Goal: Task Accomplishment & Management: Manage account settings

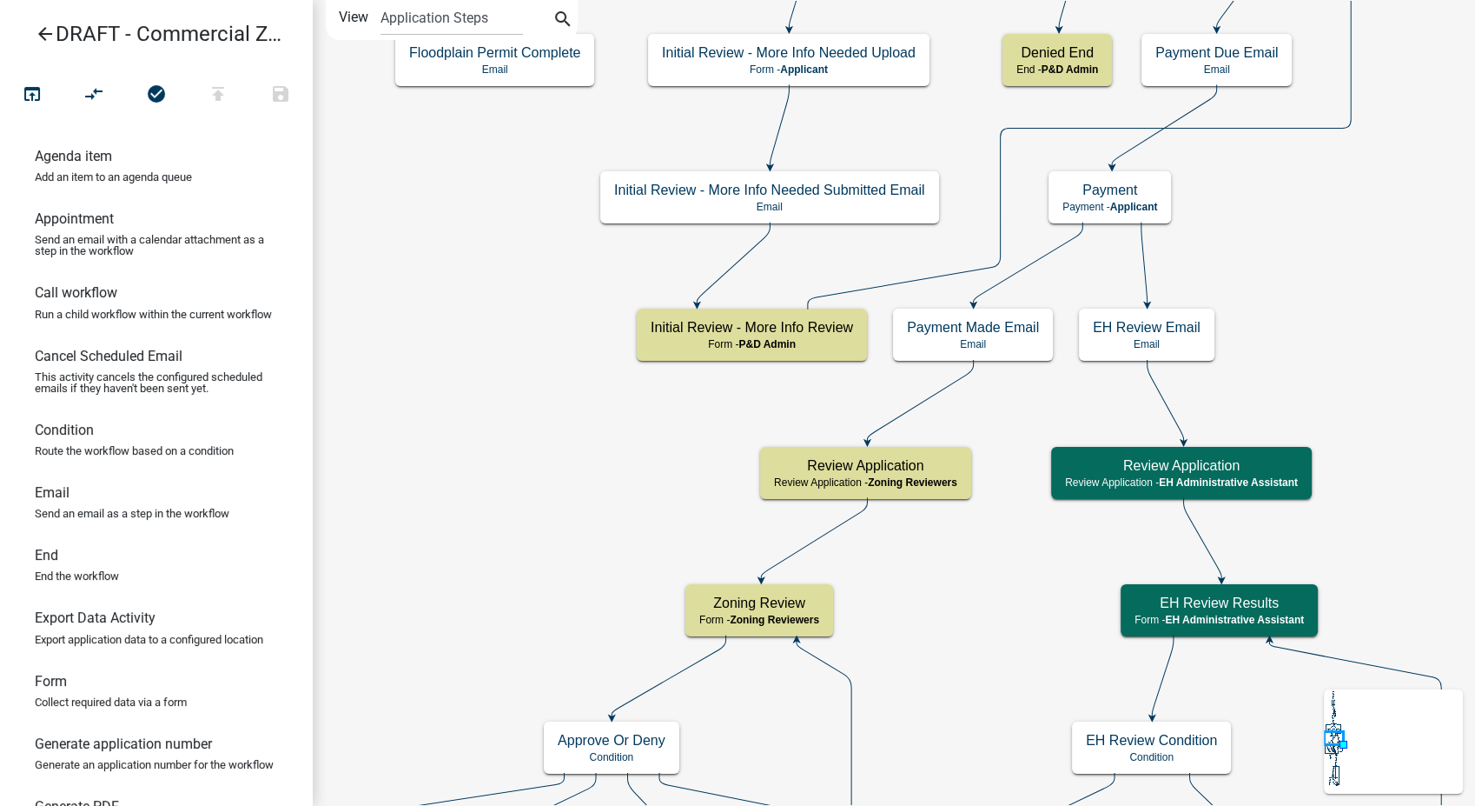
click at [49, 33] on icon "arrow_back" at bounding box center [45, 35] width 21 height 24
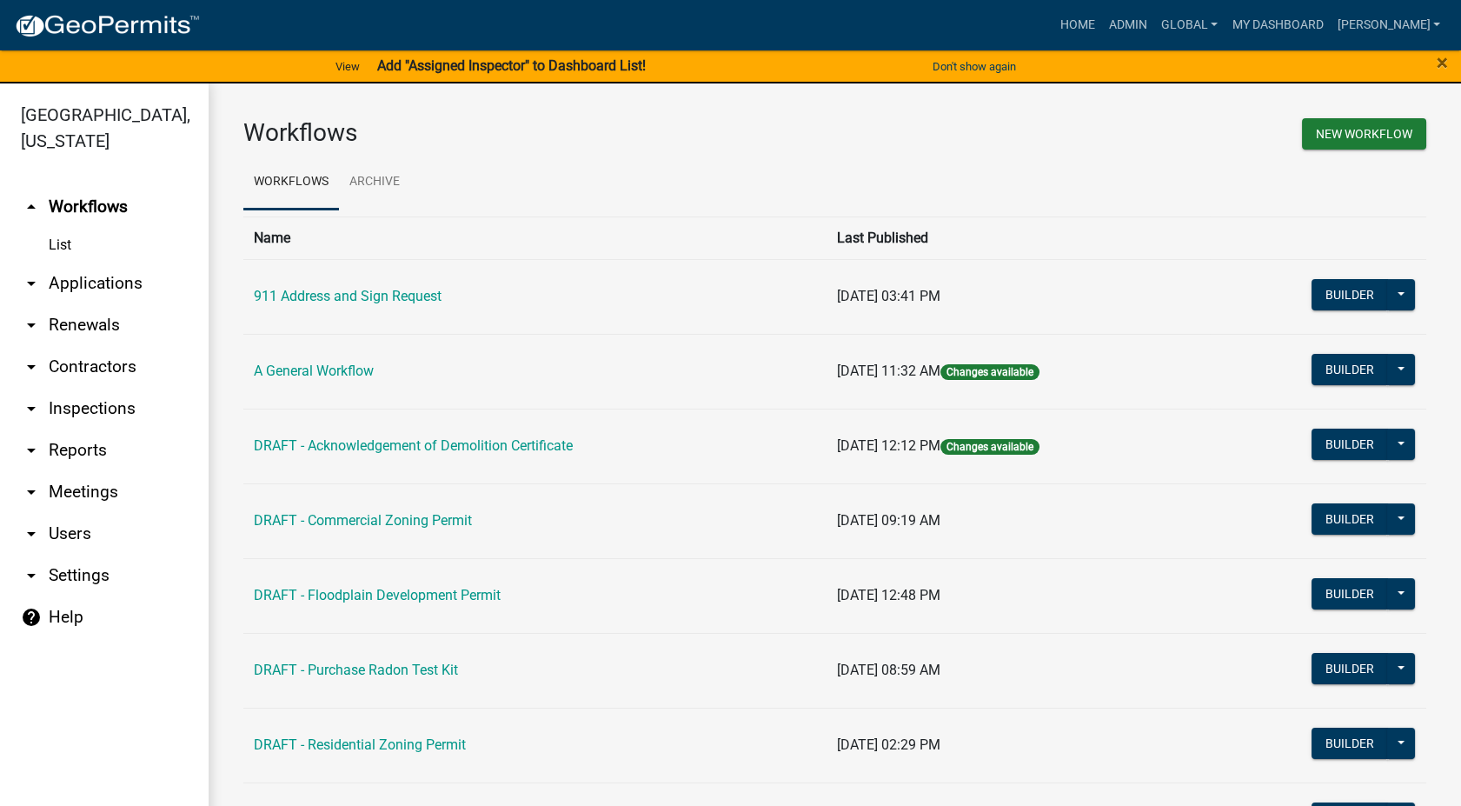
click at [79, 554] on link "arrow_drop_down Settings" at bounding box center [104, 575] width 209 height 42
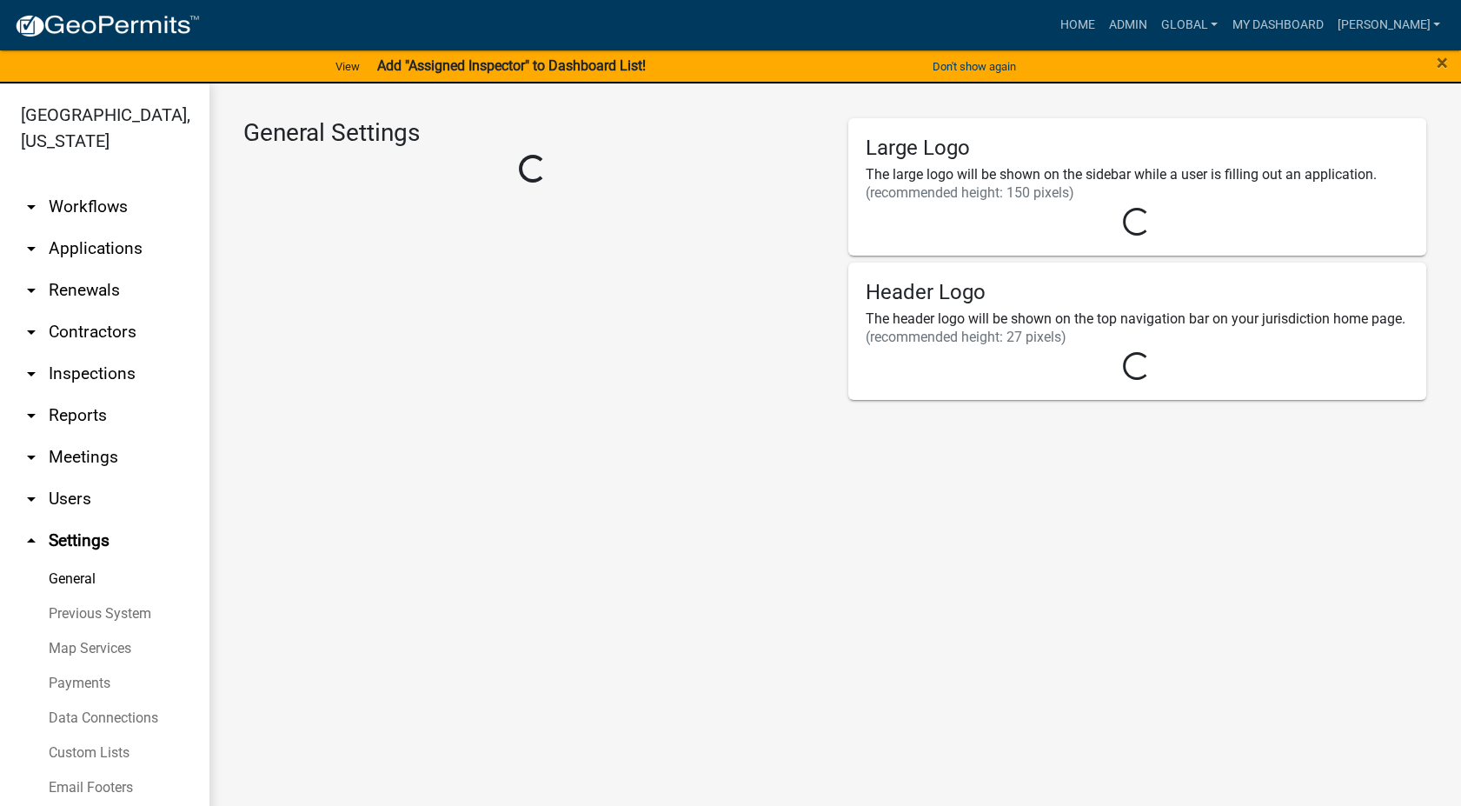
select select "IA"
select select "Central Standard Time"
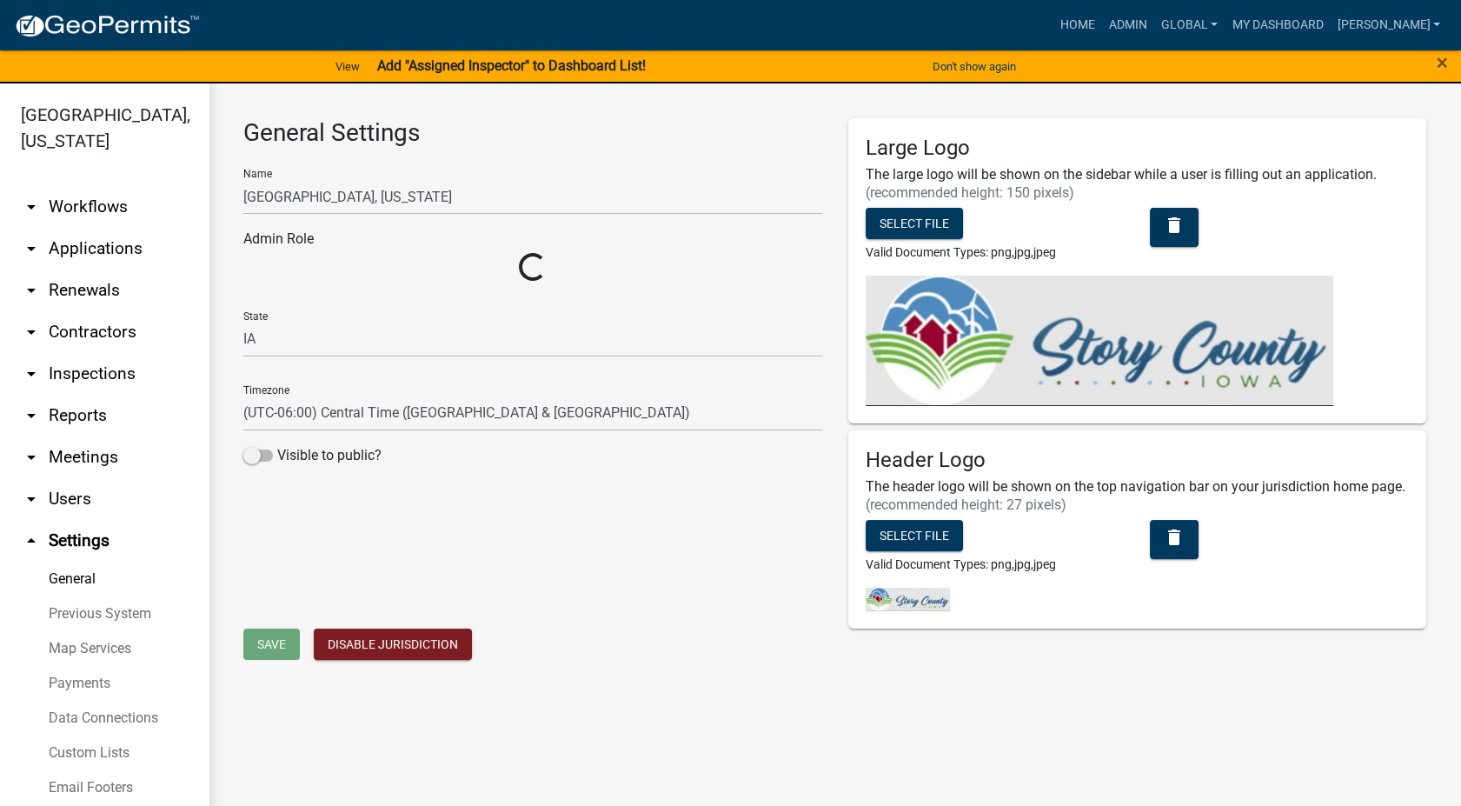
select select "03540cc7-cae6-4ec5-9df4-19164d3ec826"
click at [73, 735] on link "Custom Lists" at bounding box center [104, 752] width 209 height 35
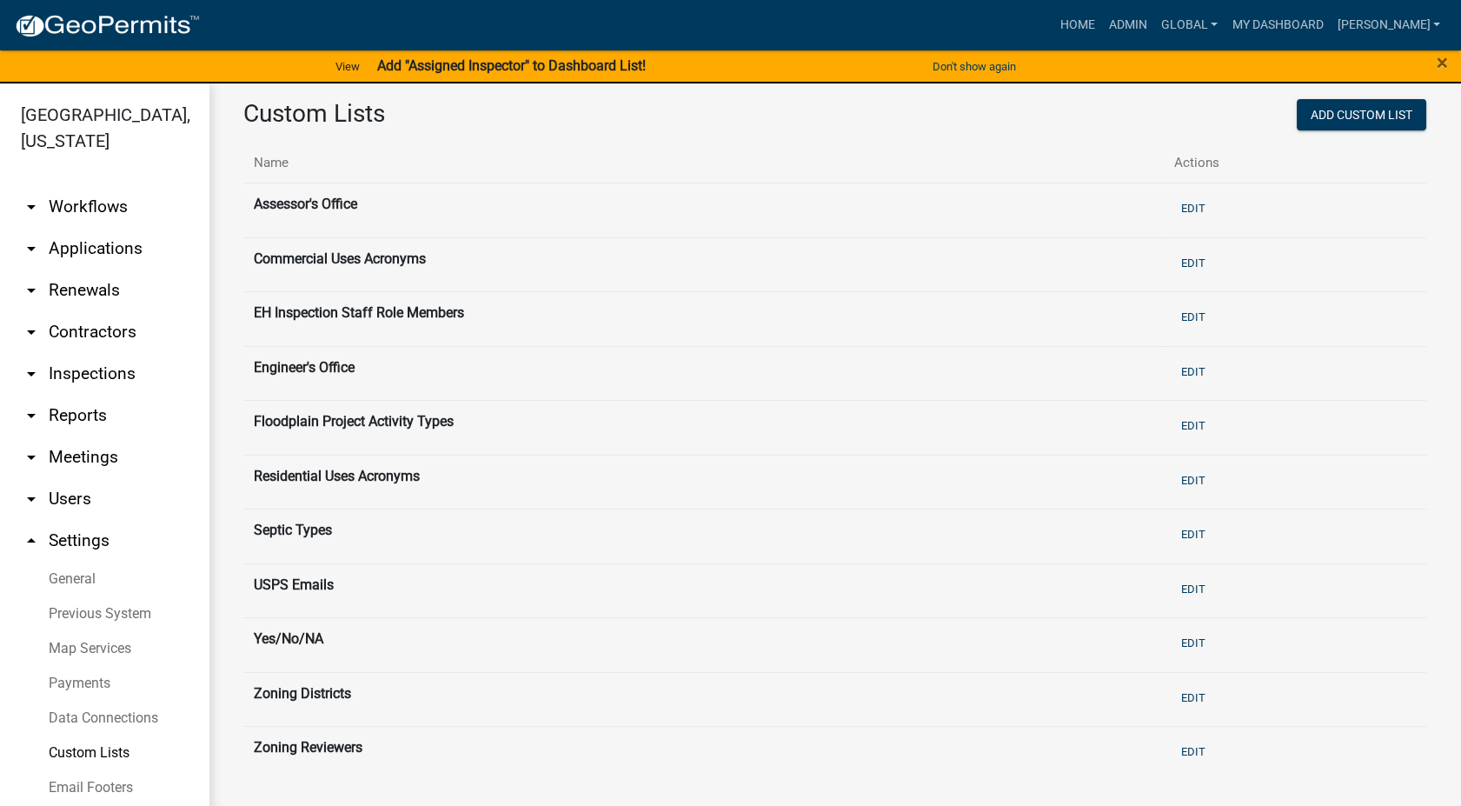
scroll to position [21, 0]
click at [1179, 259] on button "Edit" at bounding box center [1193, 261] width 38 height 29
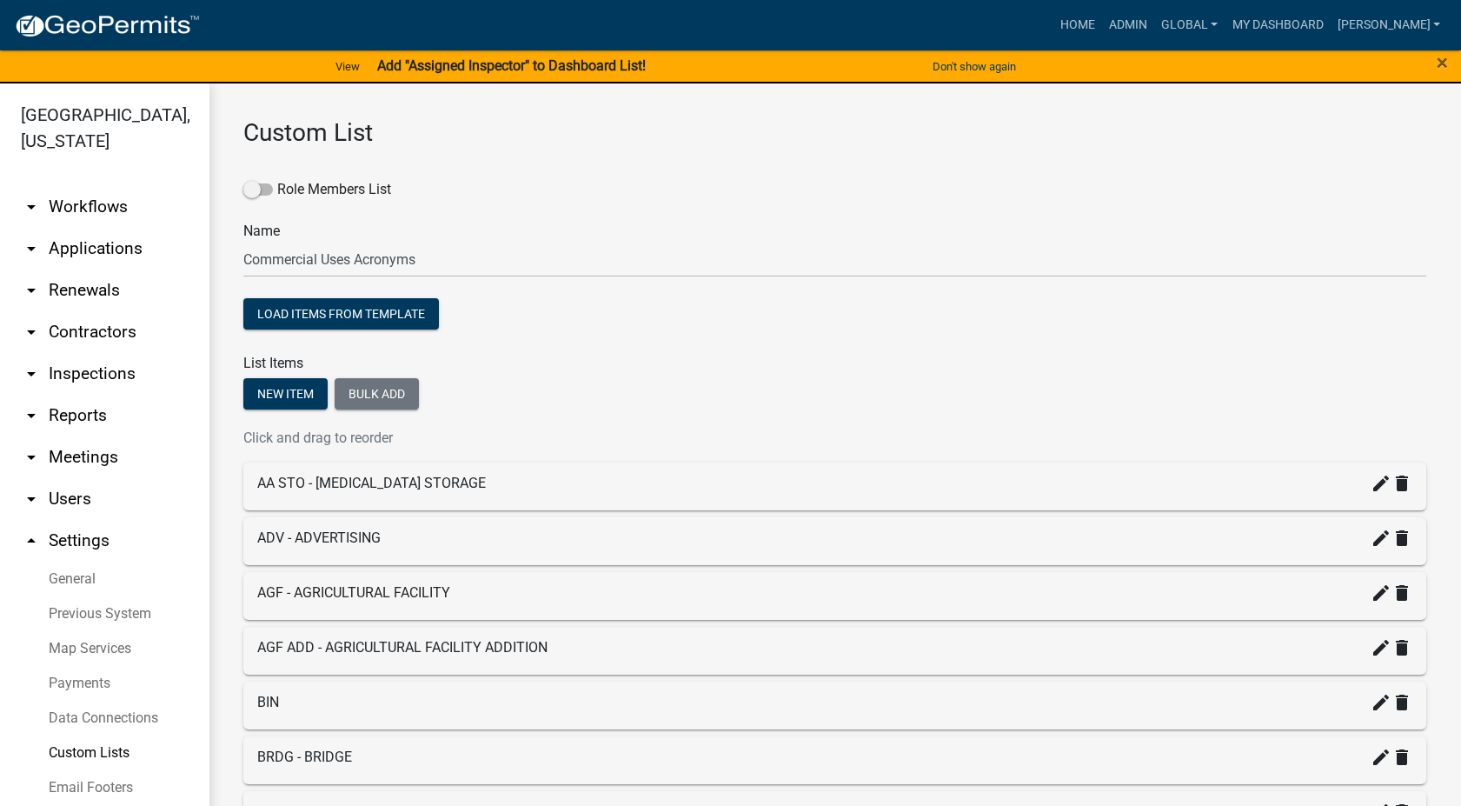
drag, startPoint x: 70, startPoint y: 721, endPoint x: 77, endPoint y: 706, distance: 17.1
click at [70, 735] on link "Custom Lists" at bounding box center [104, 752] width 209 height 35
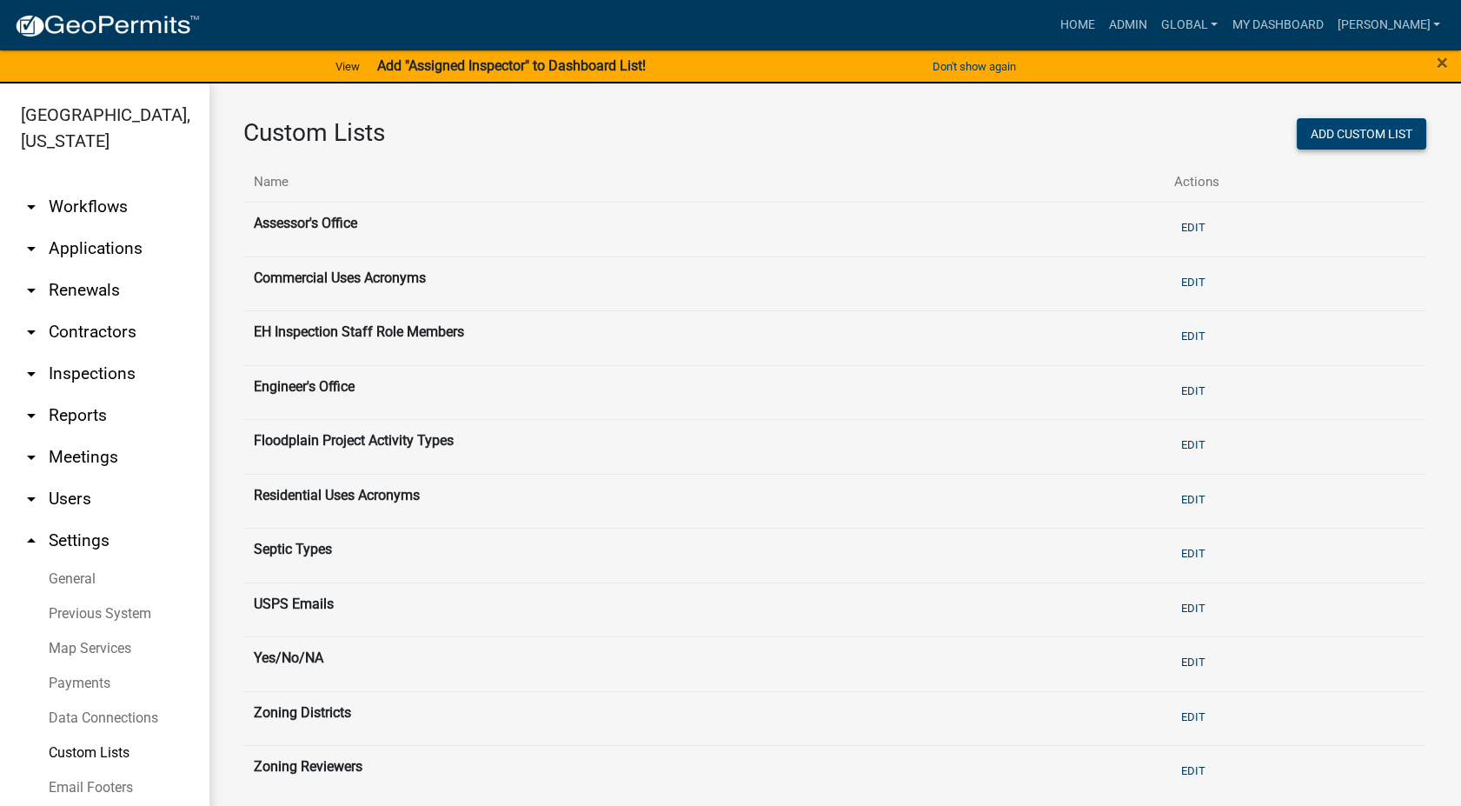
click at [1350, 136] on button "Add Custom List" at bounding box center [1360, 133] width 129 height 31
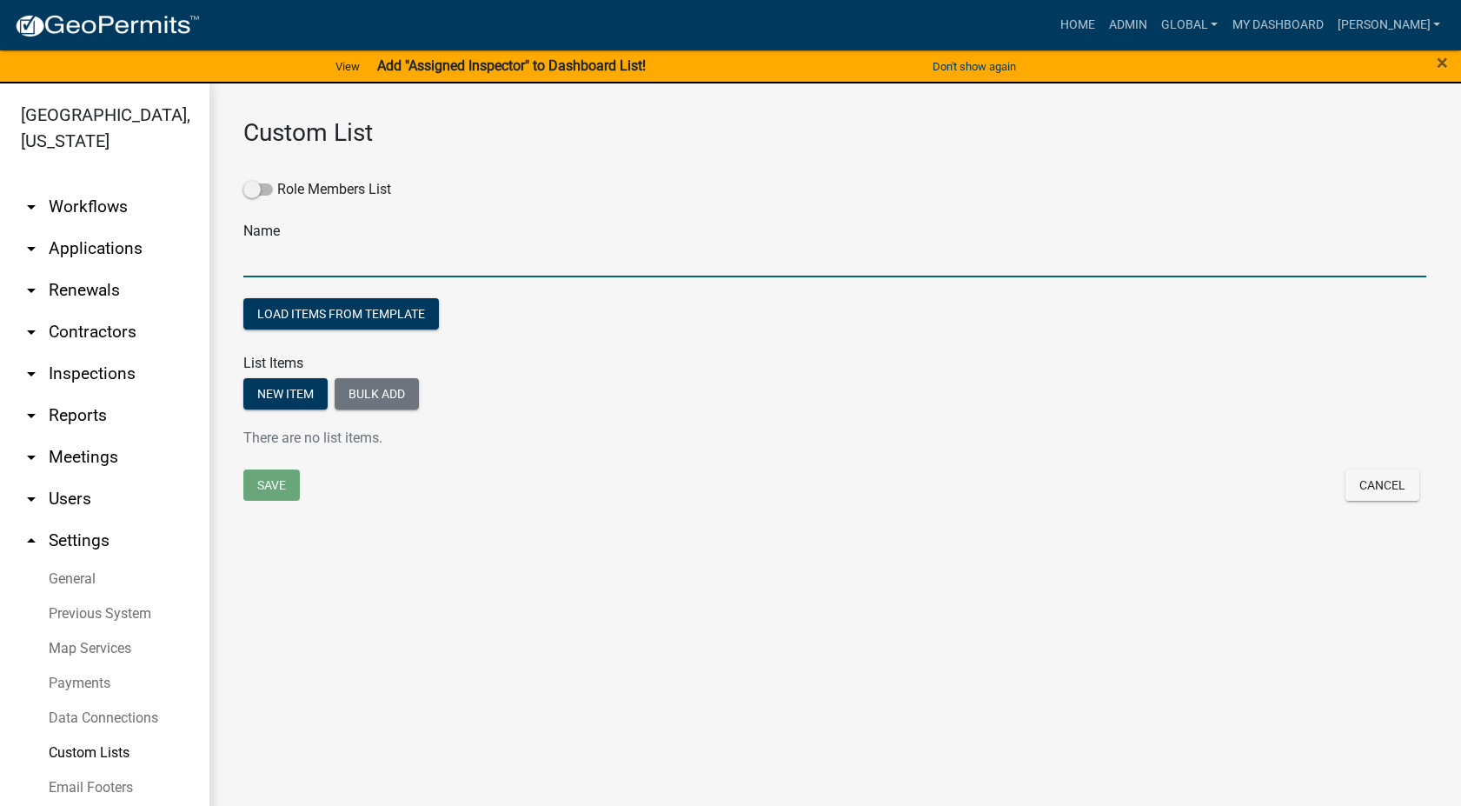
click at [285, 265] on input "text" at bounding box center [834, 260] width 1183 height 36
type input "Commercial Structures"
click at [358, 398] on button "Bulk add" at bounding box center [377, 393] width 84 height 31
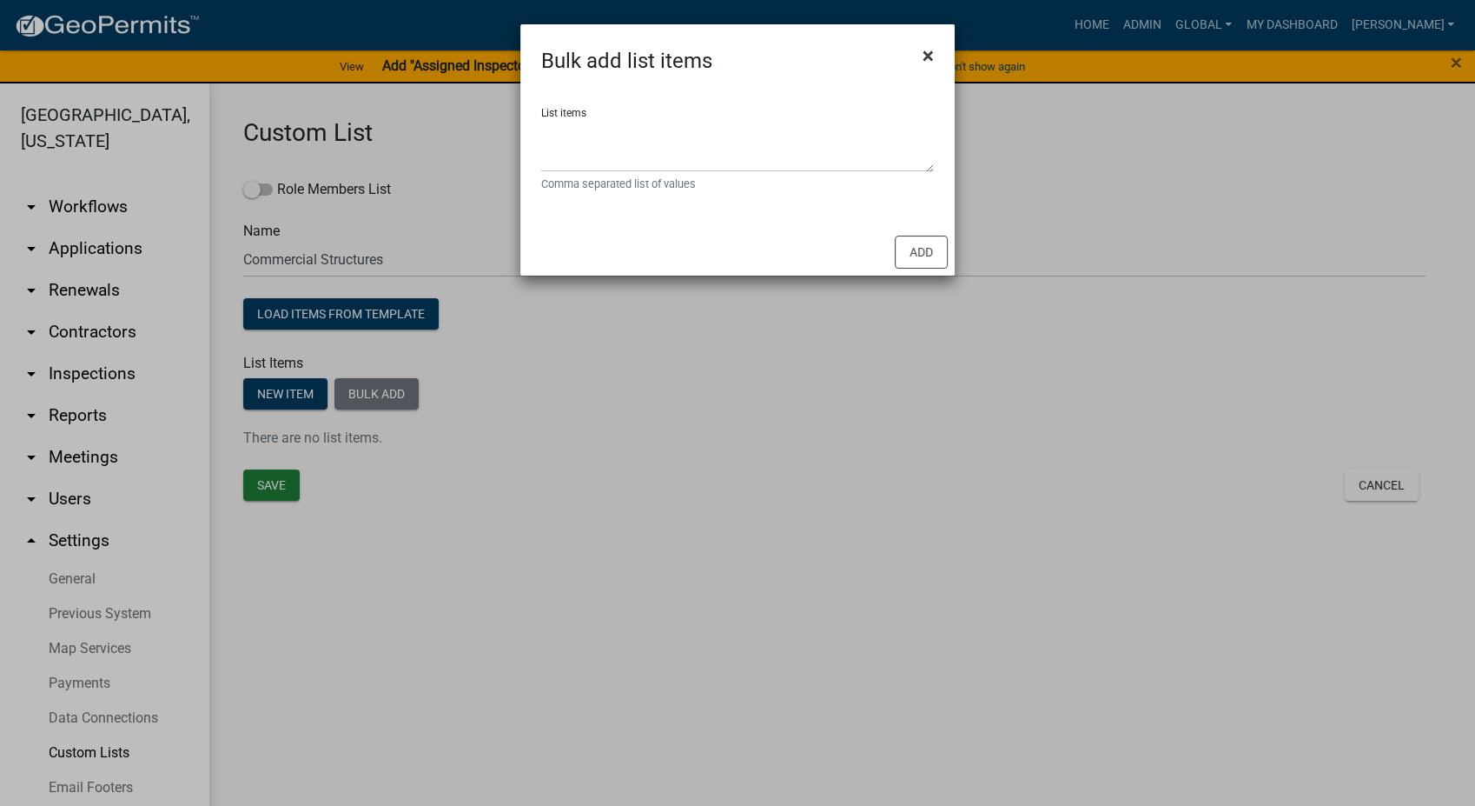
click at [931, 52] on span "×" at bounding box center [928, 55] width 11 height 24
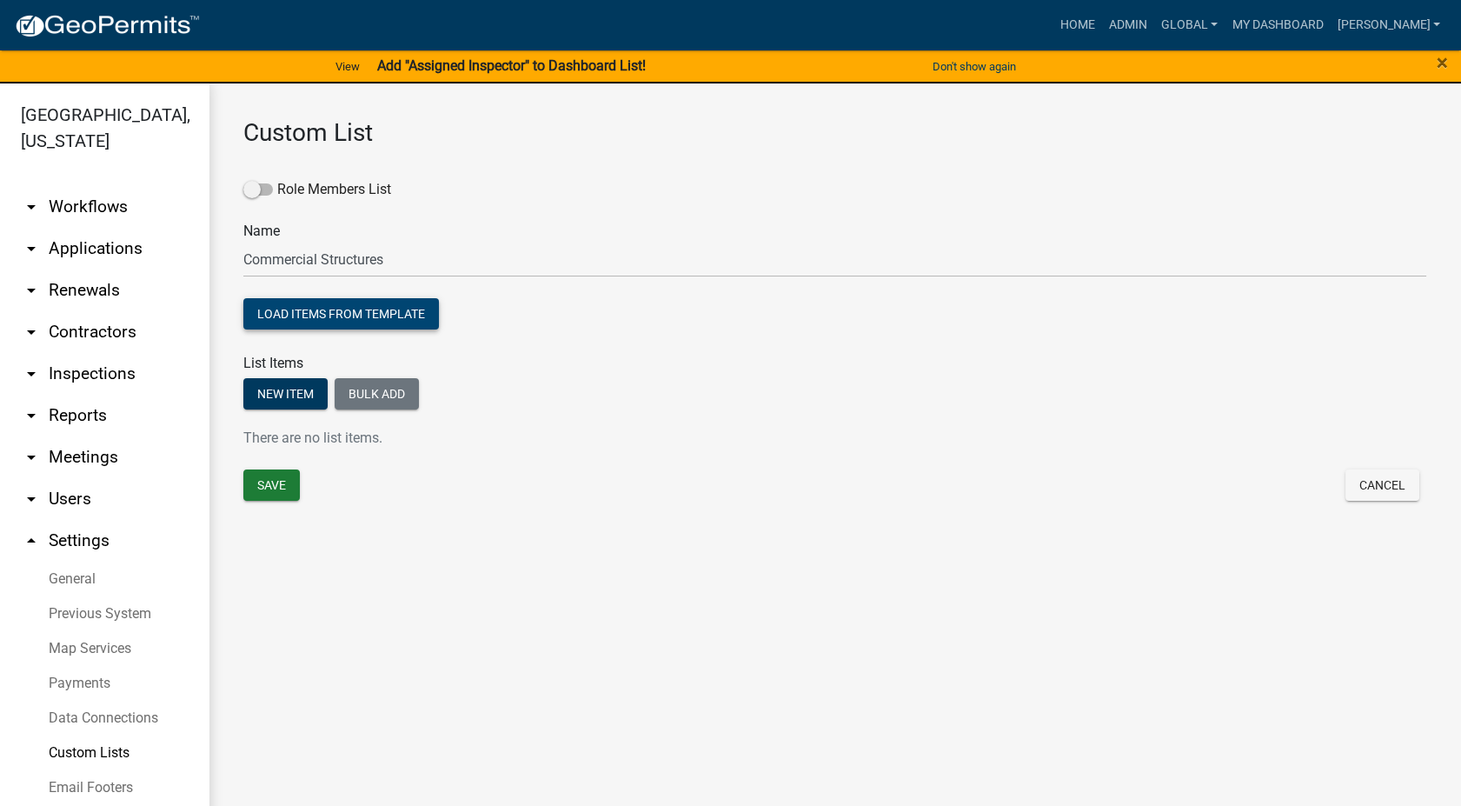
click at [357, 324] on button "Load items from template" at bounding box center [341, 313] width 196 height 31
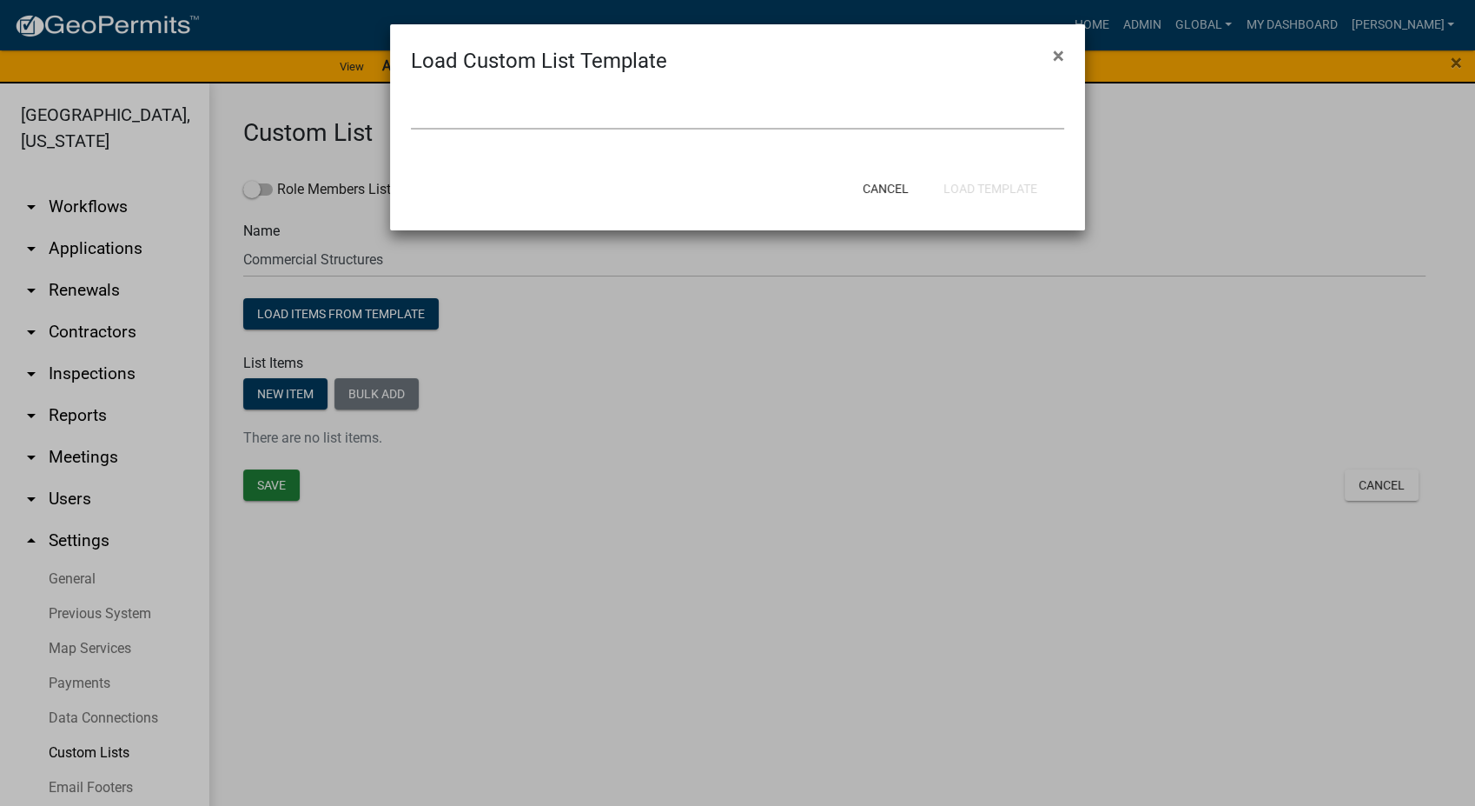
click at [535, 110] on select "Approve/Deny Review Status State Abbreviations State Names Yes/No/NA" at bounding box center [737, 112] width 653 height 36
click at [890, 414] on ngb-modal-window "Load Custom List Template × Approve/Deny Review Status State Abbreviations Stat…" at bounding box center [737, 403] width 1475 height 806
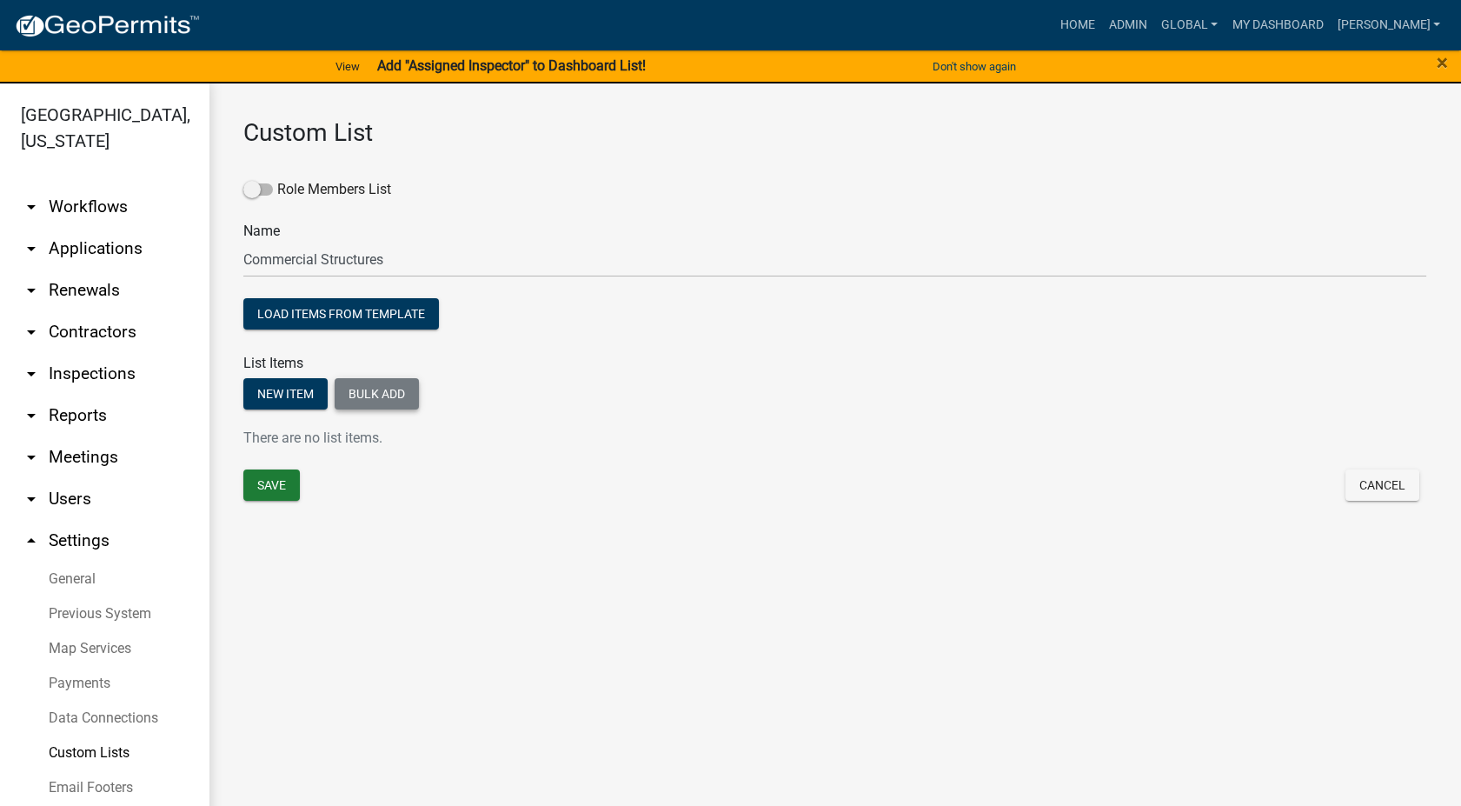
click at [373, 396] on button "Bulk add" at bounding box center [377, 393] width 84 height 31
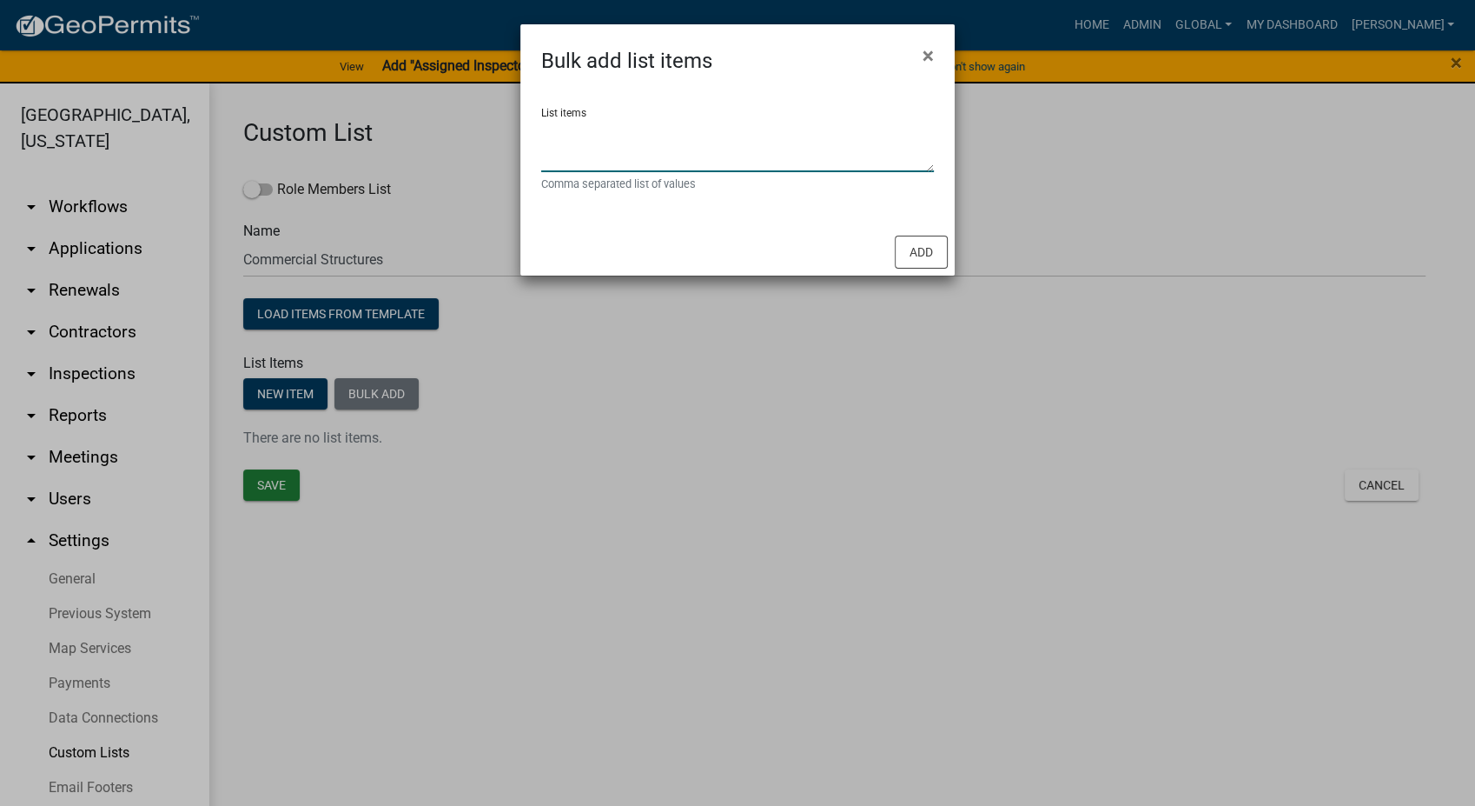
click at [606, 145] on textarea "List items" at bounding box center [737, 145] width 393 height 54
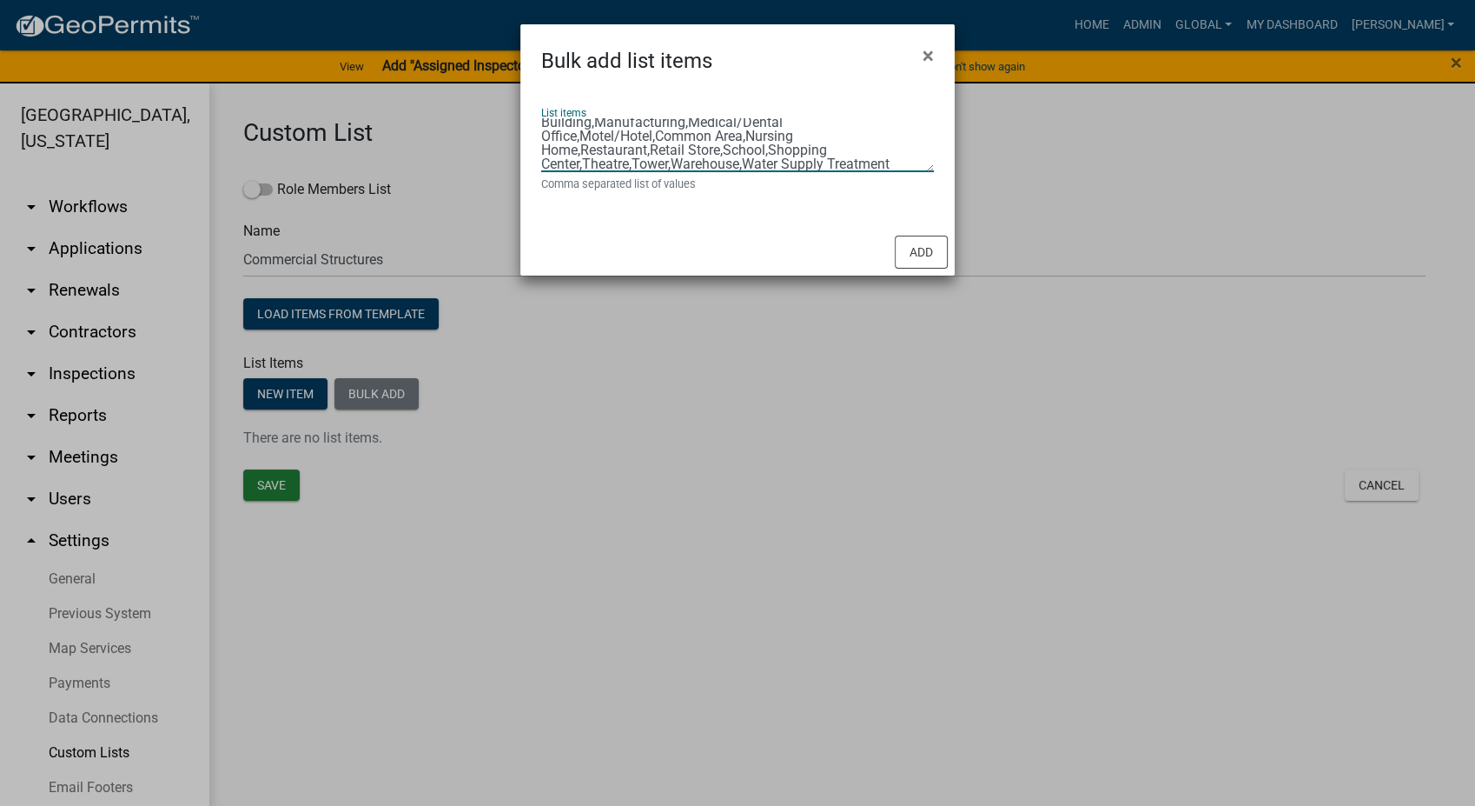
scroll to position [120, 0]
type textarea "Anchor Store,Apartment Building,Auto,Bank,Banquet/Concert Halls/Gathering Space…"
click at [915, 262] on button "Add" at bounding box center [921, 251] width 53 height 33
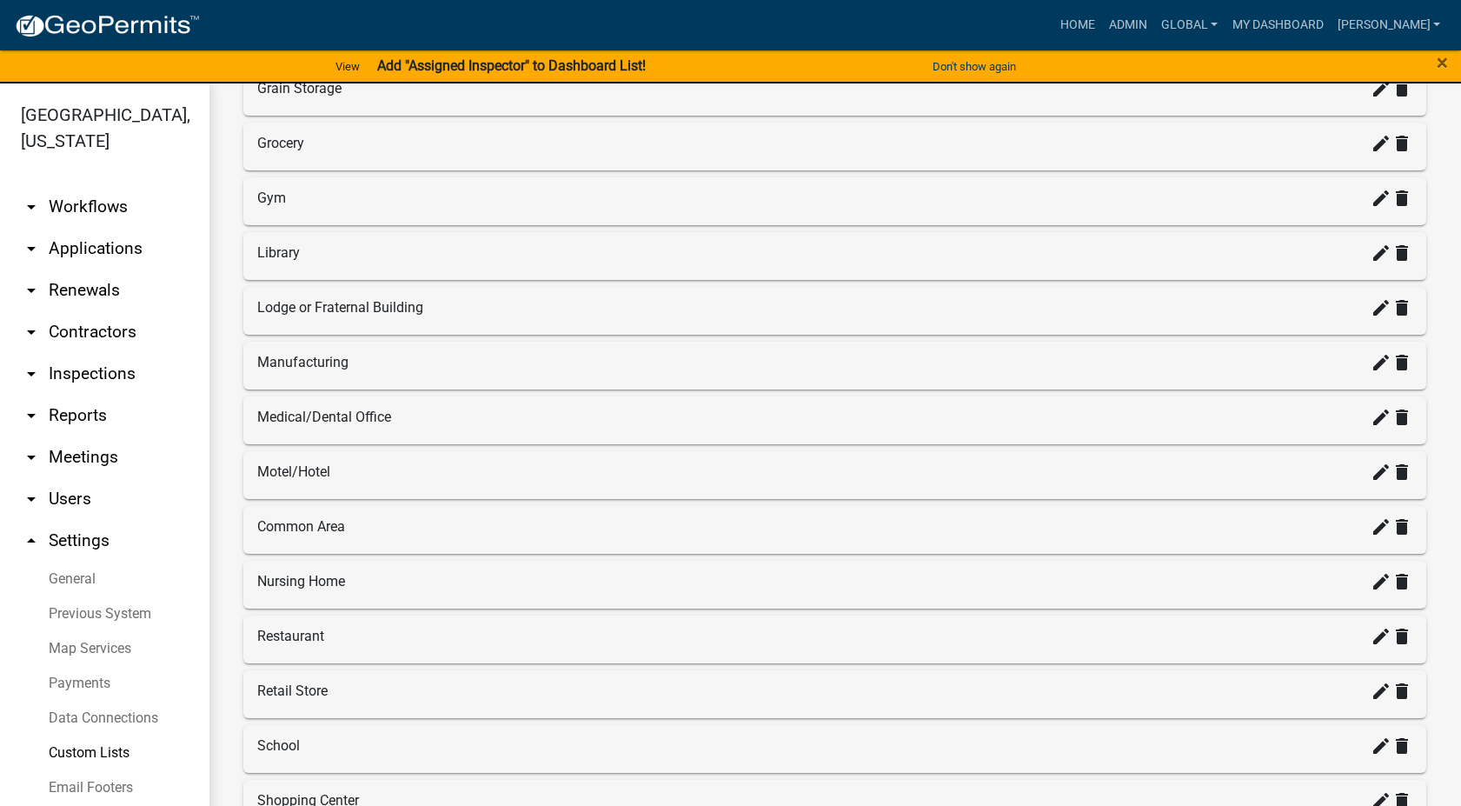
scroll to position [1840, 0]
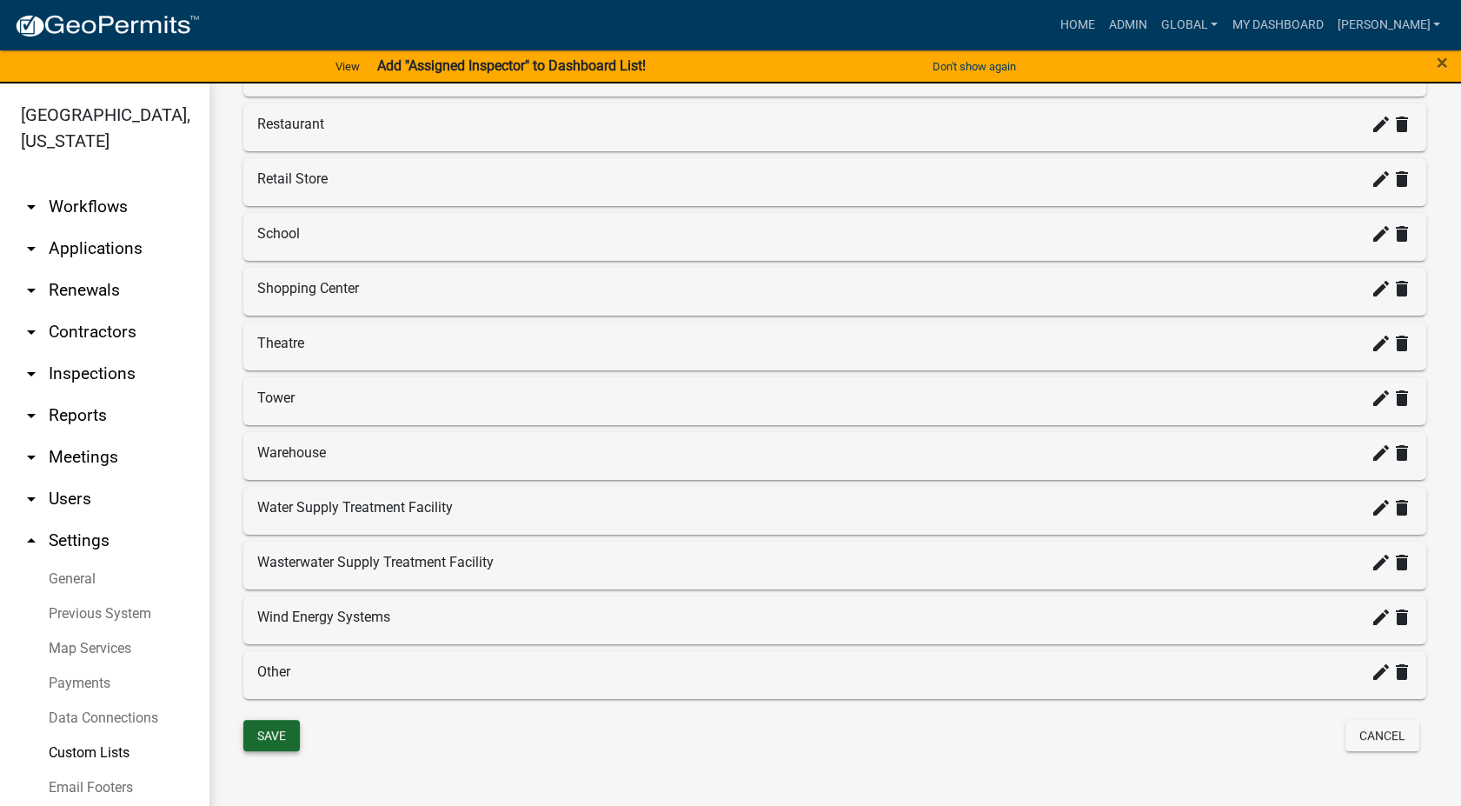
click at [259, 731] on button "Save" at bounding box center [271, 734] width 56 height 31
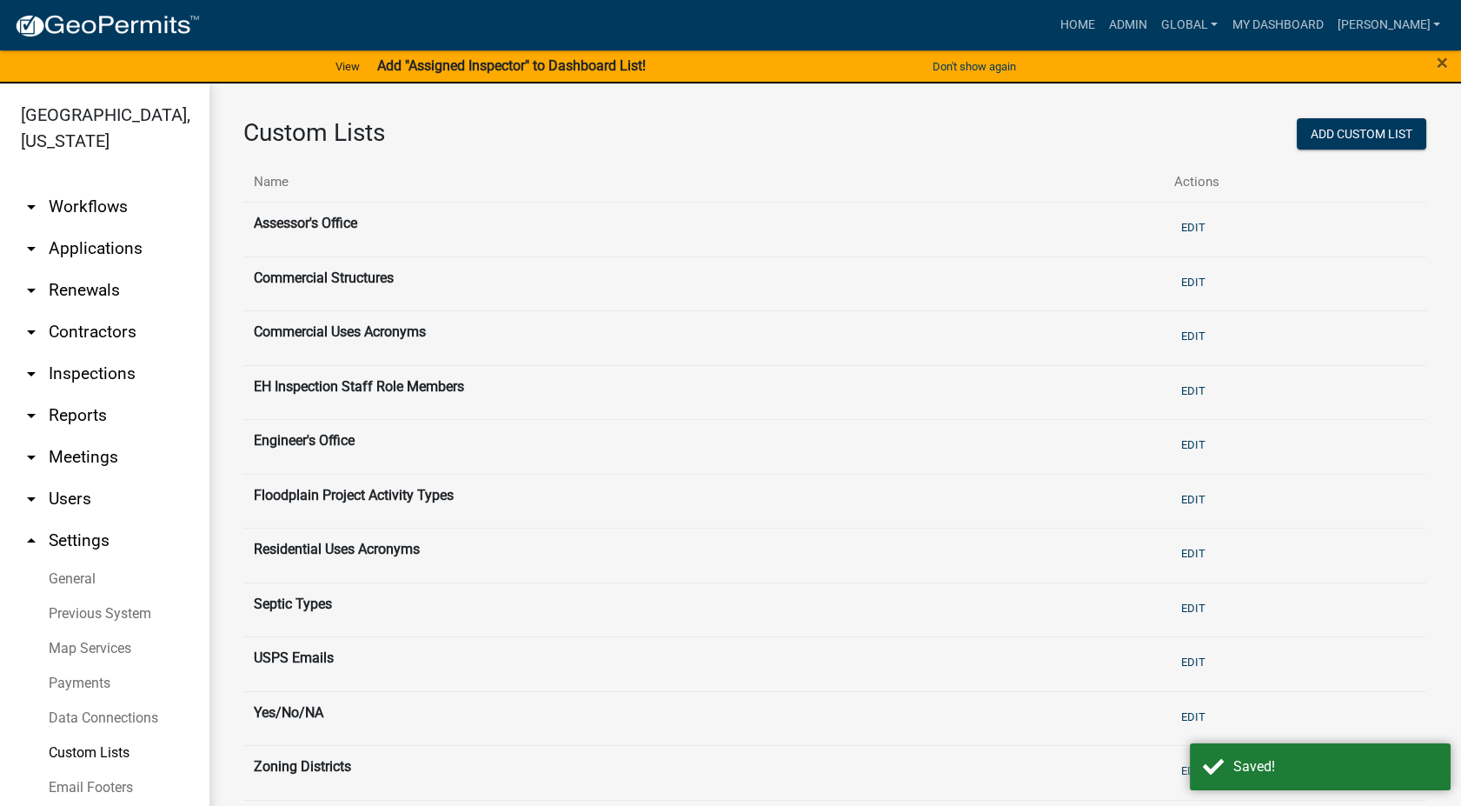
click at [69, 186] on link "arrow_drop_down Workflows" at bounding box center [104, 207] width 209 height 42
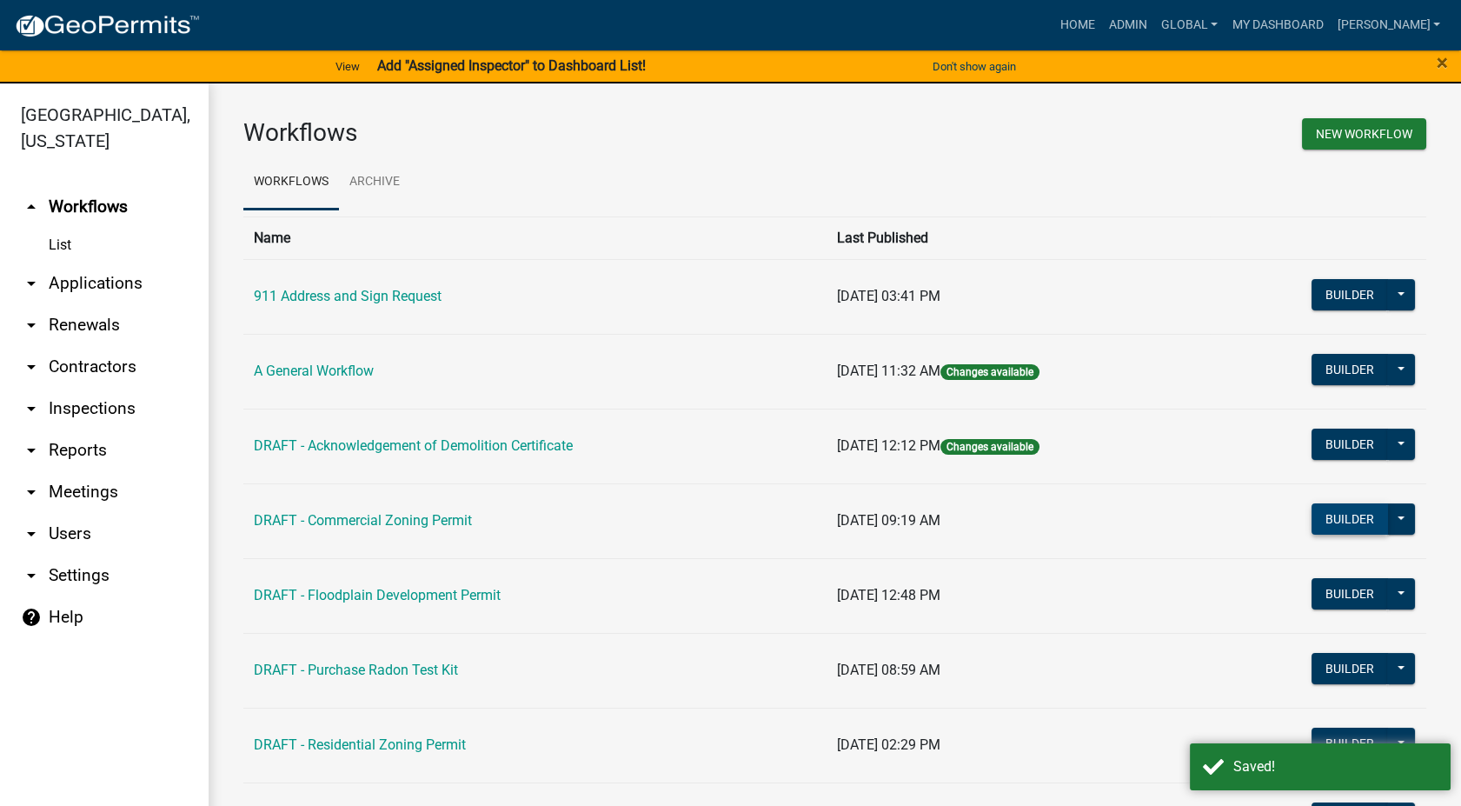
click at [1356, 519] on button "Builder" at bounding box center [1349, 518] width 76 height 31
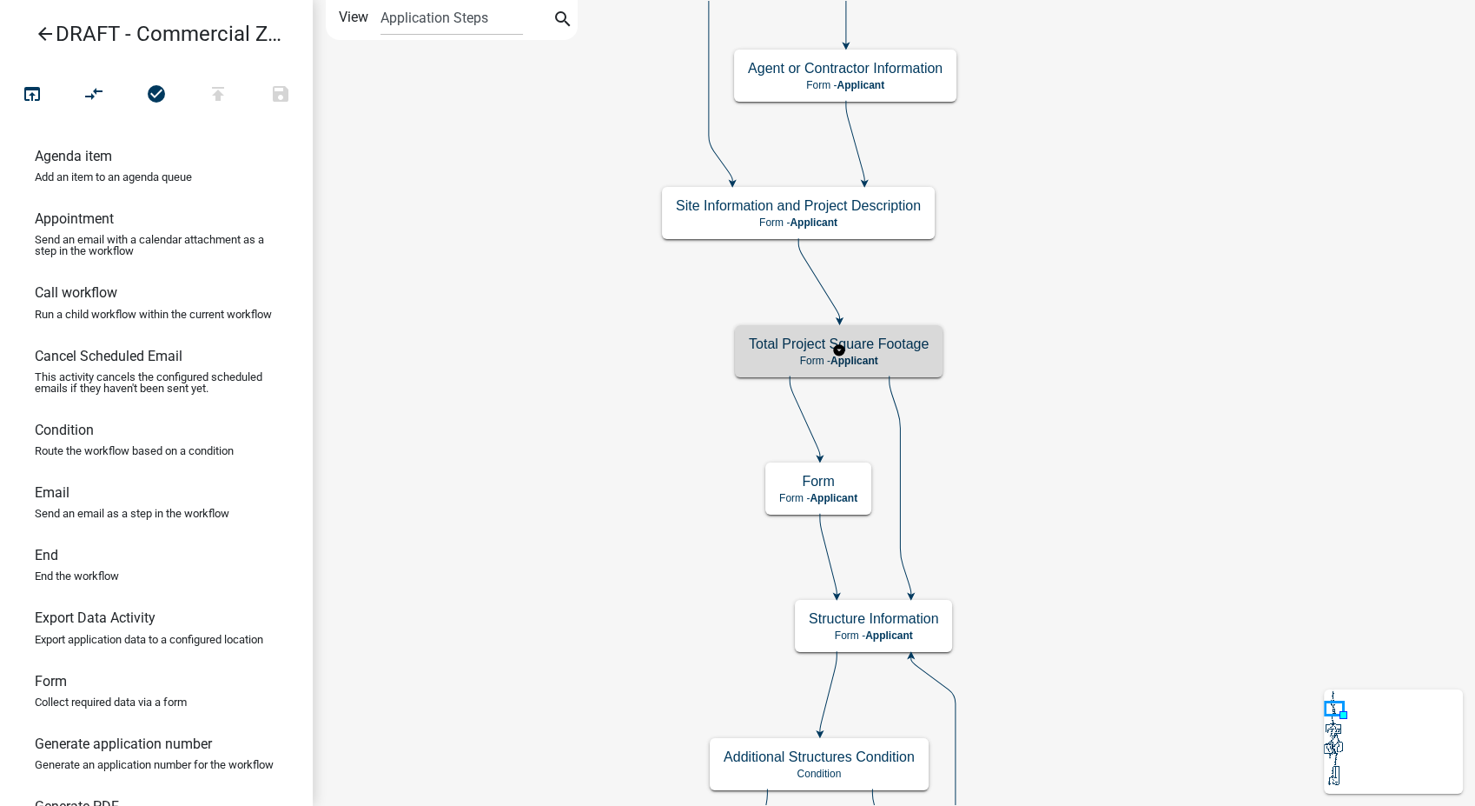
click at [906, 358] on p "Form - Applicant" at bounding box center [839, 361] width 180 height 12
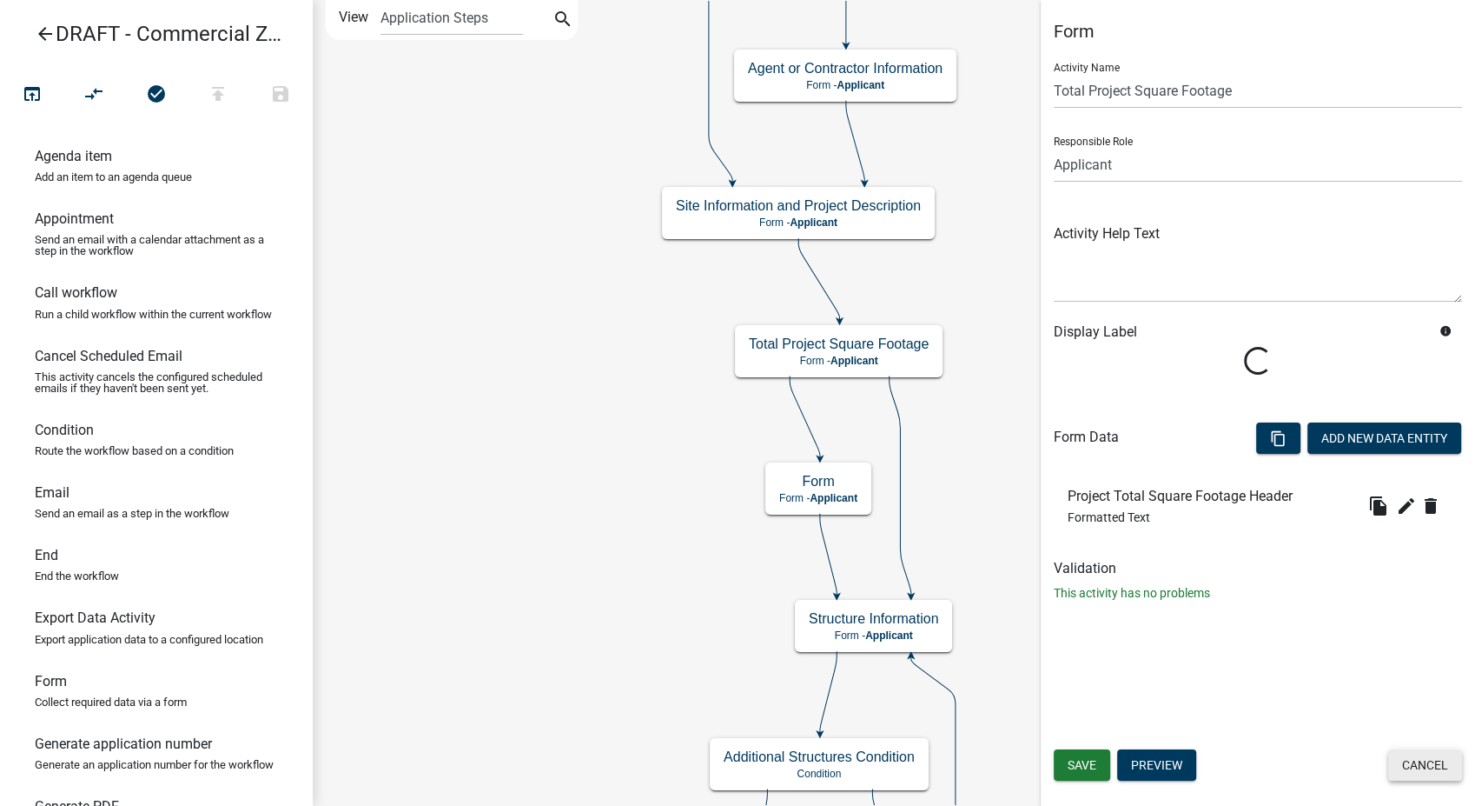
click at [1418, 763] on button "Cancel" at bounding box center [1426, 764] width 74 height 31
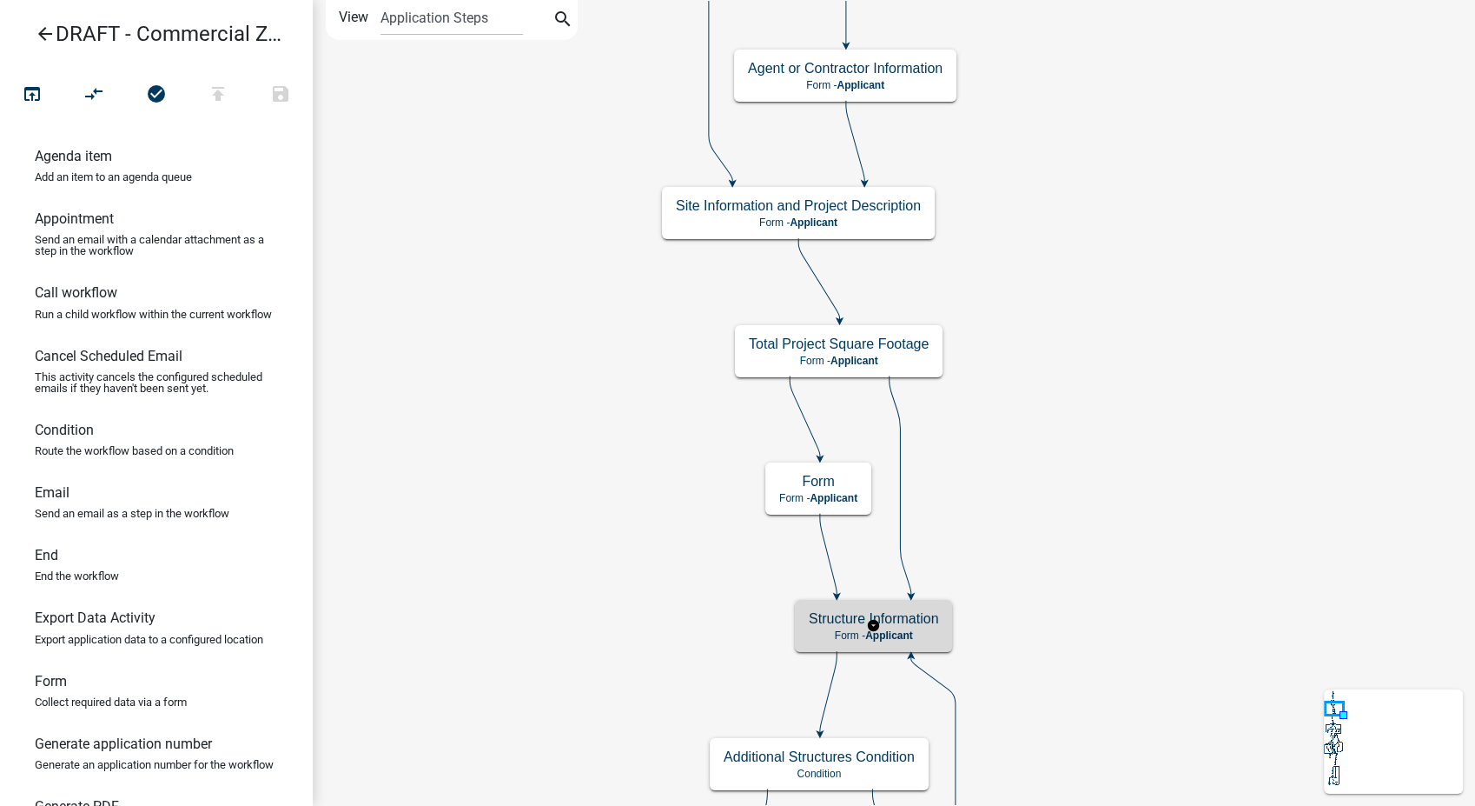
click at [897, 617] on h5 "Structure Information" at bounding box center [873, 618] width 129 height 17
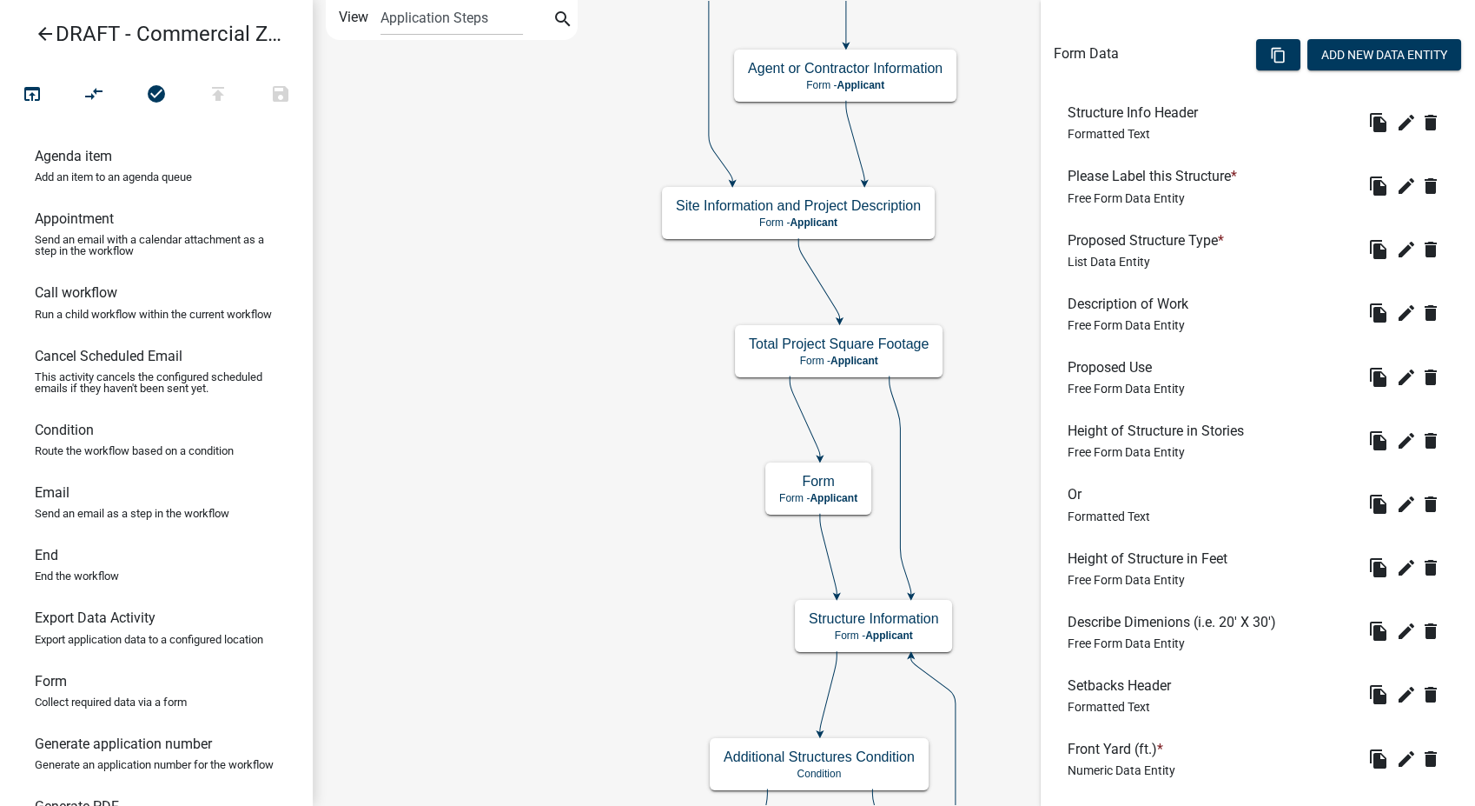
scroll to position [579, 0]
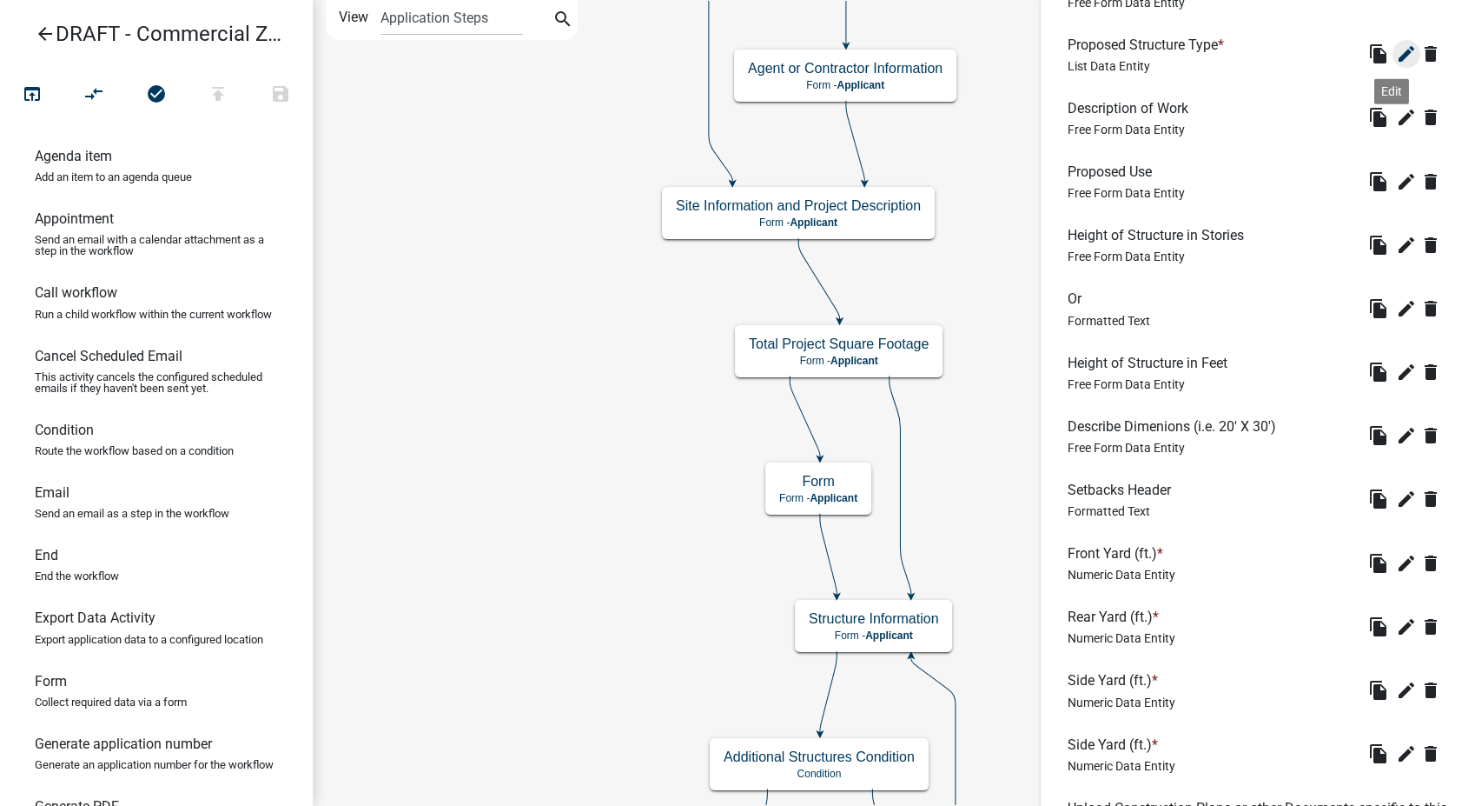
click at [1396, 45] on icon "edit" at bounding box center [1406, 53] width 21 height 21
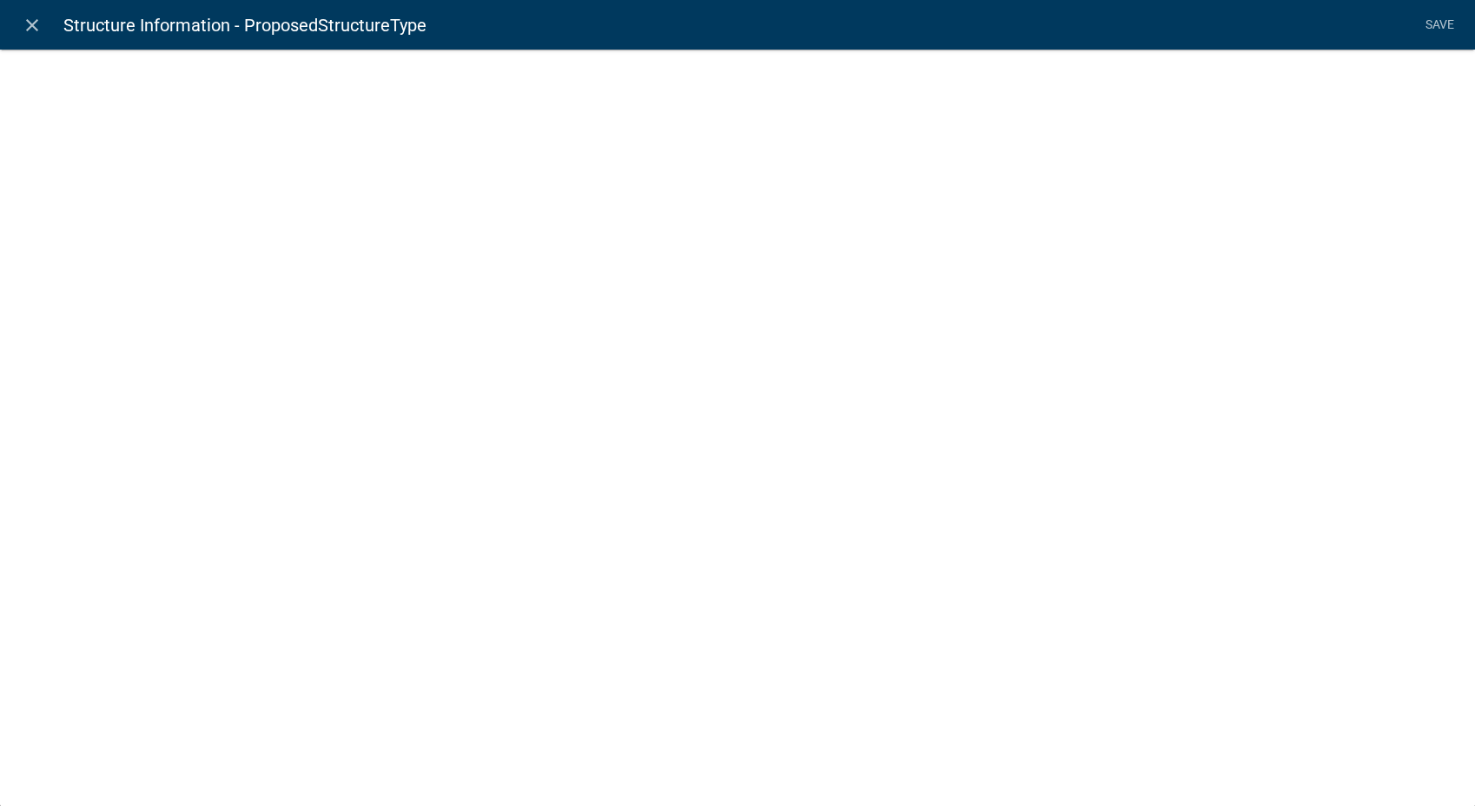
scroll to position [685, 0]
select select "list-data"
select select "custom-list-fd2ff5e7-90de-430c-ac12-7cdc06f012f7"
select select
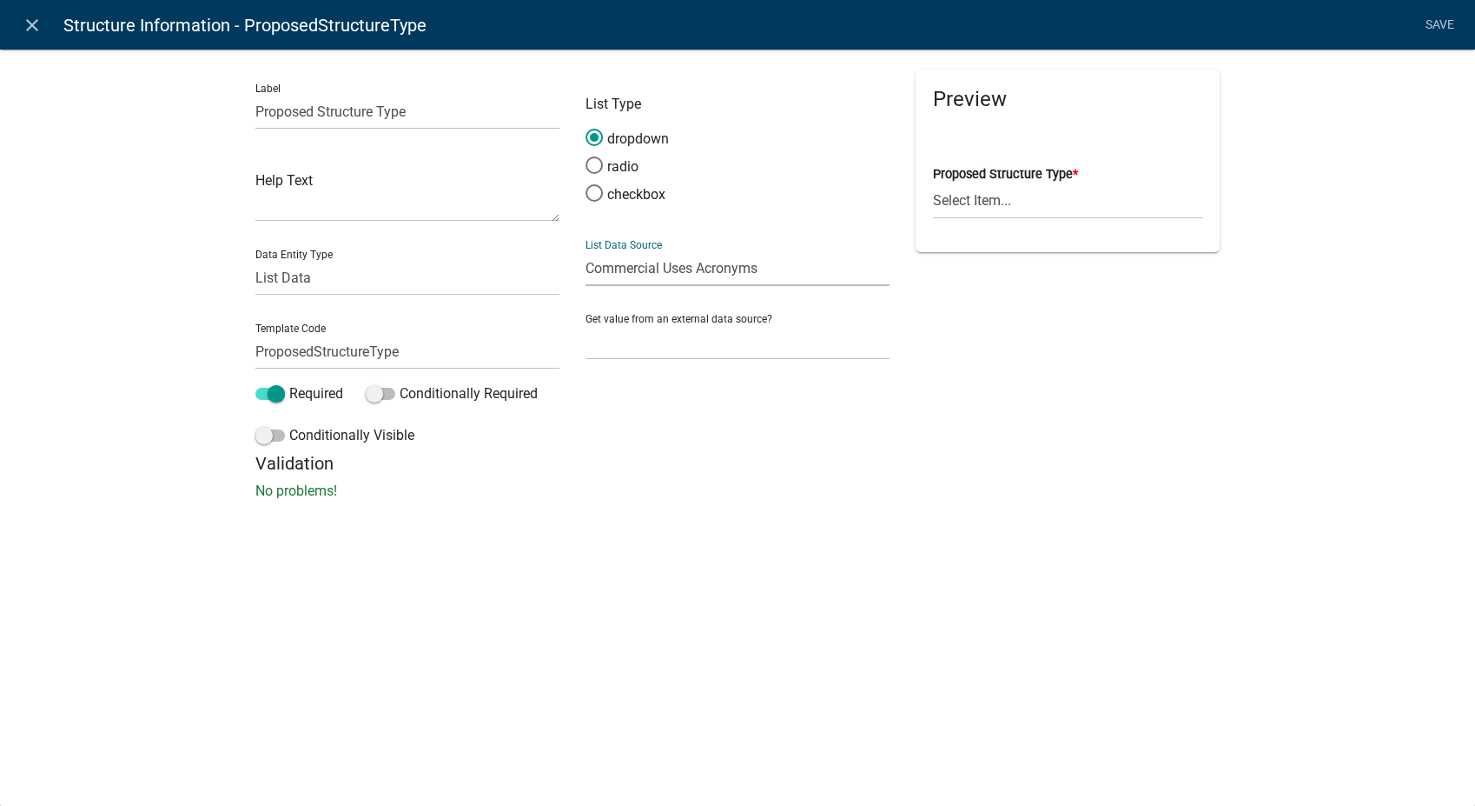
click at [777, 272] on select "State List Assessor's Office Assessor's Office Commercial Structures Commercial…" at bounding box center [738, 268] width 304 height 36
select select "custom-list-70b0fb31-1a5f-4050-8b22-f980d44f369f"
click at [586, 250] on select "State List Assessor's Office Assessor's Office Commercial Structures Commercial…" at bounding box center [738, 268] width 304 height 36
click at [1439, 25] on link "Save" at bounding box center [1439, 25] width 43 height 33
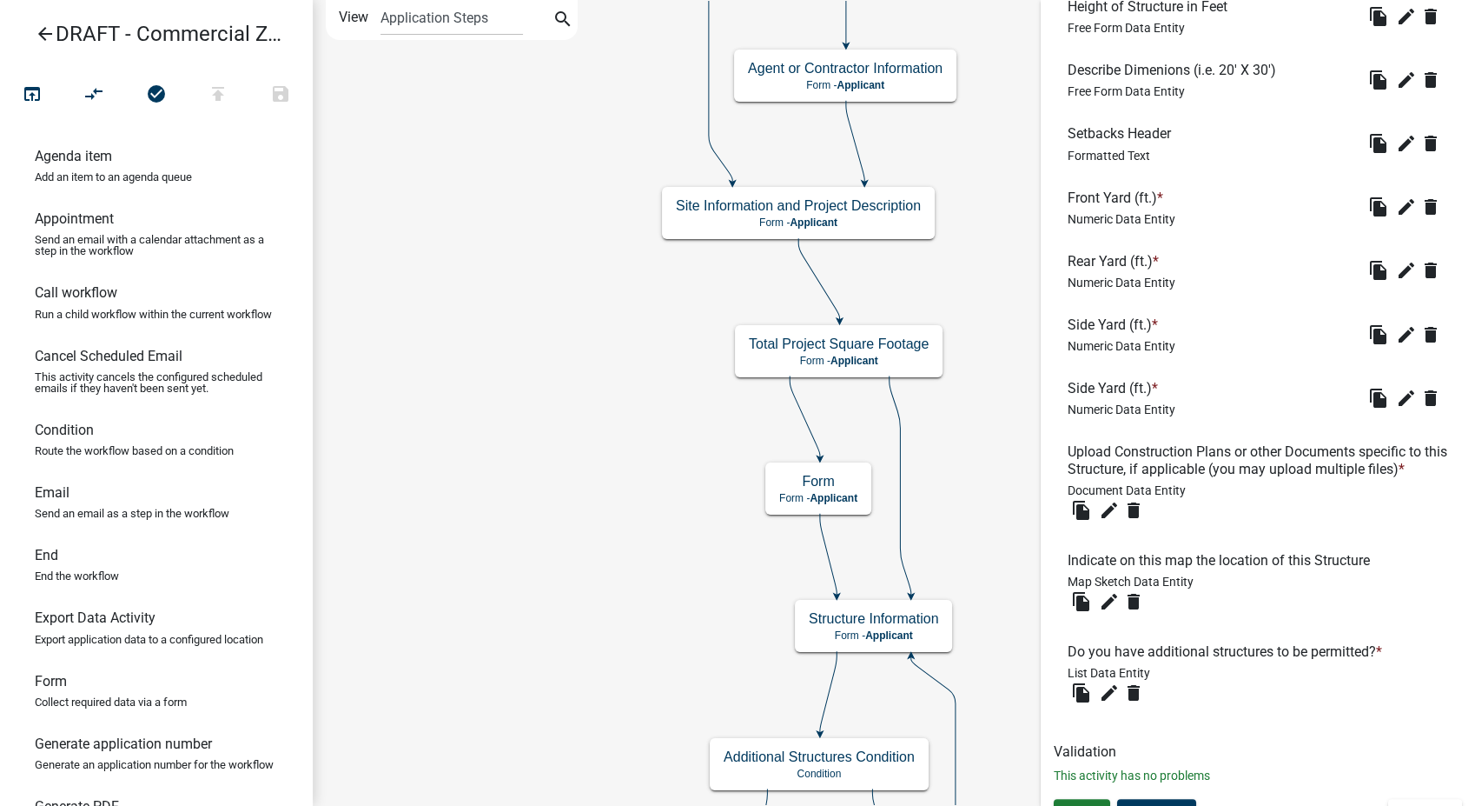
scroll to position [1084, 0]
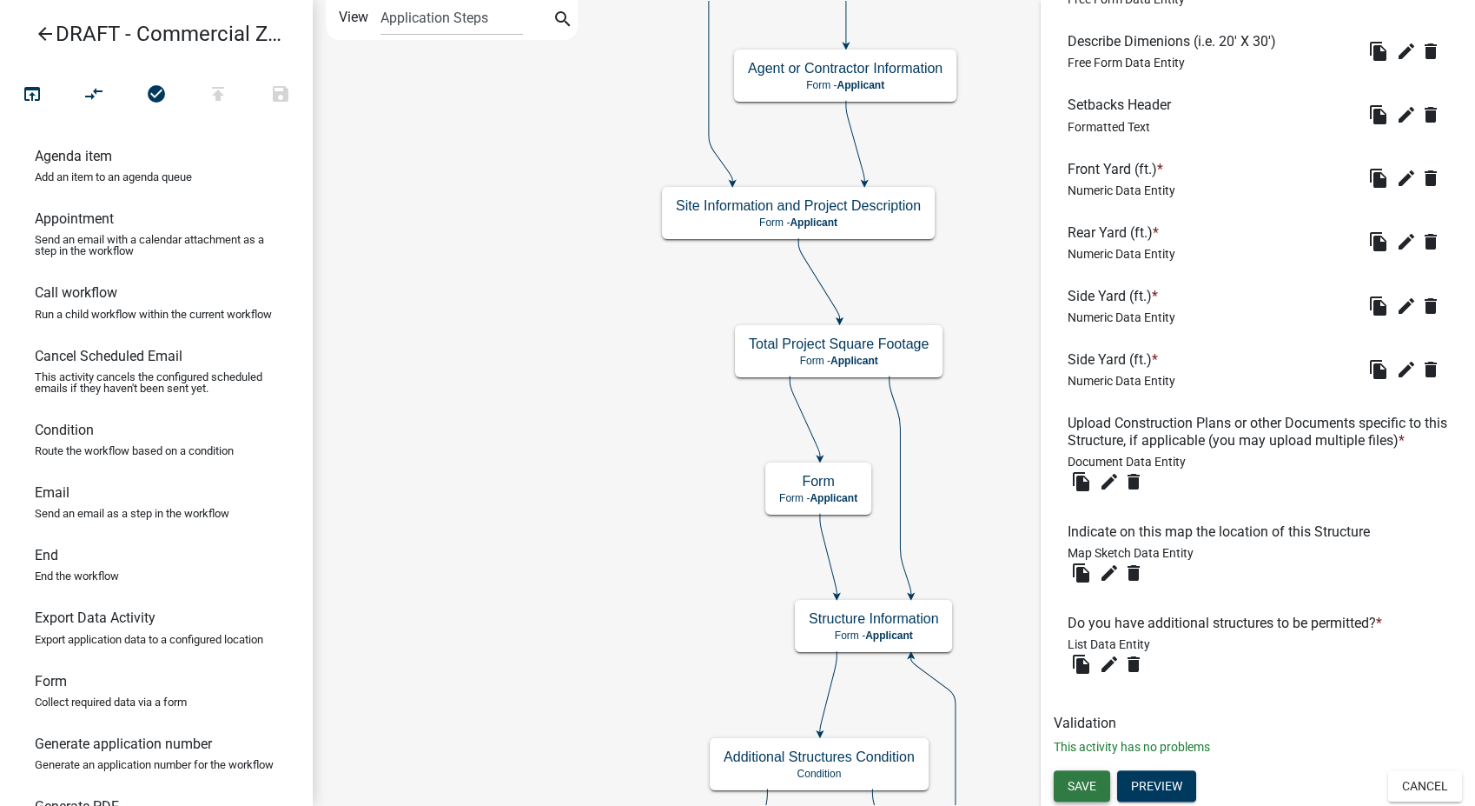
click at [1096, 775] on button "Save" at bounding box center [1082, 785] width 56 height 31
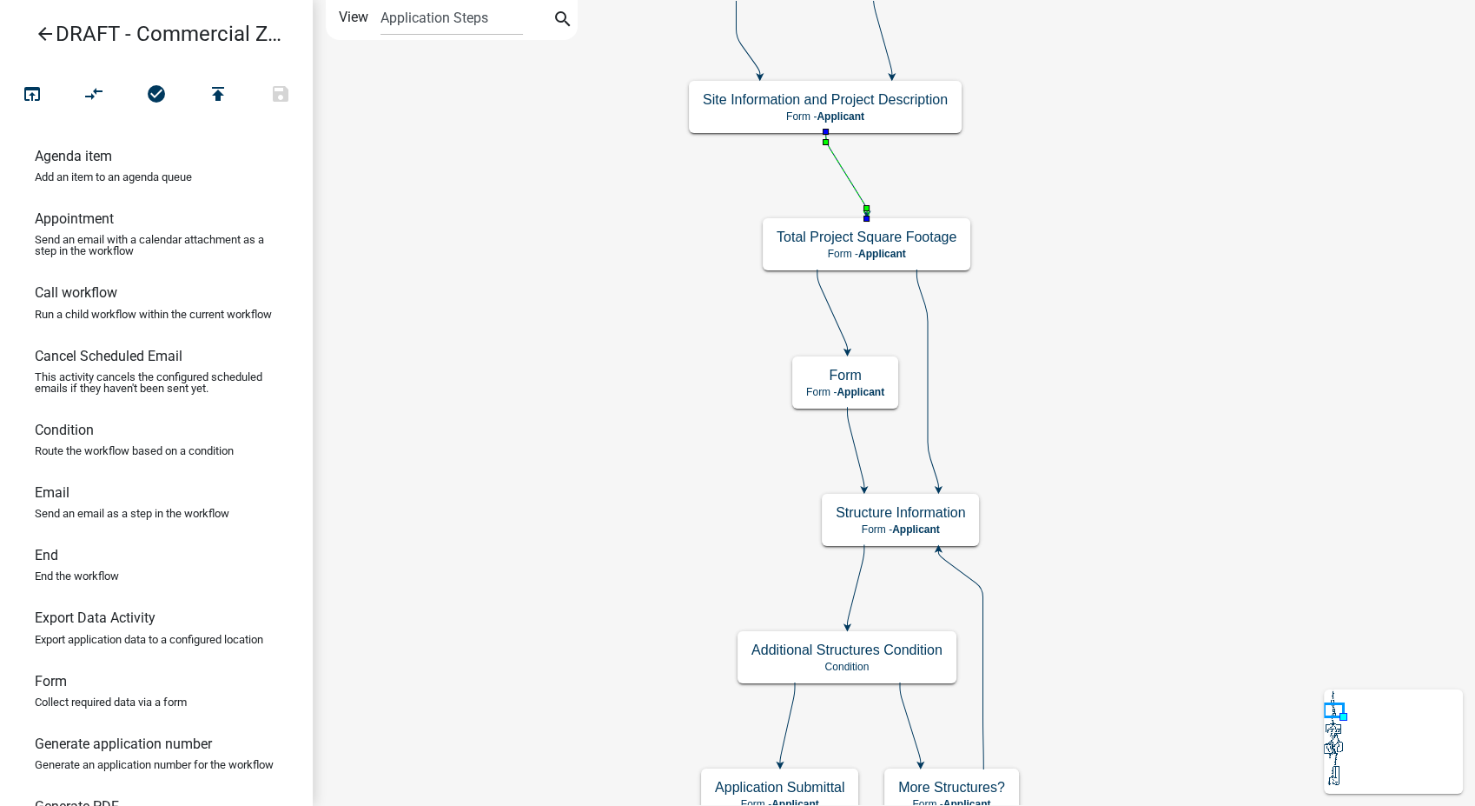
click at [857, 189] on icon at bounding box center [846, 173] width 41 height 82
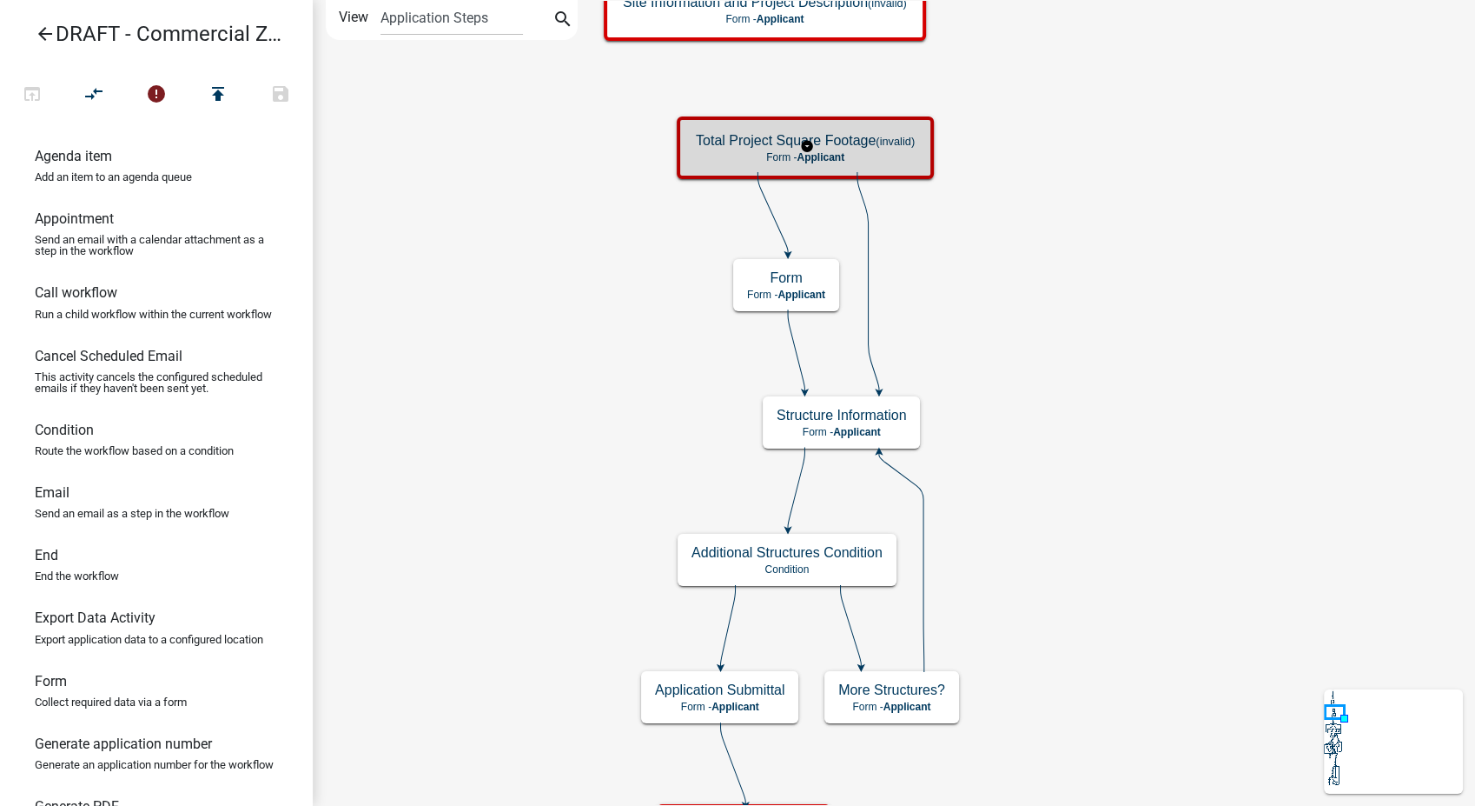
click at [855, 163] on div "Total Project Square Footage (invalid) Form - Applicant" at bounding box center [805, 148] width 247 height 52
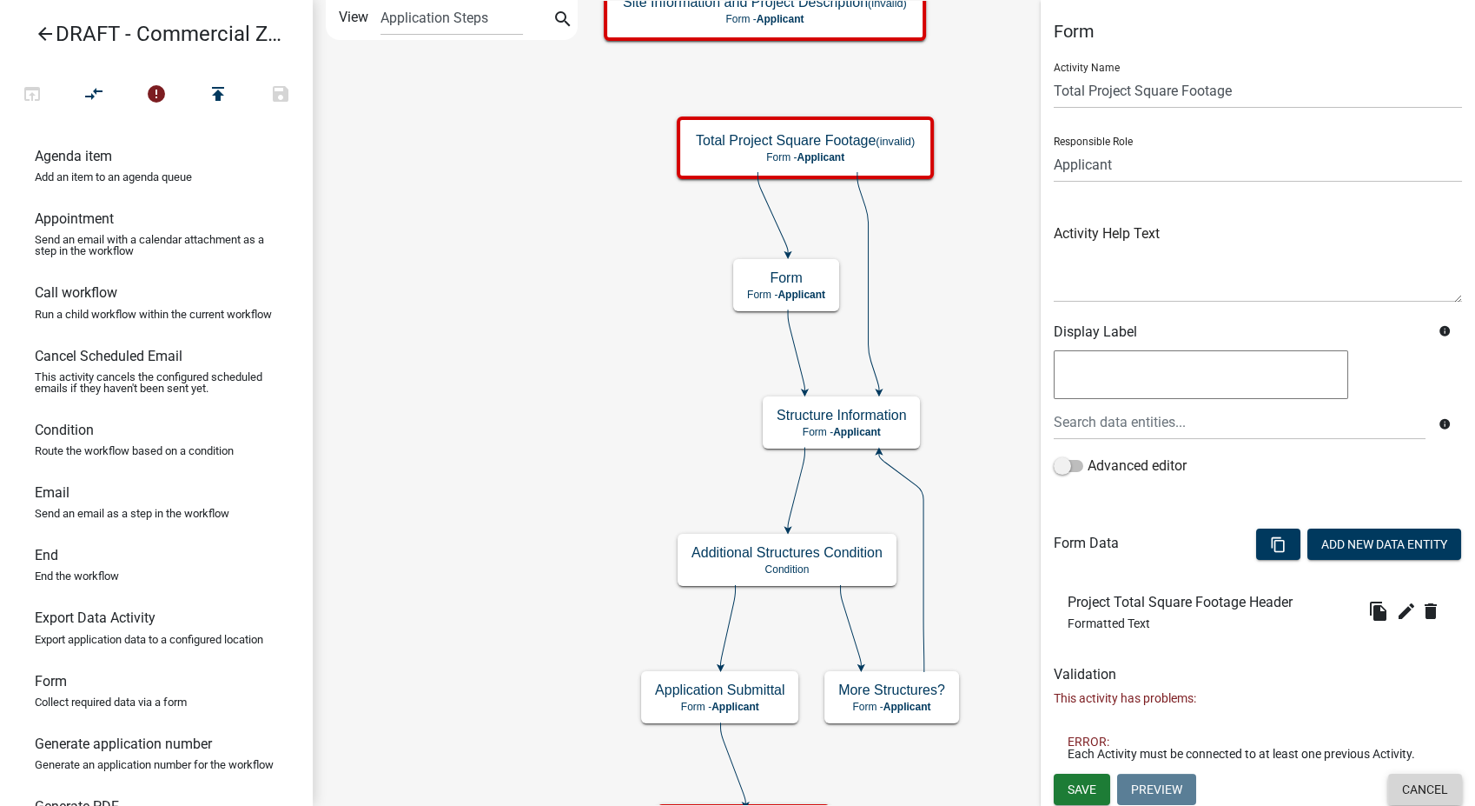
click at [1433, 792] on button "Cancel" at bounding box center [1426, 788] width 74 height 31
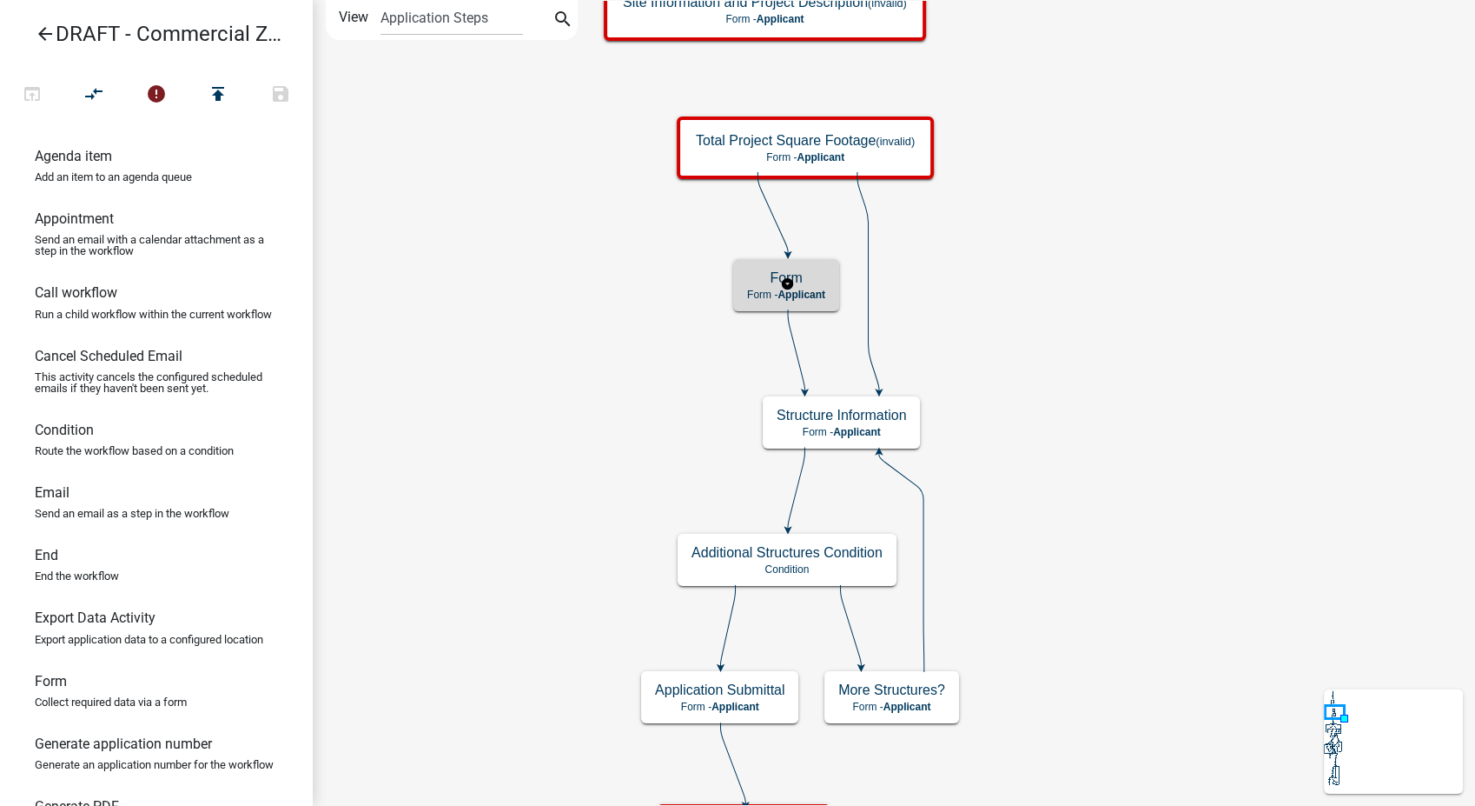
click at [811, 288] on span "Applicant" at bounding box center [802, 294] width 48 height 12
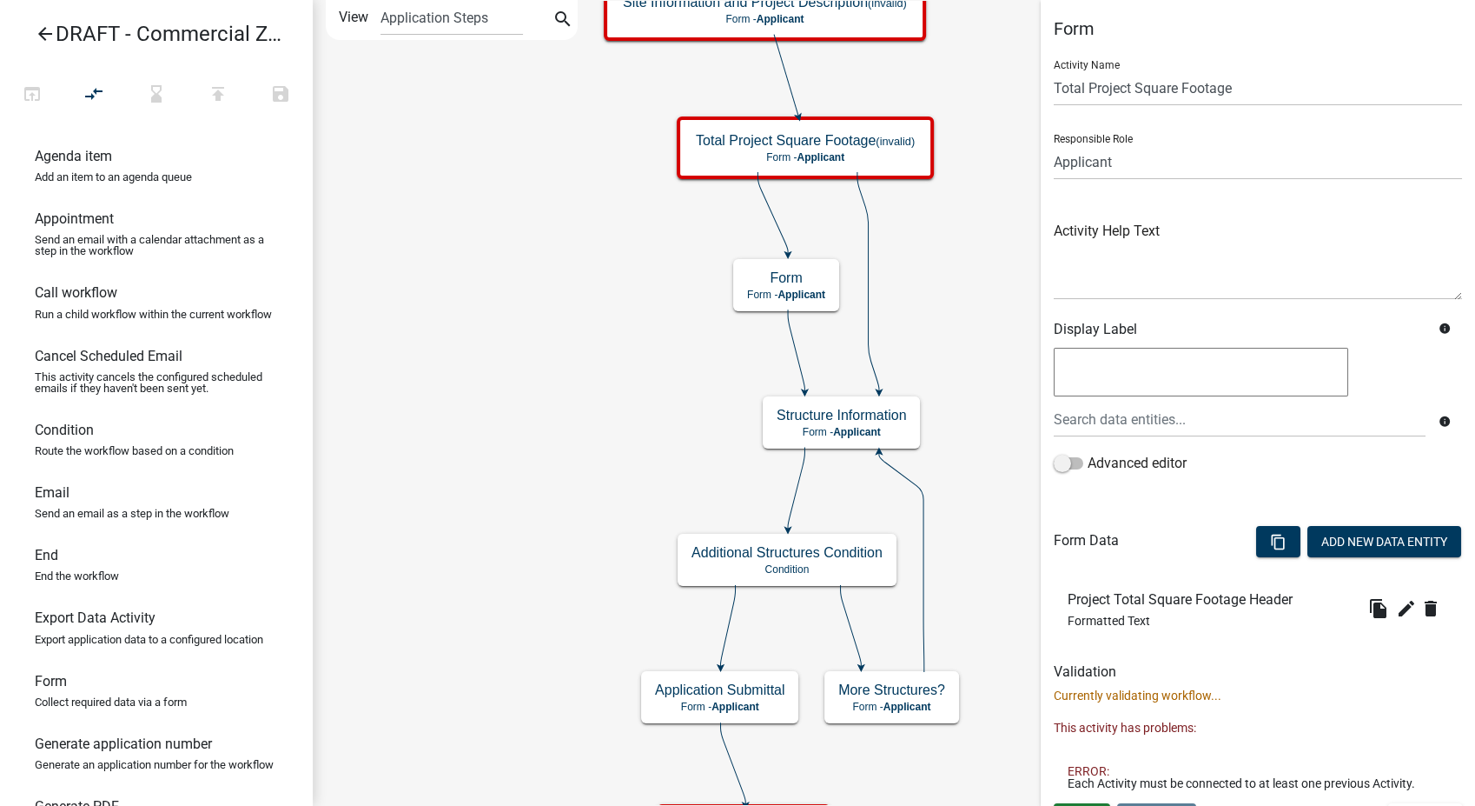
scroll to position [35, 0]
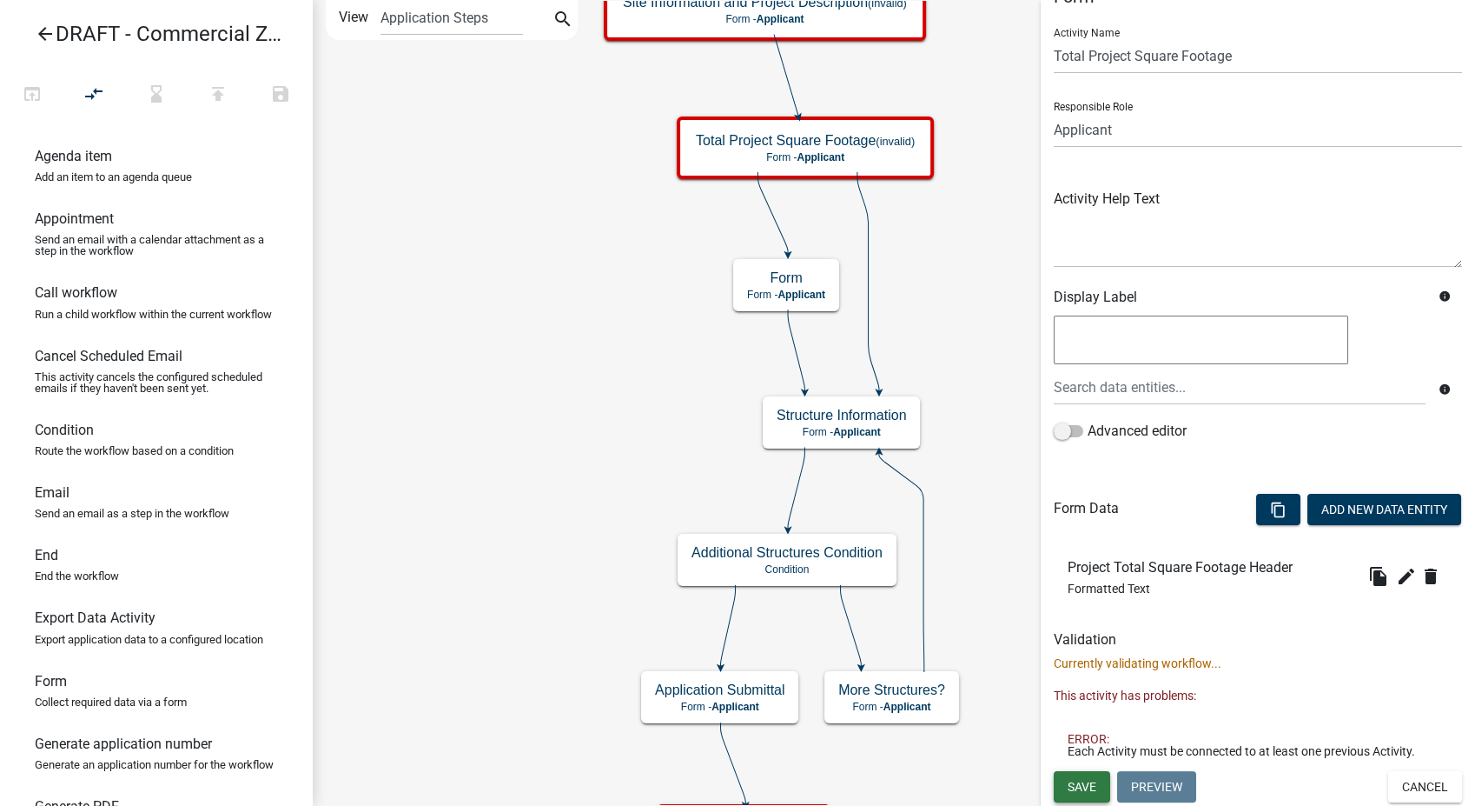
click at [1080, 779] on span "Save" at bounding box center [1082, 786] width 29 height 14
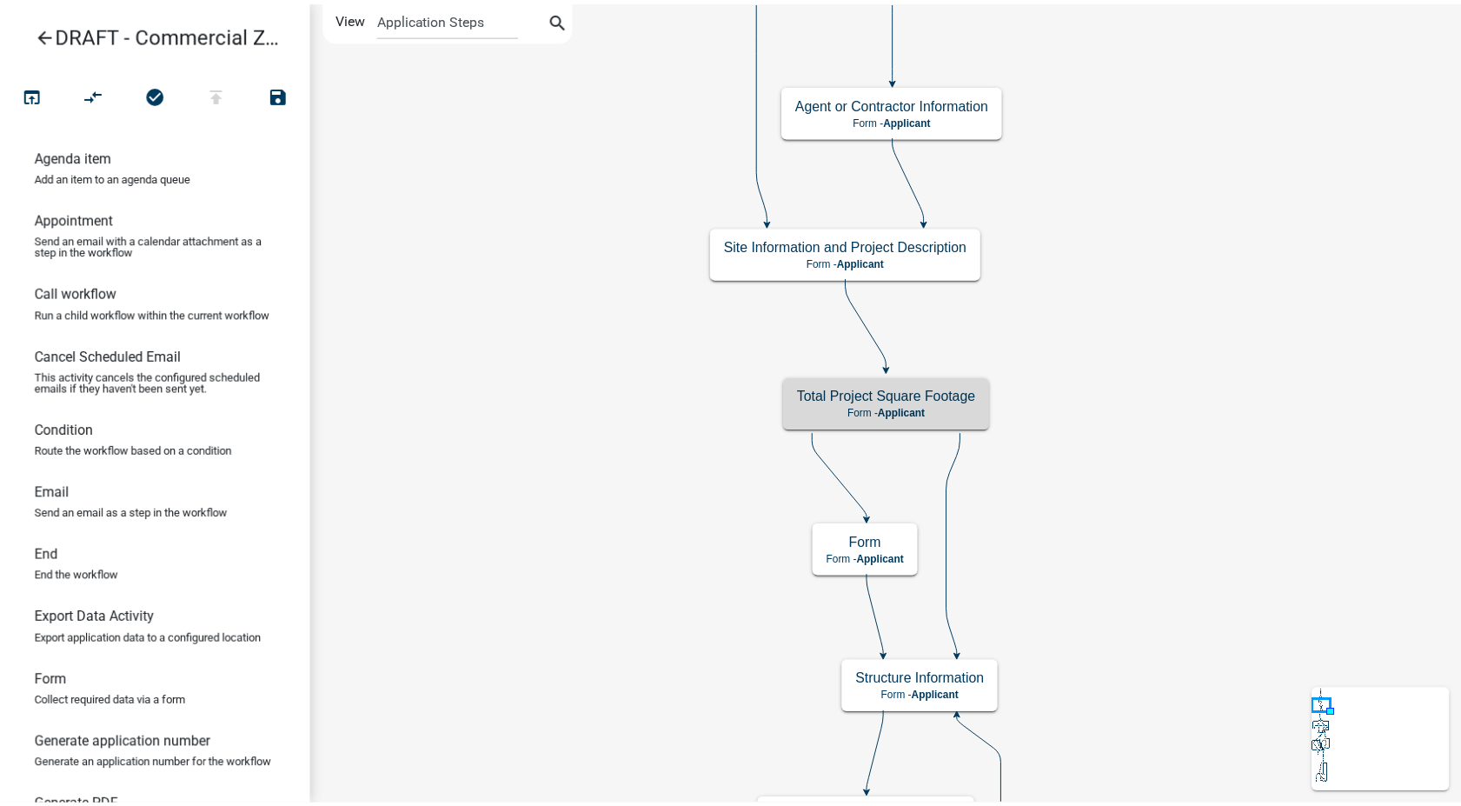
scroll to position [0, 0]
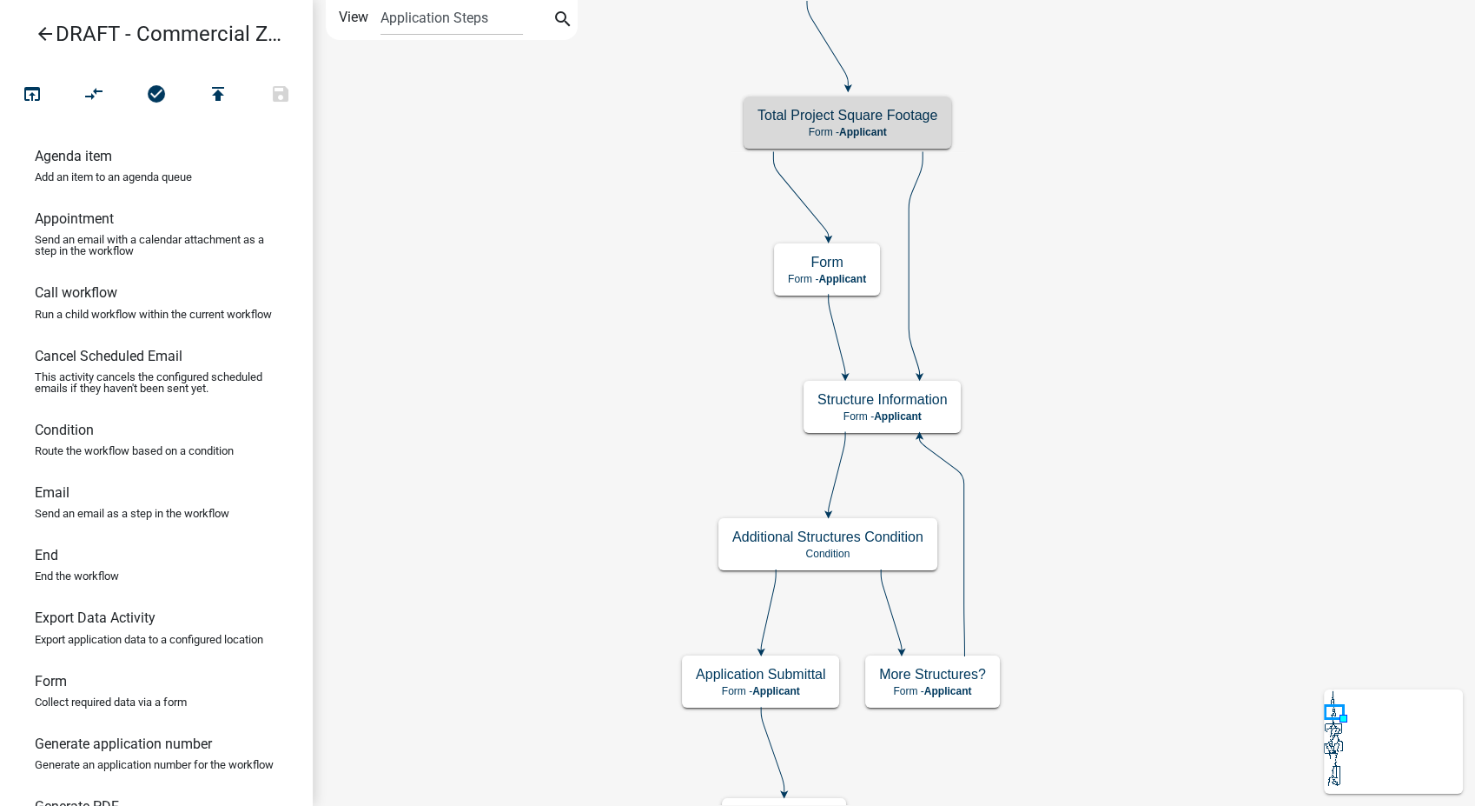
click at [39, 30] on icon "arrow_back" at bounding box center [45, 35] width 21 height 24
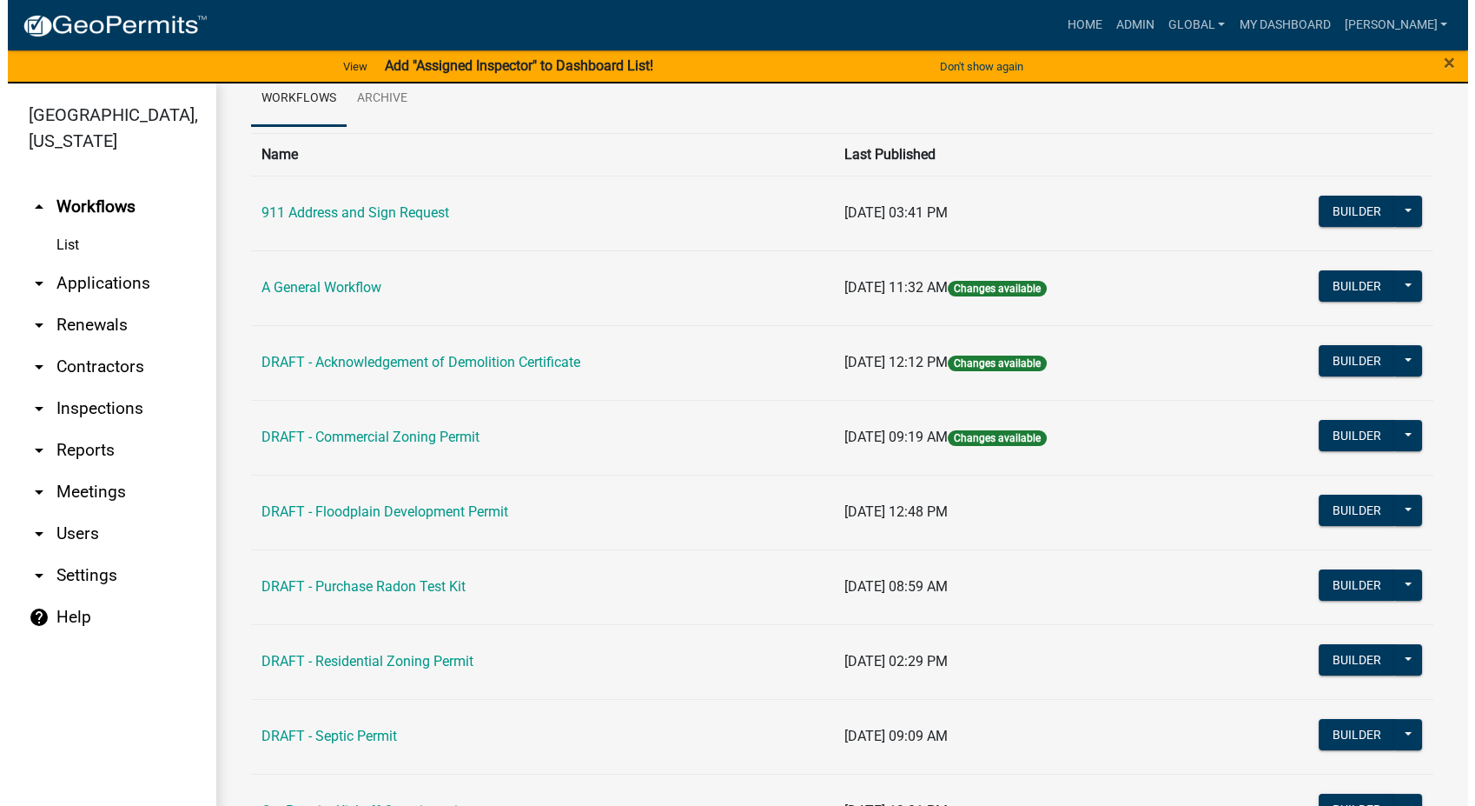
scroll to position [96, 0]
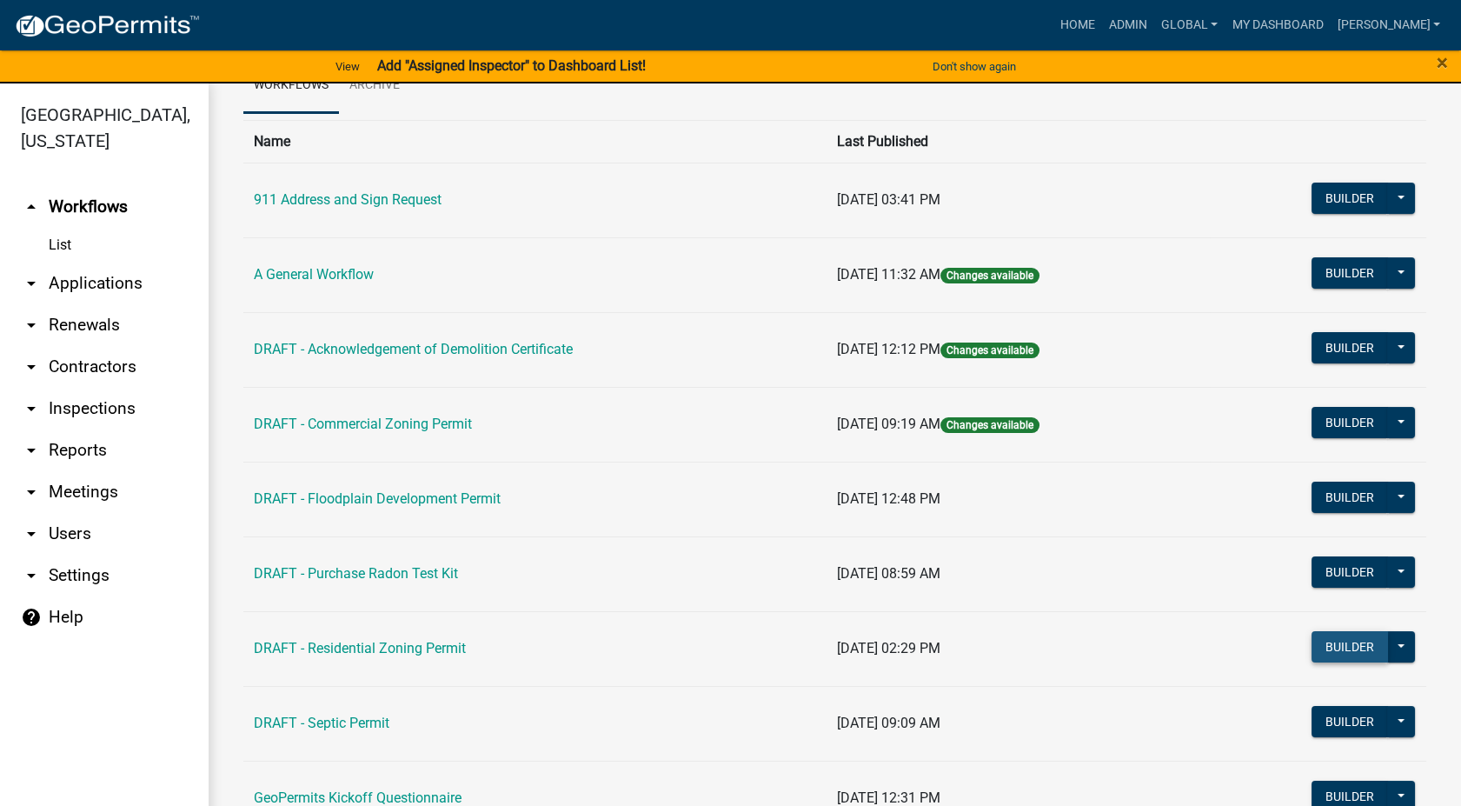
click at [1349, 644] on button "Builder" at bounding box center [1349, 646] width 76 height 31
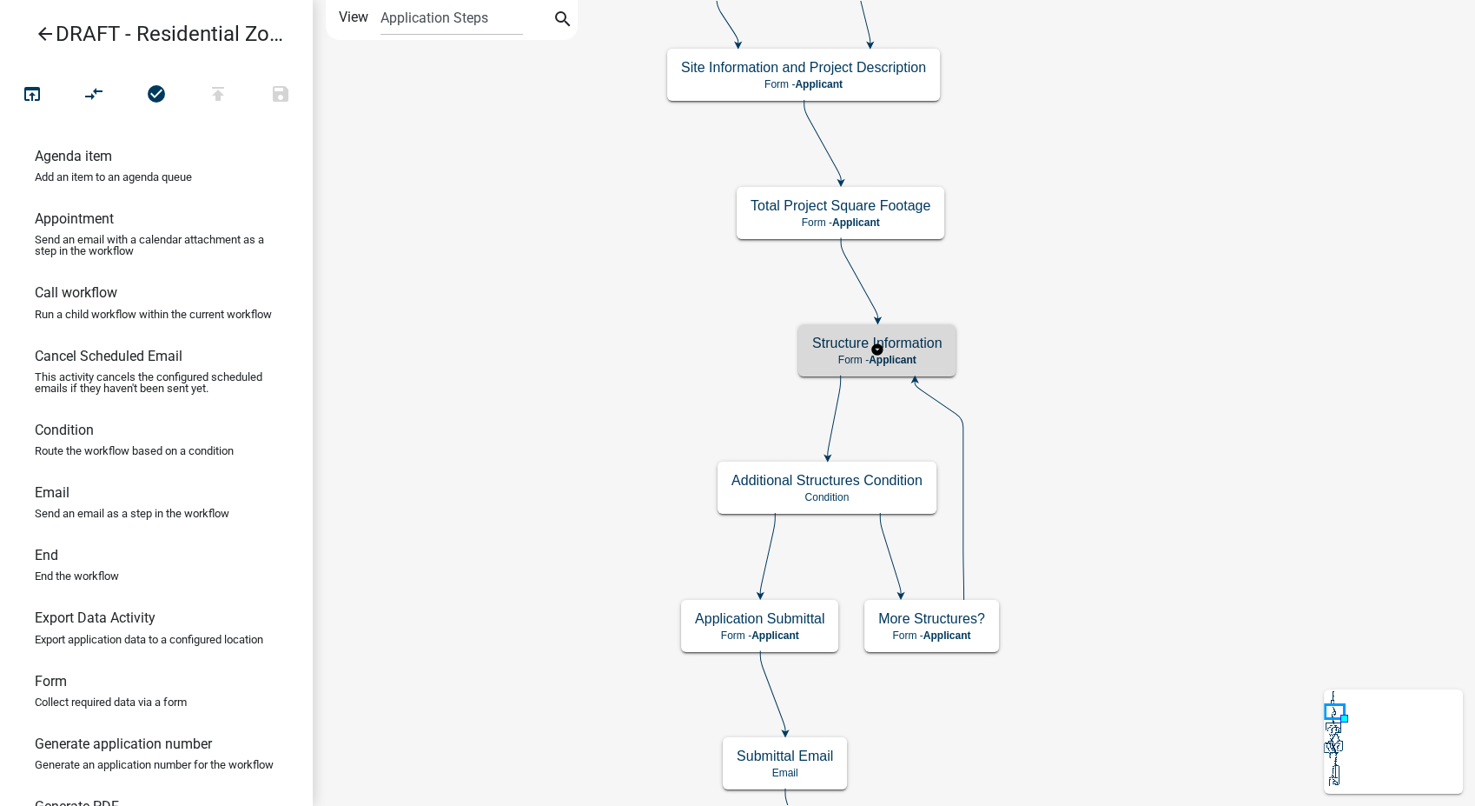
click at [941, 354] on p "Form - Applicant" at bounding box center [876, 360] width 129 height 12
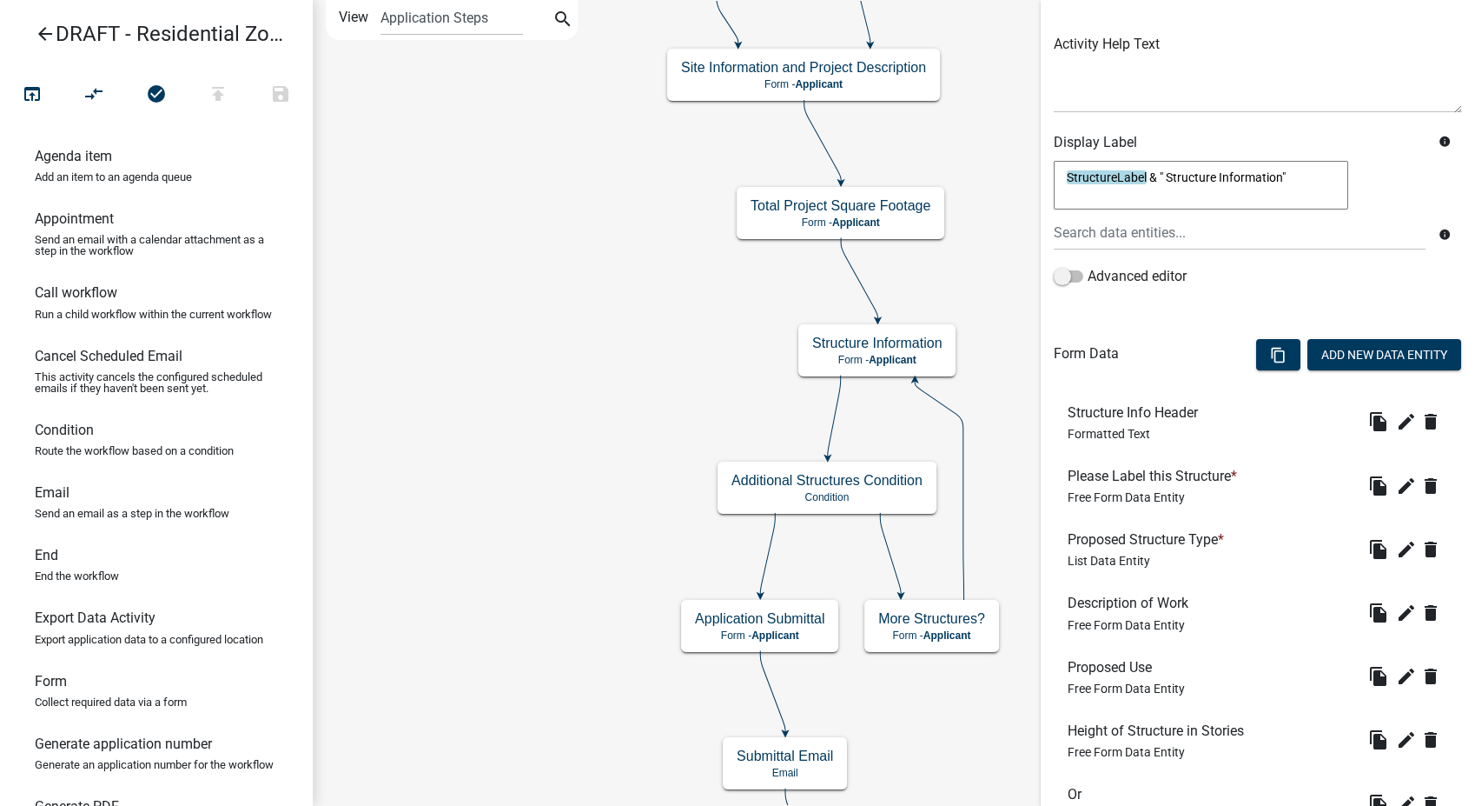
scroll to position [193, 0]
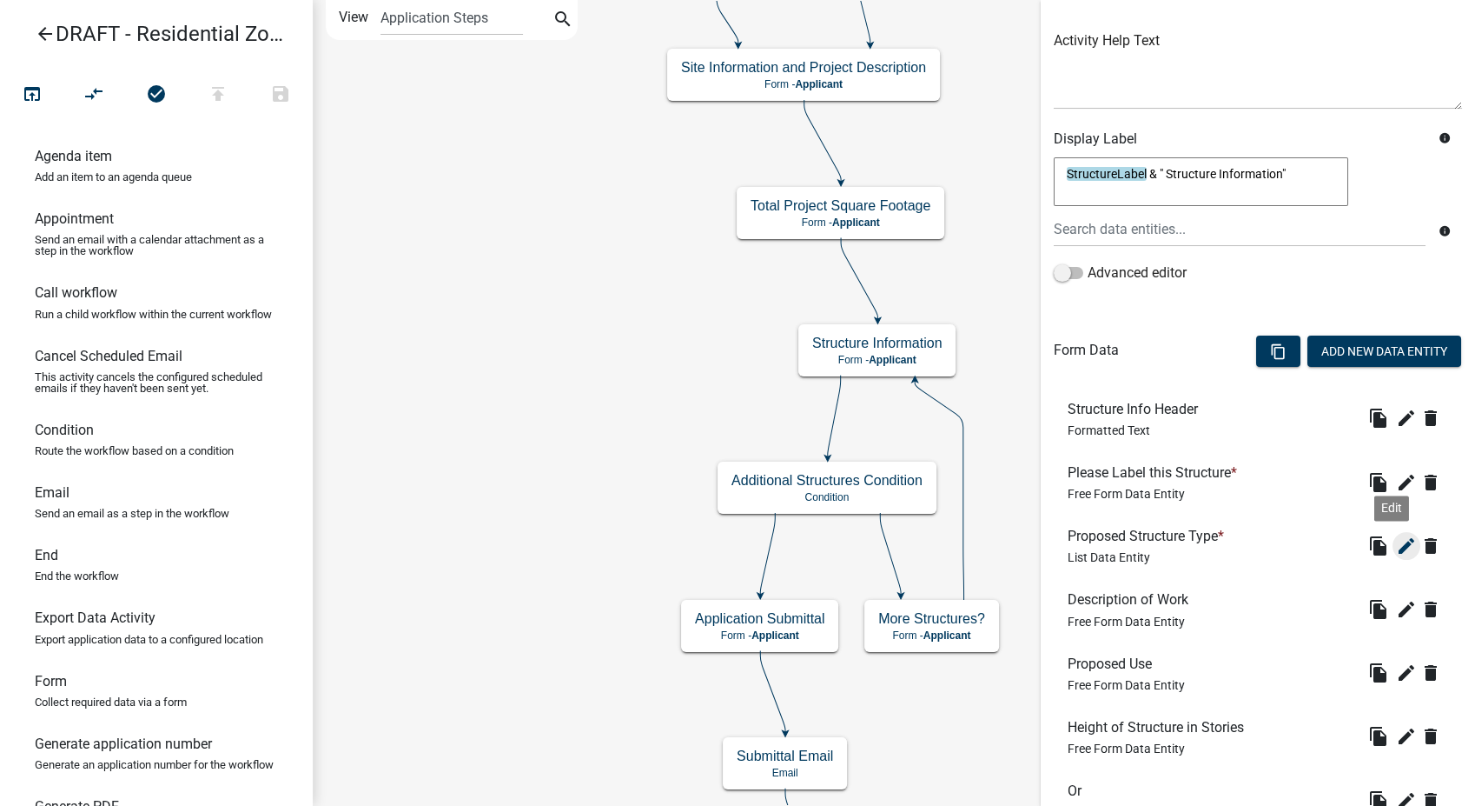
click at [1396, 539] on icon "edit" at bounding box center [1406, 545] width 21 height 21
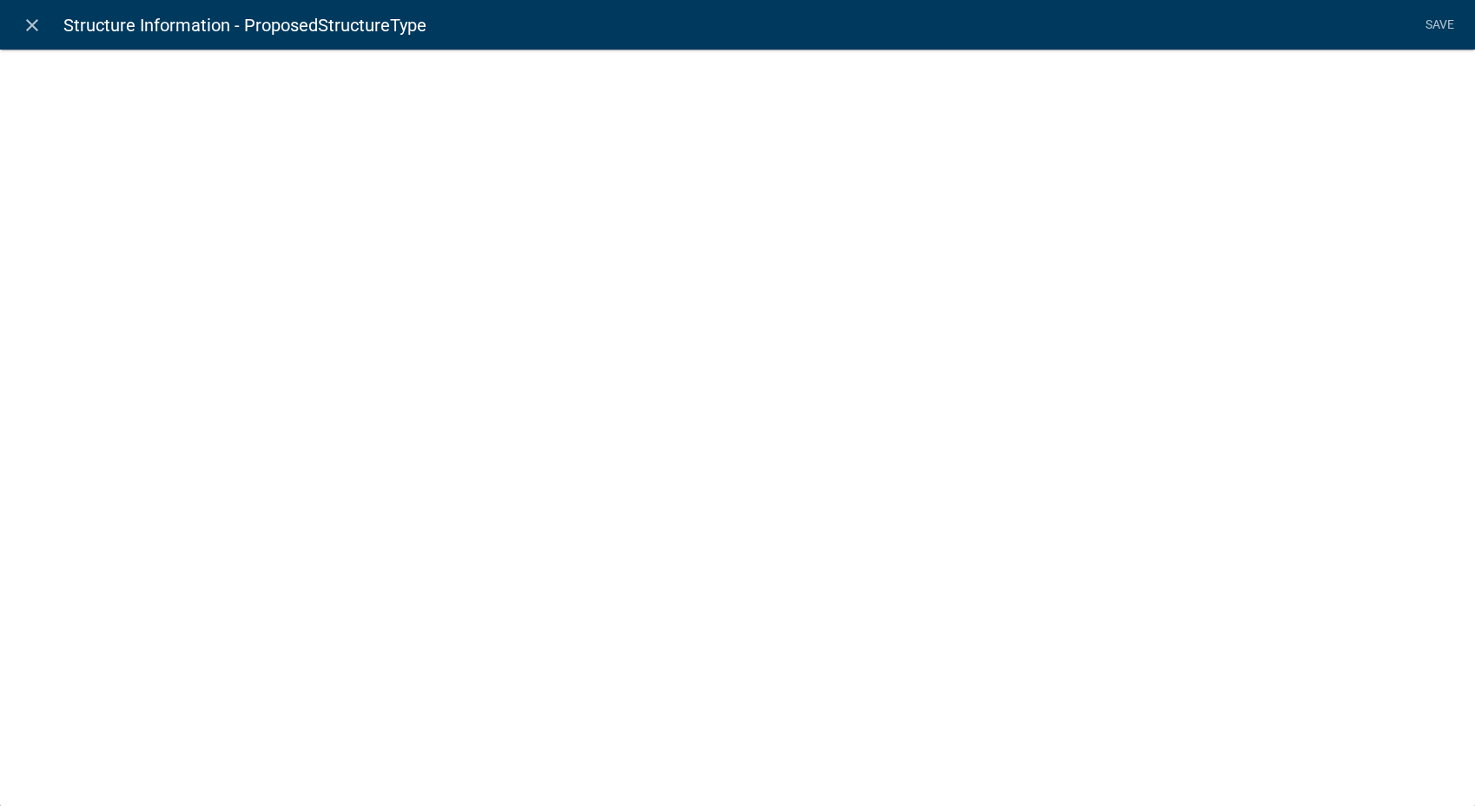
select select "list-data"
select select "custom-list-68d4af70-450f-452f-8709-12d5b524a418"
select select
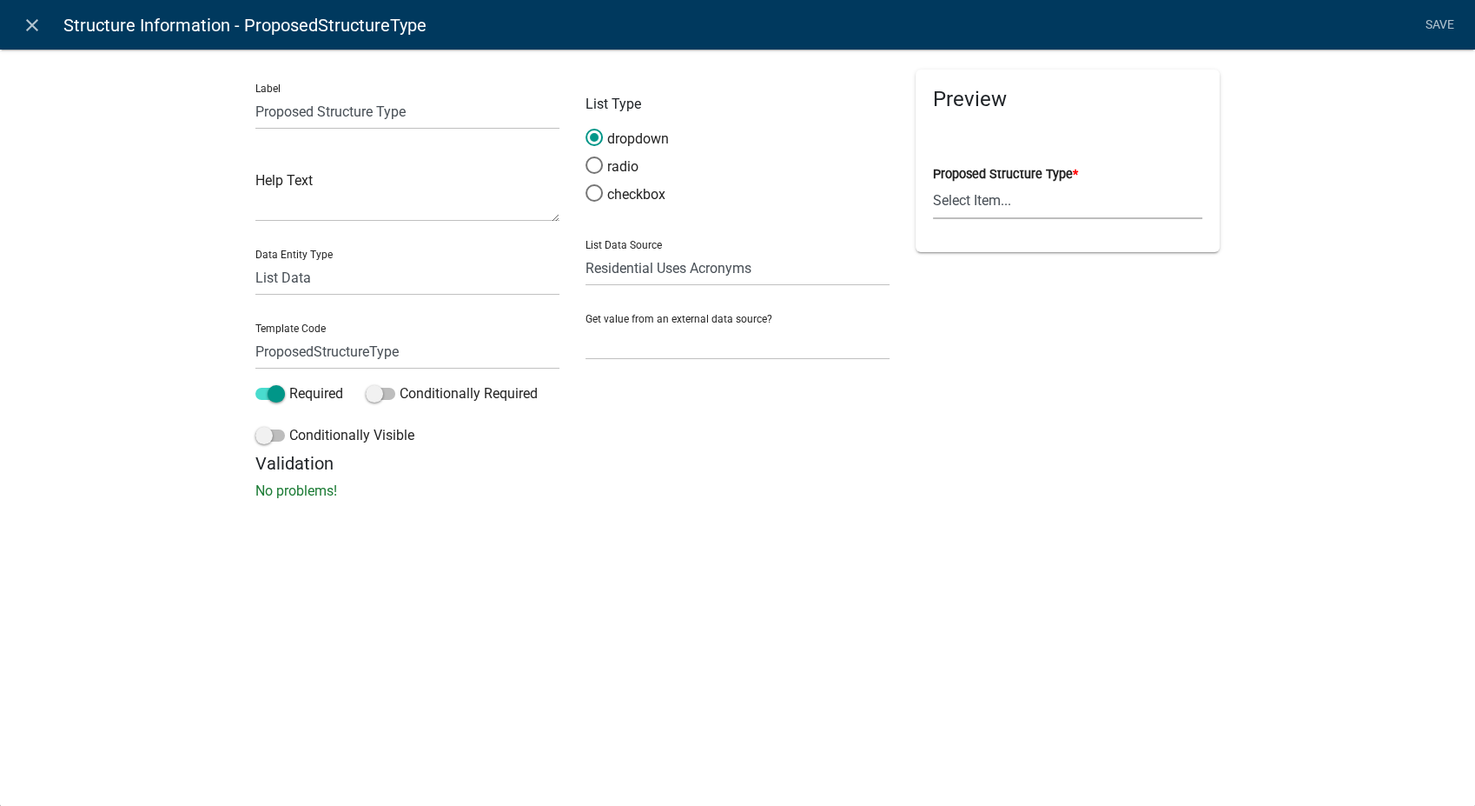
click at [1008, 192] on select "Select Item... ACC BLD - ACCESSORY BUILDING ACC BLD ADD - ACCESSORY BUILDING AD…" at bounding box center [1067, 201] width 269 height 36
click at [24, 26] on icon "close" at bounding box center [32, 25] width 21 height 21
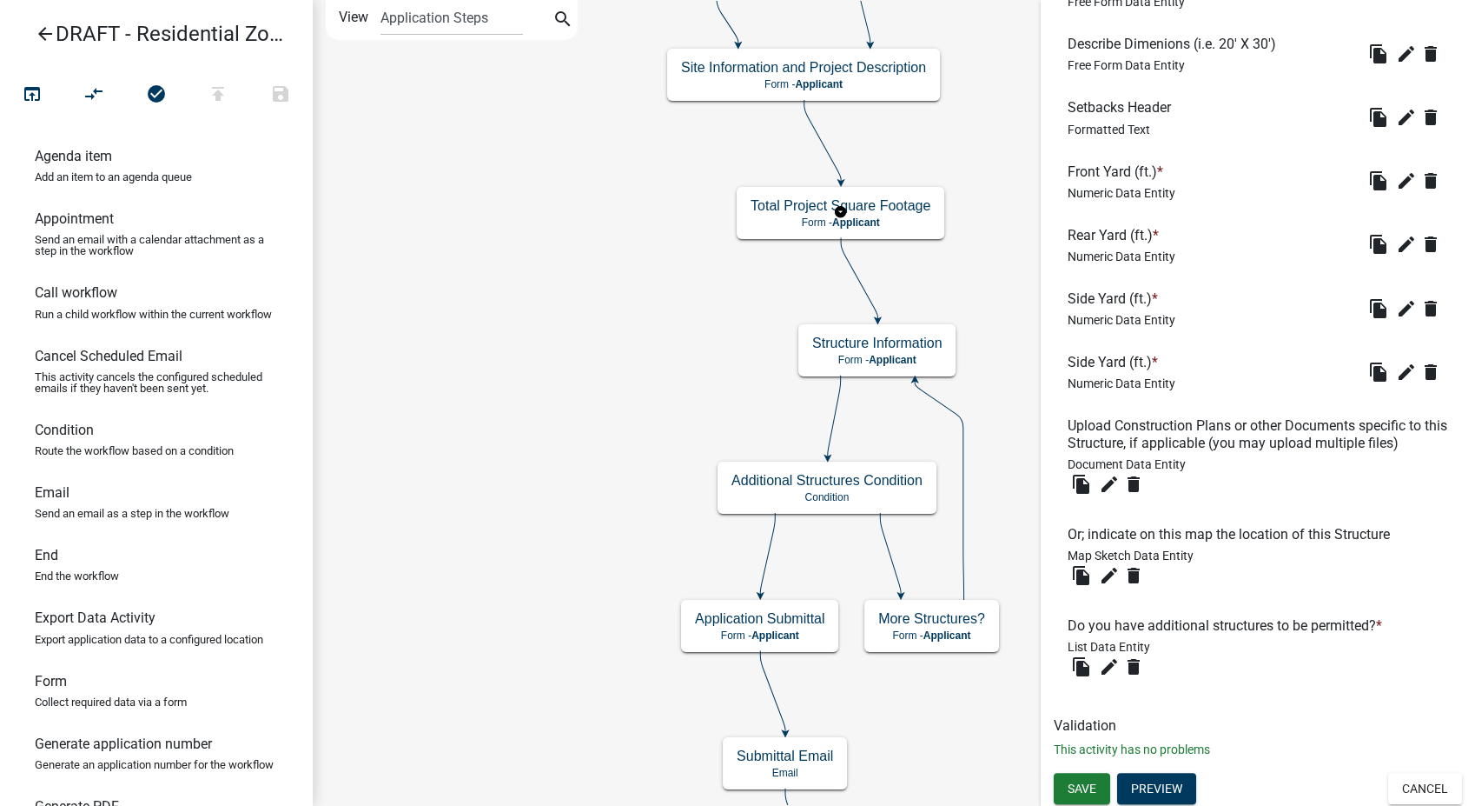
scroll to position [1069, 0]
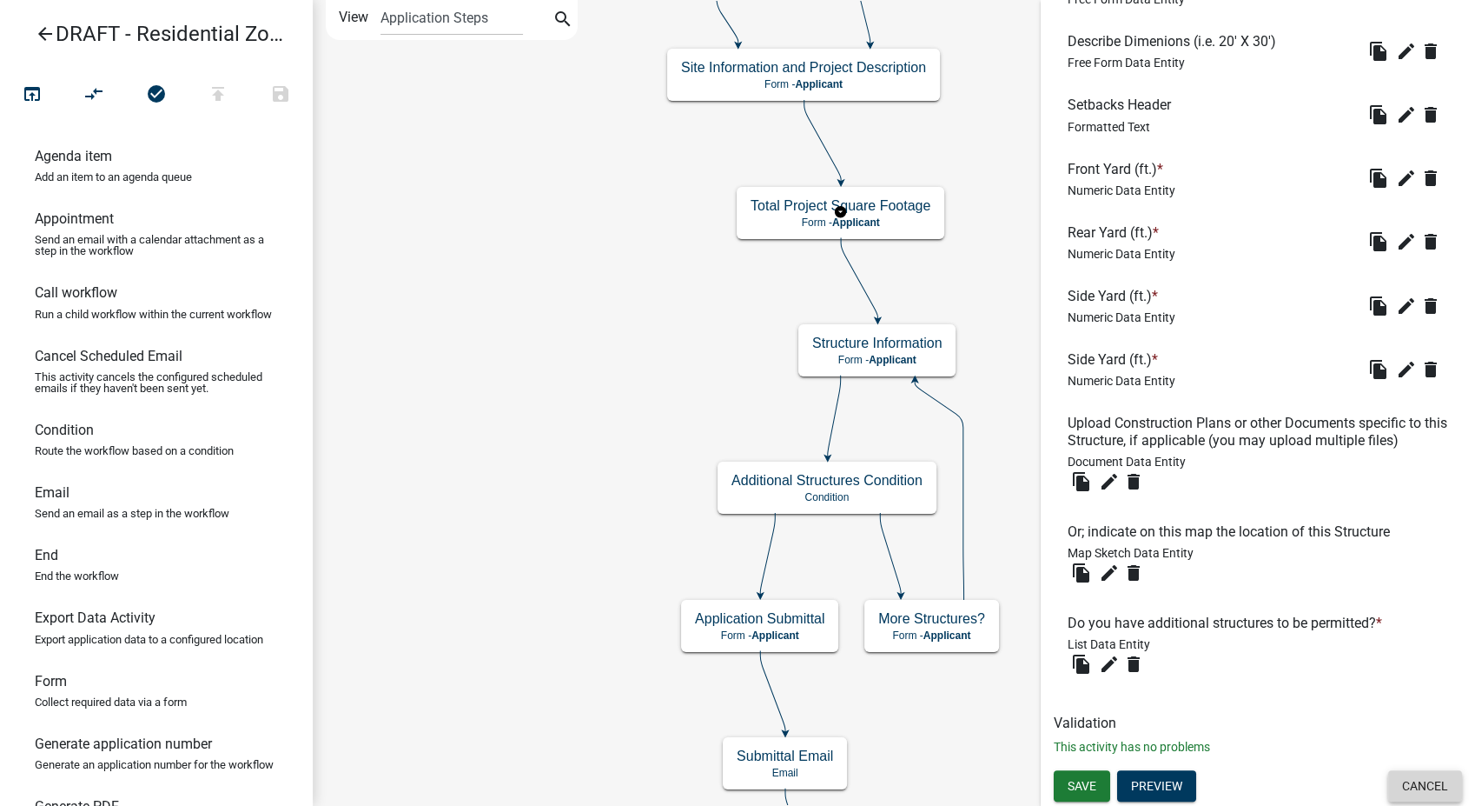
click at [1425, 782] on button "Cancel" at bounding box center [1426, 785] width 74 height 31
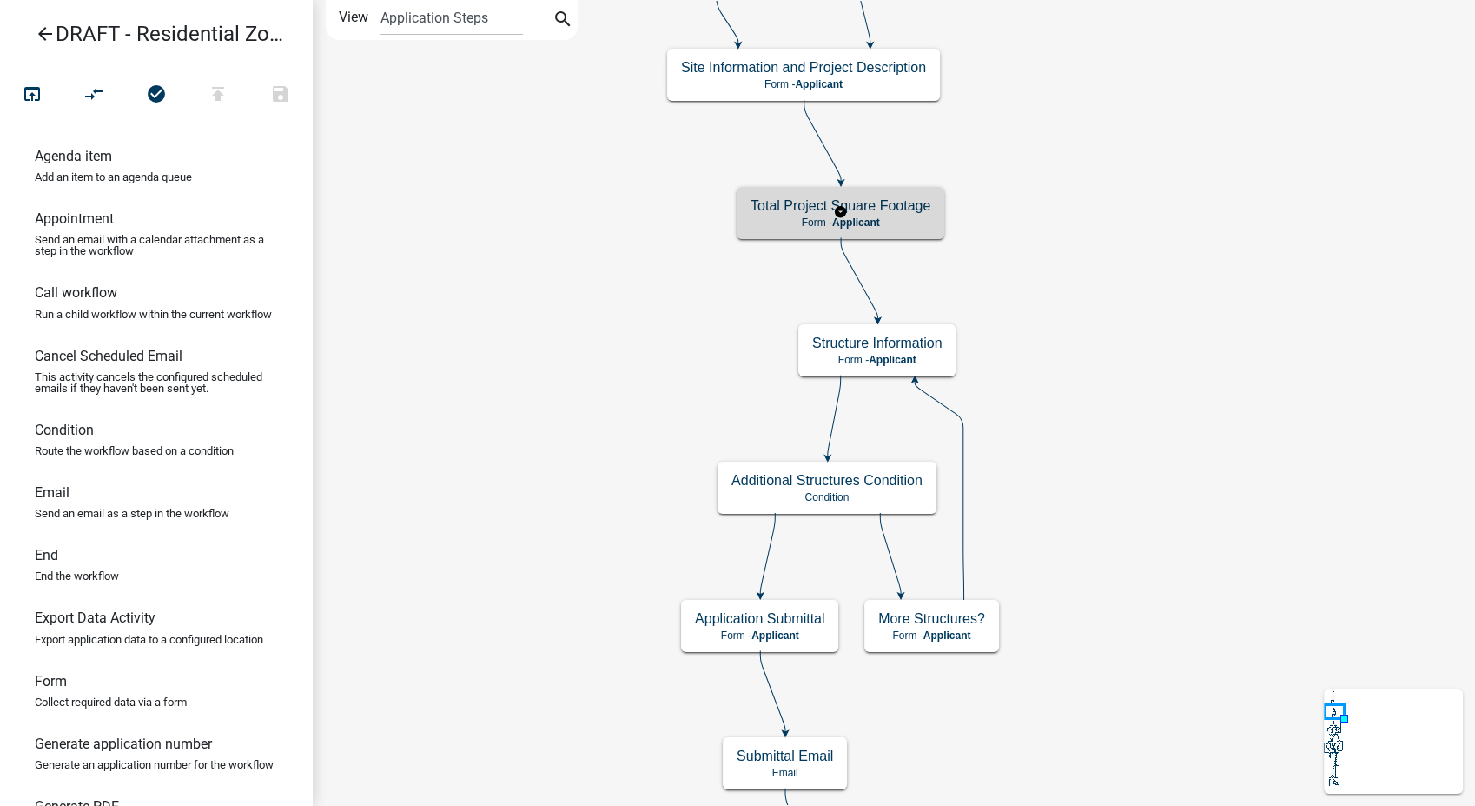
click at [926, 222] on p "Form - Applicant" at bounding box center [841, 222] width 180 height 12
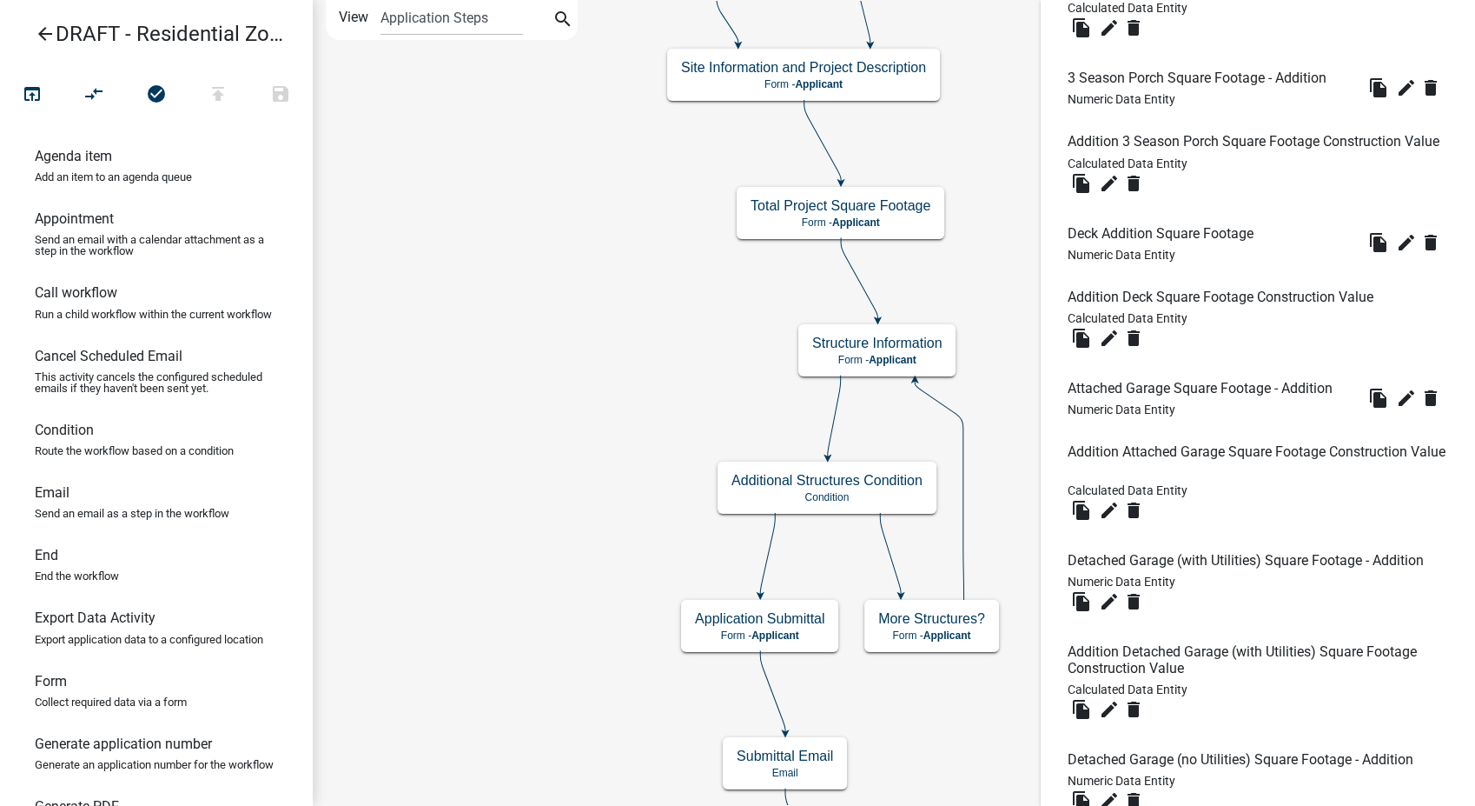
scroll to position [4054, 0]
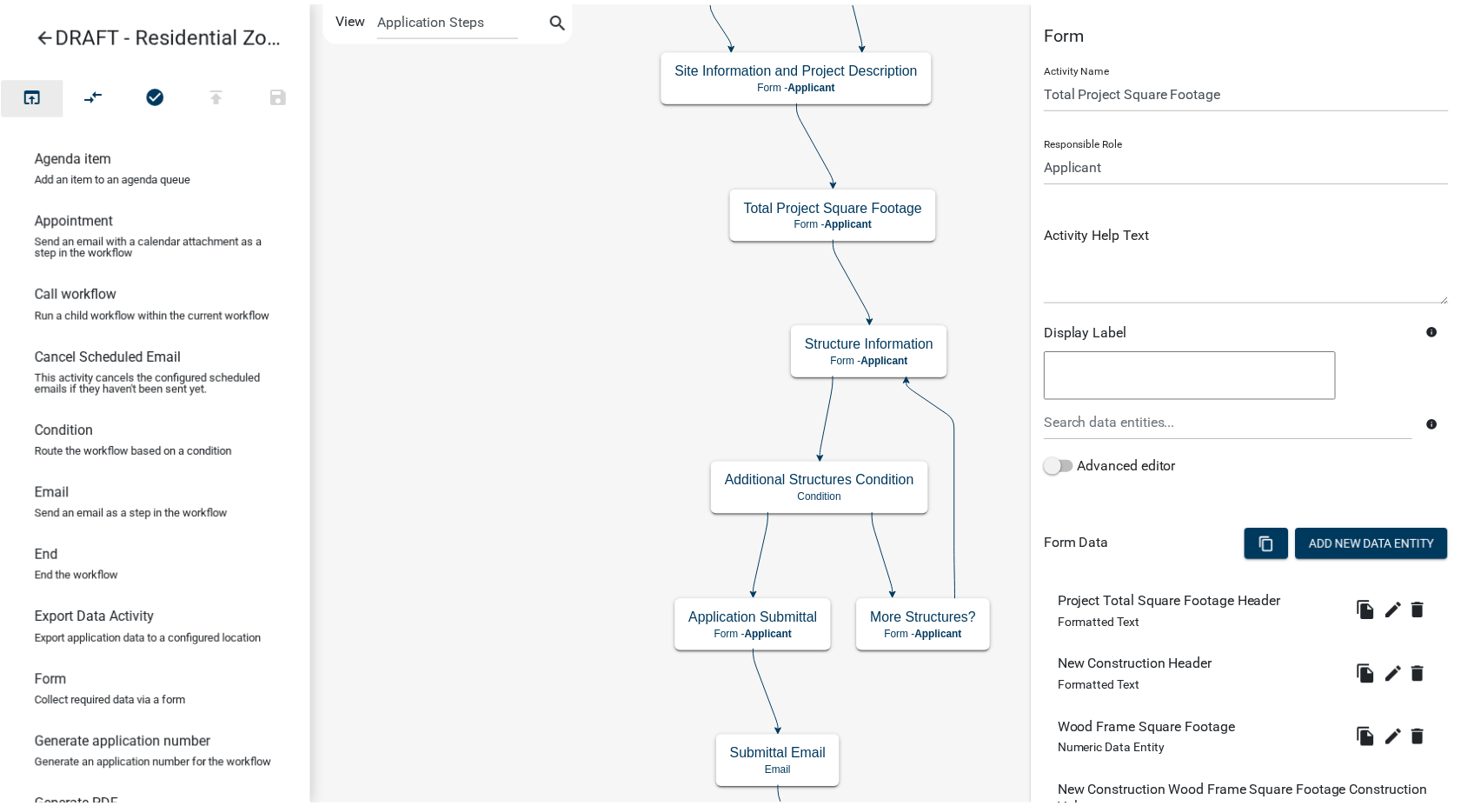
scroll to position [4054, 0]
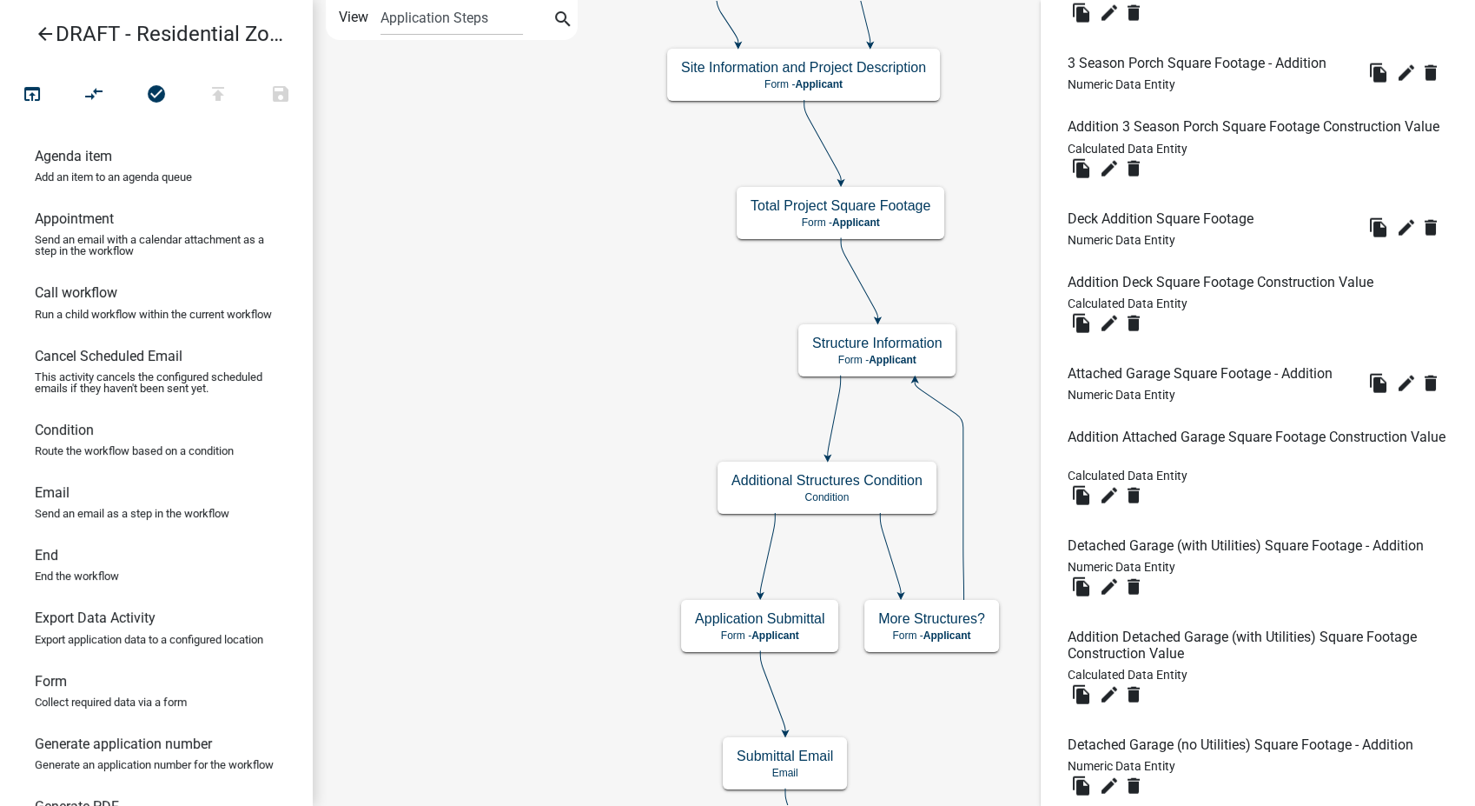
click at [37, 31] on icon "arrow_back" at bounding box center [45, 35] width 21 height 24
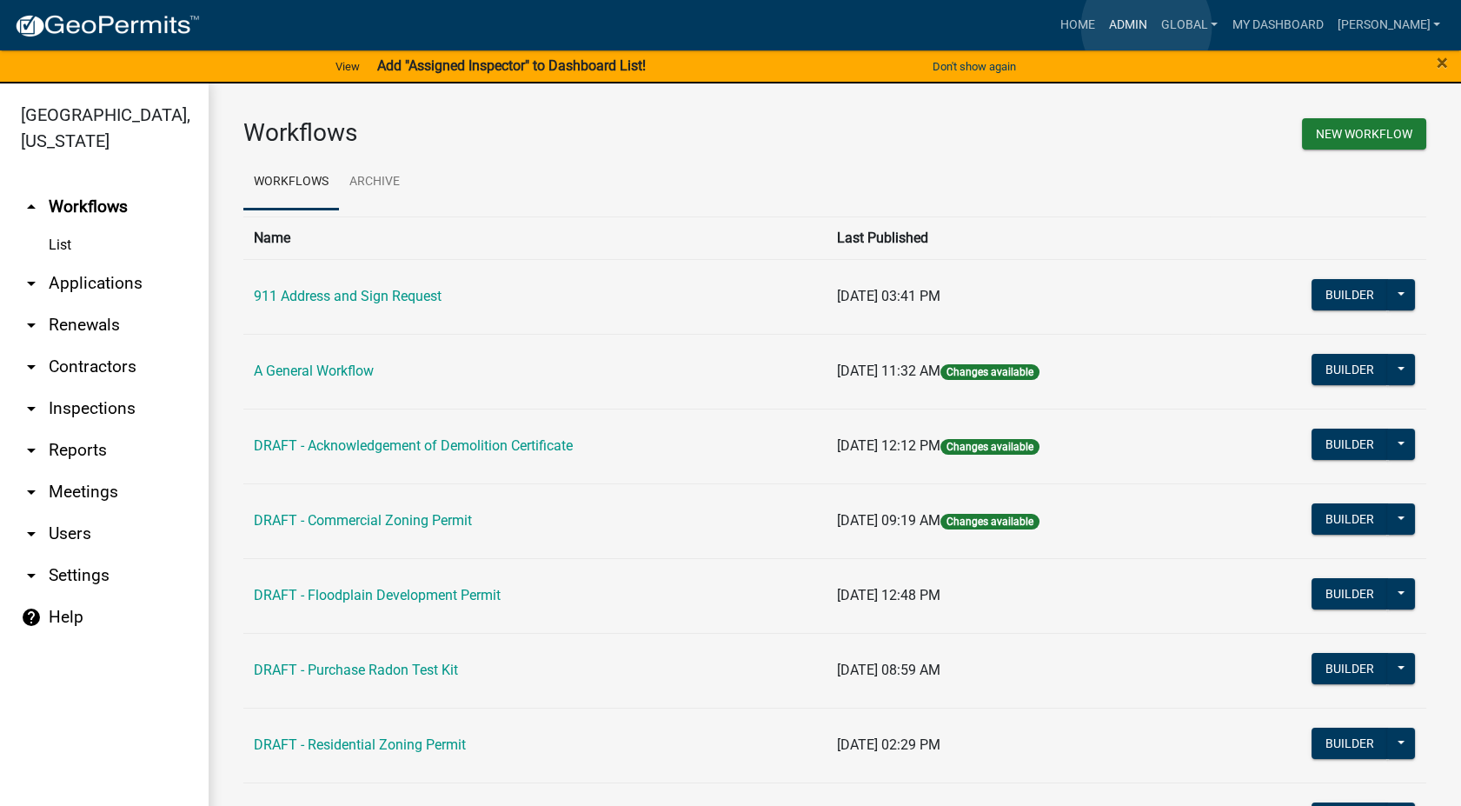
click at [1146, 27] on link "Admin" at bounding box center [1128, 25] width 52 height 33
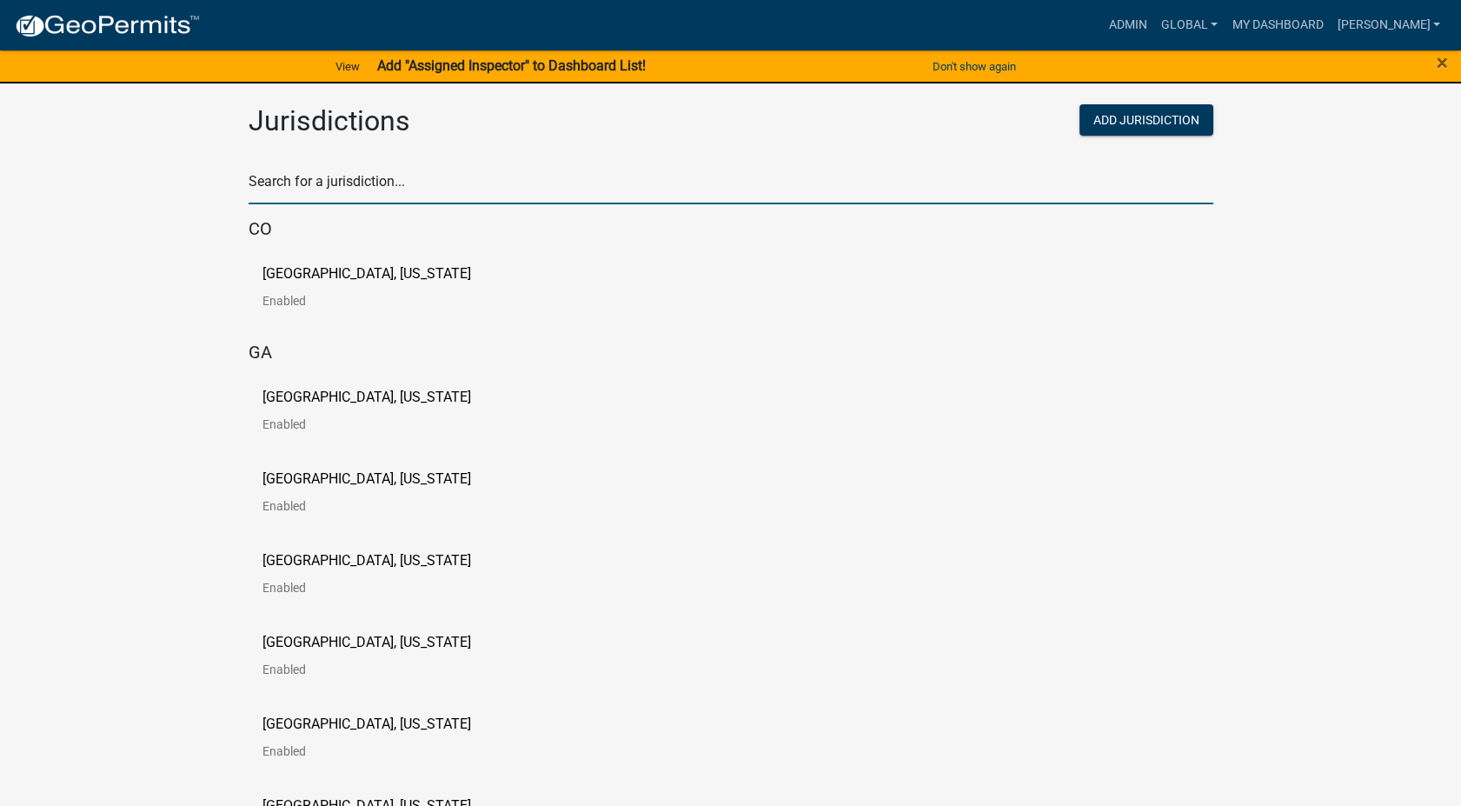
click at [361, 170] on input "text" at bounding box center [731, 187] width 965 height 36
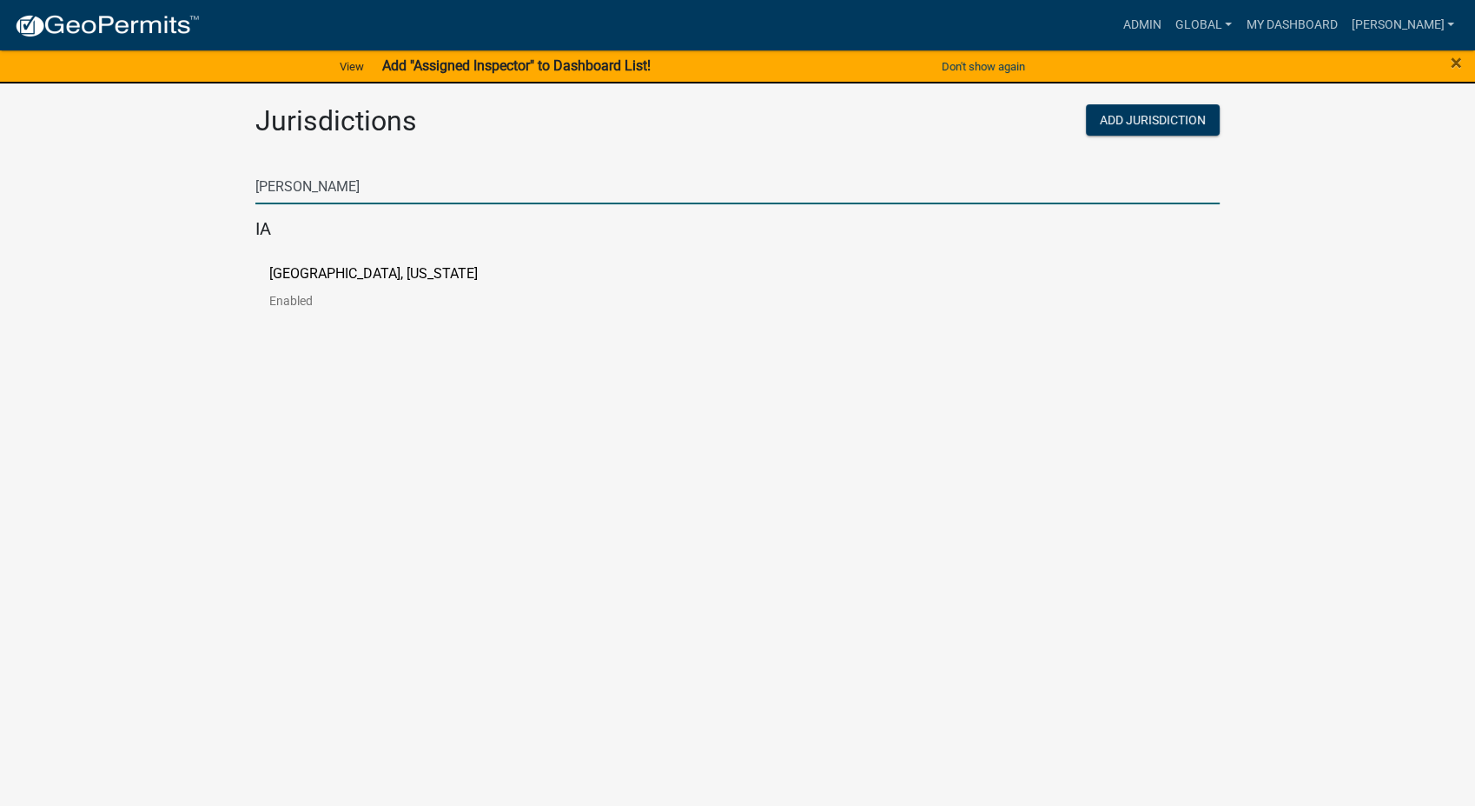
type input "[PERSON_NAME]"
click at [366, 271] on p "[GEOGRAPHIC_DATA], [US_STATE]" at bounding box center [373, 274] width 209 height 14
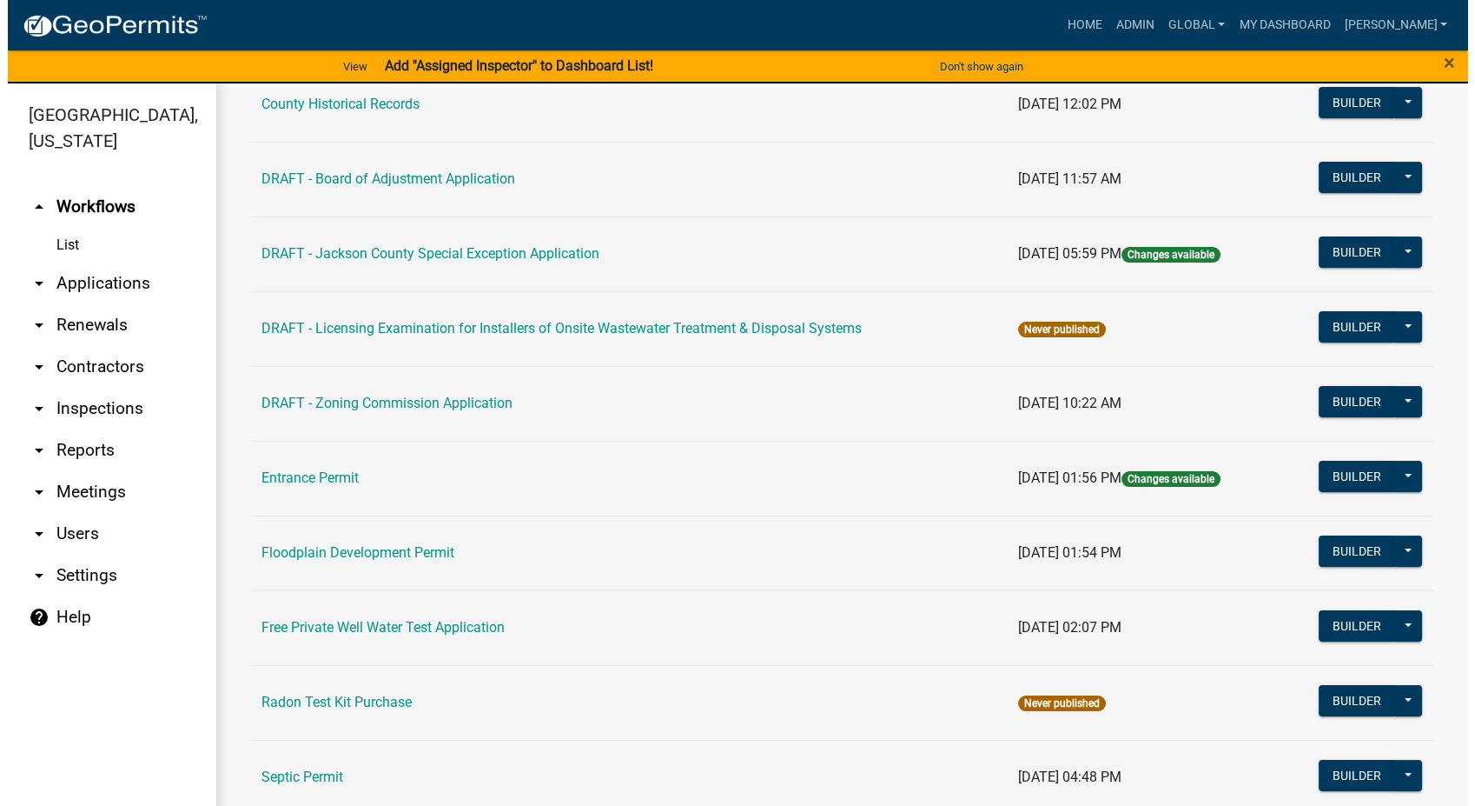
scroll to position [193, 0]
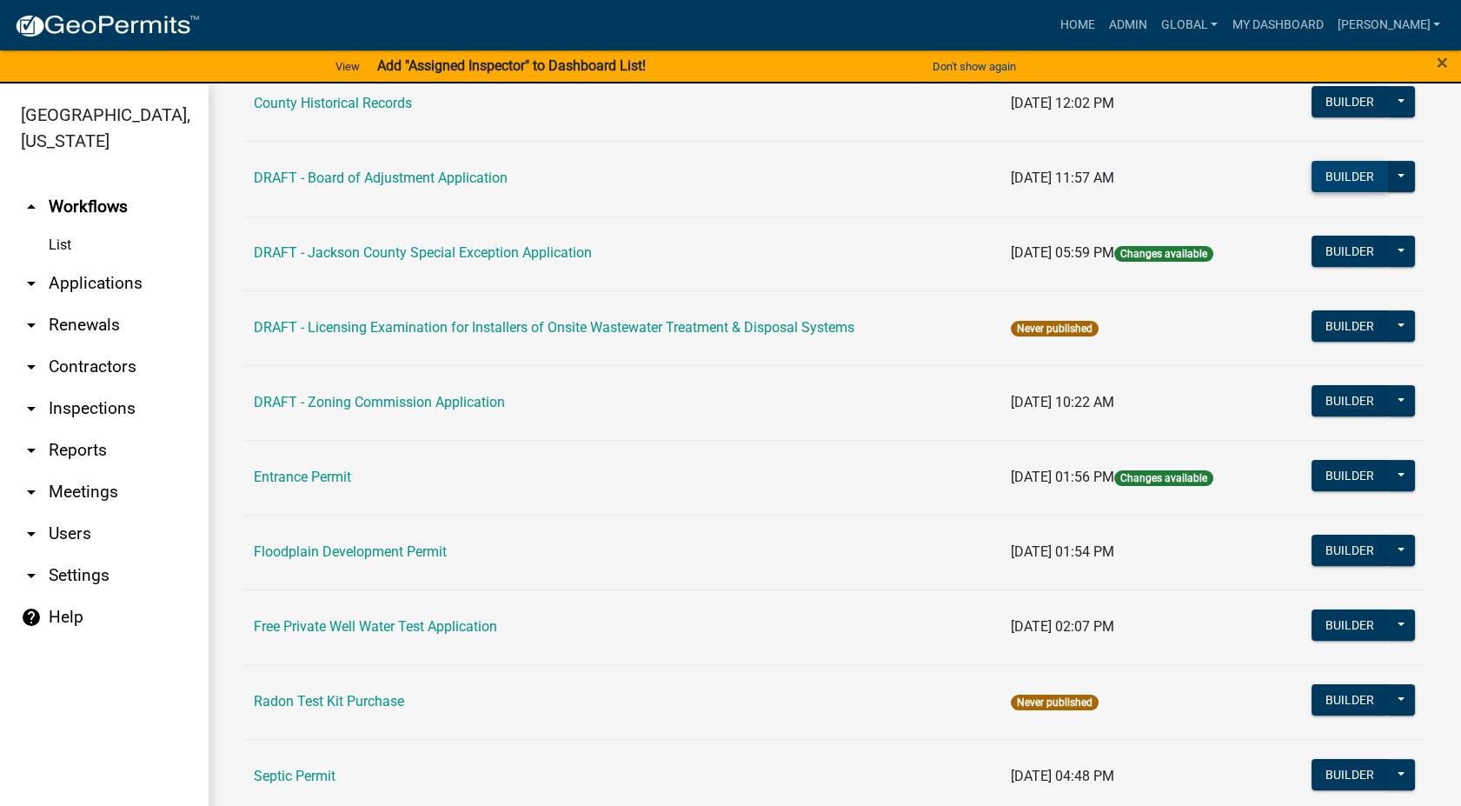
click at [1320, 178] on button "Builder" at bounding box center [1349, 176] width 76 height 31
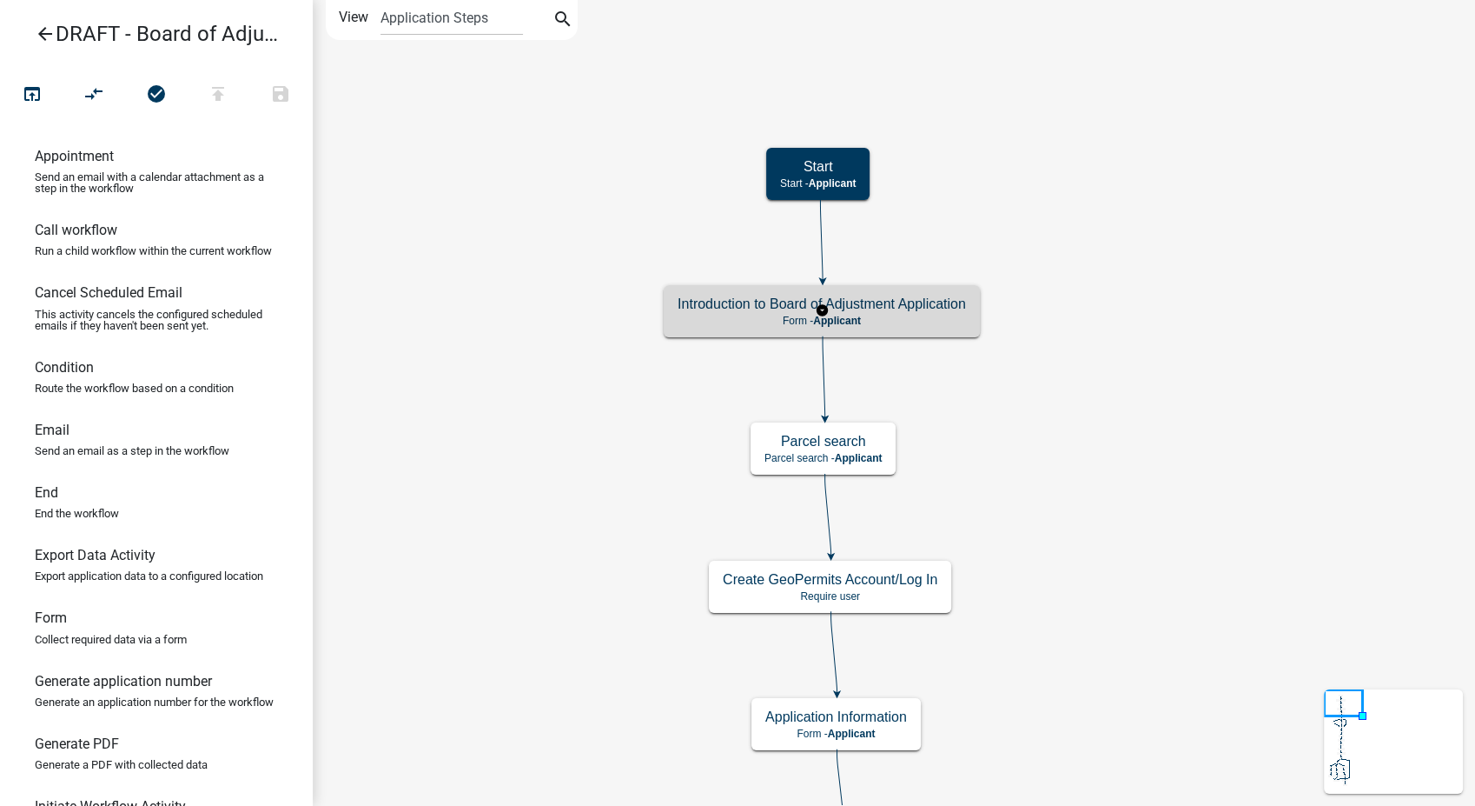
click at [896, 323] on p "Form - Applicant" at bounding box center [822, 321] width 288 height 12
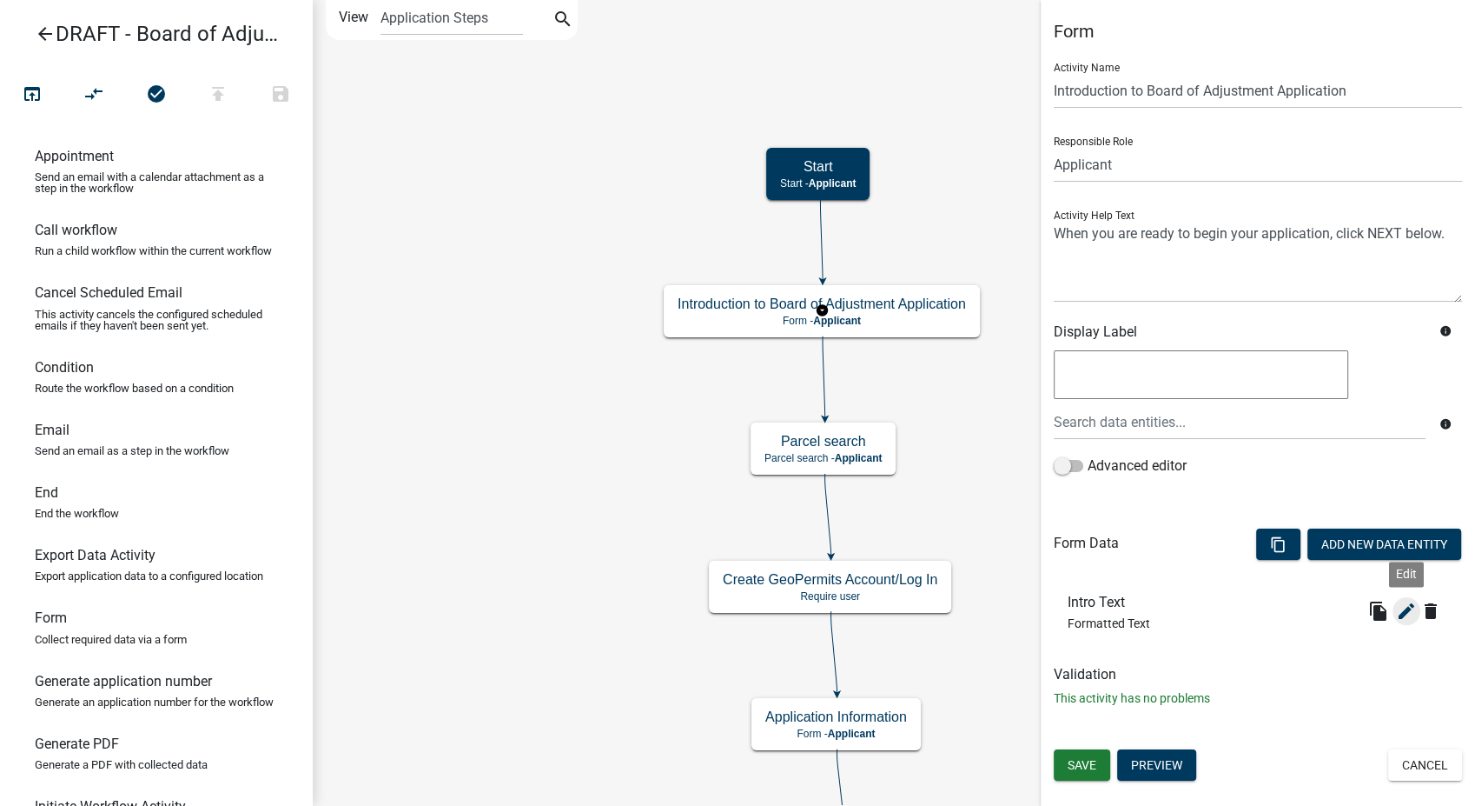
click at [1408, 616] on icon "edit" at bounding box center [1406, 610] width 21 height 21
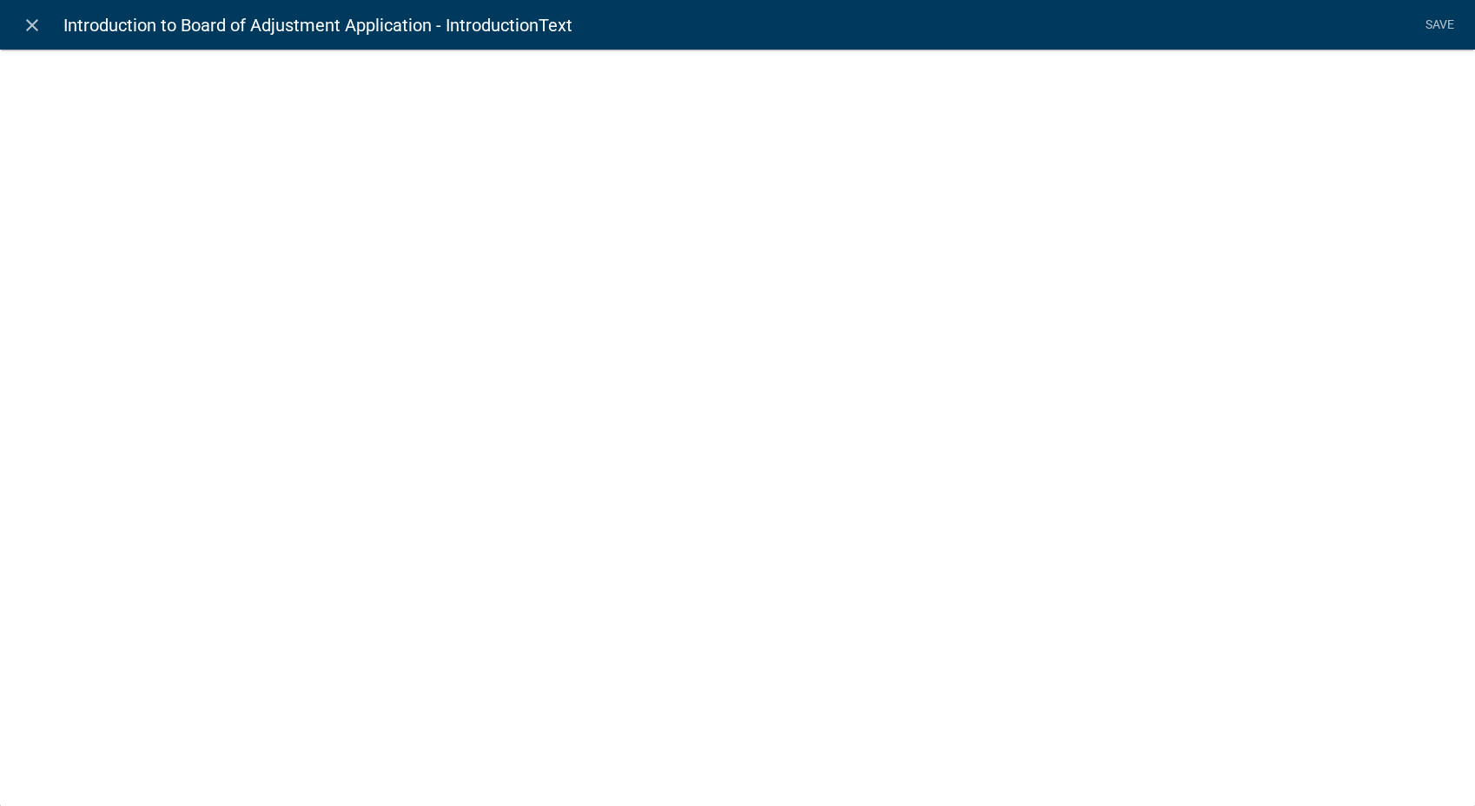
select select "rich-text"
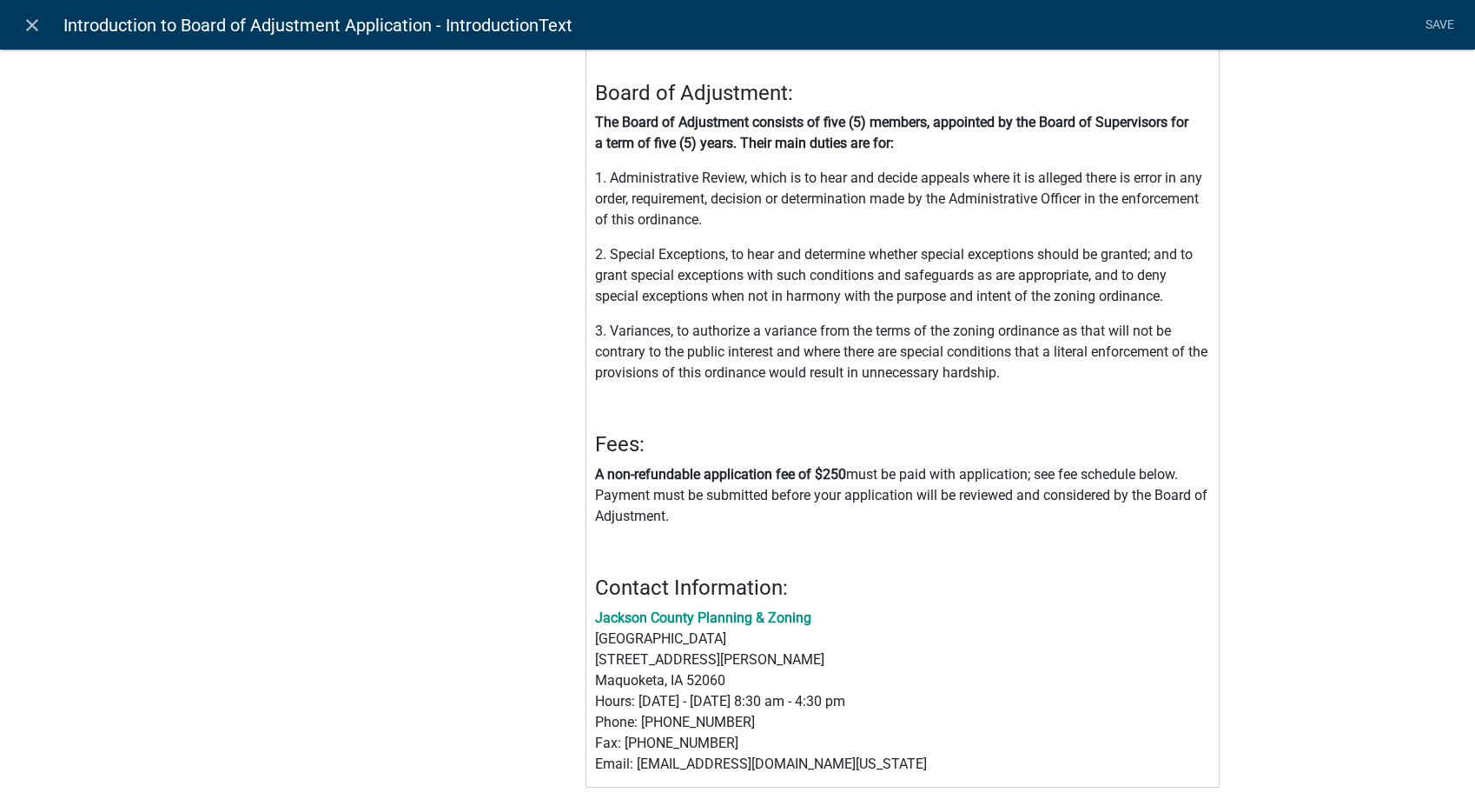
scroll to position [675, 0]
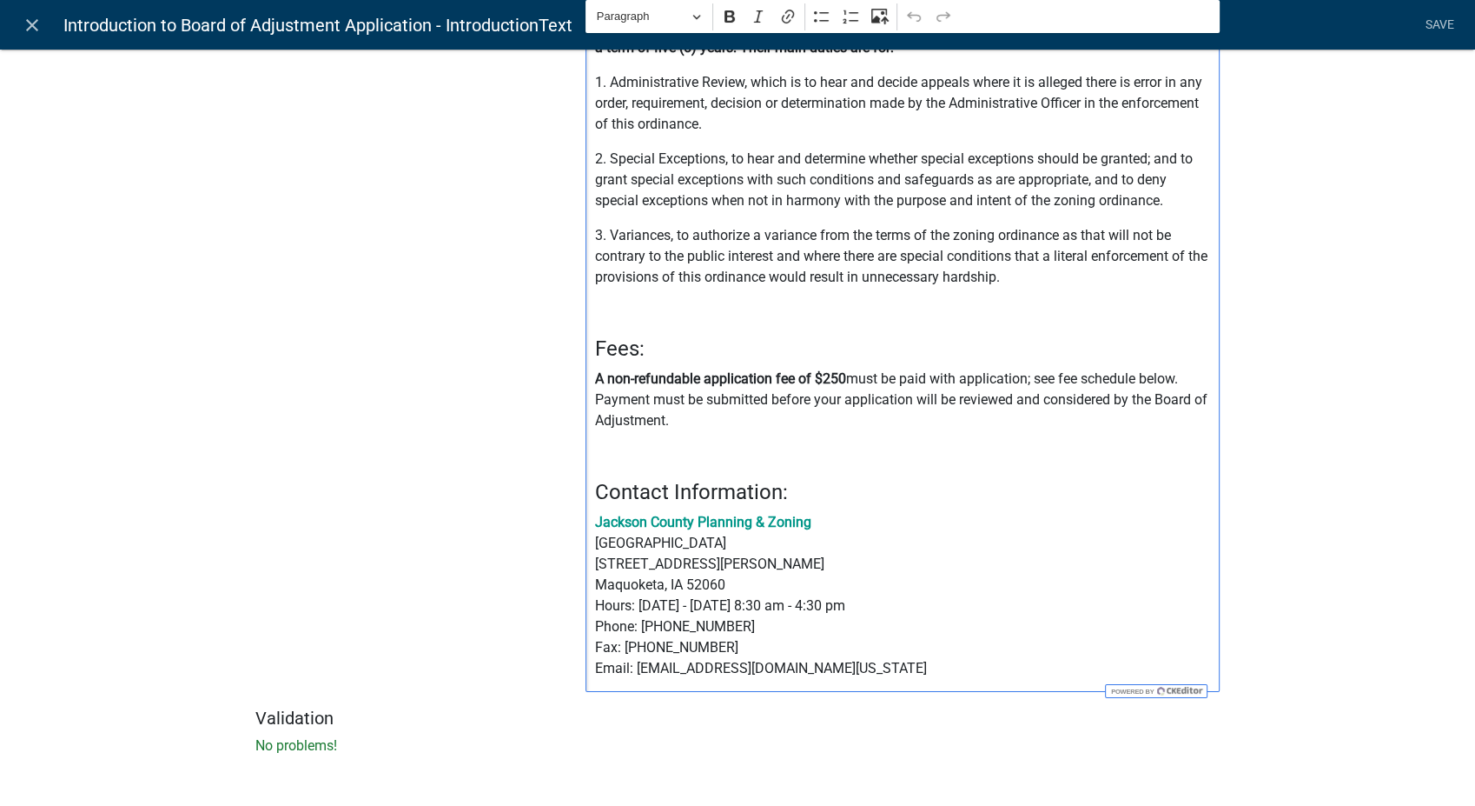
click at [827, 666] on p "Jackson County Planning & Zoning [GEOGRAPHIC_DATA] [STREET_ADDRESS][PERSON_NAME…" at bounding box center [903, 595] width 616 height 167
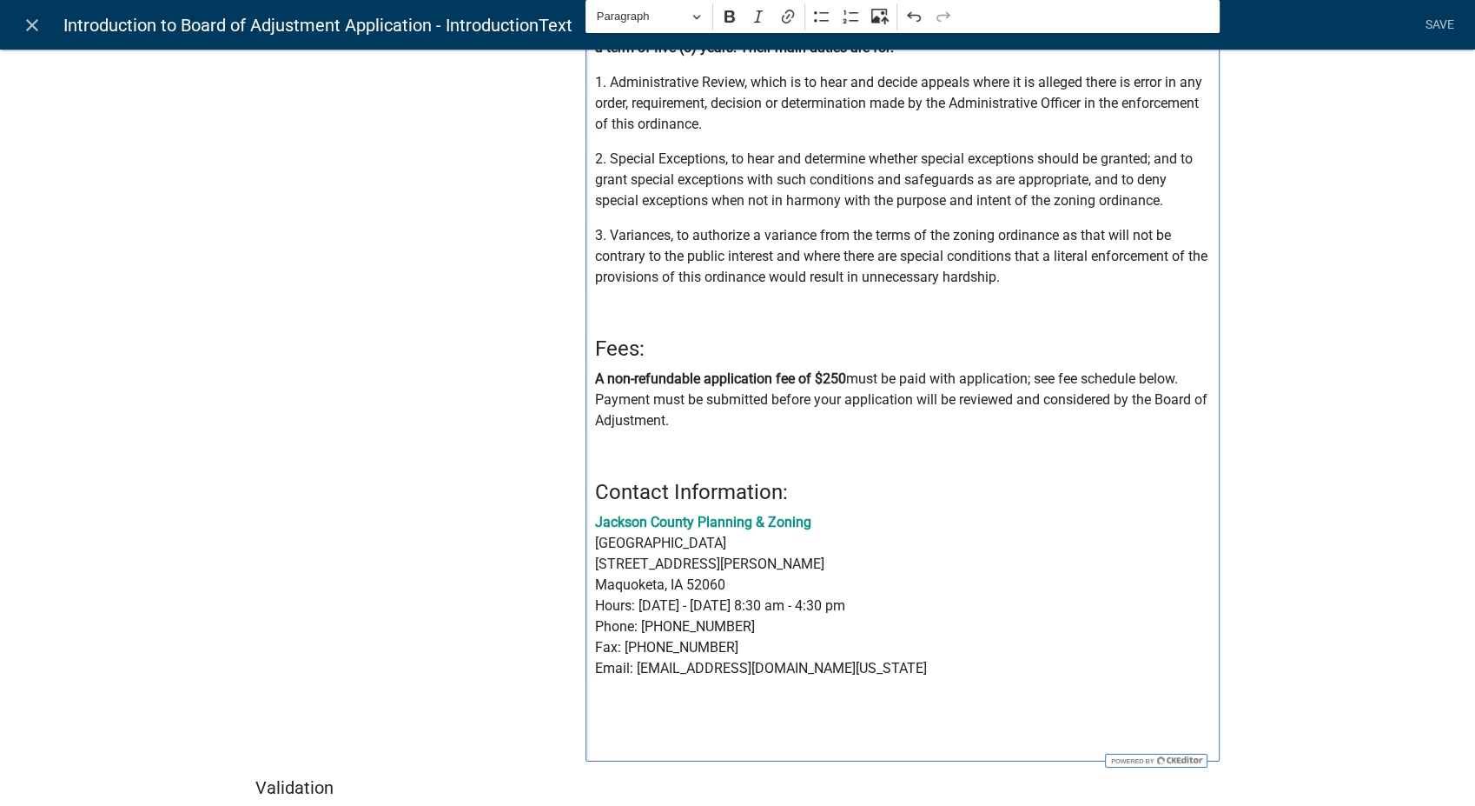
click at [843, 656] on p "Jackson County Planning & Zoning [GEOGRAPHIC_DATA] [STREET_ADDRESS][PERSON_NAME…" at bounding box center [903, 595] width 616 height 167
click at [836, 671] on p "Jackson County Planning & Zoning [GEOGRAPHIC_DATA] [STREET_ADDRESS][PERSON_NAME…" at bounding box center [903, 595] width 616 height 167
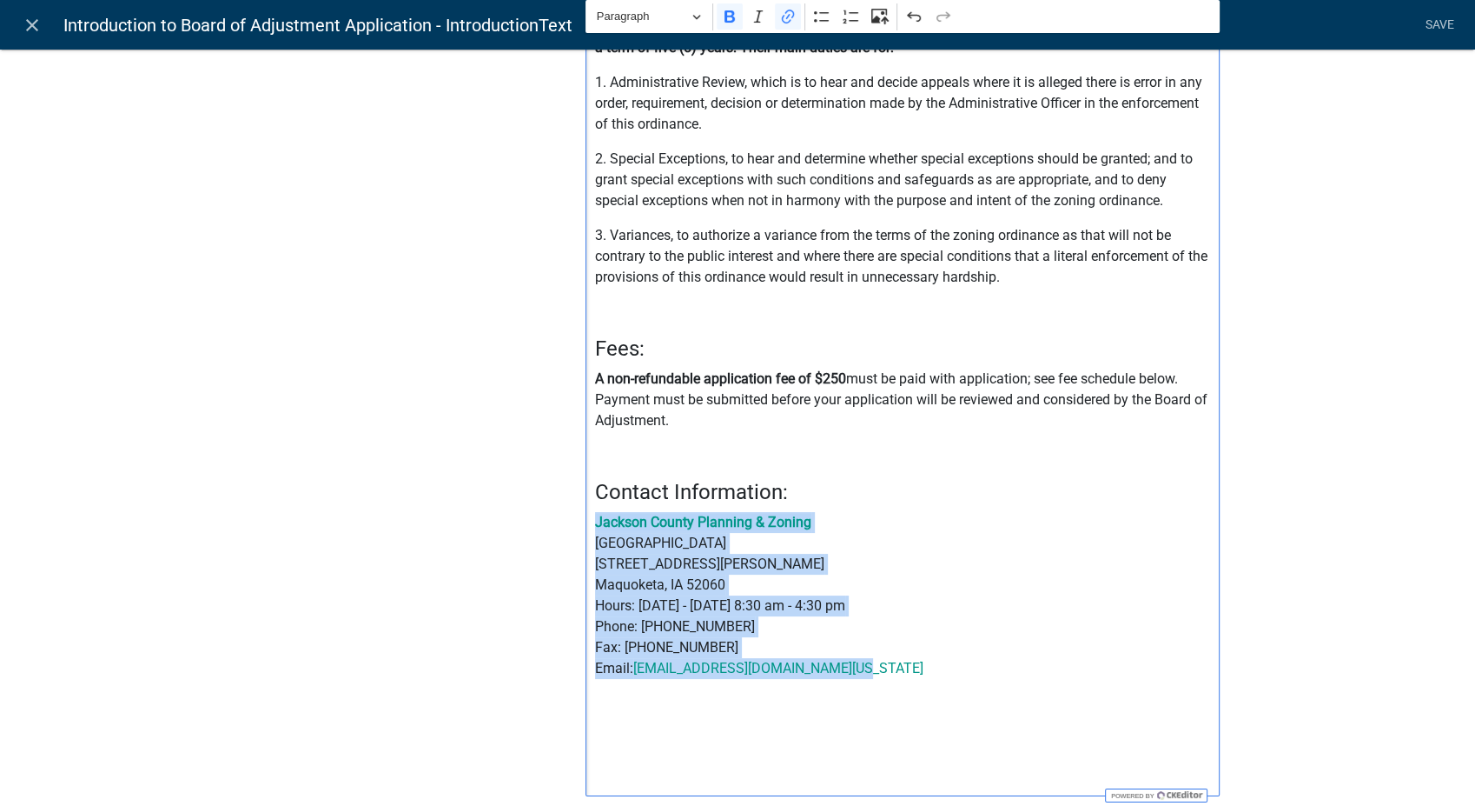
drag, startPoint x: 855, startPoint y: 664, endPoint x: 577, endPoint y: 512, distance: 316.9
click at [586, 512] on div "Jackson County Zoning Board of Adjustment Appeal Application If you're unfamili…" at bounding box center [903, 142] width 634 height 1307
copy p "Jackson County Planning & Zoning [GEOGRAPHIC_DATA] [STREET_ADDRESS][PERSON_NAME…"
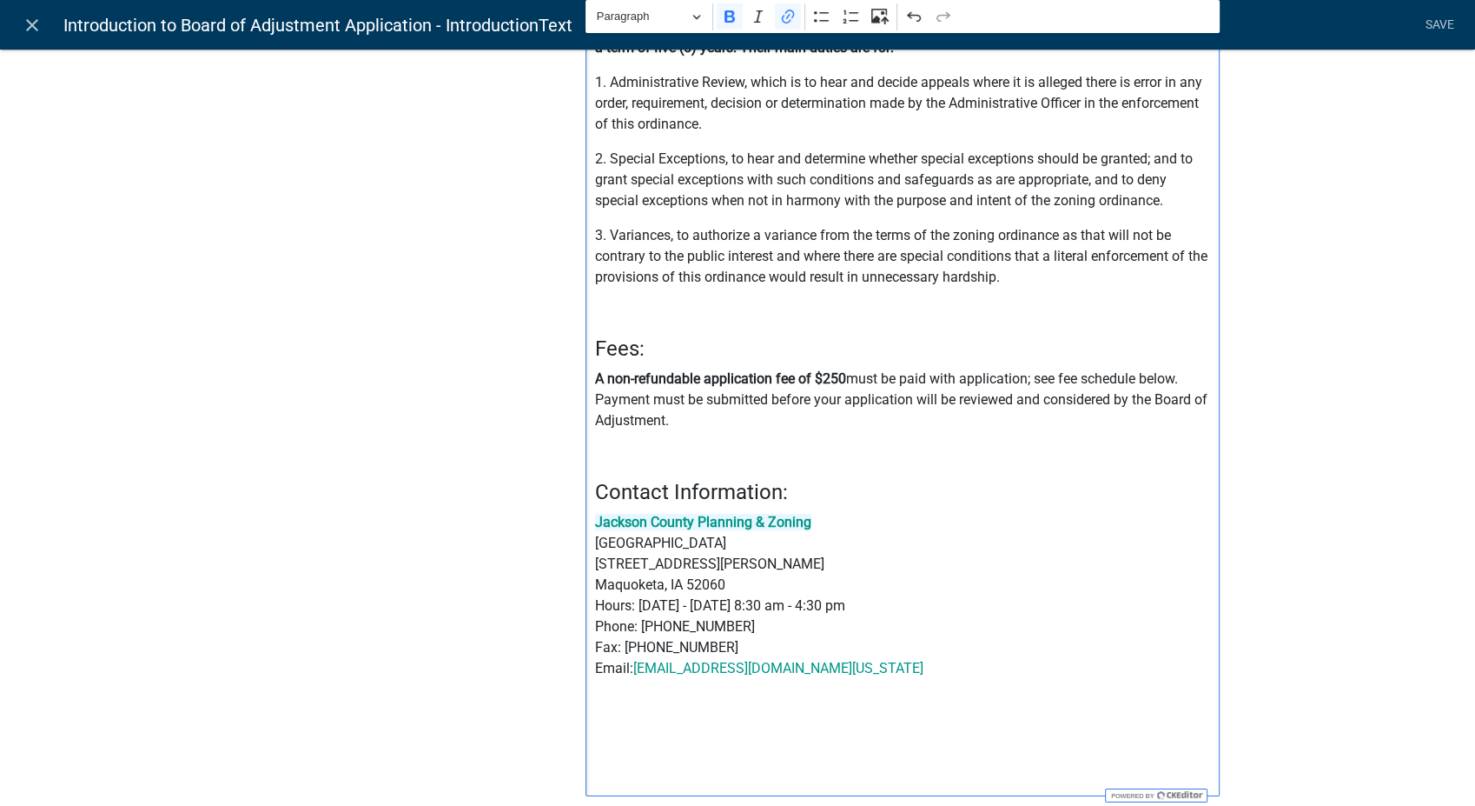
click at [918, 687] on div "Jackson County Zoning Board of Adjustment Appeal Application If you're unfamili…" at bounding box center [903, 142] width 634 height 1307
click at [597, 773] on p "Editor editing area: main. Press Alt+0 for help." at bounding box center [903, 772] width 616 height 21
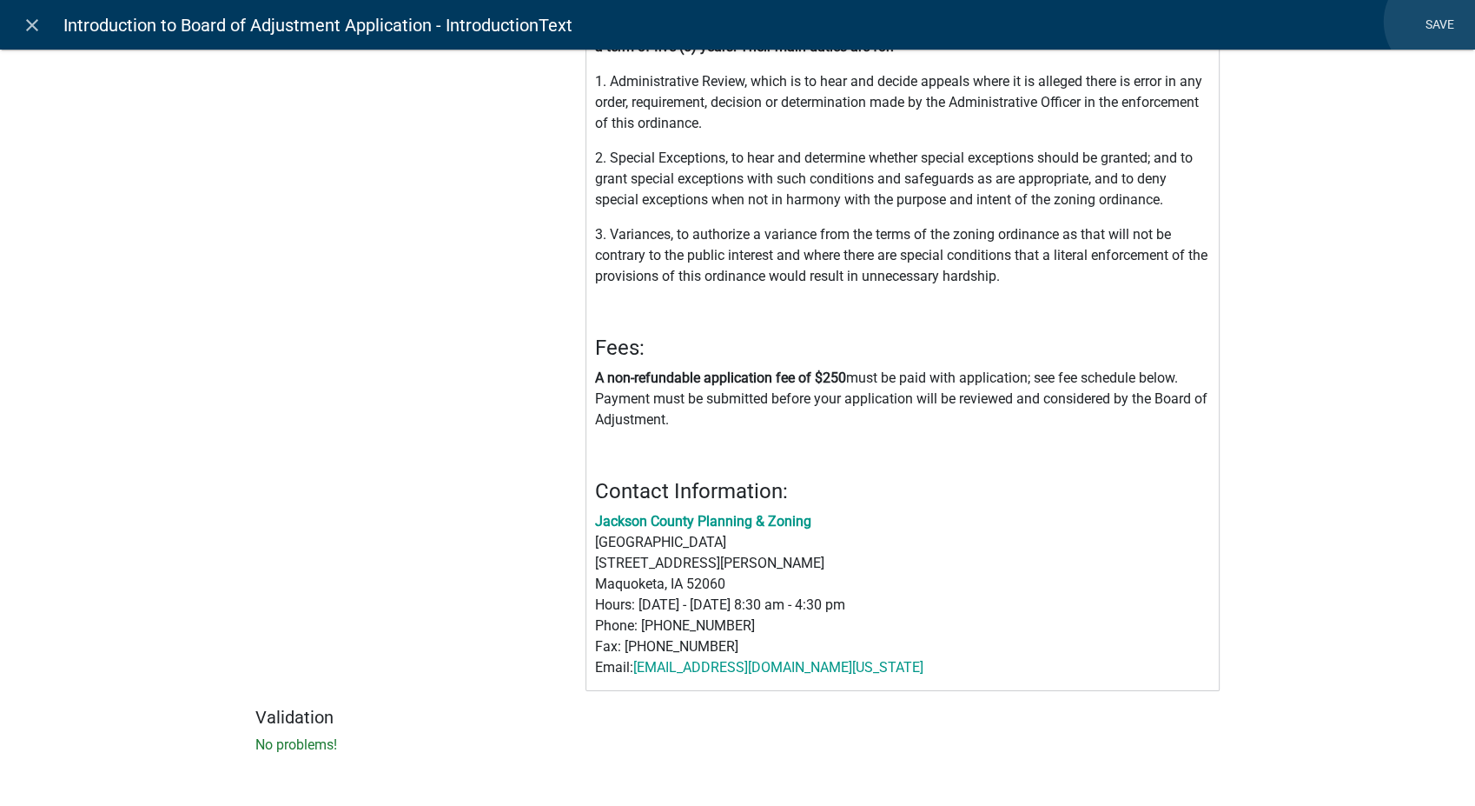
click at [1439, 22] on link "Save" at bounding box center [1439, 25] width 43 height 33
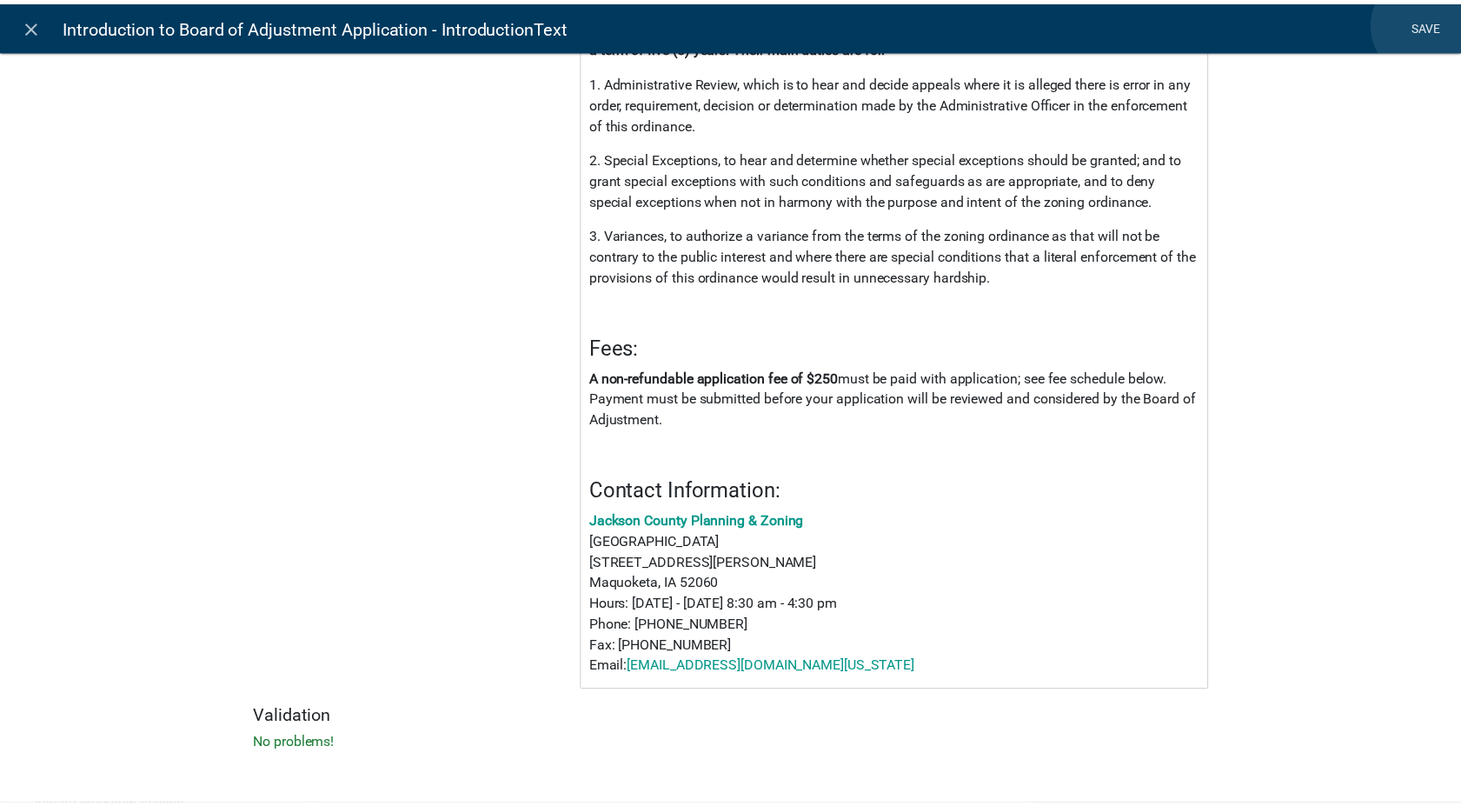
scroll to position [0, 0]
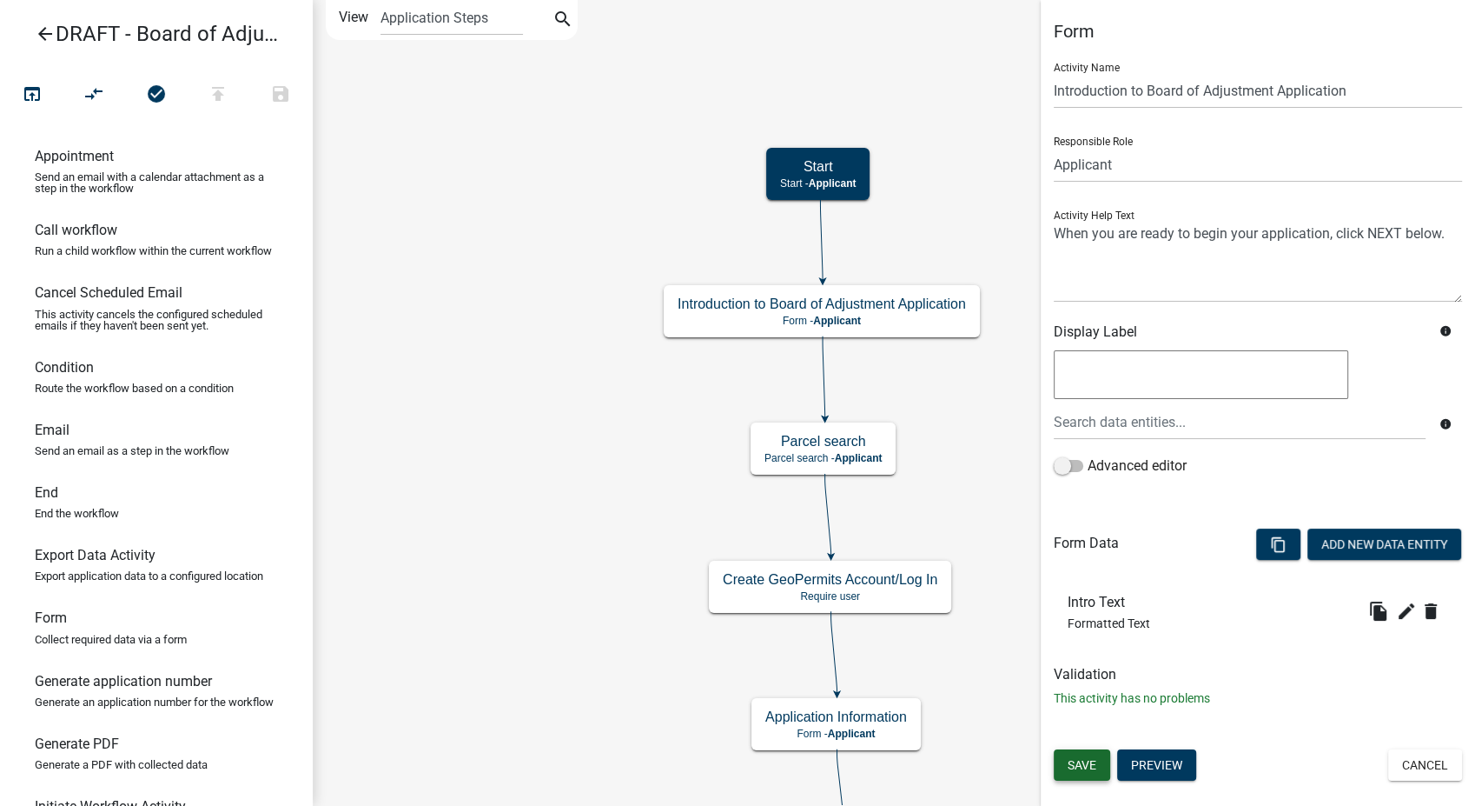
click at [1082, 759] on span "Save" at bounding box center [1082, 765] width 29 height 14
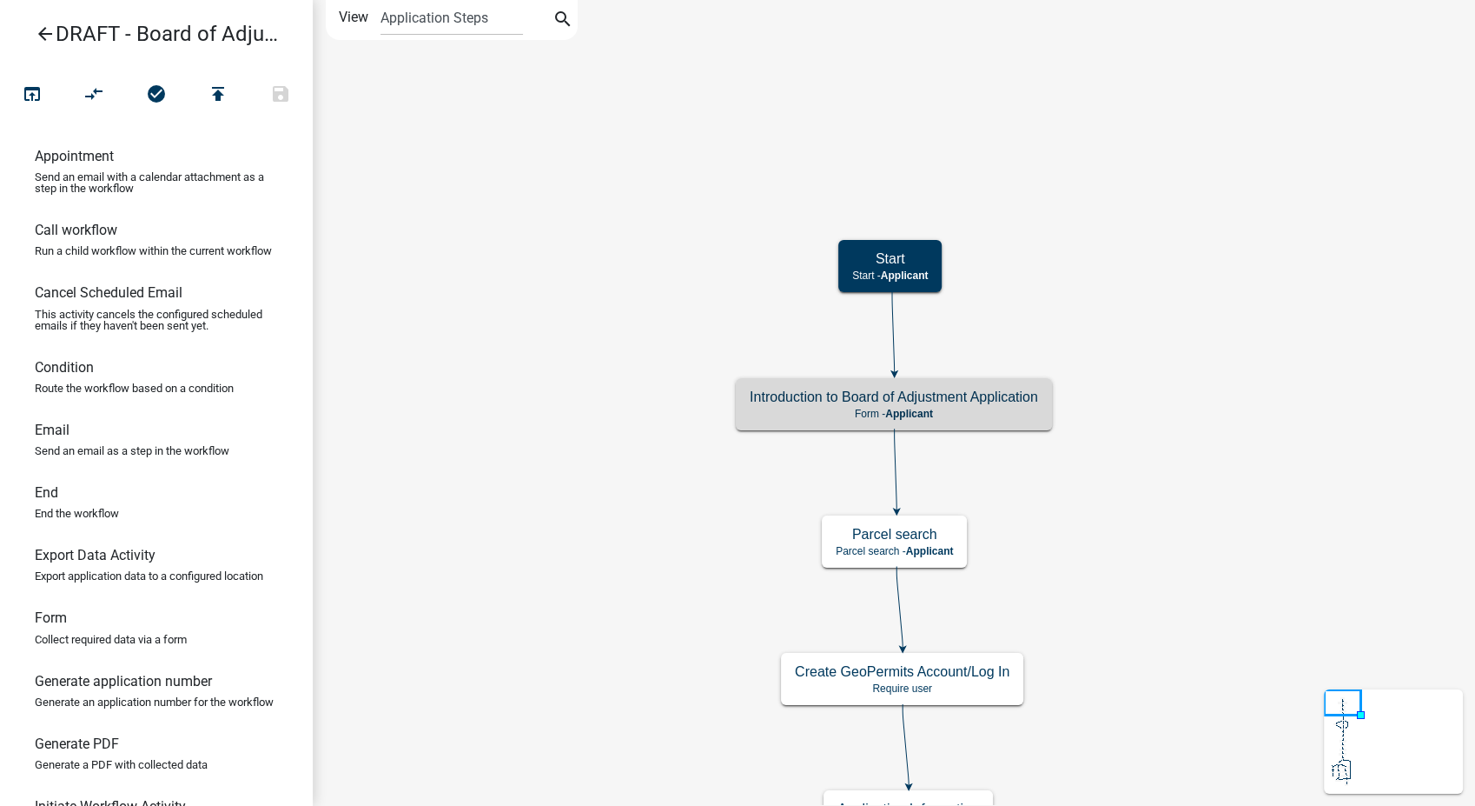
click at [45, 31] on icon "arrow_back" at bounding box center [45, 35] width 21 height 24
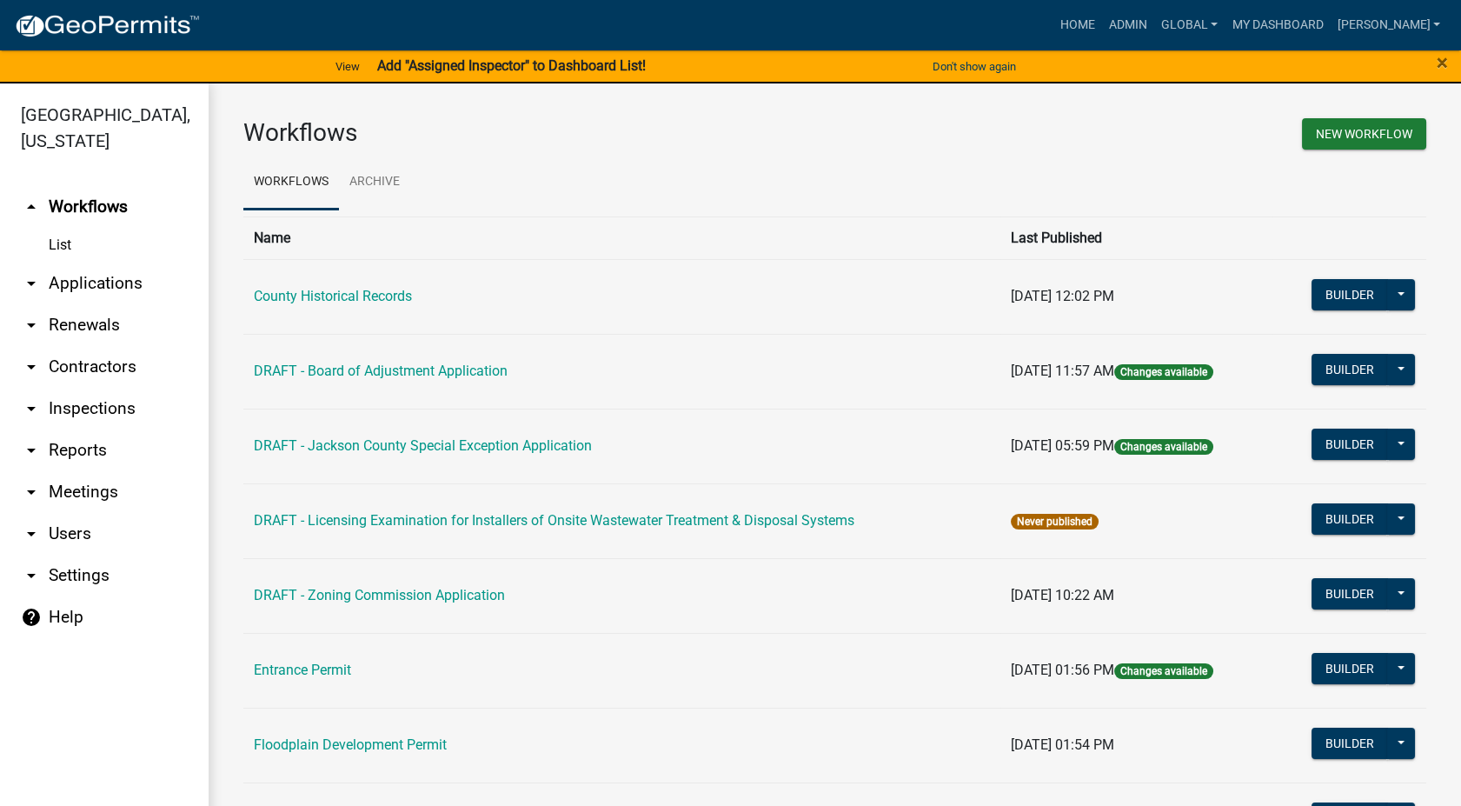
click at [61, 554] on link "arrow_drop_down Settings" at bounding box center [104, 575] width 209 height 42
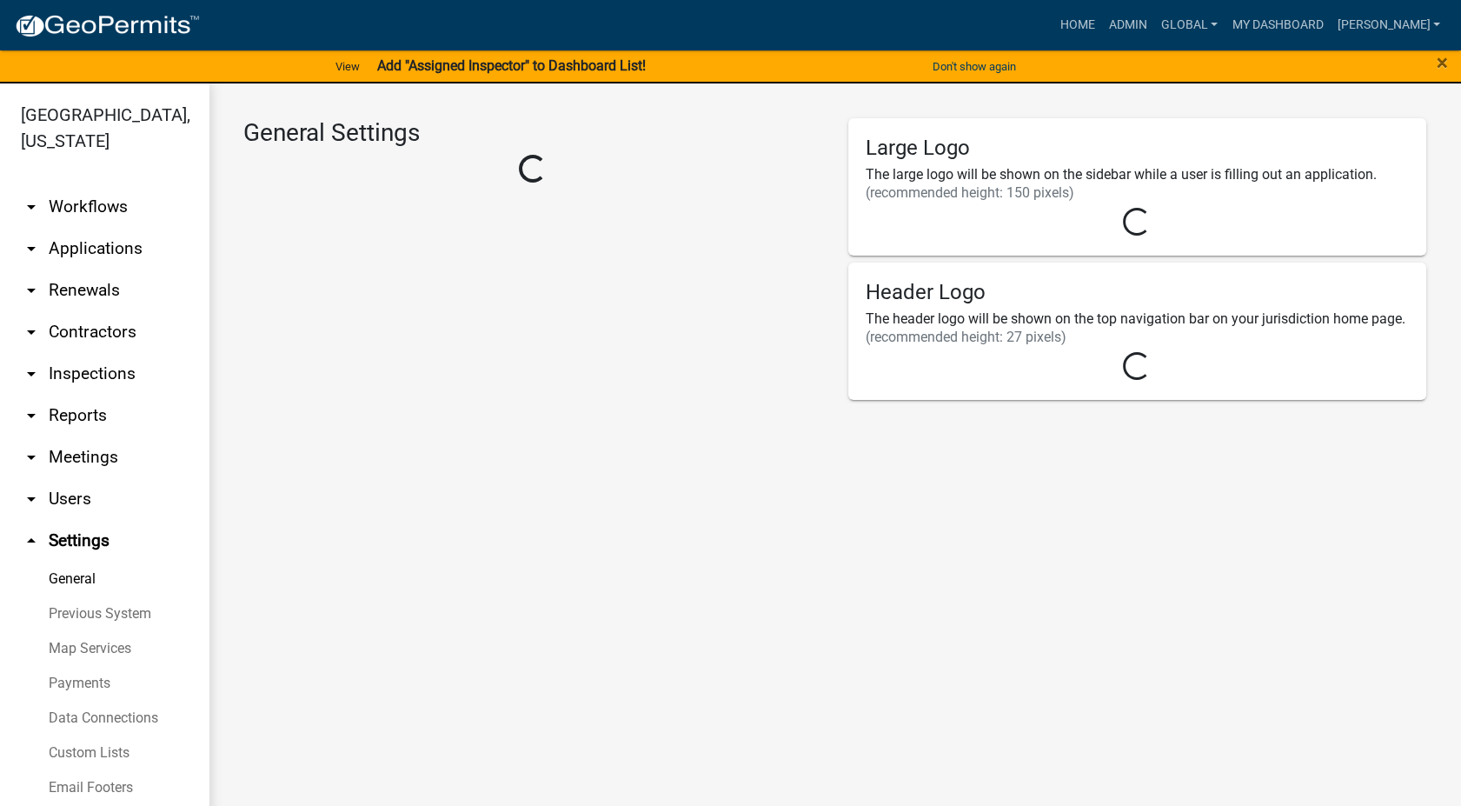
select select "4e6239ca-378a-4524-a1df-e9807819813a"
select select "IA"
select select "Central Standard Time"
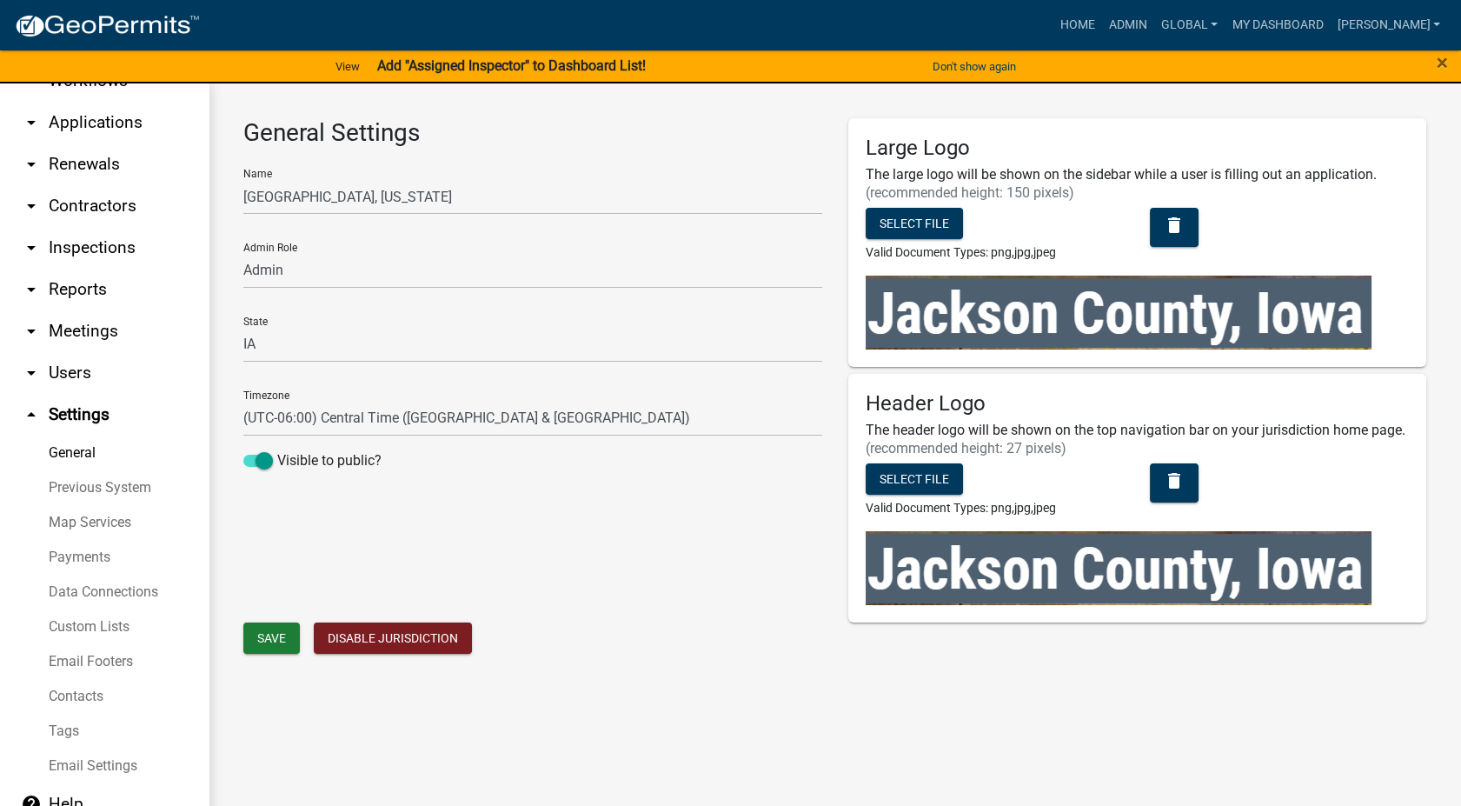
scroll to position [131, 0]
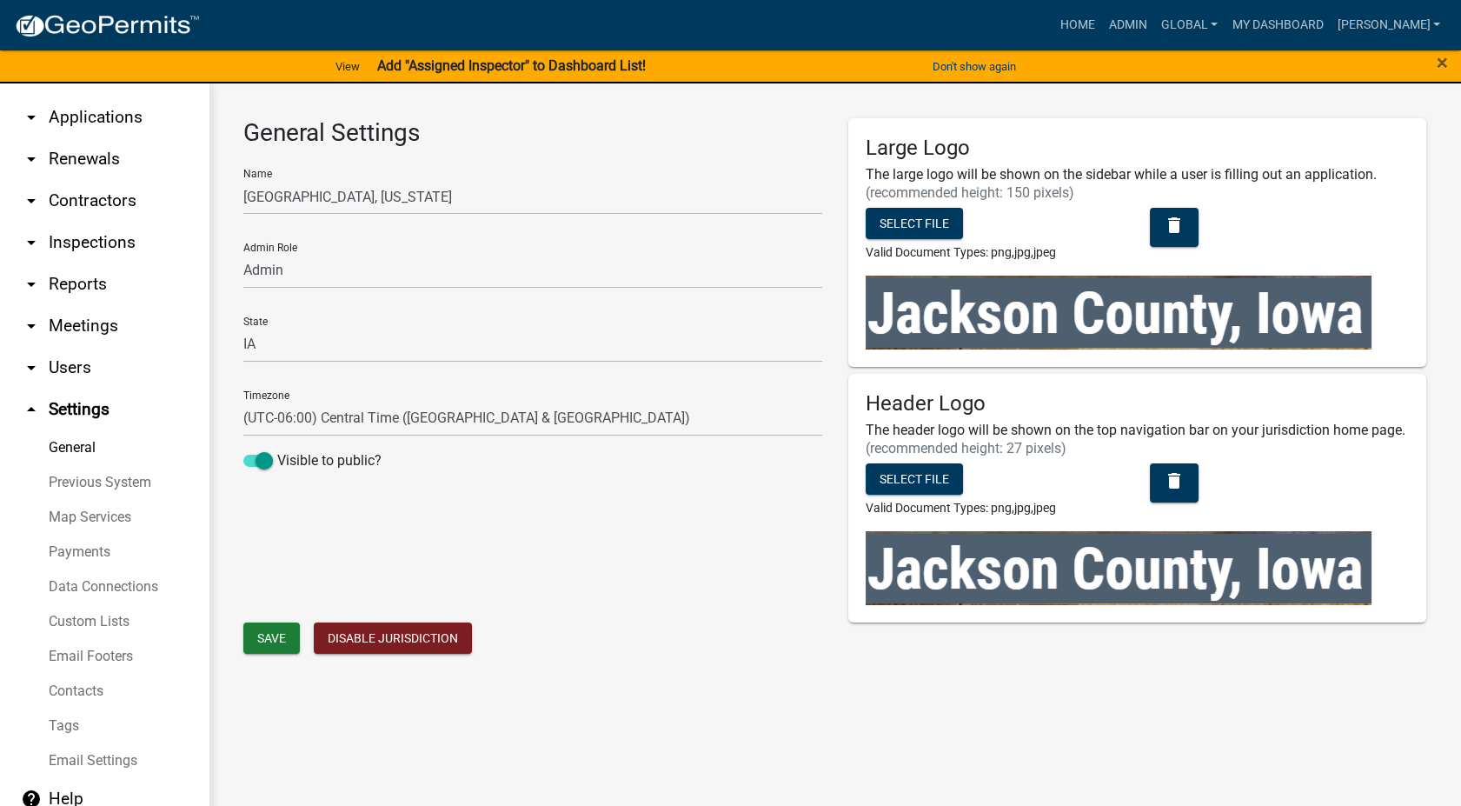
click at [75, 664] on link "Email Footers" at bounding box center [104, 656] width 209 height 35
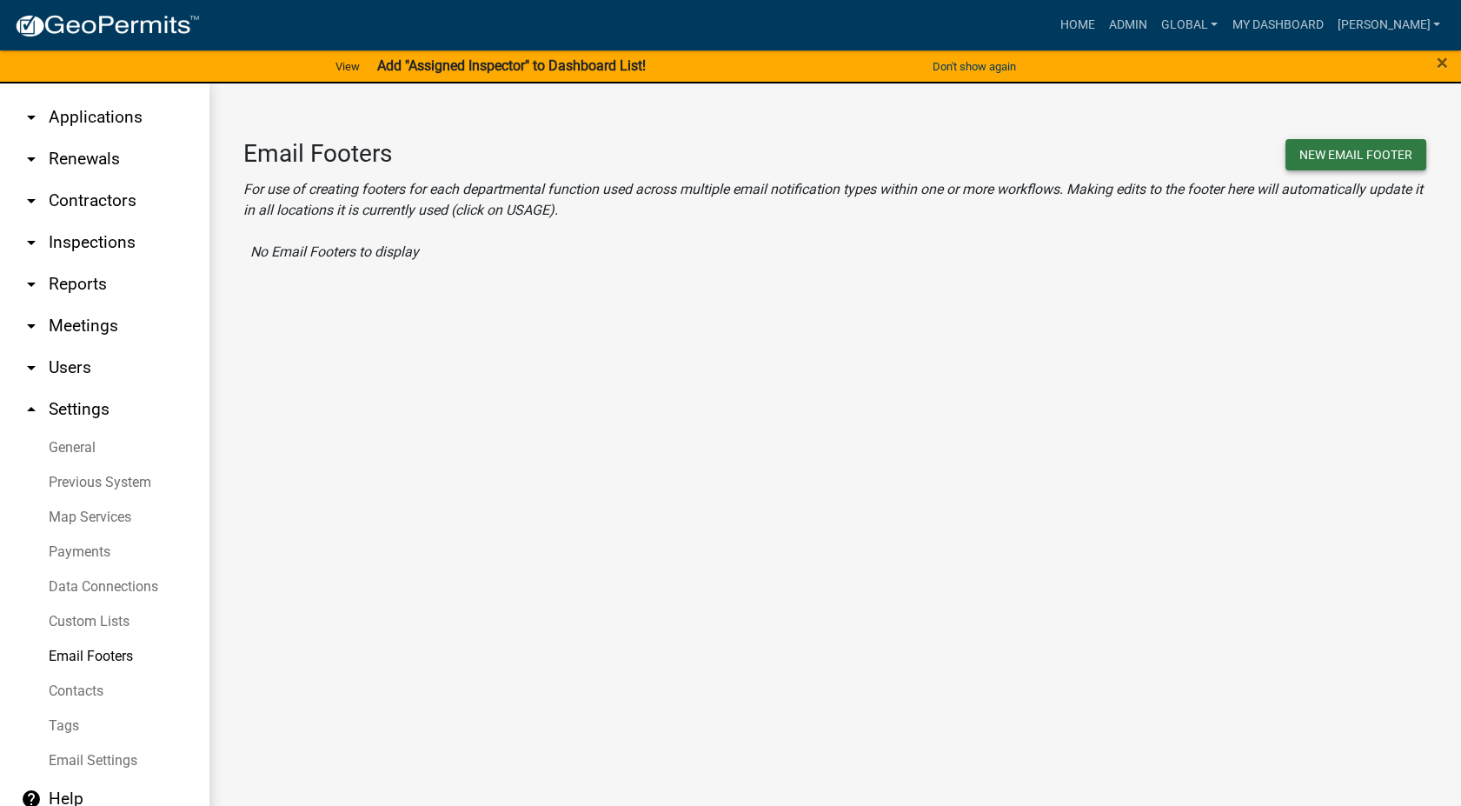
click at [1359, 156] on button "New Email Footer" at bounding box center [1355, 154] width 141 height 31
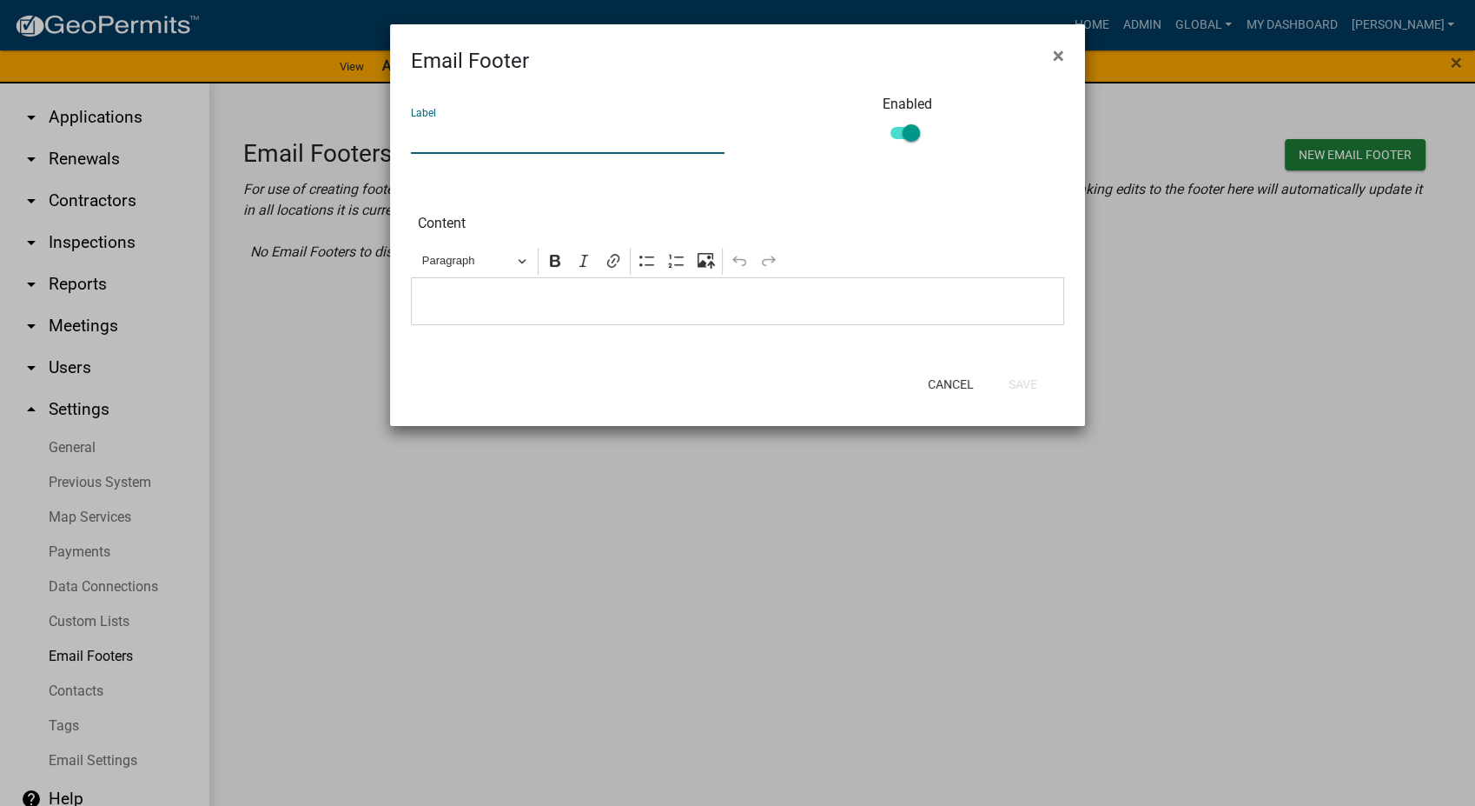
click at [514, 125] on input "text" at bounding box center [568, 136] width 314 height 36
type input "Zoning Department"
click at [441, 308] on p "Editor editing area: main. Press Alt+0 for help." at bounding box center [738, 301] width 635 height 21
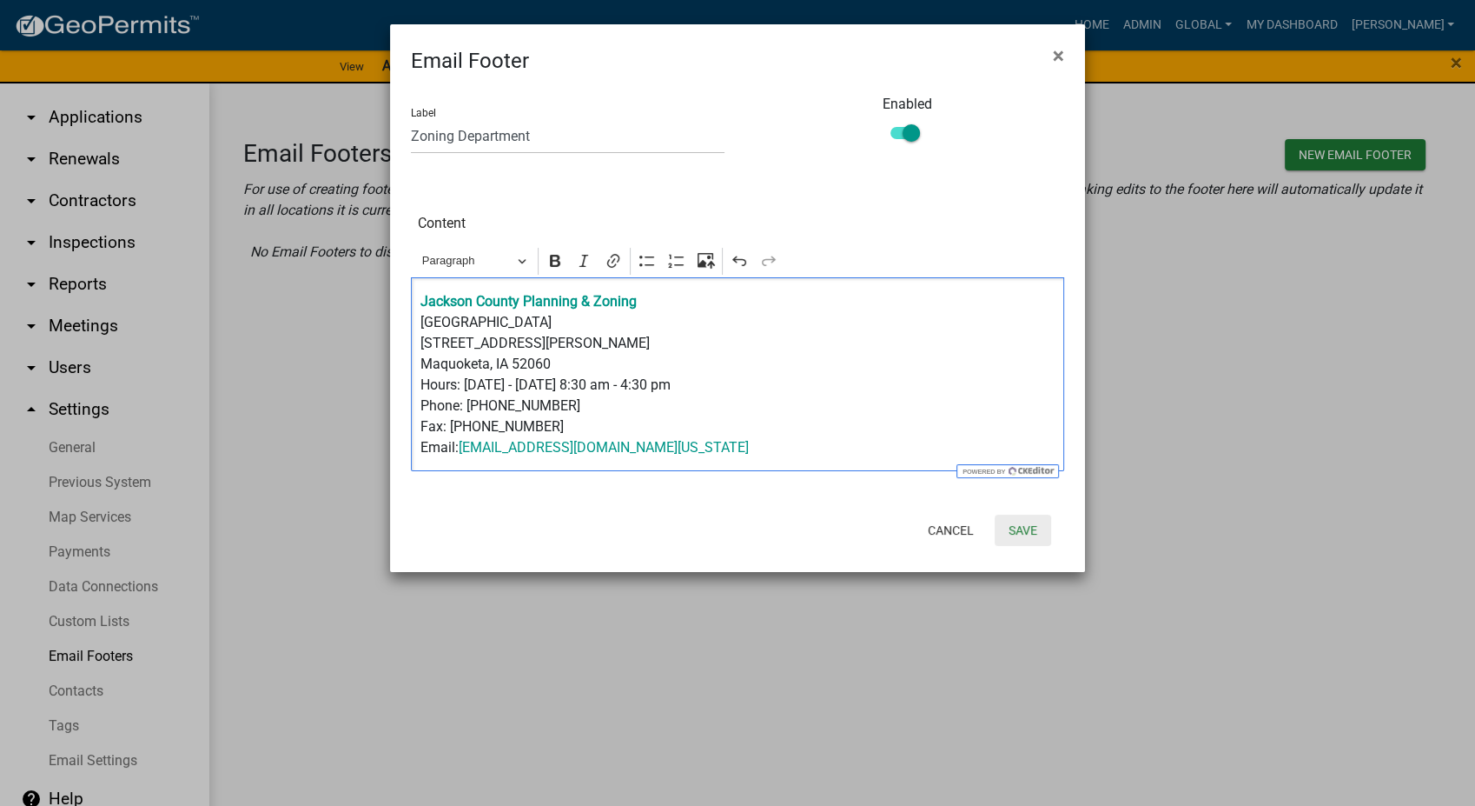
click at [1018, 533] on button "Save" at bounding box center [1023, 529] width 56 height 31
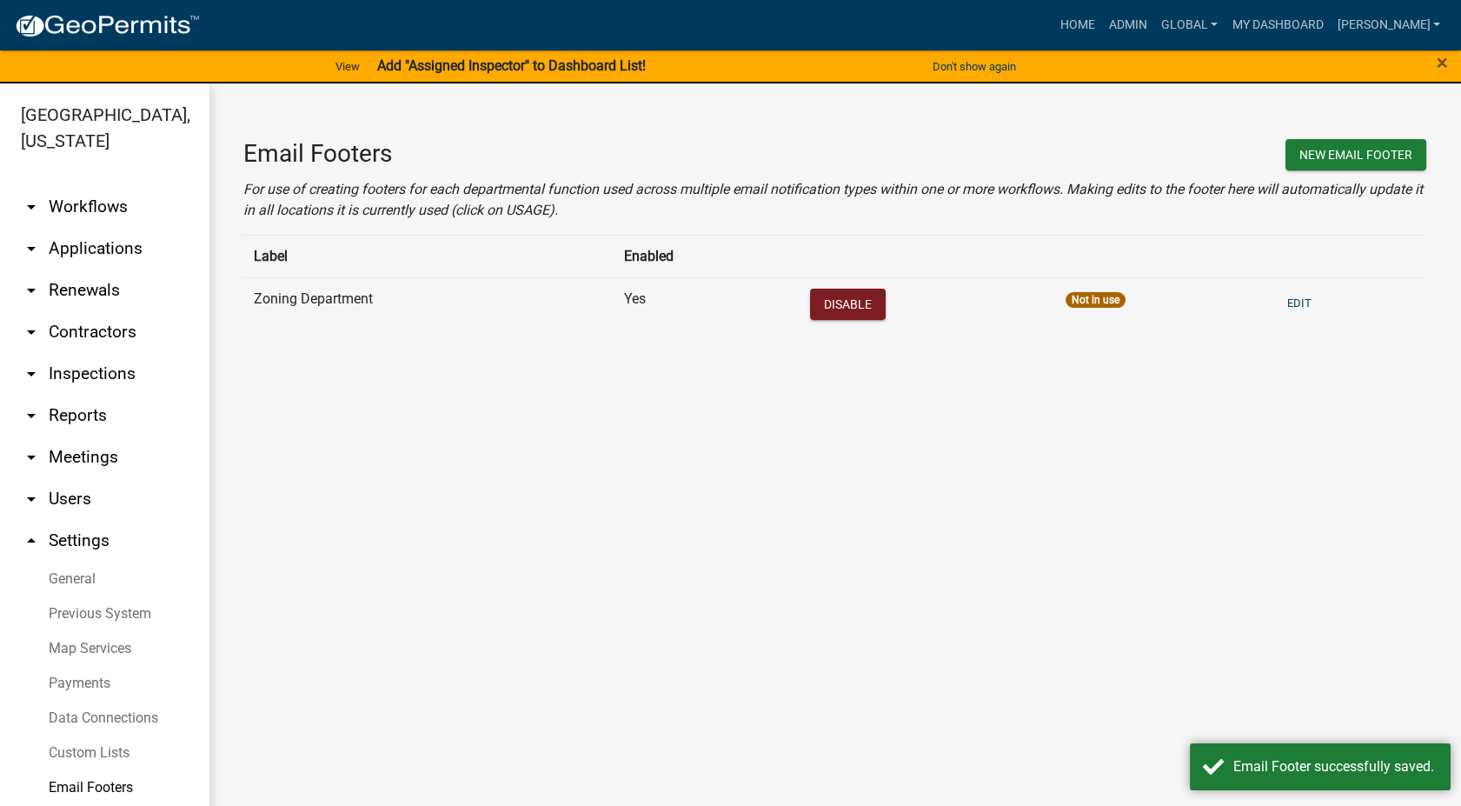
click at [83, 203] on link "arrow_drop_down Workflows" at bounding box center [104, 207] width 209 height 42
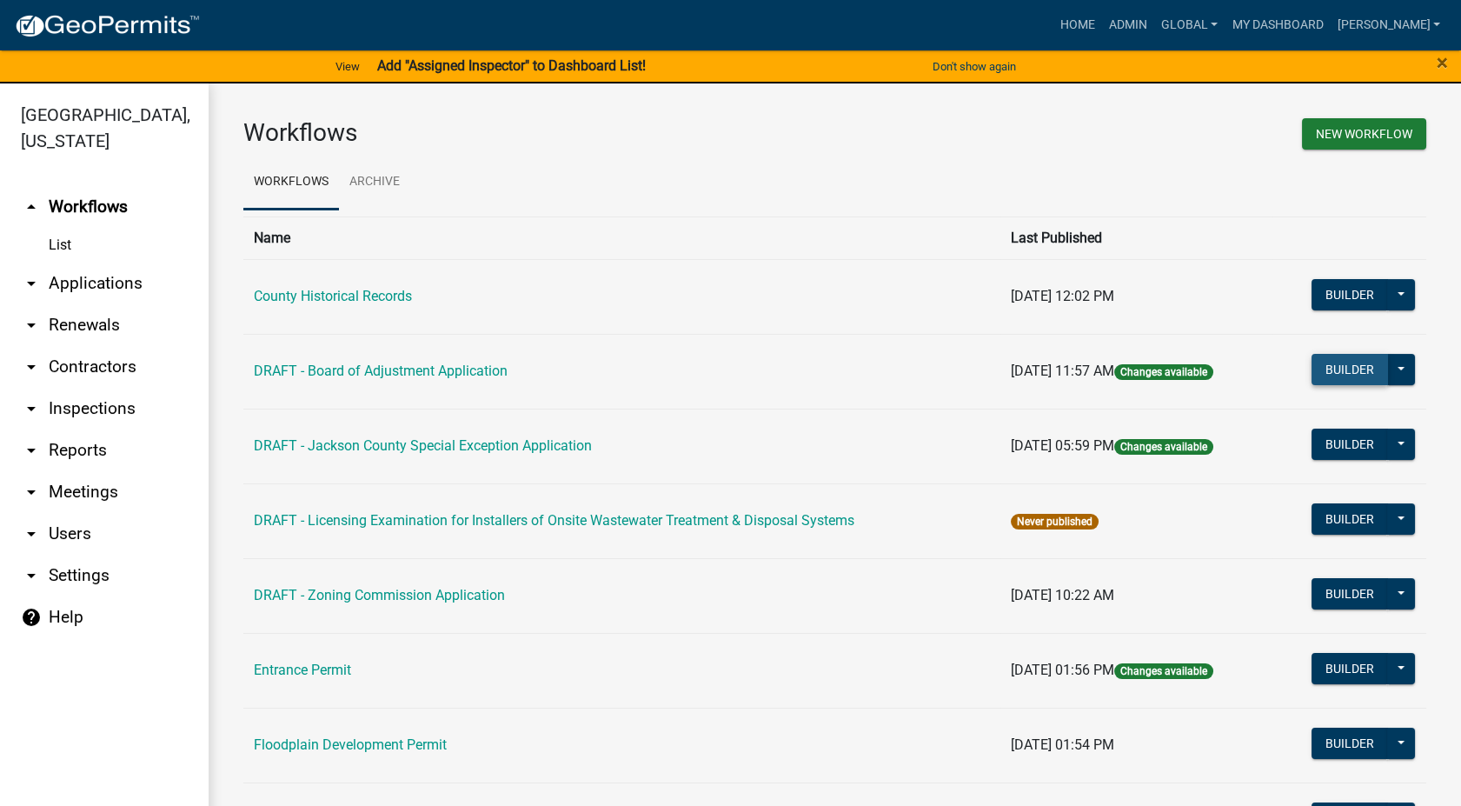
click at [1330, 358] on button "Builder" at bounding box center [1349, 369] width 76 height 31
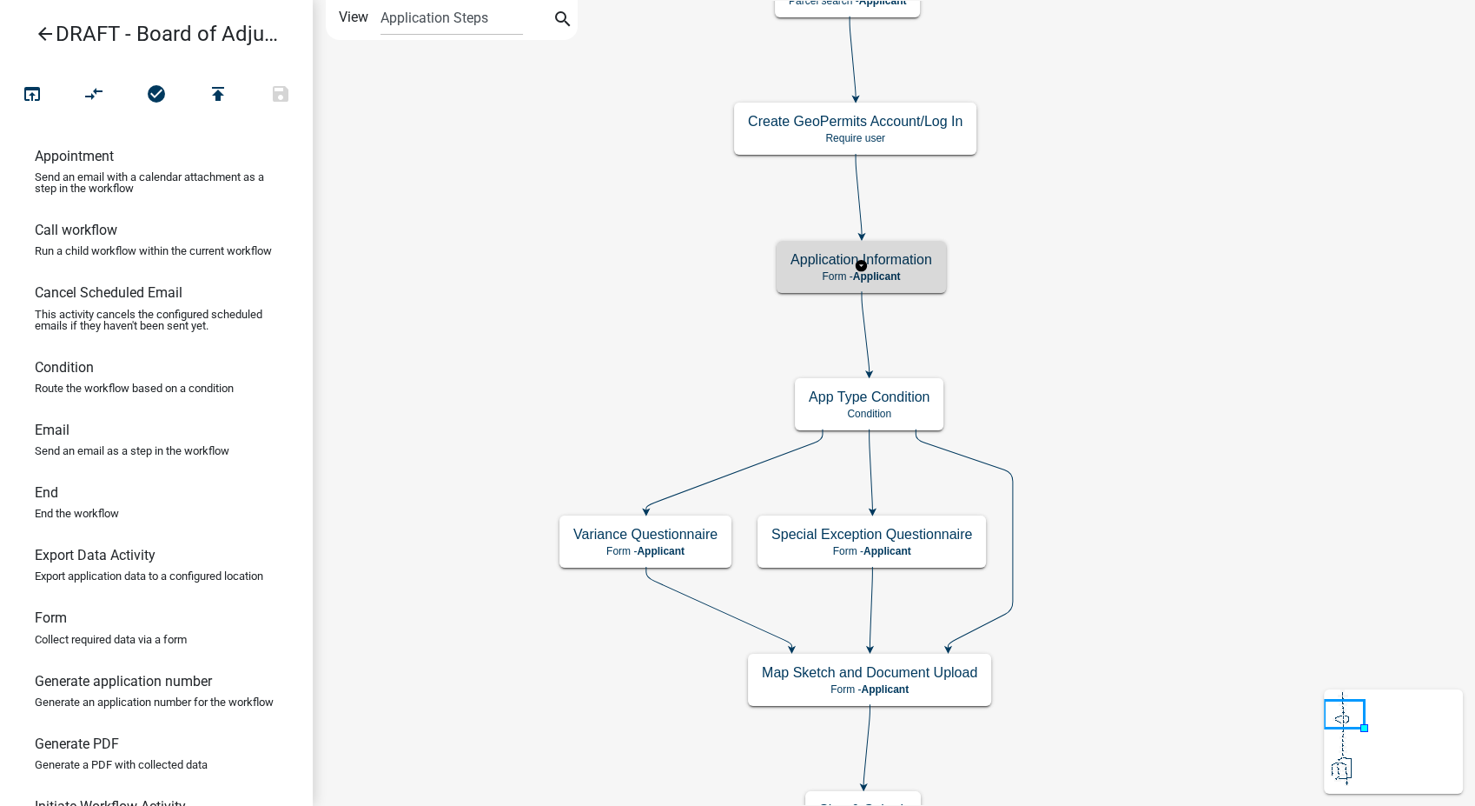
click at [888, 255] on h5 "Application Information" at bounding box center [862, 259] width 142 height 17
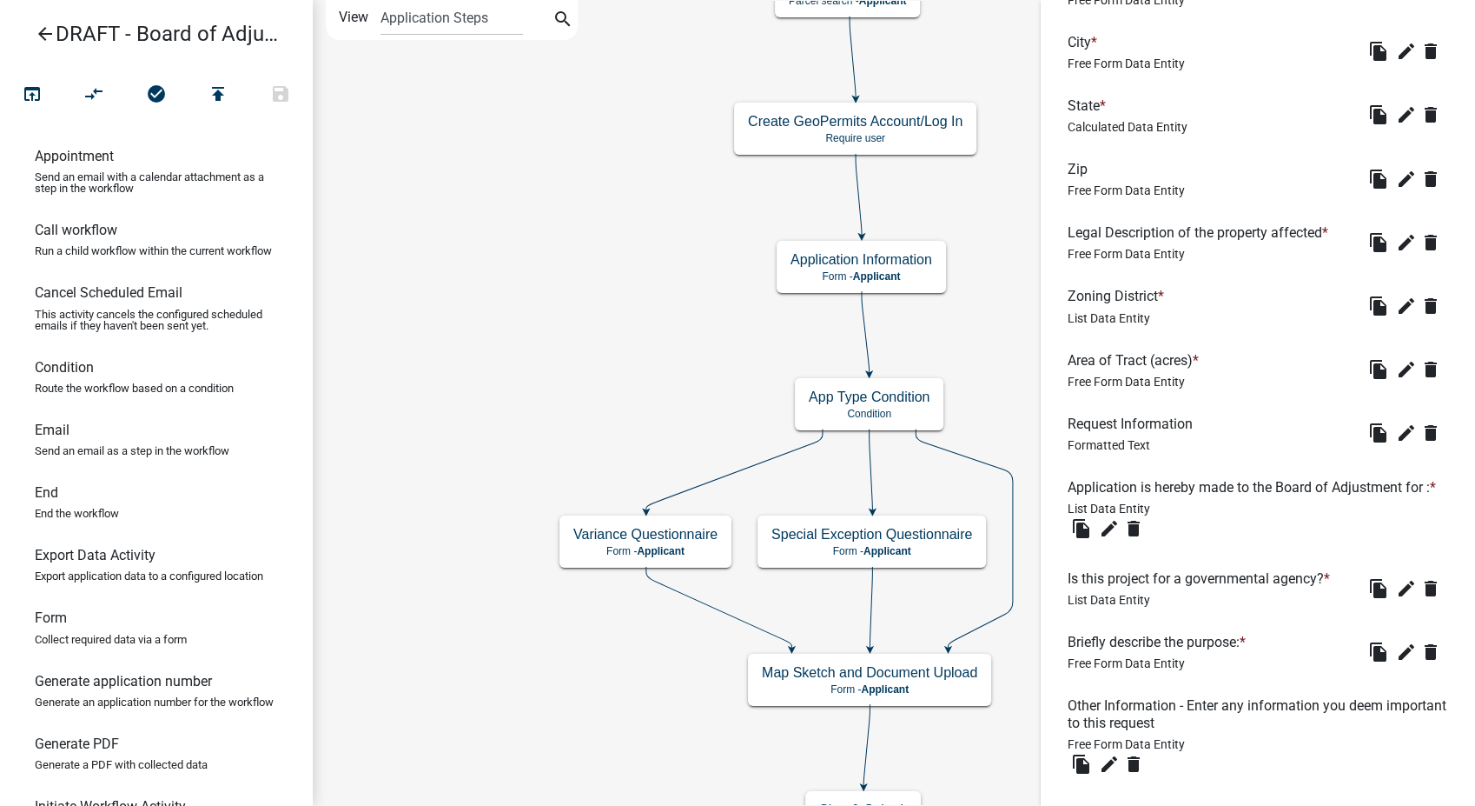
scroll to position [1738, 0]
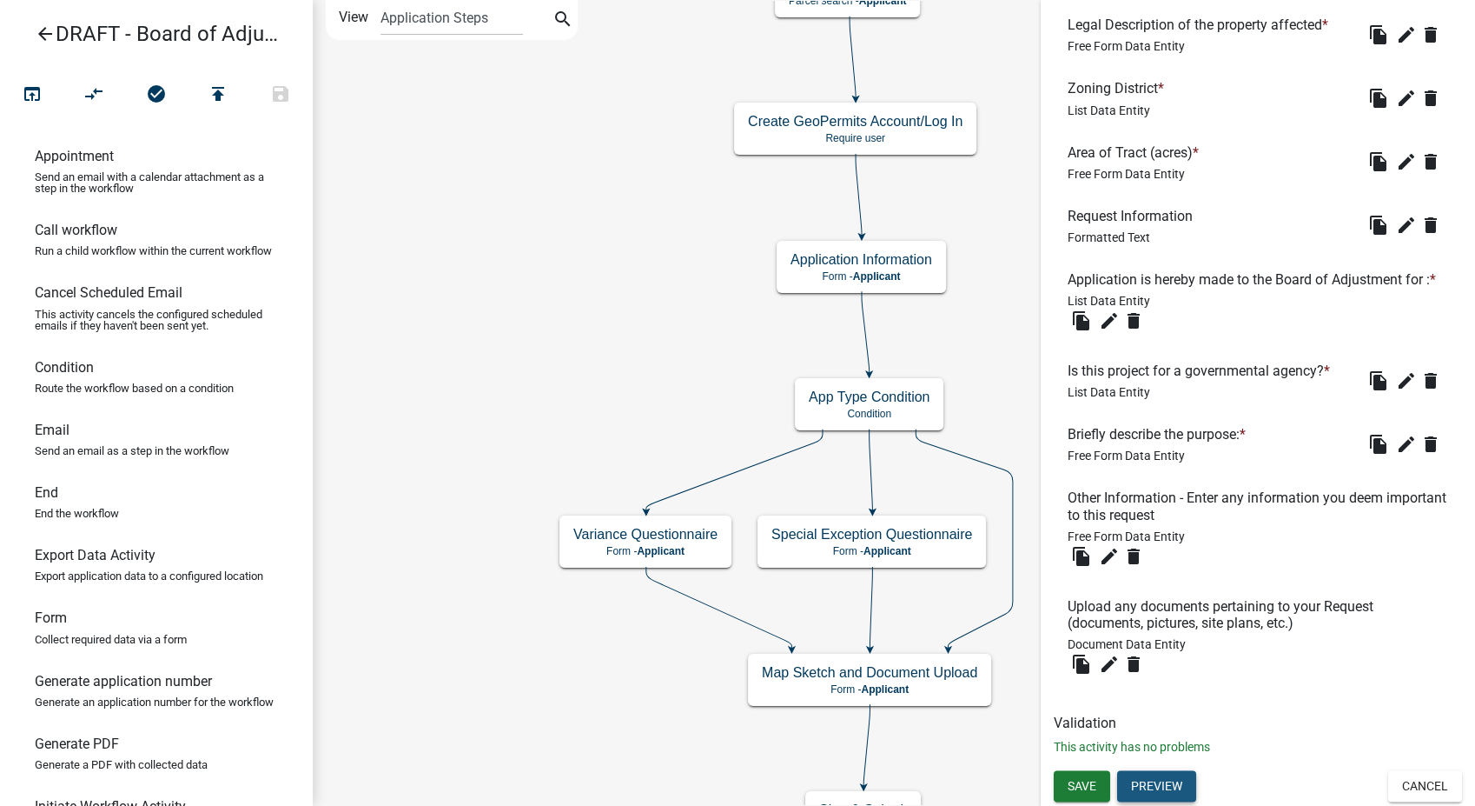
click at [1153, 777] on button "Preview" at bounding box center [1156, 785] width 79 height 31
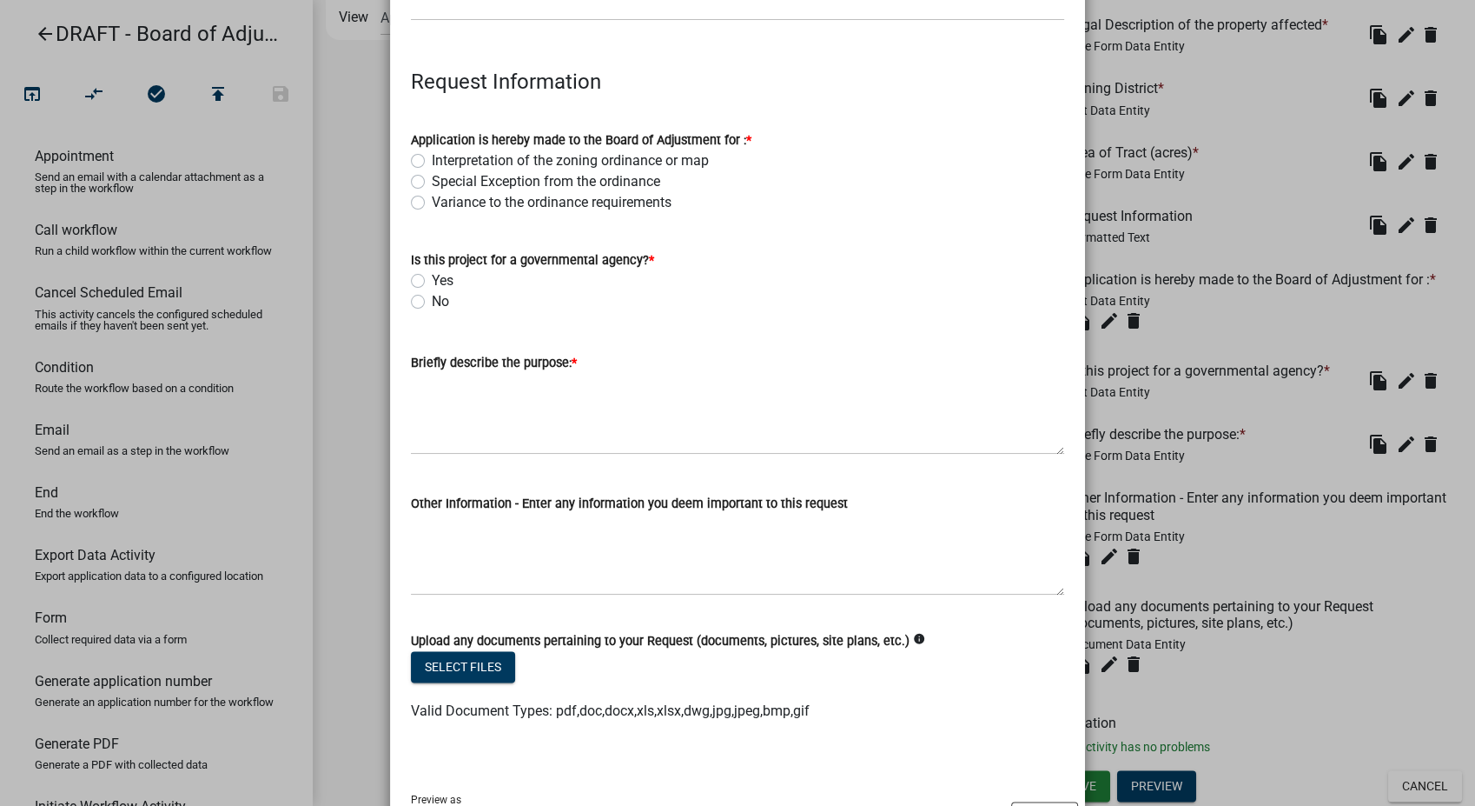
scroll to position [2136, 0]
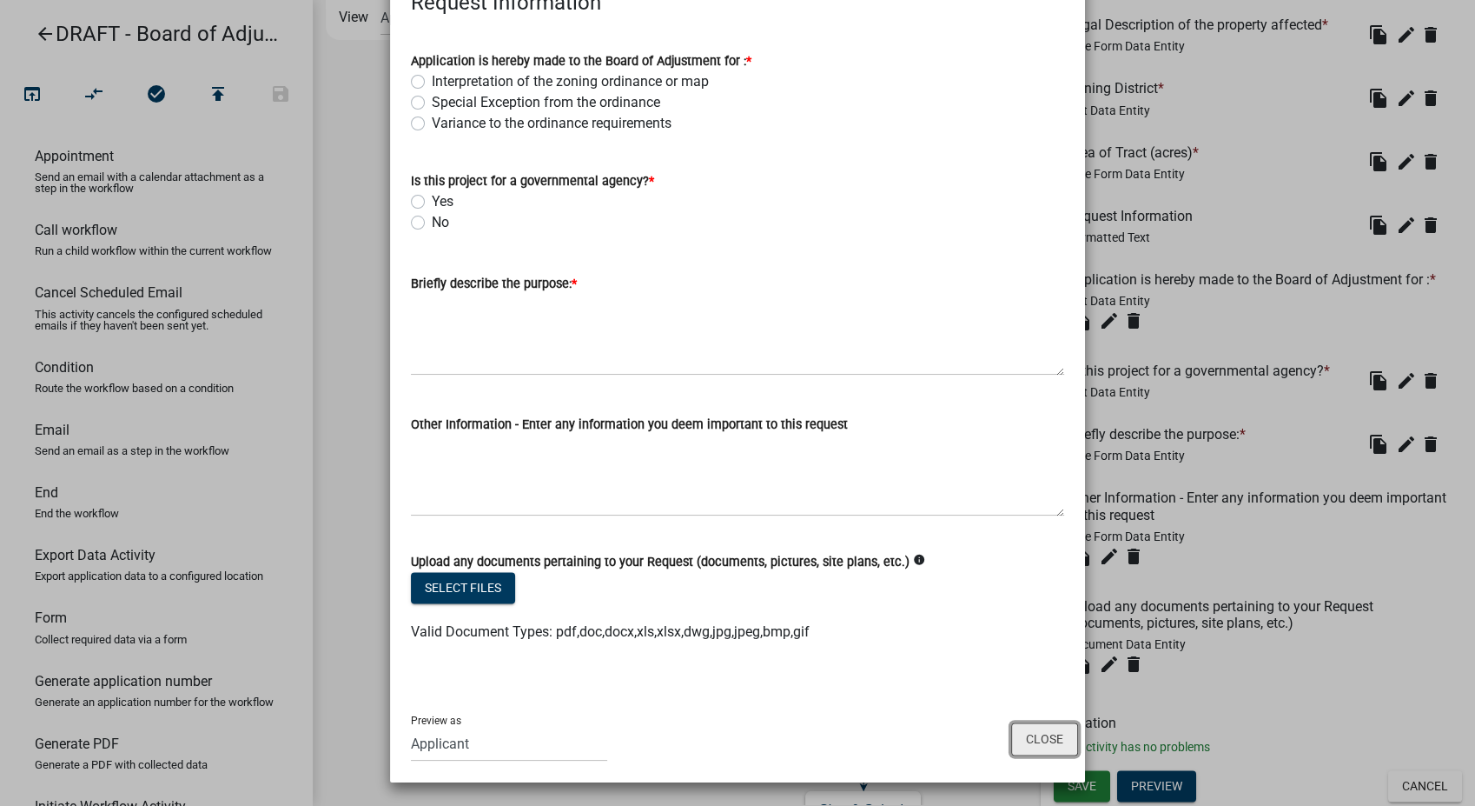
click at [1051, 737] on button "Close" at bounding box center [1044, 738] width 67 height 33
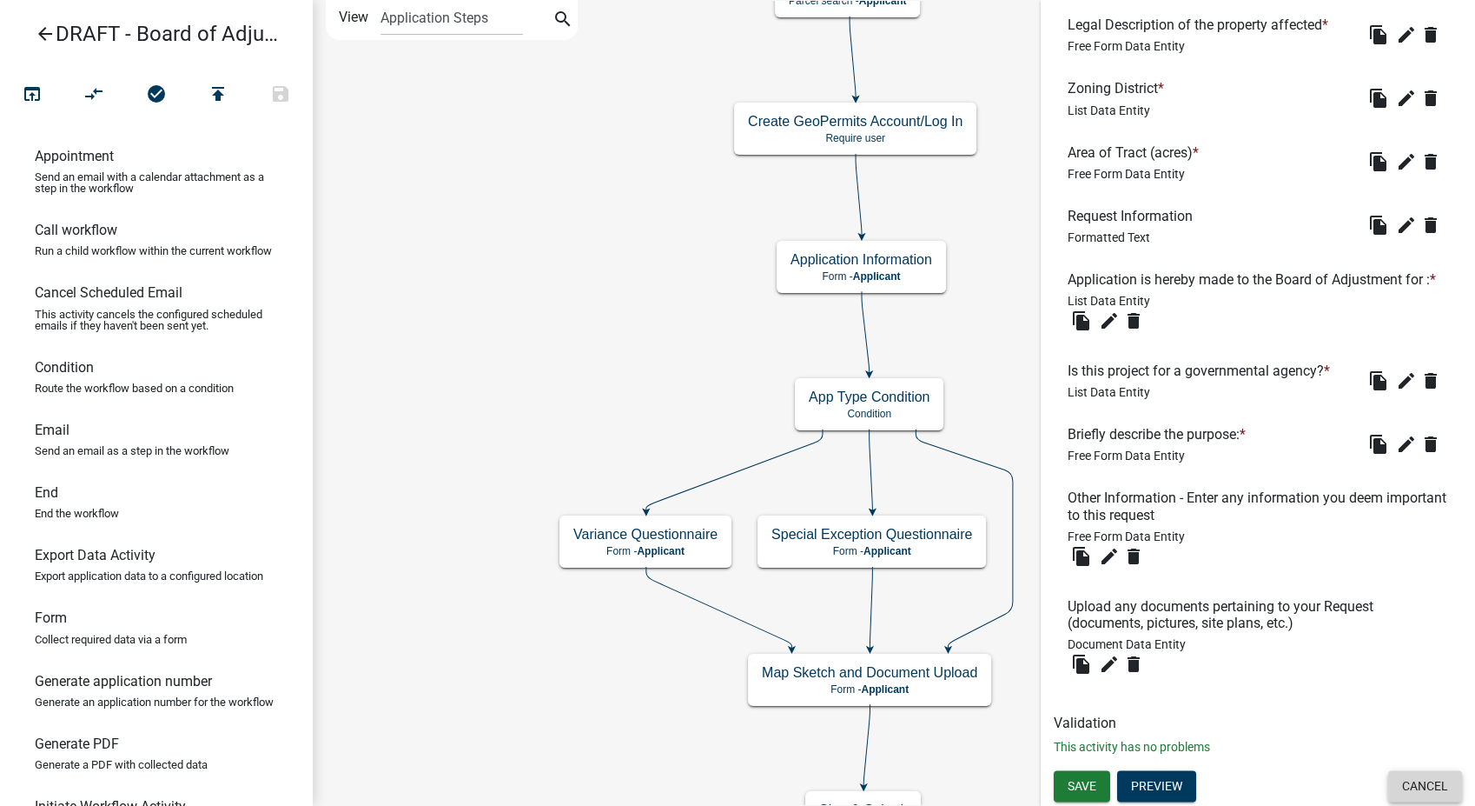
click at [1389, 785] on button "Cancel" at bounding box center [1426, 785] width 74 height 31
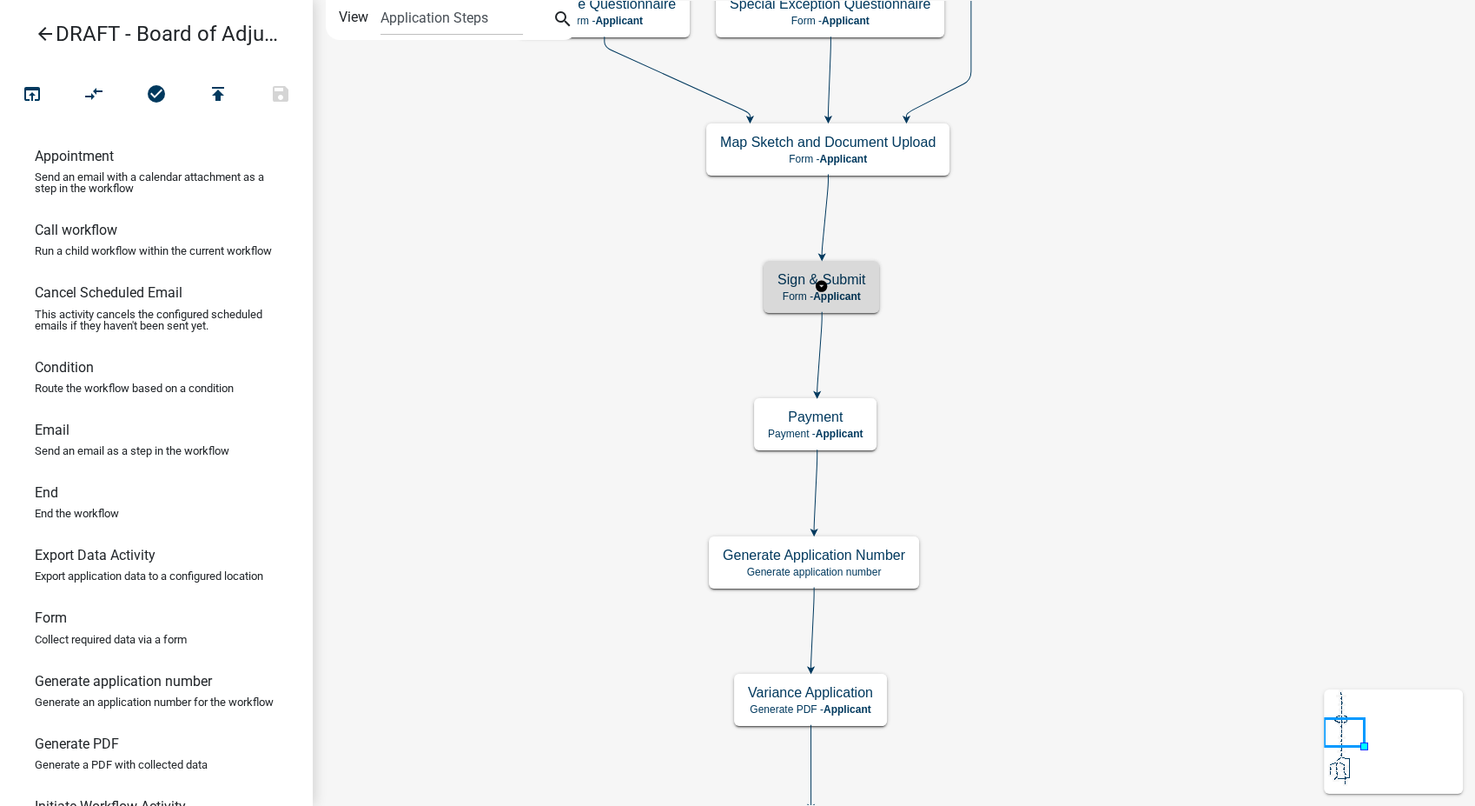
click at [856, 278] on h5 "Sign & Submit" at bounding box center [822, 279] width 88 height 17
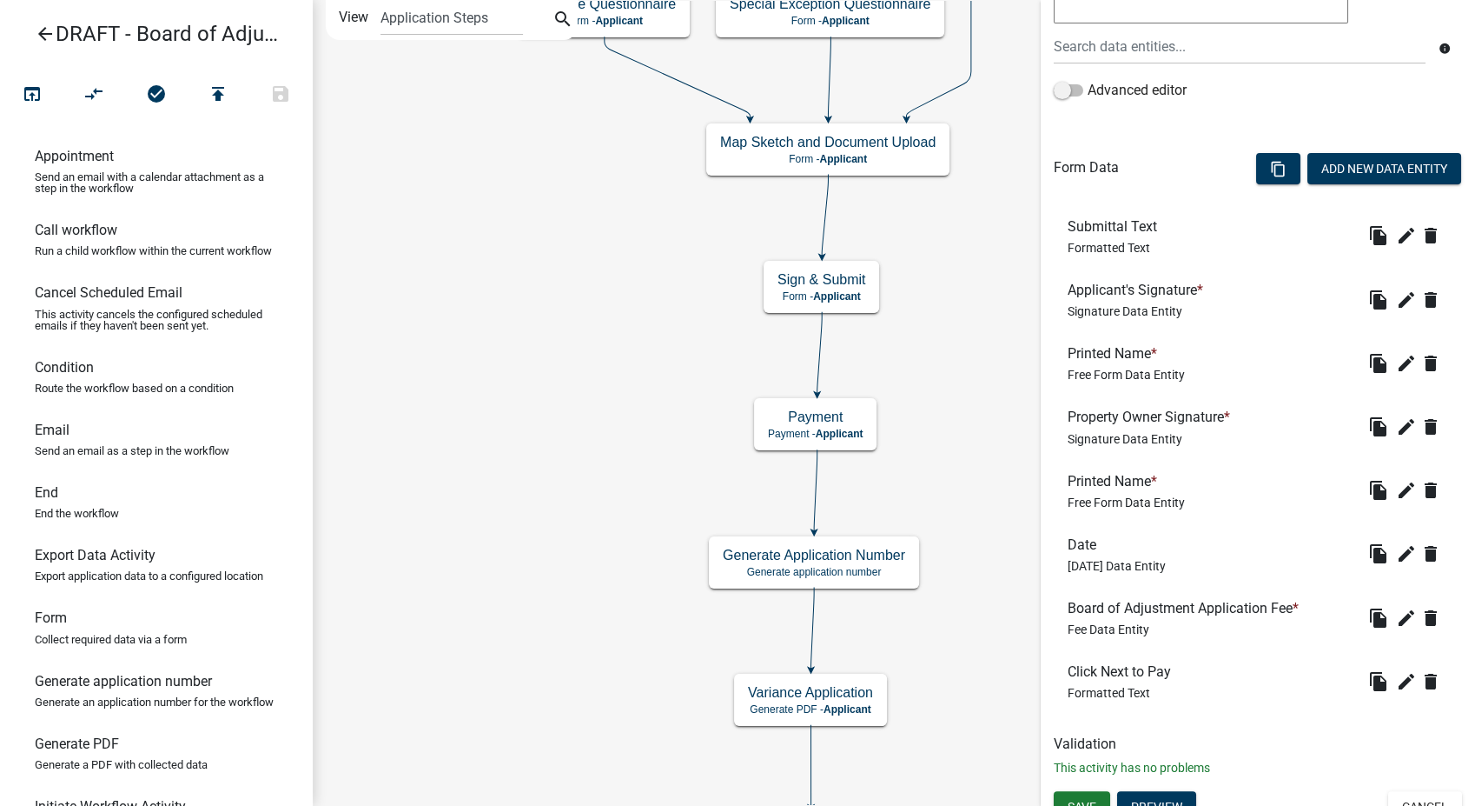
scroll to position [386, 0]
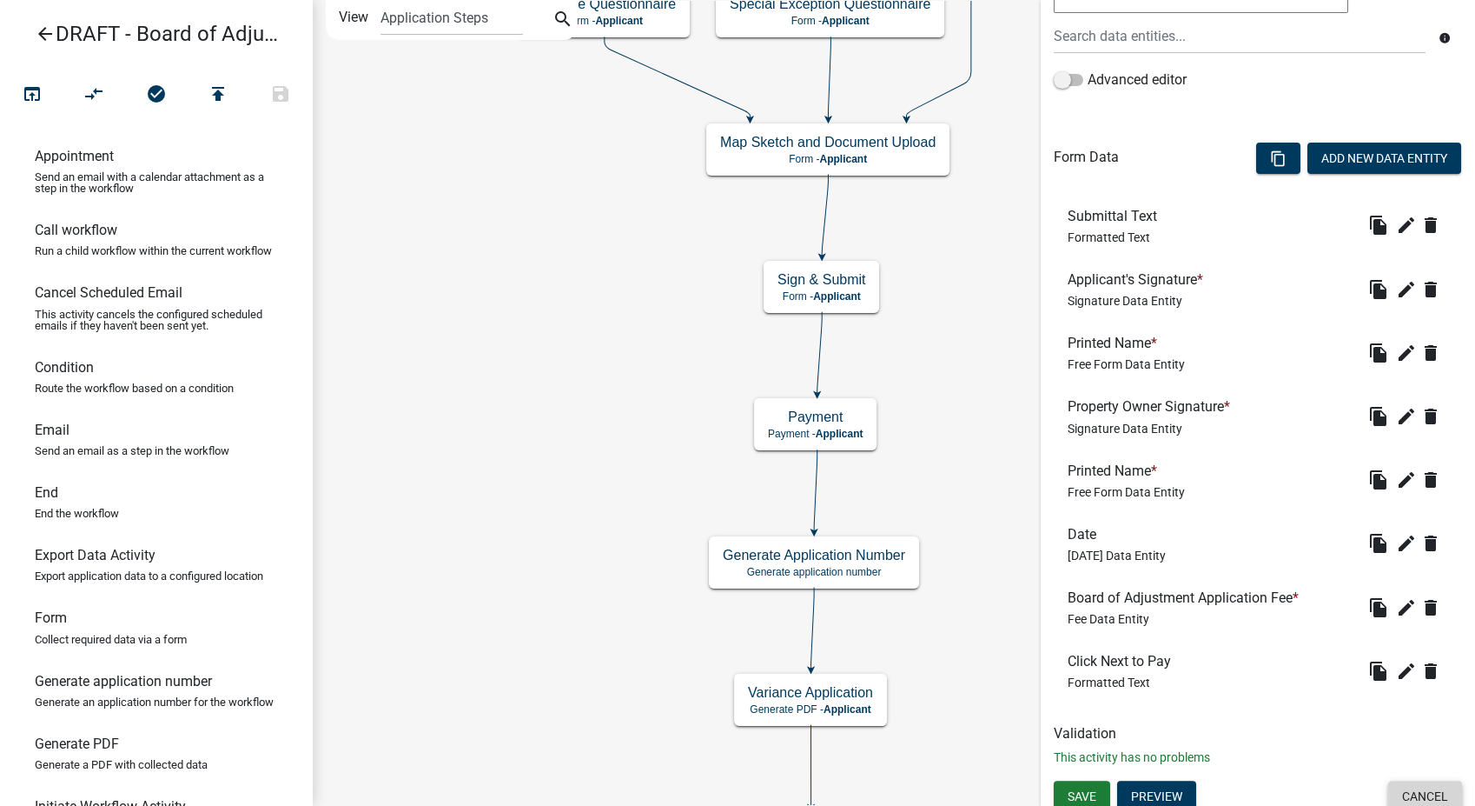
click at [1430, 803] on button "Cancel" at bounding box center [1426, 795] width 74 height 31
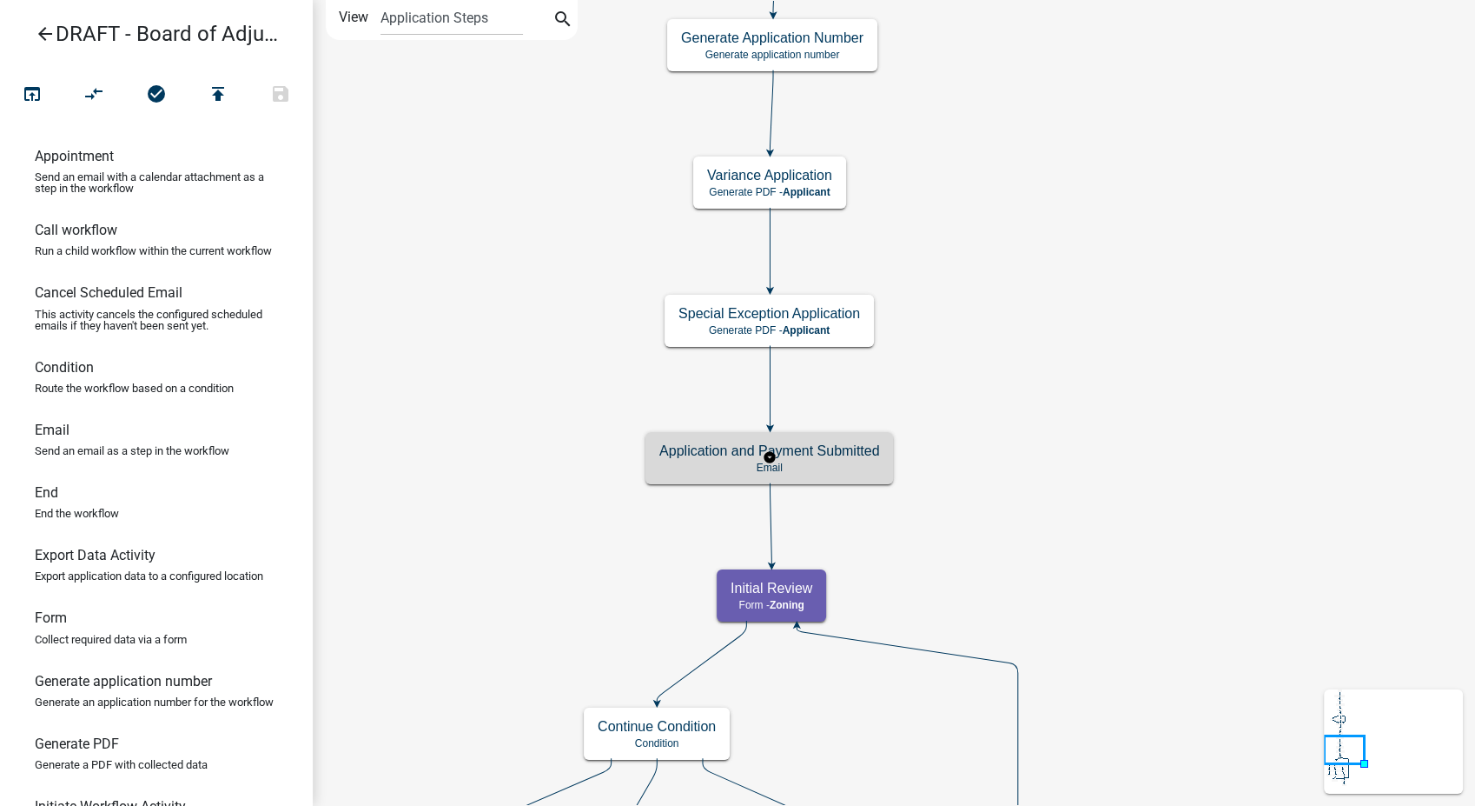
click at [848, 462] on p "Email" at bounding box center [770, 467] width 220 height 12
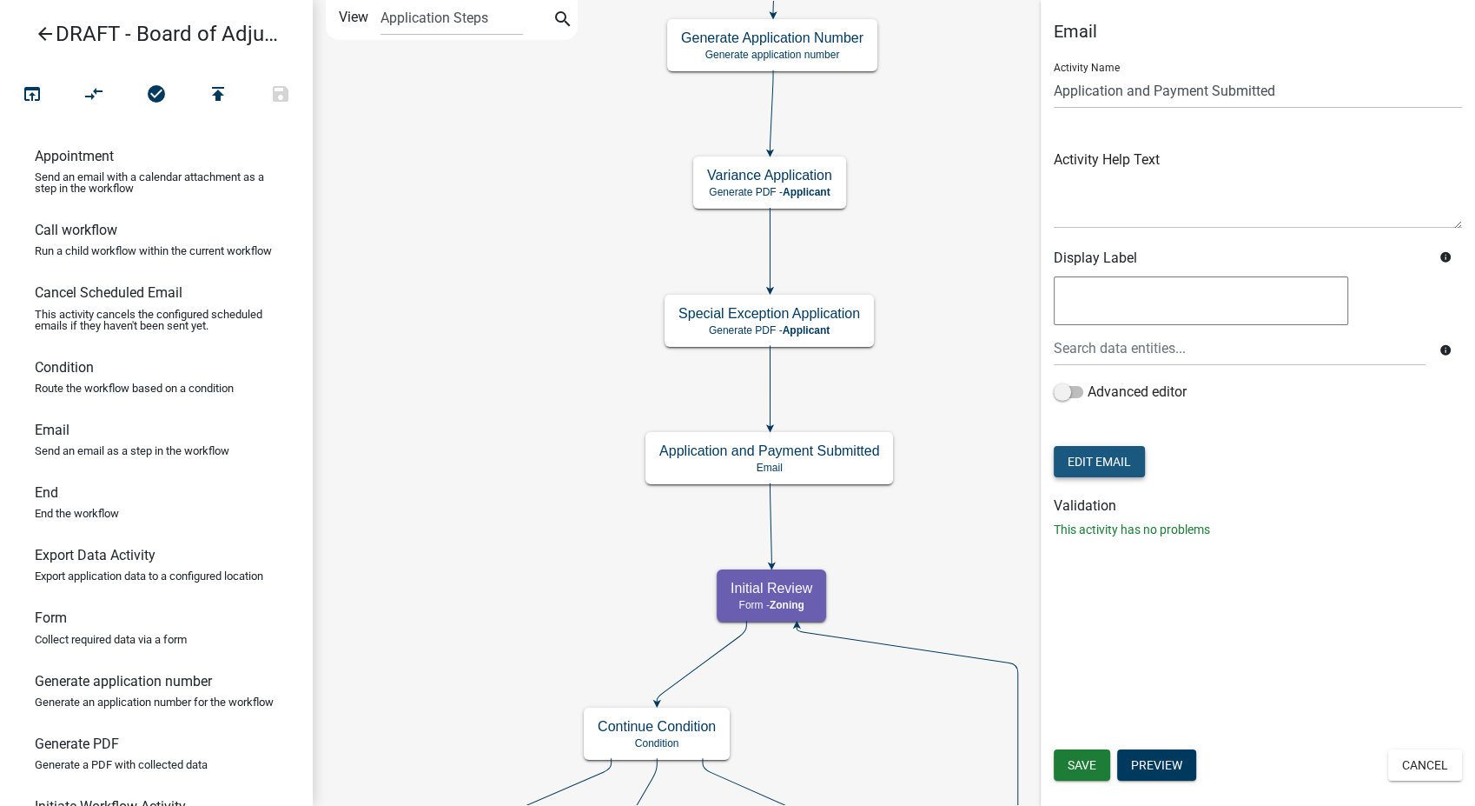
click at [1105, 458] on button "Edit Email" at bounding box center [1099, 461] width 91 height 31
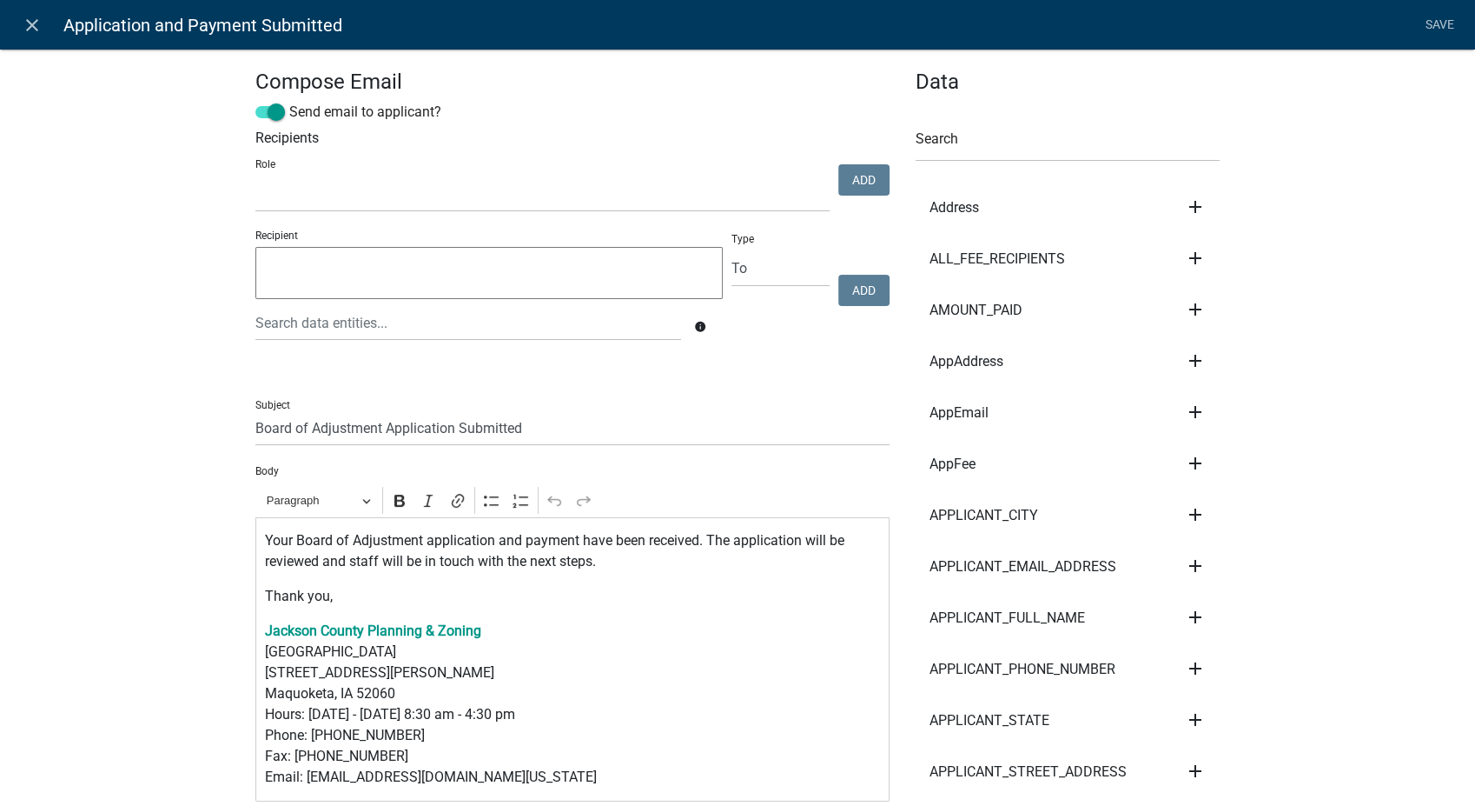
scroll to position [193, 0]
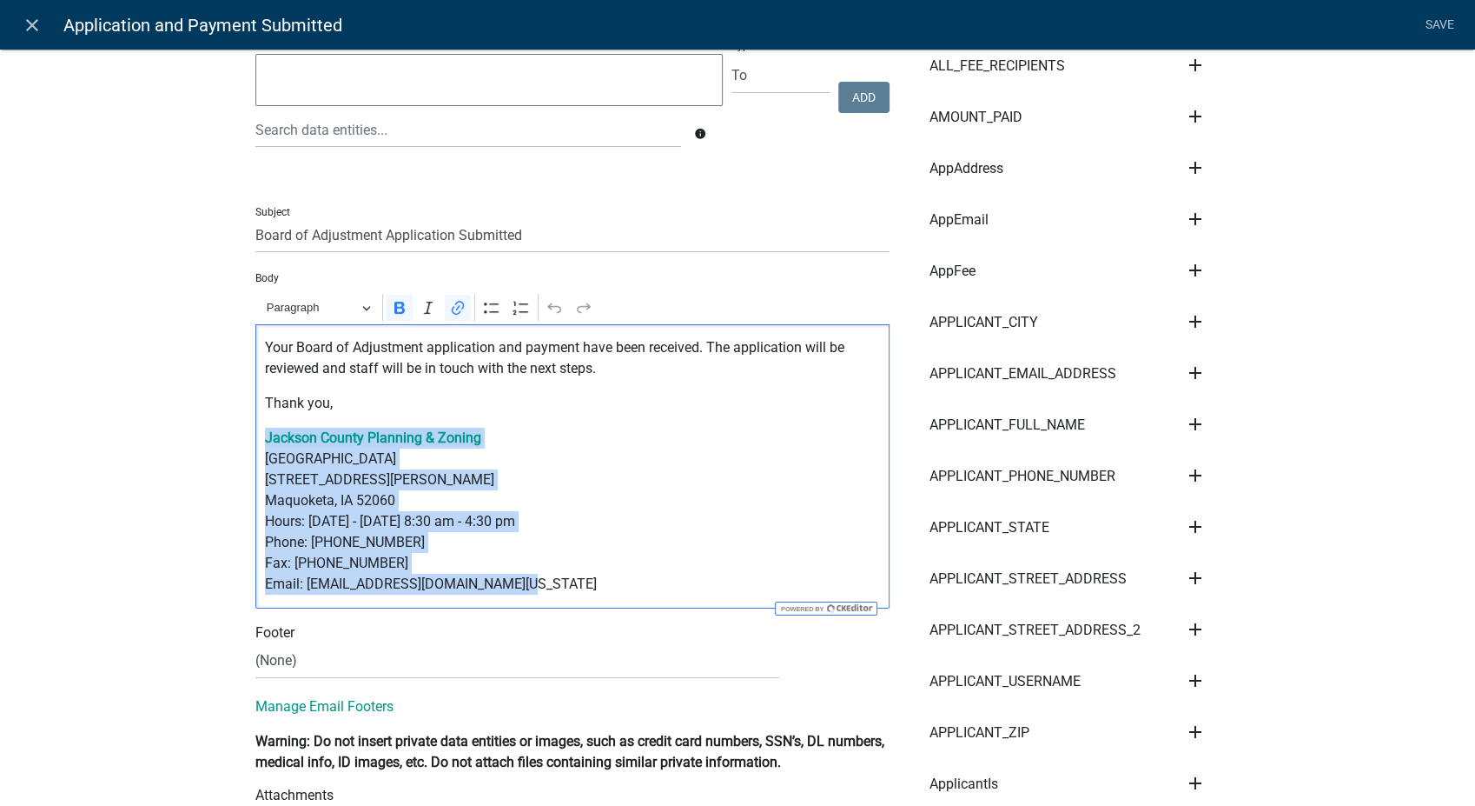
drag, startPoint x: 516, startPoint y: 582, endPoint x: 227, endPoint y: 442, distance: 321.4
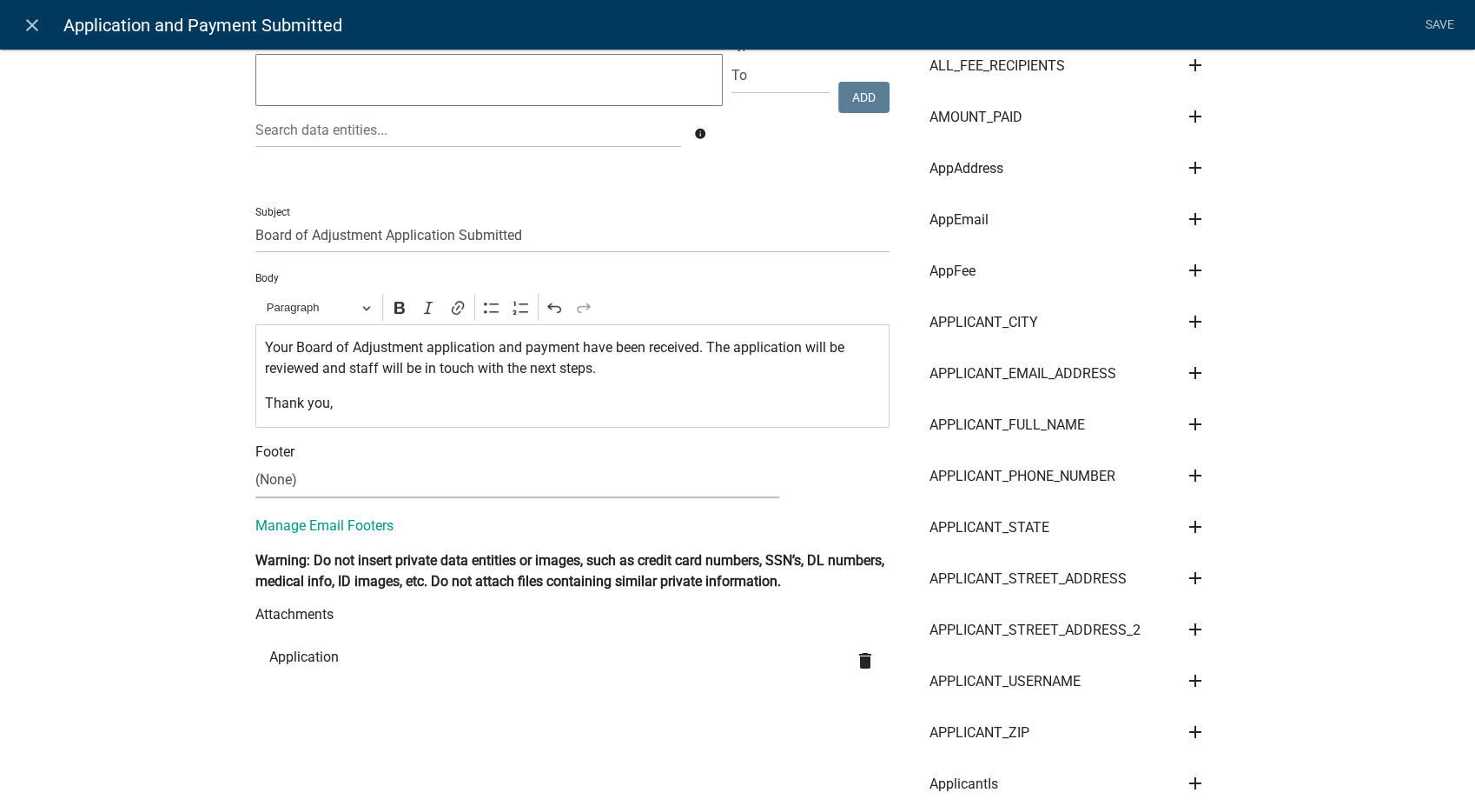
click at [309, 473] on select "(None) Zoning Department" at bounding box center [517, 480] width 524 height 36
select select "78e1197d-224a-4e0e-8b8e-5e672ce4c331"
click at [255, 462] on select "(None) Zoning Department" at bounding box center [517, 480] width 524 height 36
click at [1434, 19] on link "Save" at bounding box center [1439, 25] width 43 height 33
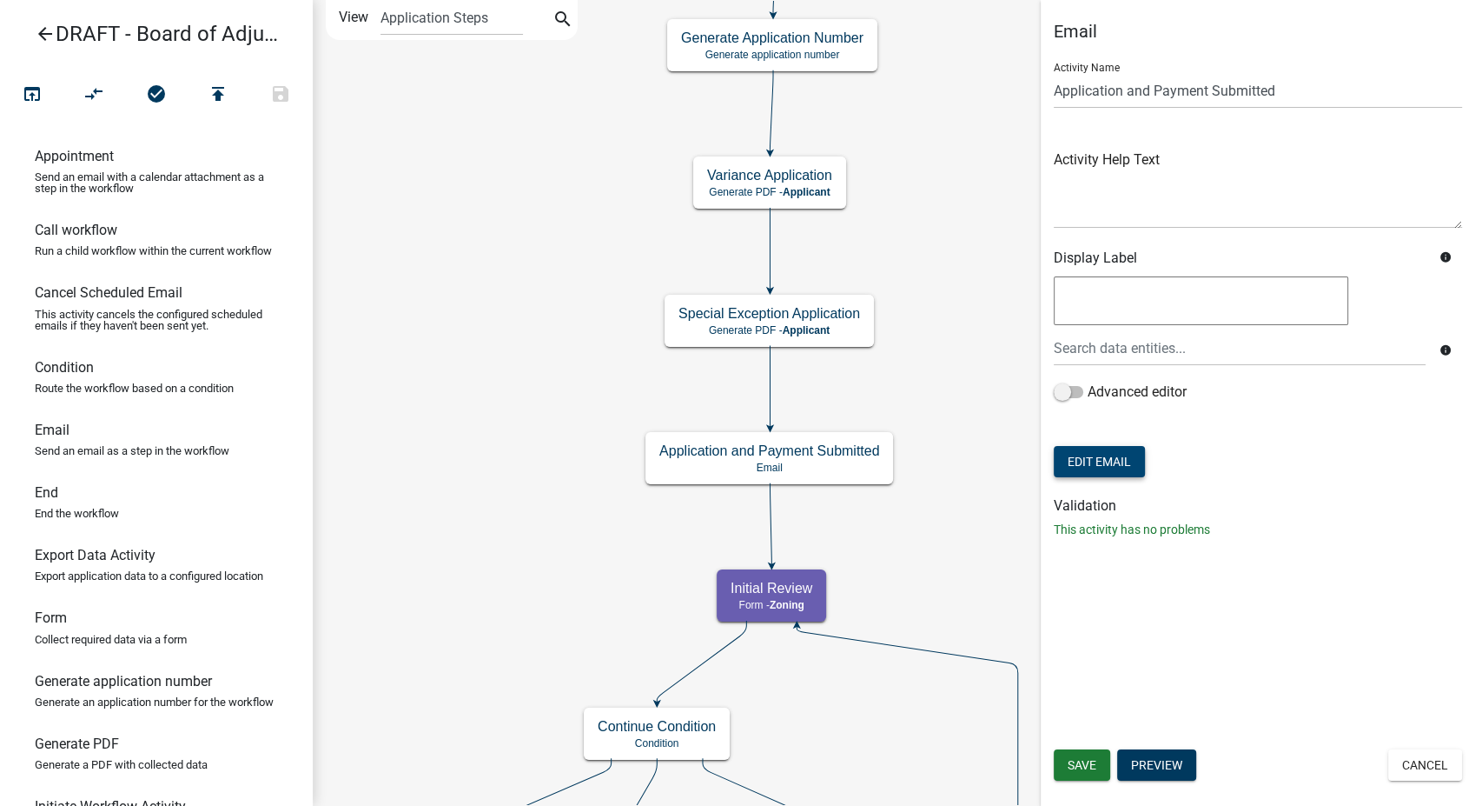
scroll to position [0, 0]
click at [1093, 759] on span "Save" at bounding box center [1082, 765] width 29 height 14
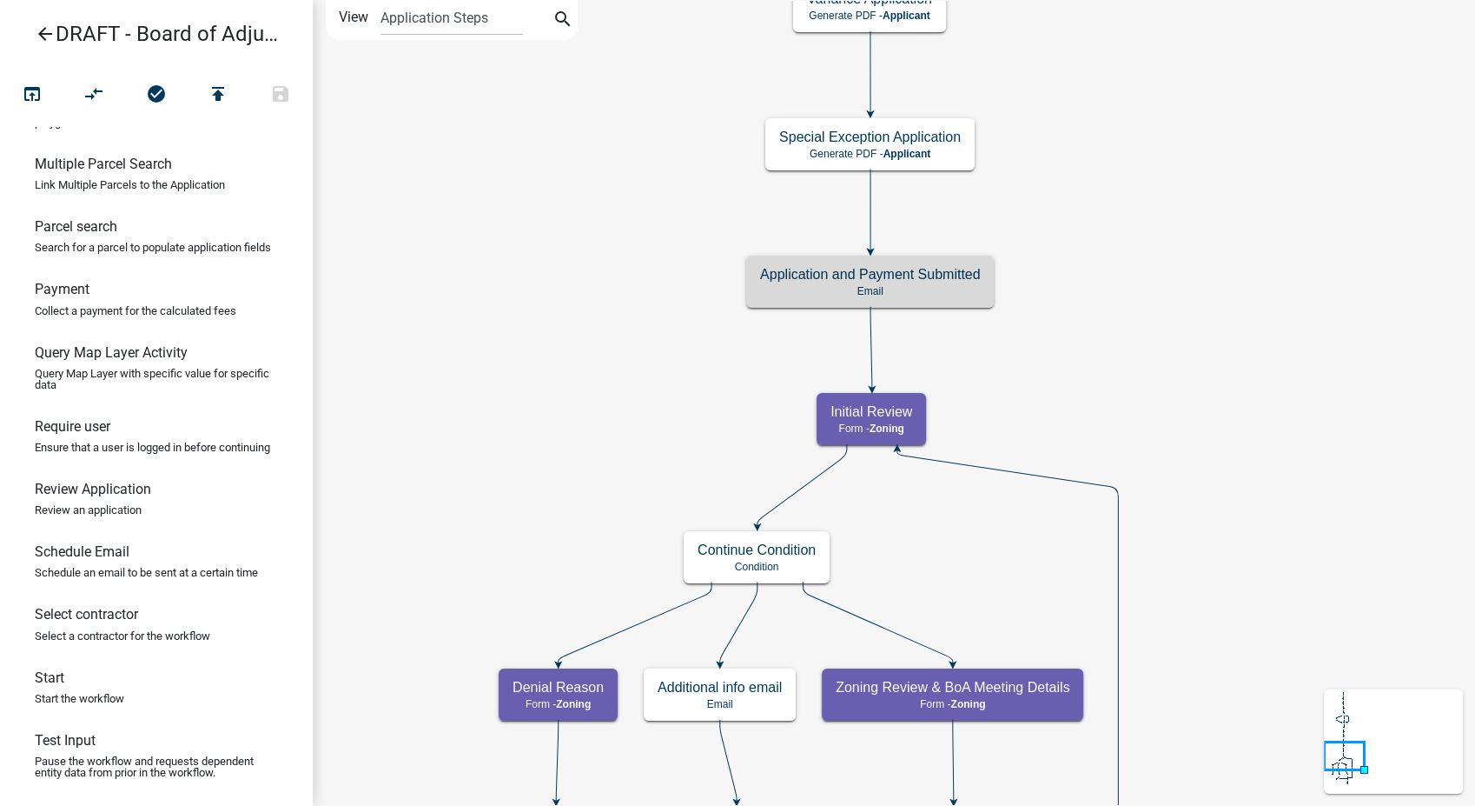
scroll to position [1119, 0]
drag, startPoint x: 95, startPoint y: 481, endPoint x: 940, endPoint y: 332, distance: 858.6
click at [940, 332] on div "arrow_back DRAFT - Board of Adjustment Application open_in_browser compare_arro…" at bounding box center [737, 403] width 1475 height 806
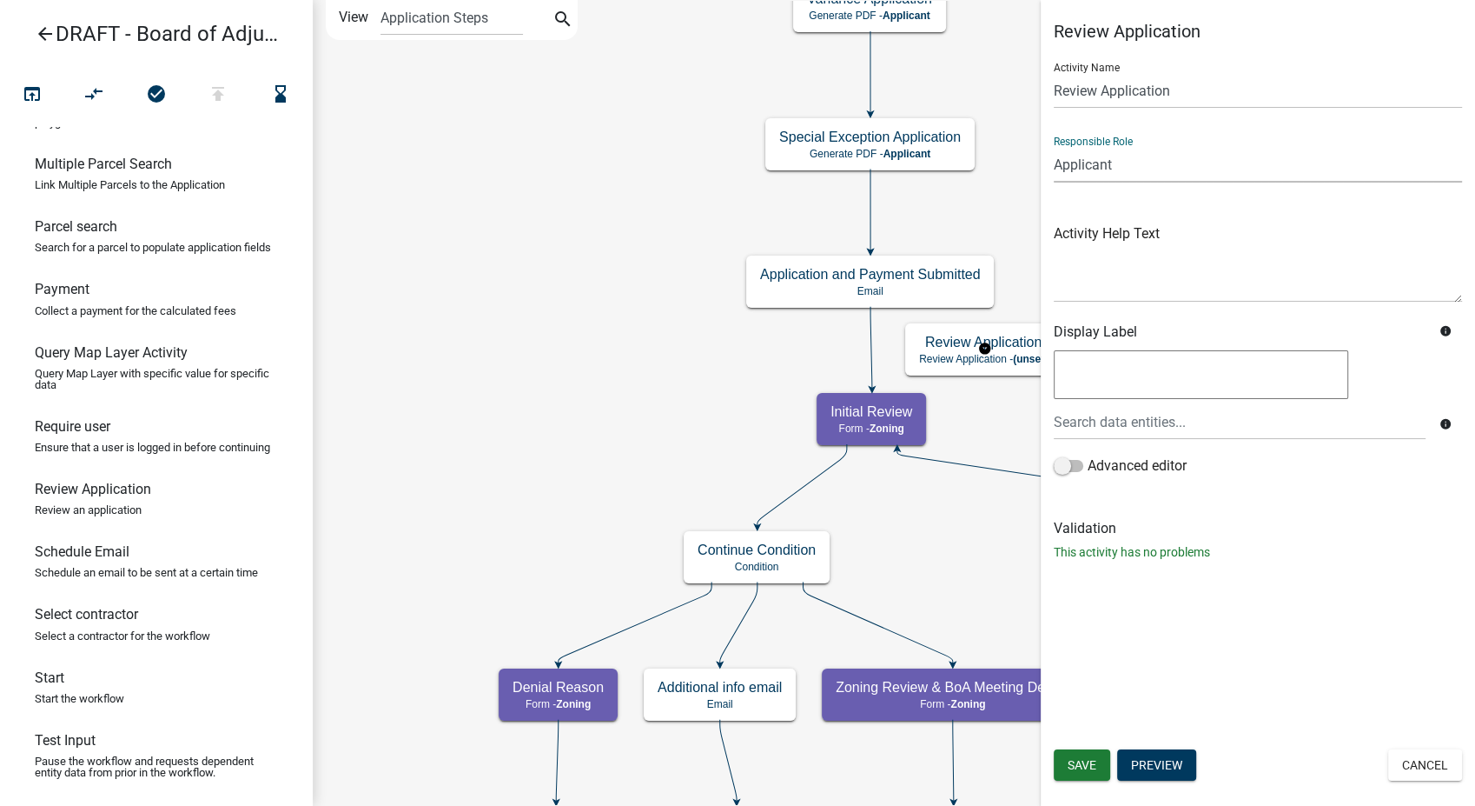
click at [1167, 170] on select "Applicant IT Dept Engineer's Office Environmental Health Staff Environmental He…" at bounding box center [1258, 165] width 408 height 36
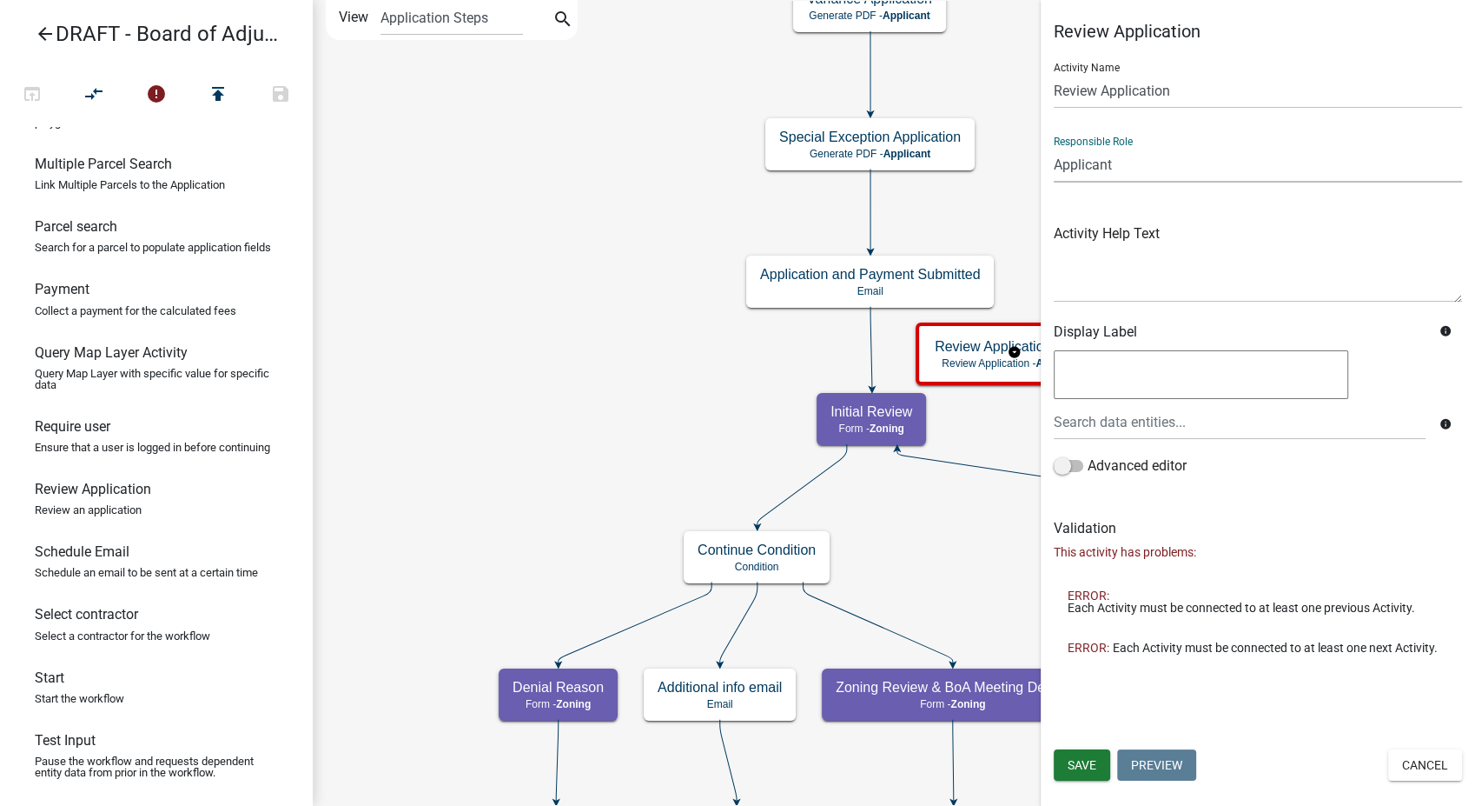
select select "A8148ACC-5858-49B2-8A59-EA54C070B024"
click at [1054, 147] on select "Applicant IT Dept Engineer's Office Environmental Health Staff Environmental He…" at bounding box center [1258, 165] width 408 height 36
click at [1084, 768] on span "Save" at bounding box center [1082, 765] width 29 height 14
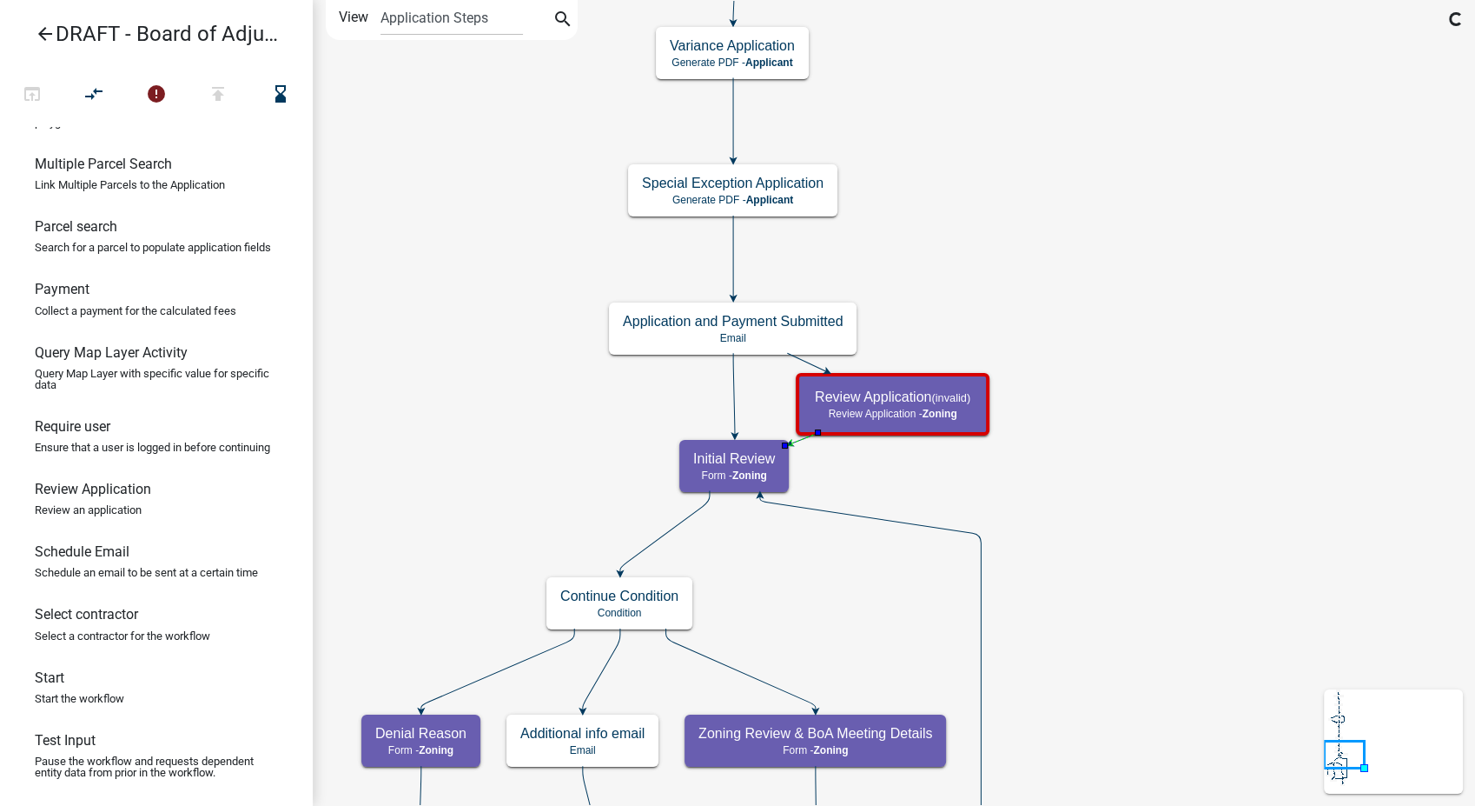
click at [733, 389] on icon at bounding box center [734, 394] width 2 height 82
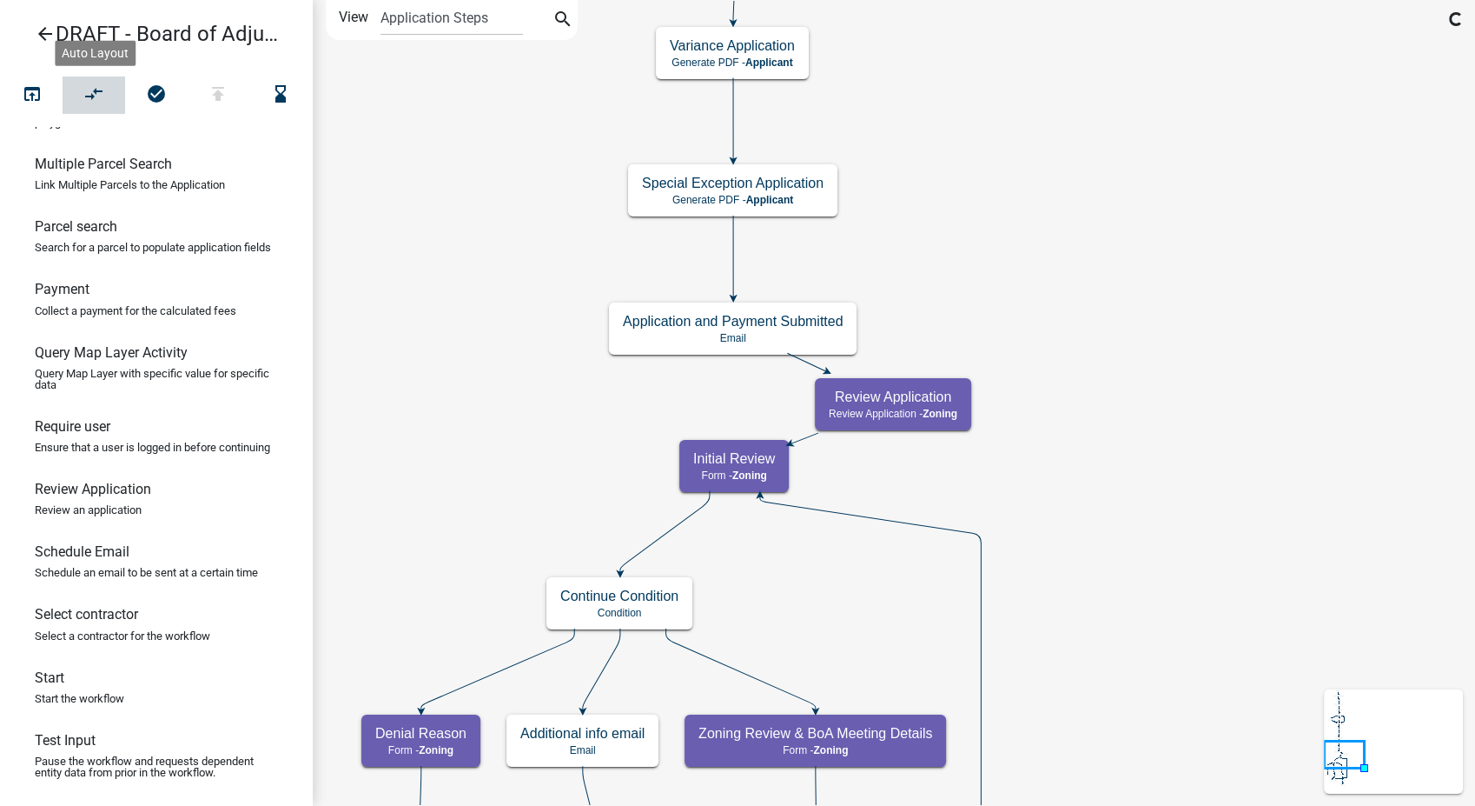
click at [87, 95] on icon "compare_arrows" at bounding box center [94, 95] width 21 height 24
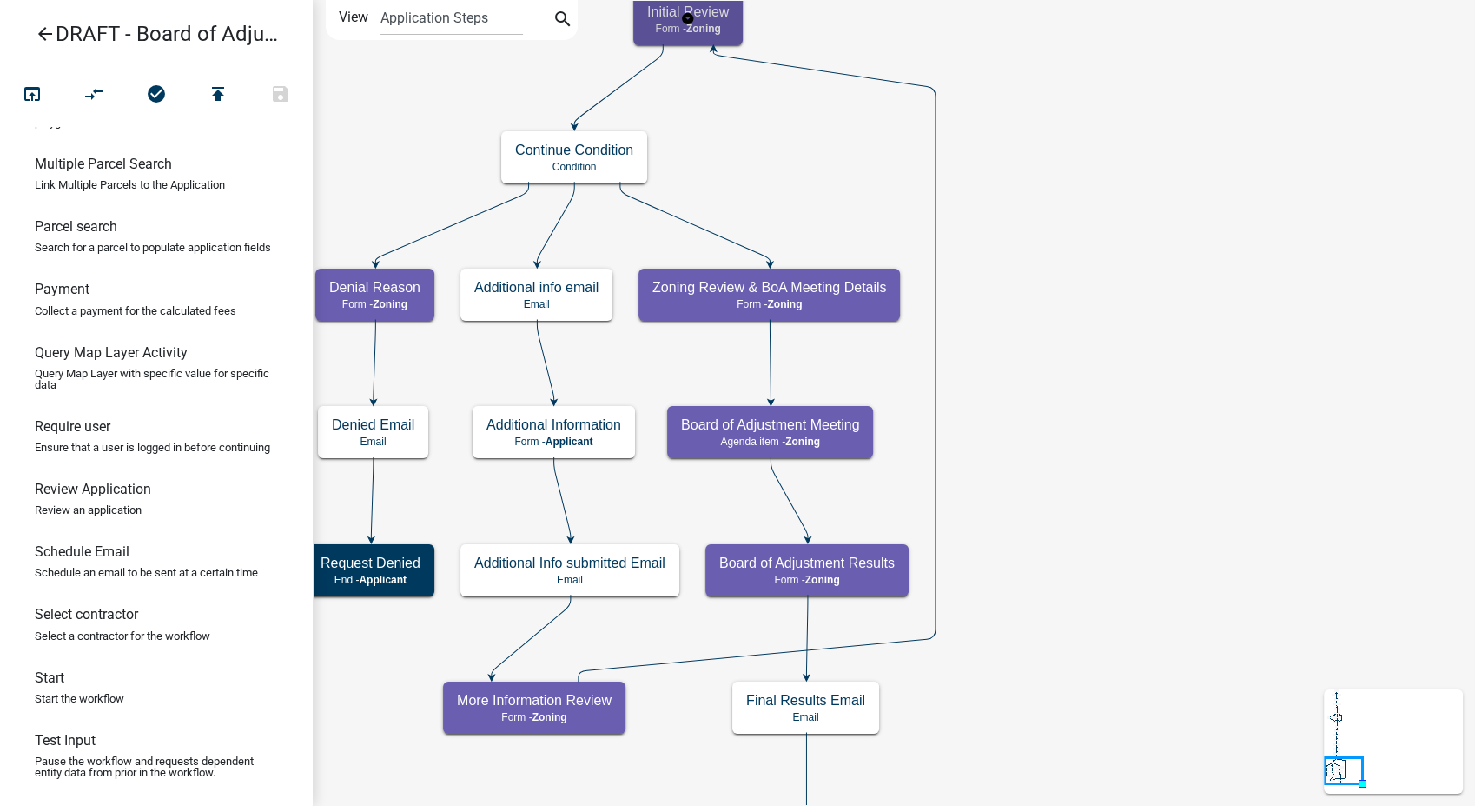
click at [702, 27] on span "Zoning" at bounding box center [703, 29] width 35 height 12
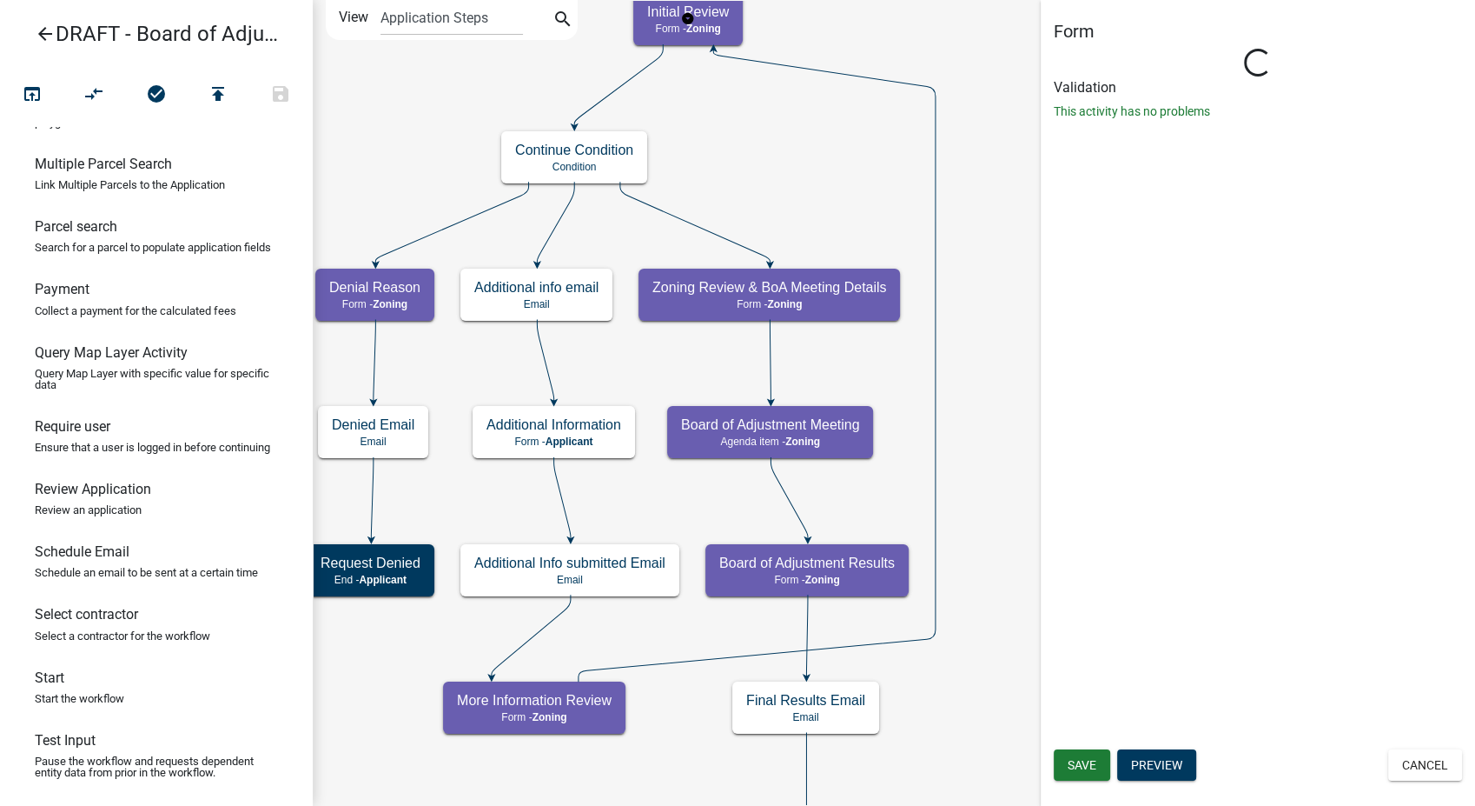
select select "A8148ACC-5858-49B2-8A59-EA54C070B024"
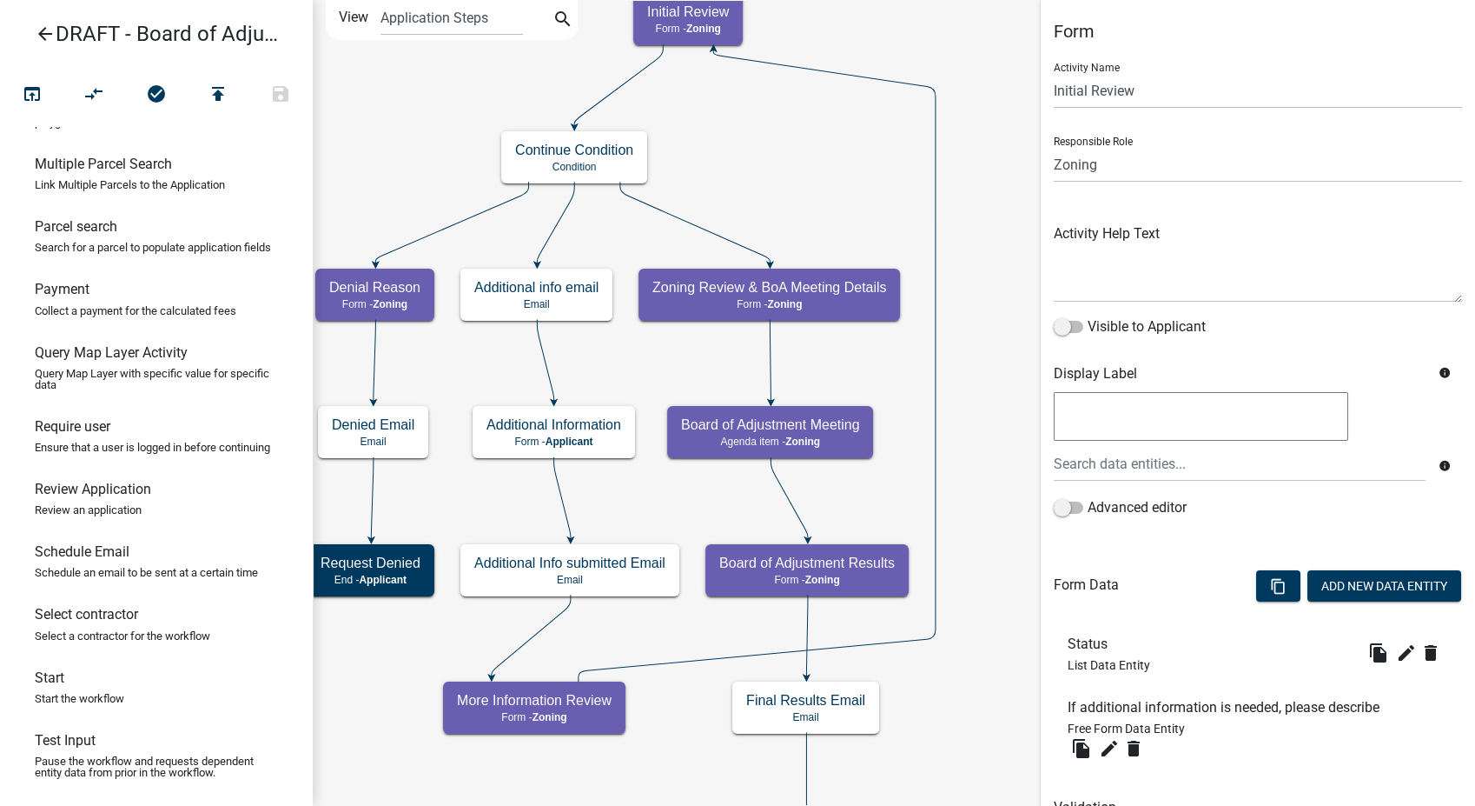
scroll to position [83, 0]
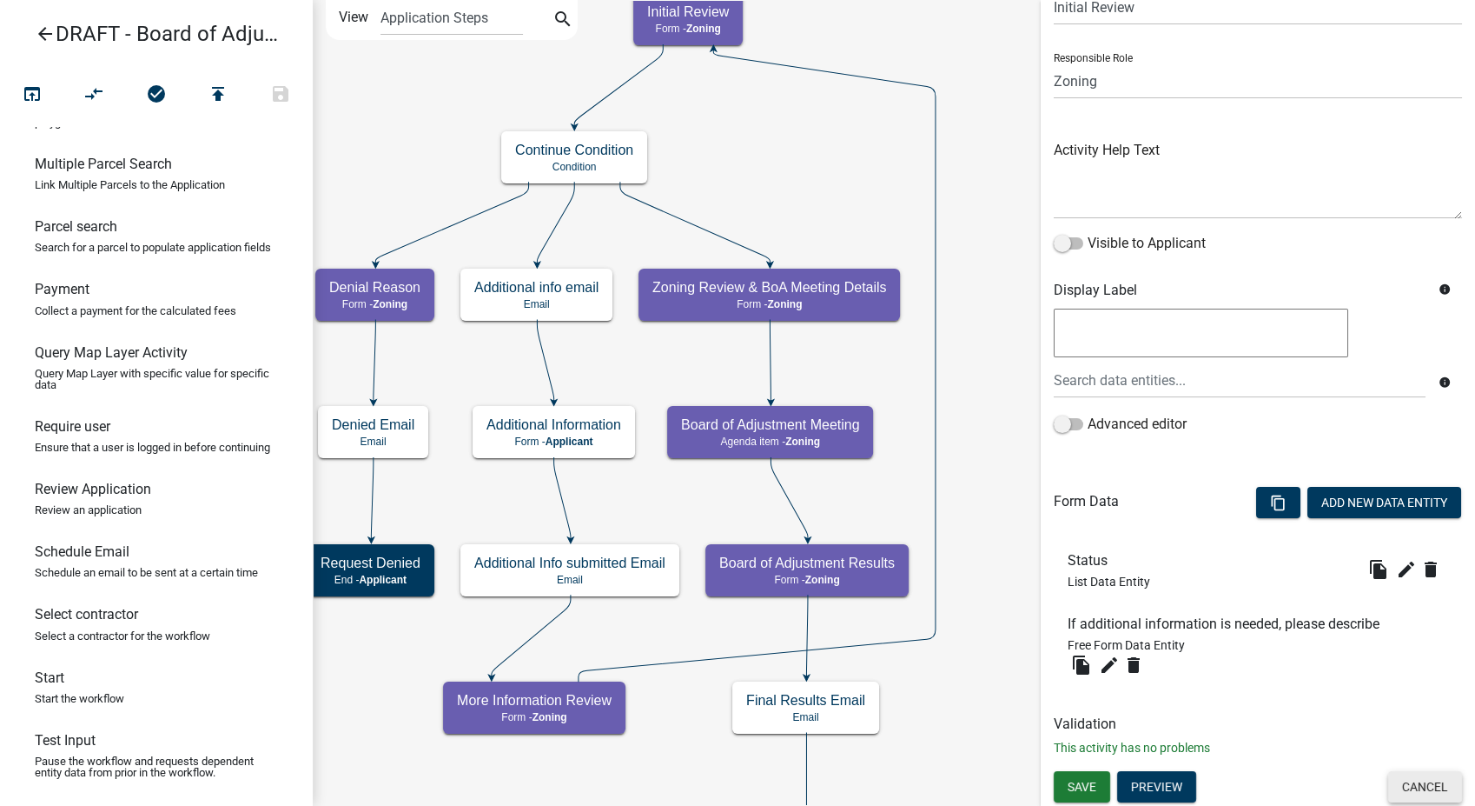
click at [1394, 789] on button "Cancel" at bounding box center [1426, 786] width 74 height 31
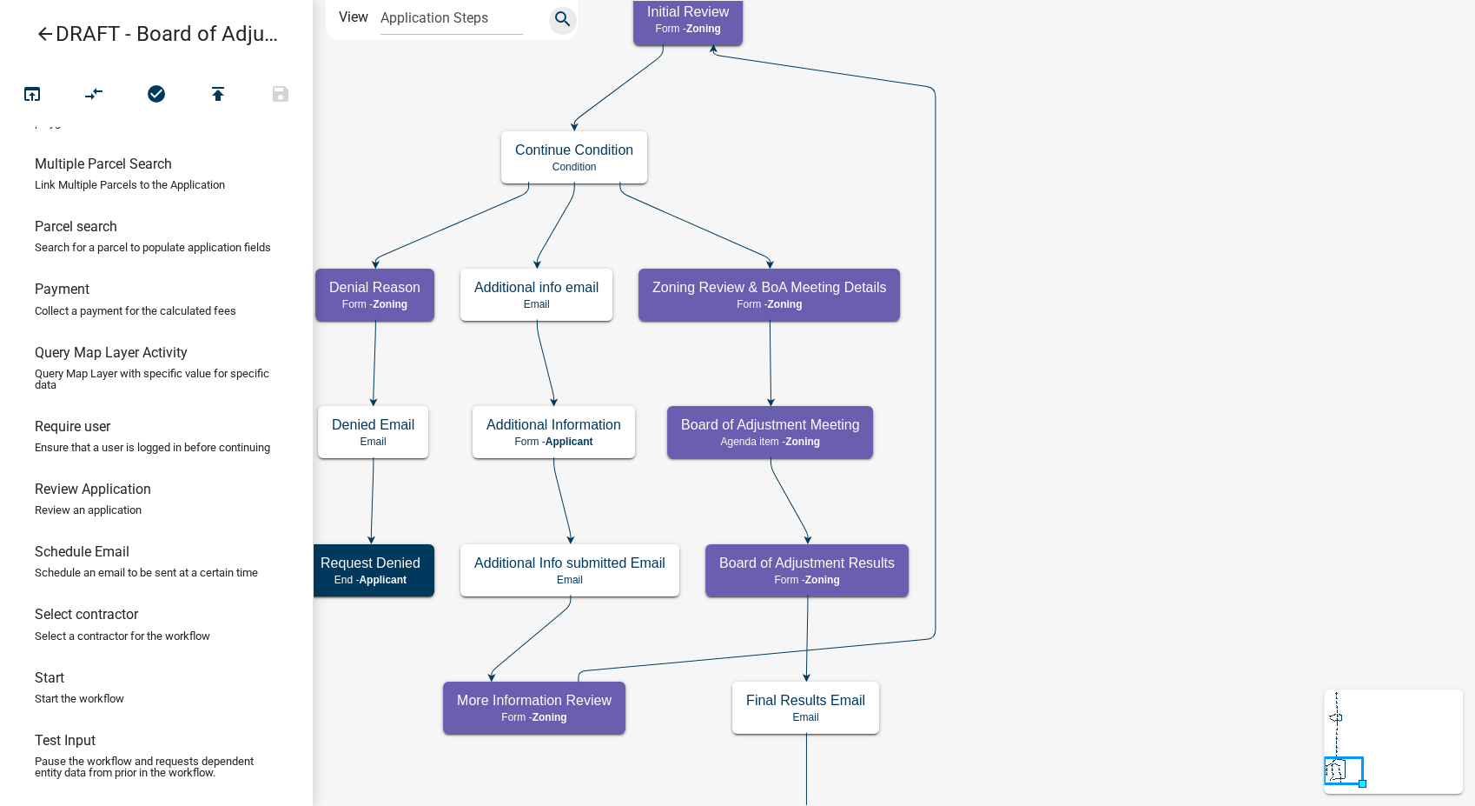
scroll to position [0, 0]
click at [44, 35] on icon "arrow_back" at bounding box center [45, 35] width 21 height 24
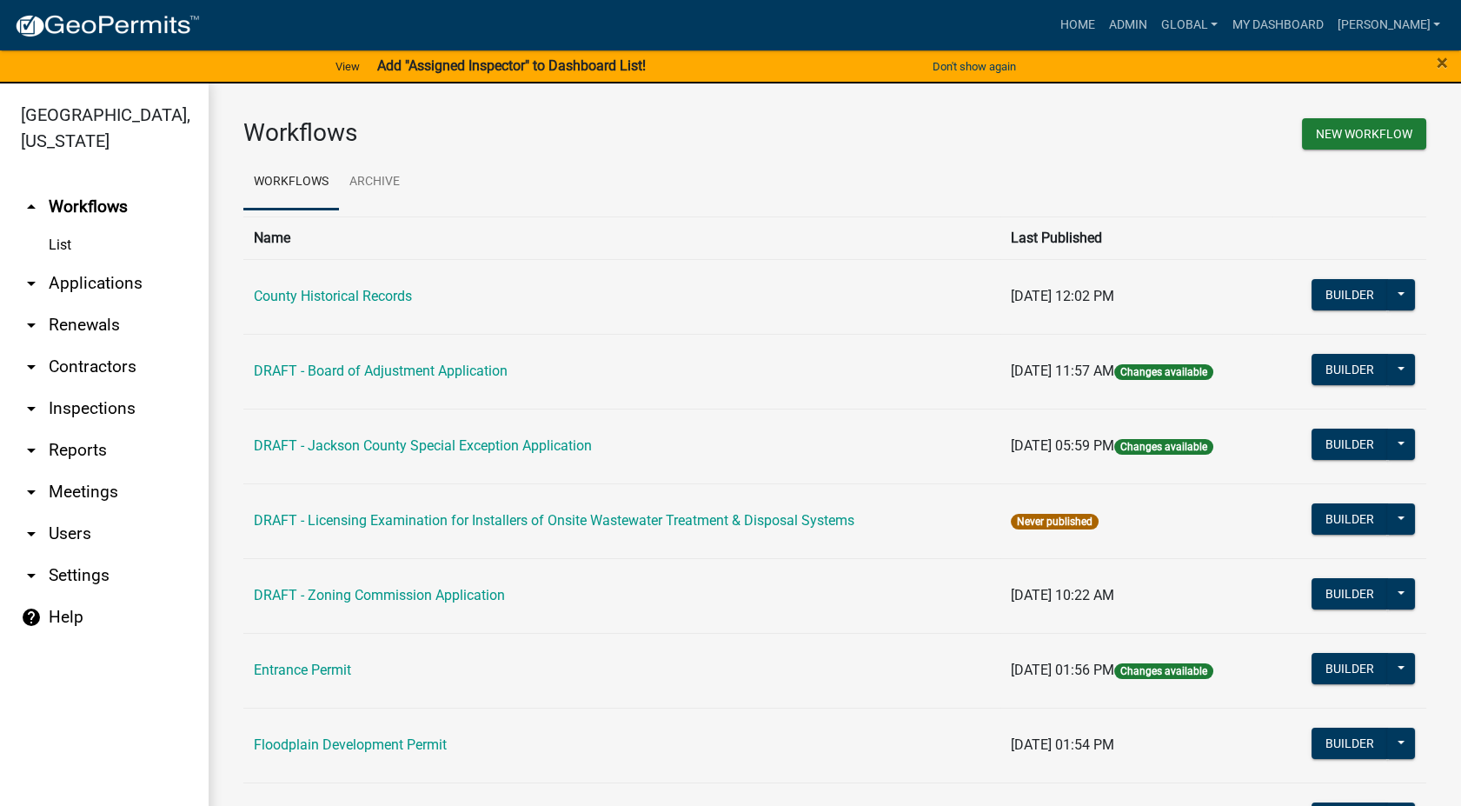
click at [63, 554] on link "arrow_drop_down Settings" at bounding box center [104, 575] width 209 height 42
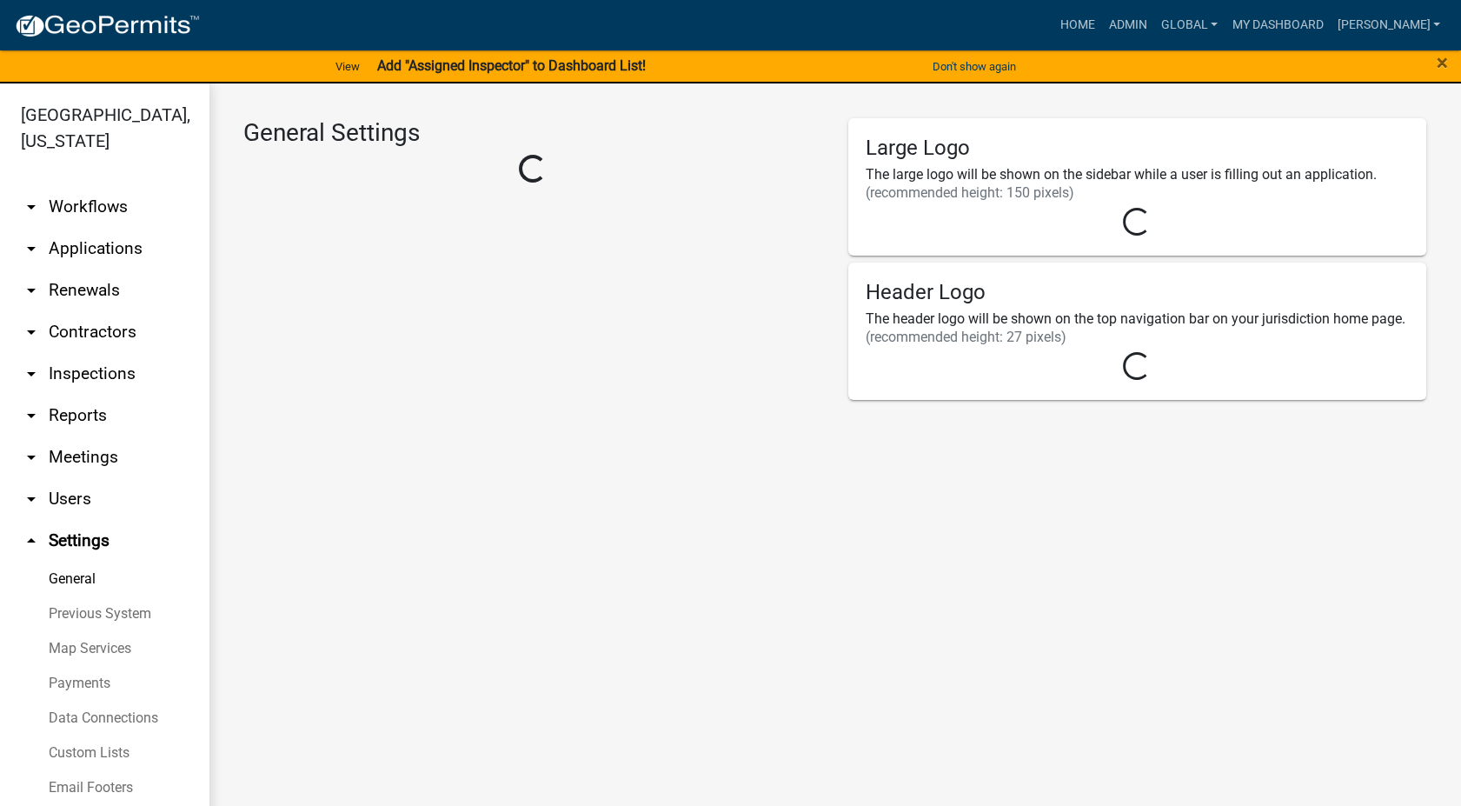
select select "4e6239ca-378a-4524-a1df-e9807819813a"
select select "IA"
select select "Central Standard Time"
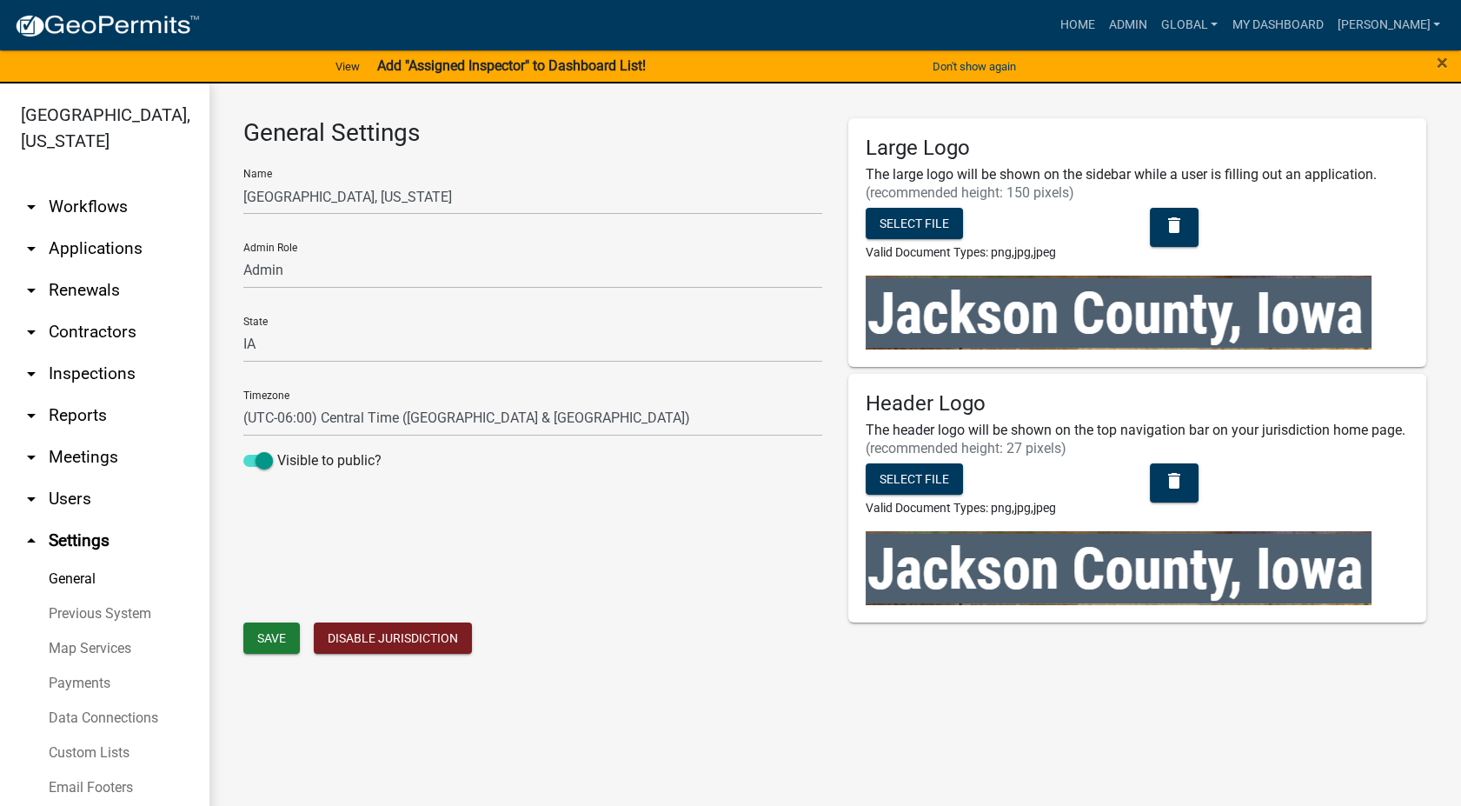
click at [68, 487] on link "arrow_drop_down Users" at bounding box center [104, 499] width 209 height 42
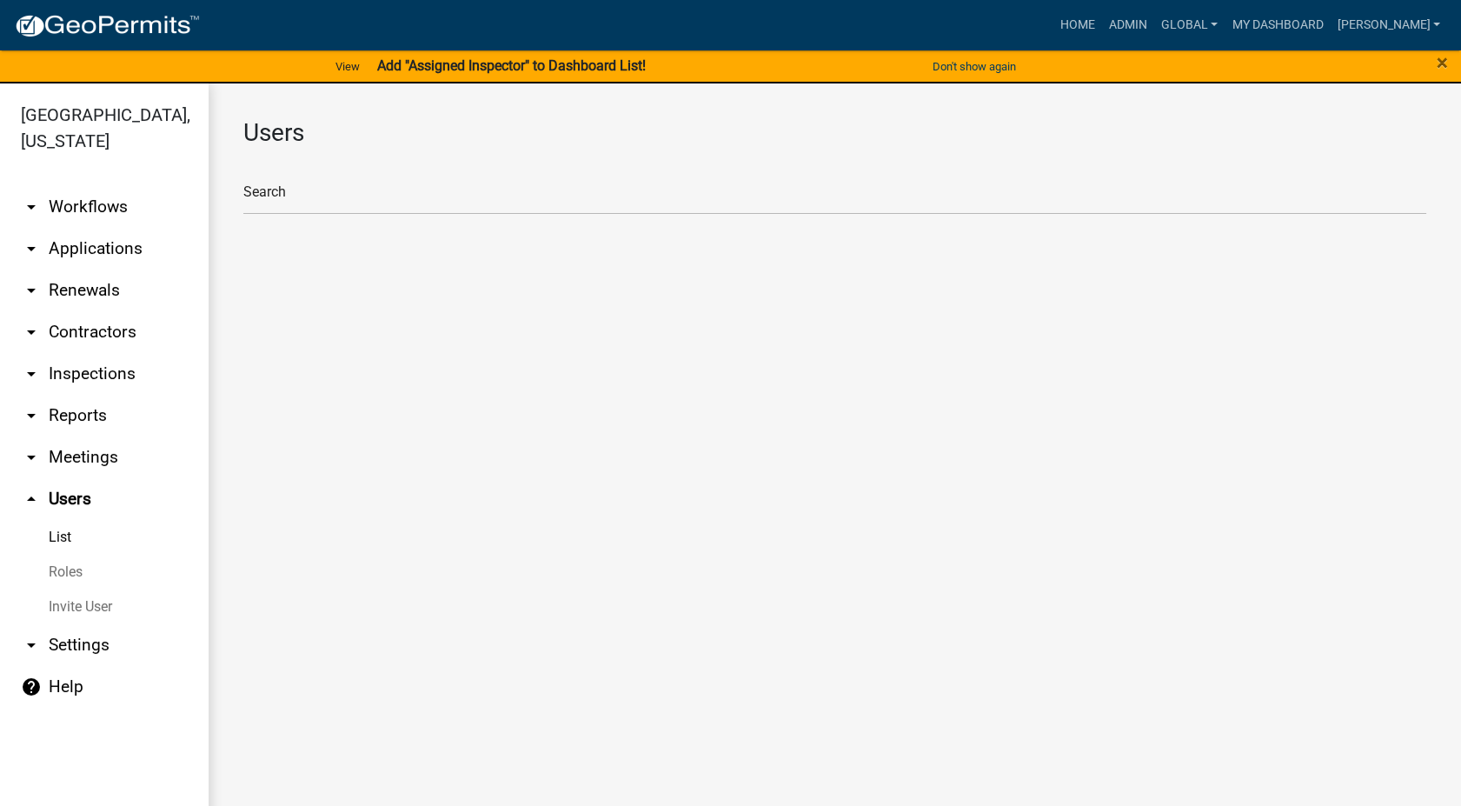
click at [73, 554] on link "Roles" at bounding box center [104, 571] width 209 height 35
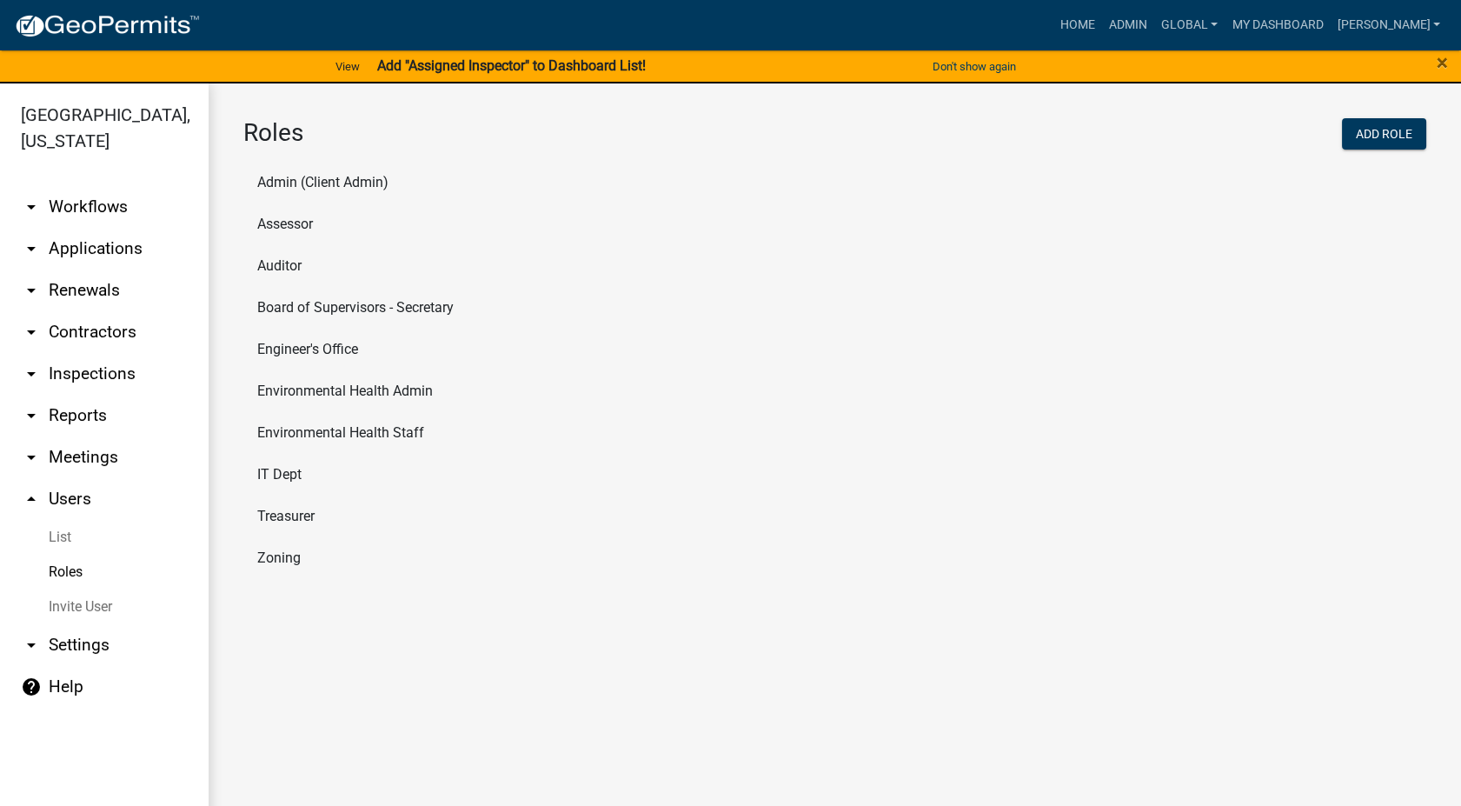
click at [270, 560] on li "Zoning" at bounding box center [834, 558] width 1183 height 42
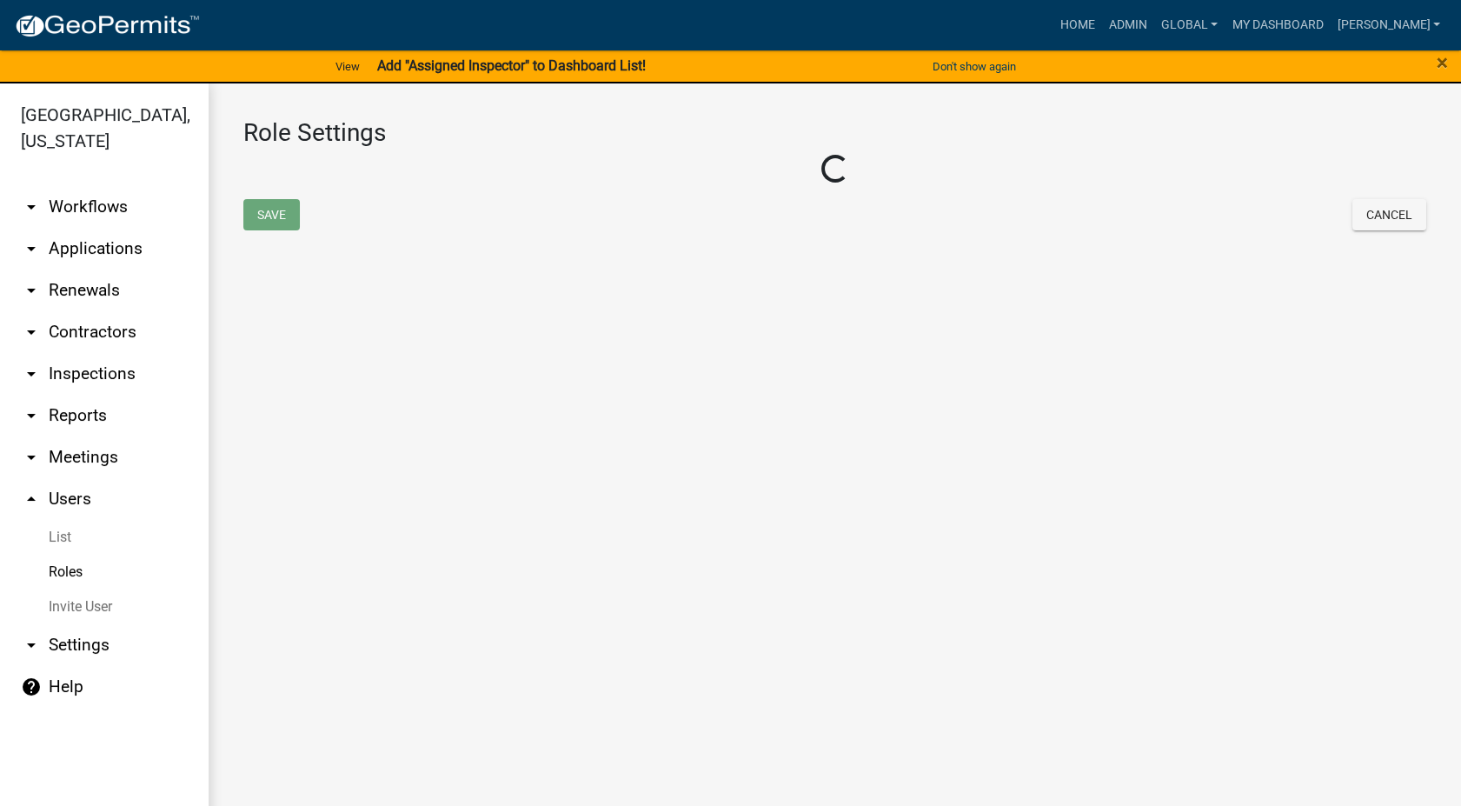
select select "5: purple"
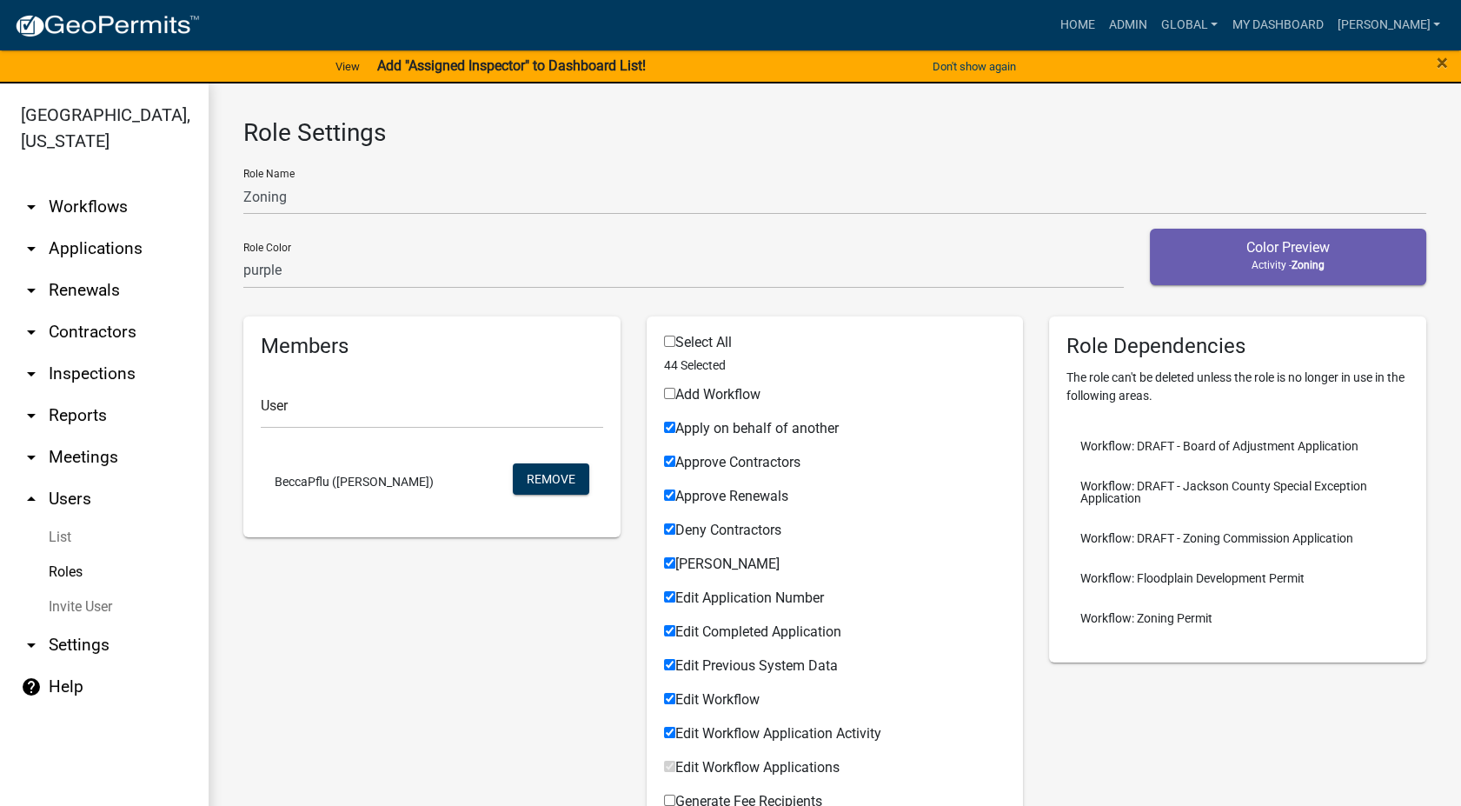
click at [60, 554] on link "Roles" at bounding box center [104, 571] width 209 height 35
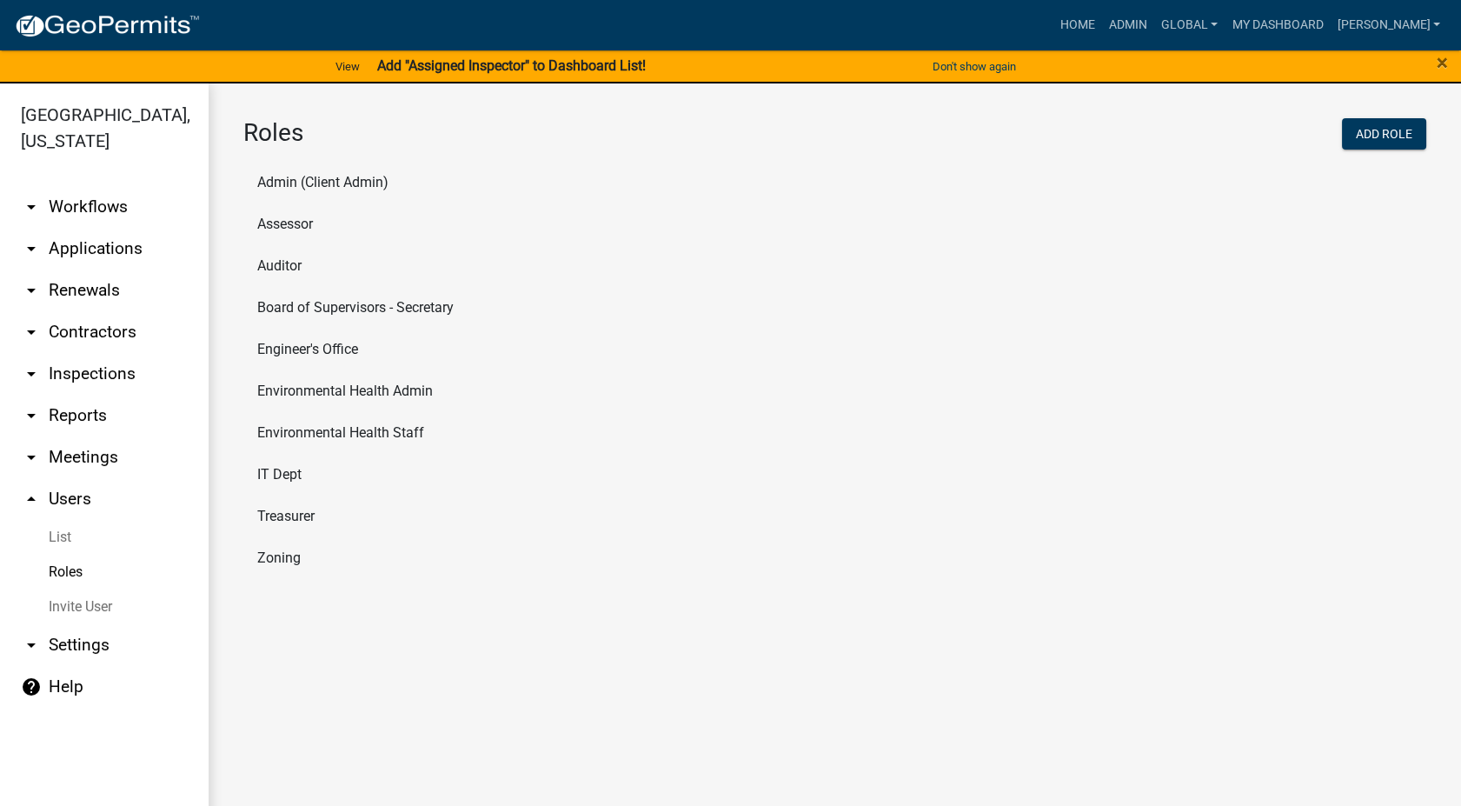
click at [320, 305] on li "Board of Supervisors - Secretary" at bounding box center [834, 308] width 1183 height 42
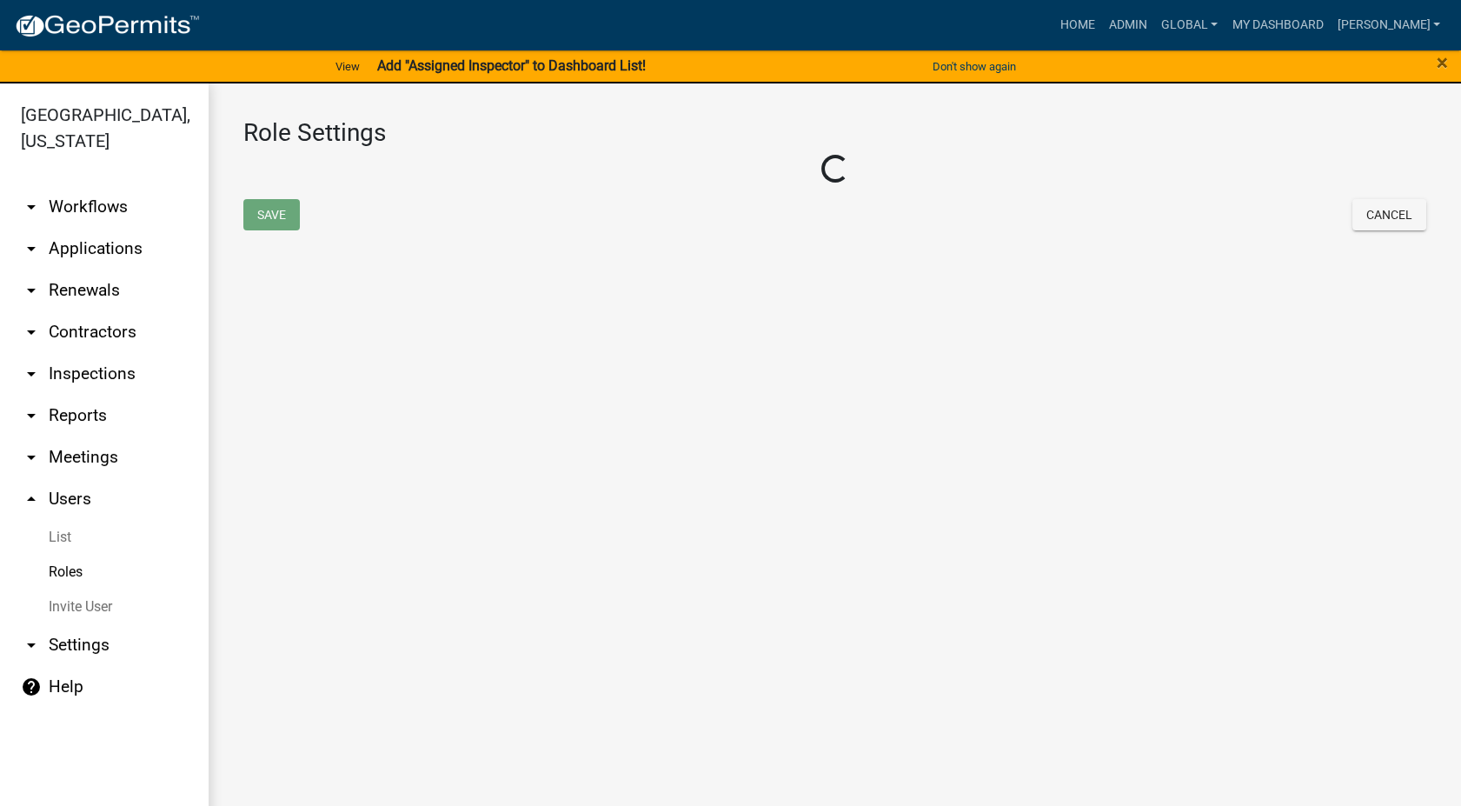
select select "6: light-blue"
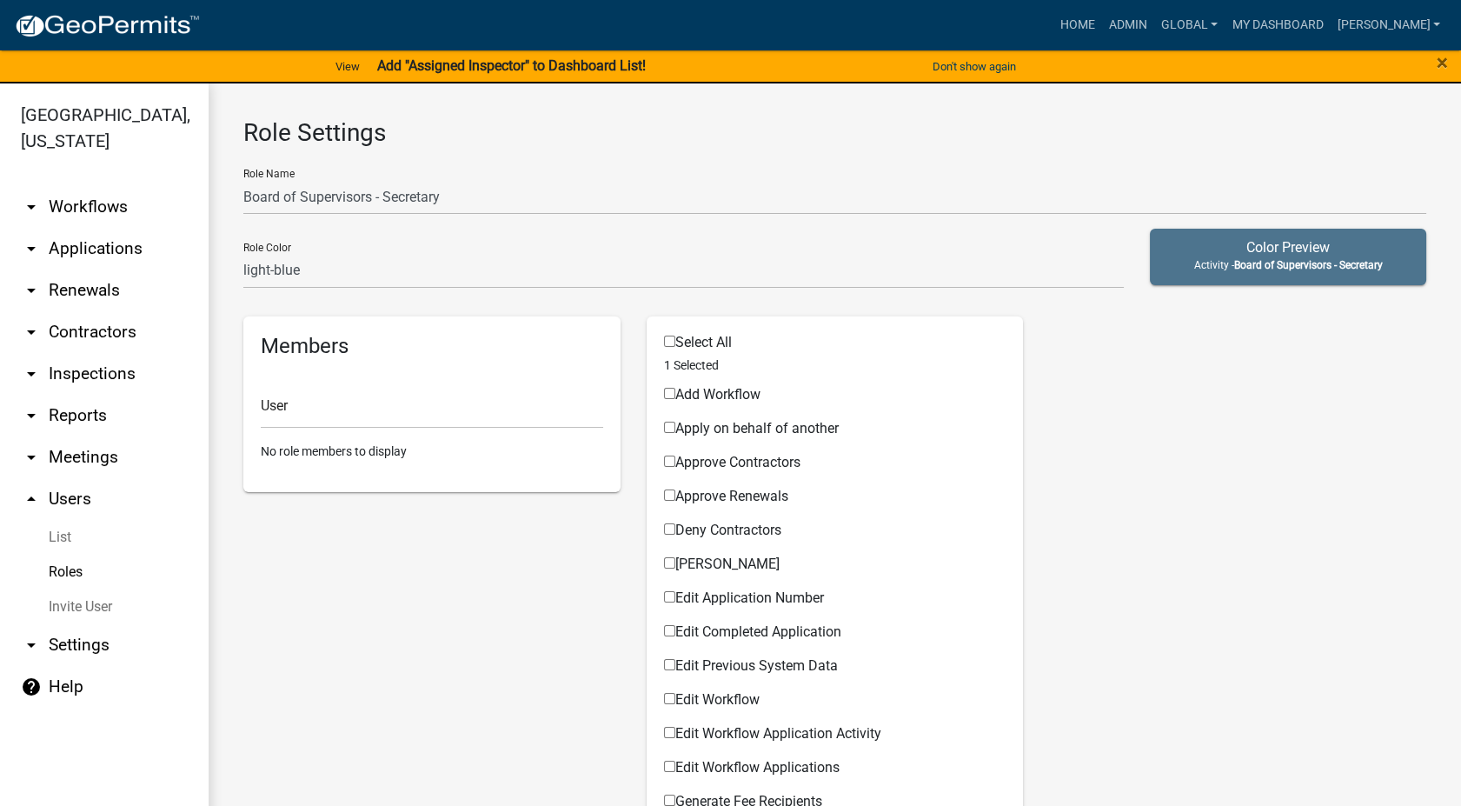
click at [76, 554] on link "Roles" at bounding box center [104, 571] width 209 height 35
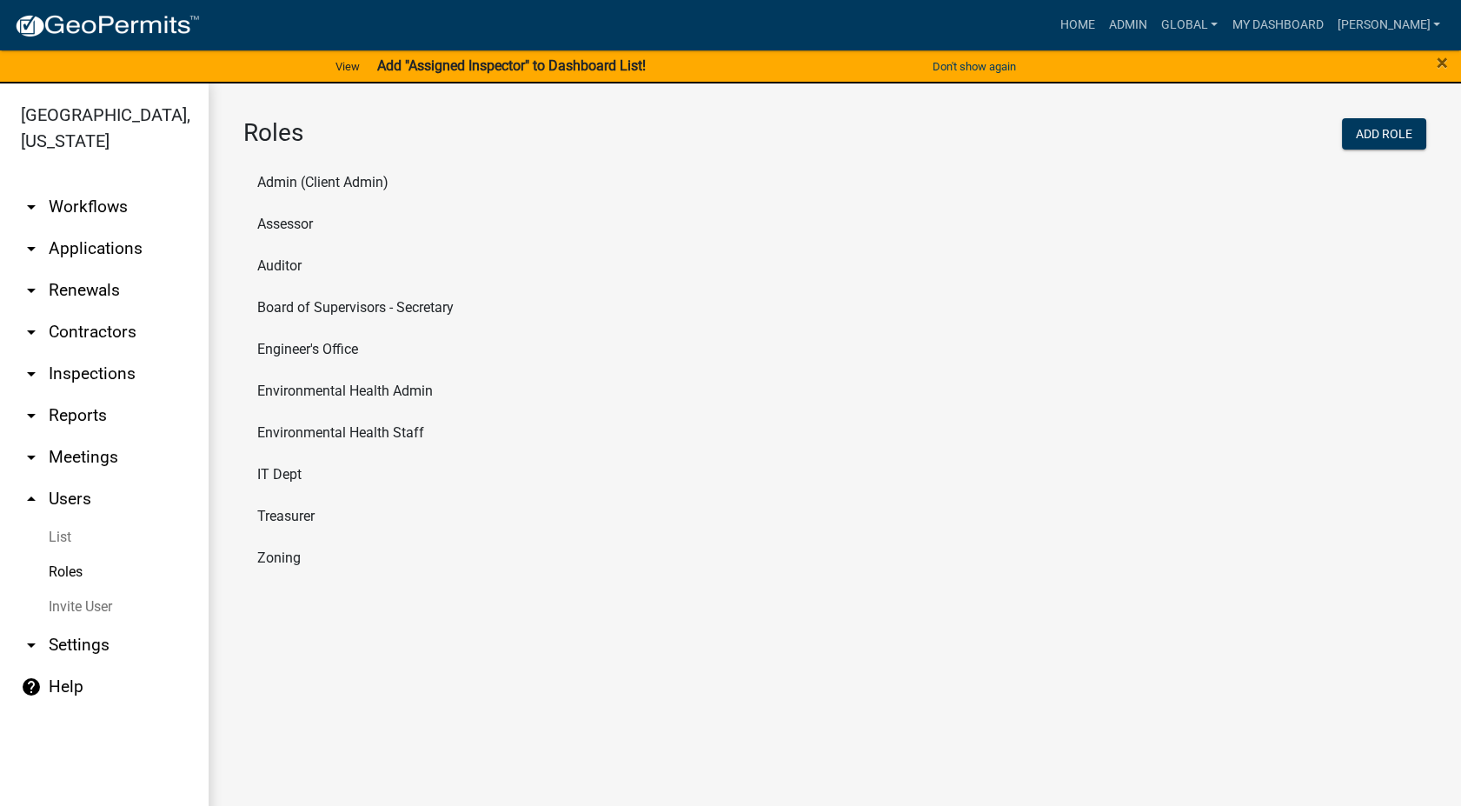
click at [326, 183] on li "Admin (Client Admin)" at bounding box center [834, 183] width 1183 height 42
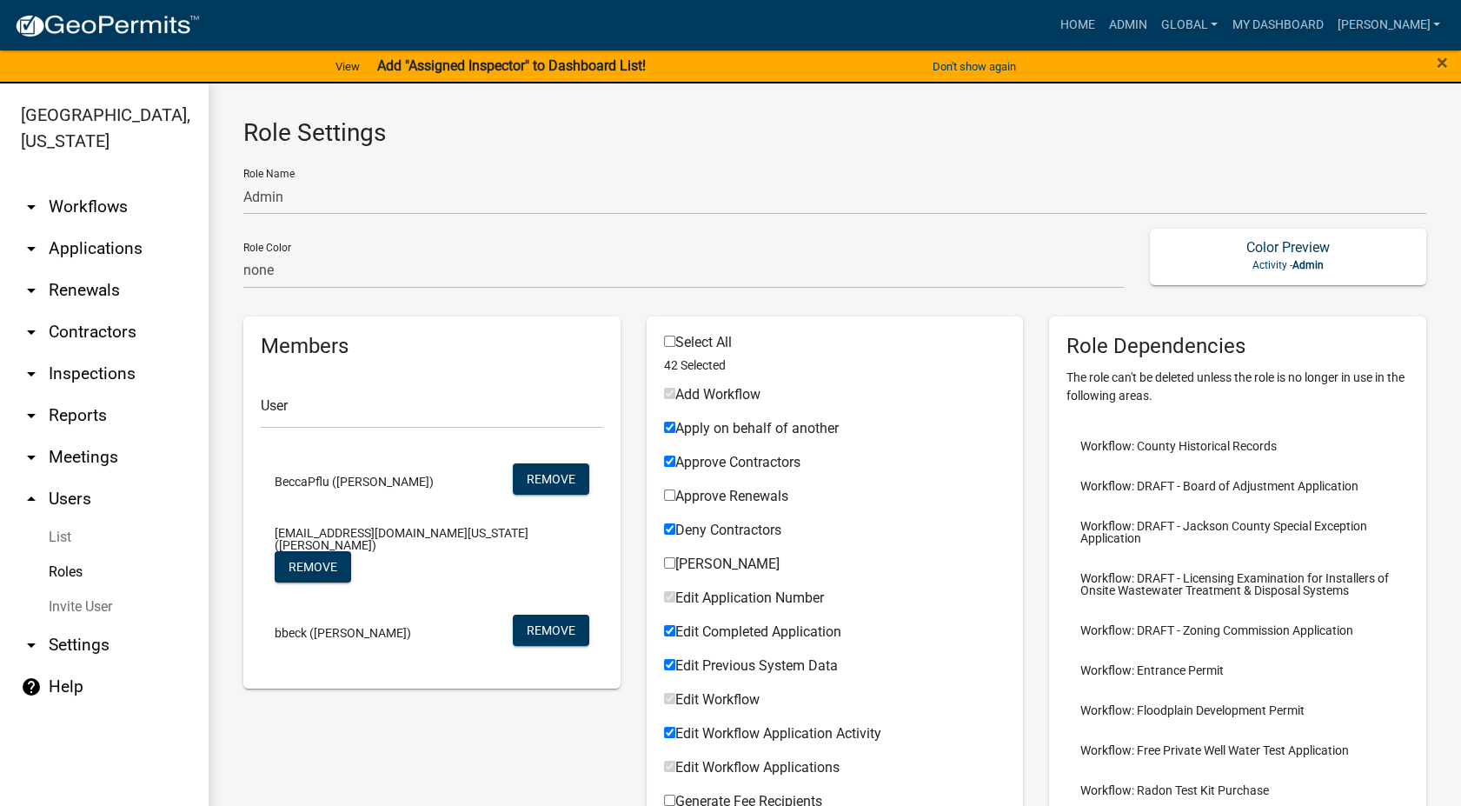
click at [83, 186] on link "arrow_drop_down Workflows" at bounding box center [104, 207] width 209 height 42
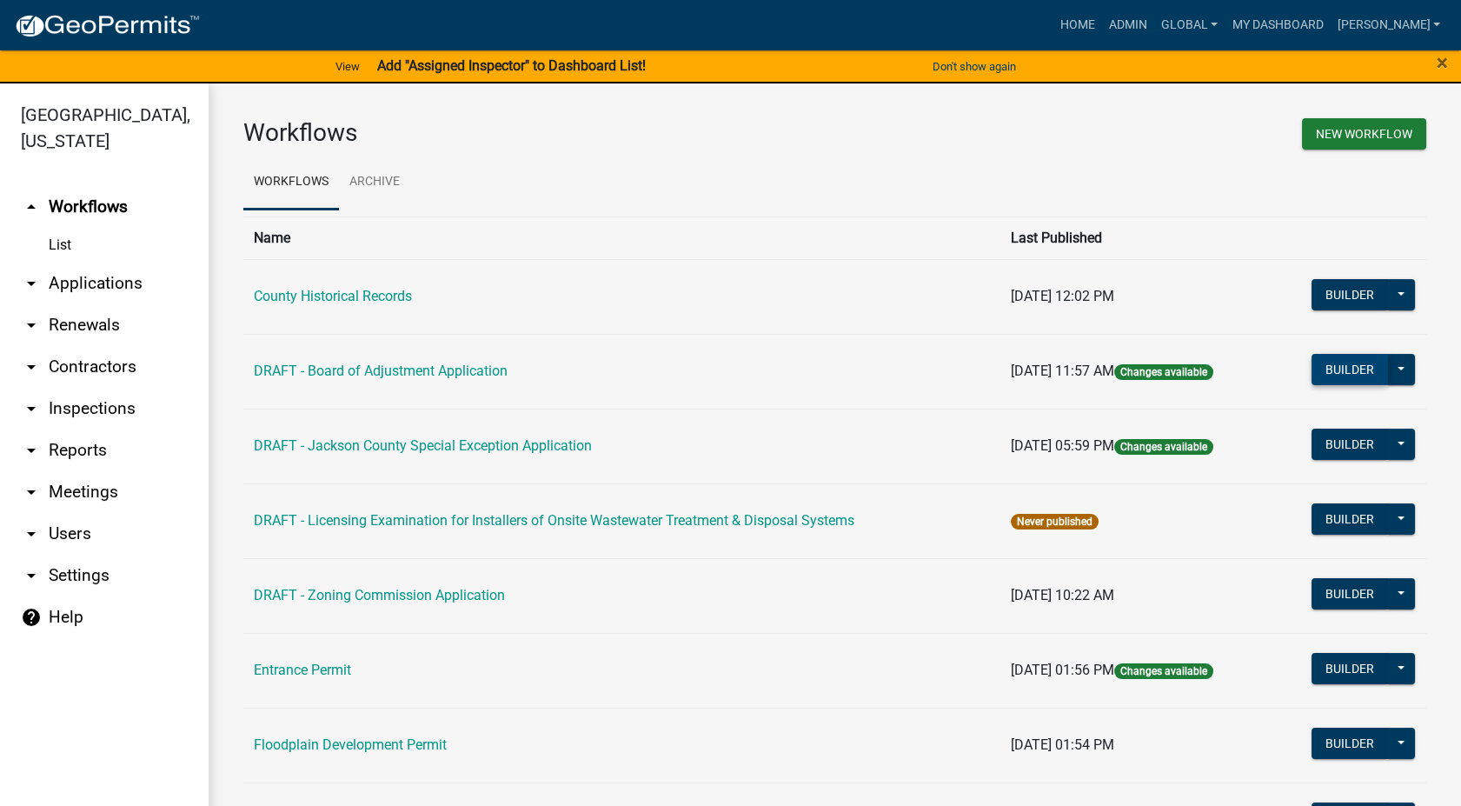
click at [1318, 375] on button "Builder" at bounding box center [1349, 369] width 76 height 31
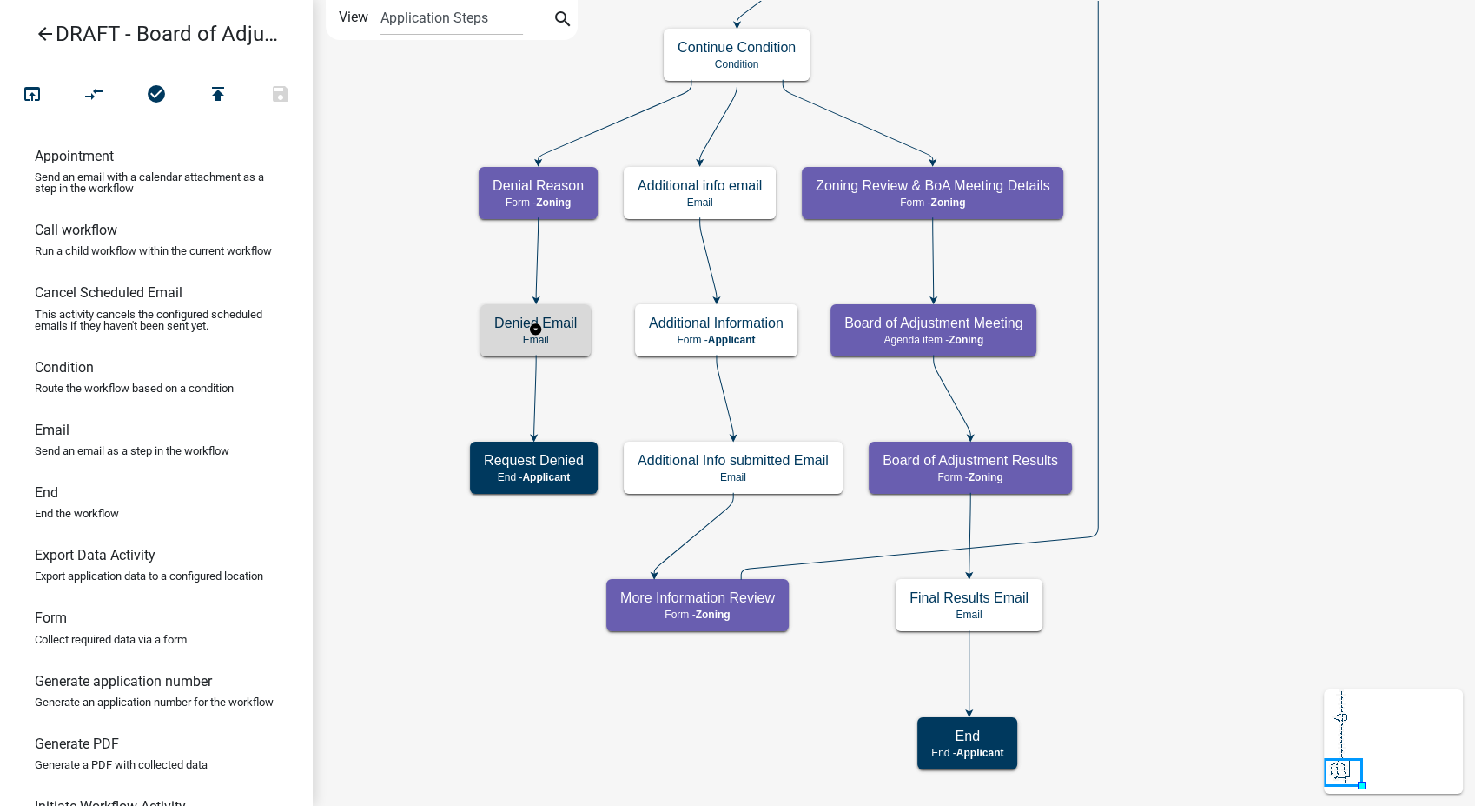
click at [554, 341] on p "Email" at bounding box center [535, 340] width 83 height 12
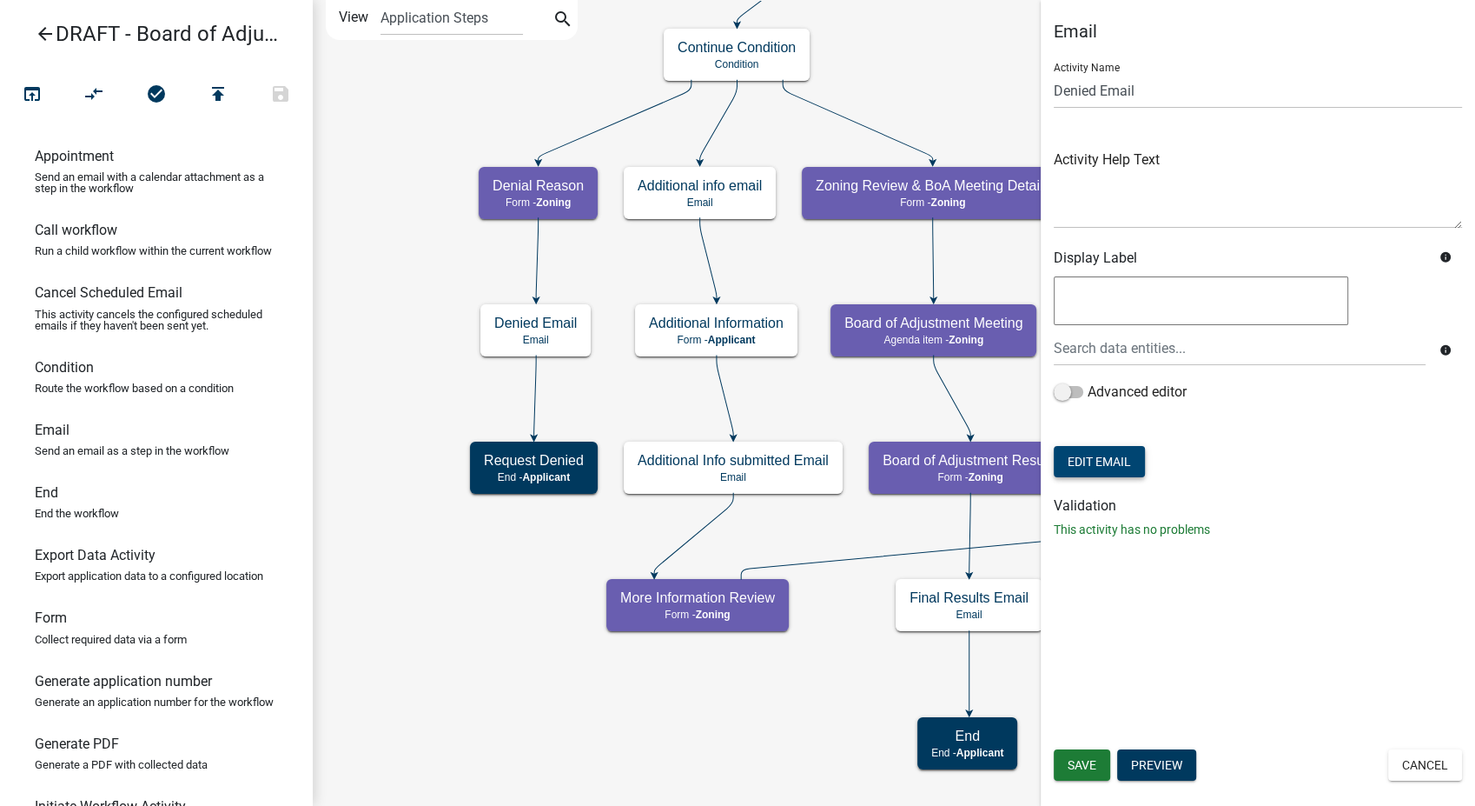
click at [1096, 467] on button "Edit Email" at bounding box center [1099, 461] width 91 height 31
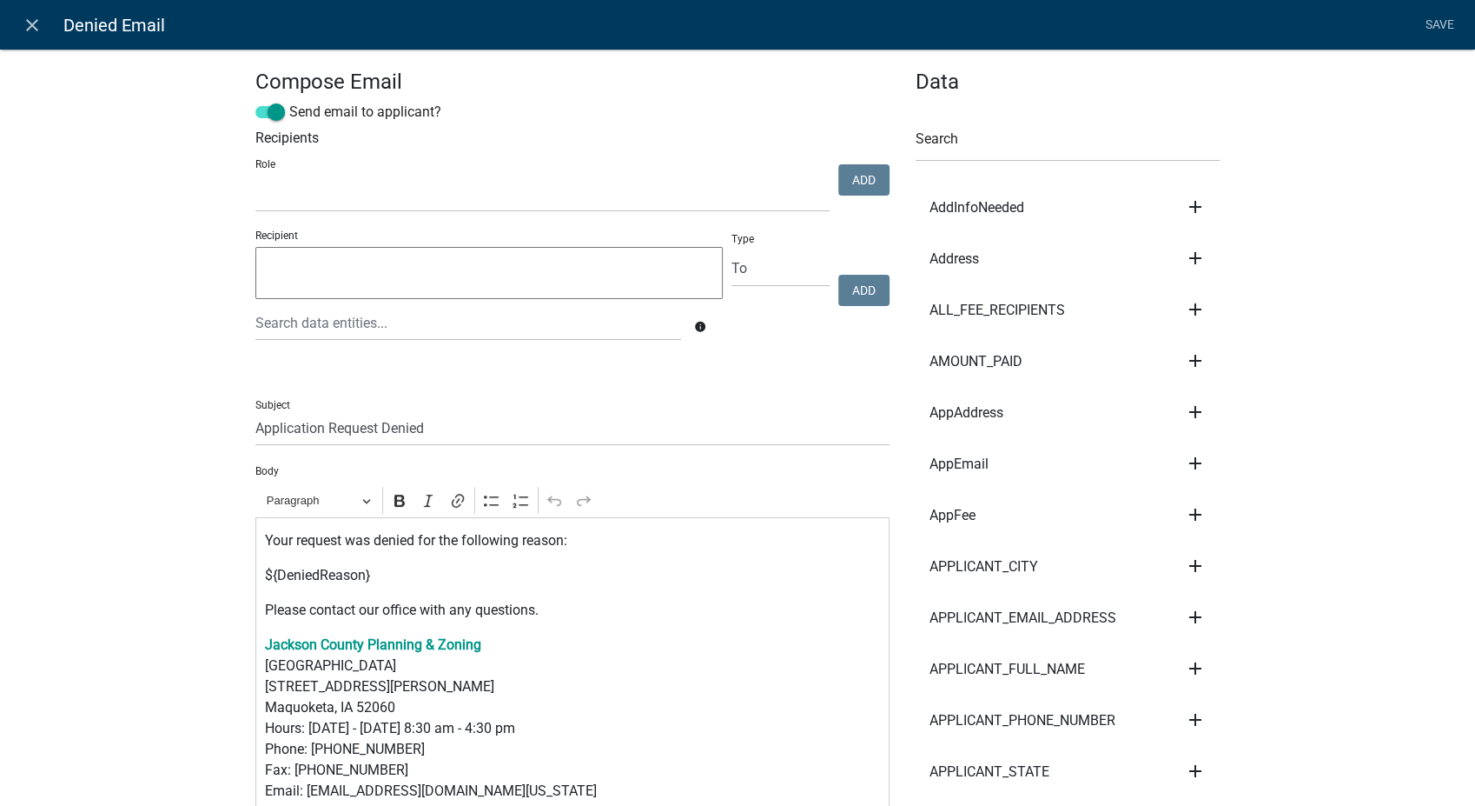
scroll to position [193, 0]
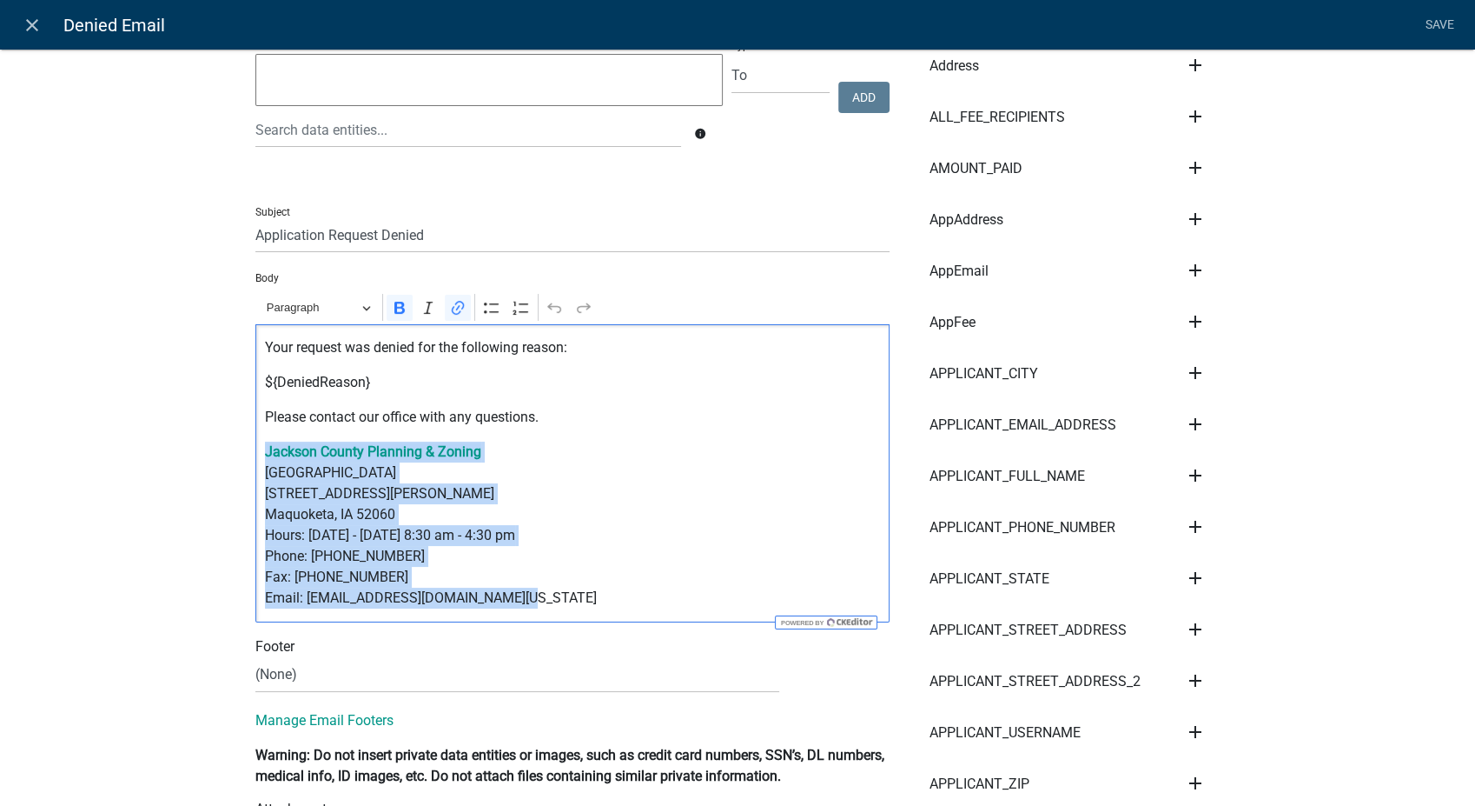
drag, startPoint x: 516, startPoint y: 601, endPoint x: 224, endPoint y: 462, distance: 323.4
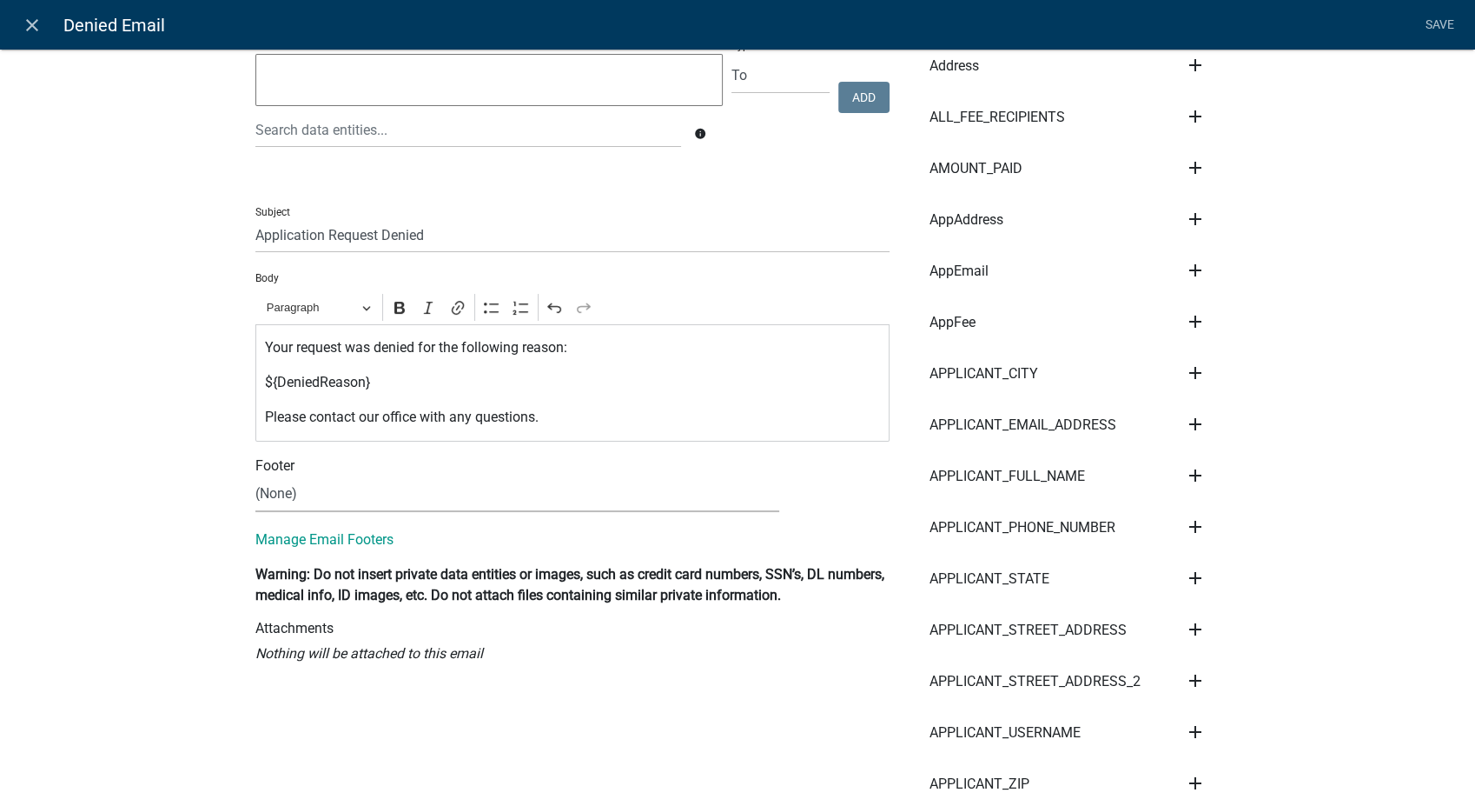
click at [320, 497] on select "(None) Zoning Department" at bounding box center [517, 494] width 524 height 36
select select "78e1197d-224a-4e0e-8b8e-5e672ce4c331"
click at [255, 476] on select "(None) Zoning Department" at bounding box center [517, 494] width 524 height 36
click at [1438, 24] on link "Save" at bounding box center [1439, 25] width 43 height 33
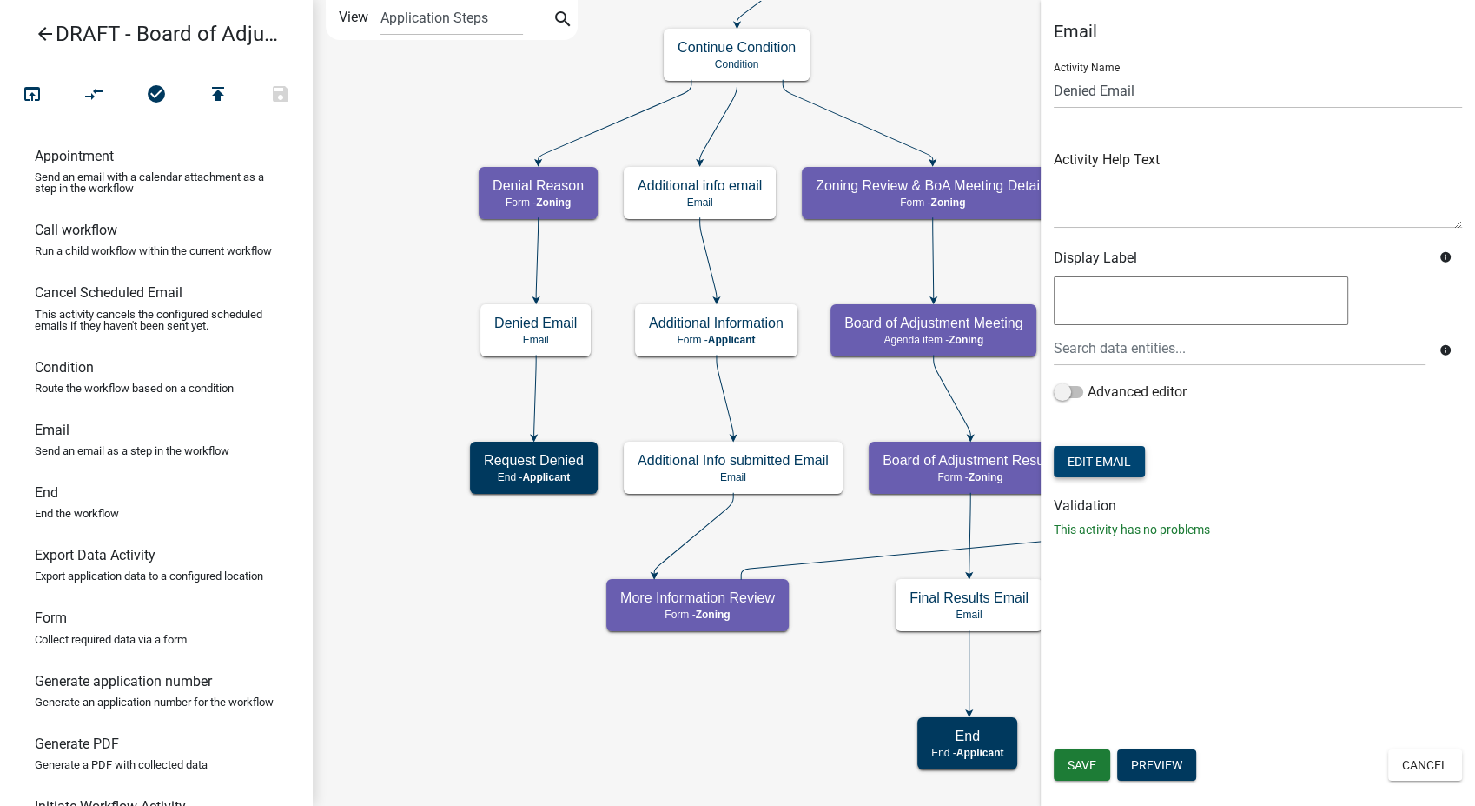
scroll to position [0, 0]
click at [1076, 765] on span "Save" at bounding box center [1082, 765] width 29 height 14
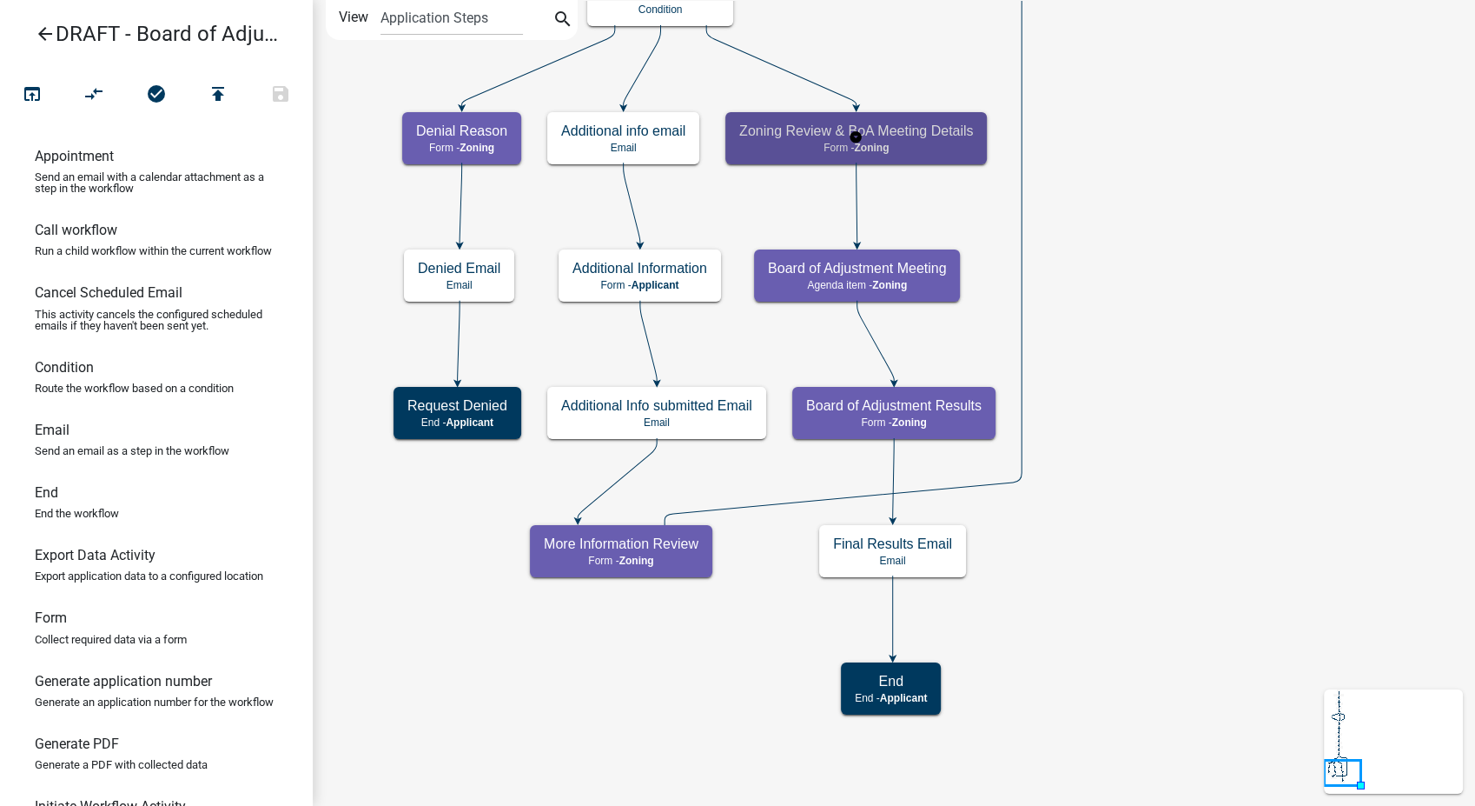
click at [947, 142] on p "Form - Zoning" at bounding box center [856, 148] width 234 height 12
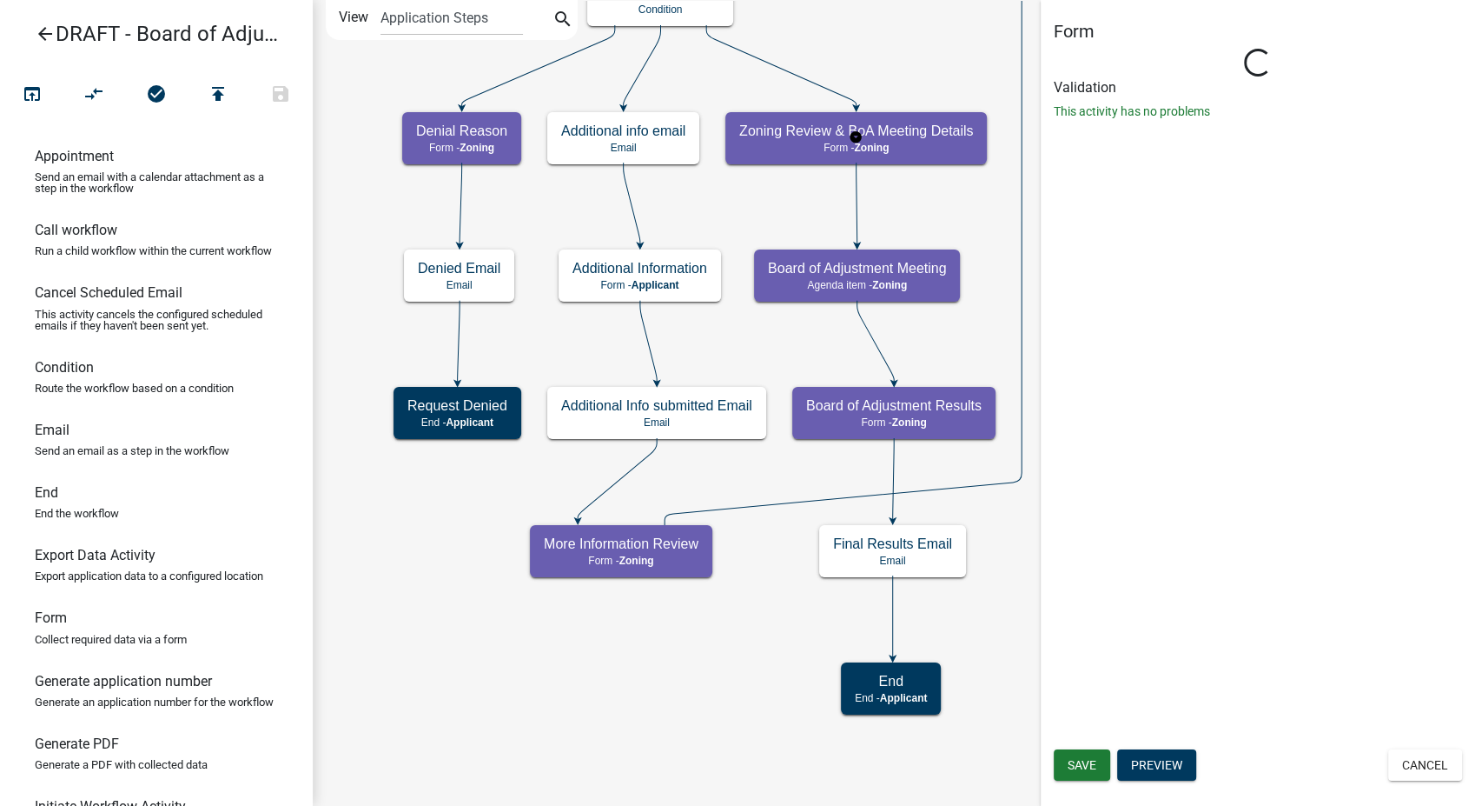
select select "A8148ACC-5858-49B2-8A59-EA54C070B024"
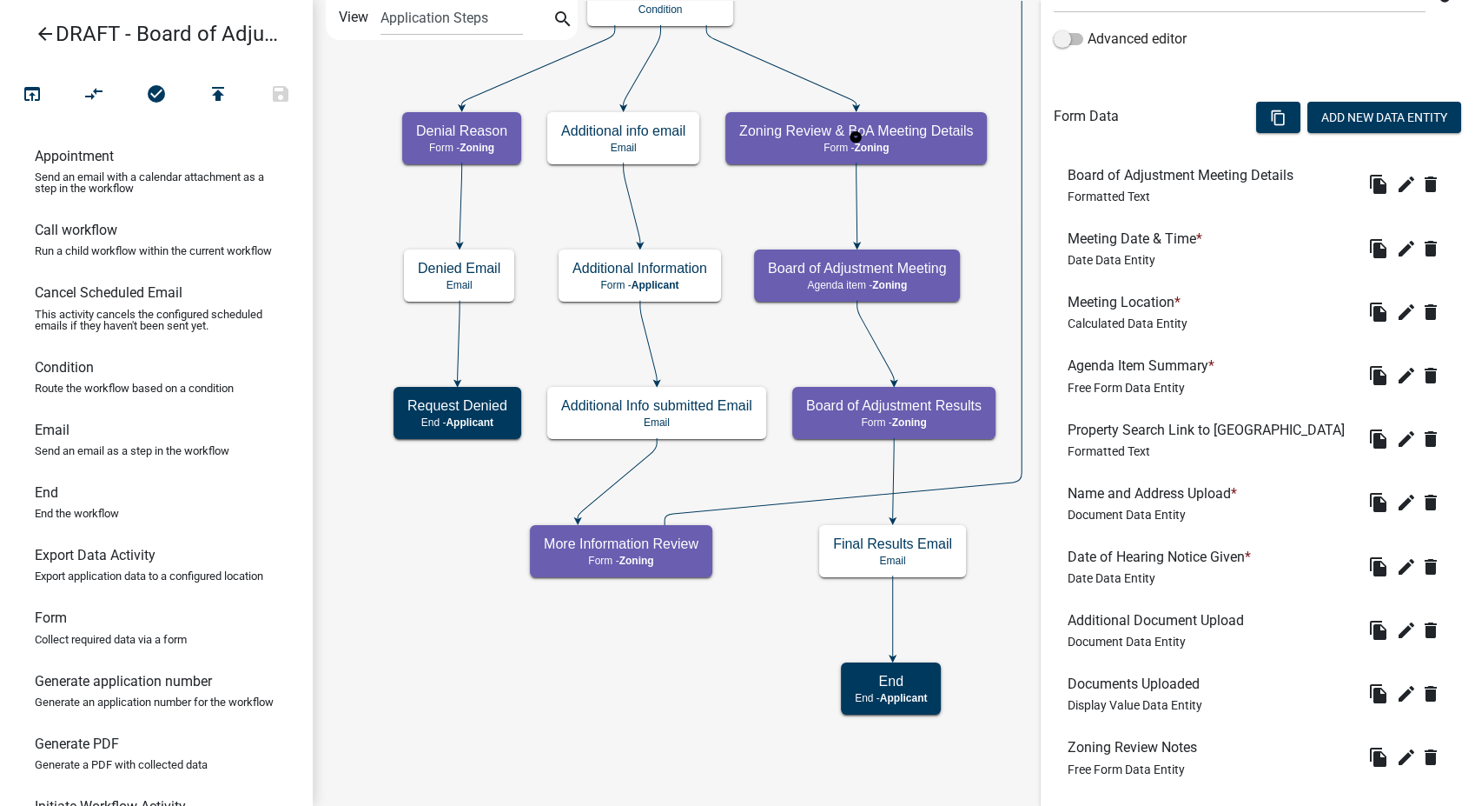
scroll to position [565, 0]
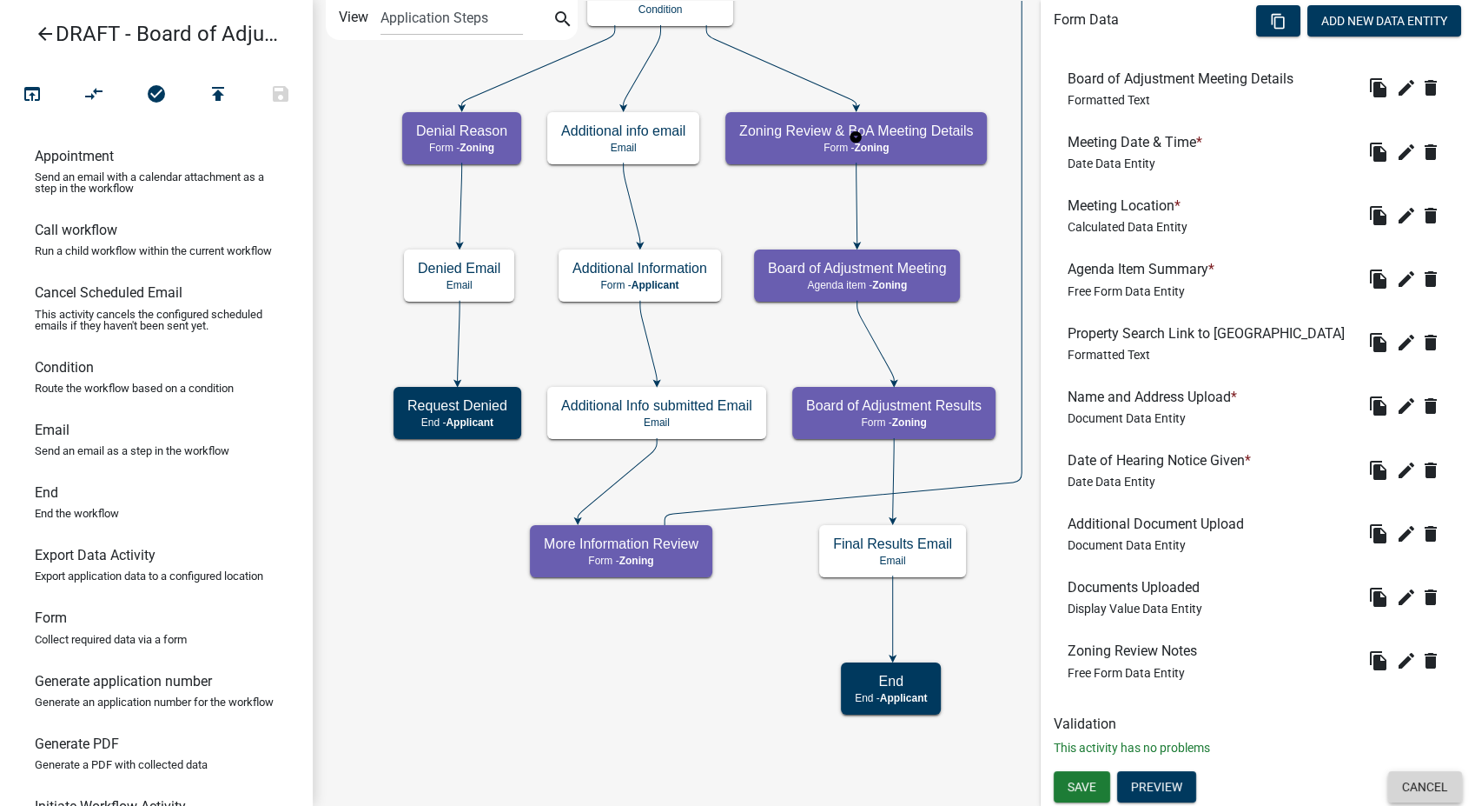
click at [1437, 773] on button "Cancel" at bounding box center [1426, 786] width 74 height 31
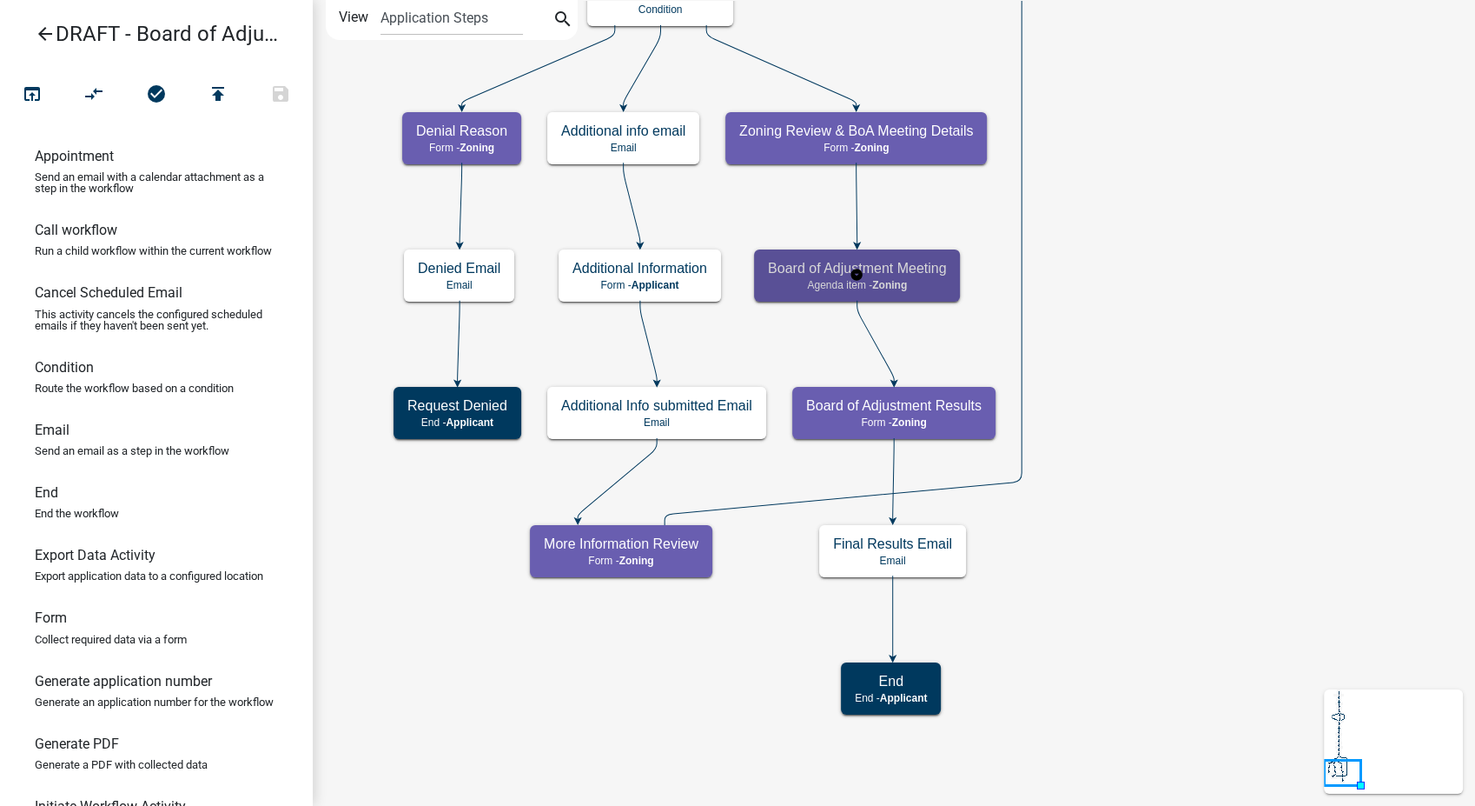
click at [918, 277] on div "Board of Adjustment Meeting Agenda item - Zoning" at bounding box center [857, 275] width 206 height 52
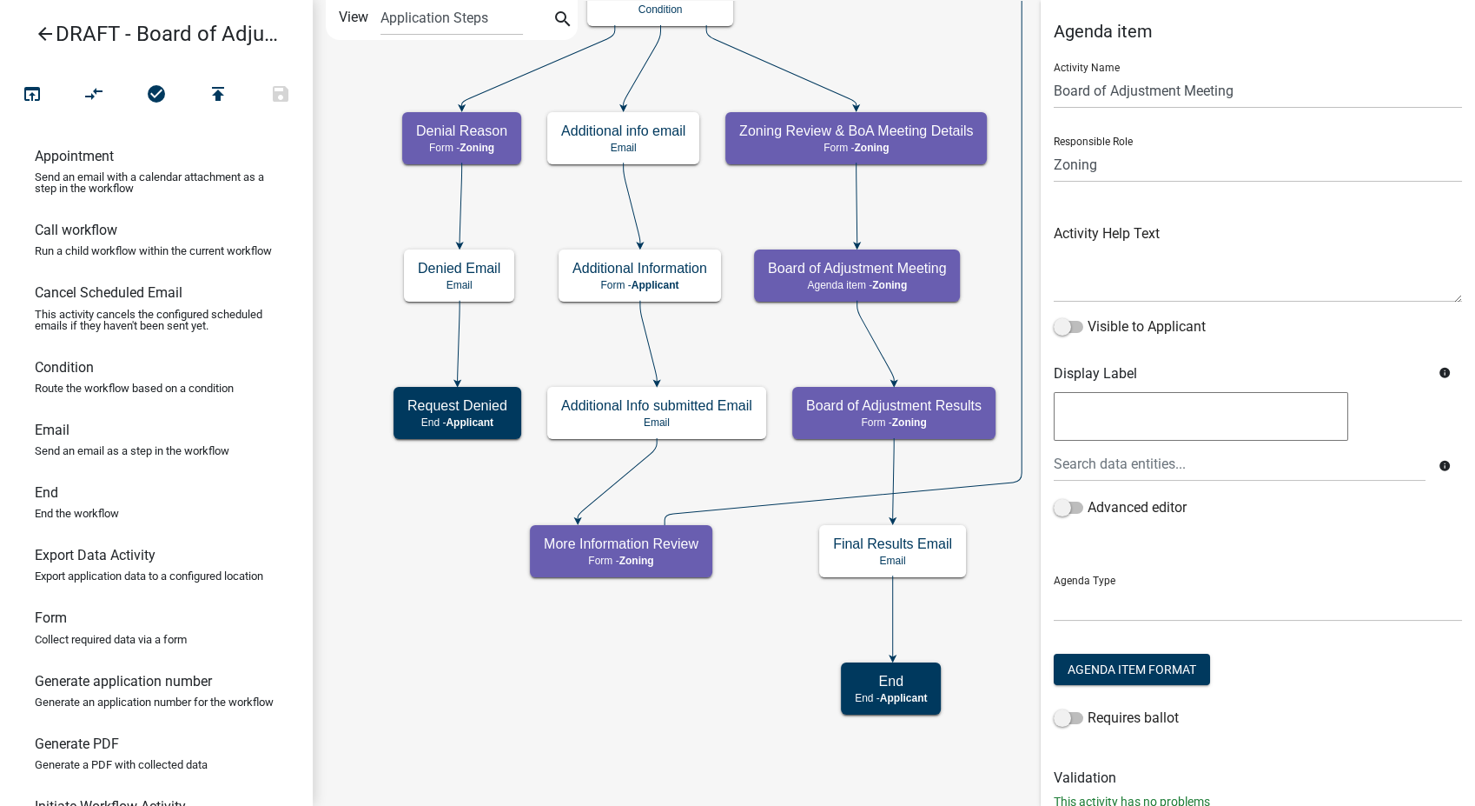
scroll to position [54, 0]
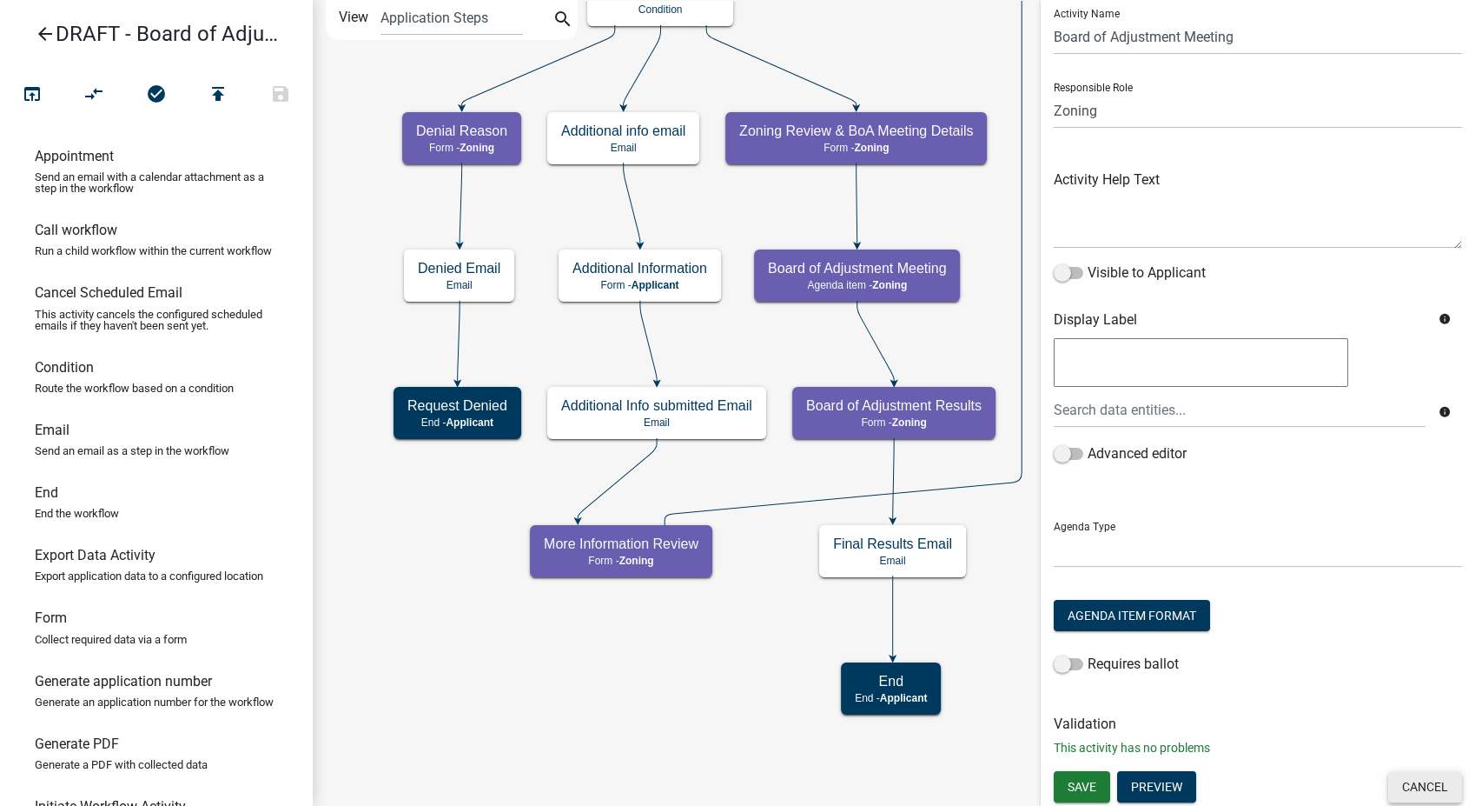
click at [1411, 787] on button "Cancel" at bounding box center [1426, 786] width 74 height 31
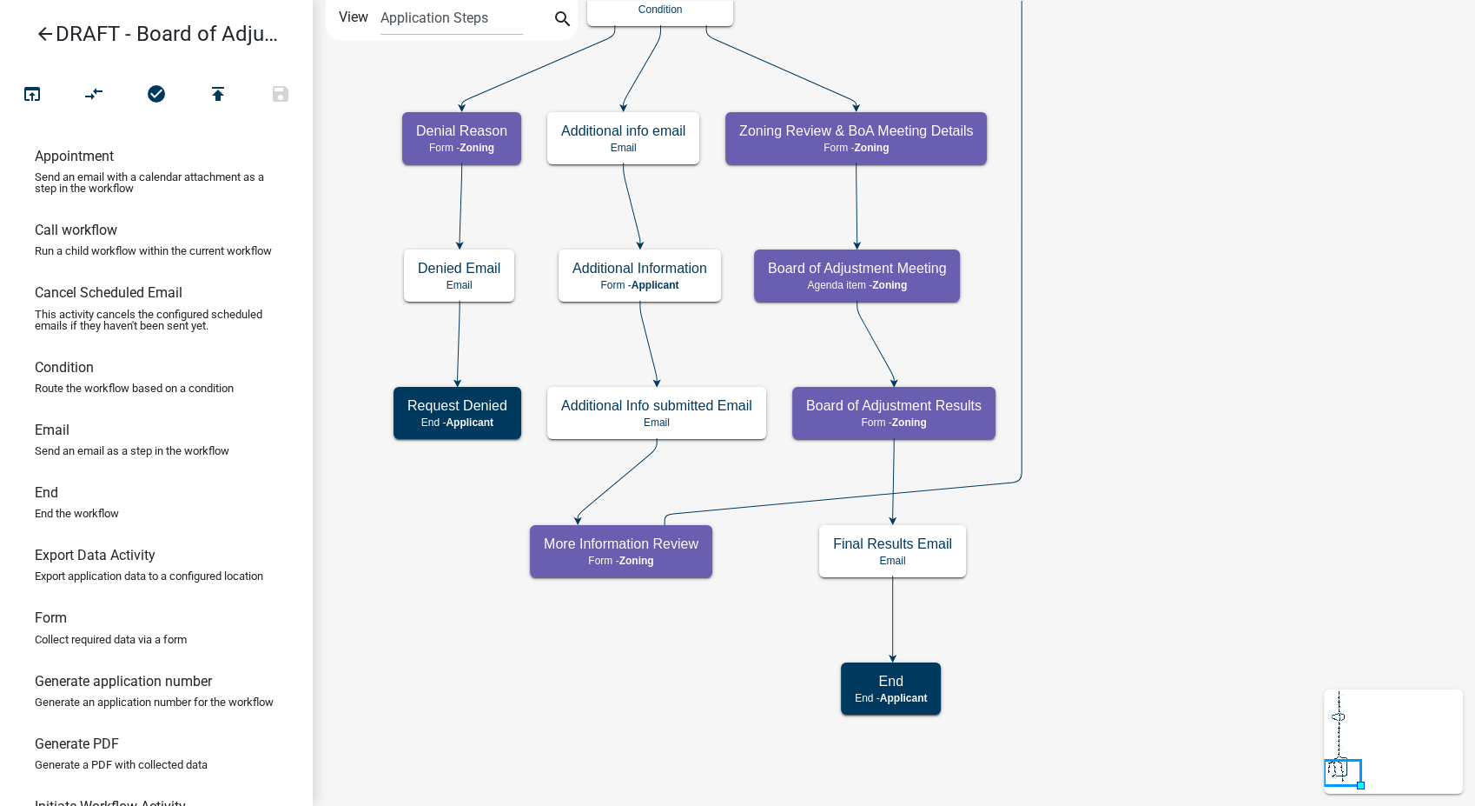
scroll to position [0, 0]
click at [941, 547] on h5 "Final Results Email" at bounding box center [892, 543] width 119 height 17
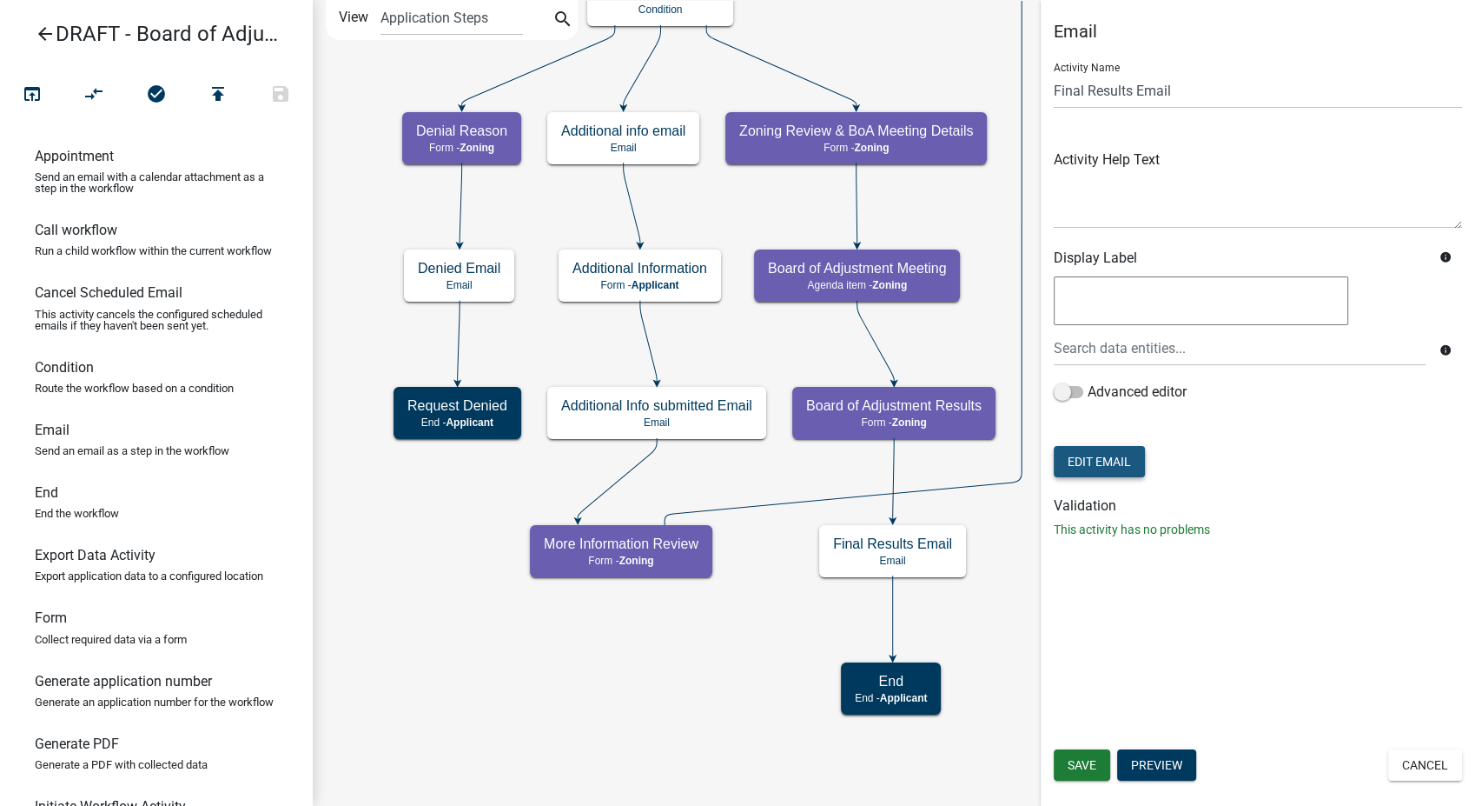
click at [1079, 472] on button "Edit Email" at bounding box center [1099, 461] width 91 height 31
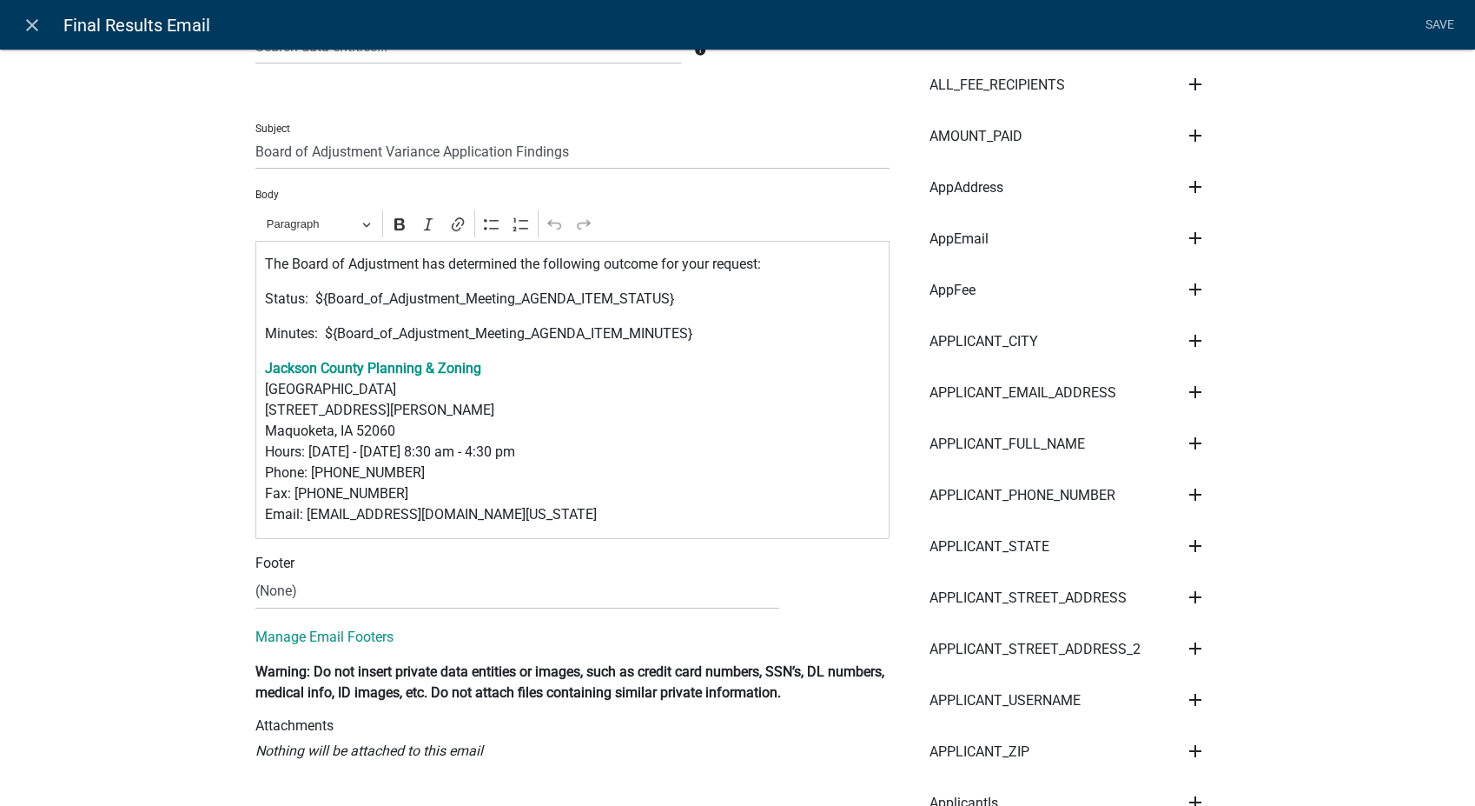
scroll to position [289, 0]
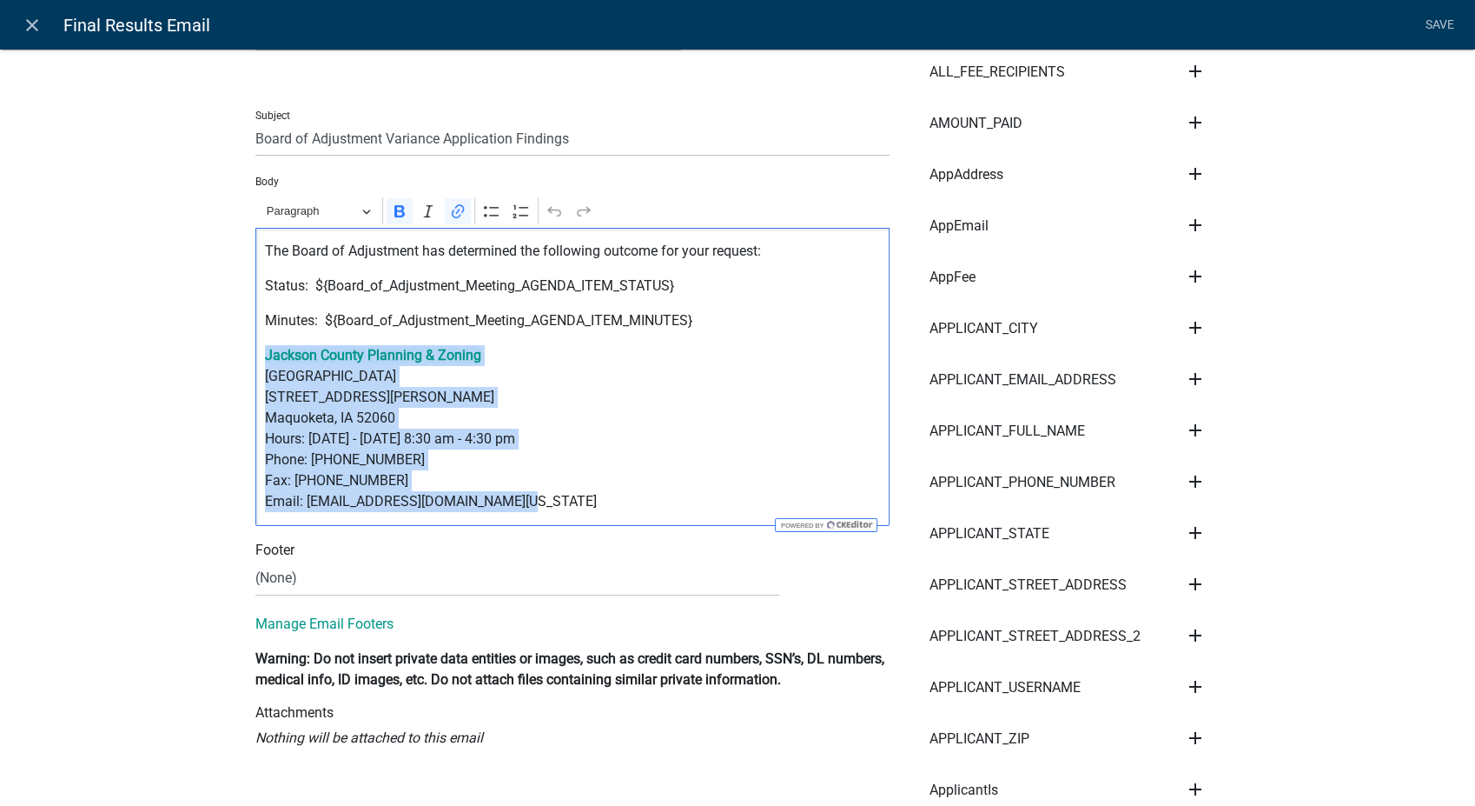
drag, startPoint x: 501, startPoint y: 504, endPoint x: 222, endPoint y: 348, distance: 319.4
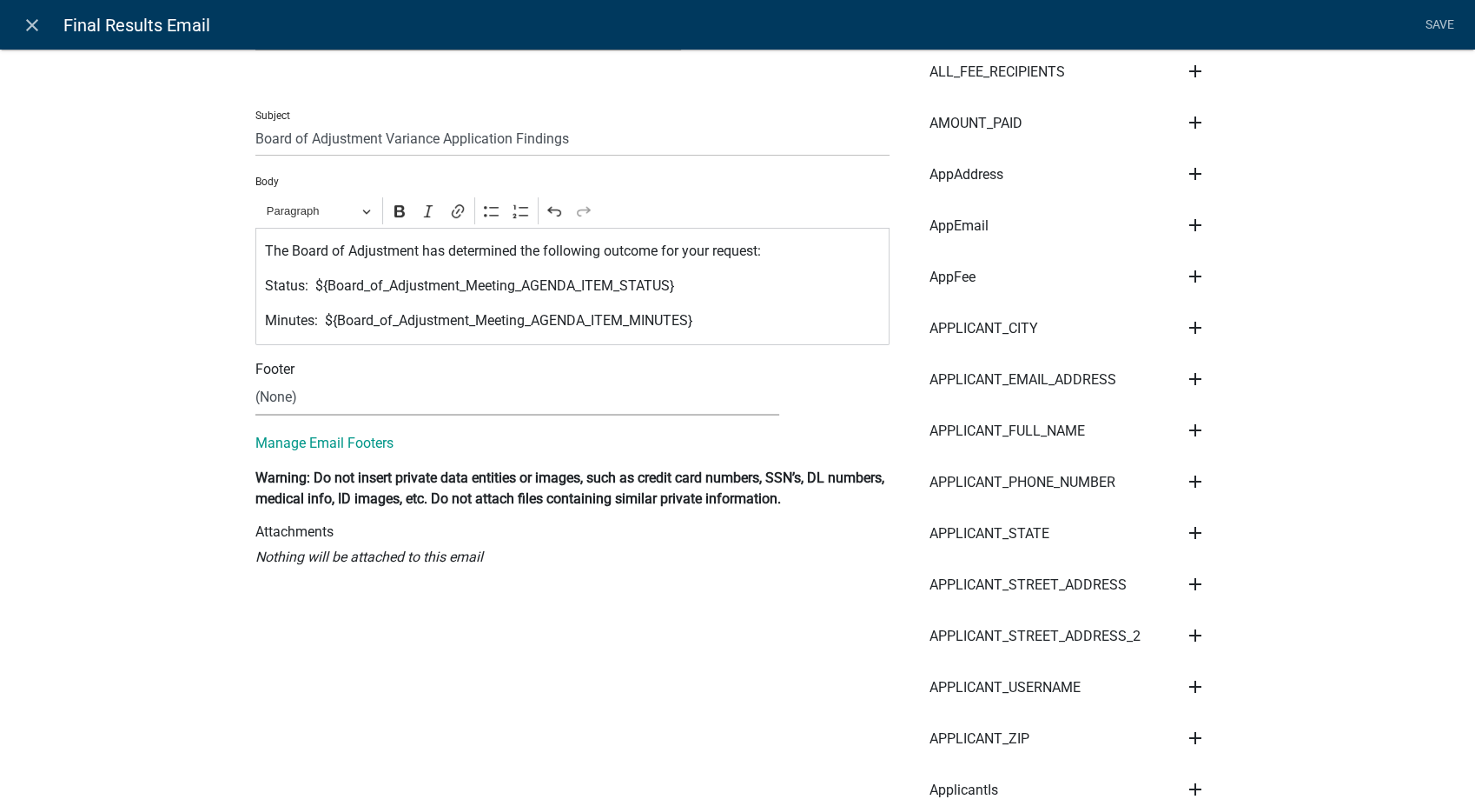
click at [332, 399] on select "(None) Zoning Department" at bounding box center [517, 398] width 524 height 36
select select "78e1197d-224a-4e0e-8b8e-5e672ce4c331"
click at [255, 380] on select "(None) Zoning Department" at bounding box center [517, 398] width 524 height 36
click at [1439, 29] on link "Save" at bounding box center [1439, 25] width 43 height 33
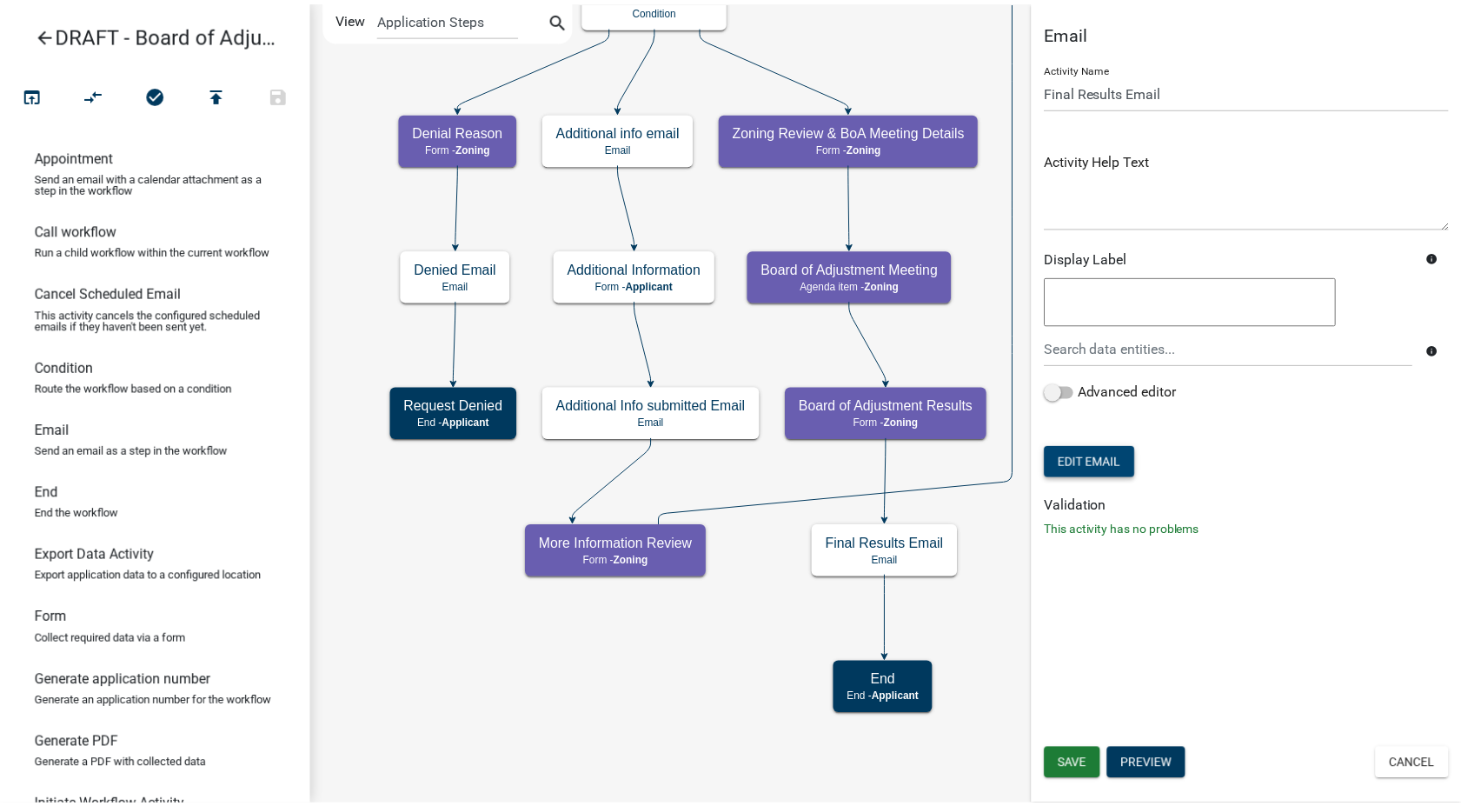
scroll to position [0, 0]
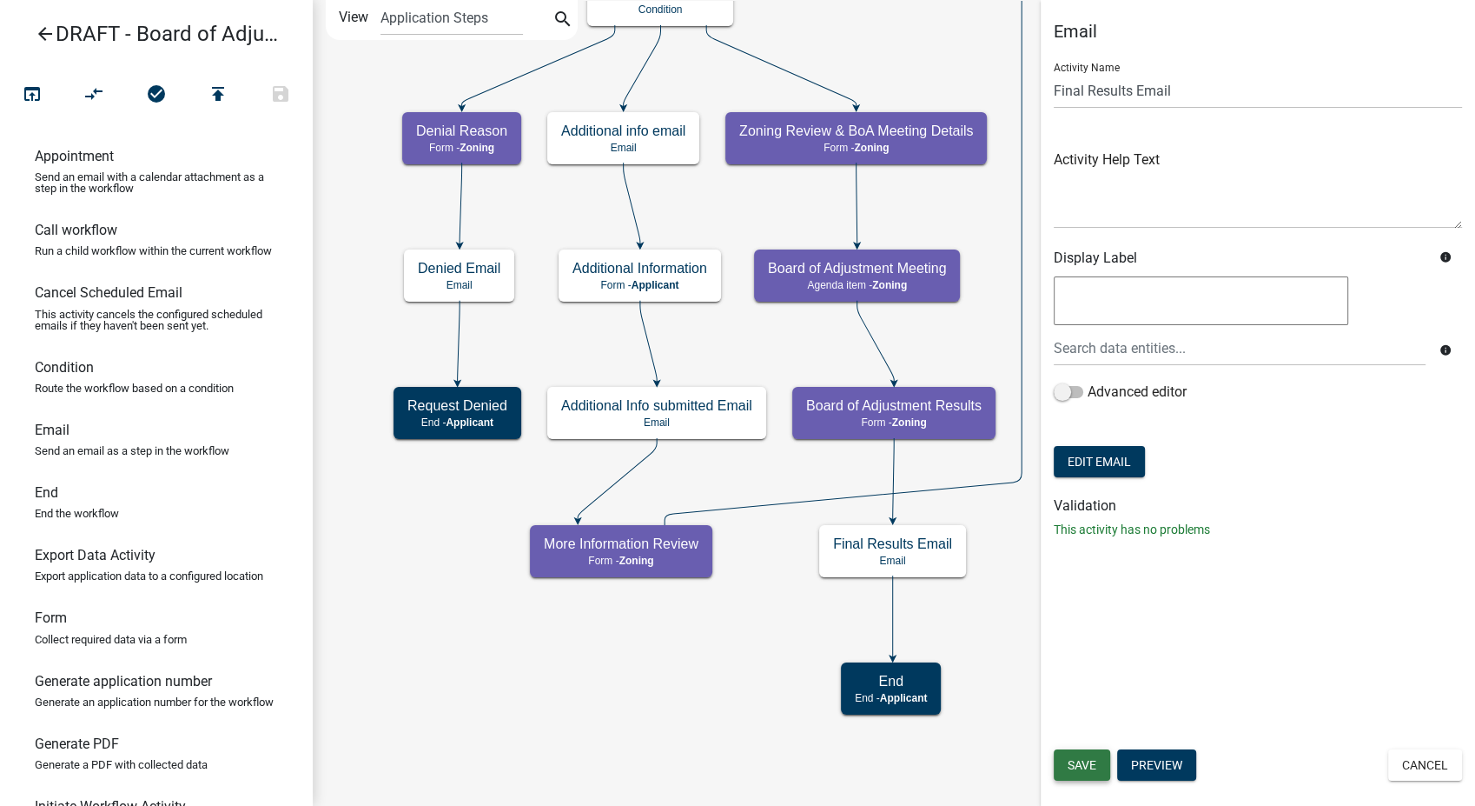
click at [1084, 763] on span "Save" at bounding box center [1082, 765] width 29 height 14
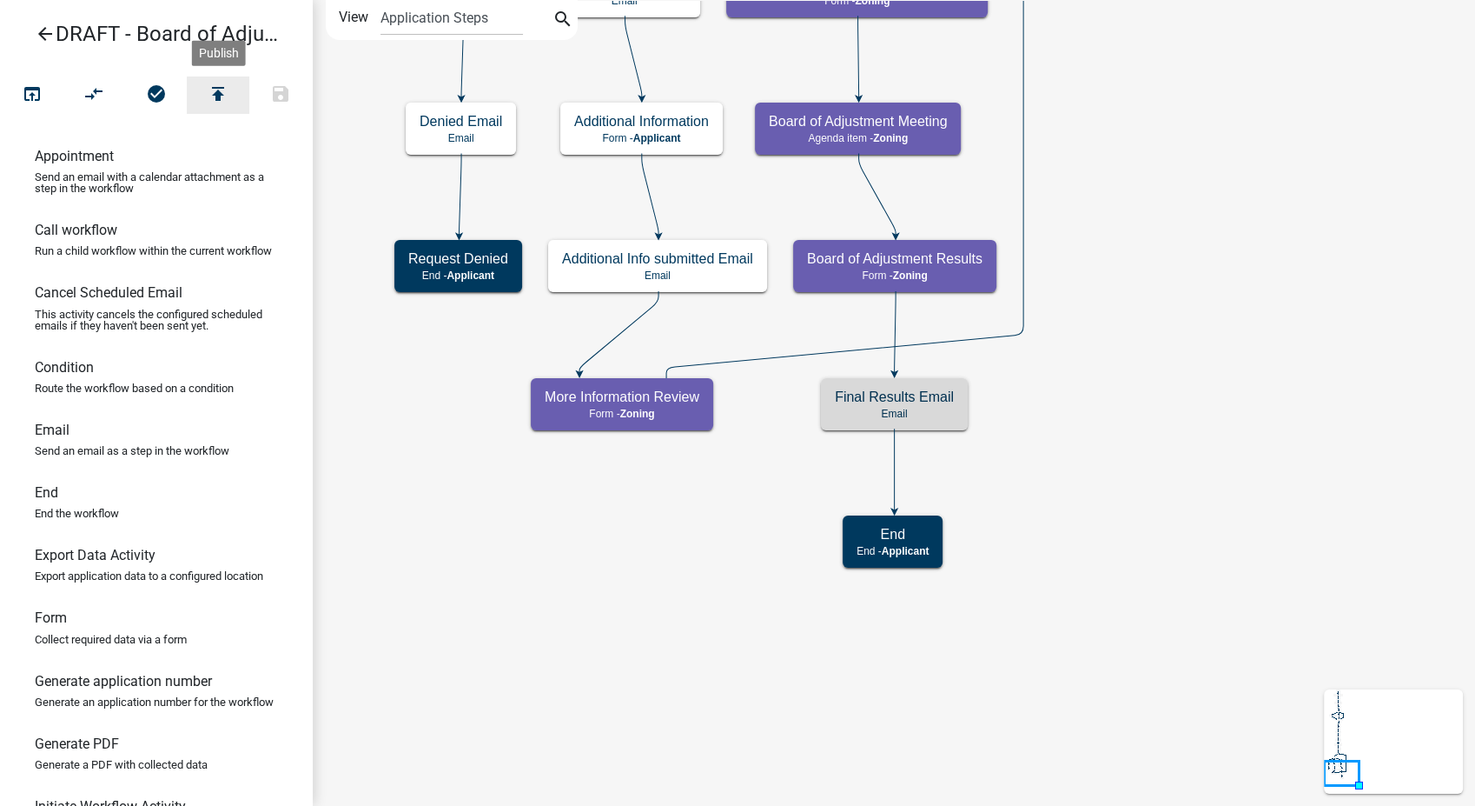
click at [222, 91] on icon "publish" at bounding box center [218, 95] width 21 height 24
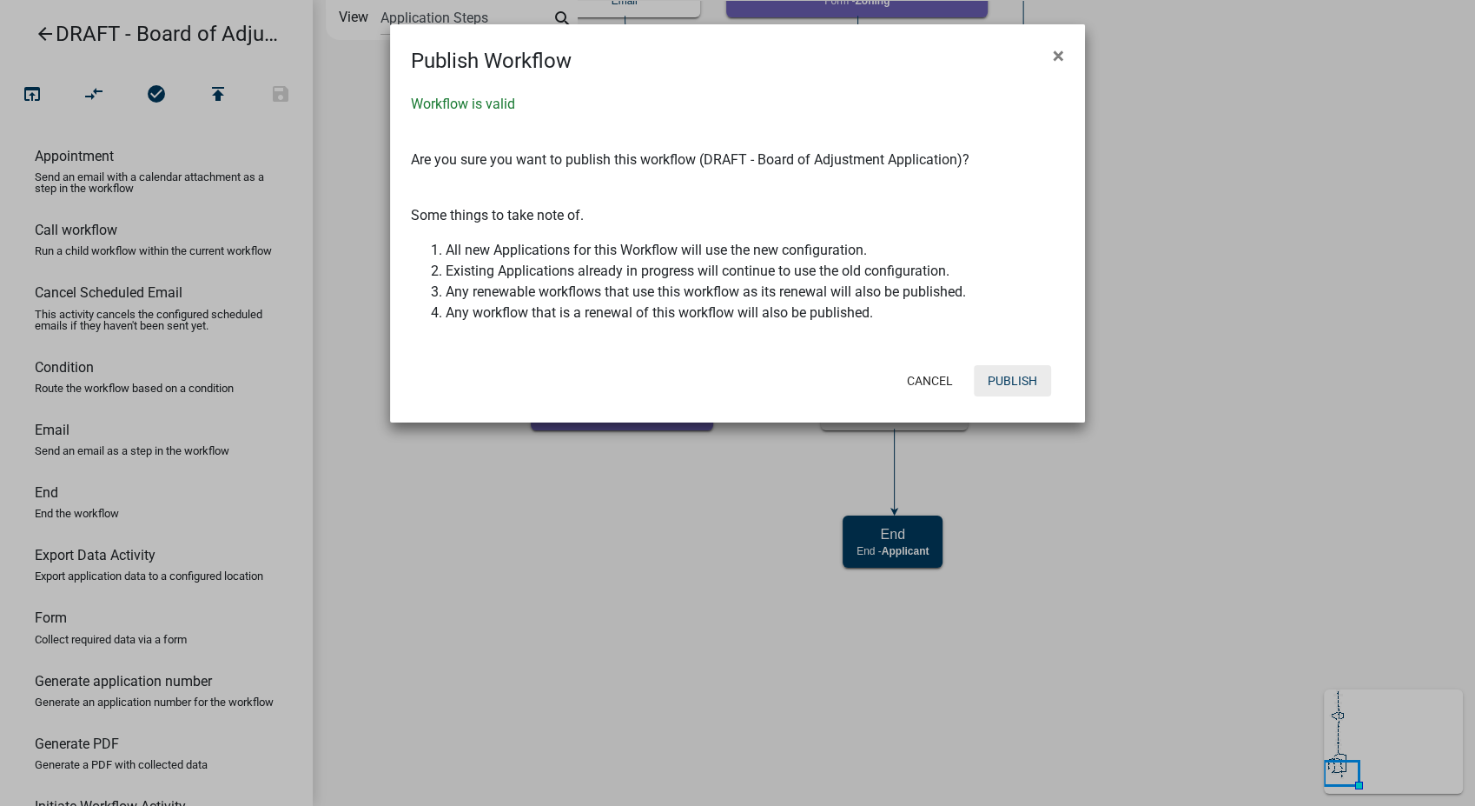
click at [994, 368] on button "Publish" at bounding box center [1012, 380] width 77 height 31
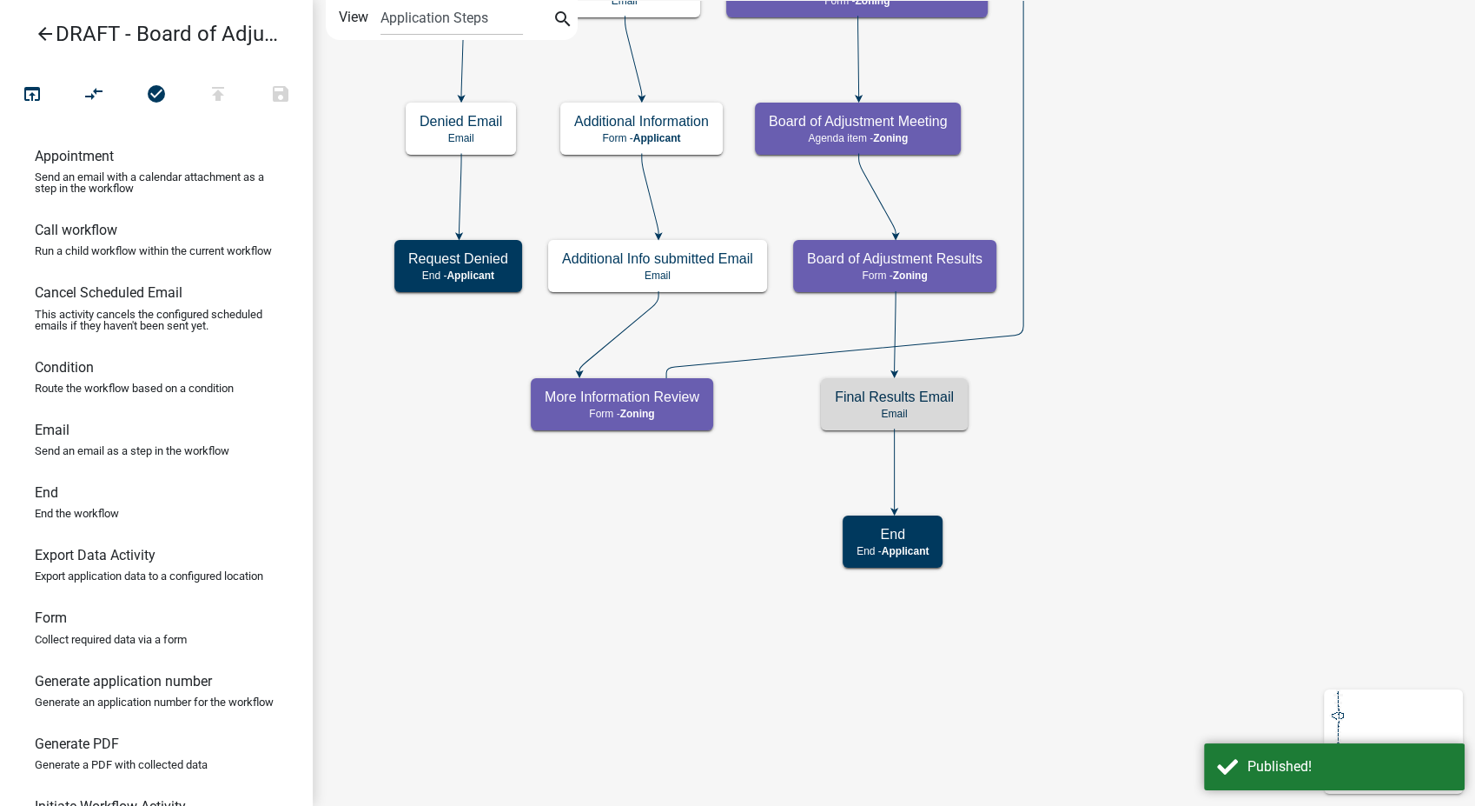
click at [41, 29] on icon "arrow_back" at bounding box center [45, 35] width 21 height 24
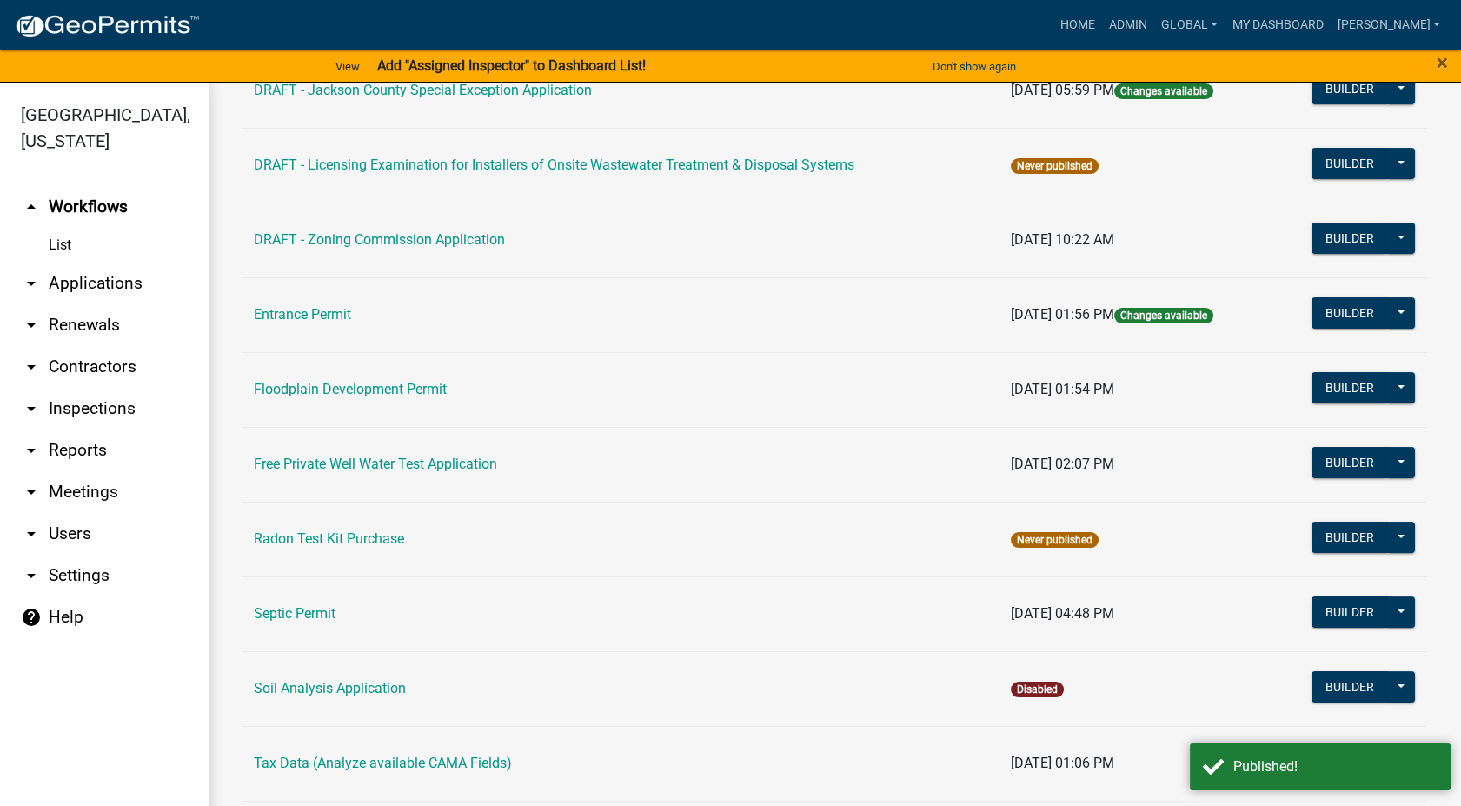
scroll to position [386, 0]
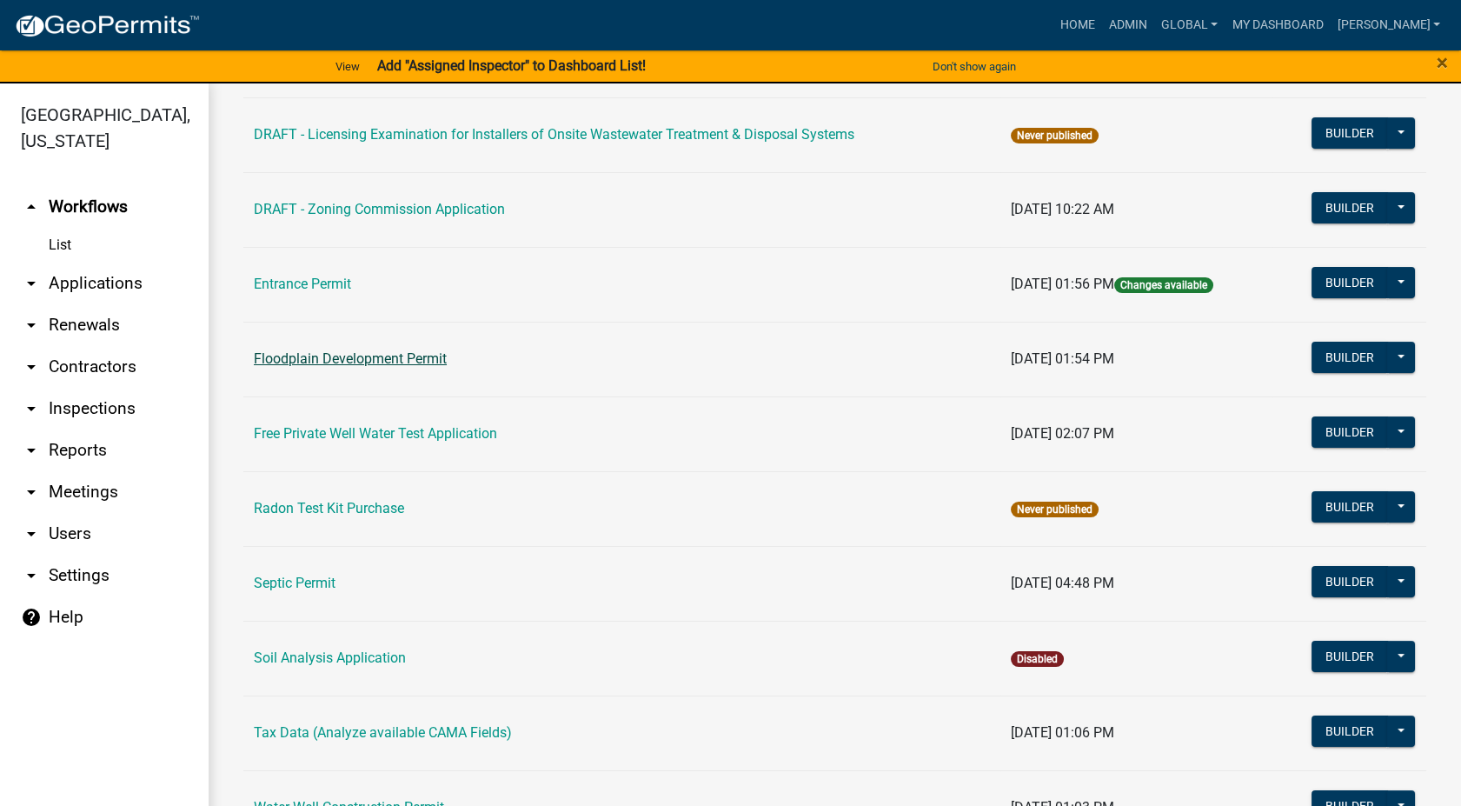
click at [360, 358] on link "Floodplain Development Permit" at bounding box center [350, 358] width 193 height 17
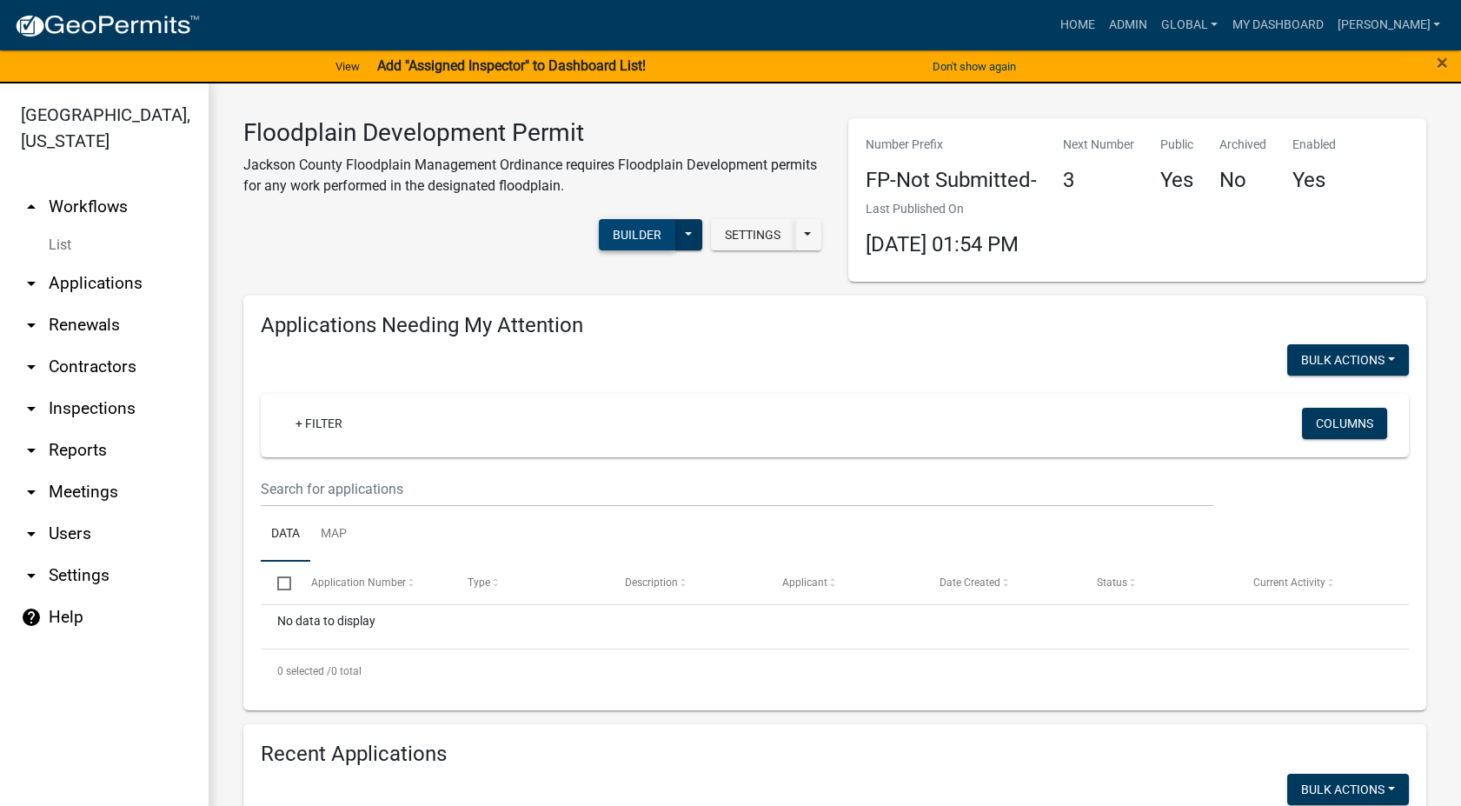
click at [631, 233] on button "Builder" at bounding box center [637, 234] width 76 height 31
select select
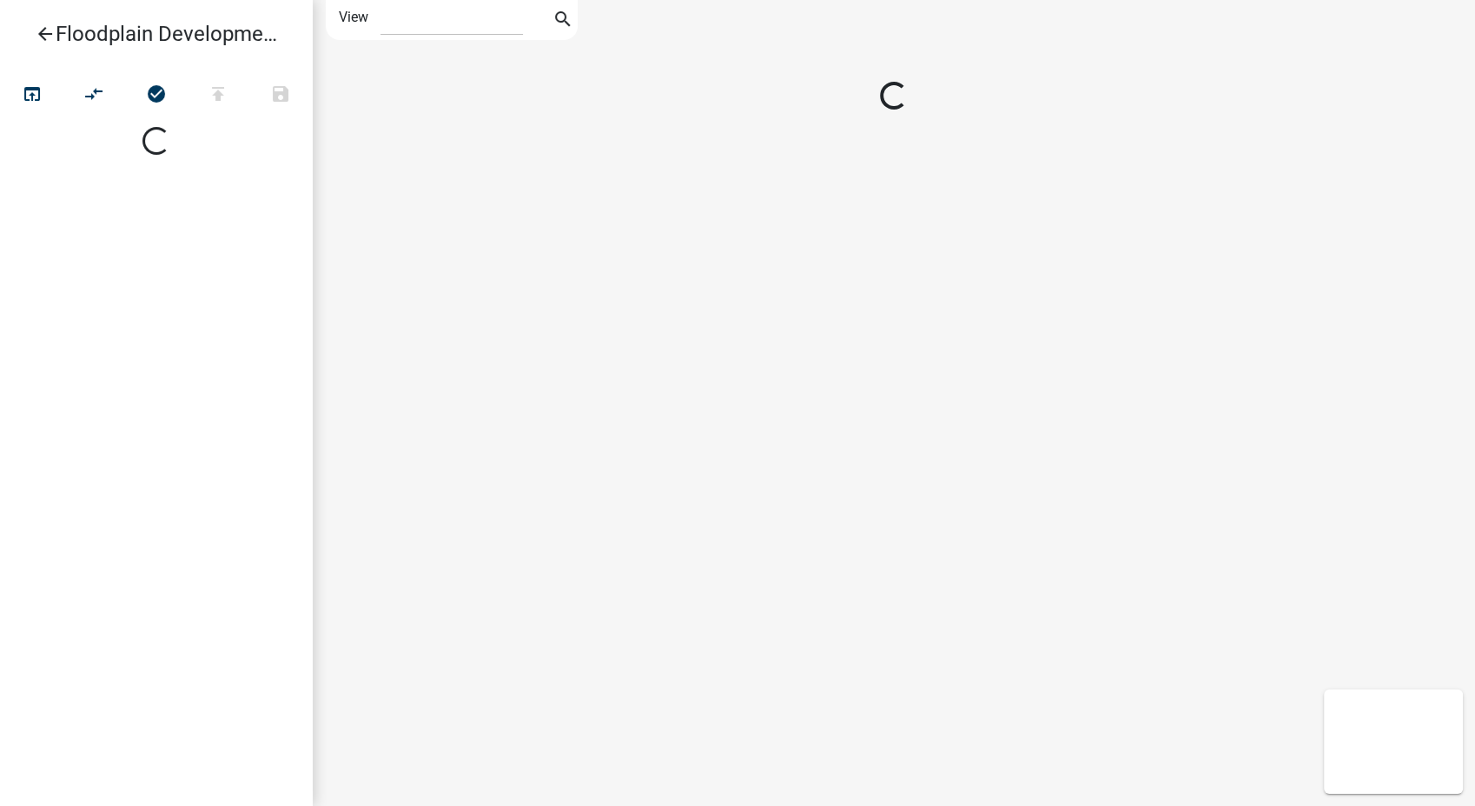
select select
select select "1"
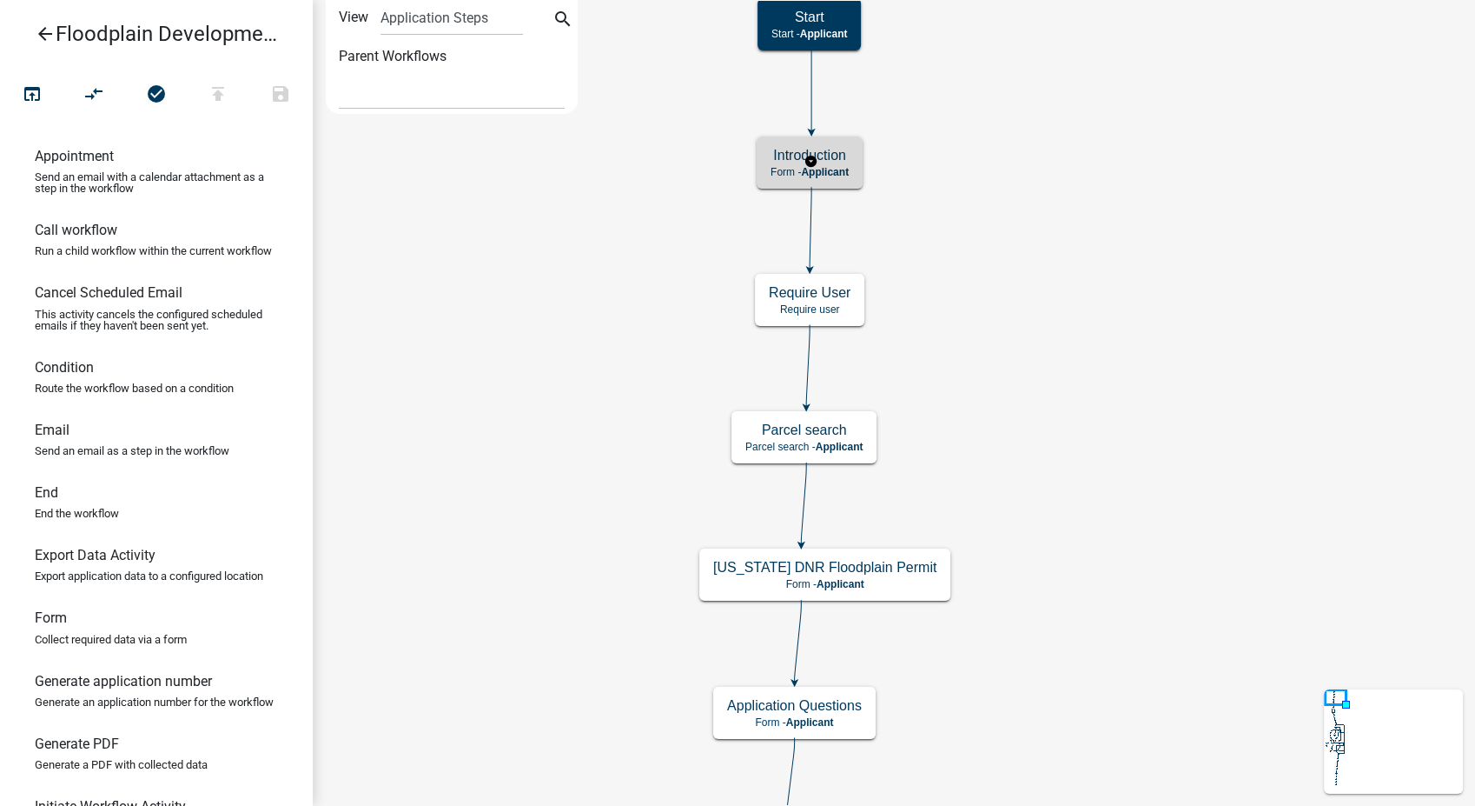
click at [826, 162] on h5 "Introduction" at bounding box center [810, 155] width 78 height 17
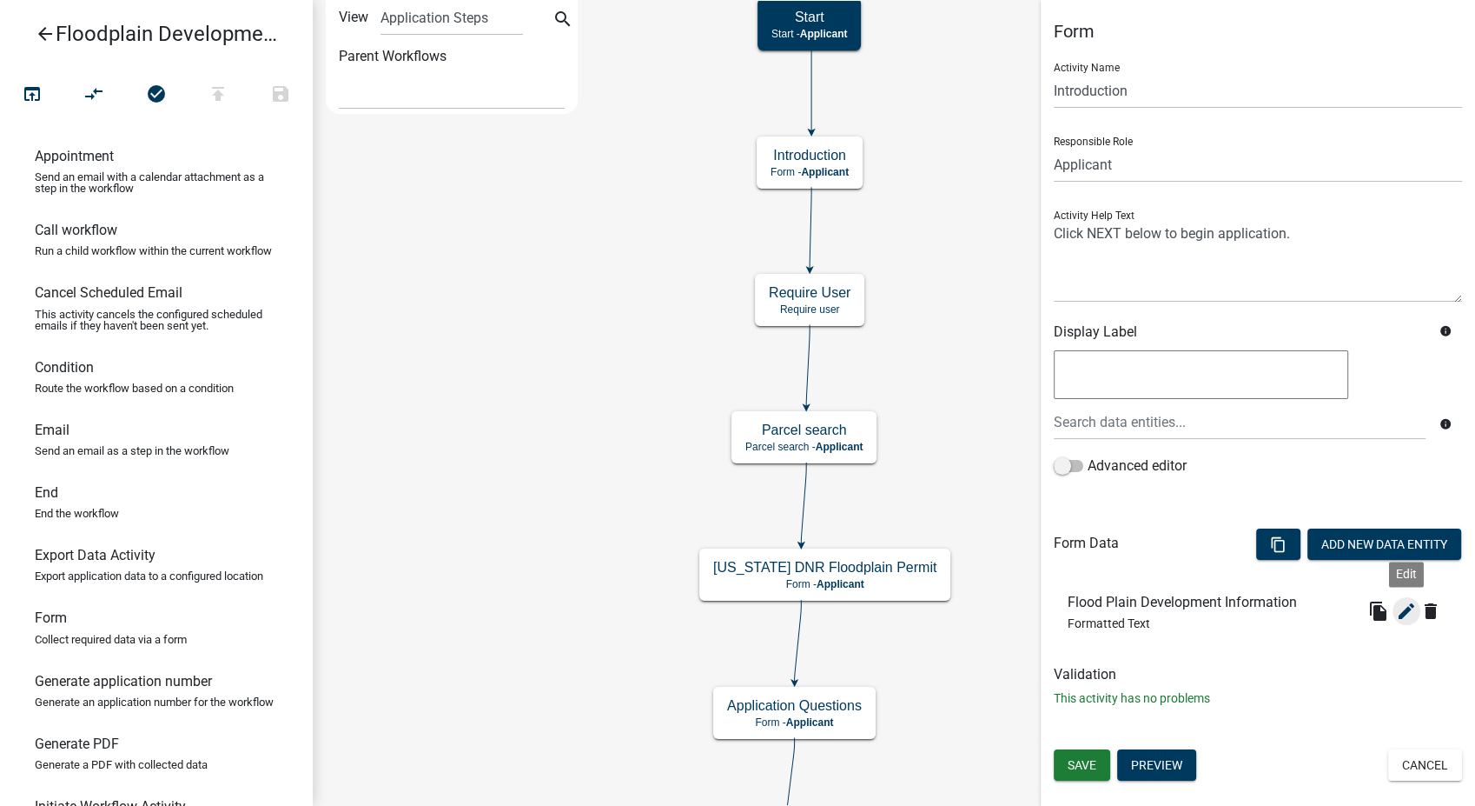
click at [1407, 603] on icon "edit" at bounding box center [1406, 610] width 21 height 21
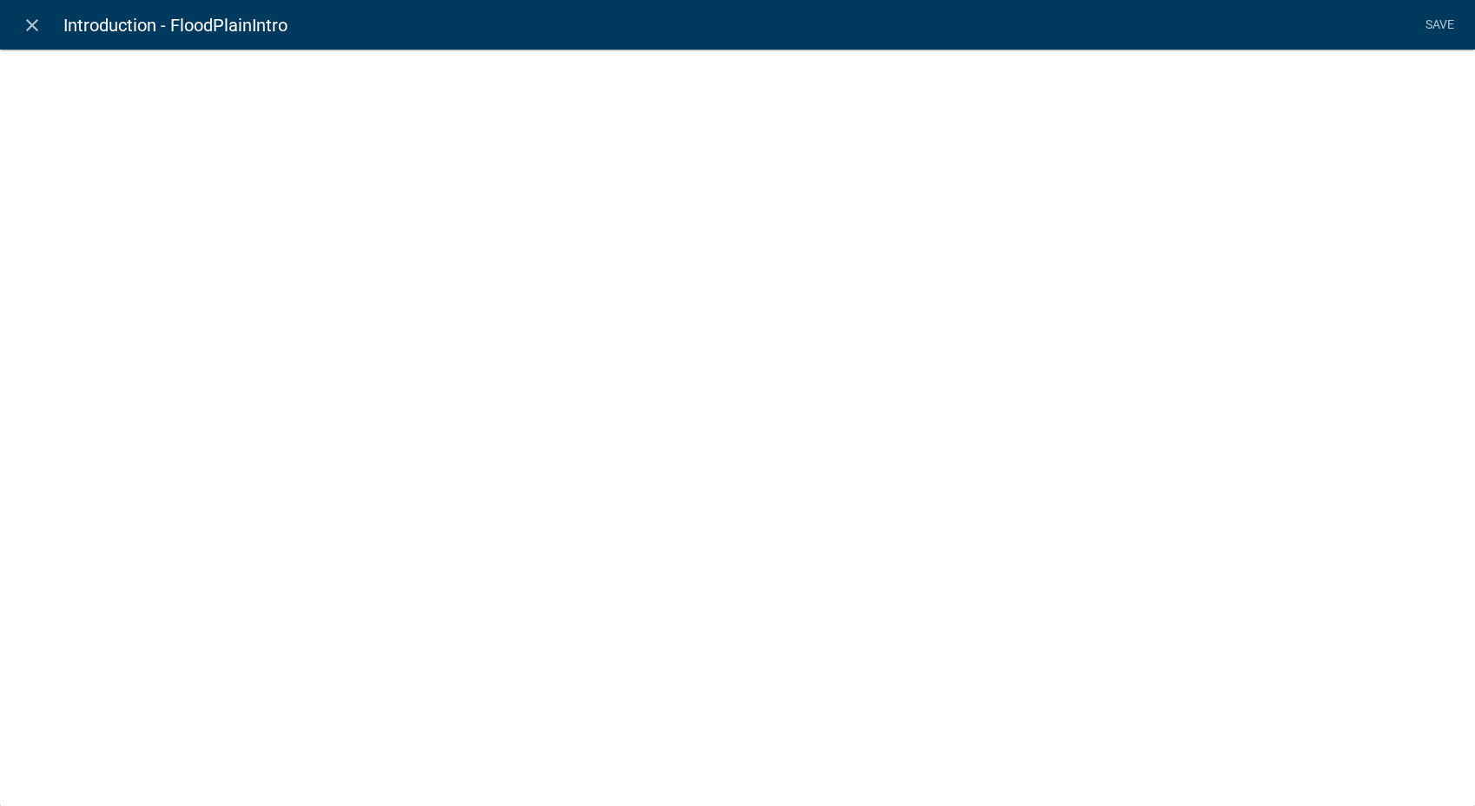
select select "rich-text"
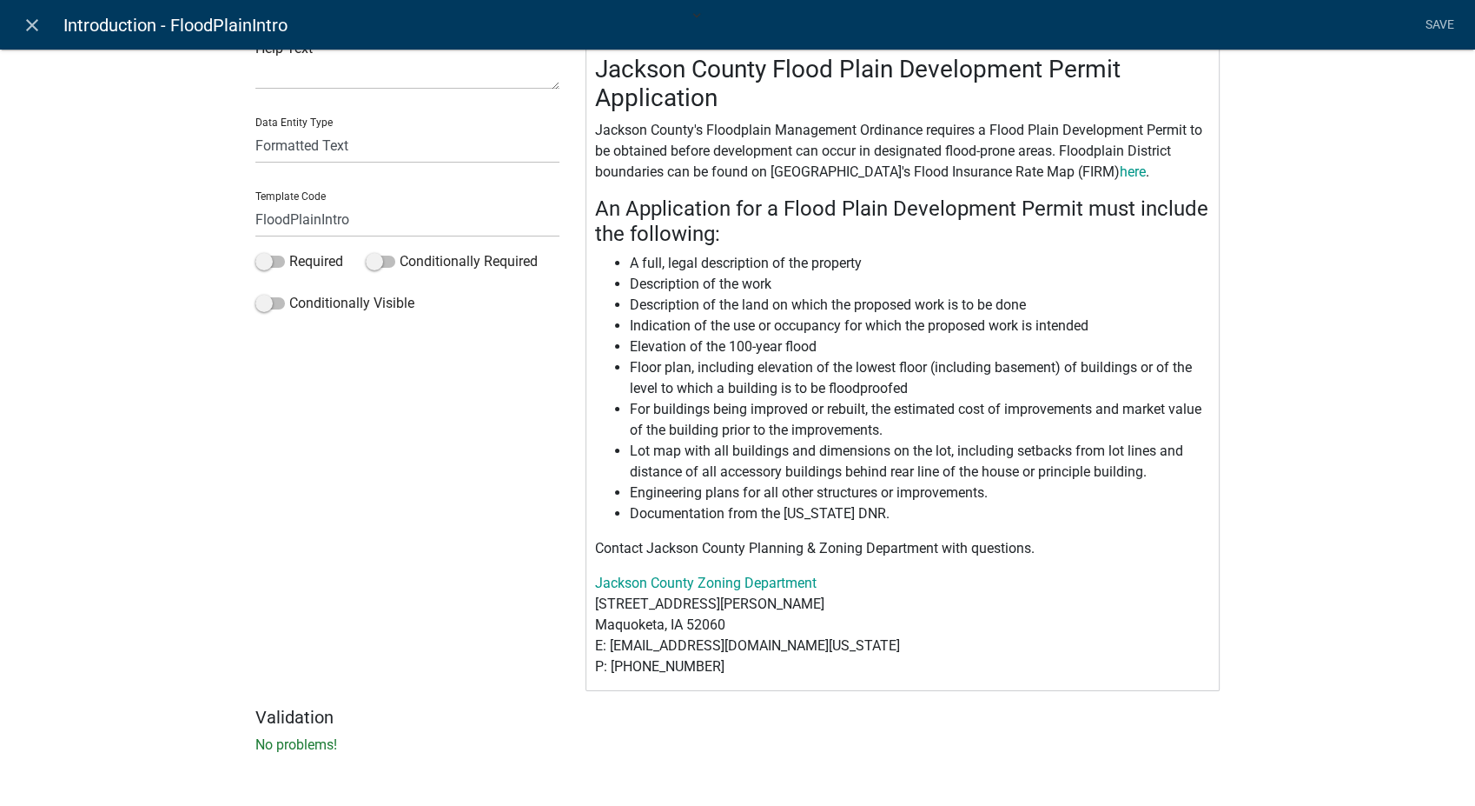
scroll to position [133, 0]
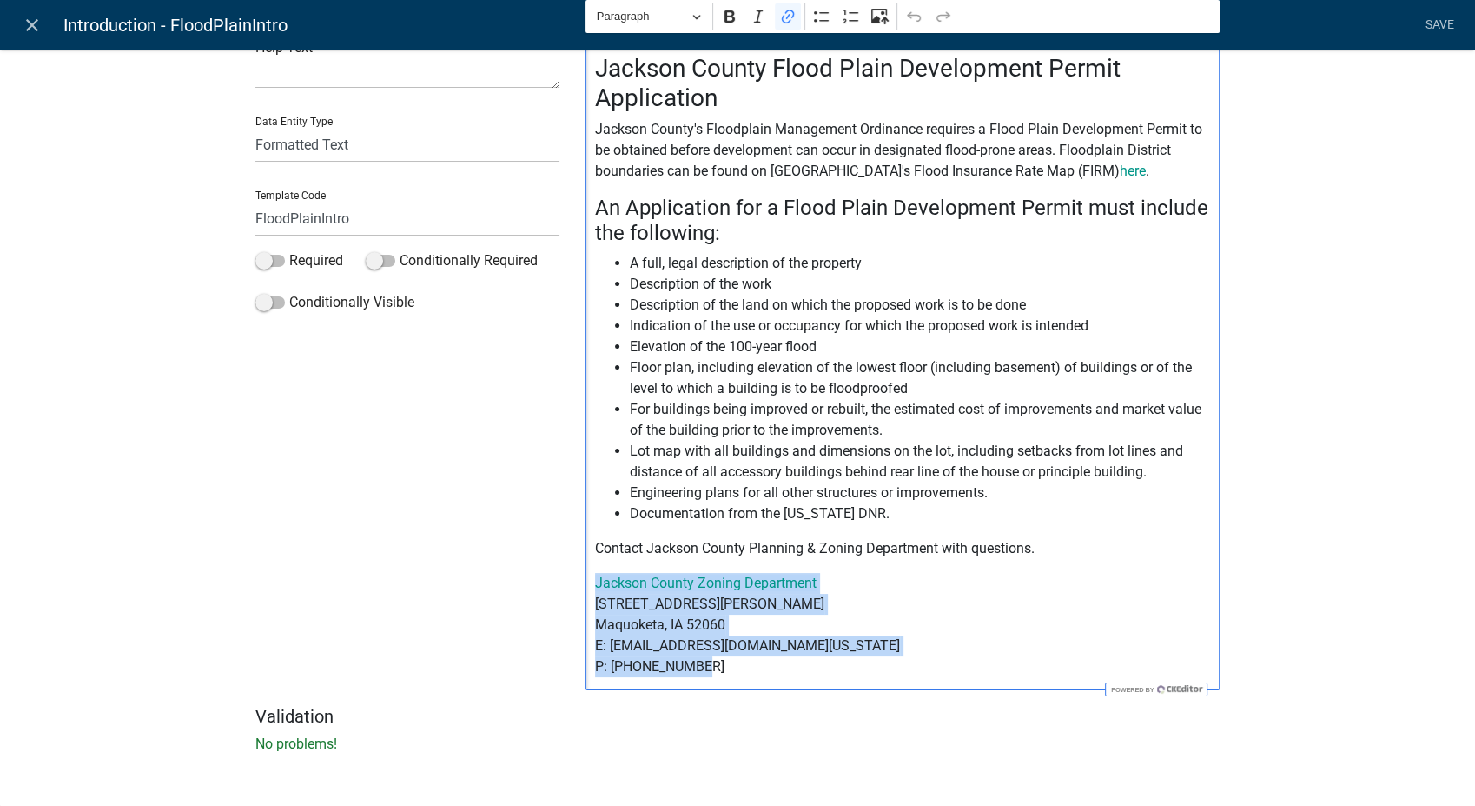
drag, startPoint x: 699, startPoint y: 660, endPoint x: 578, endPoint y: 584, distance: 143.7
click at [586, 584] on div "Jackson County Flood Plain Development Permit Application [GEOGRAPHIC_DATA]'s F…" at bounding box center [903, 360] width 634 height 659
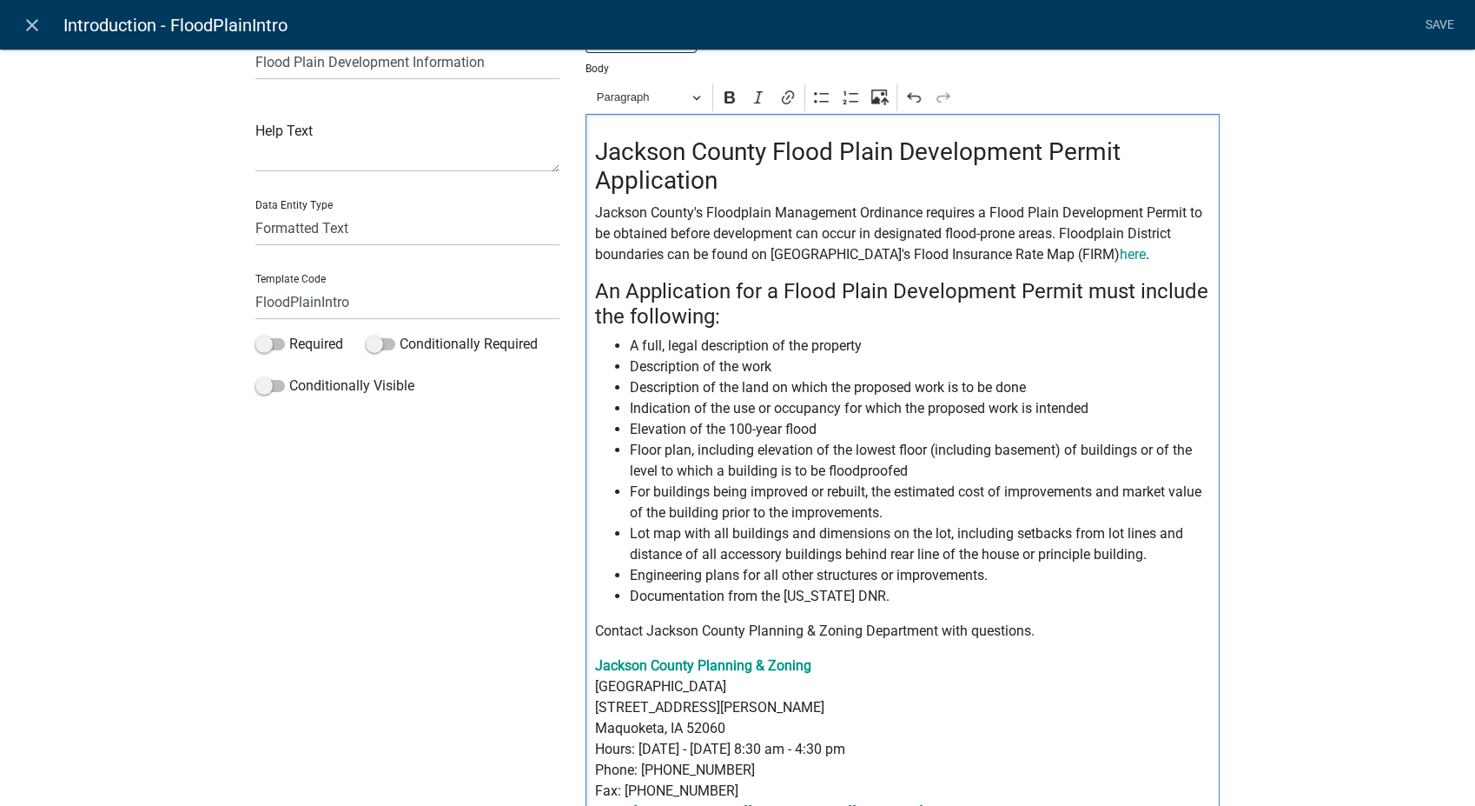
scroll to position [82, 0]
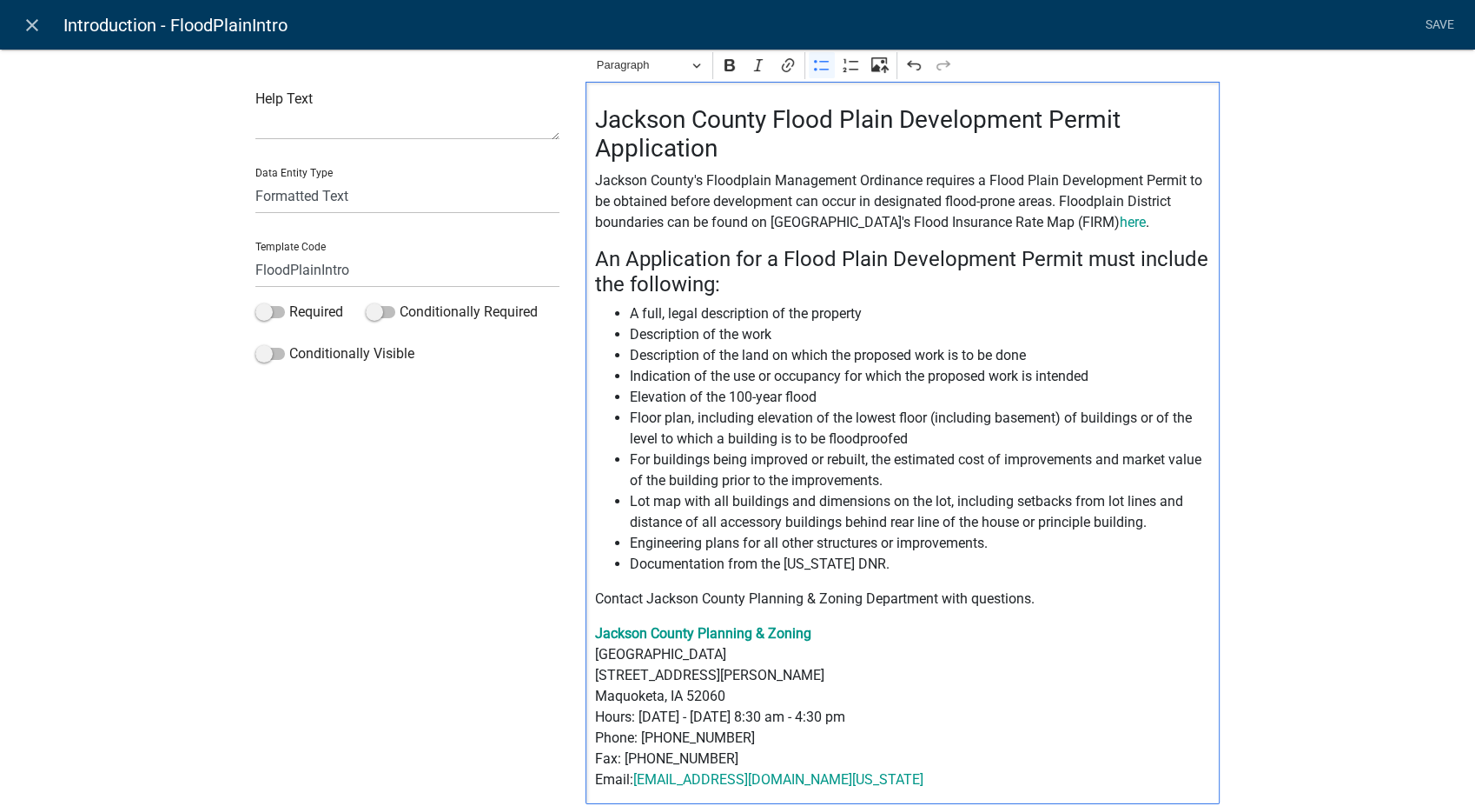
drag, startPoint x: 1077, startPoint y: 494, endPoint x: 1057, endPoint y: 522, distance: 35.5
click at [1349, 464] on div "Label Flood Plain Development Information Help Text Data Entity Type Free Form …" at bounding box center [737, 421] width 1475 height 965
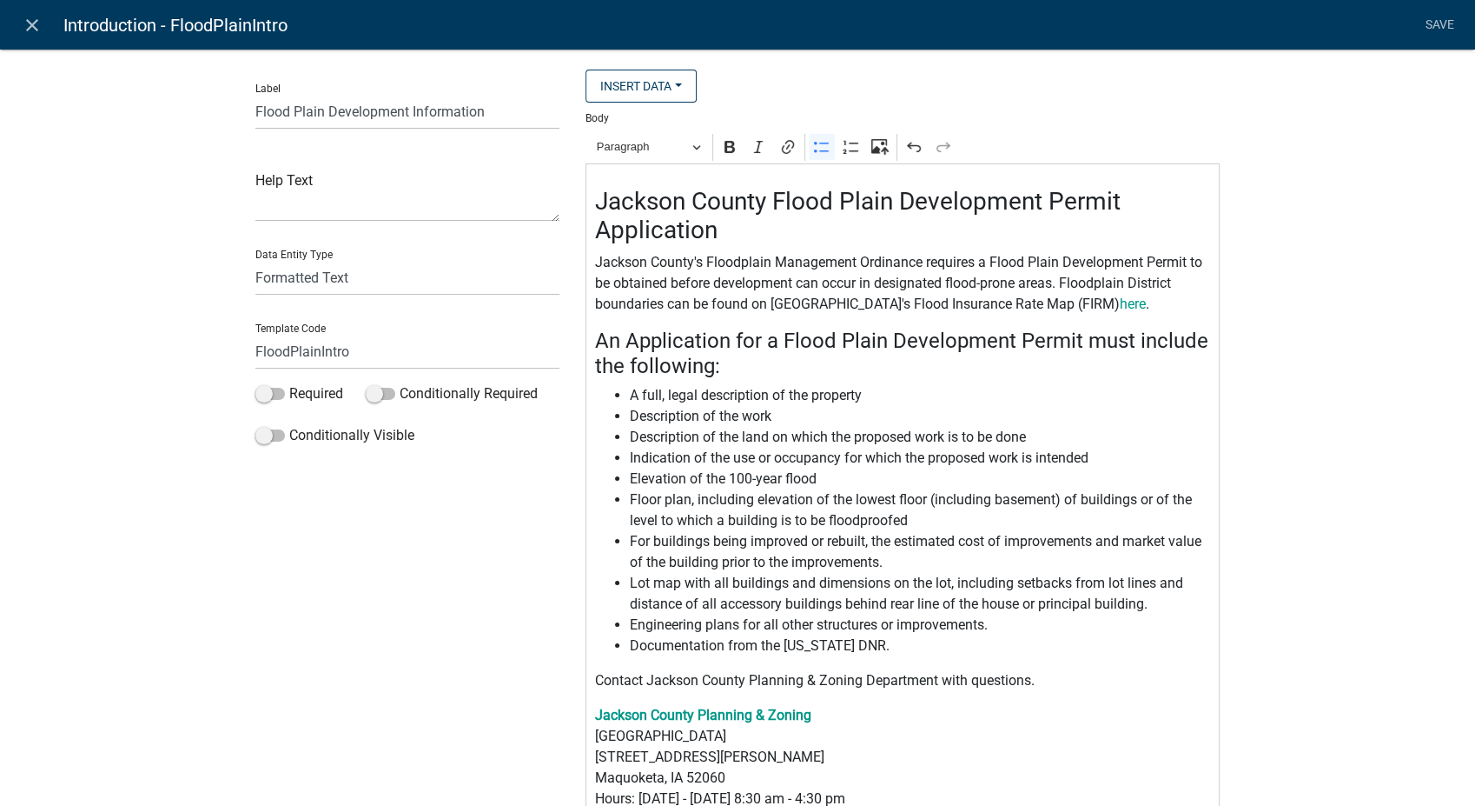
scroll to position [0, 0]
click at [1434, 14] on link "Save" at bounding box center [1439, 25] width 43 height 33
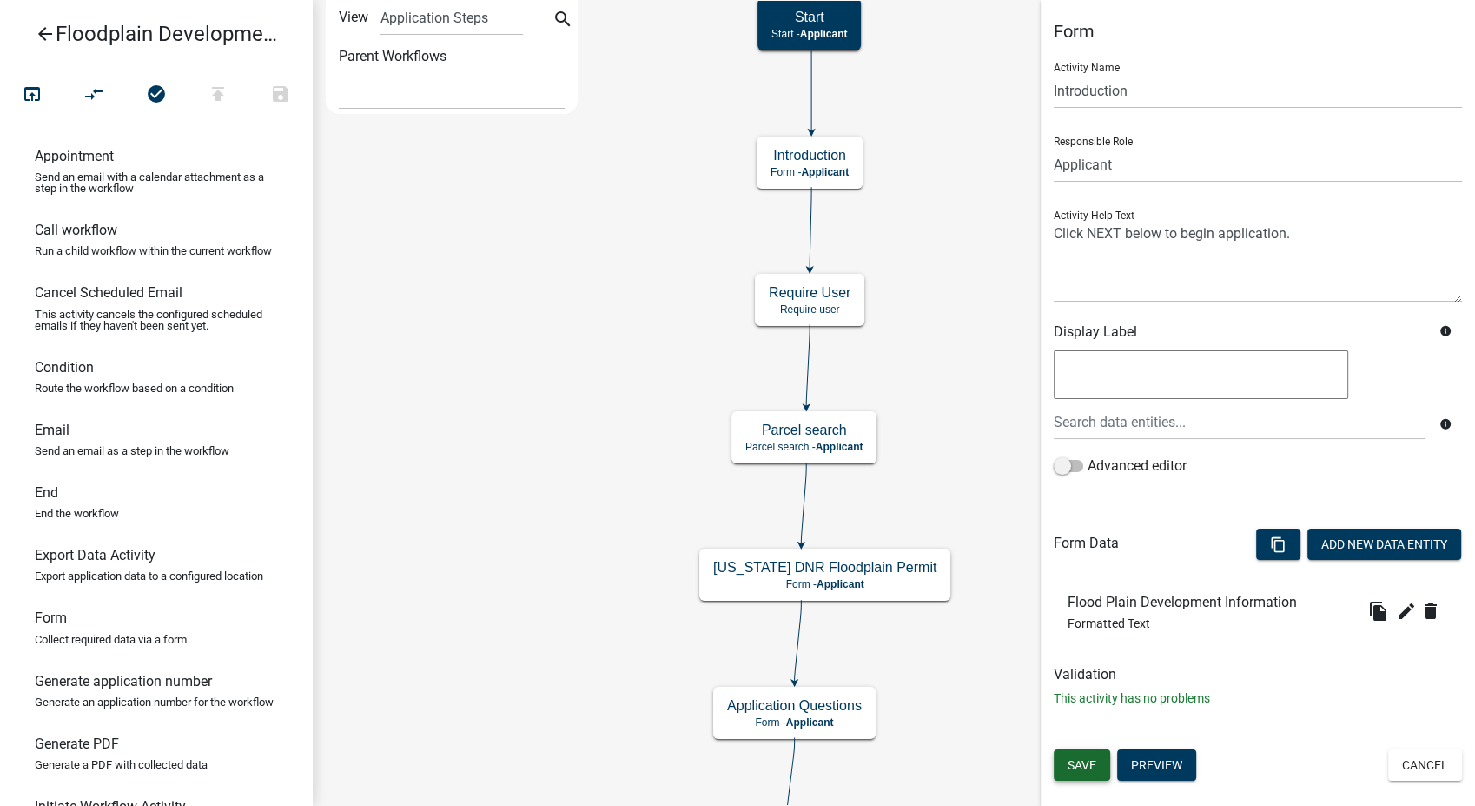
click at [1077, 763] on span "Save" at bounding box center [1082, 765] width 29 height 14
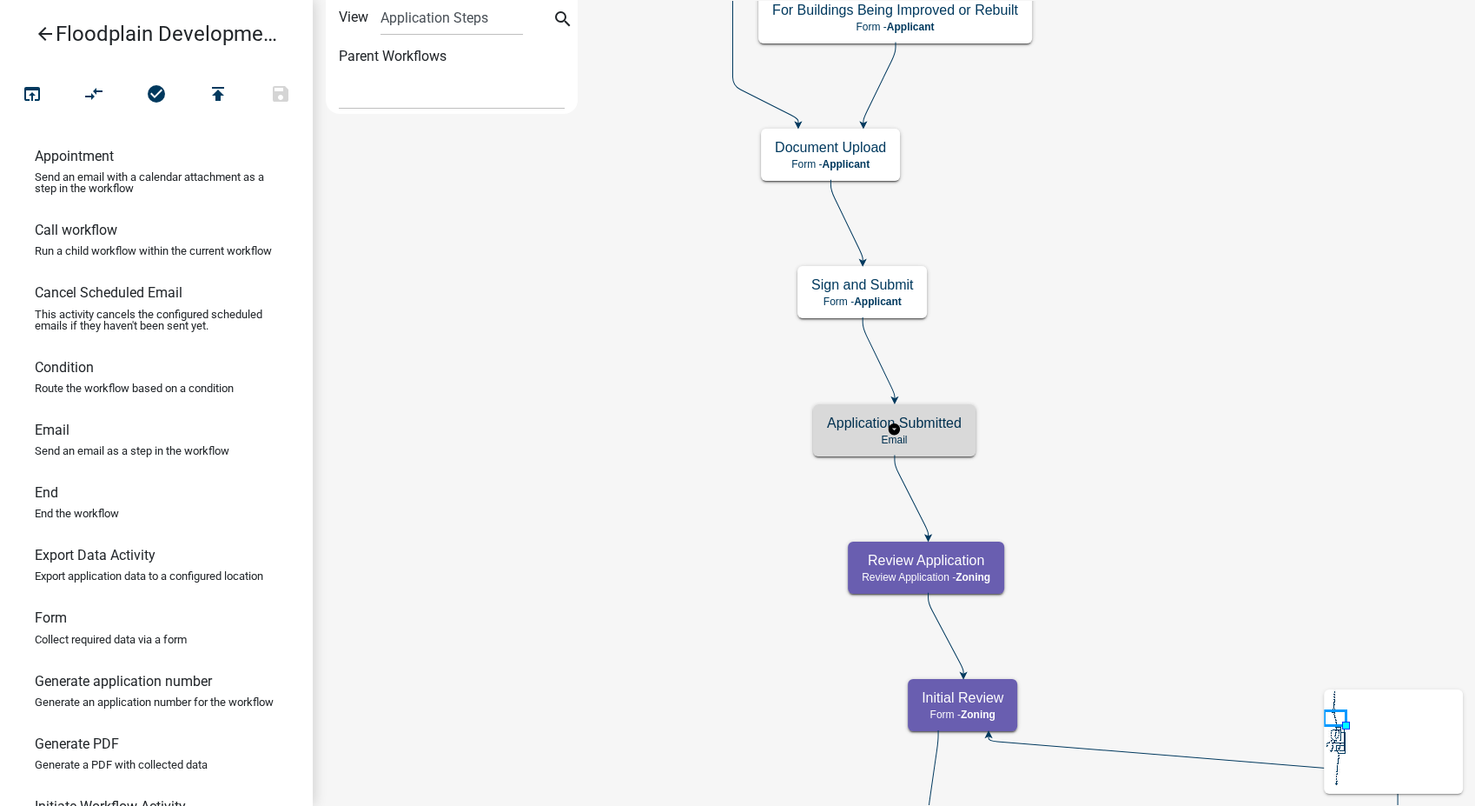
click at [922, 439] on p "Email" at bounding box center [894, 440] width 135 height 12
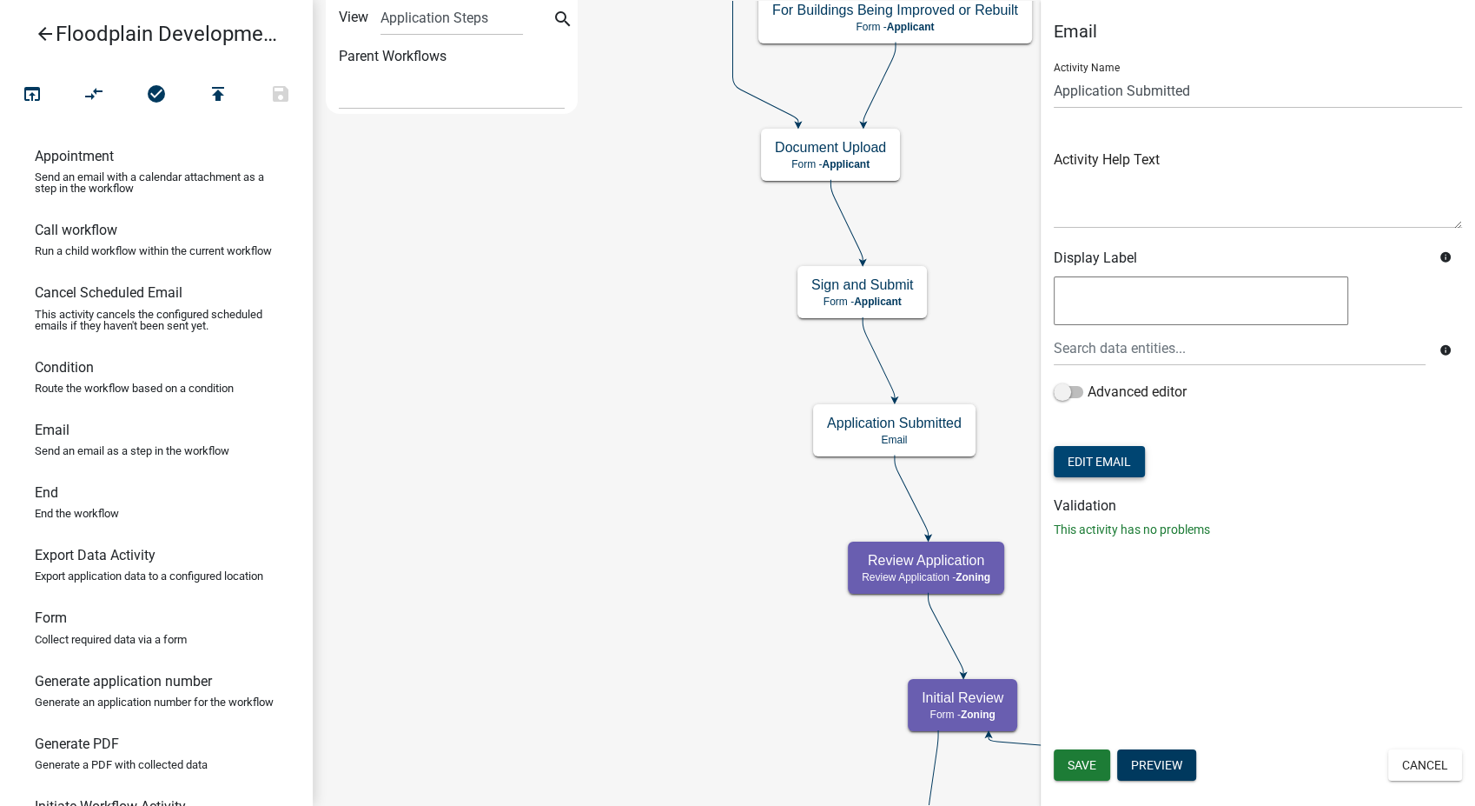
click at [1098, 455] on button "Edit Email" at bounding box center [1099, 461] width 91 height 31
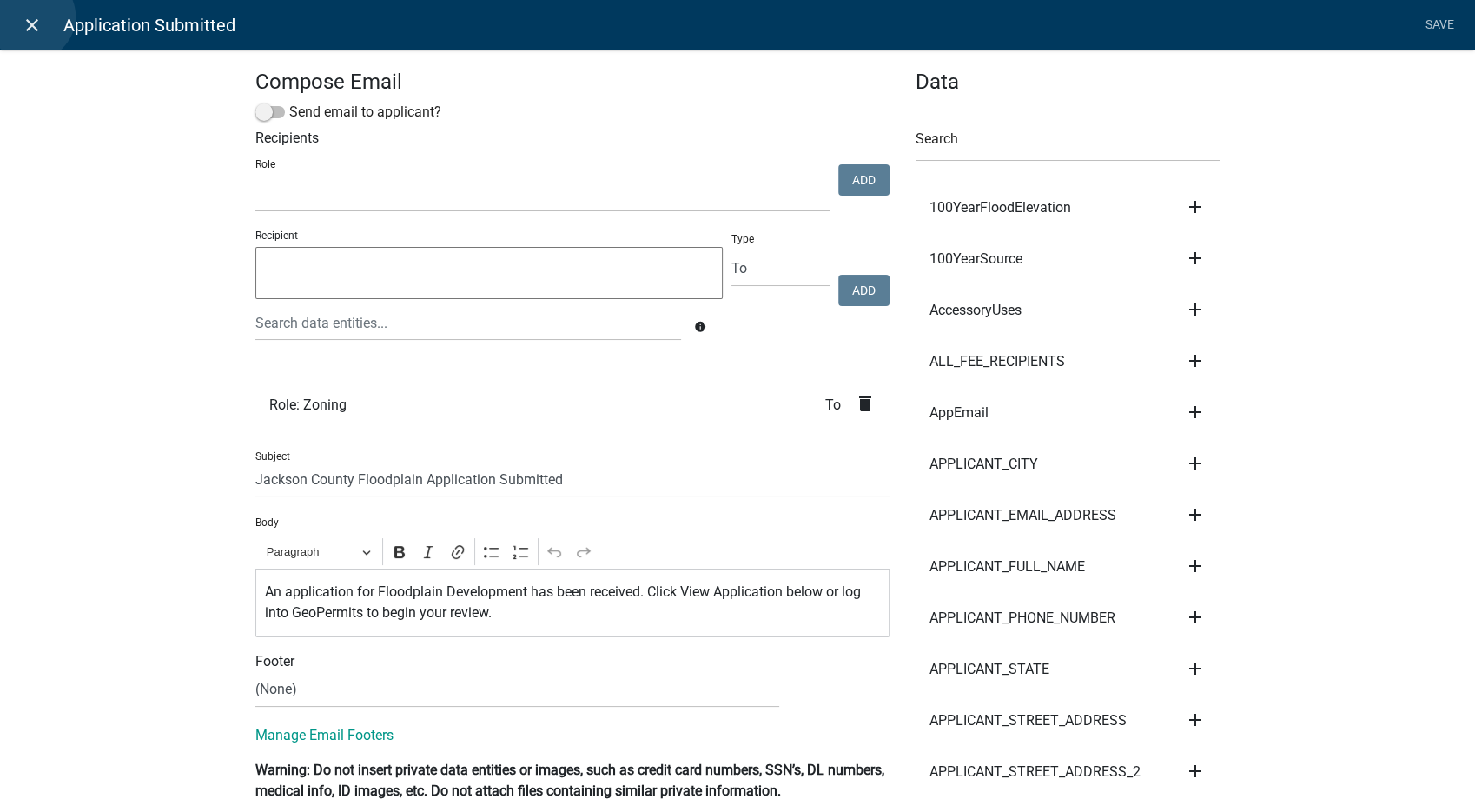
click at [31, 17] on icon "close" at bounding box center [32, 25] width 21 height 21
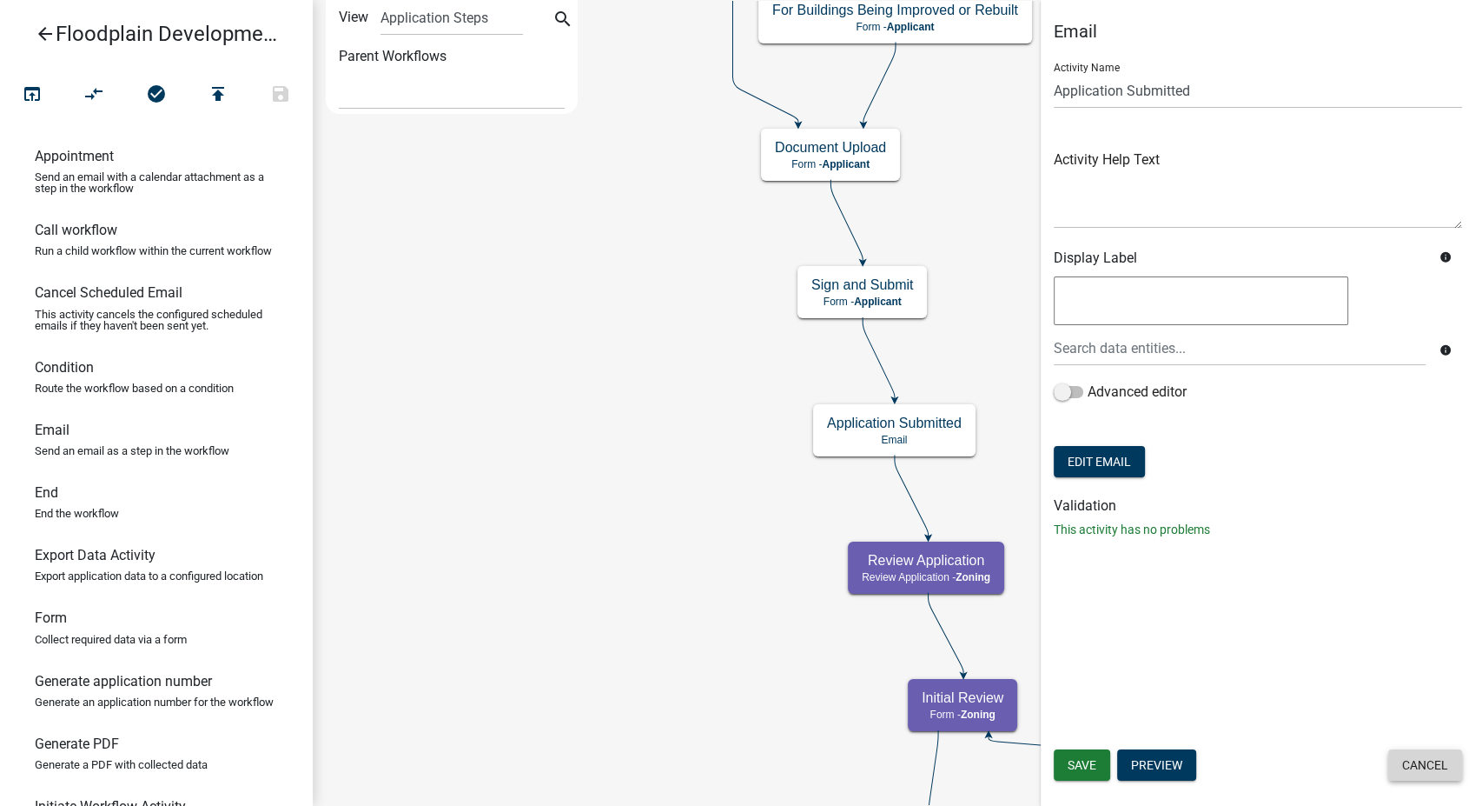
click at [1420, 763] on button "Cancel" at bounding box center [1426, 764] width 74 height 31
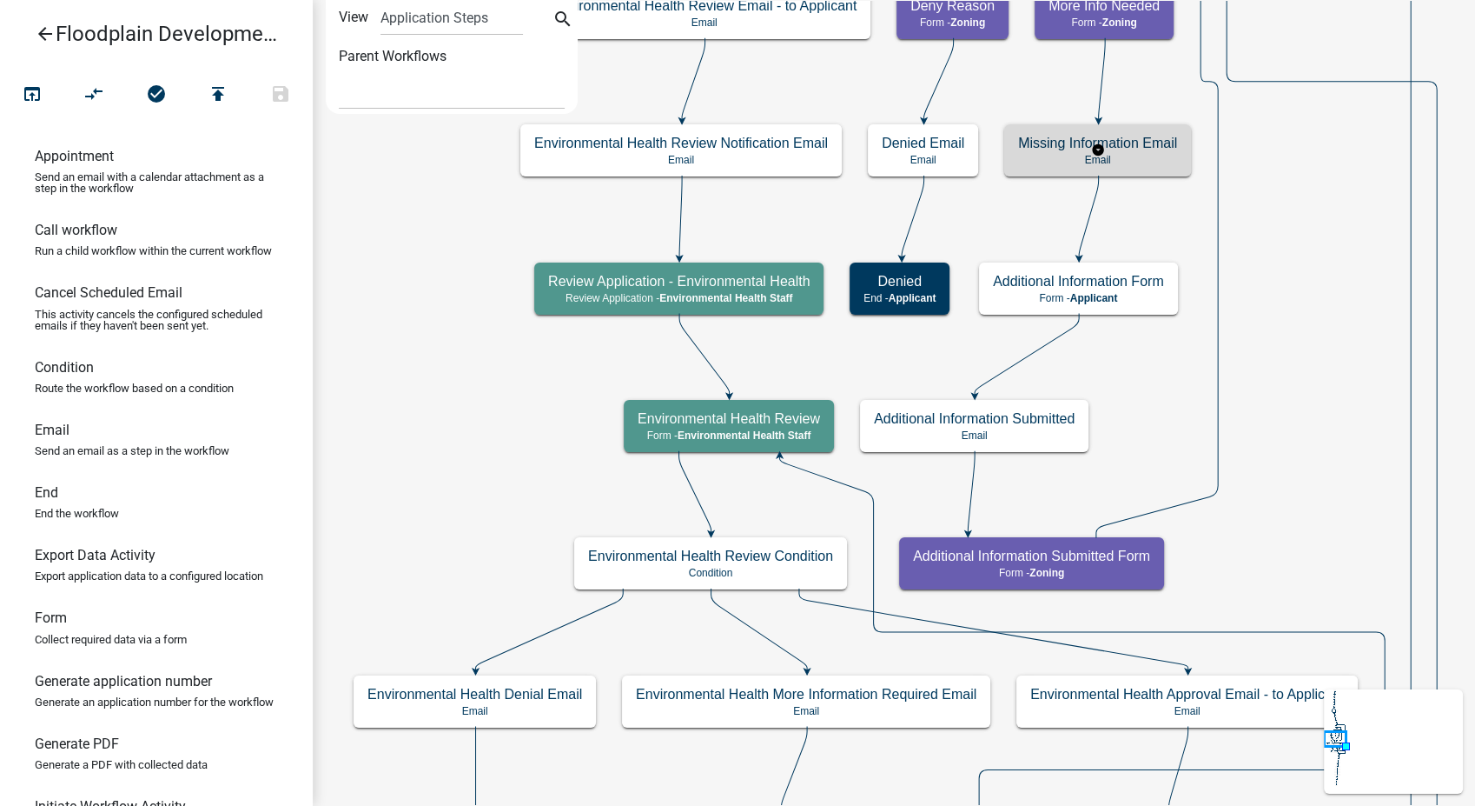
click at [1137, 143] on h5 "Missing Information Email" at bounding box center [1097, 143] width 159 height 17
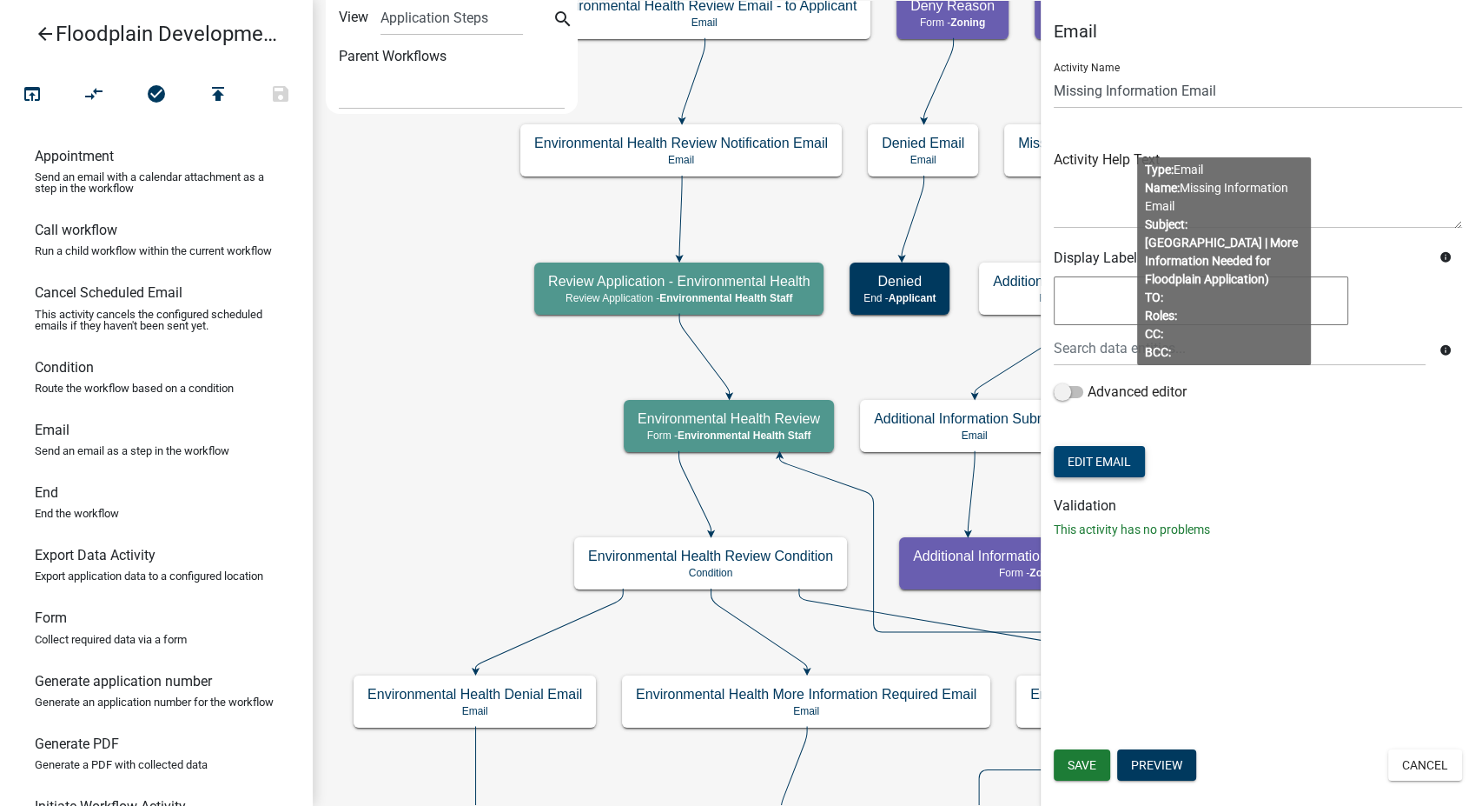
click at [1085, 455] on button "Edit Email" at bounding box center [1099, 461] width 91 height 31
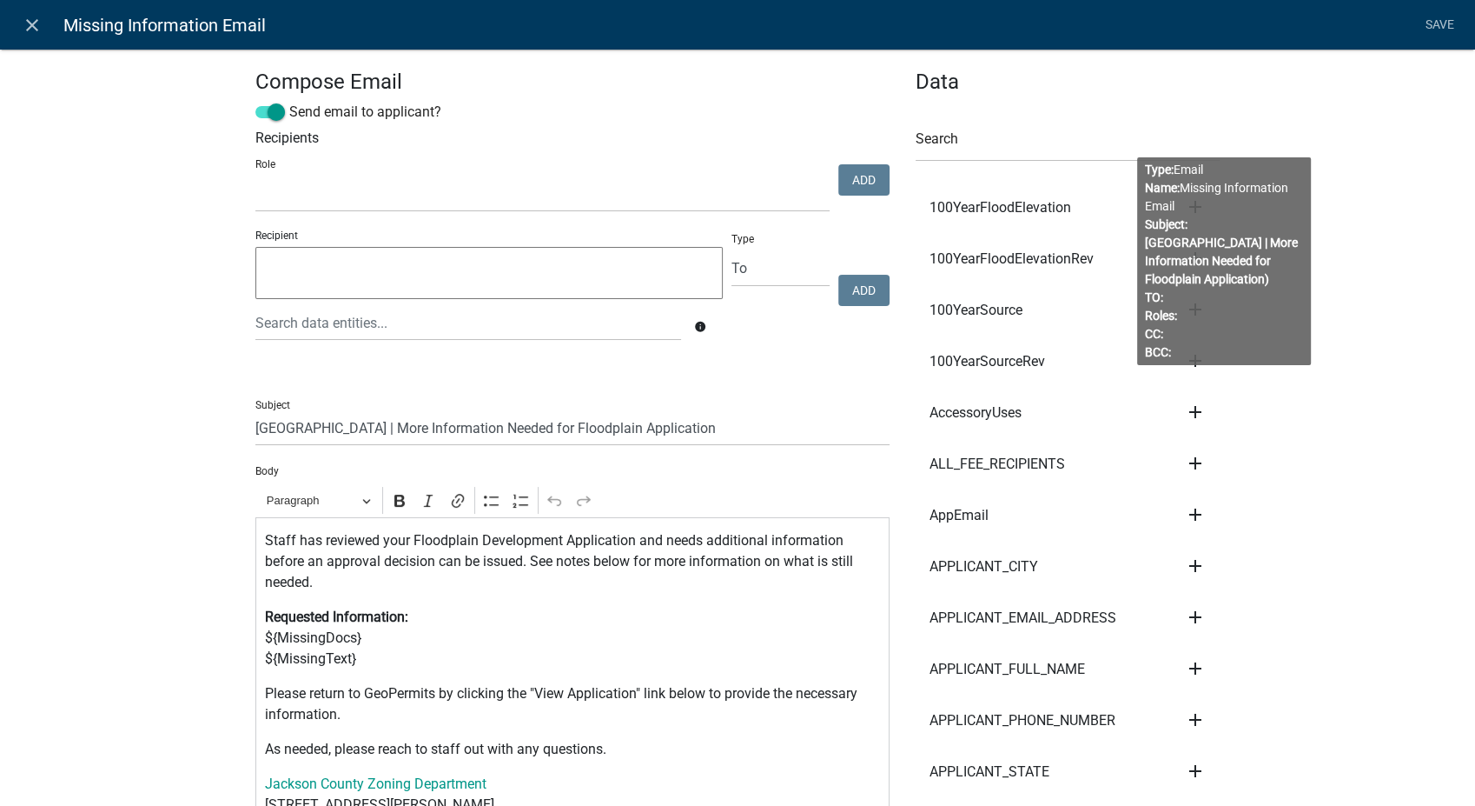
select select
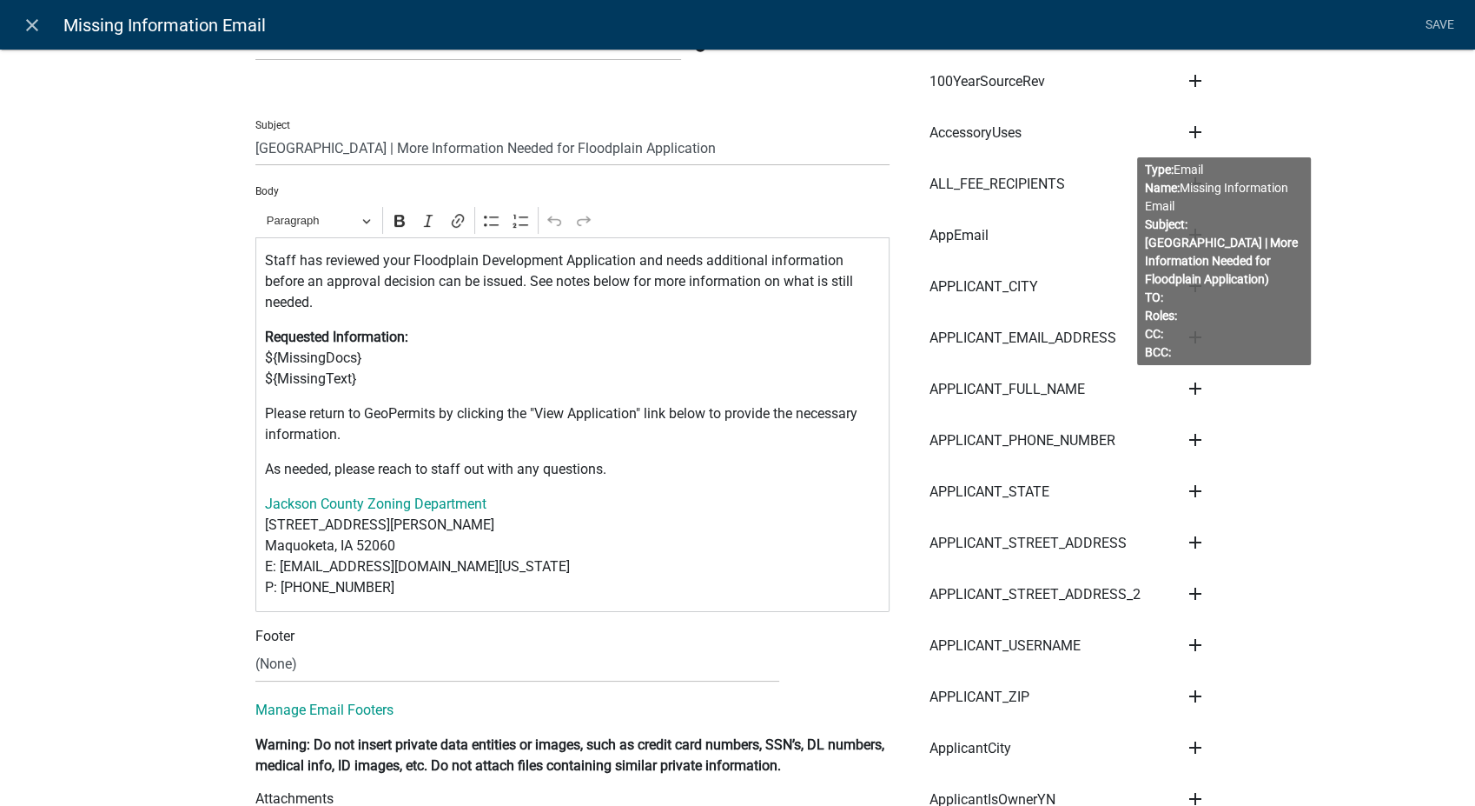
scroll to position [289, 0]
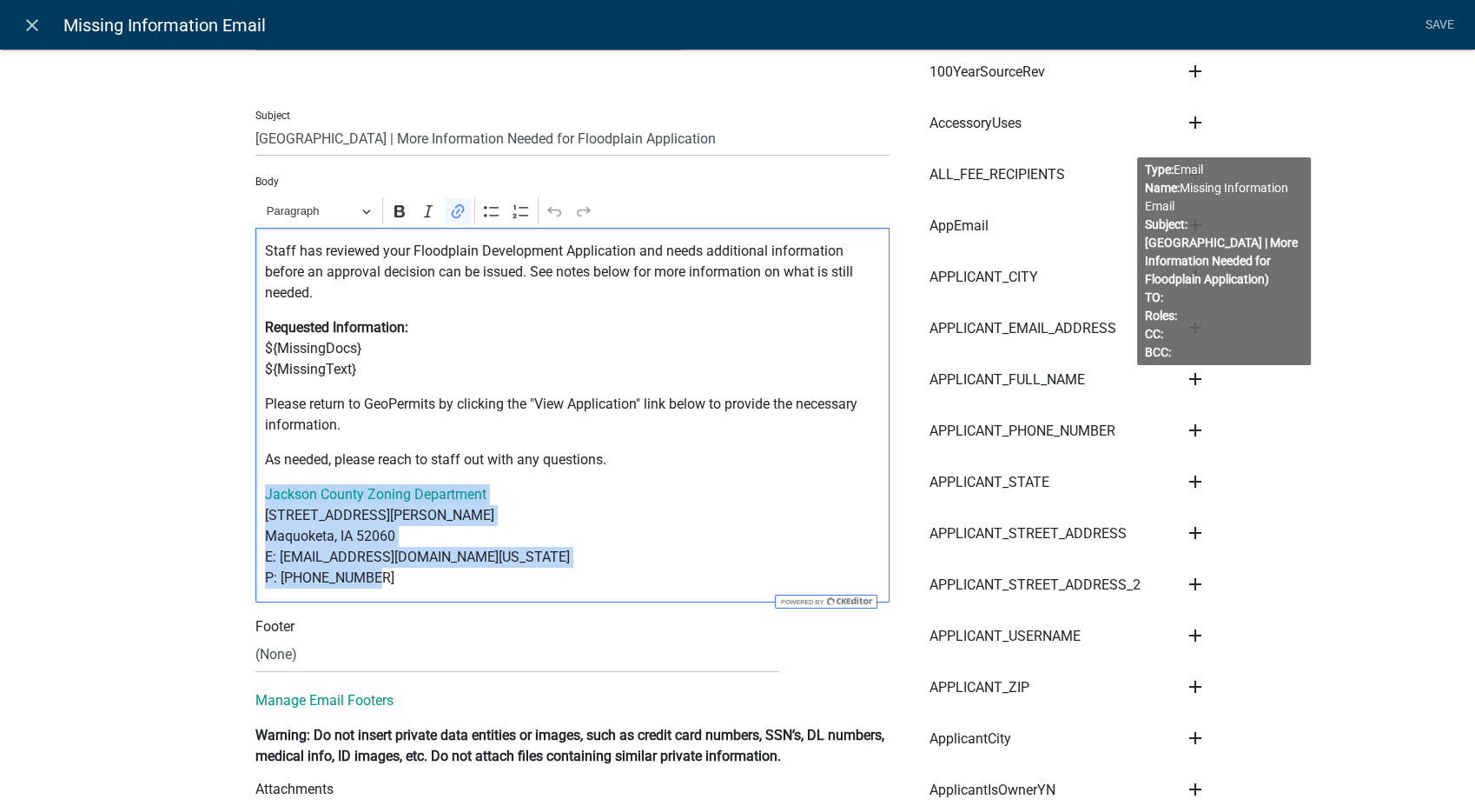
drag, startPoint x: 267, startPoint y: 568, endPoint x: 235, endPoint y: 482, distance: 91.8
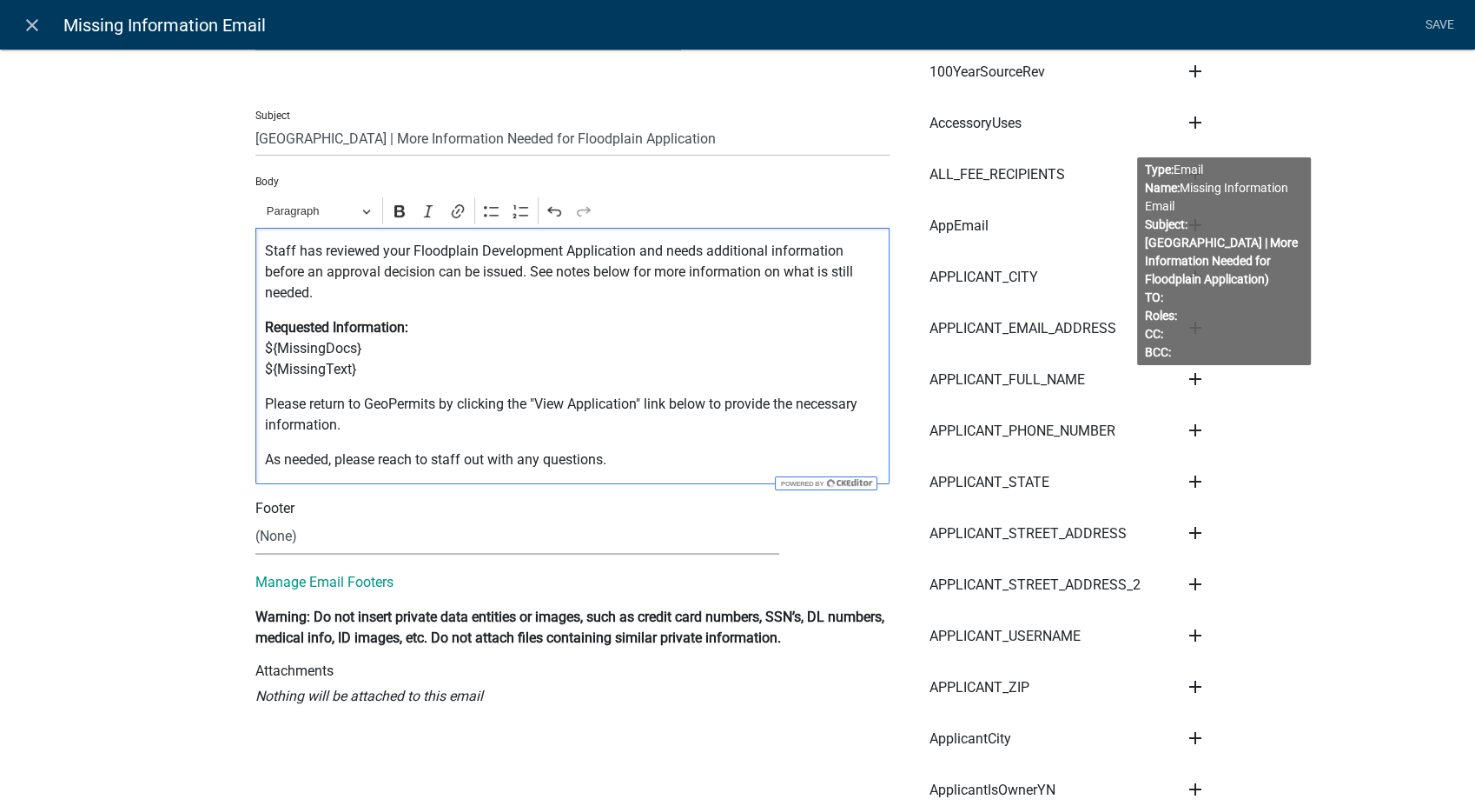
click at [277, 536] on select "(None) Zoning Department" at bounding box center [517, 537] width 524 height 36
select select "78e1197d-224a-4e0e-8b8e-5e672ce4c331"
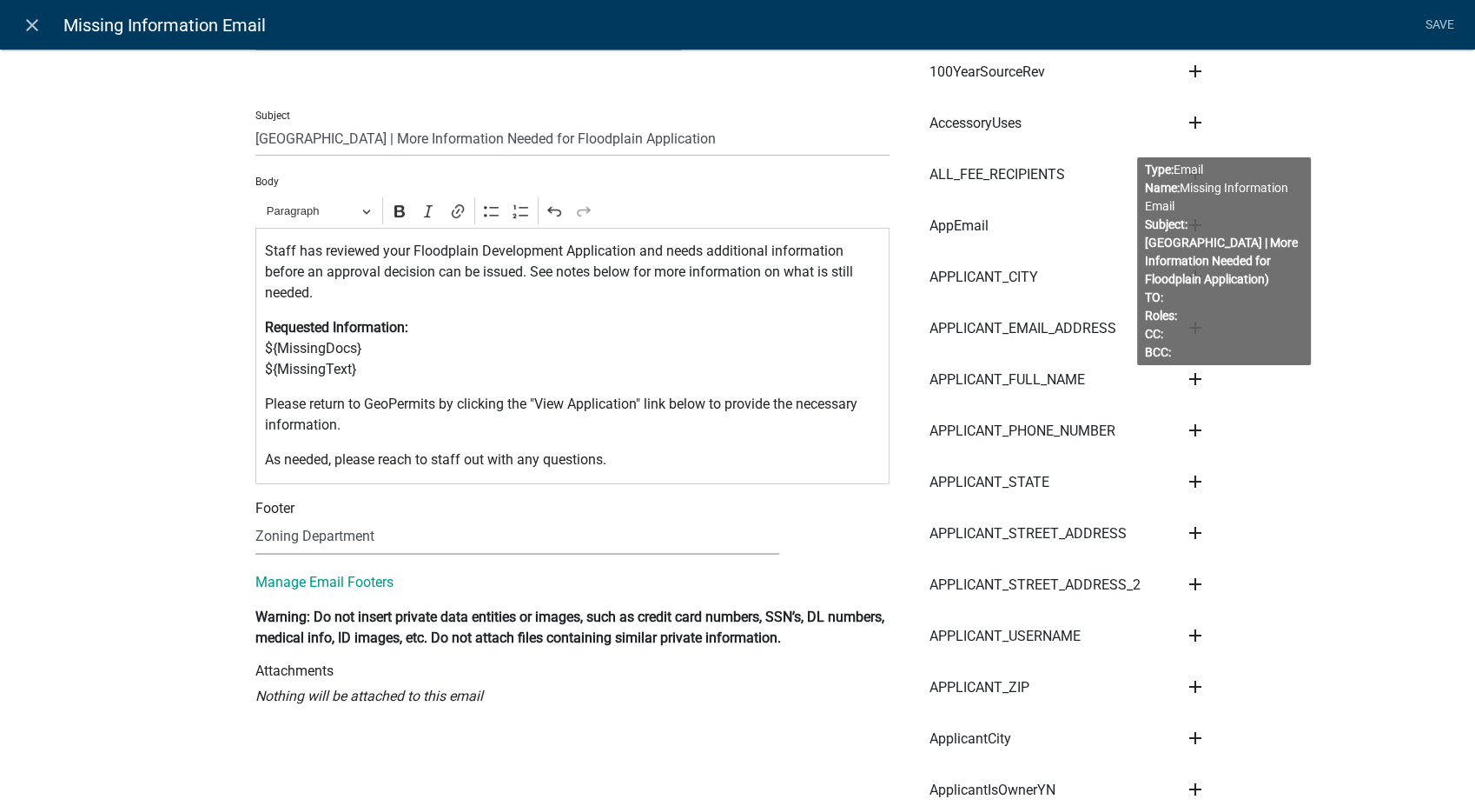
click at [255, 519] on select "(None) Zoning Department" at bounding box center [517, 537] width 524 height 36
click at [1445, 23] on link "Save" at bounding box center [1439, 25] width 43 height 33
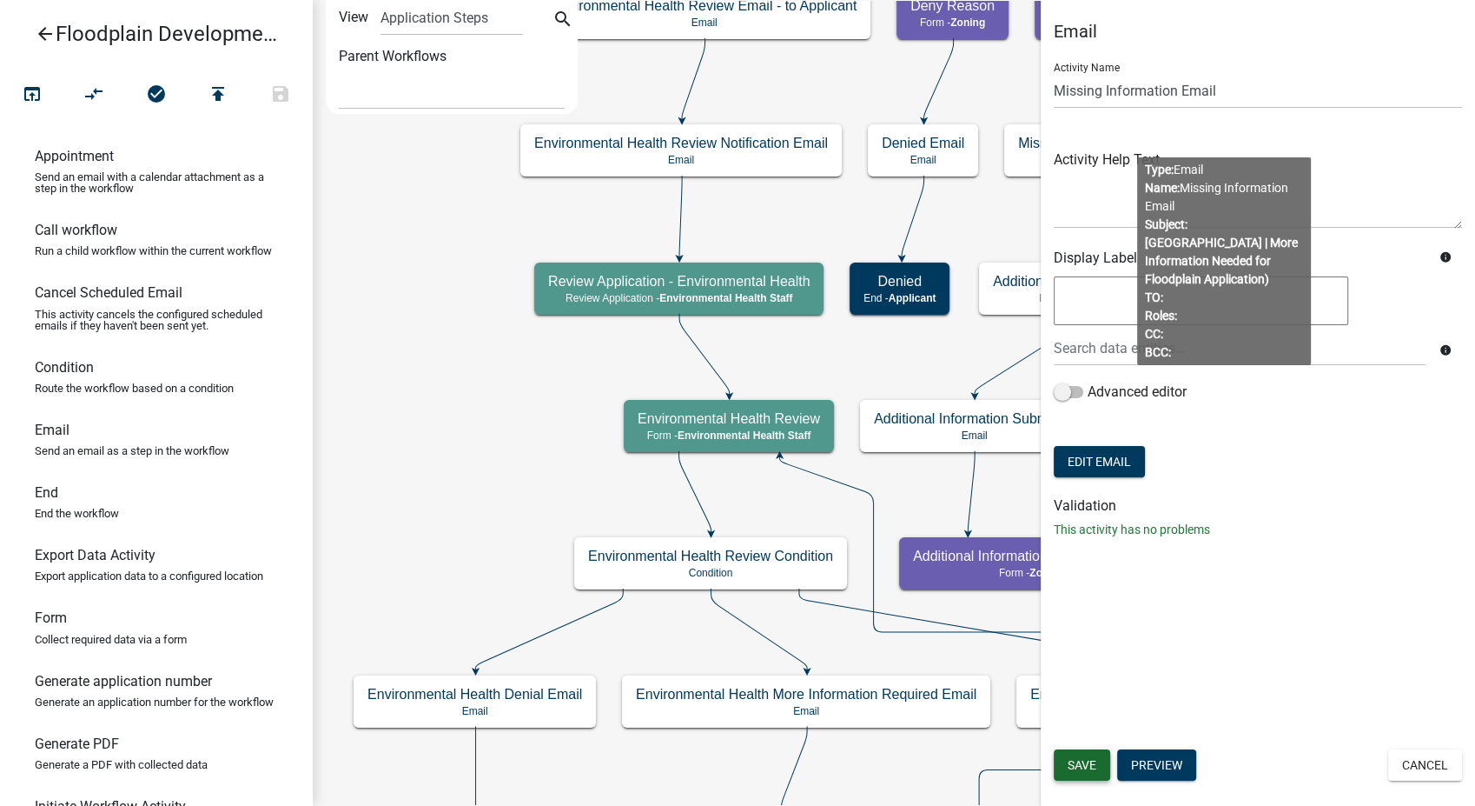
click at [1098, 768] on button "Save" at bounding box center [1082, 764] width 56 height 31
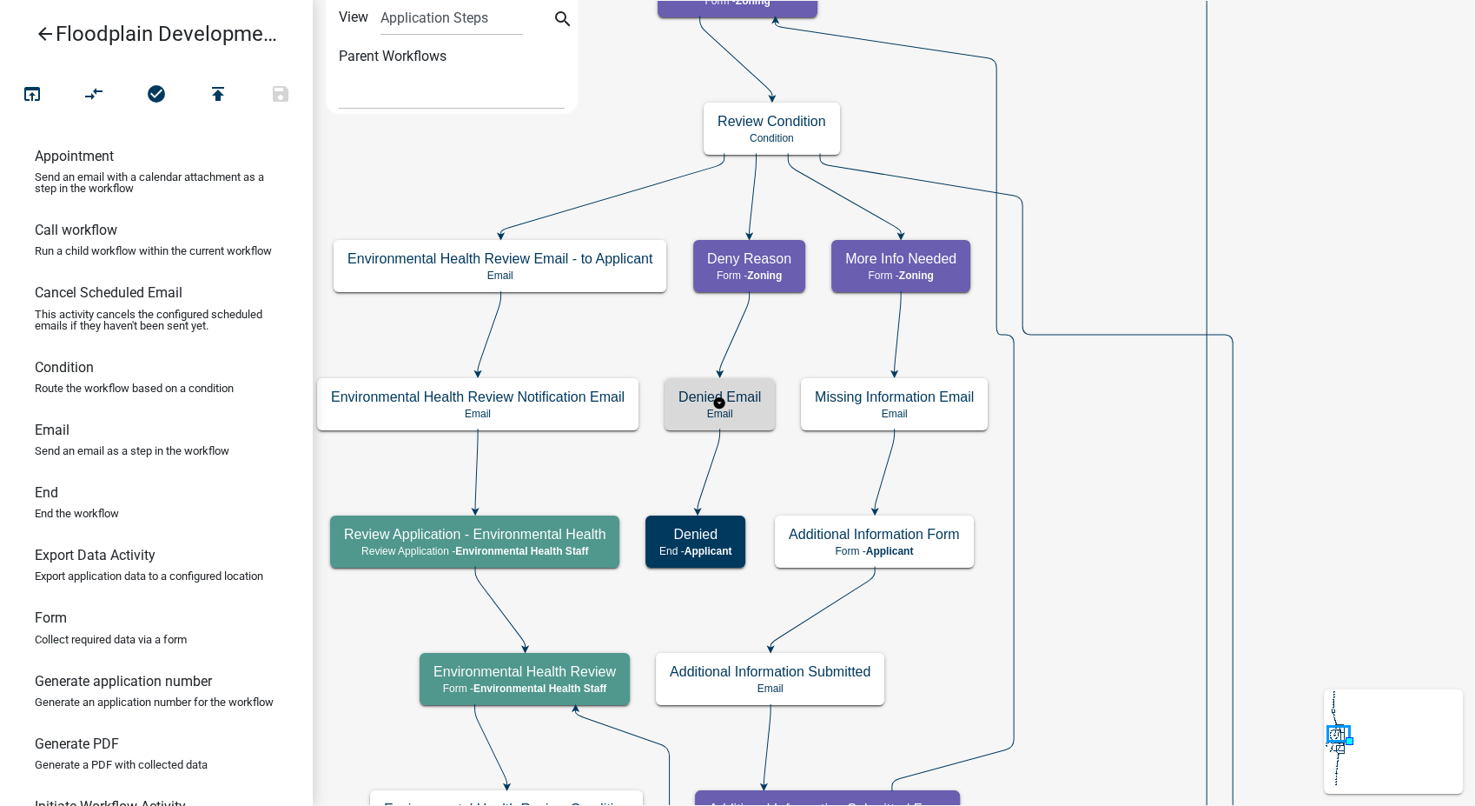
click at [751, 413] on p "Email" at bounding box center [720, 414] width 83 height 12
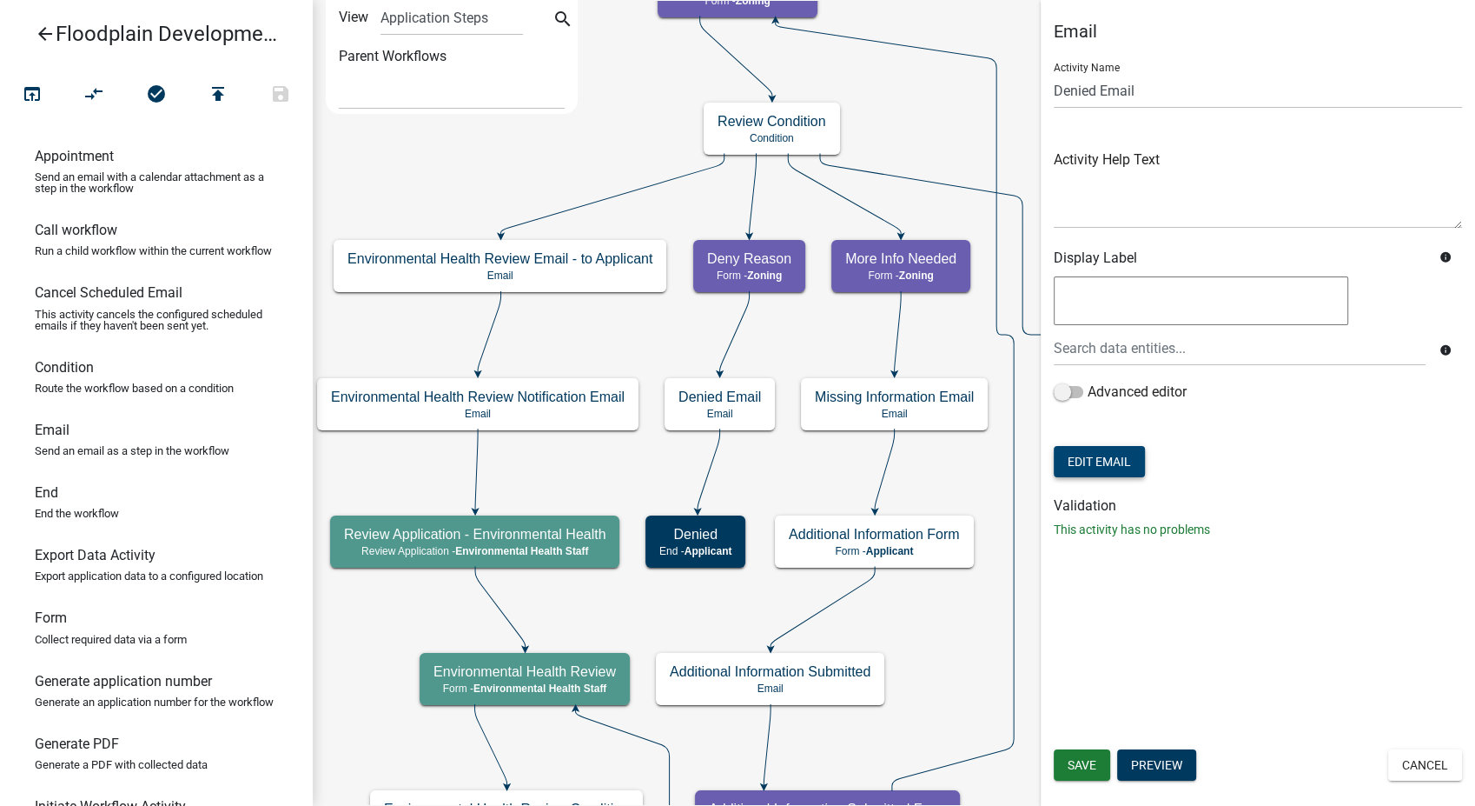
click at [1091, 468] on button "Edit Email" at bounding box center [1099, 461] width 91 height 31
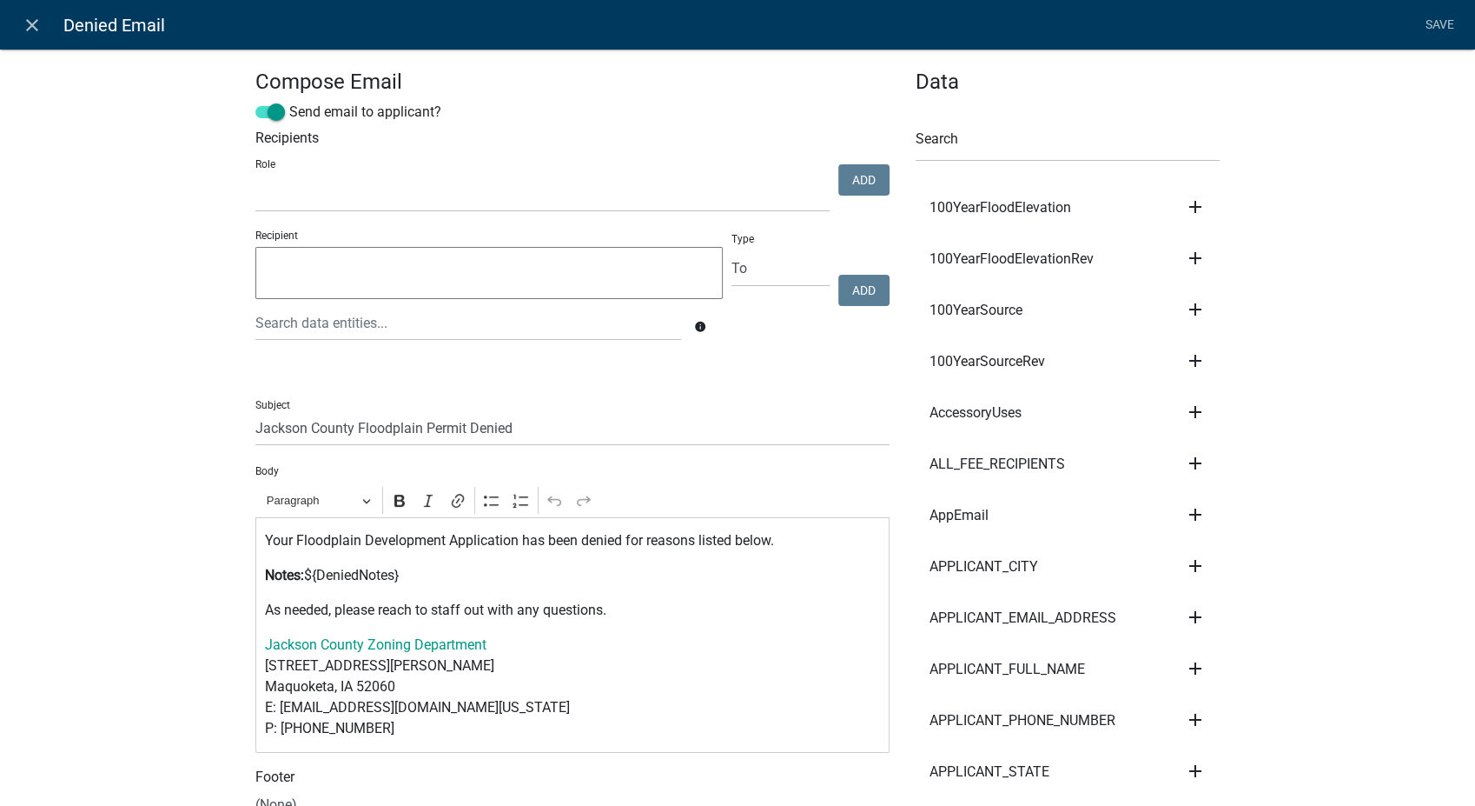
select select
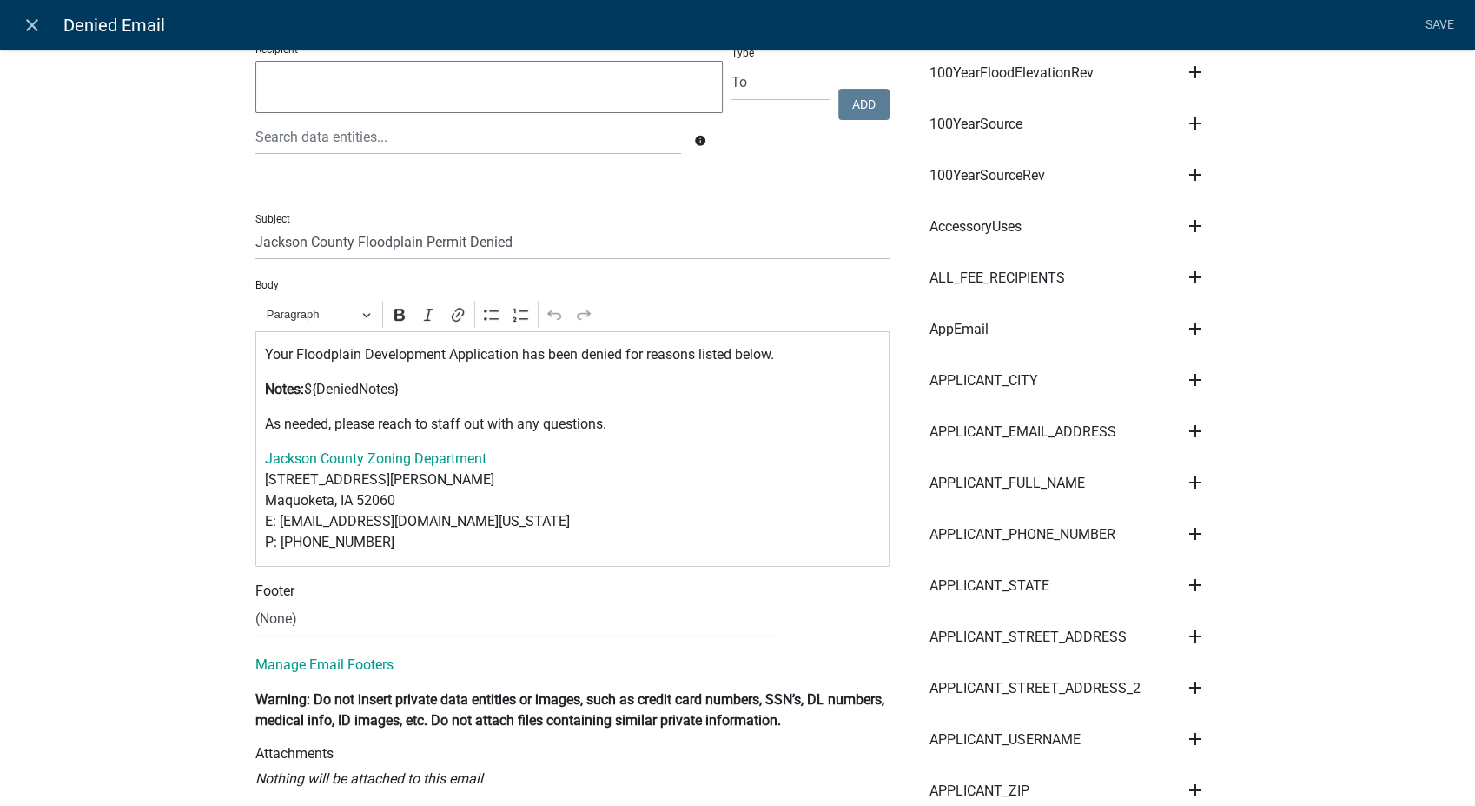
scroll to position [193, 0]
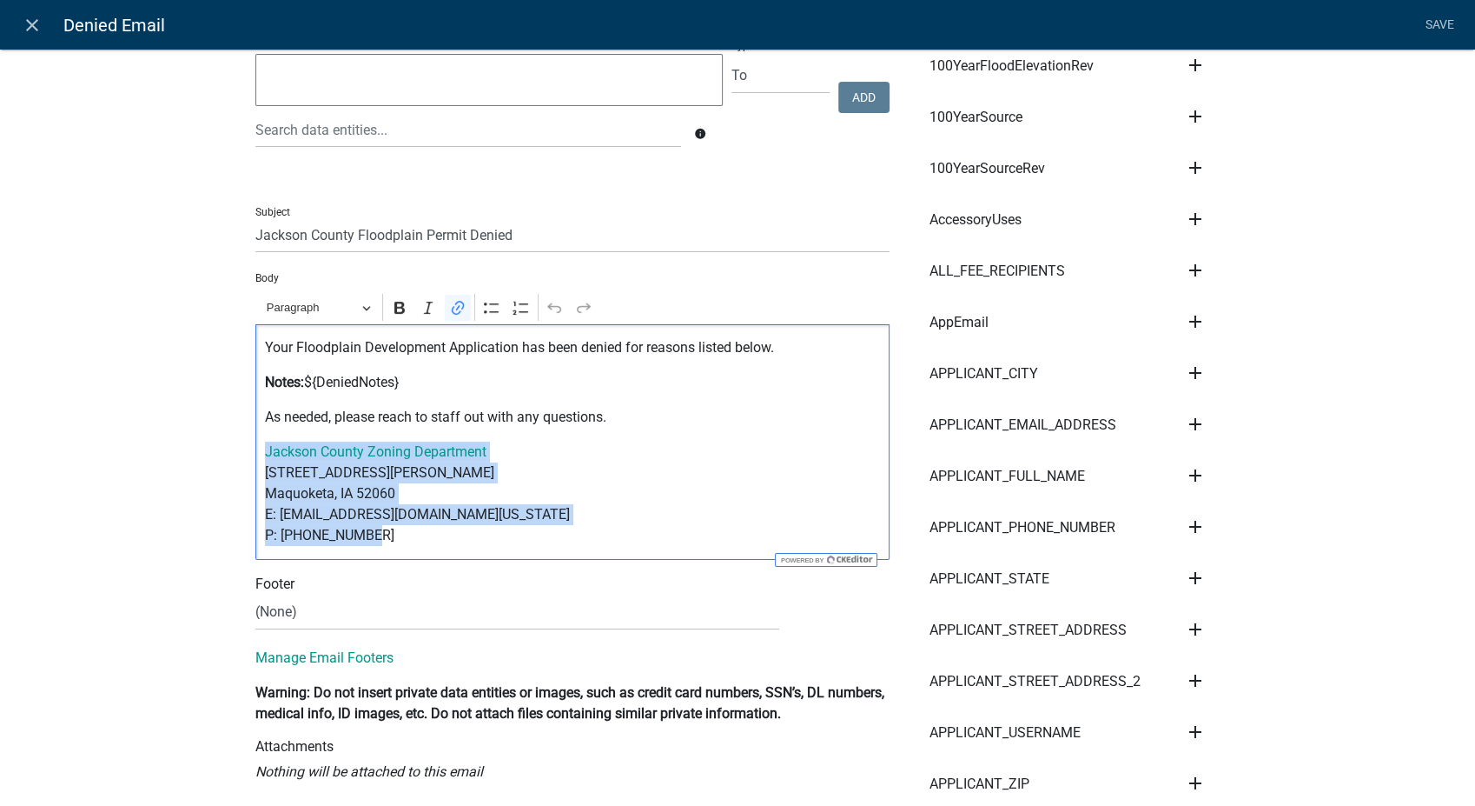
drag, startPoint x: 381, startPoint y: 544, endPoint x: 236, endPoint y: 462, distance: 166.5
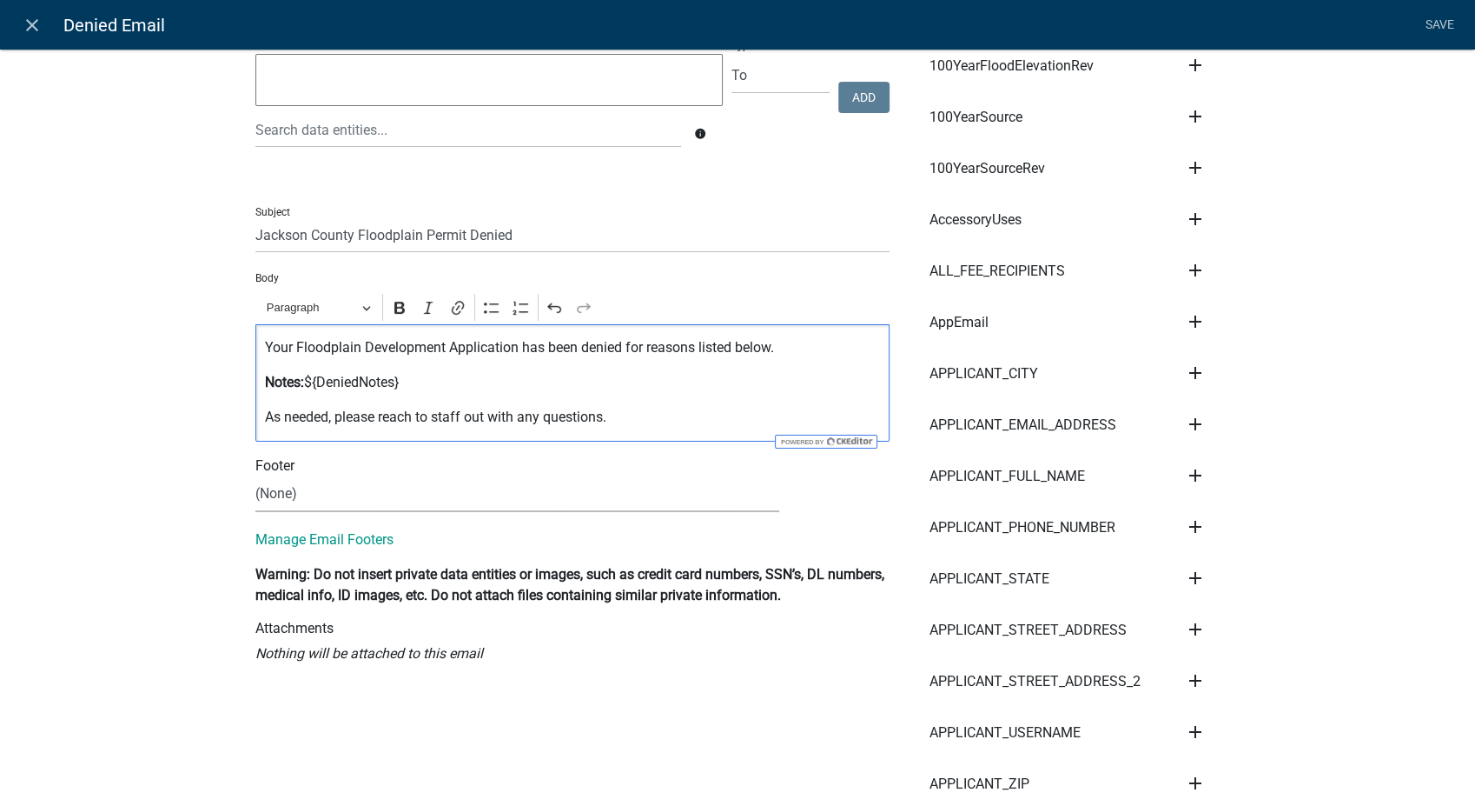
click at [334, 500] on select "(None) Zoning Department" at bounding box center [517, 494] width 524 height 36
select select "78e1197d-224a-4e0e-8b8e-5e672ce4c331"
click at [255, 476] on select "(None) Zoning Department" at bounding box center [517, 494] width 524 height 36
click at [1439, 21] on link "Save" at bounding box center [1439, 25] width 43 height 33
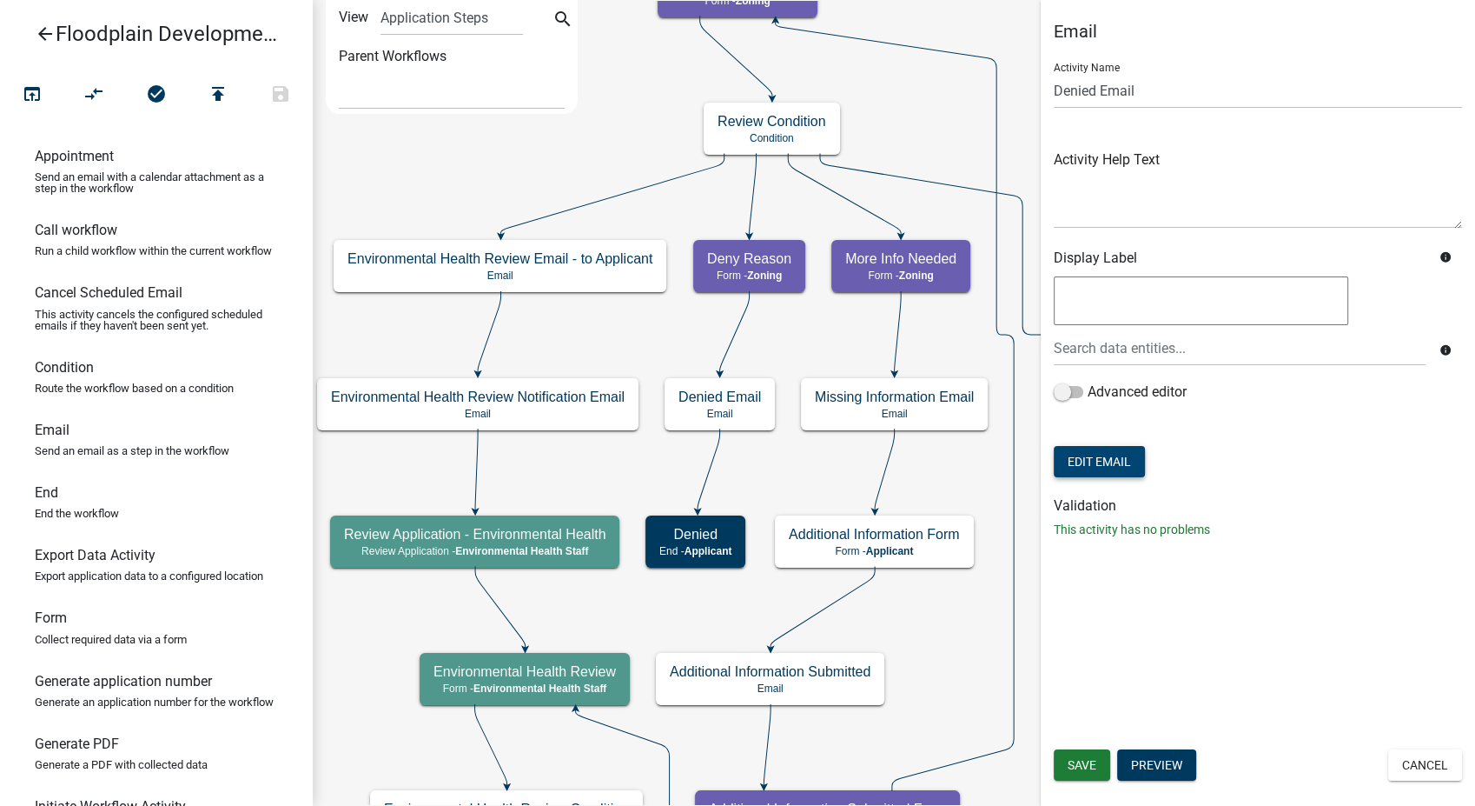
scroll to position [0, 0]
click at [1085, 761] on span "Save" at bounding box center [1082, 765] width 29 height 14
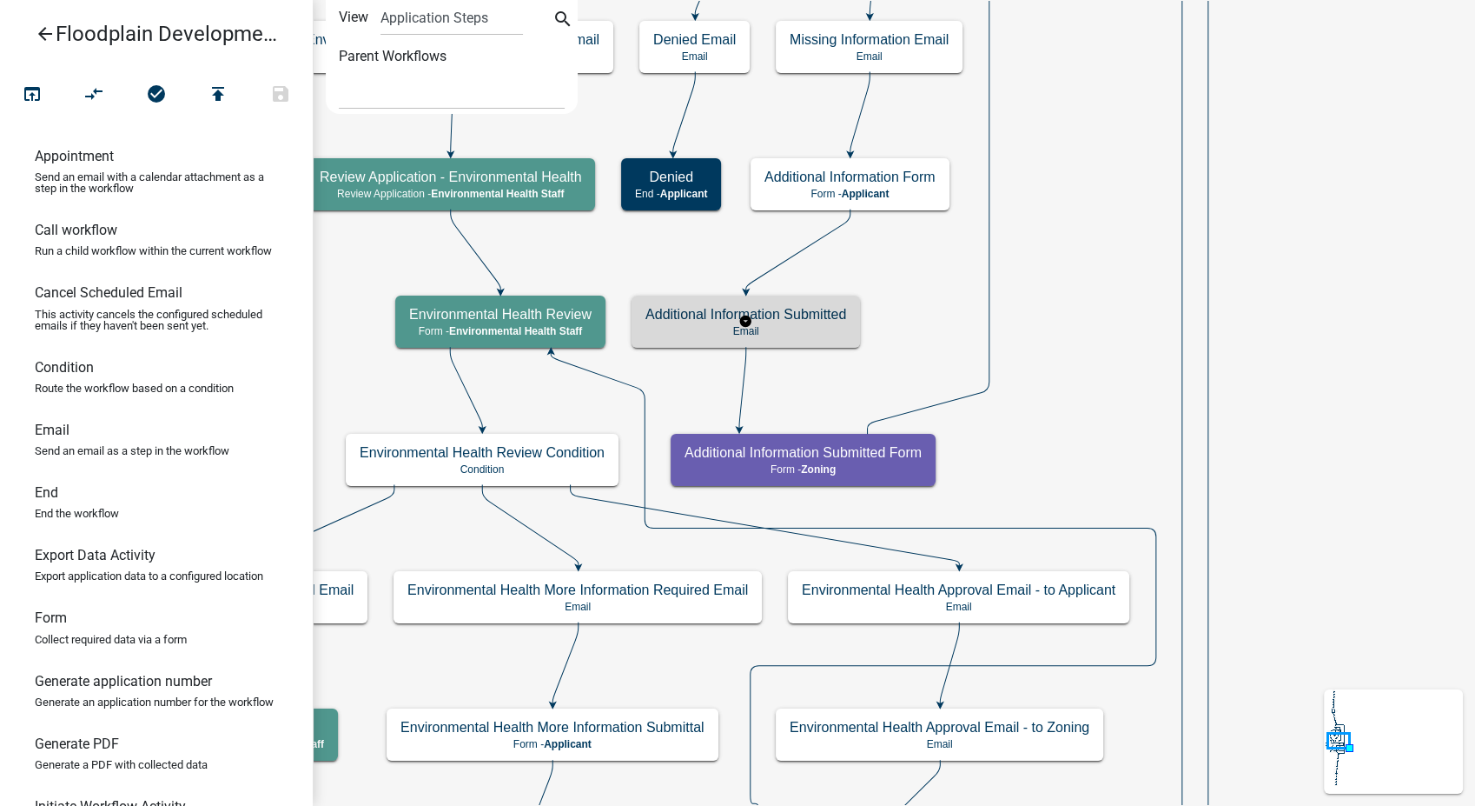
click at [806, 341] on div "Additional Information Submitted Email" at bounding box center [746, 321] width 229 height 52
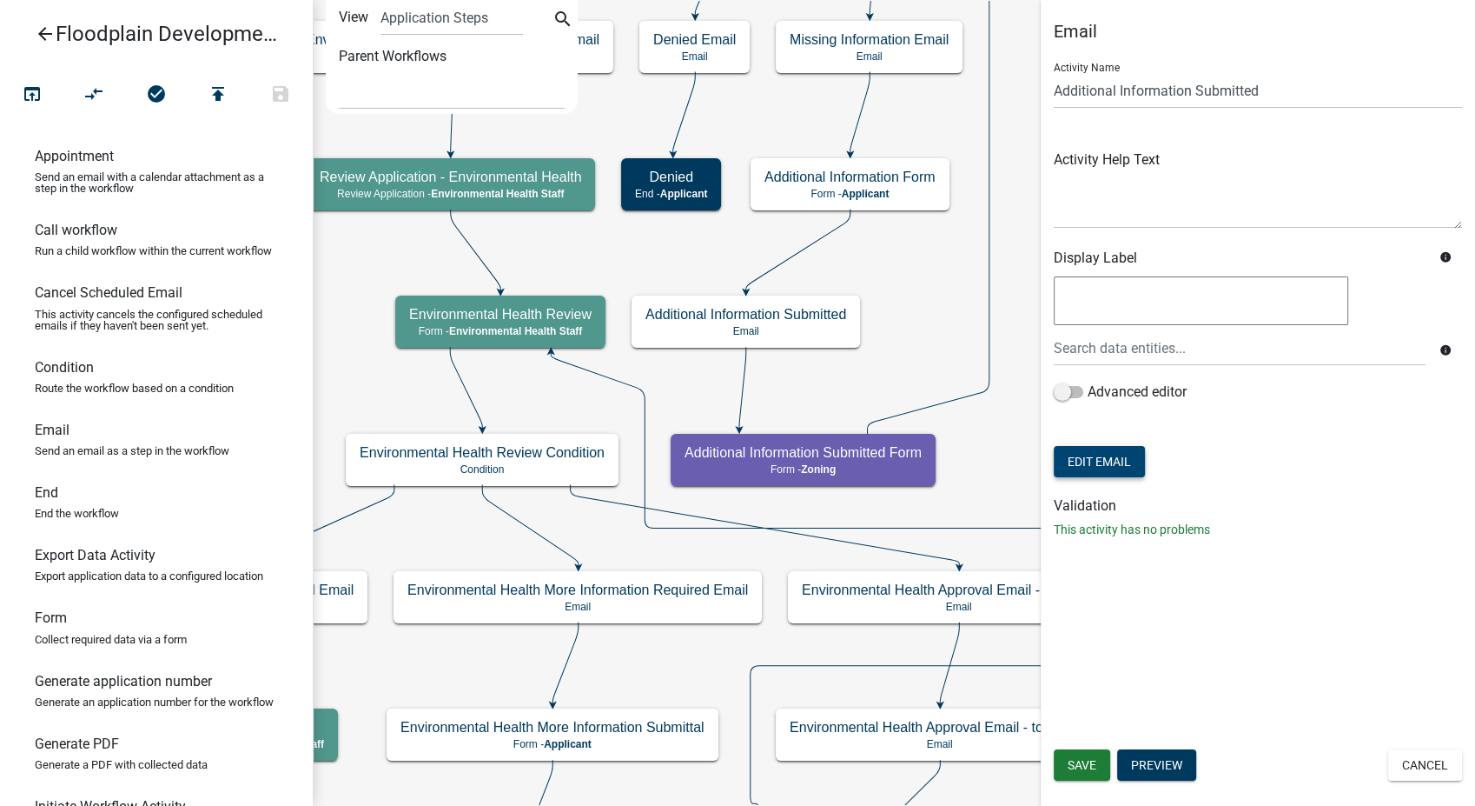
click at [1096, 467] on button "Edit Email" at bounding box center [1099, 461] width 91 height 31
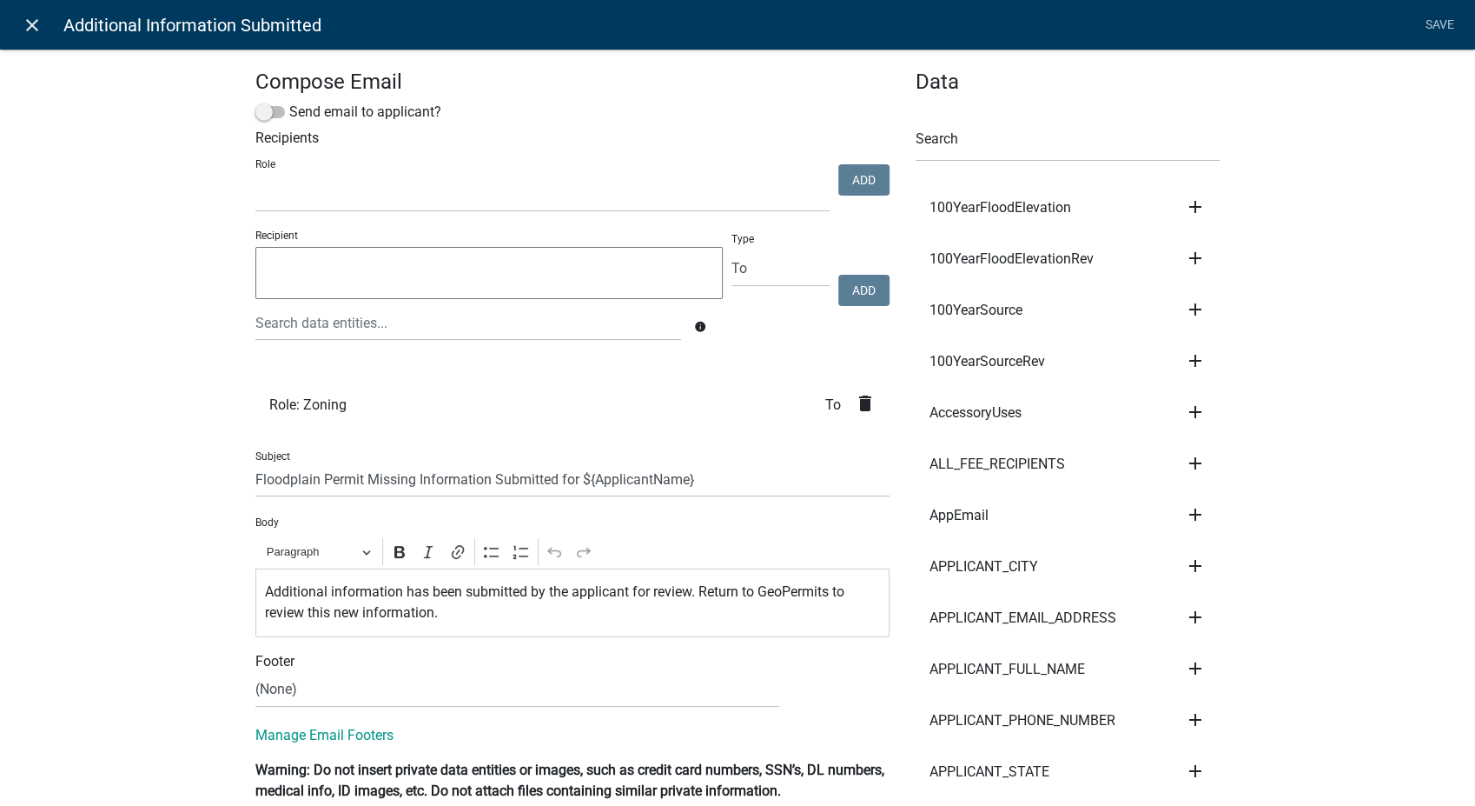
click at [24, 19] on icon "close" at bounding box center [32, 25] width 21 height 21
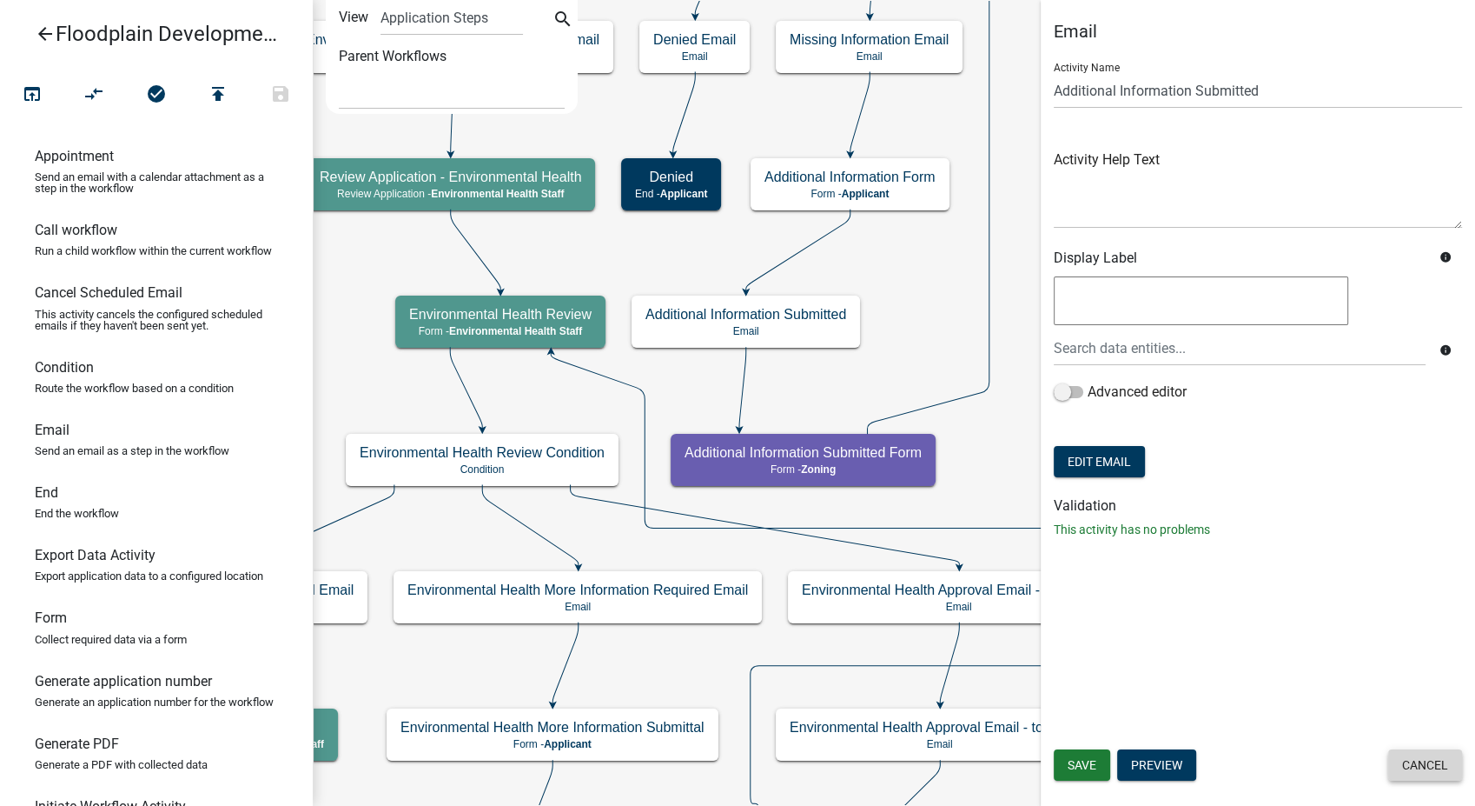
click at [1418, 759] on button "Cancel" at bounding box center [1426, 764] width 74 height 31
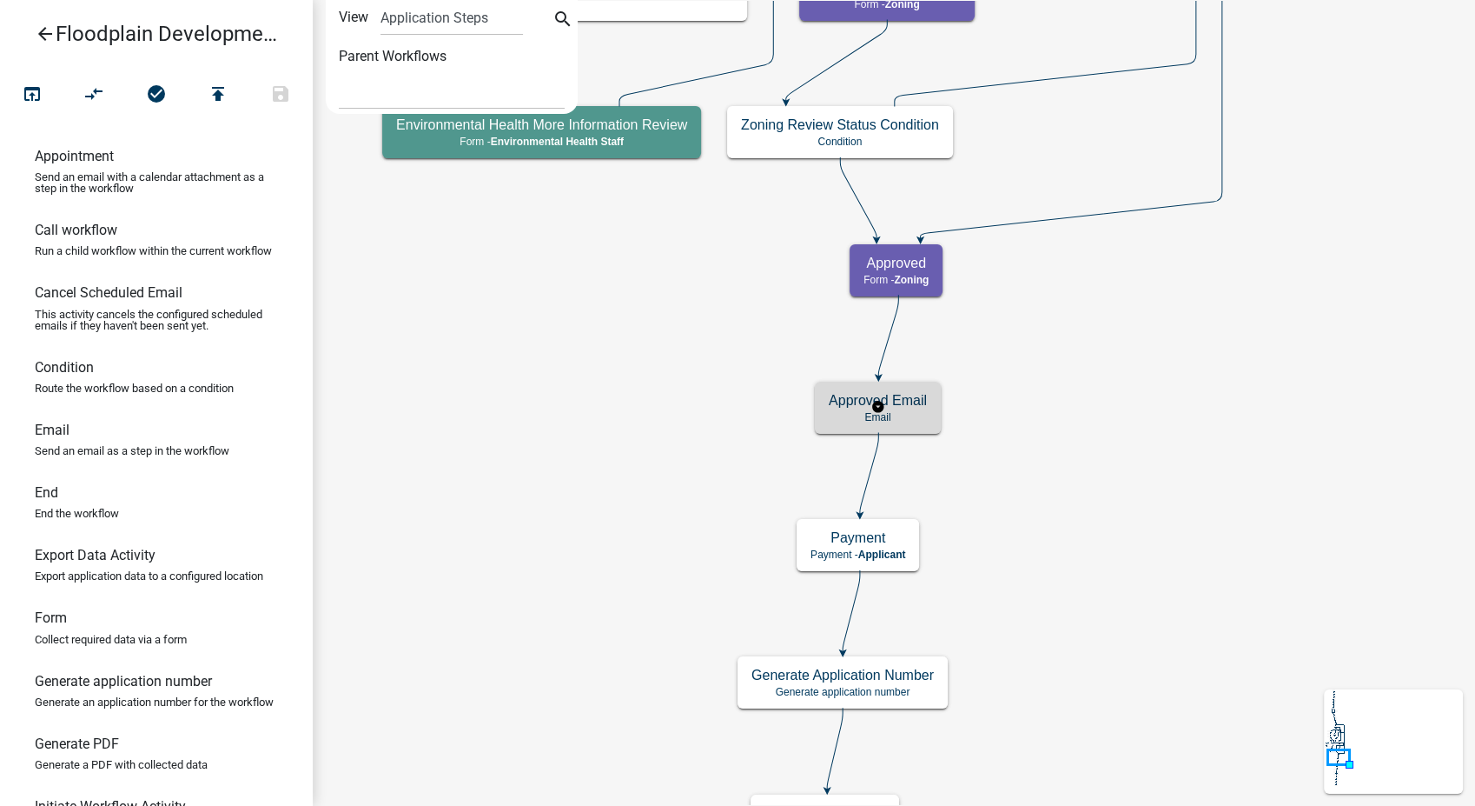
click at [911, 408] on div "Approved Email Email" at bounding box center [878, 407] width 126 height 52
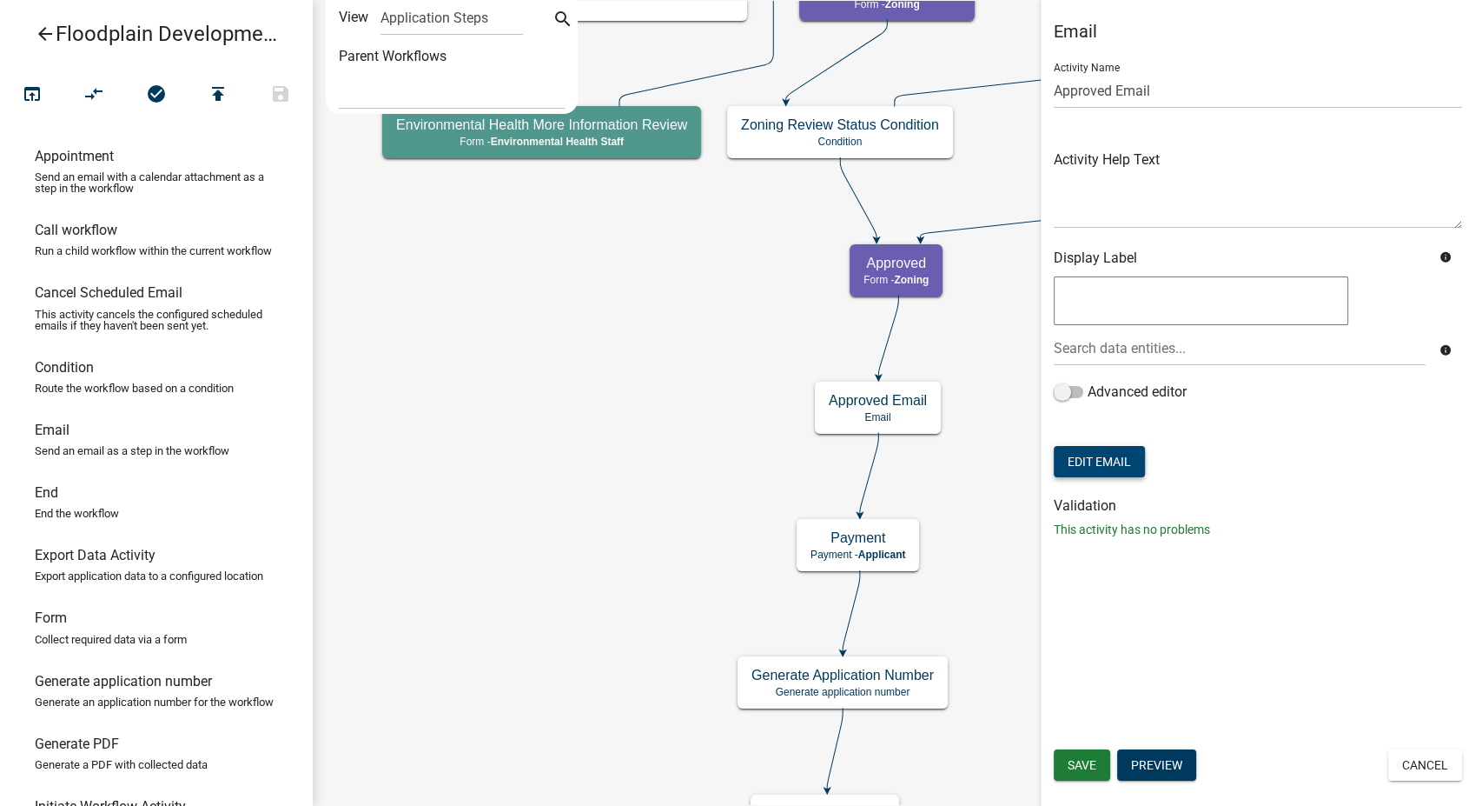
click at [1095, 467] on button "Edit Email" at bounding box center [1099, 461] width 91 height 31
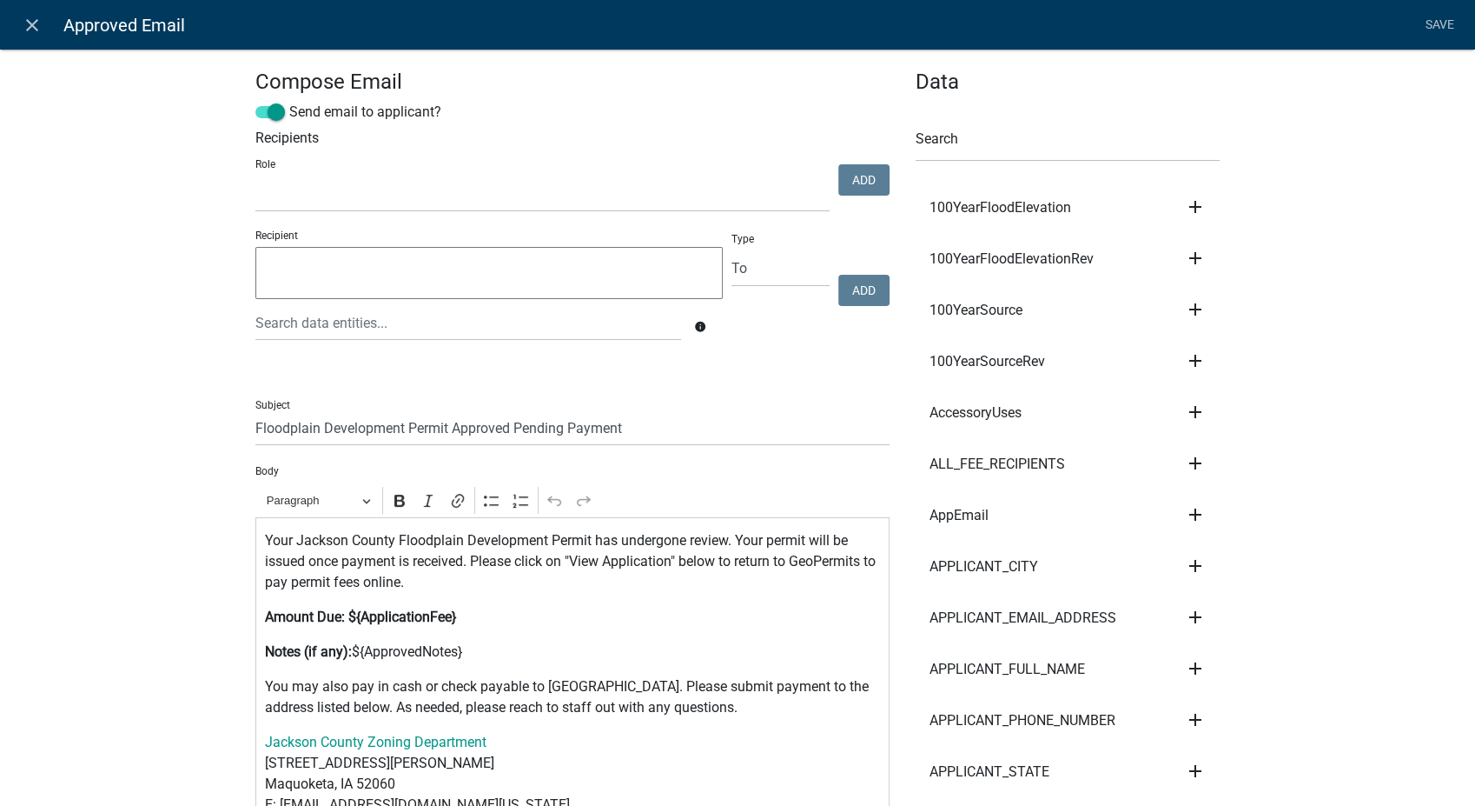
scroll to position [386, 0]
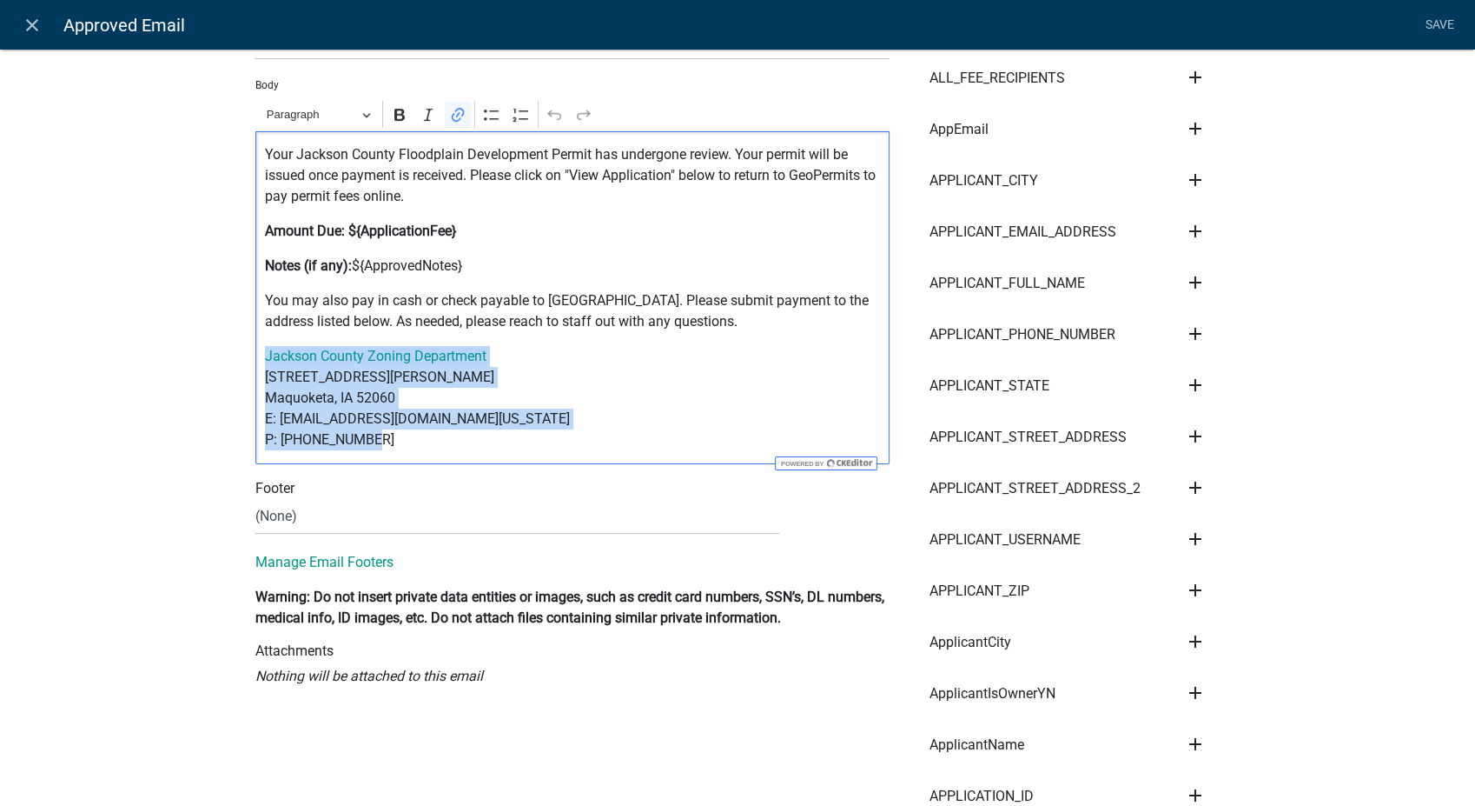
drag, startPoint x: 376, startPoint y: 445, endPoint x: 252, endPoint y: 347, distance: 158.4
click at [255, 347] on div "Your Jackson County Floodplain Development Permit has undergone review. Your pe…" at bounding box center [572, 297] width 634 height 333
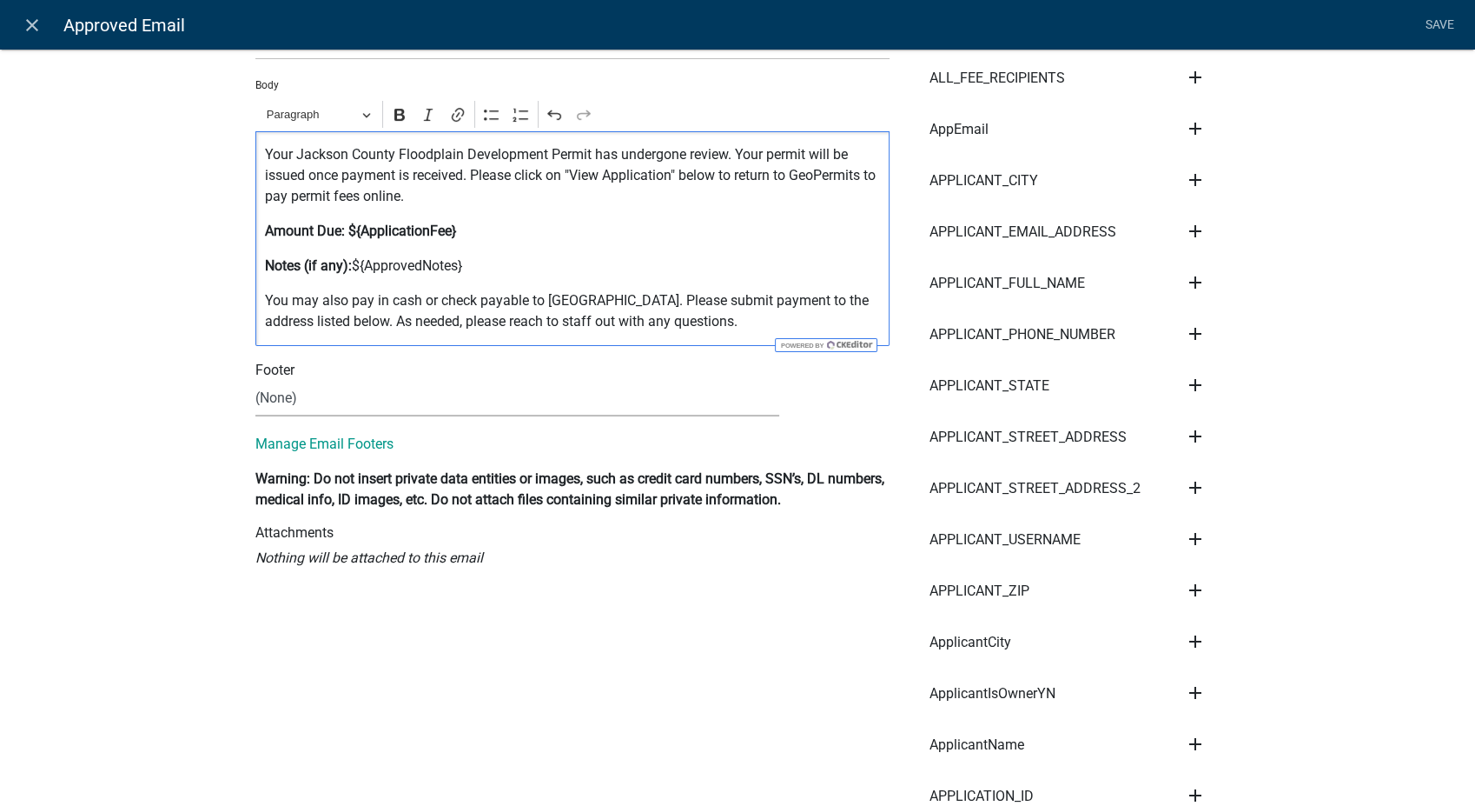
click at [342, 401] on select "(None) Zoning Department" at bounding box center [517, 399] width 524 height 36
select select "78e1197d-224a-4e0e-8b8e-5e672ce4c331"
click at [255, 381] on select "(None) Zoning Department" at bounding box center [517, 399] width 524 height 36
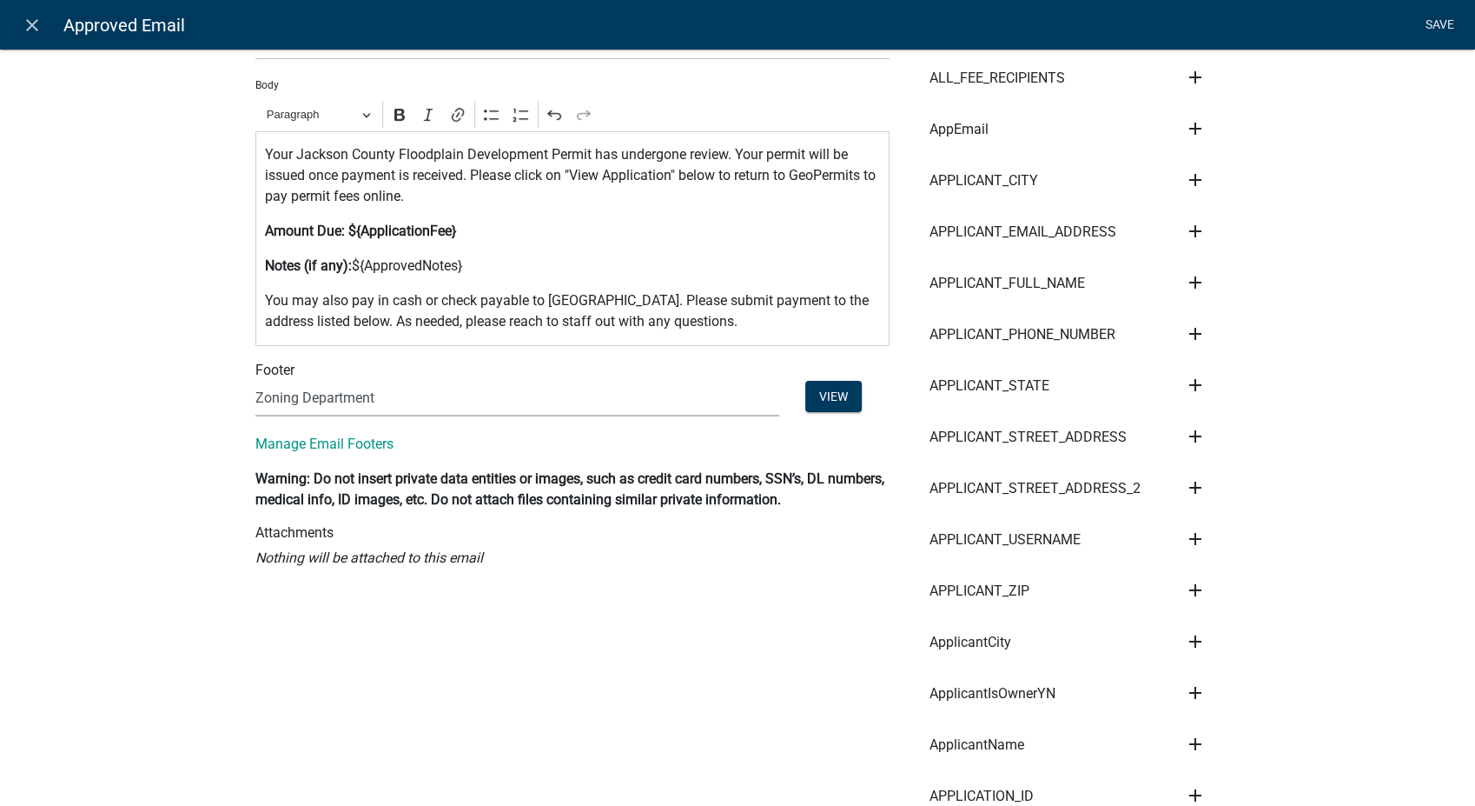
click at [1431, 17] on link "Save" at bounding box center [1439, 25] width 43 height 33
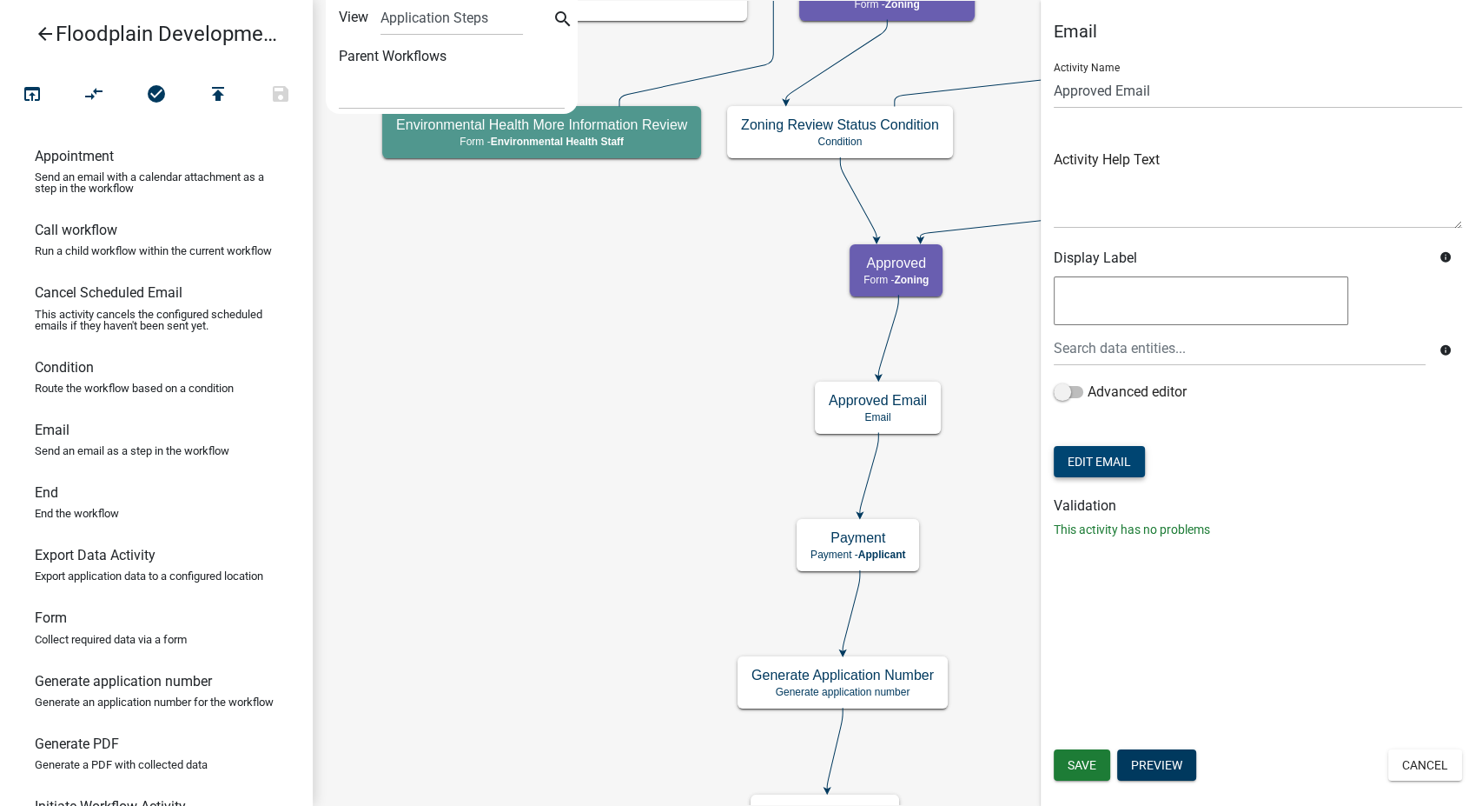
scroll to position [0, 0]
click at [1091, 760] on span "Save" at bounding box center [1082, 765] width 29 height 14
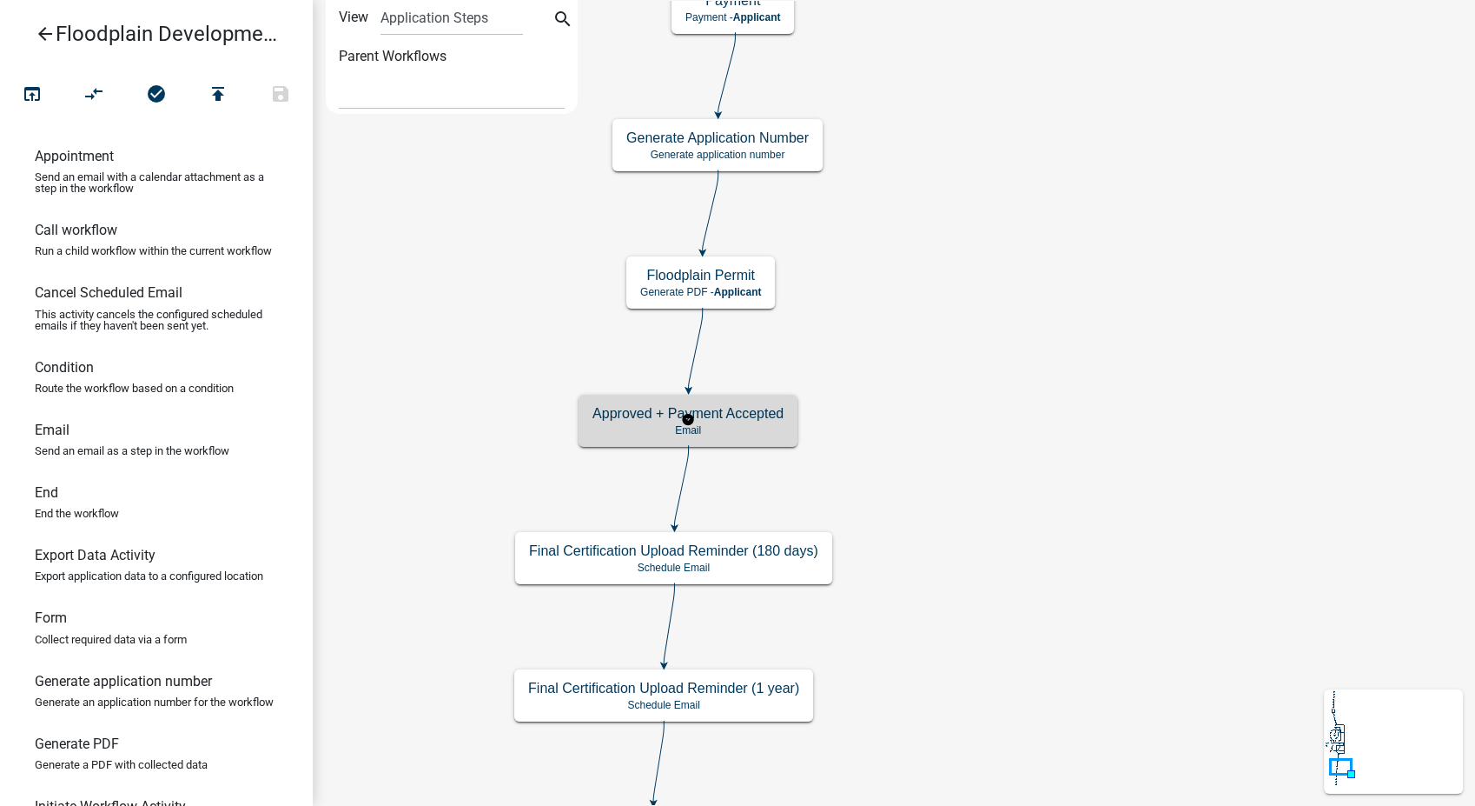
click at [726, 424] on p "Email" at bounding box center [688, 430] width 191 height 12
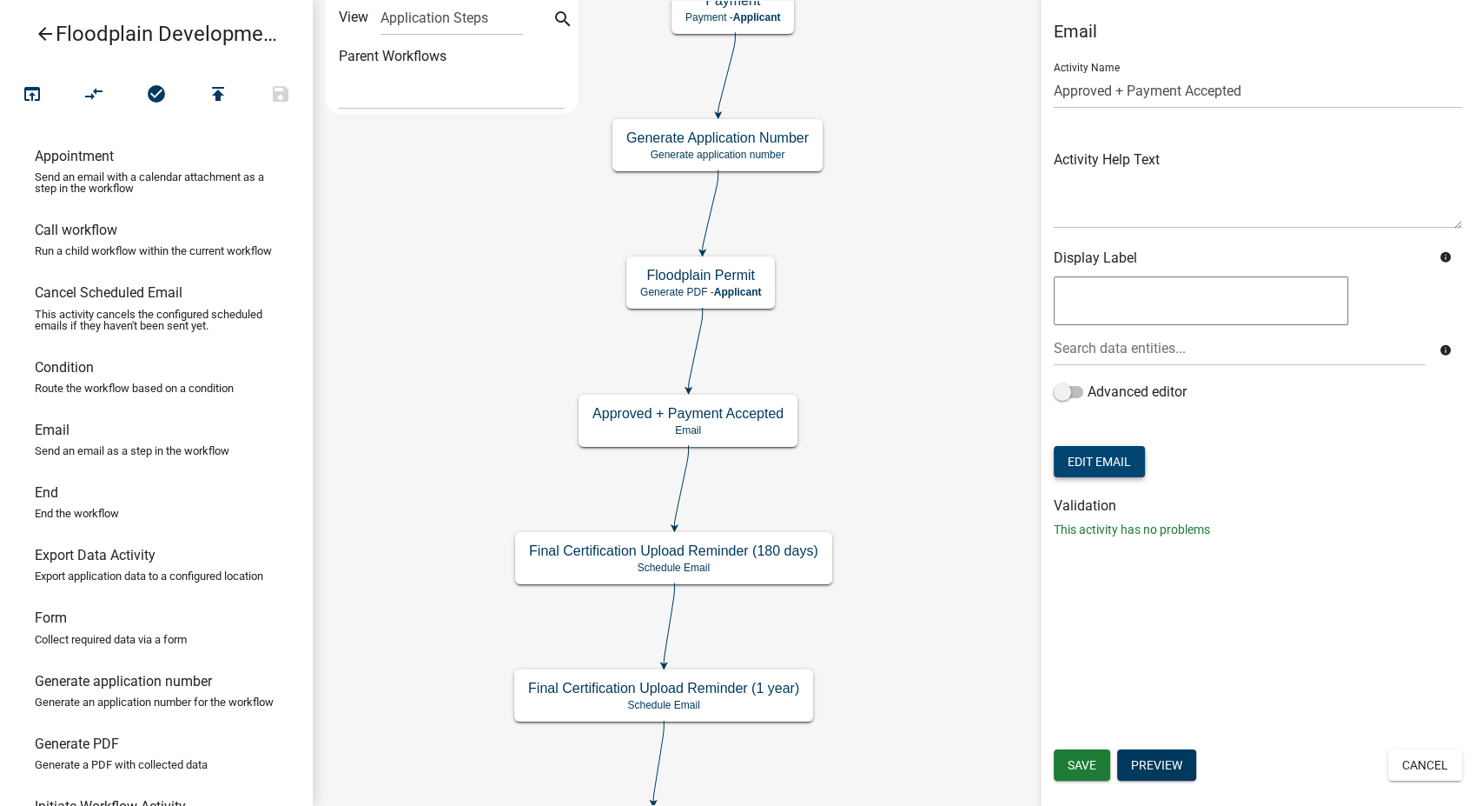
click at [1111, 455] on button "Edit Email" at bounding box center [1099, 461] width 91 height 31
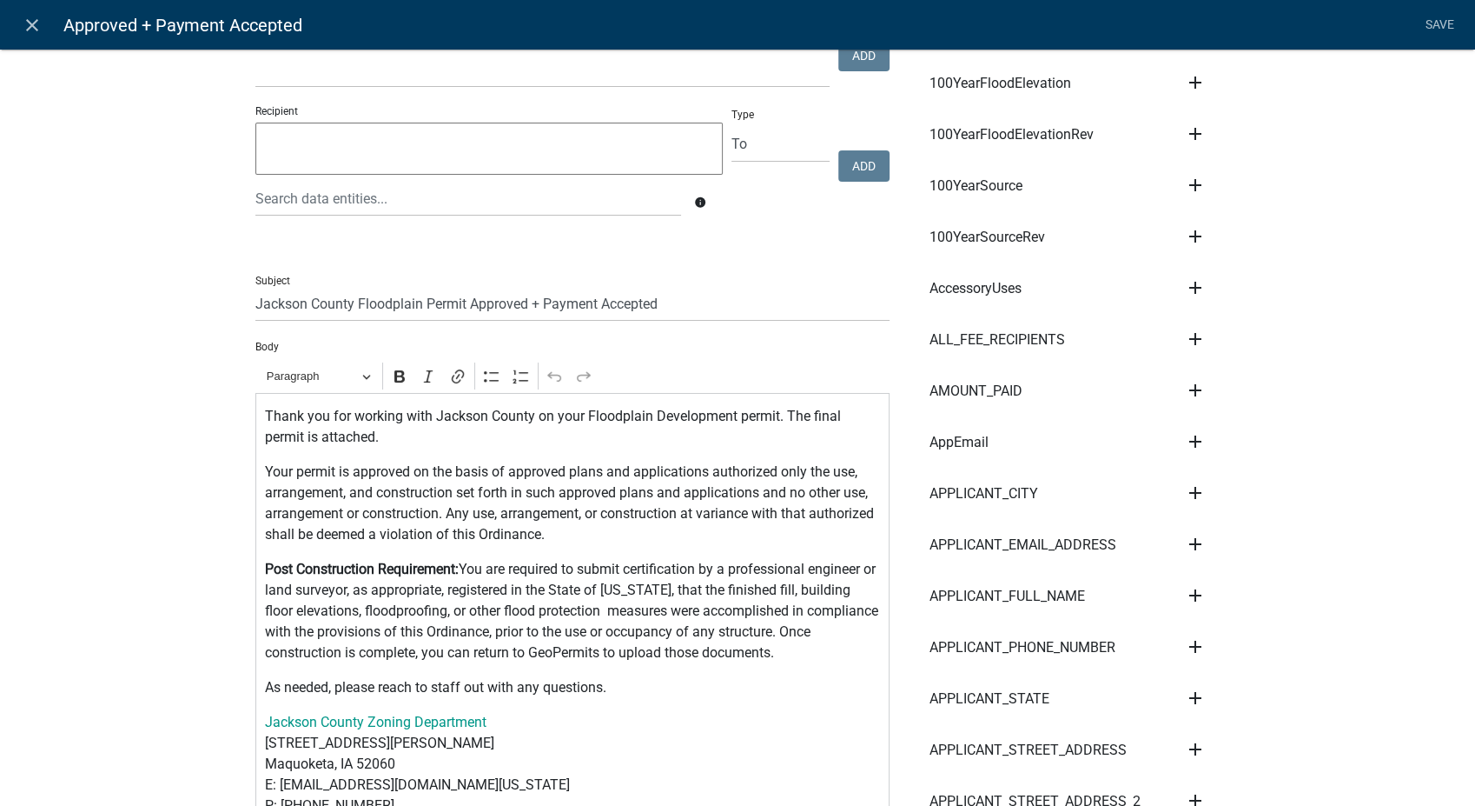
scroll to position [386, 0]
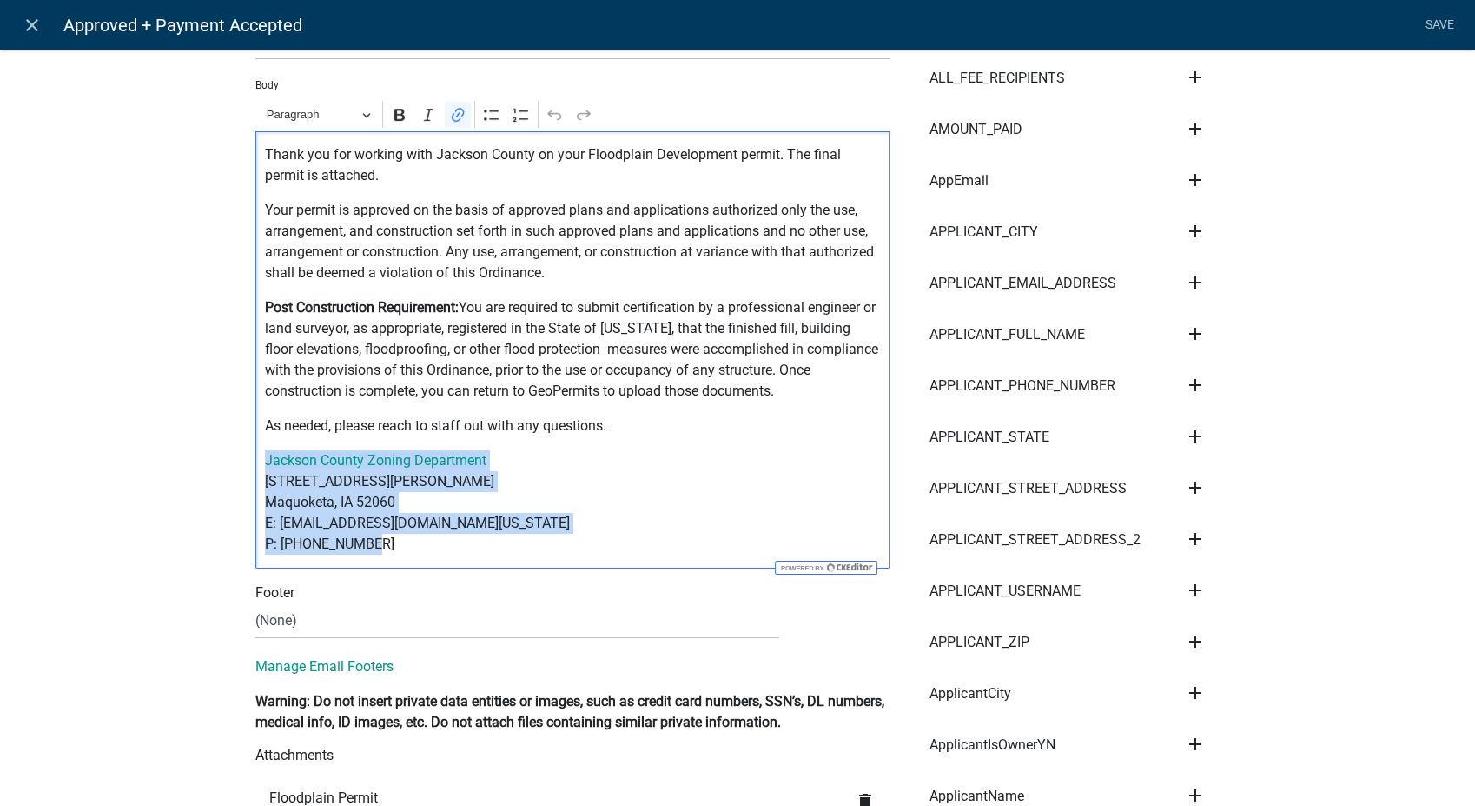
drag, startPoint x: 387, startPoint y: 542, endPoint x: 238, endPoint y: 461, distance: 169.1
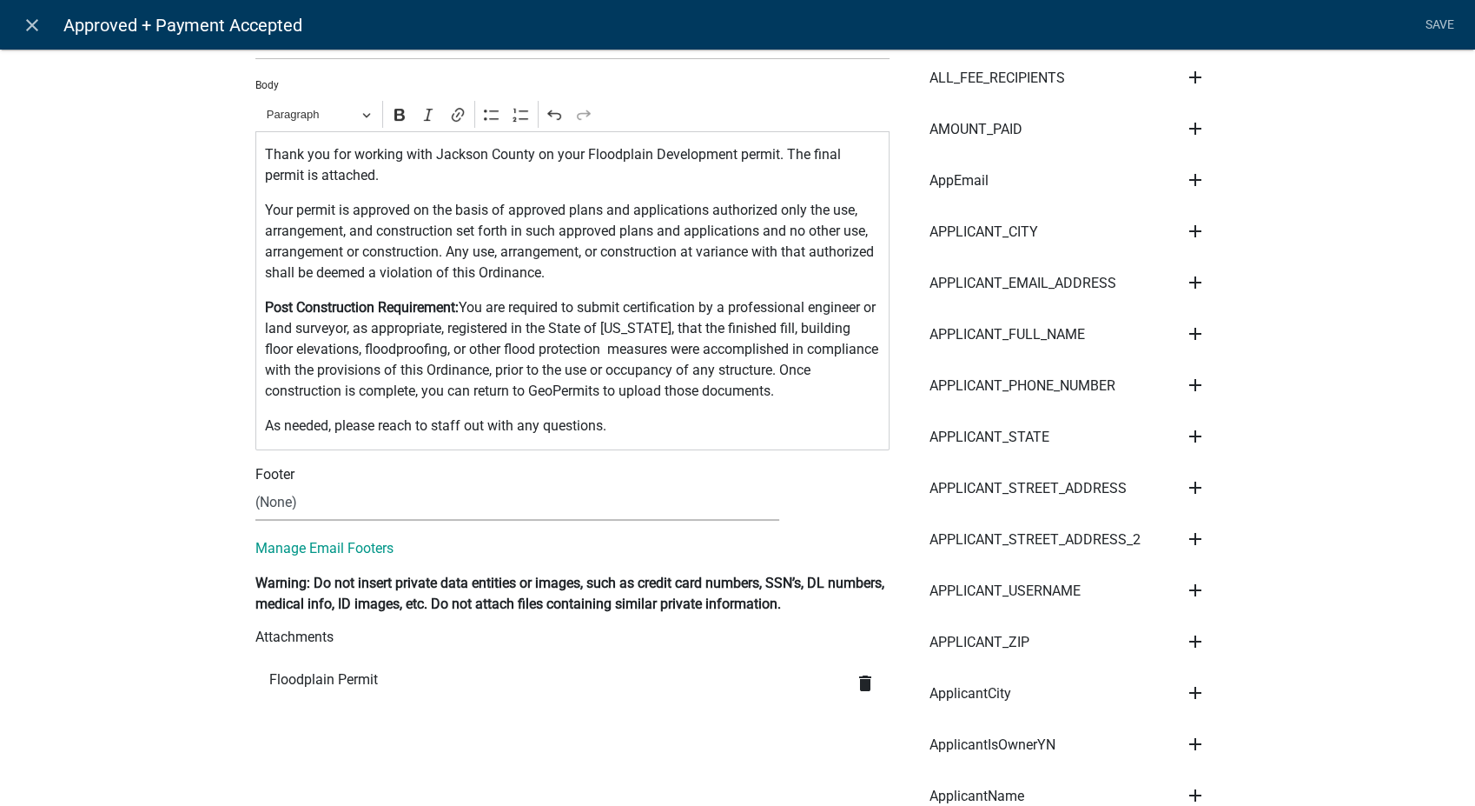
click at [308, 494] on select "(None) Zoning Department" at bounding box center [517, 503] width 524 height 36
select select "78e1197d-224a-4e0e-8b8e-5e672ce4c331"
click at [255, 485] on select "(None) Zoning Department" at bounding box center [517, 503] width 524 height 36
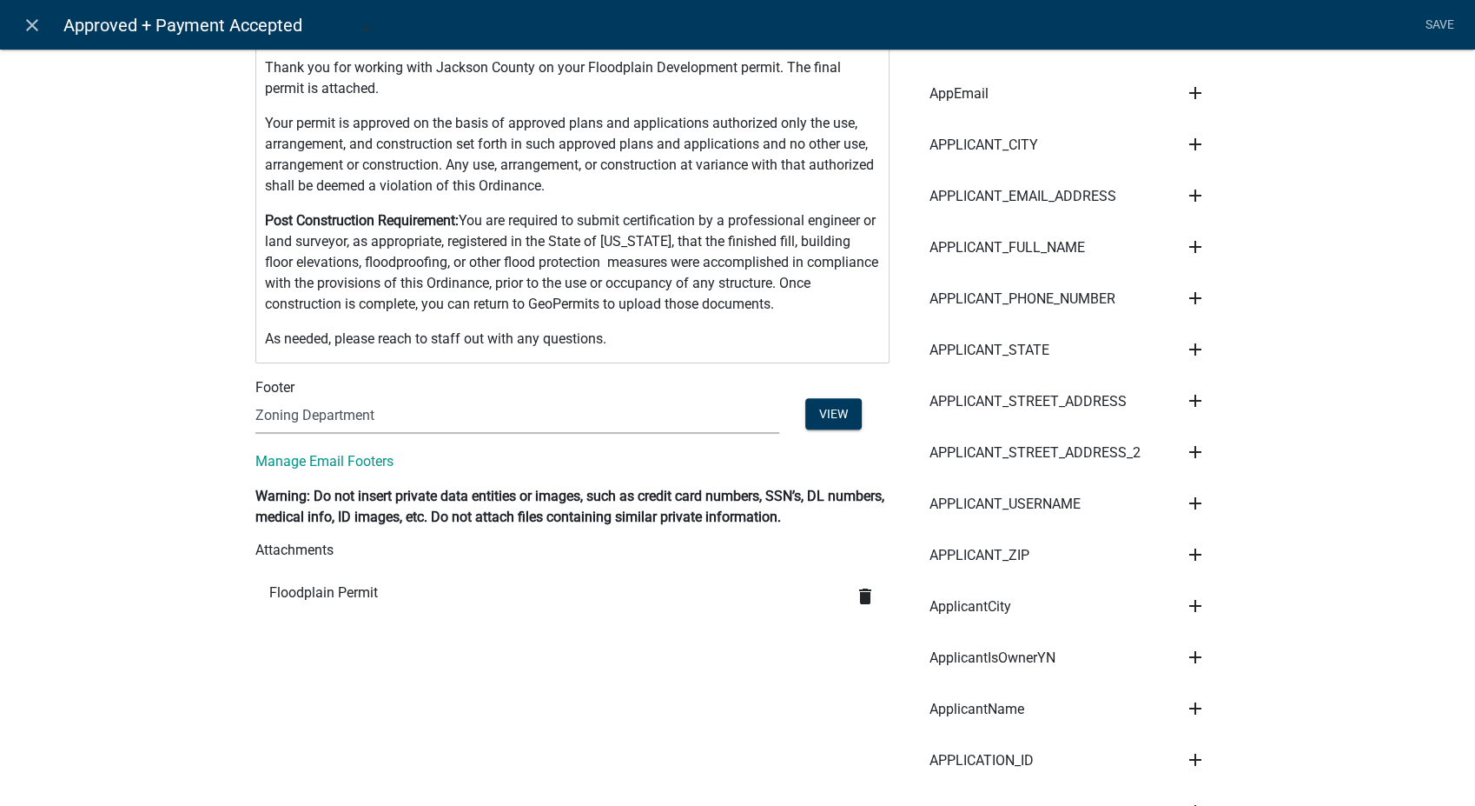
scroll to position [289, 0]
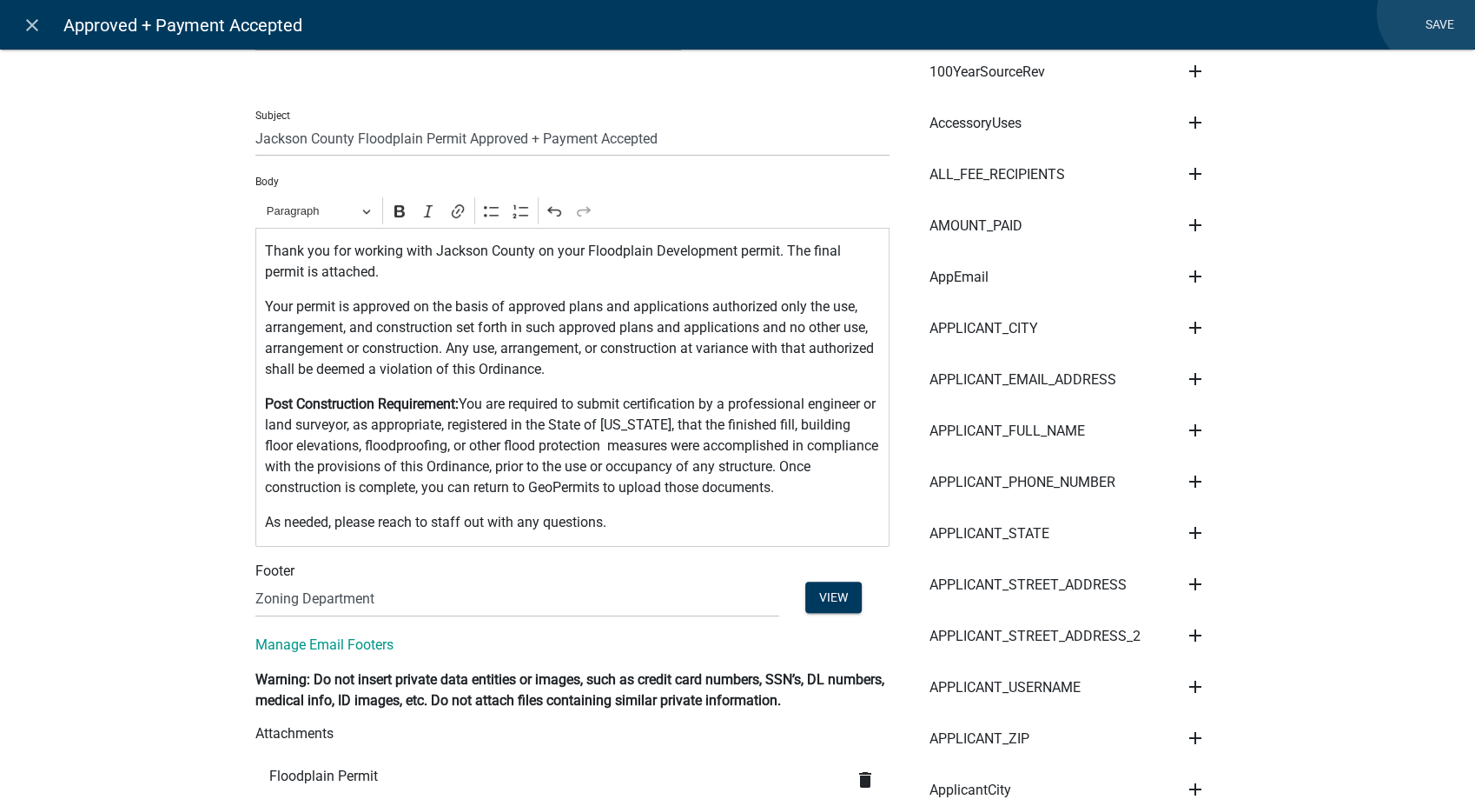
click at [1432, 13] on link "Save" at bounding box center [1439, 25] width 43 height 33
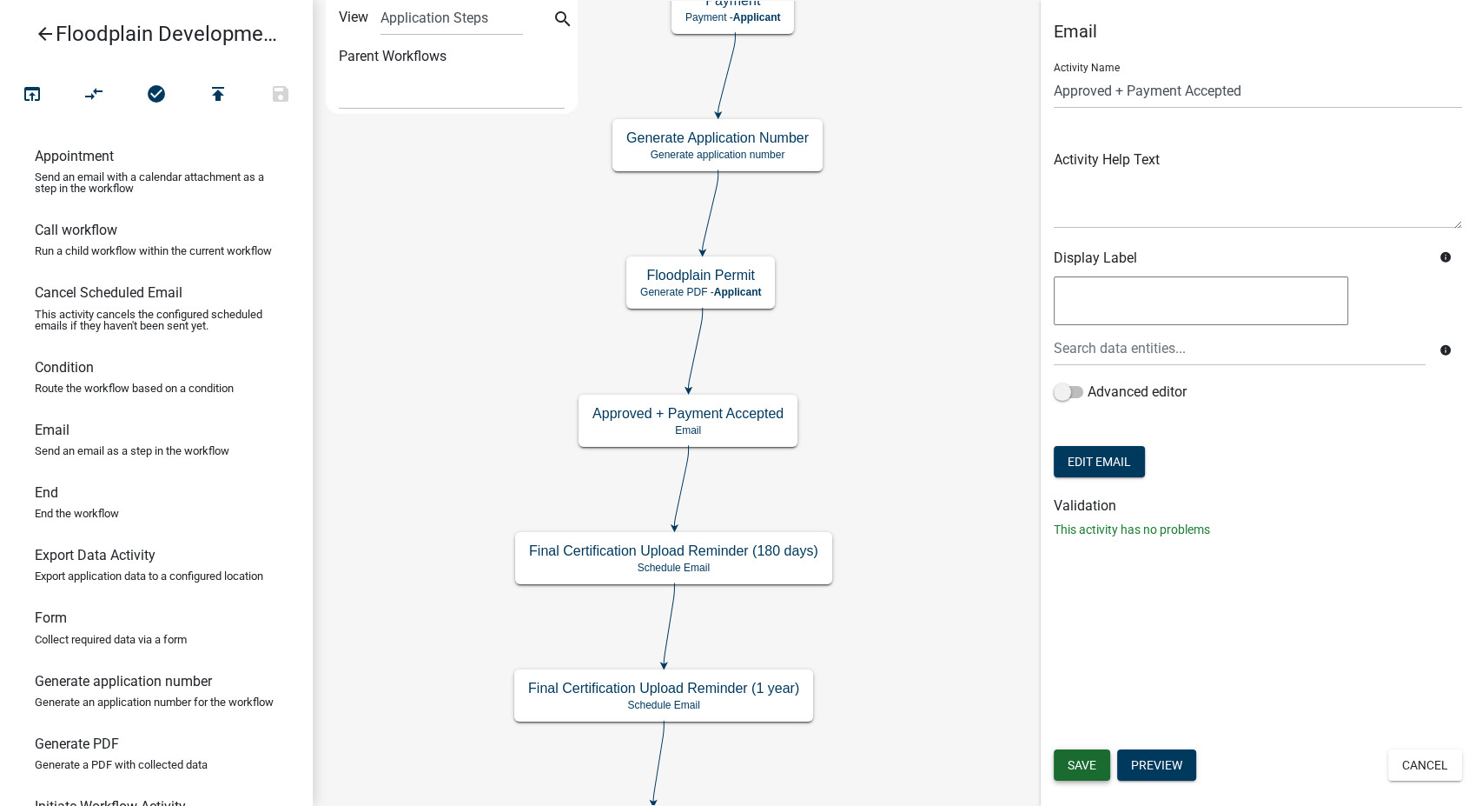
click at [1091, 759] on span "Save" at bounding box center [1082, 765] width 29 height 14
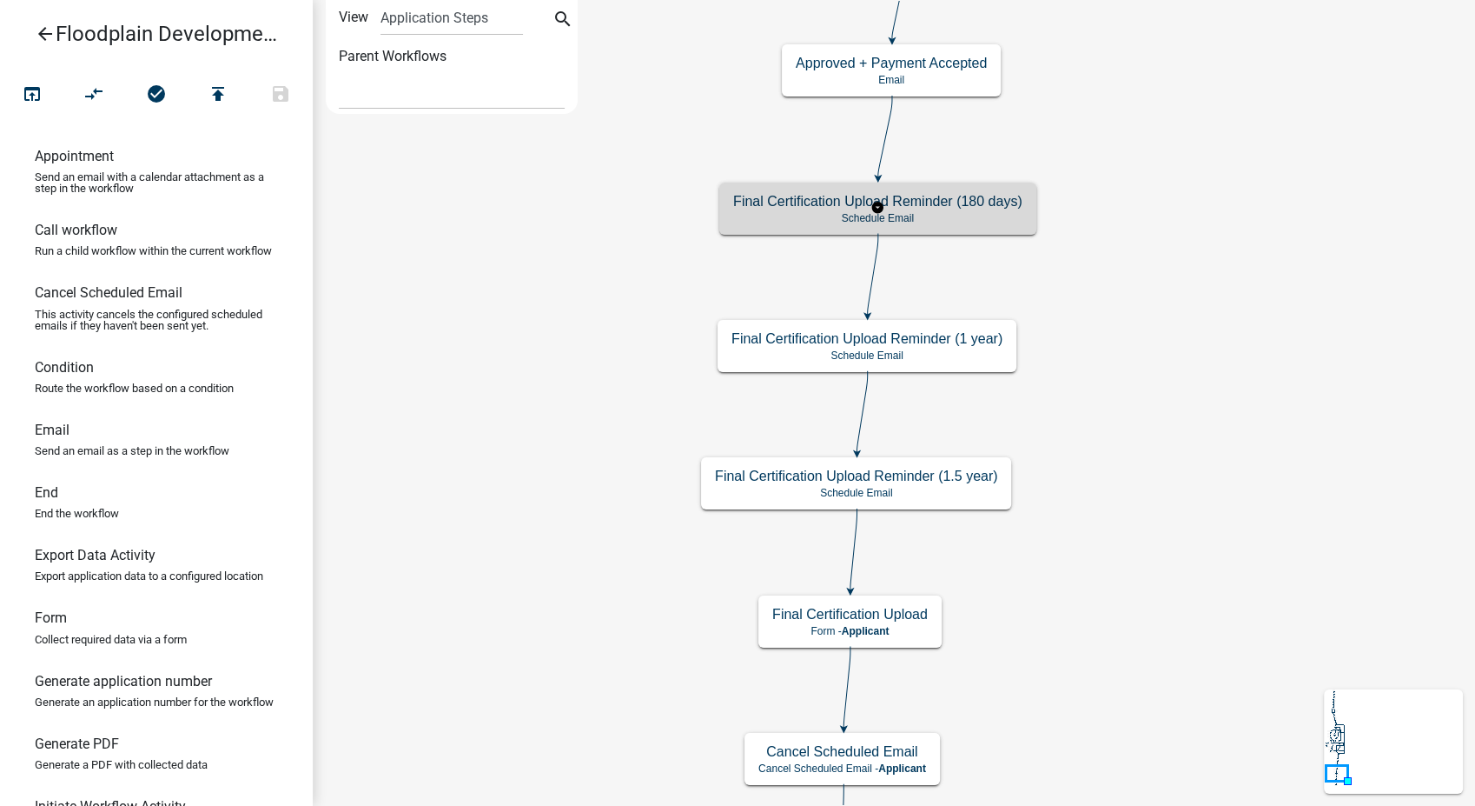
click at [924, 219] on p "Schedule Email" at bounding box center [877, 218] width 289 height 12
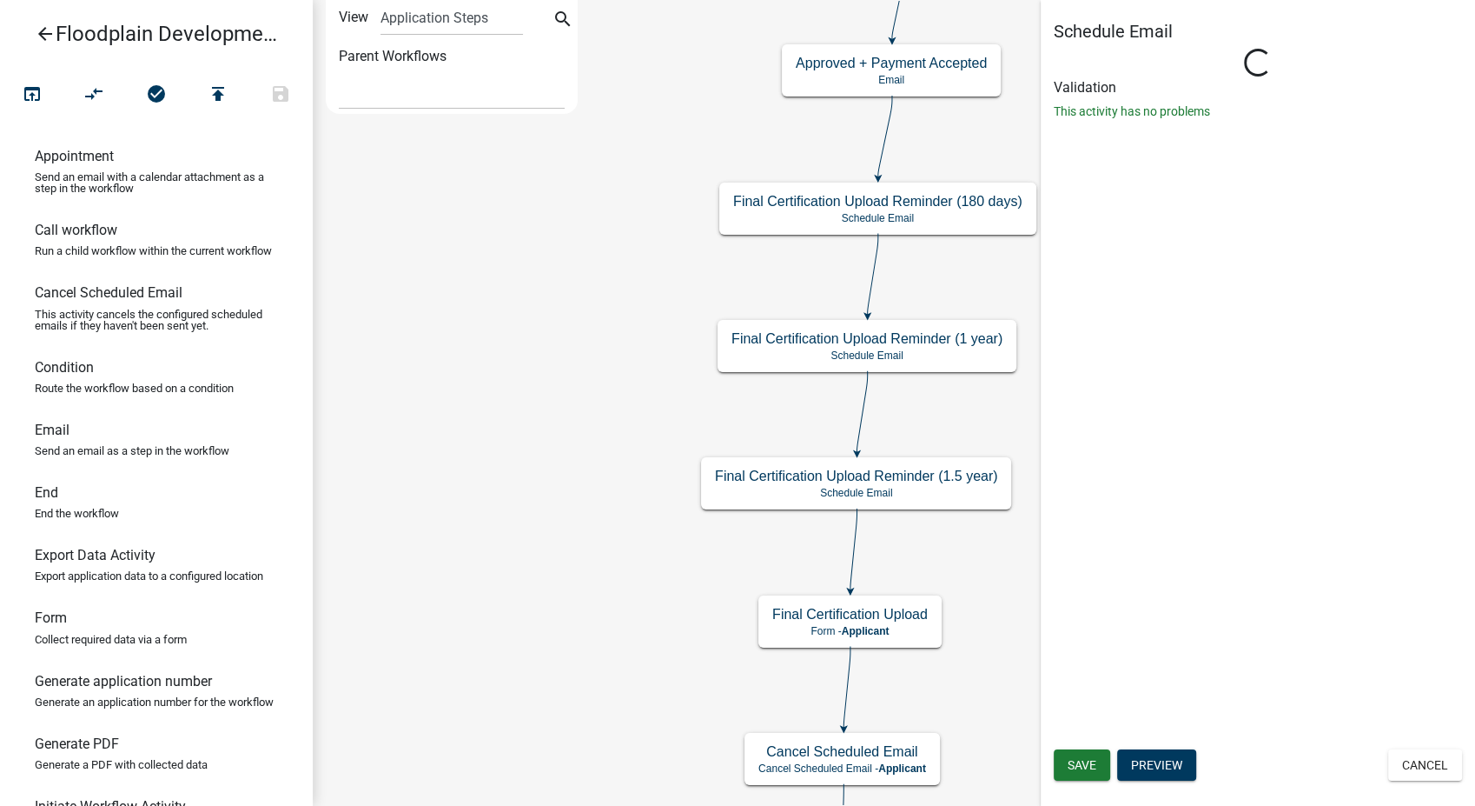
select select "8: 8:00 AM"
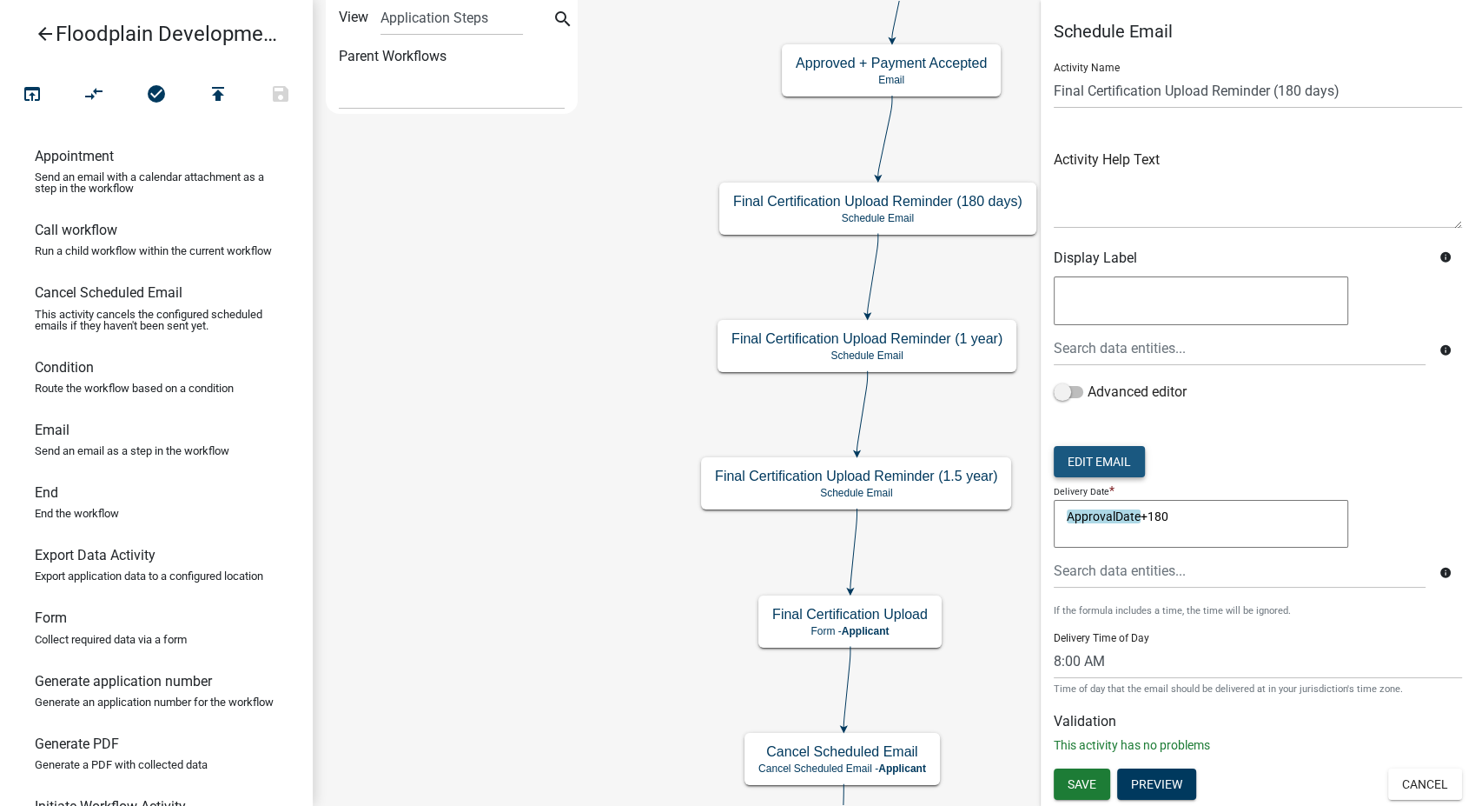
click at [1091, 461] on button "Edit Email" at bounding box center [1099, 461] width 91 height 31
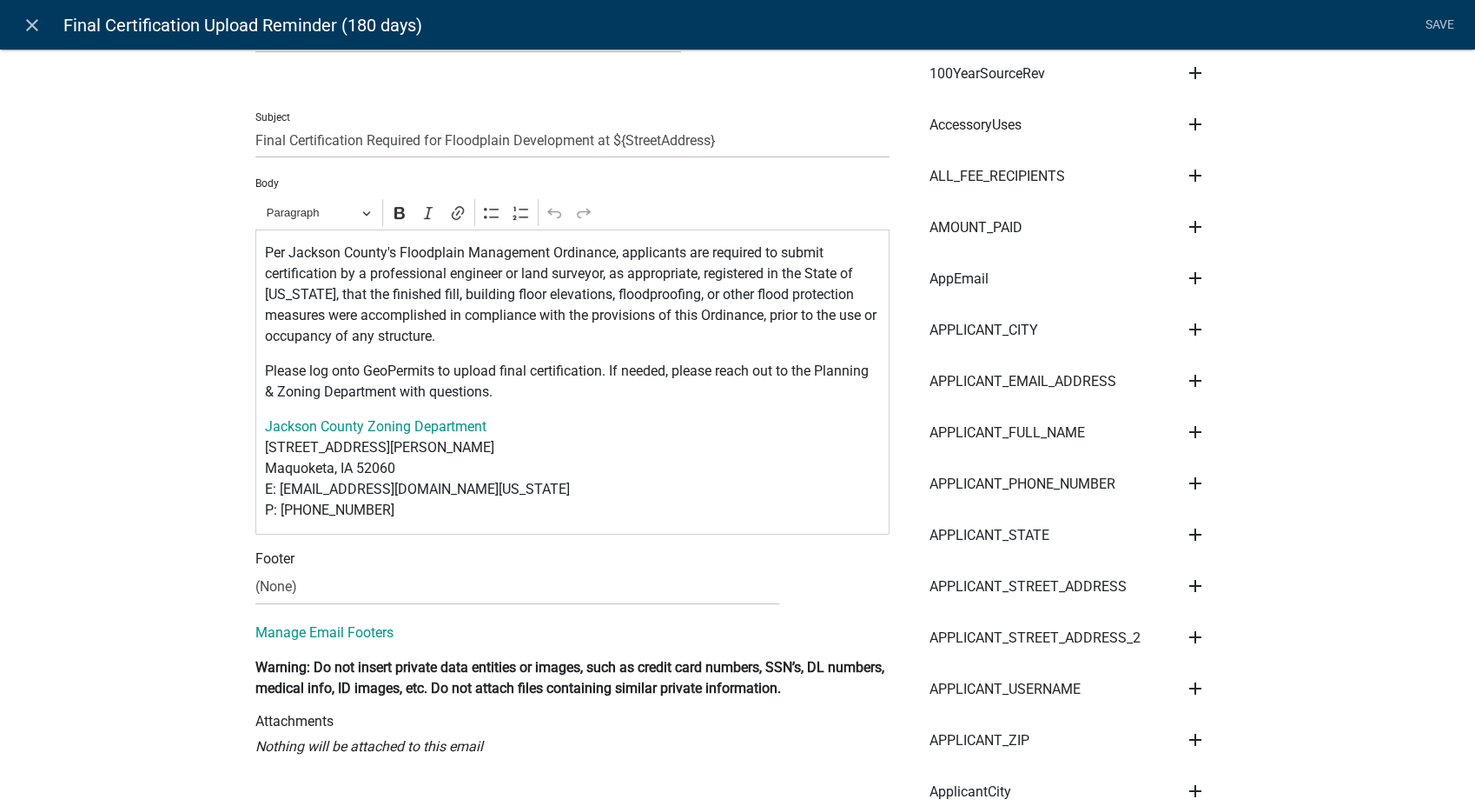
scroll to position [289, 0]
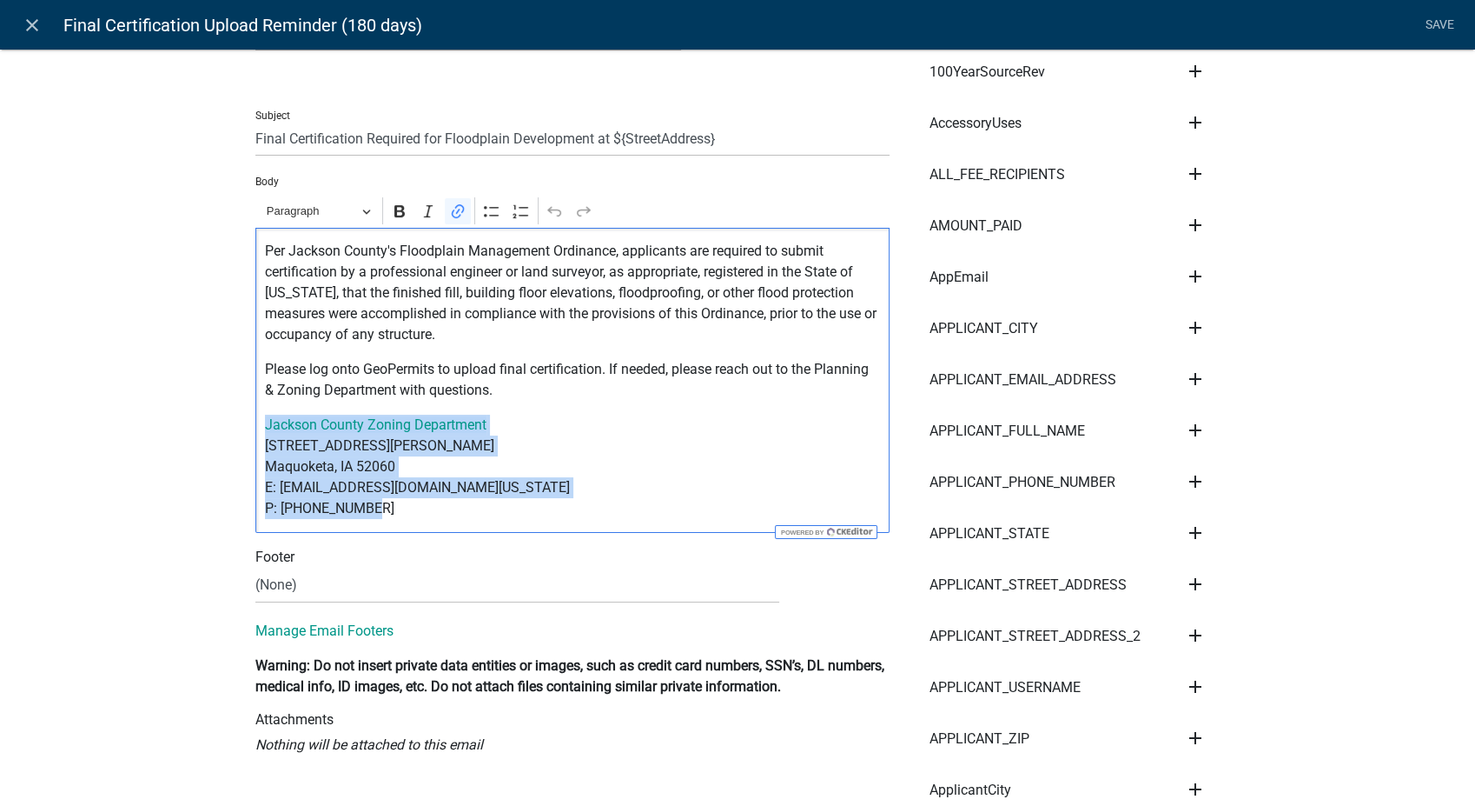
drag, startPoint x: 371, startPoint y: 505, endPoint x: 222, endPoint y: 414, distance: 175.1
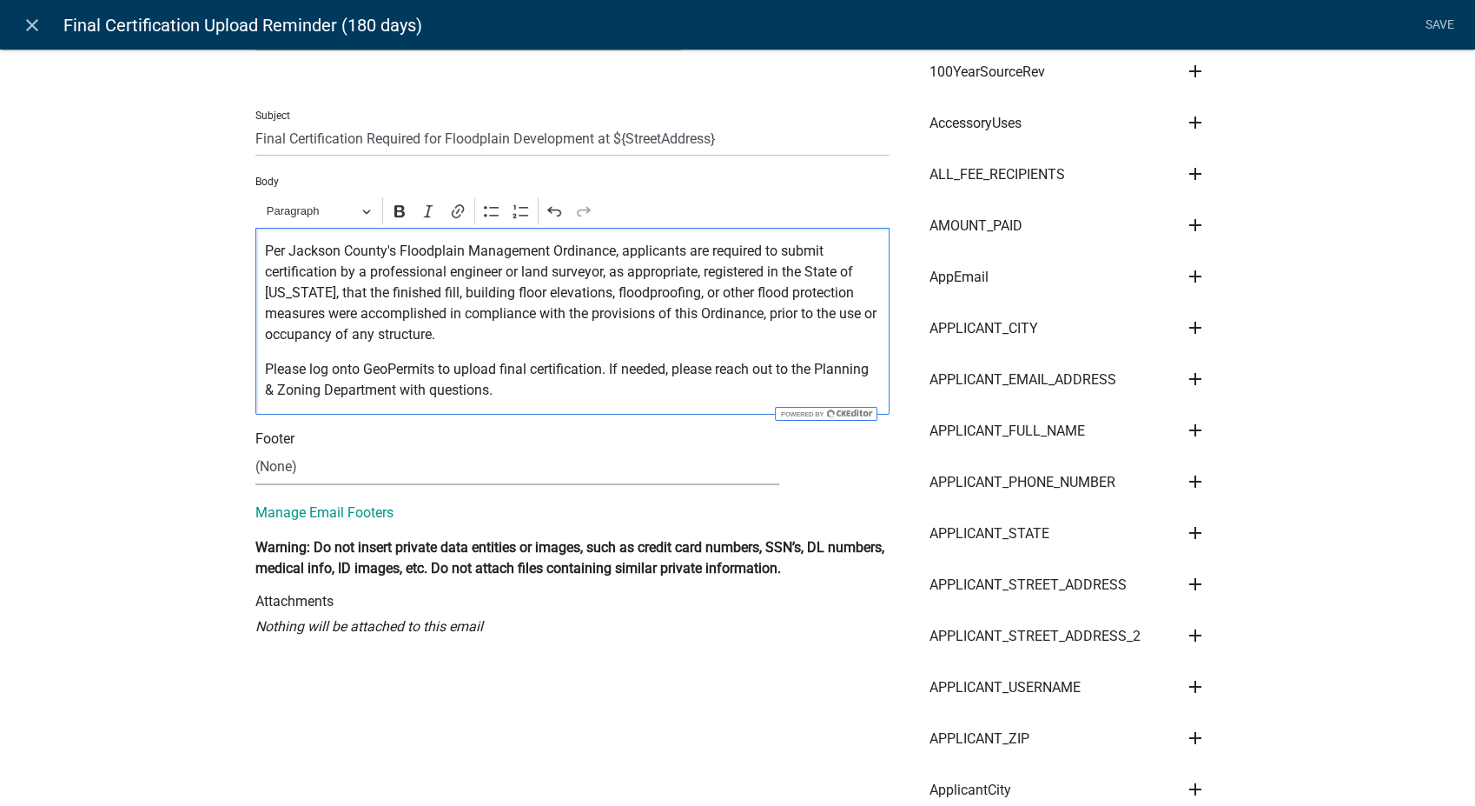
click at [307, 459] on select "(None) Zoning Department" at bounding box center [517, 467] width 524 height 36
select select "78e1197d-224a-4e0e-8b8e-5e672ce4c331"
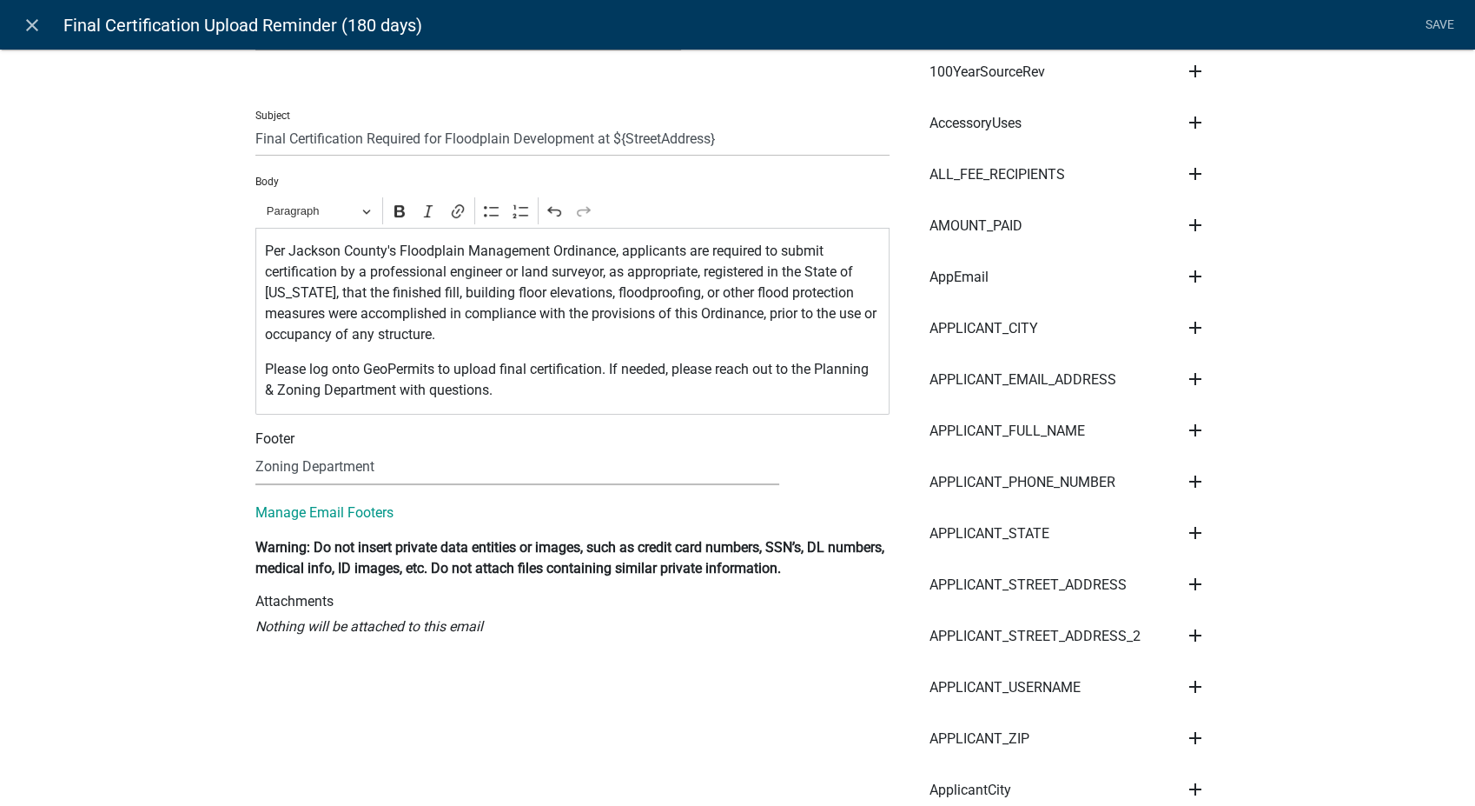
click at [255, 449] on select "(None) Zoning Department" at bounding box center [517, 467] width 524 height 36
click at [1431, 25] on link "Save" at bounding box center [1439, 25] width 43 height 33
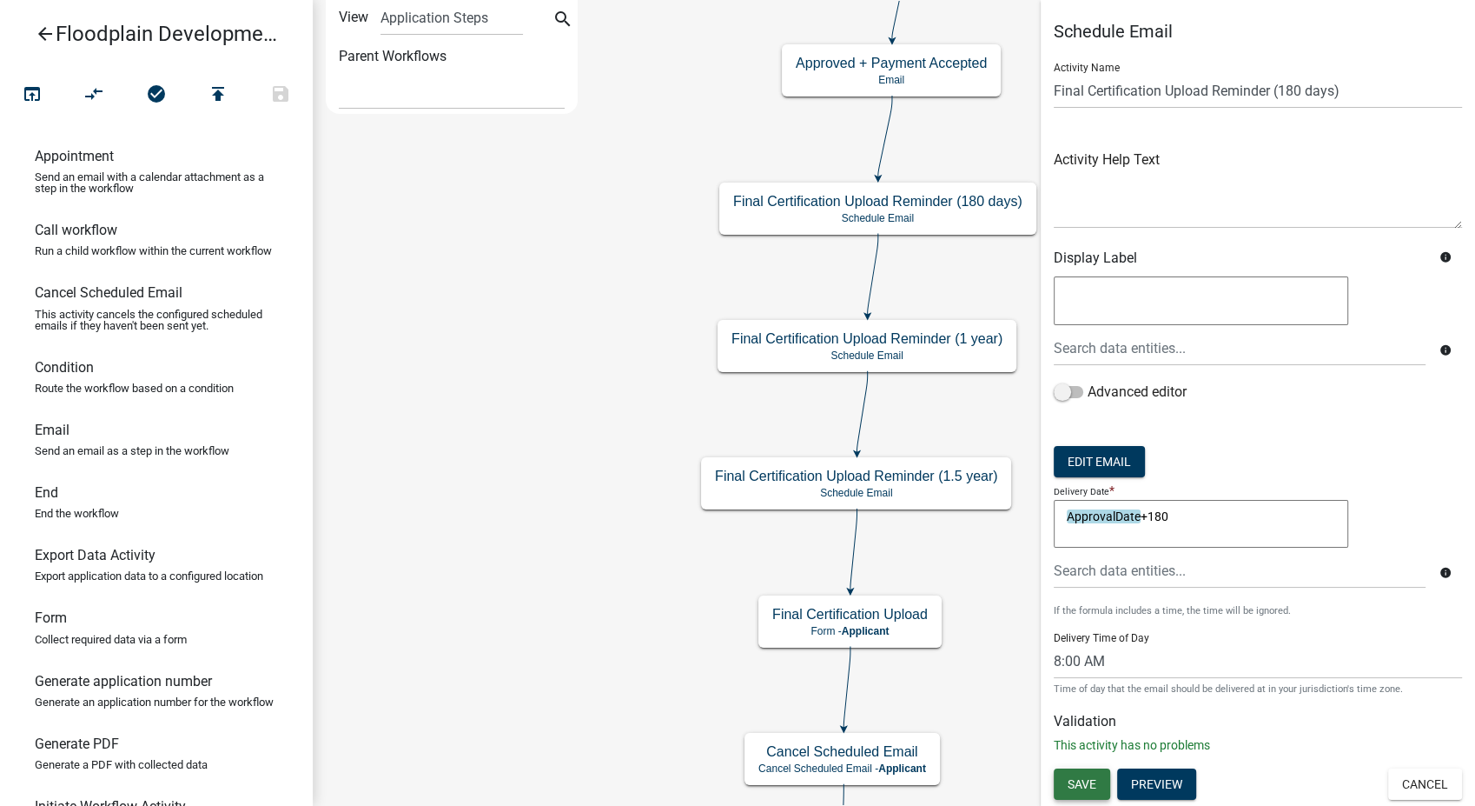
click at [1098, 782] on button "Save" at bounding box center [1082, 783] width 56 height 31
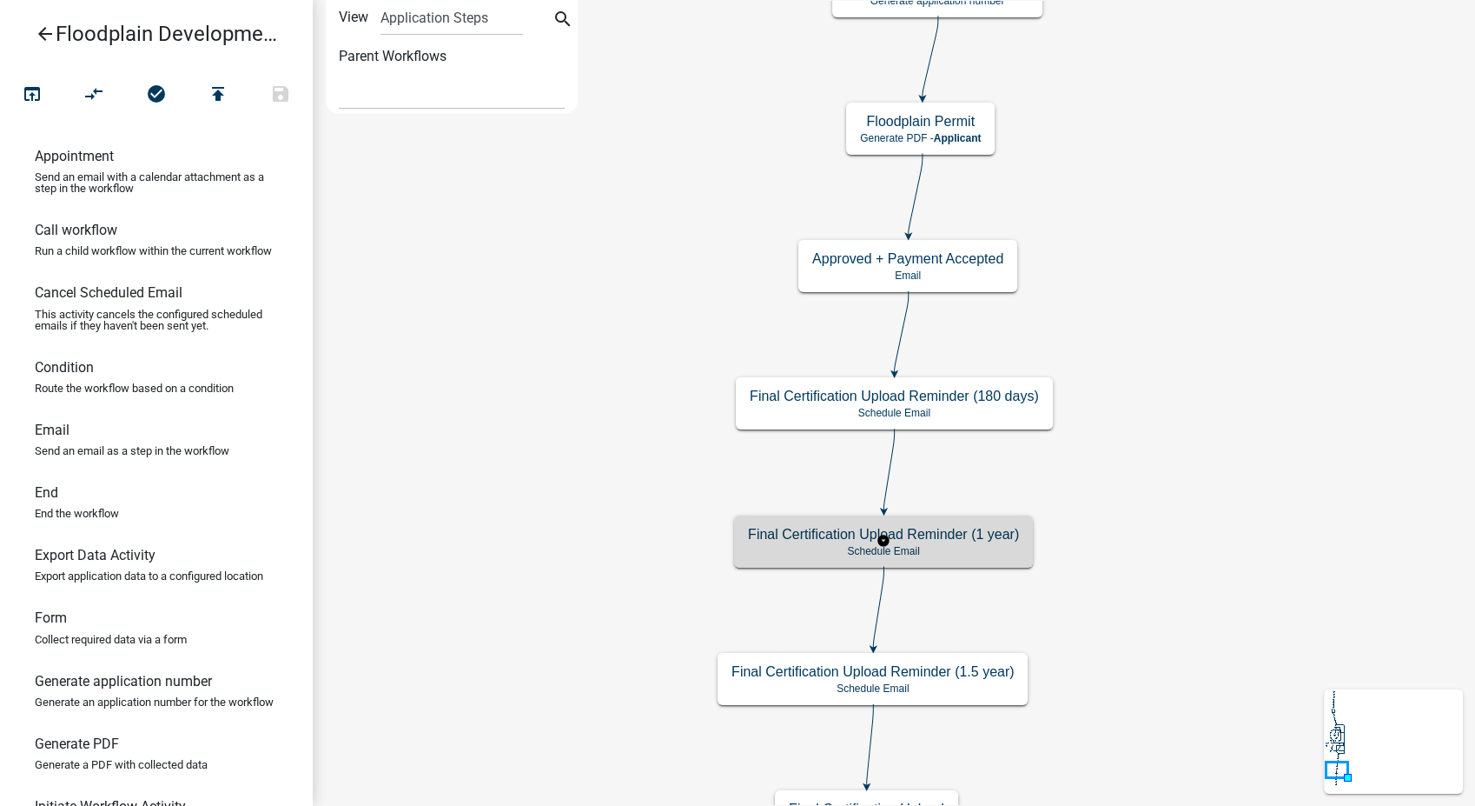
click at [971, 532] on h5 "Final Certification Upload Reminder (1 year)" at bounding box center [883, 534] width 271 height 17
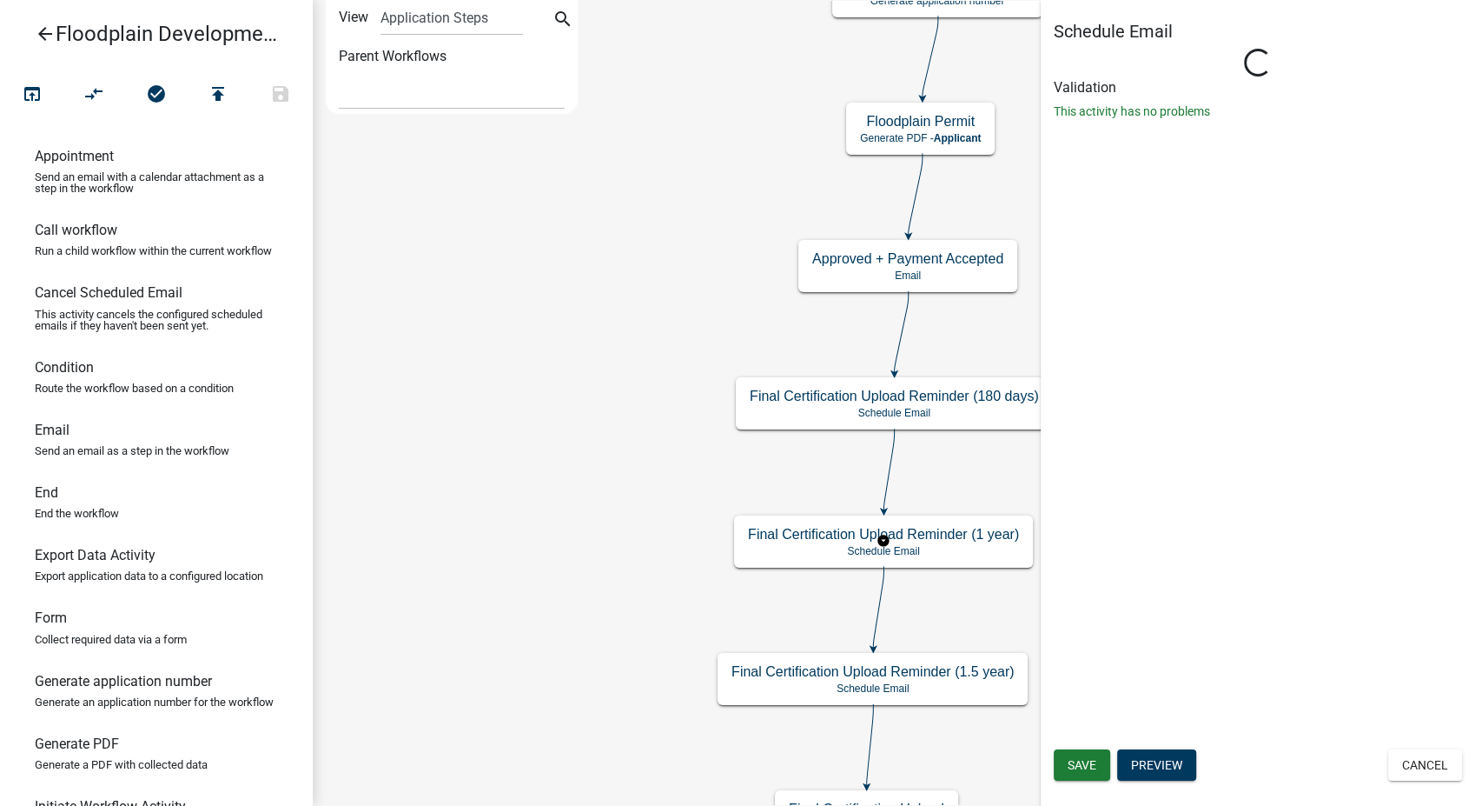
select select "8: 8:00 AM"
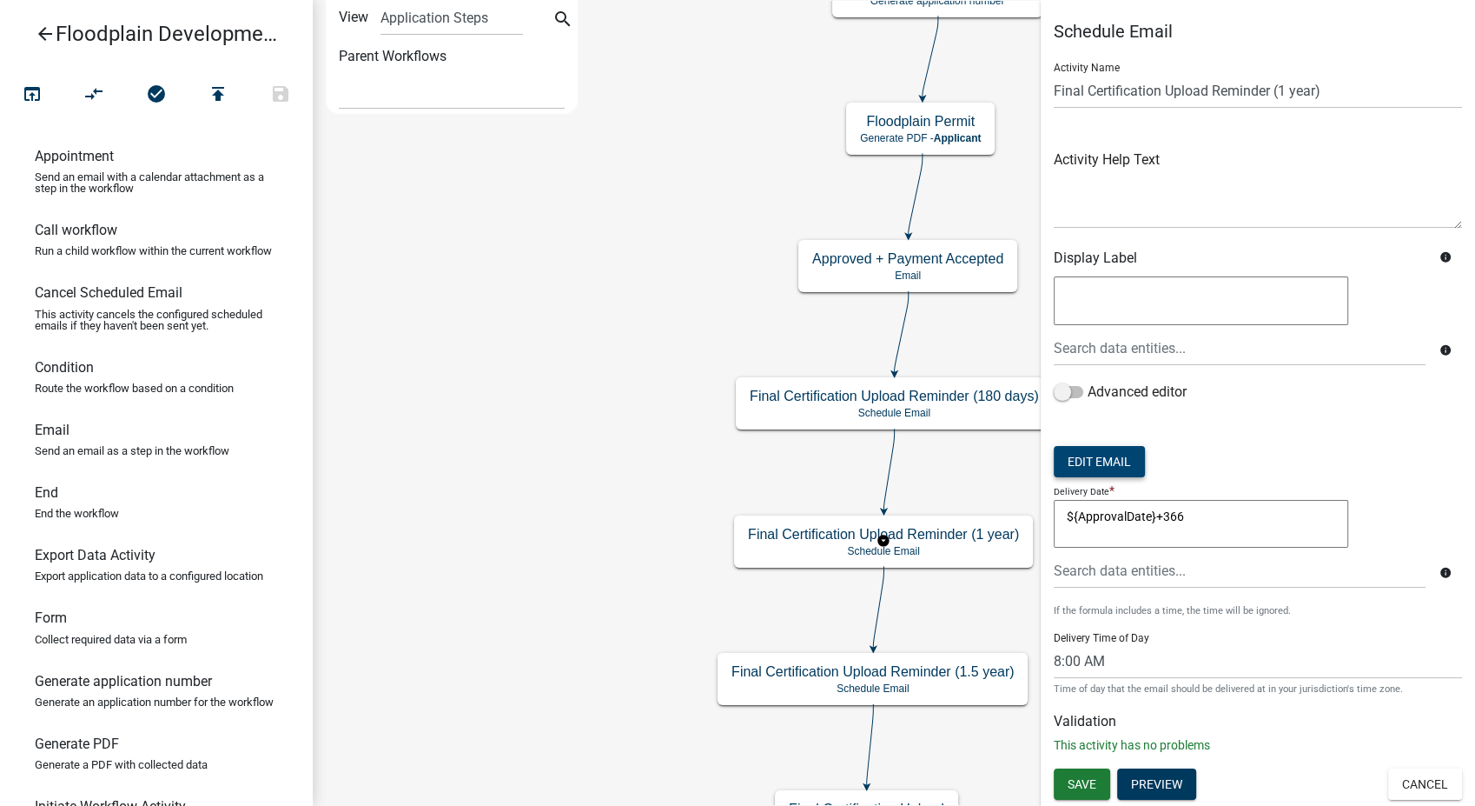
click at [1121, 461] on button "Edit Email" at bounding box center [1099, 461] width 91 height 31
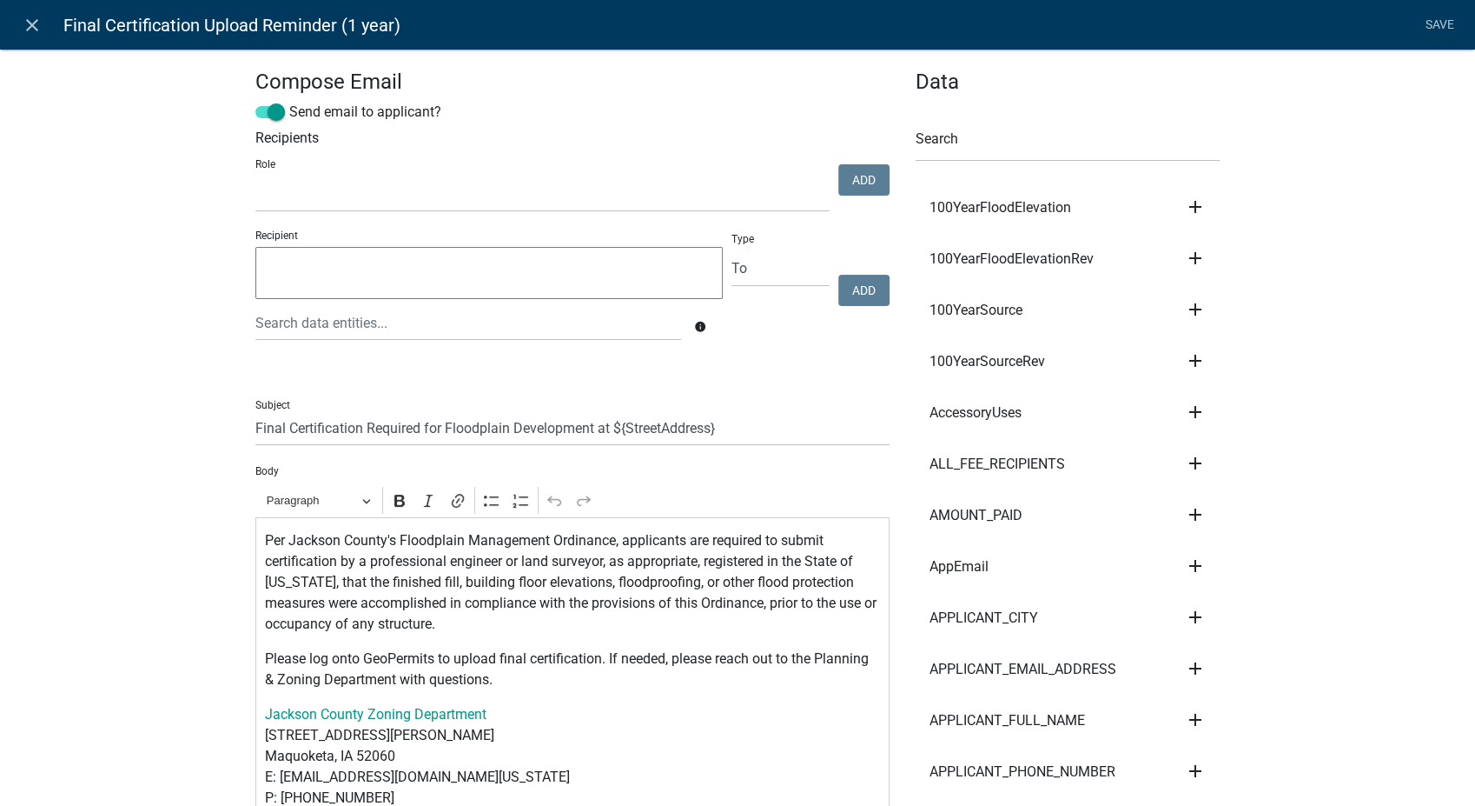
scroll to position [193, 0]
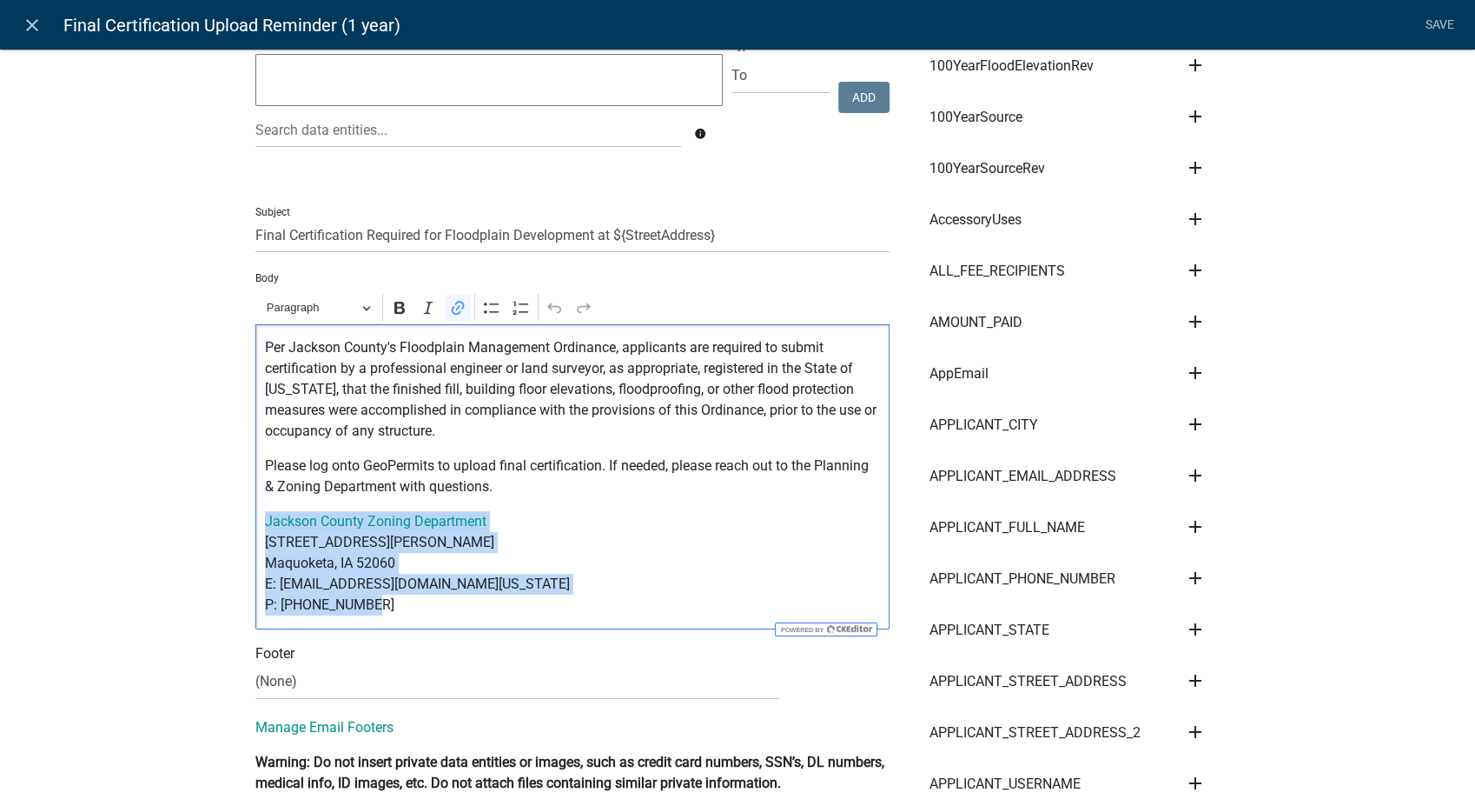
drag, startPoint x: 381, startPoint y: 607, endPoint x: 181, endPoint y: 522, distance: 216.9
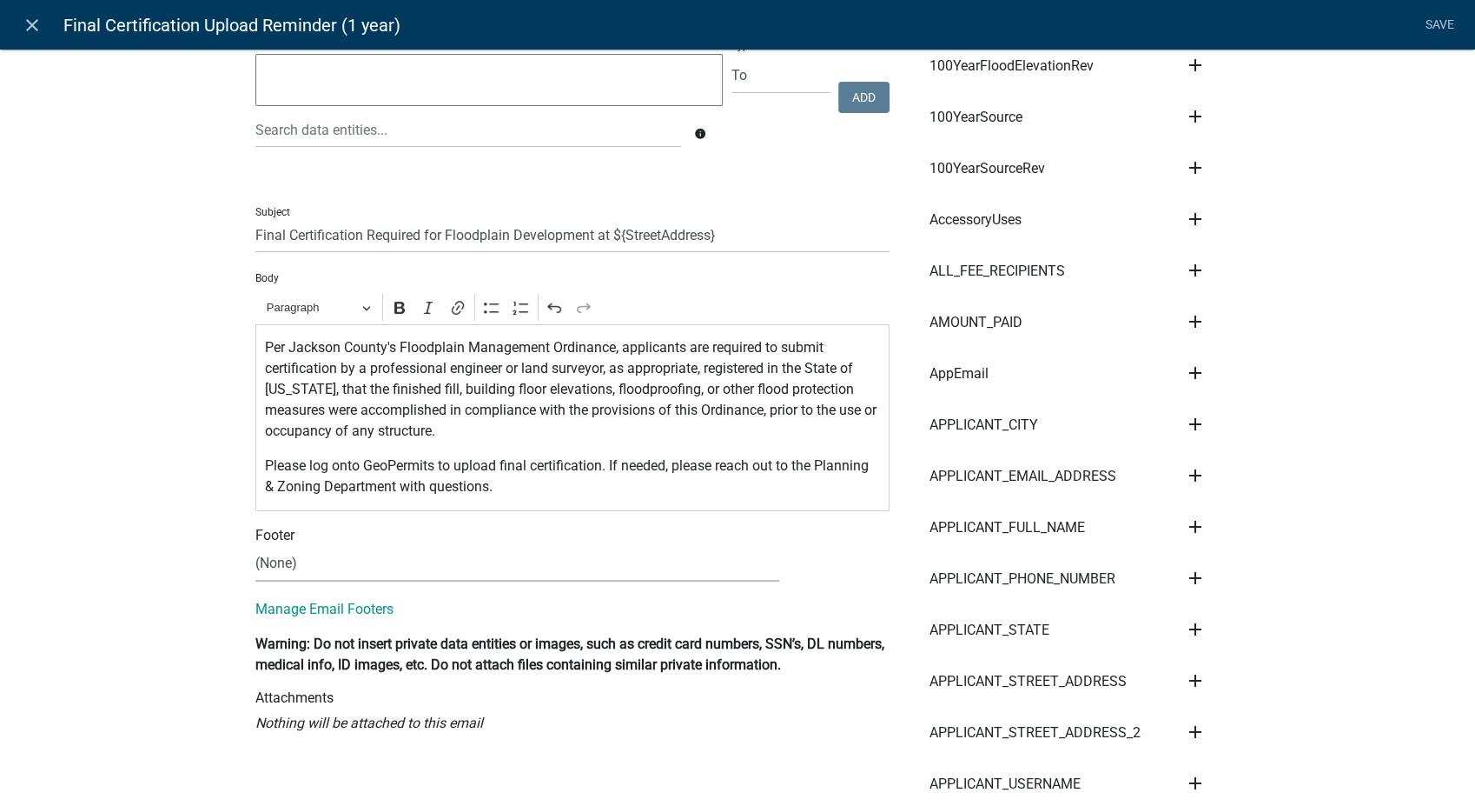
click at [328, 567] on select "(None) Zoning Department" at bounding box center [517, 564] width 524 height 36
select select "78e1197d-224a-4e0e-8b8e-5e672ce4c331"
click at [255, 546] on select "(None) Zoning Department" at bounding box center [517, 564] width 524 height 36
drag, startPoint x: 1432, startPoint y: 23, endPoint x: 1390, endPoint y: 59, distance: 54.9
click at [1432, 23] on link "Save" at bounding box center [1439, 25] width 43 height 33
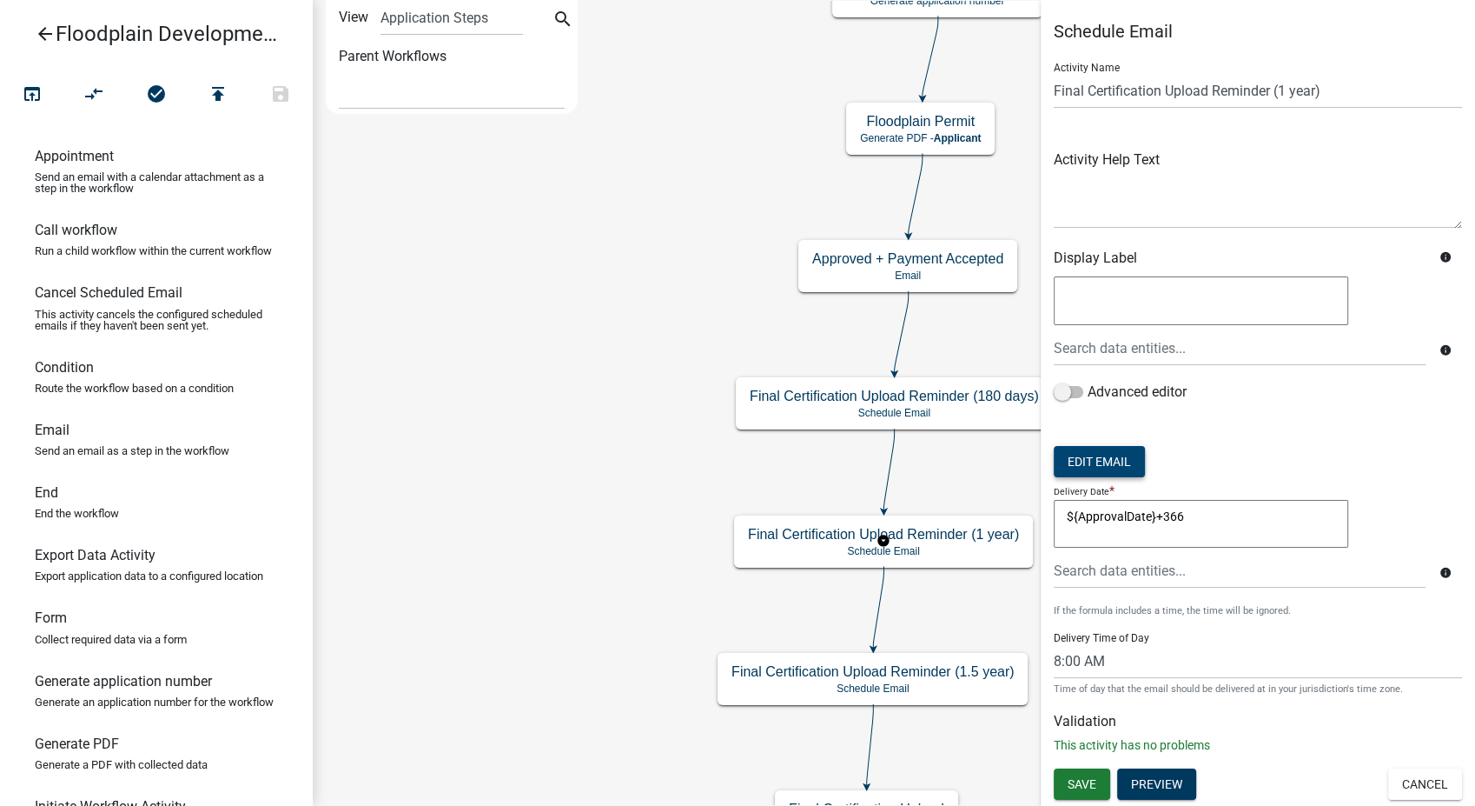
scroll to position [0, 0]
click at [1084, 786] on span "Save" at bounding box center [1082, 784] width 29 height 14
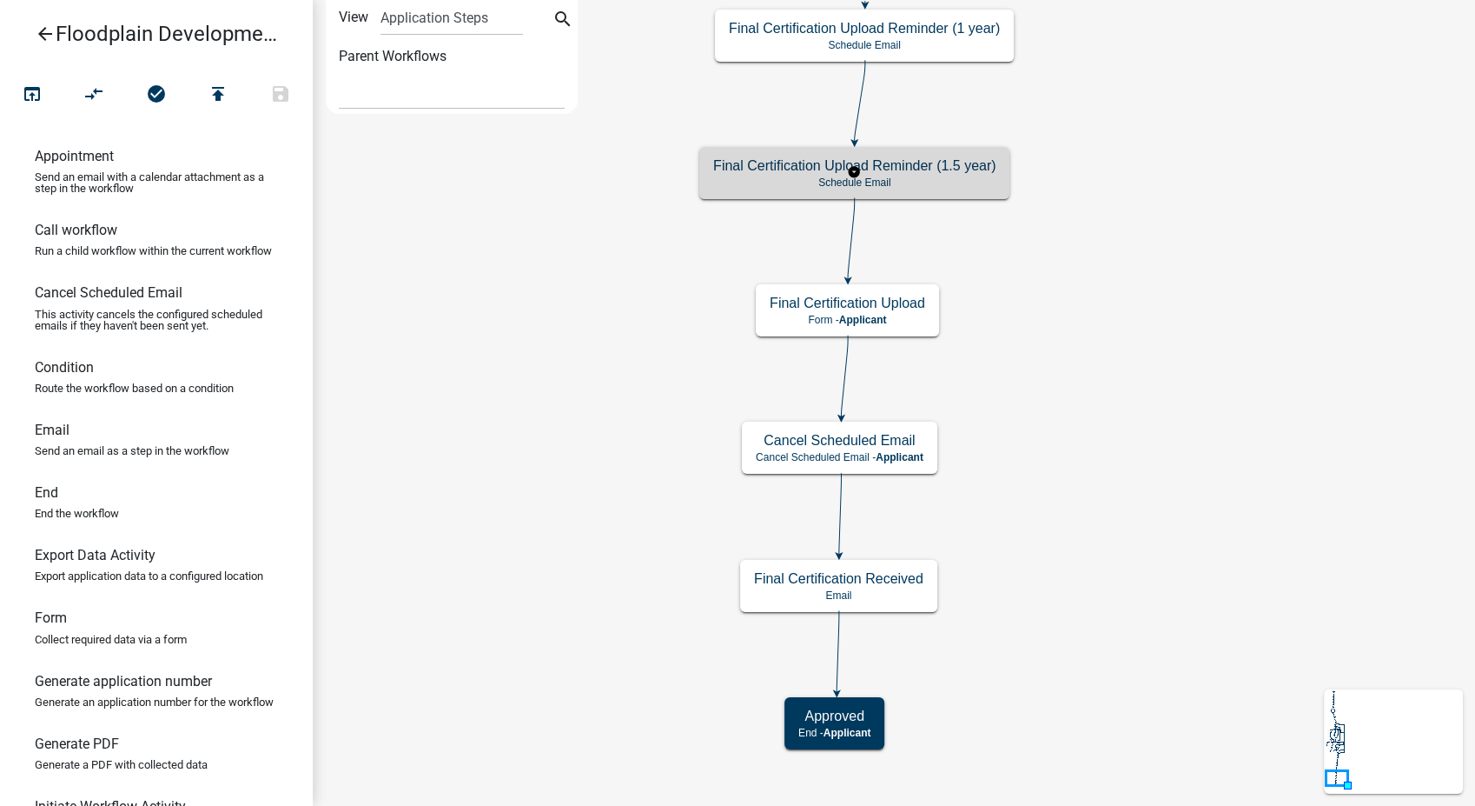
click at [901, 188] on p "Schedule Email" at bounding box center [854, 182] width 282 height 12
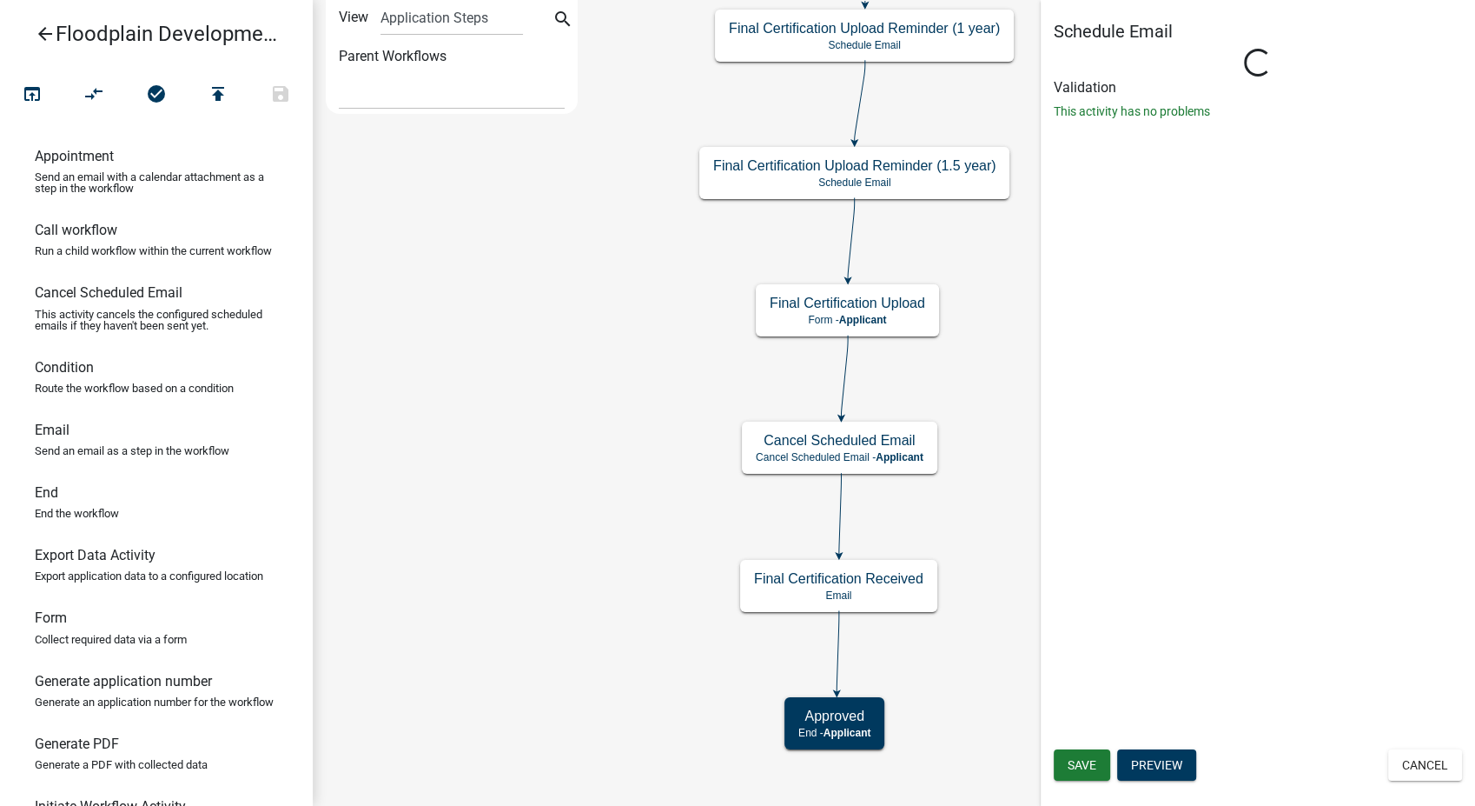
select select "8: 8:00 AM"
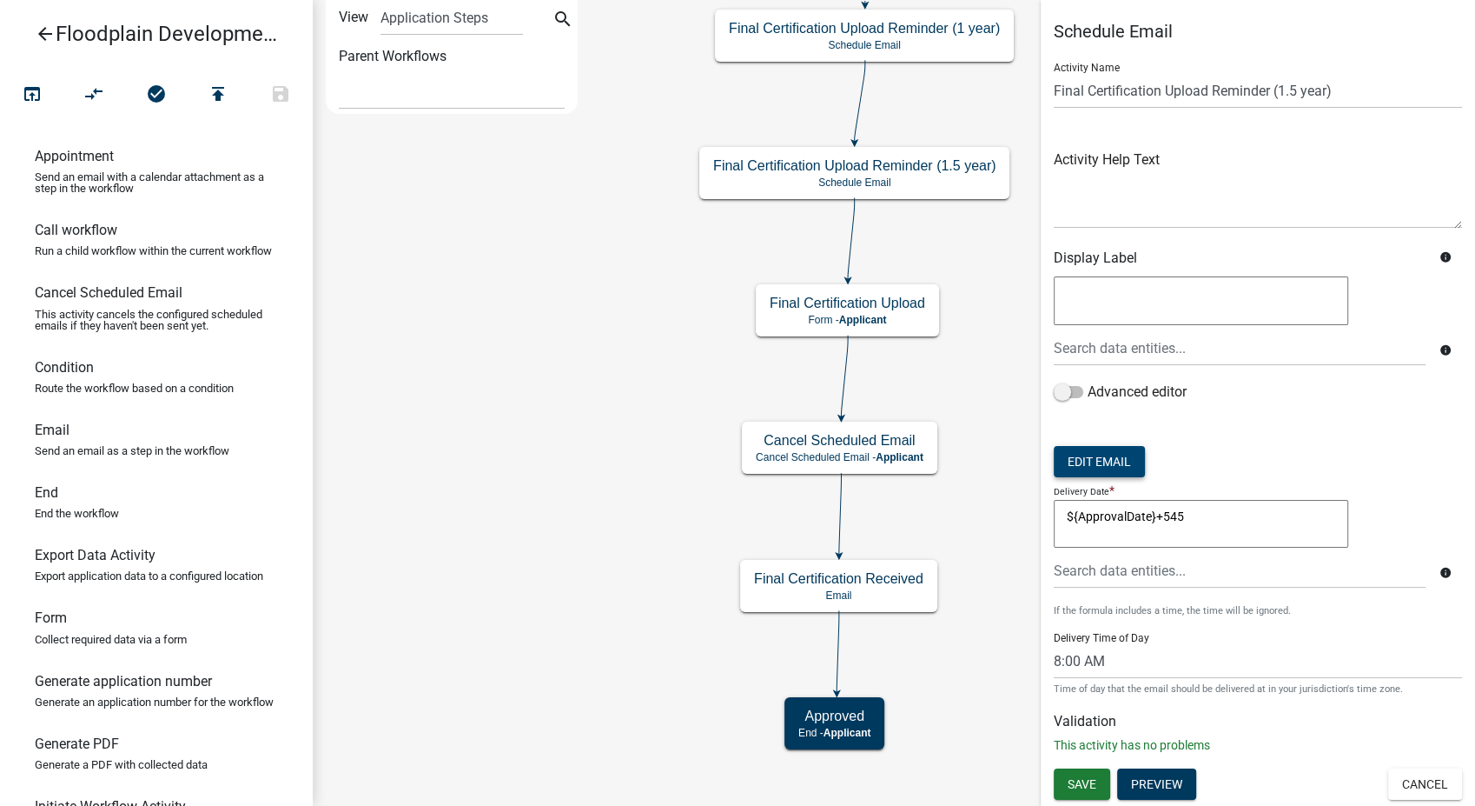
click at [1113, 456] on button "Edit Email" at bounding box center [1099, 461] width 91 height 31
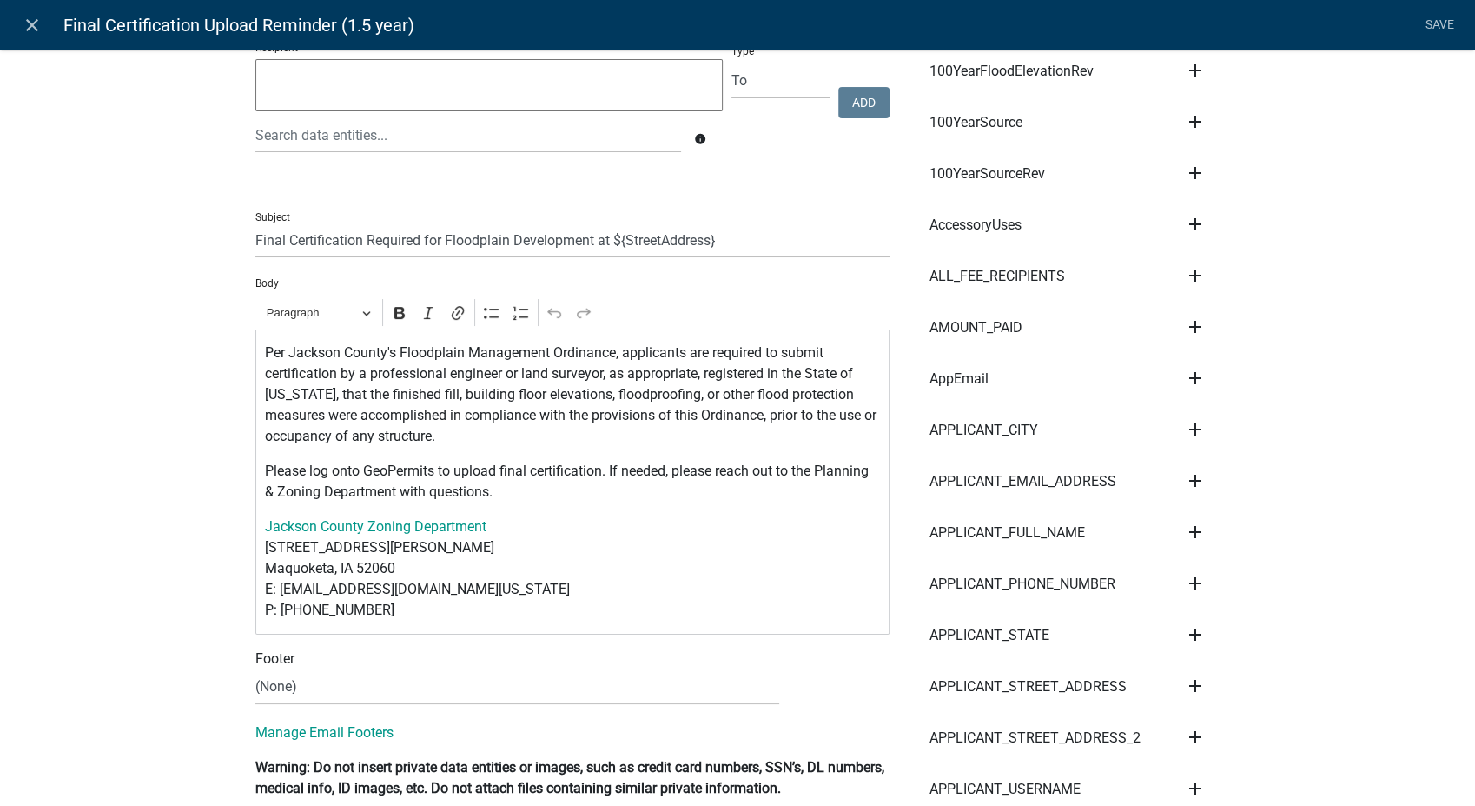
scroll to position [193, 0]
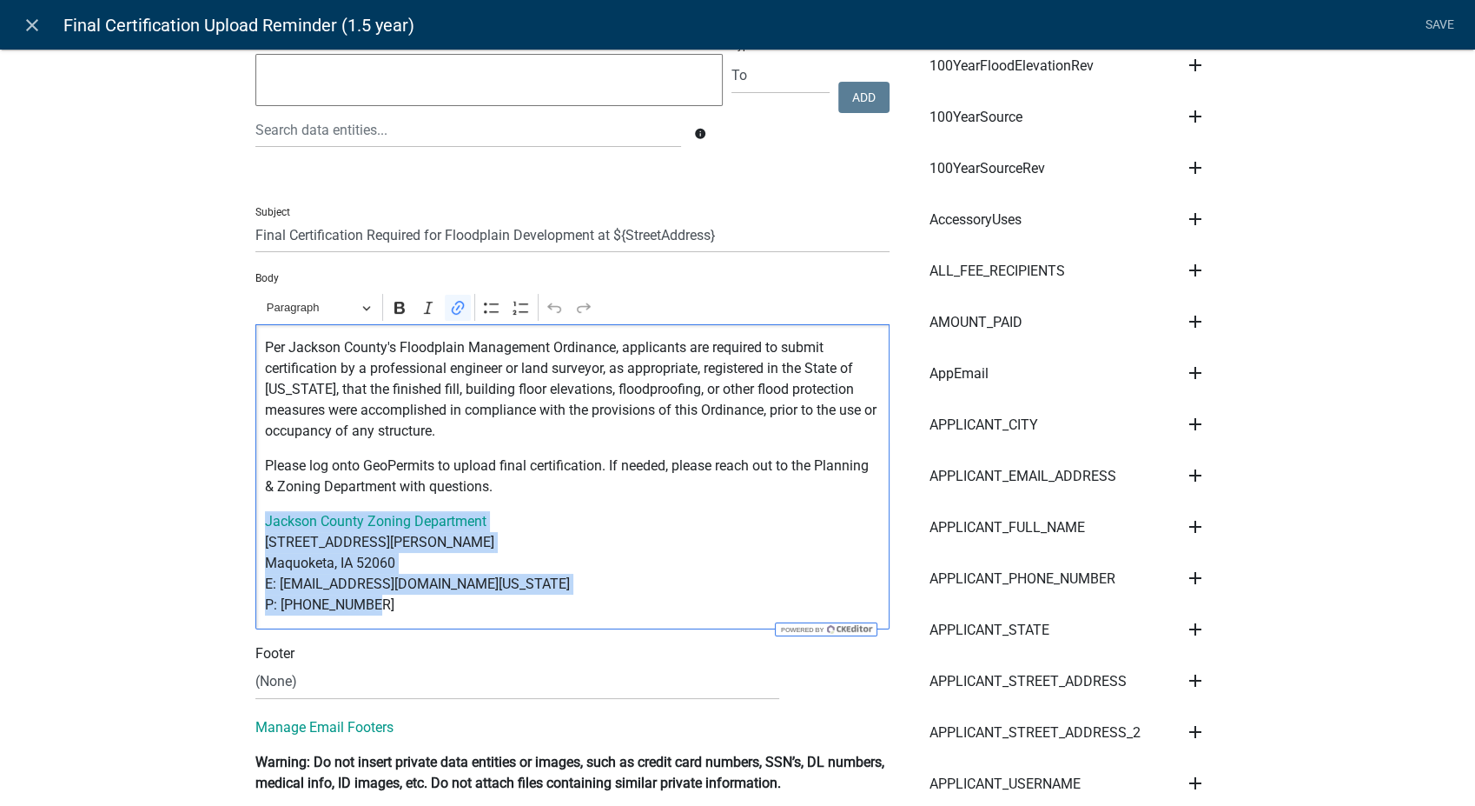
drag, startPoint x: 270, startPoint y: 600, endPoint x: 219, endPoint y: 520, distance: 94.2
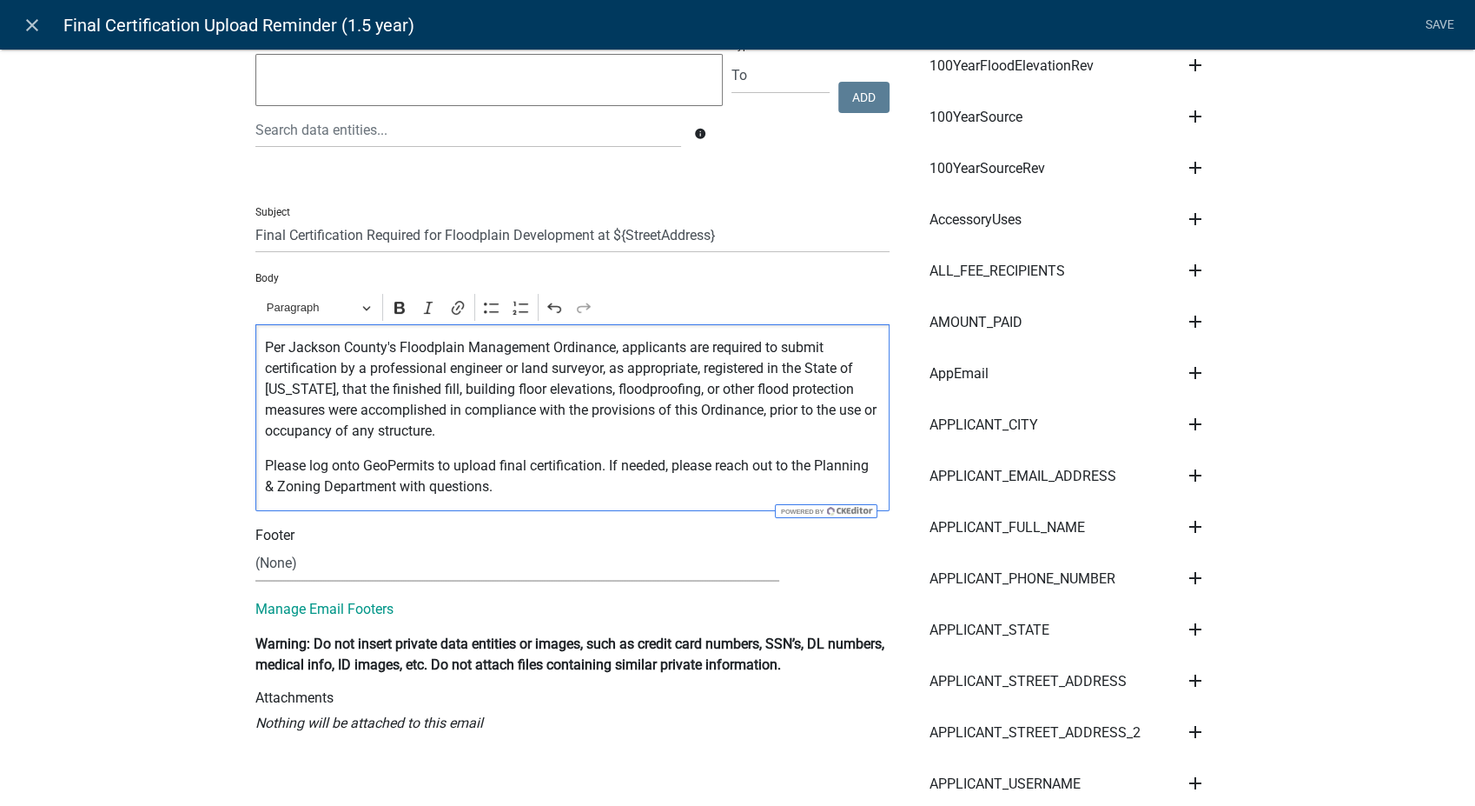
click at [394, 561] on select "(None) Zoning Department" at bounding box center [517, 564] width 524 height 36
select select "78e1197d-224a-4e0e-8b8e-5e672ce4c331"
click at [255, 546] on select "(None) Zoning Department" at bounding box center [517, 564] width 524 height 36
click at [1435, 18] on link "Save" at bounding box center [1439, 25] width 43 height 33
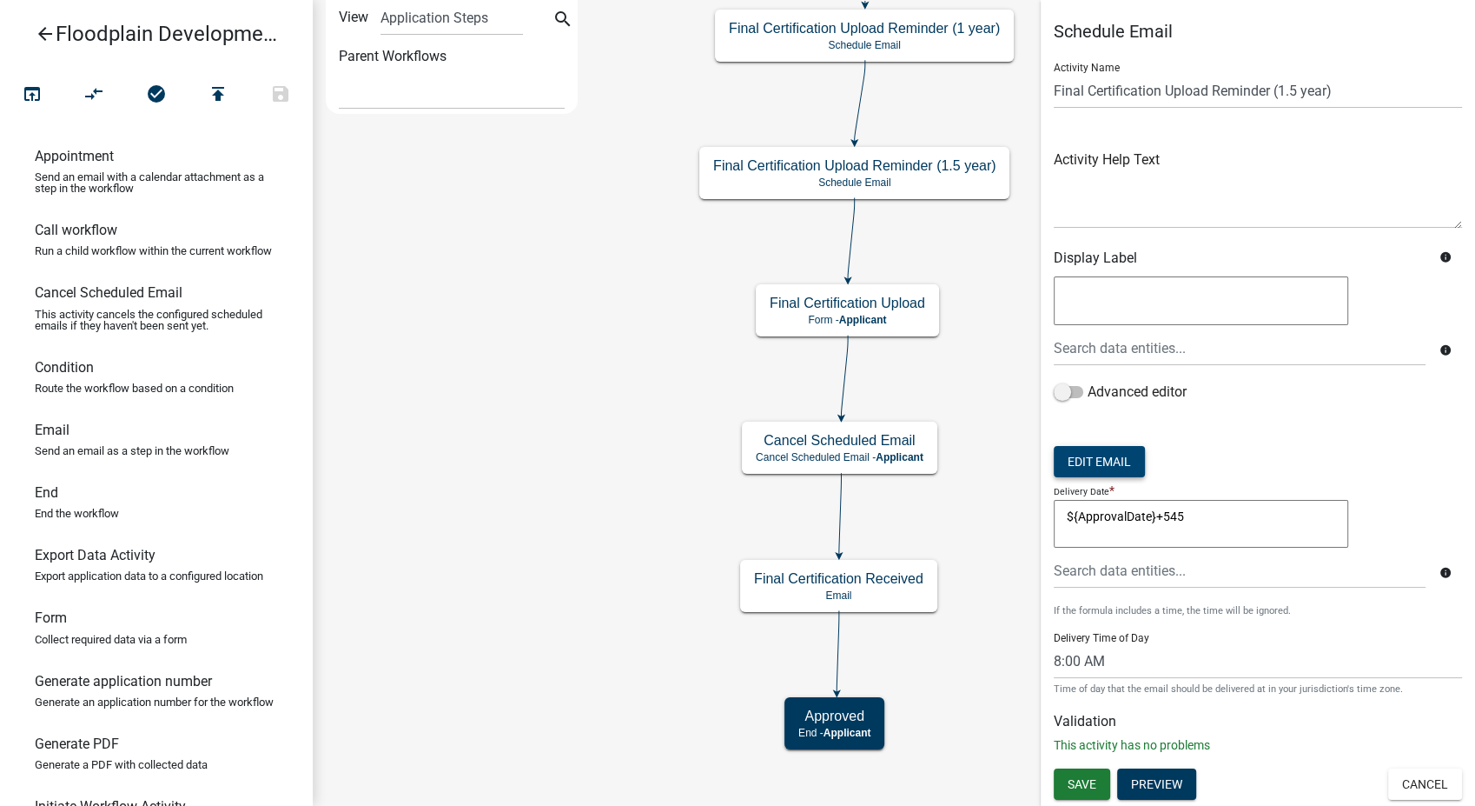
scroll to position [0, 0]
click at [1087, 786] on span "Save" at bounding box center [1082, 784] width 29 height 14
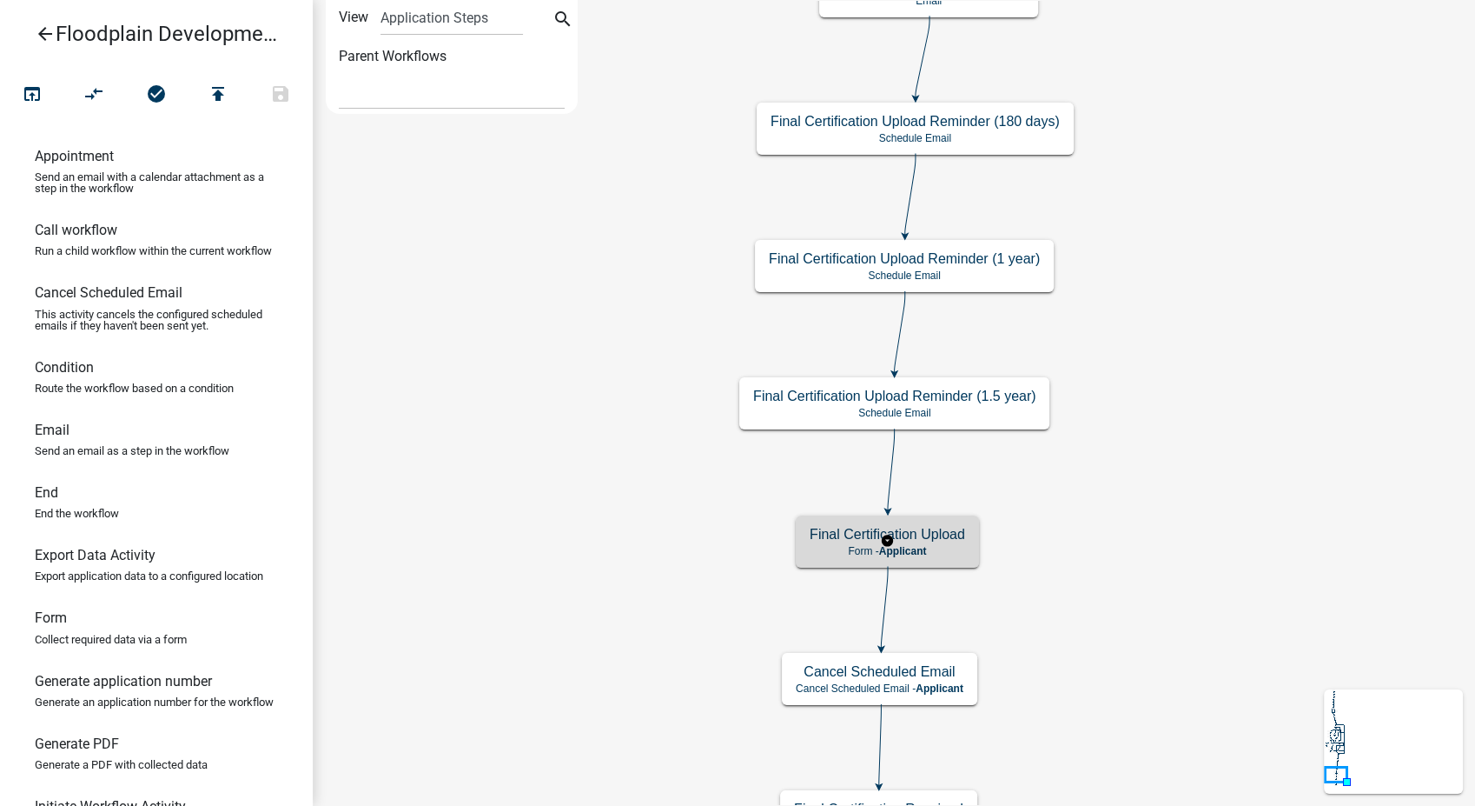
click at [938, 541] on h5 "Final Certification Upload" at bounding box center [888, 534] width 156 height 17
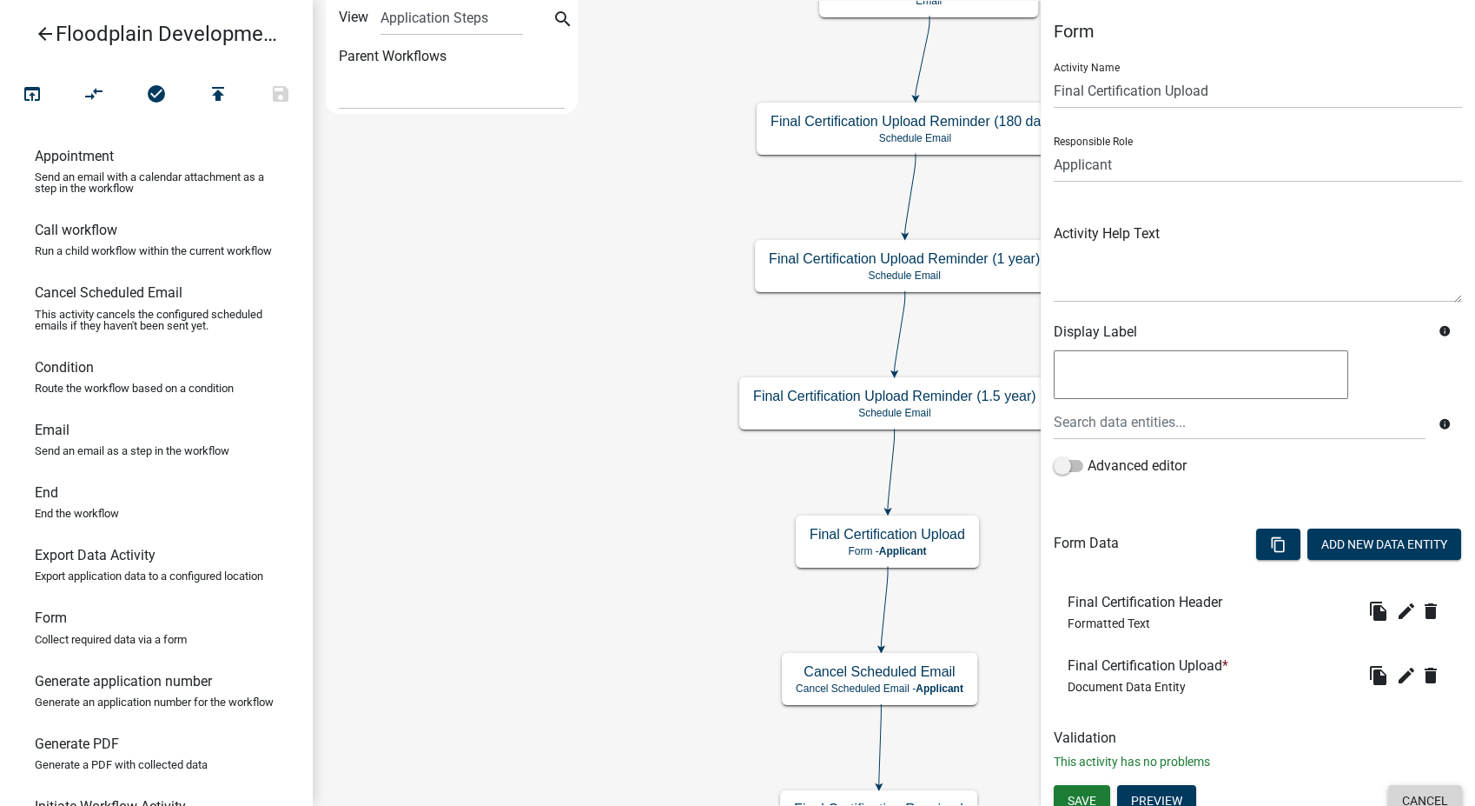
click at [1407, 790] on button "Cancel" at bounding box center [1426, 800] width 74 height 31
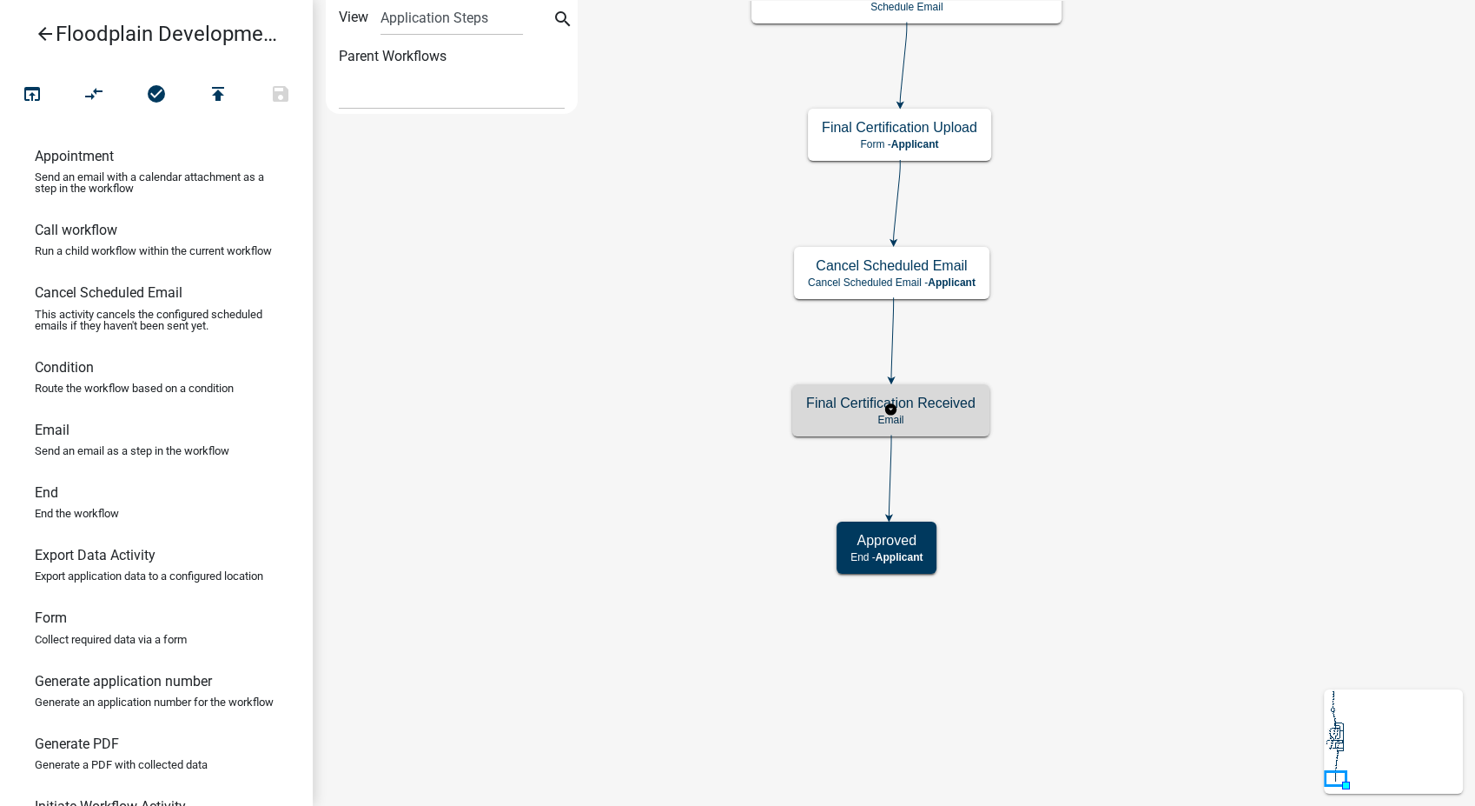
click at [939, 416] on p "Email" at bounding box center [890, 420] width 169 height 12
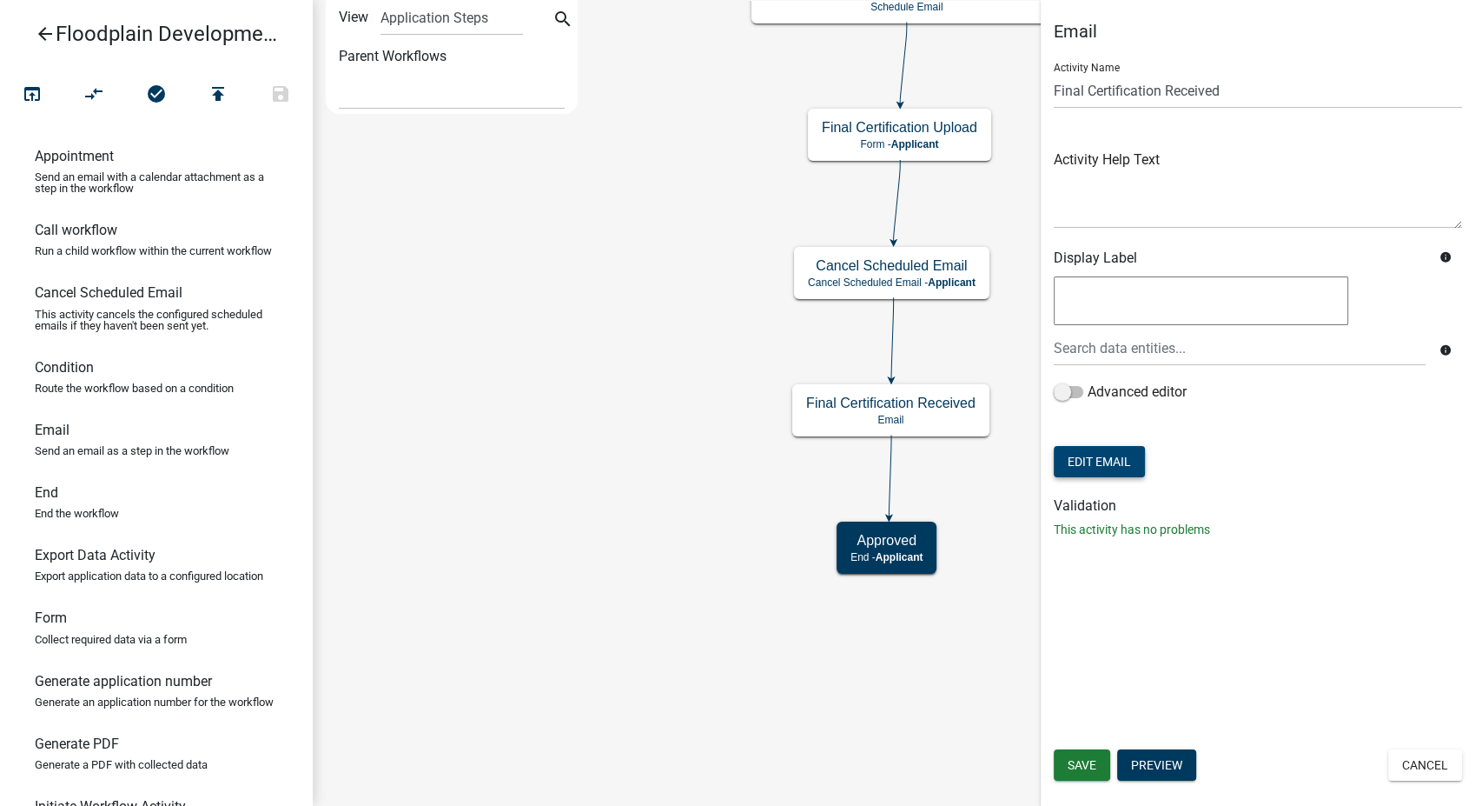
click at [1099, 454] on button "Edit Email" at bounding box center [1099, 461] width 91 height 31
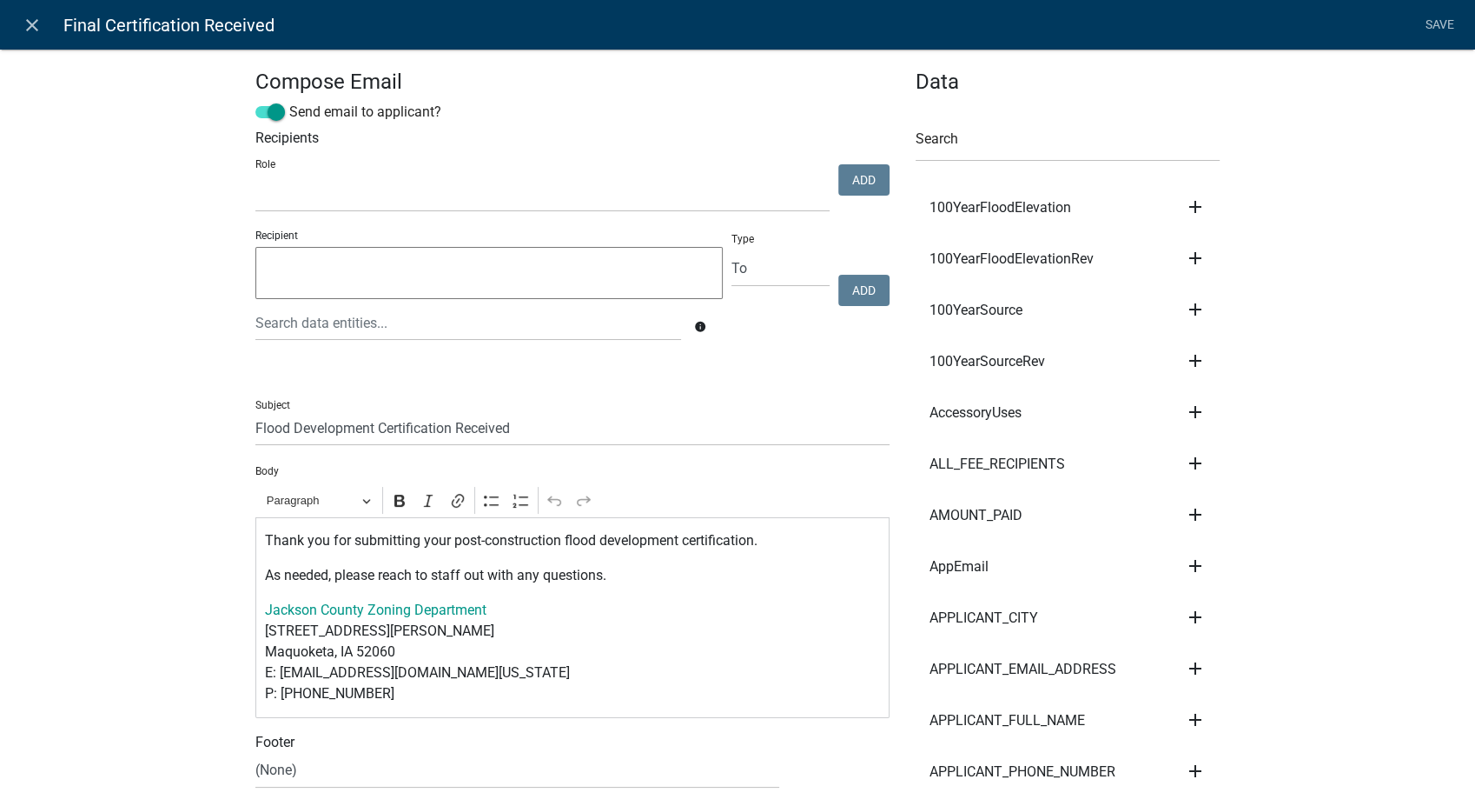
select select
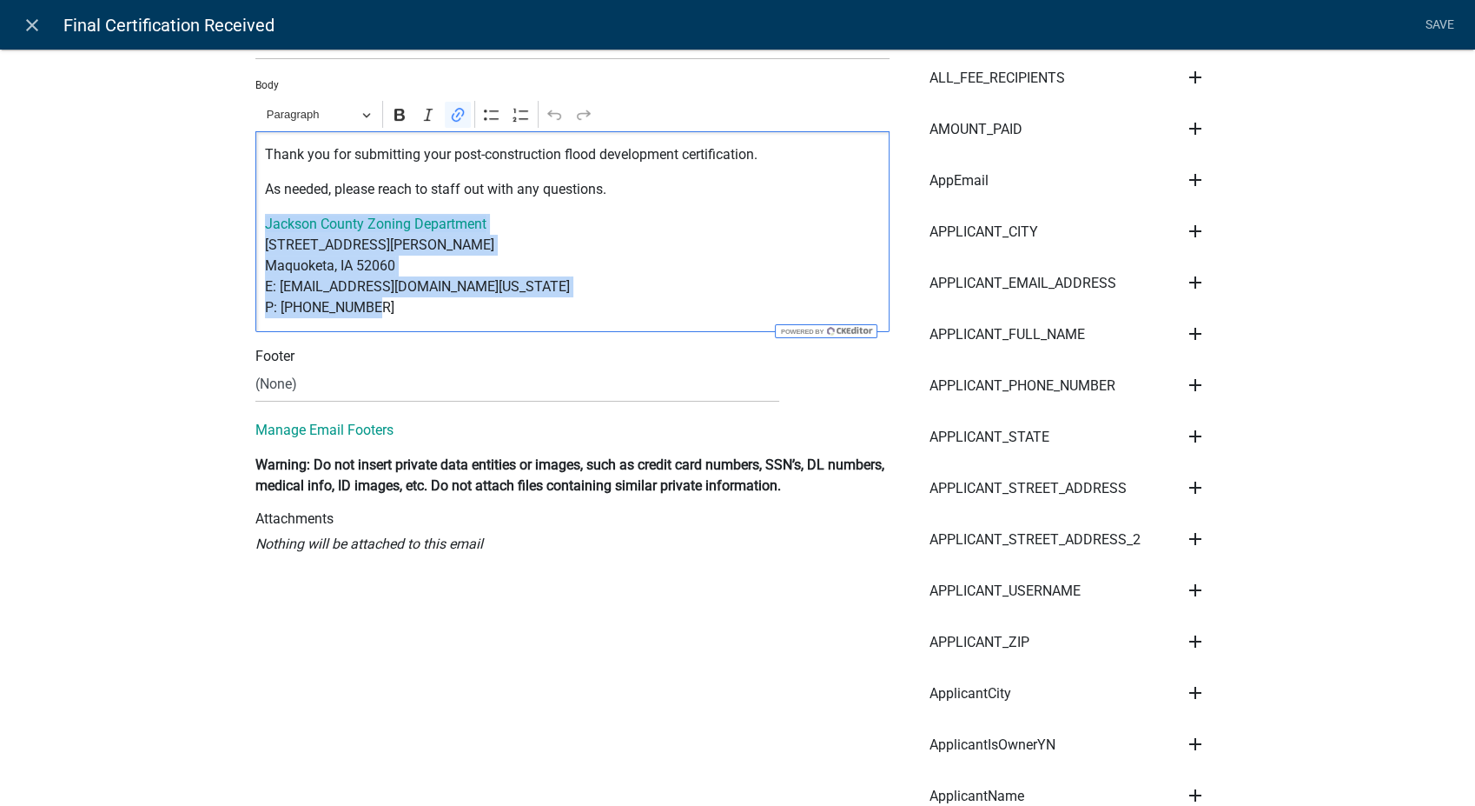
drag, startPoint x: 368, startPoint y: 317, endPoint x: 241, endPoint y: 233, distance: 153.0
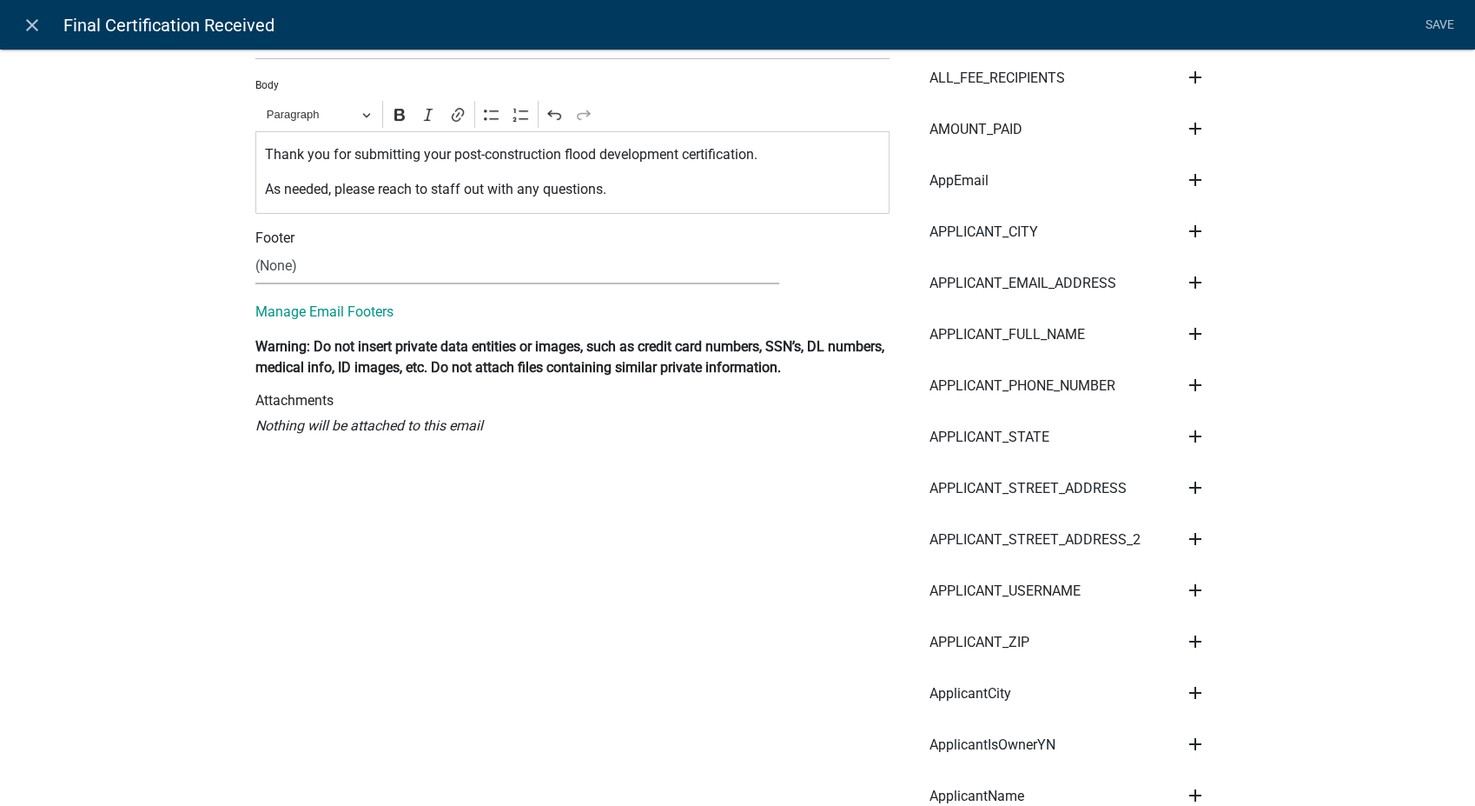
click at [299, 255] on select "(None) Zoning Department" at bounding box center [517, 267] width 524 height 36
select select "78e1197d-224a-4e0e-8b8e-5e672ce4c331"
click at [255, 249] on select "(None) Zoning Department" at bounding box center [517, 267] width 524 height 36
click at [1446, 23] on link "Save" at bounding box center [1439, 25] width 43 height 33
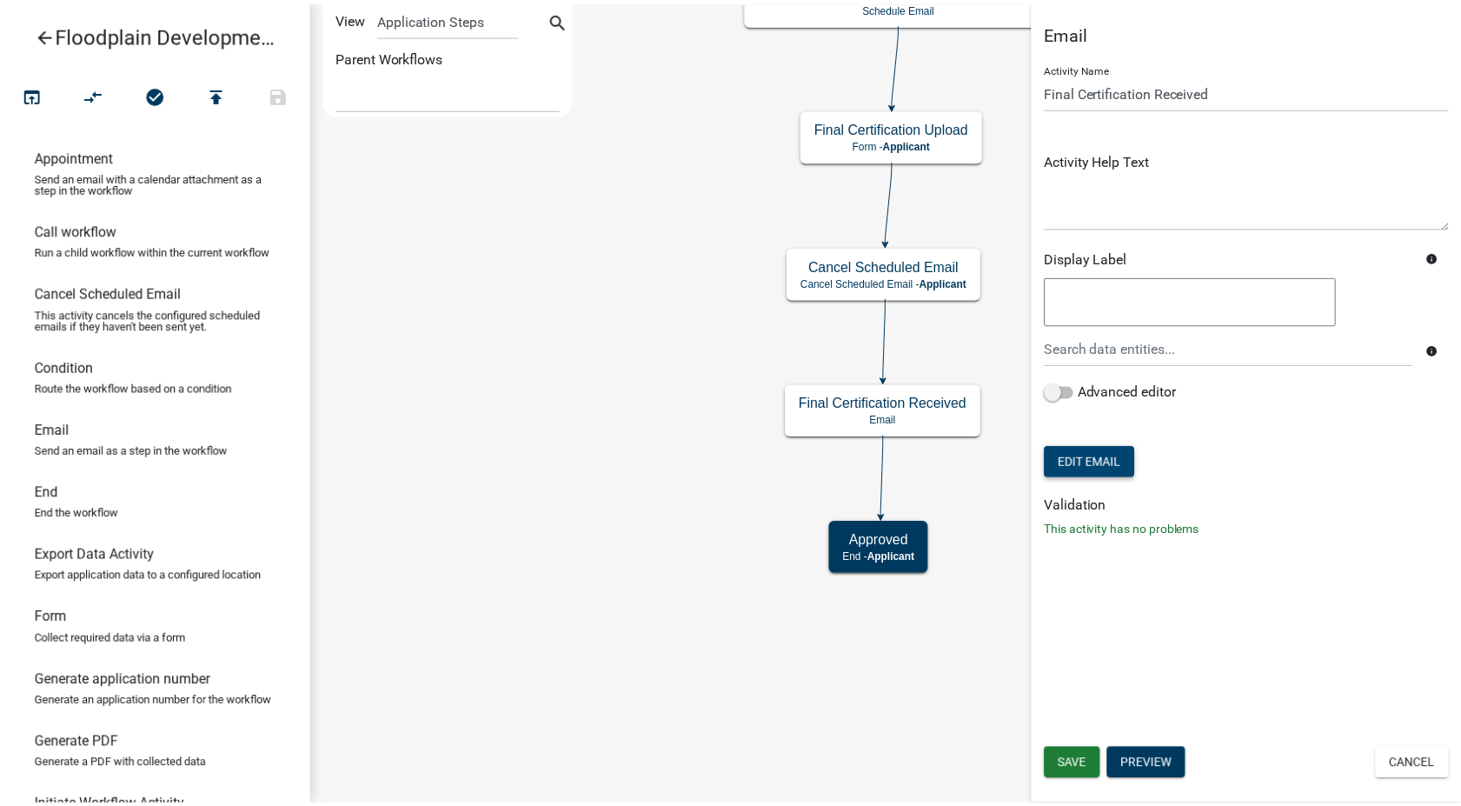
scroll to position [0, 0]
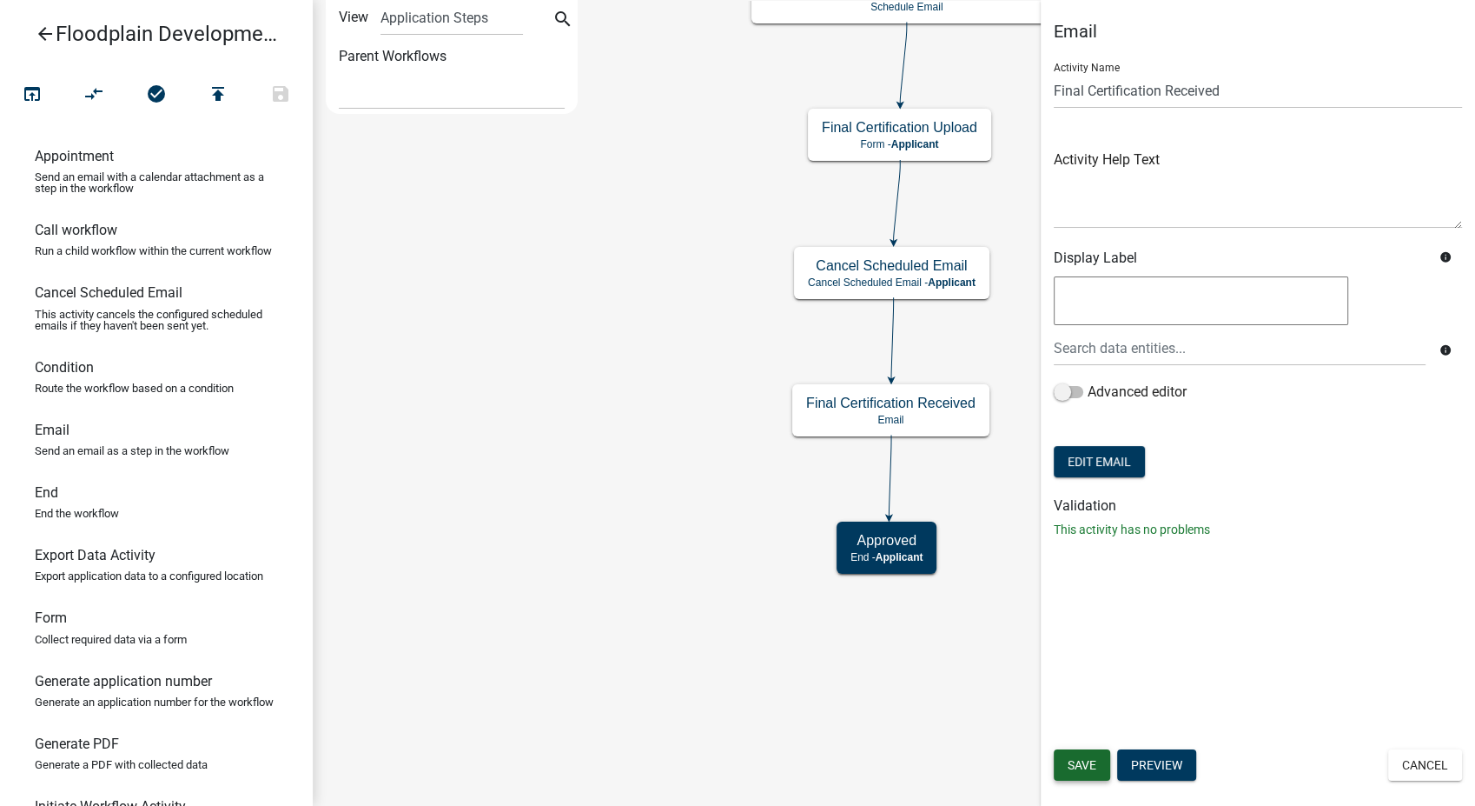
click at [1097, 765] on button "Save" at bounding box center [1082, 764] width 56 height 31
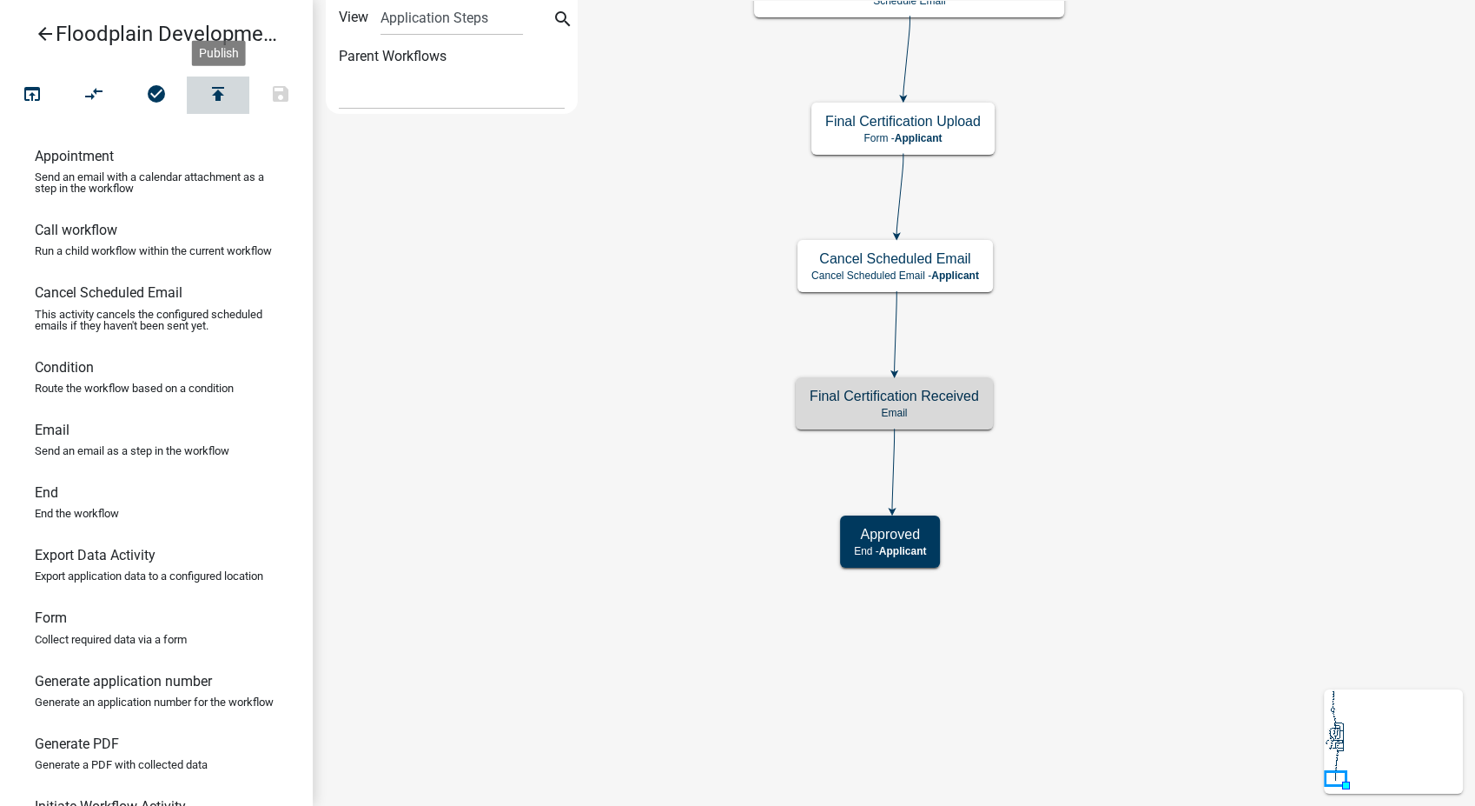
click at [216, 93] on icon "publish" at bounding box center [218, 95] width 21 height 24
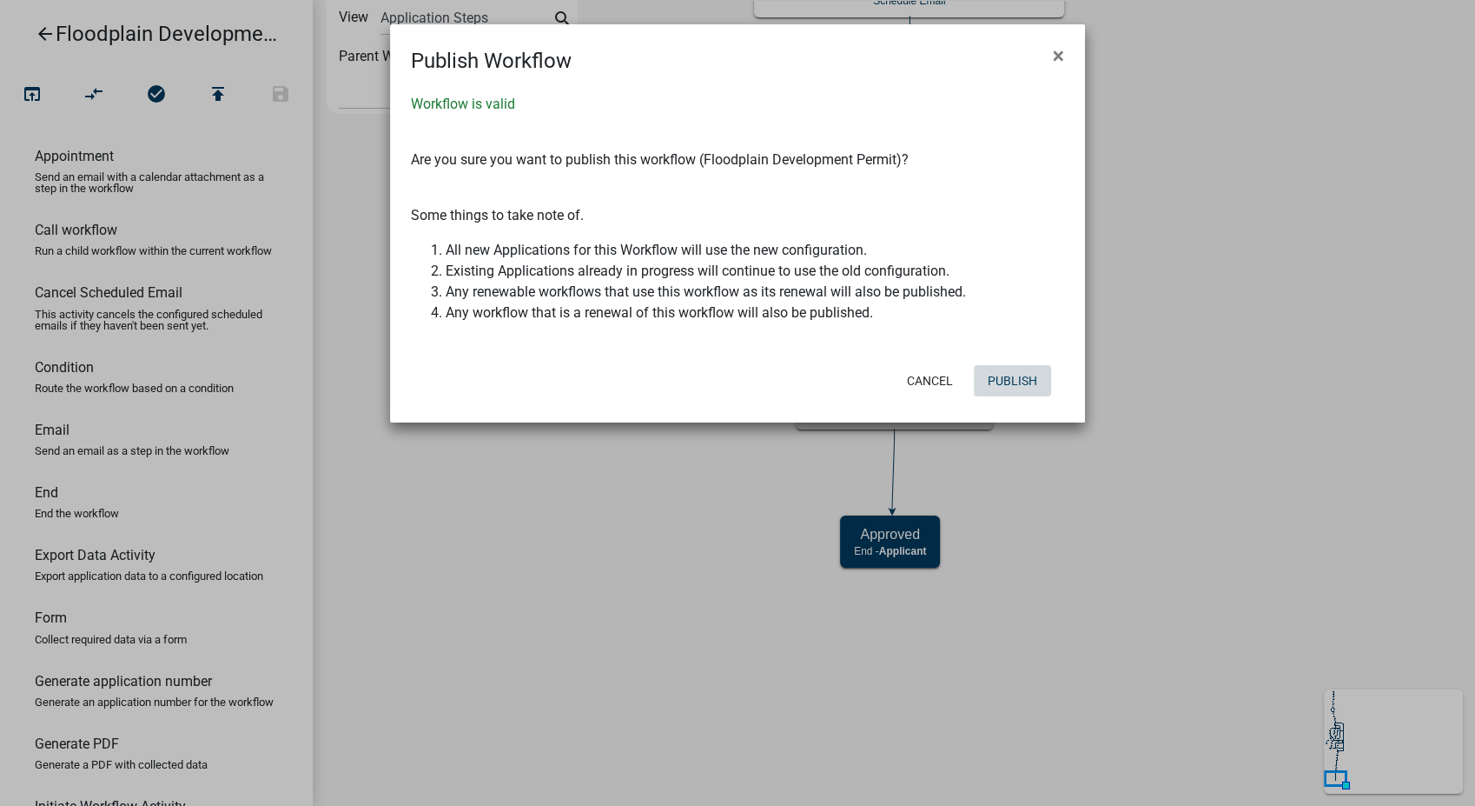
click at [1023, 379] on button "Publish" at bounding box center [1012, 380] width 77 height 31
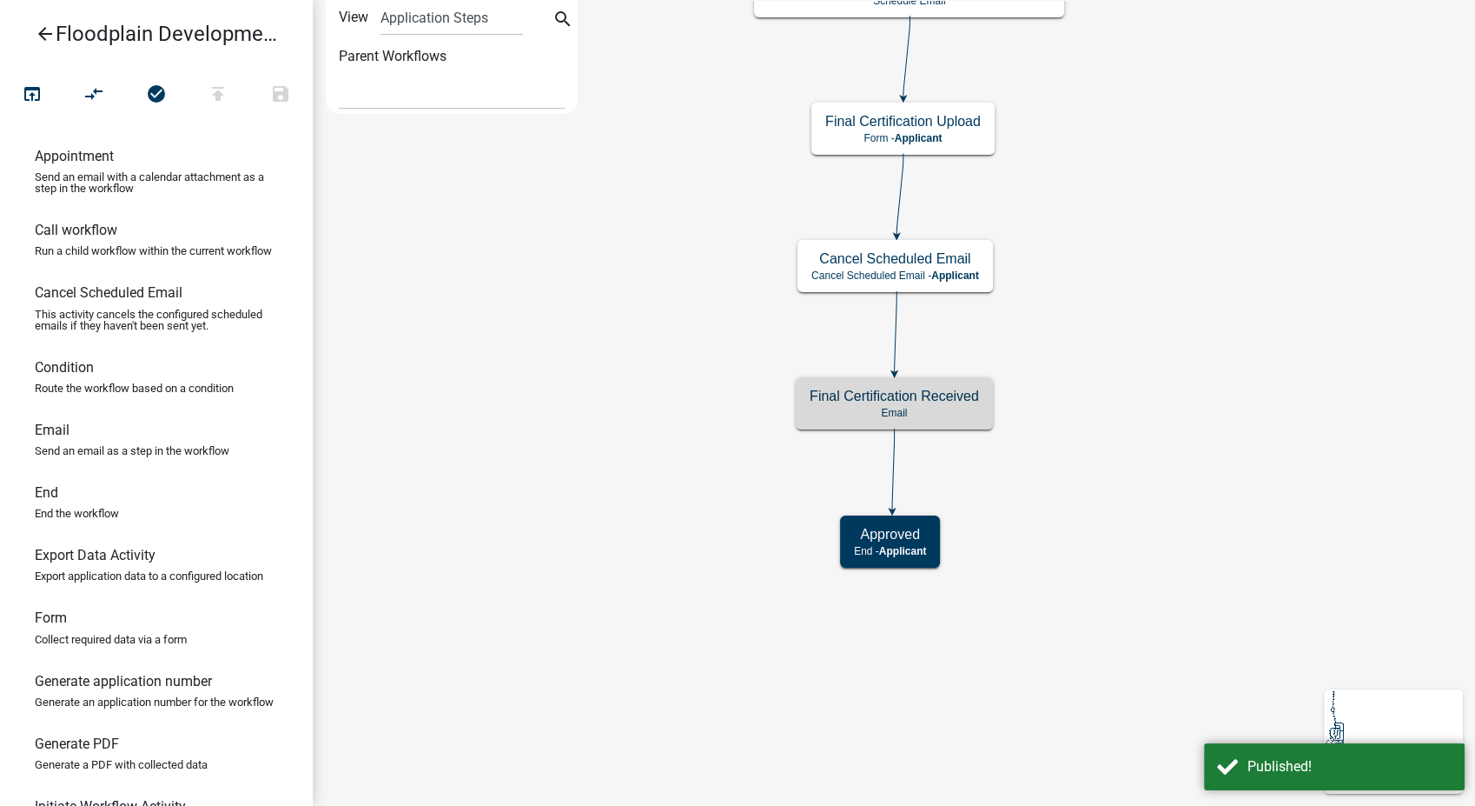
click at [45, 36] on icon "arrow_back" at bounding box center [45, 35] width 21 height 24
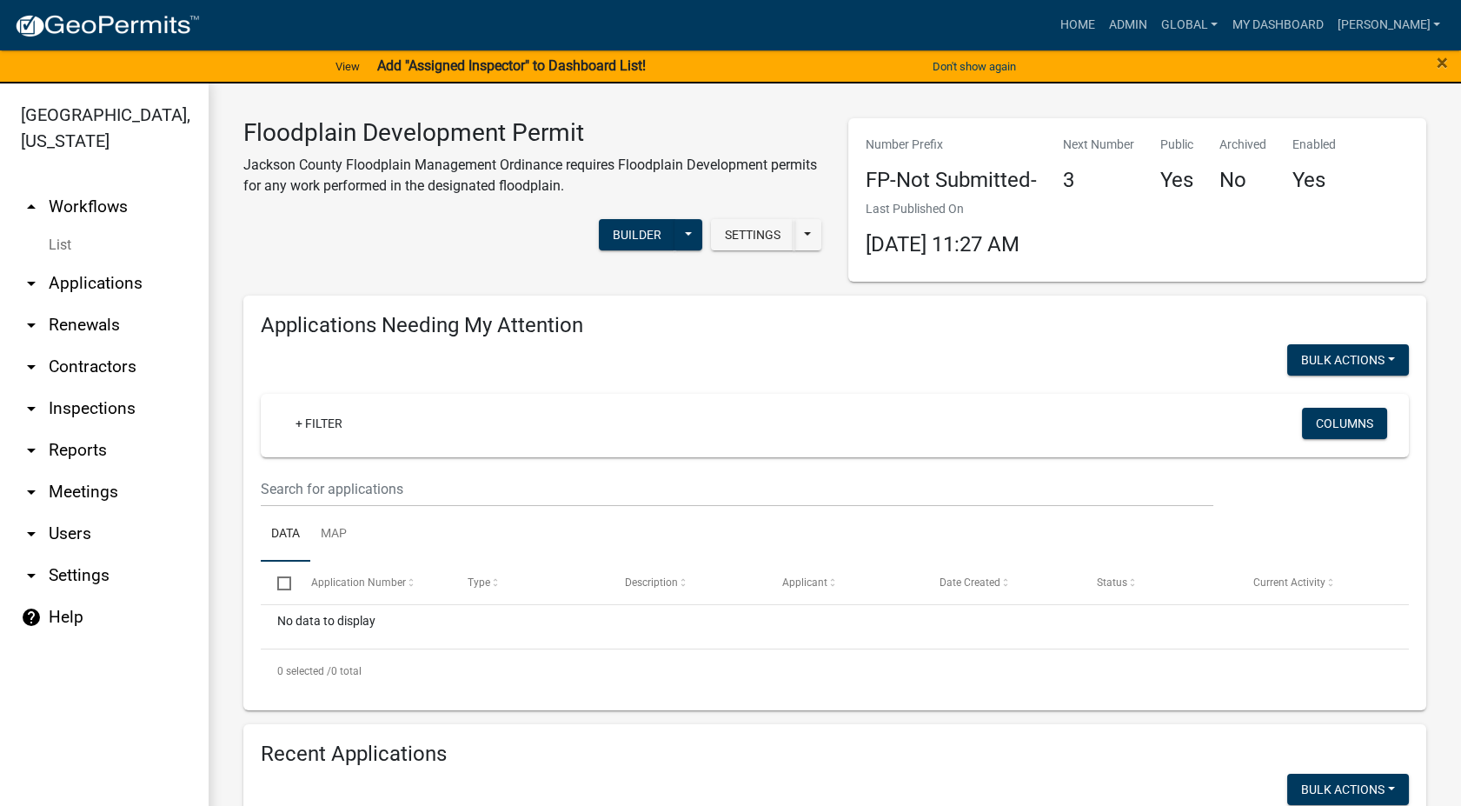
click at [49, 228] on link "List" at bounding box center [104, 245] width 209 height 35
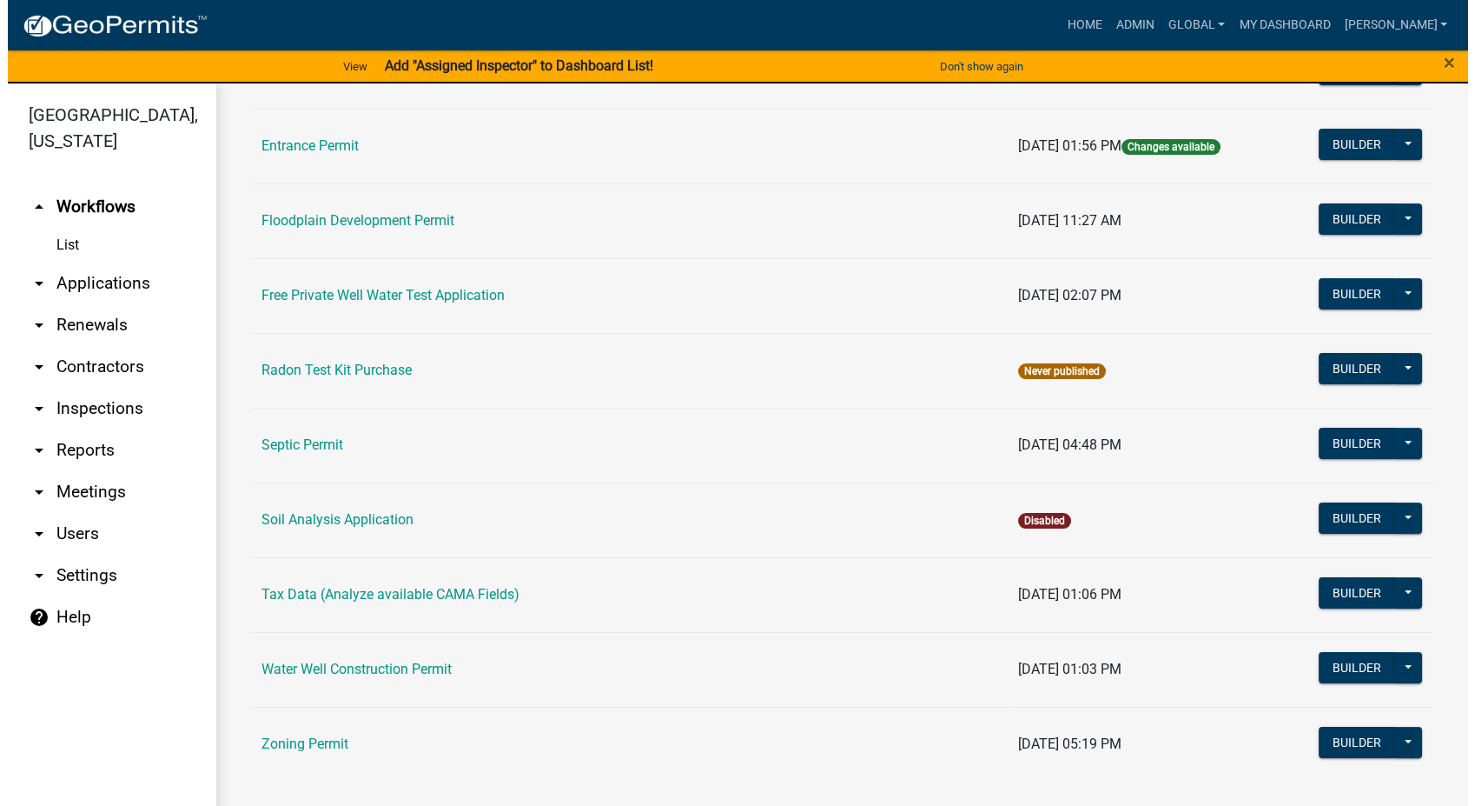
scroll to position [525, 0]
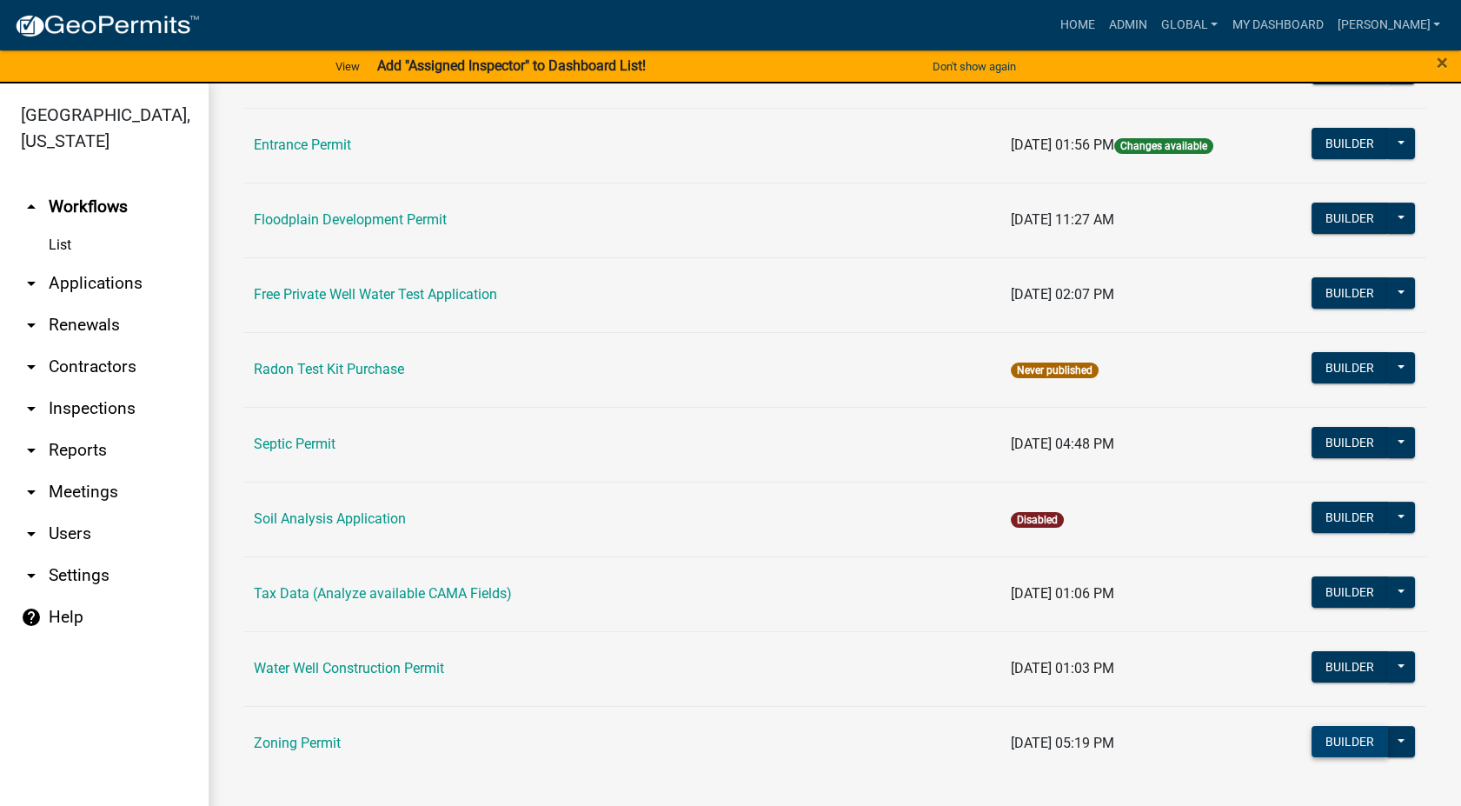
click at [1346, 740] on button "Builder" at bounding box center [1349, 741] width 76 height 31
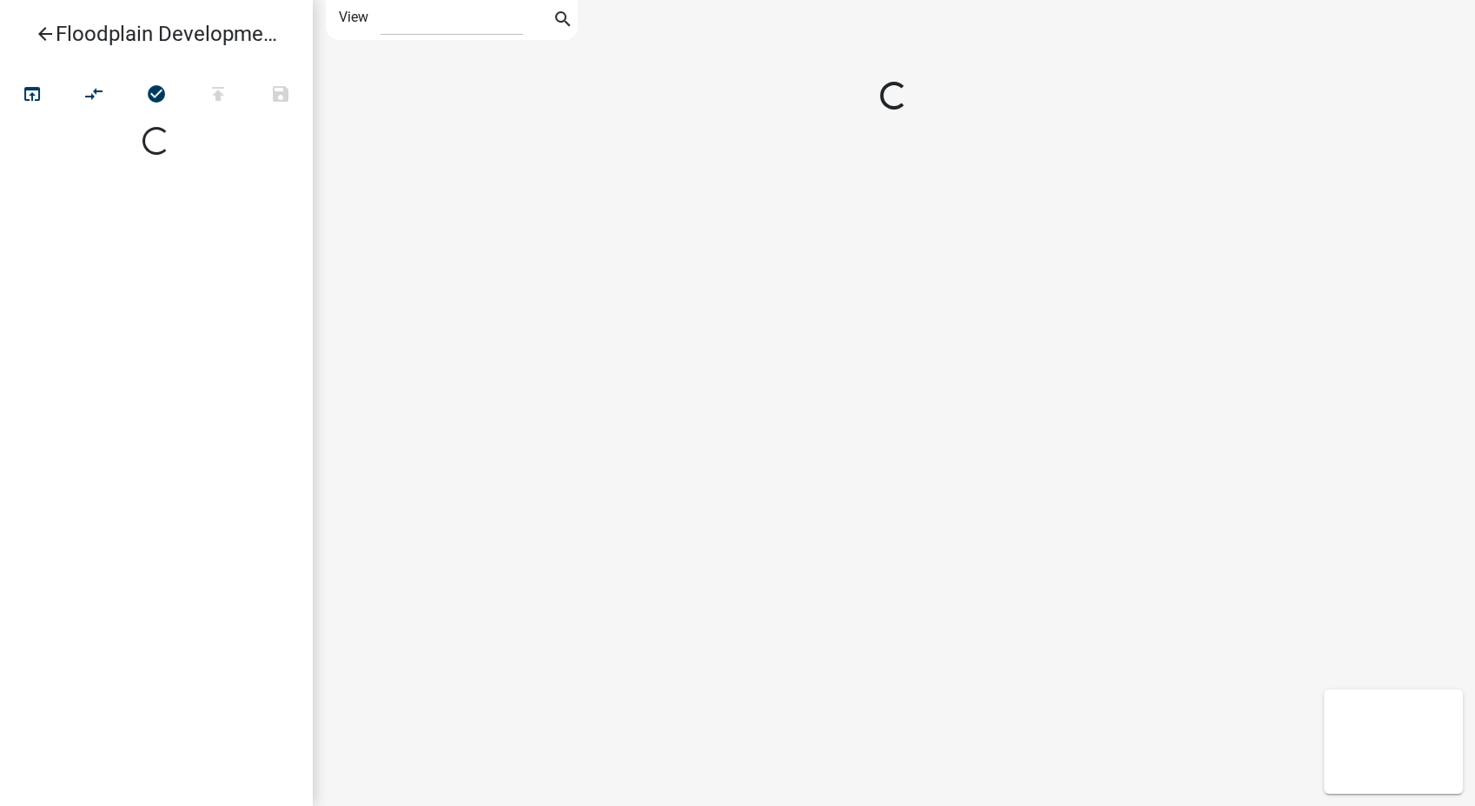
select select "1"
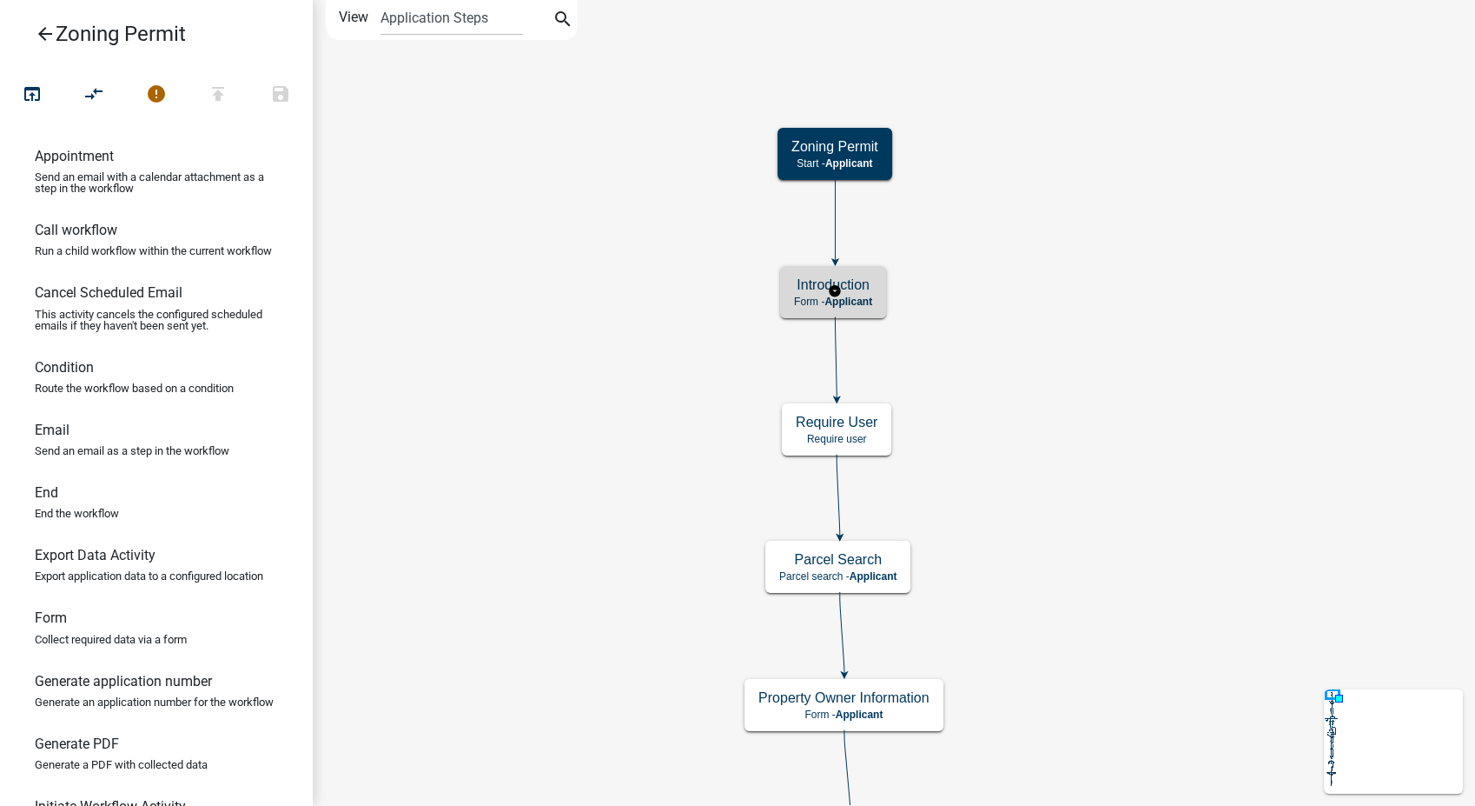
click at [866, 307] on p "Form - Applicant" at bounding box center [833, 301] width 78 height 12
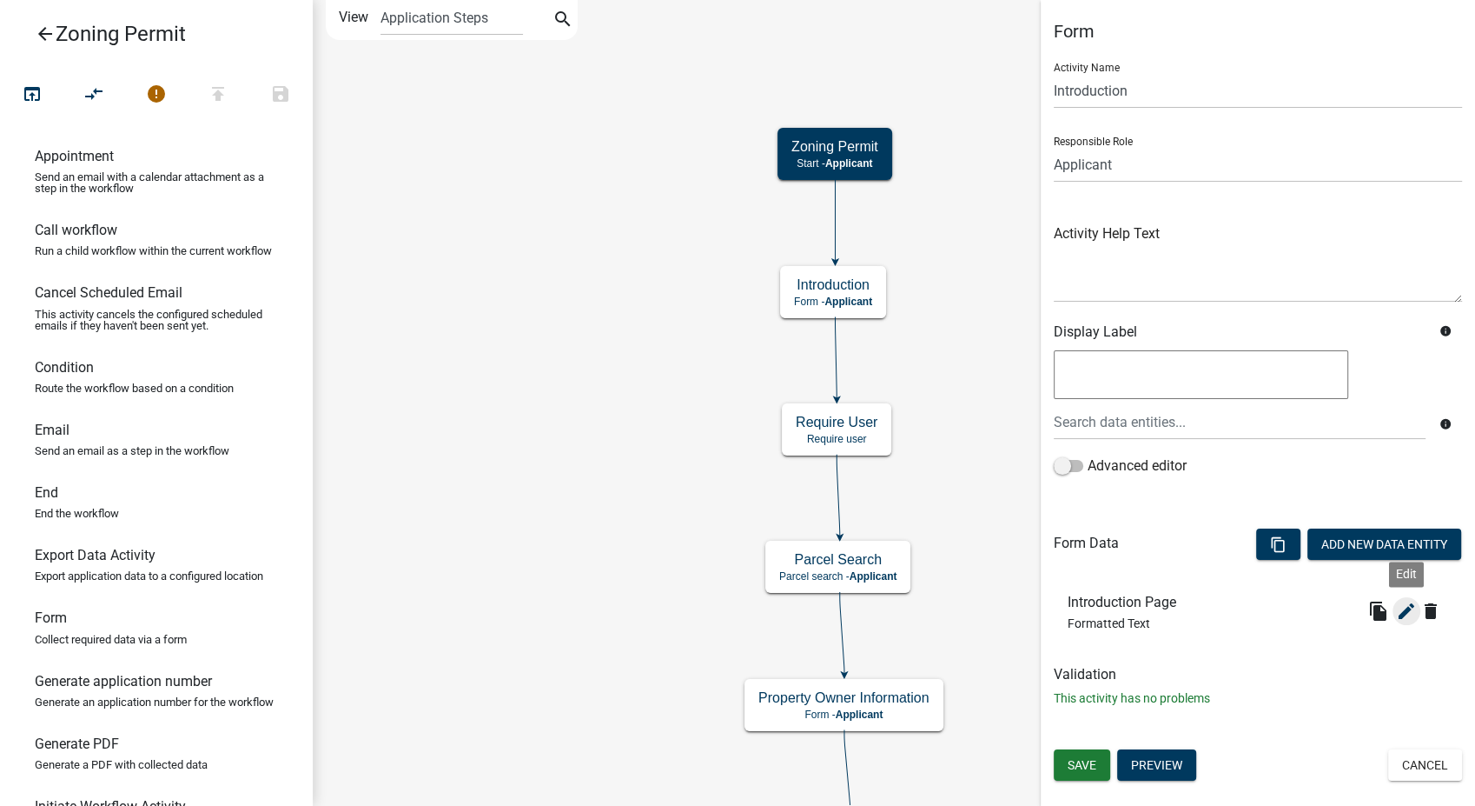
click at [1397, 610] on icon "edit" at bounding box center [1406, 610] width 21 height 21
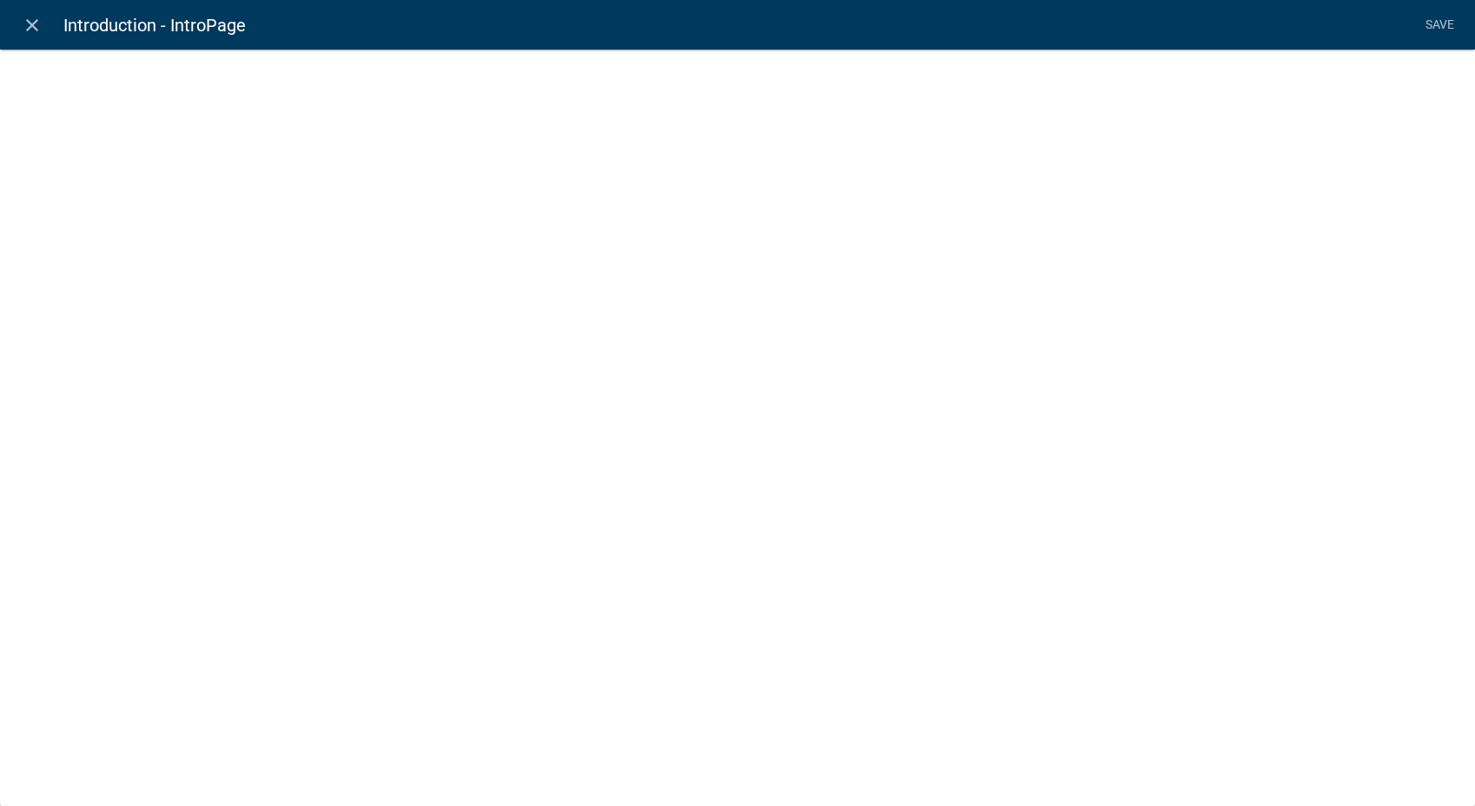
select select "rich-text"
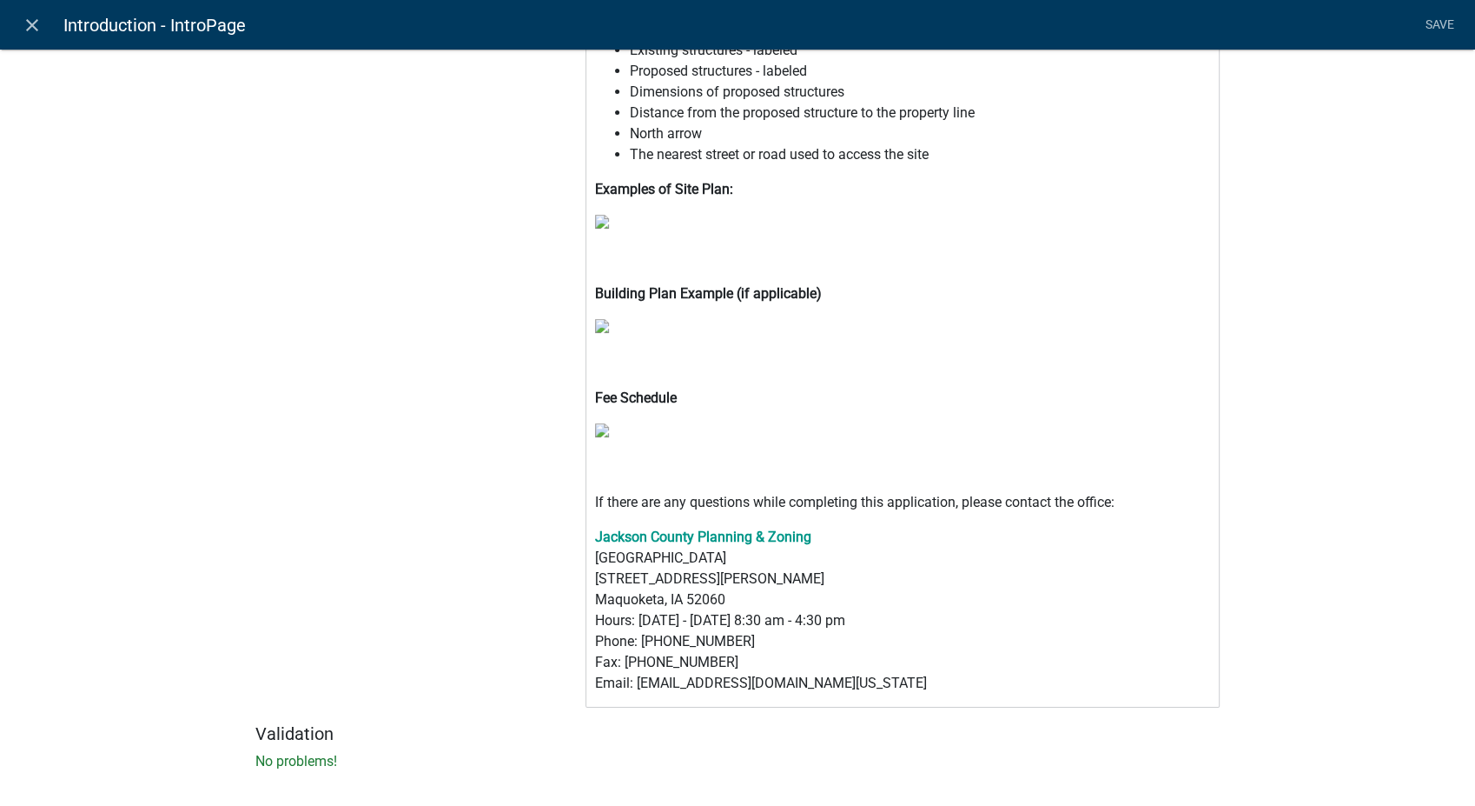
scroll to position [606, 0]
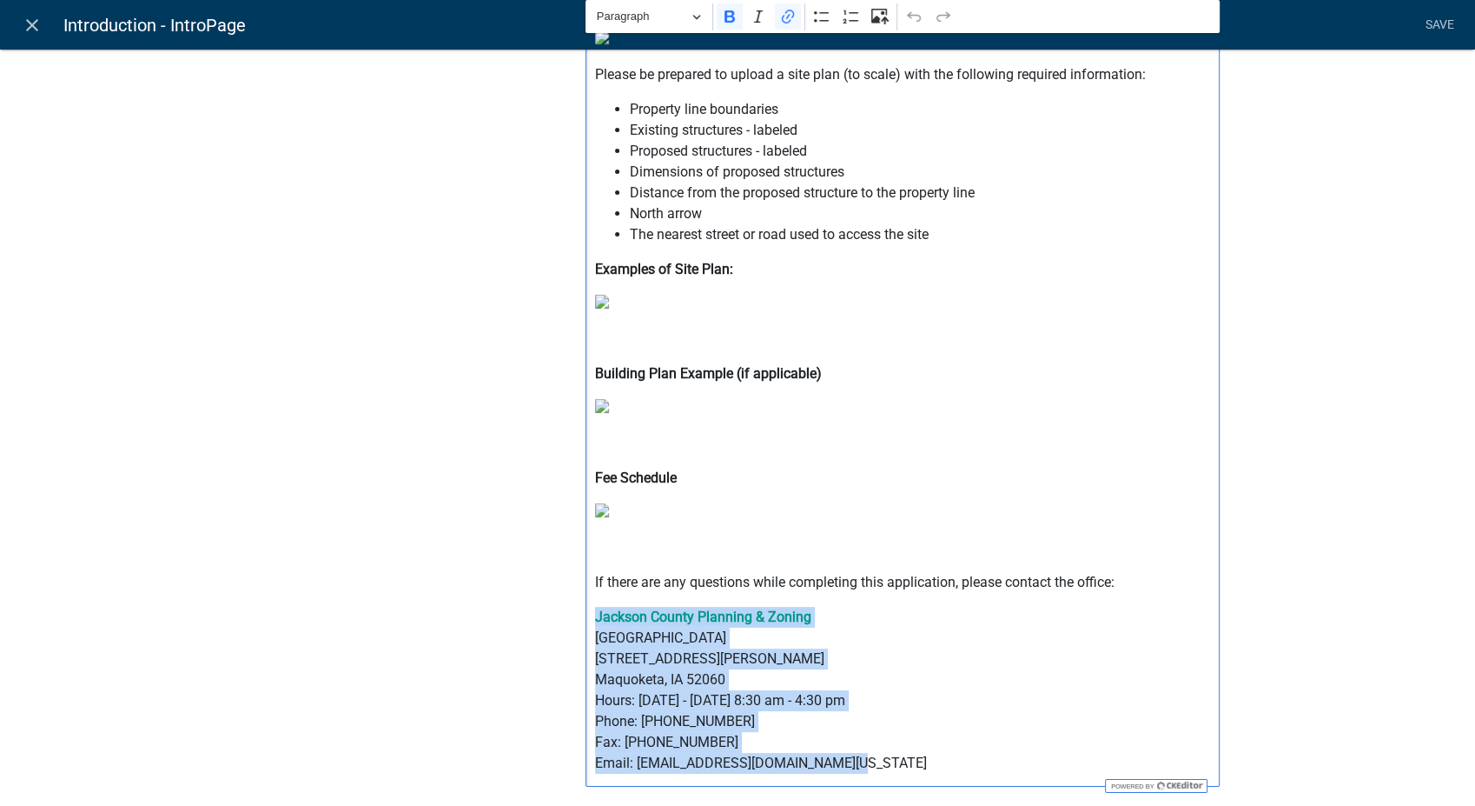
drag, startPoint x: 846, startPoint y: 769, endPoint x: 584, endPoint y: 621, distance: 301.1
click at [586, 621] on div "⁠⁠⁠⁠⁠⁠⁠ Welcome to the [GEOGRAPHIC_DATA] Zoning Permit Online Application A Pre…" at bounding box center [903, 173] width 634 height 1228
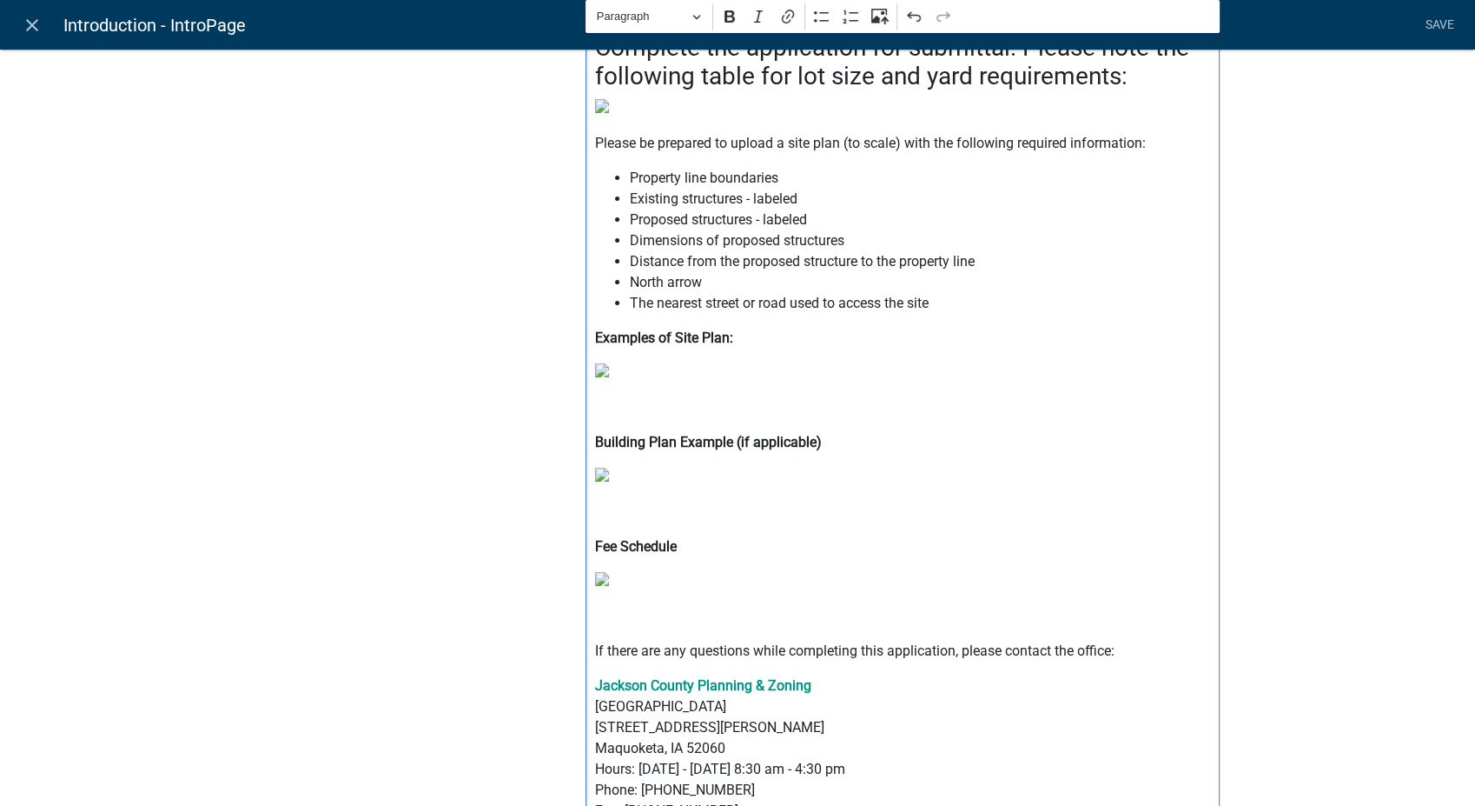
scroll to position [509, 0]
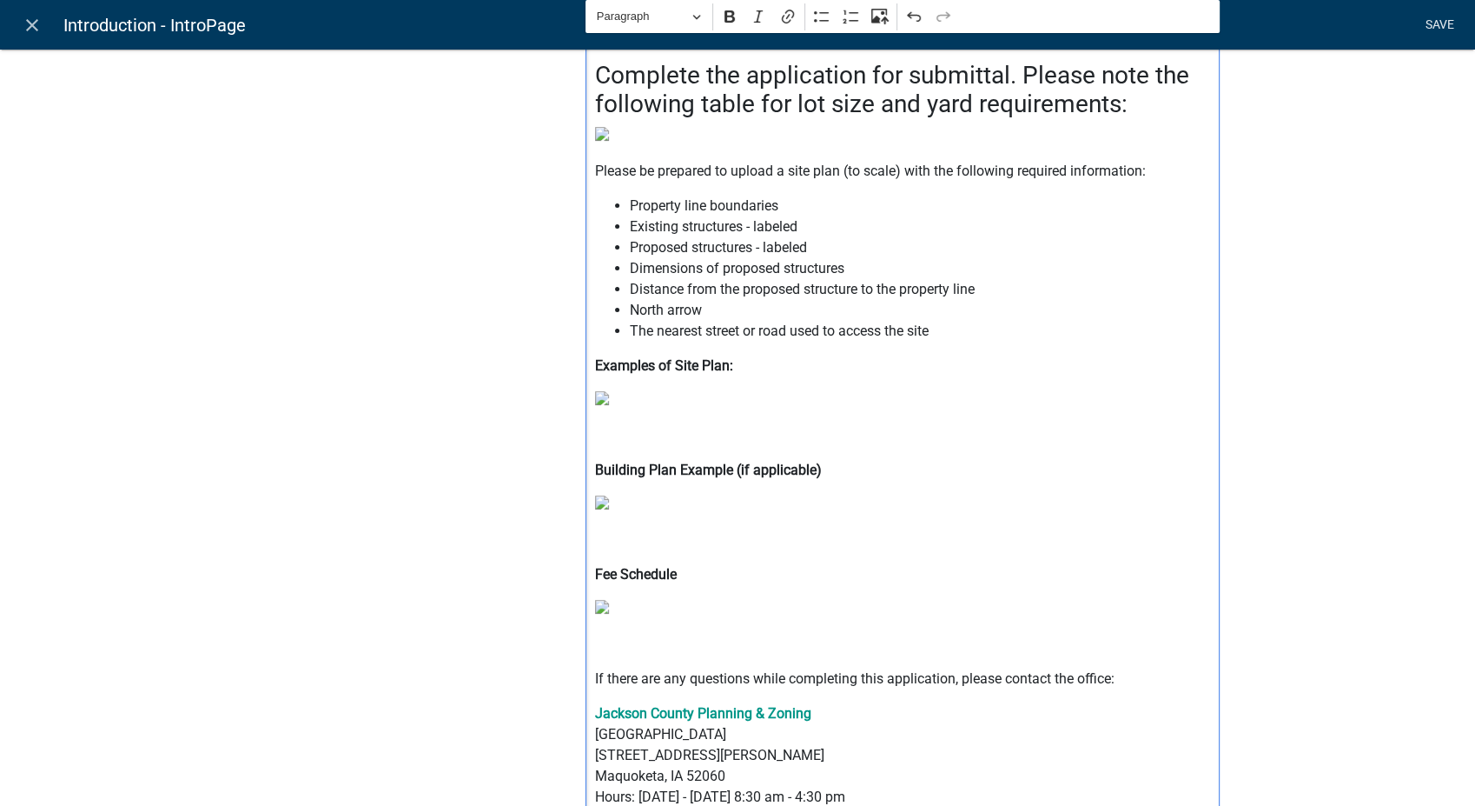
click at [1422, 31] on link "Save" at bounding box center [1439, 25] width 43 height 33
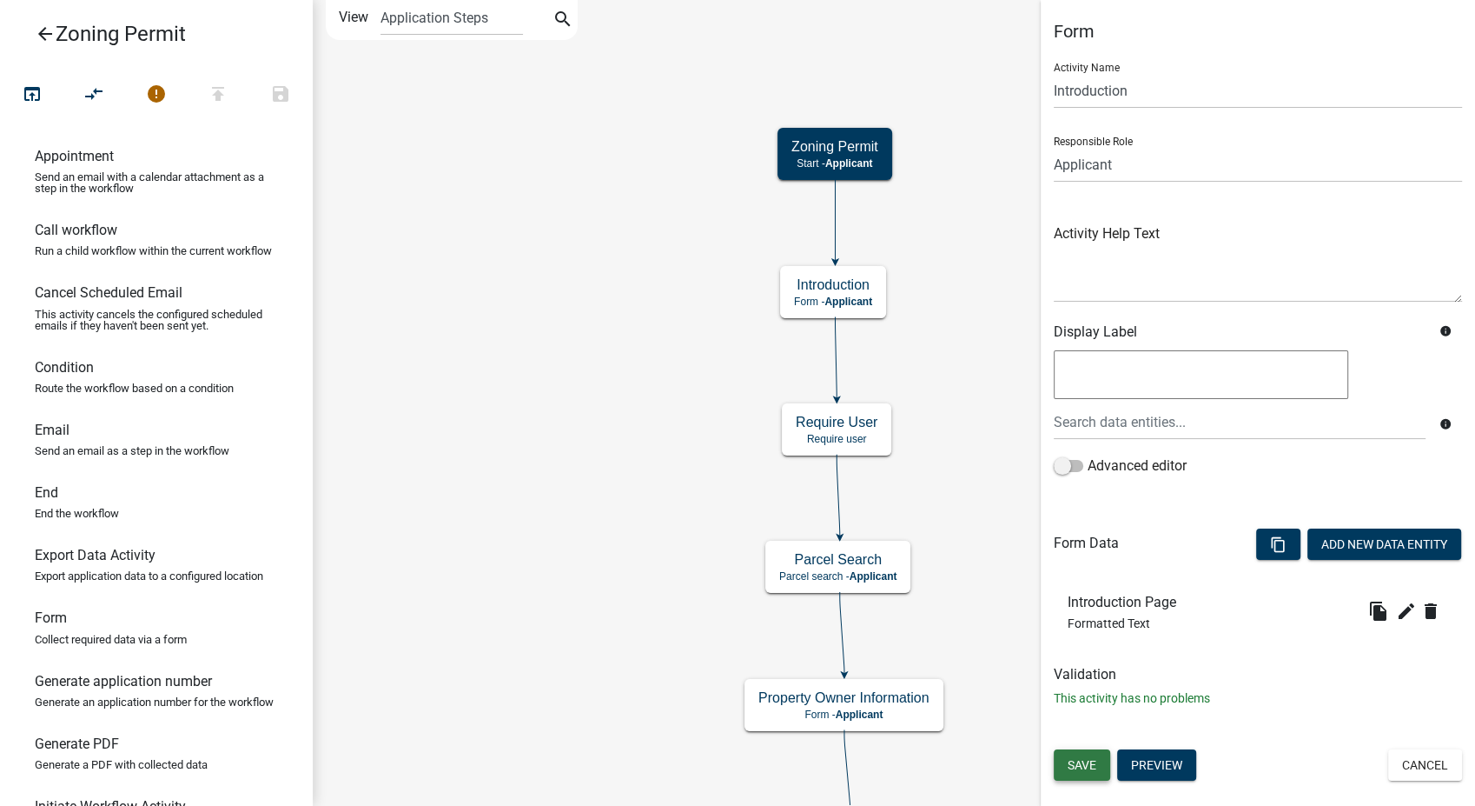
click at [1084, 761] on span "Save" at bounding box center [1082, 765] width 29 height 14
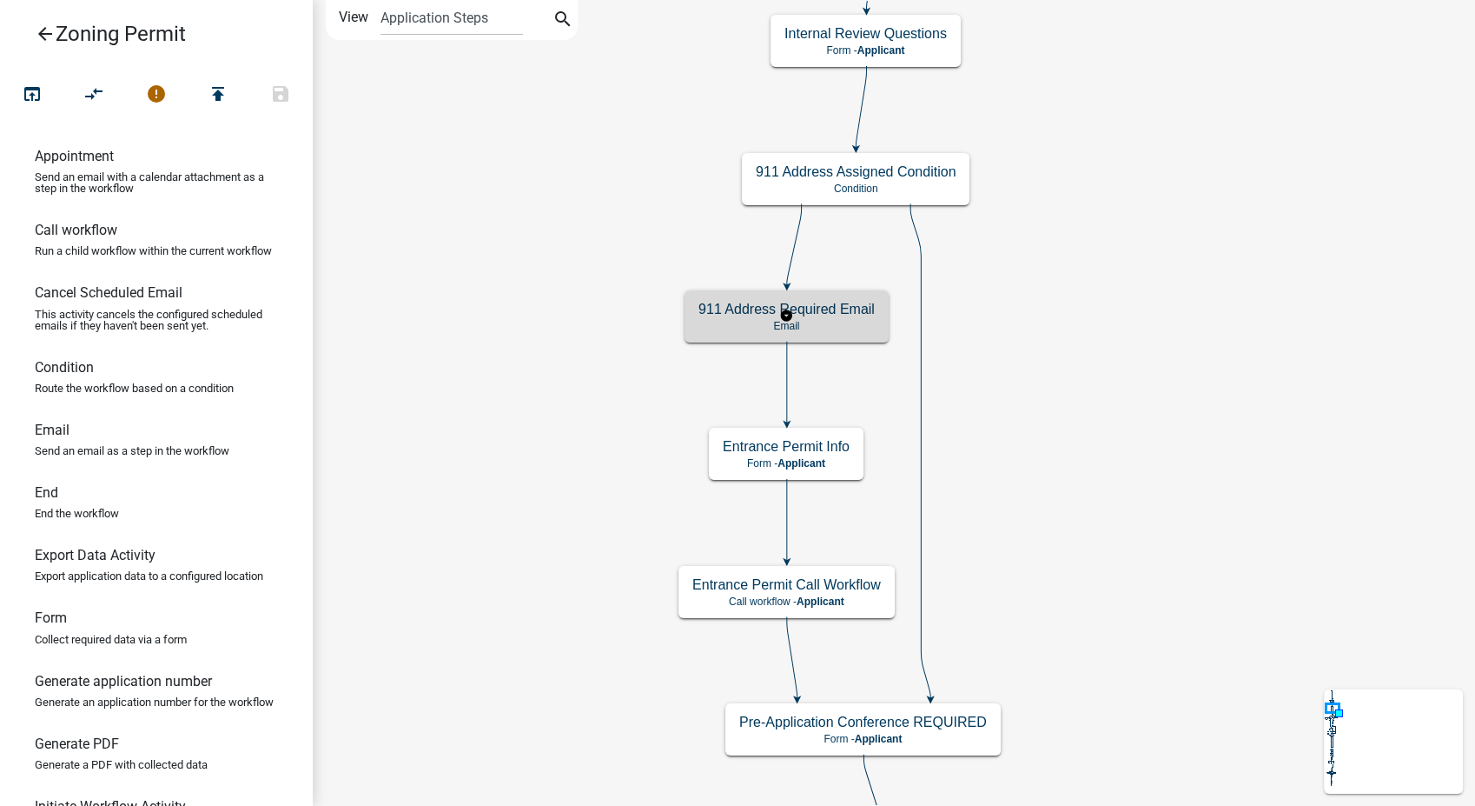
click at [834, 308] on h5 "911 Address Required Email" at bounding box center [787, 309] width 176 height 17
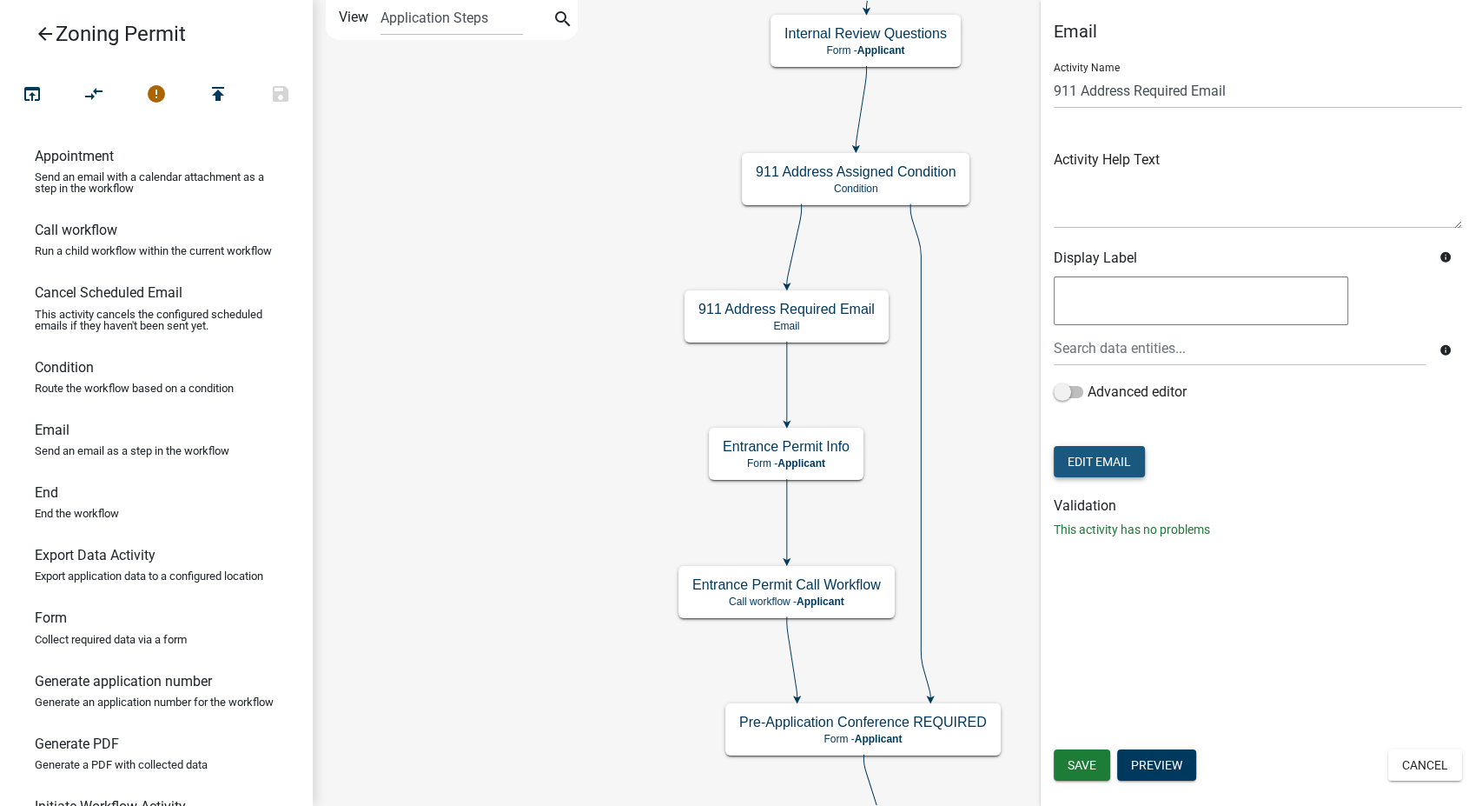
click at [1092, 456] on button "Edit Email" at bounding box center [1099, 461] width 91 height 31
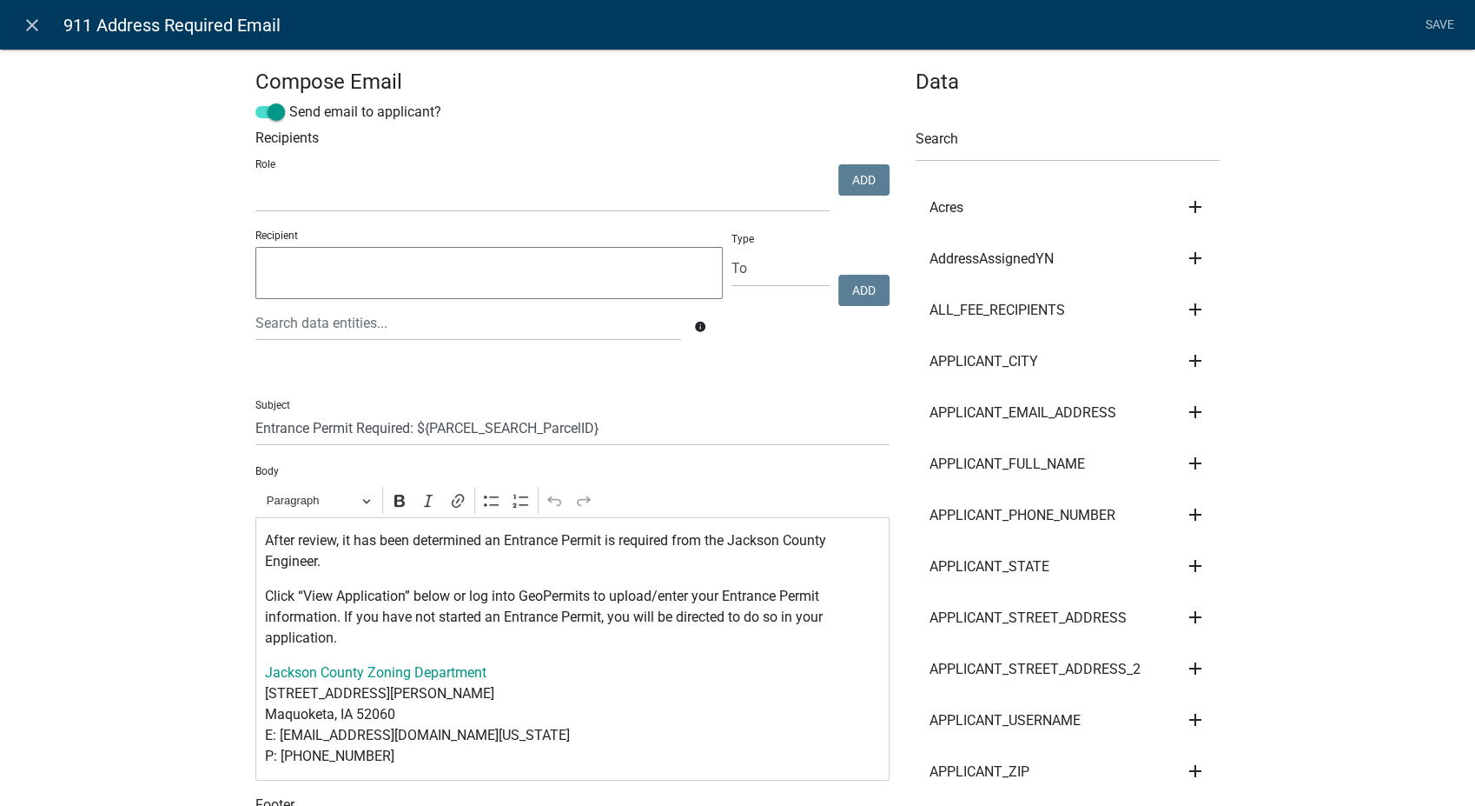
scroll to position [289, 0]
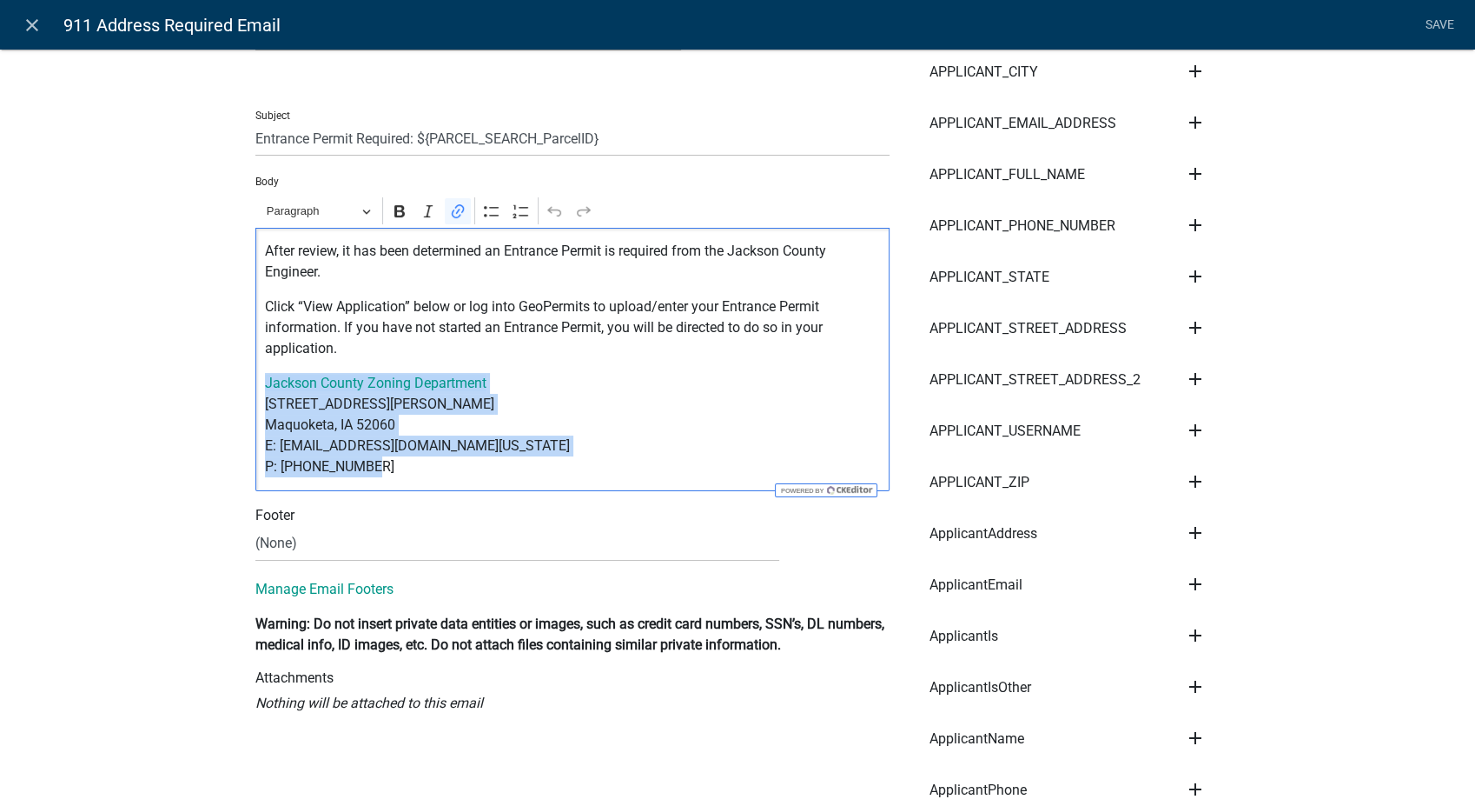
drag, startPoint x: 368, startPoint y: 458, endPoint x: 254, endPoint y: 386, distance: 134.8
click at [255, 386] on div "After review, it has been determined an Entrance Permit is required from the Ja…" at bounding box center [572, 359] width 634 height 263
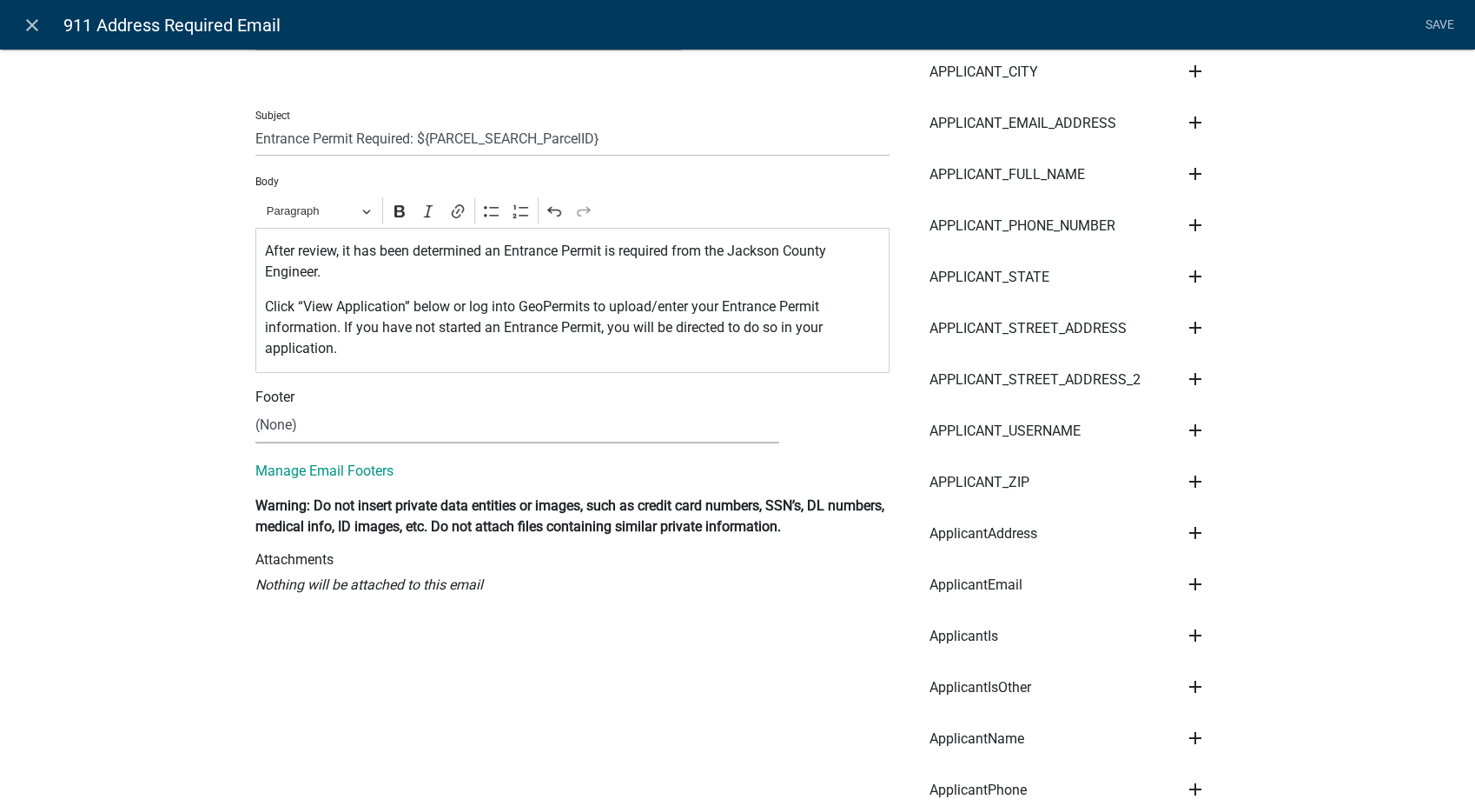
click at [288, 424] on select "(None) Zoning Department" at bounding box center [517, 426] width 524 height 36
select select "78e1197d-224a-4e0e-8b8e-5e672ce4c331"
click at [255, 408] on select "(None) Zoning Department" at bounding box center [517, 426] width 524 height 36
click at [1426, 23] on link "Save" at bounding box center [1439, 25] width 43 height 33
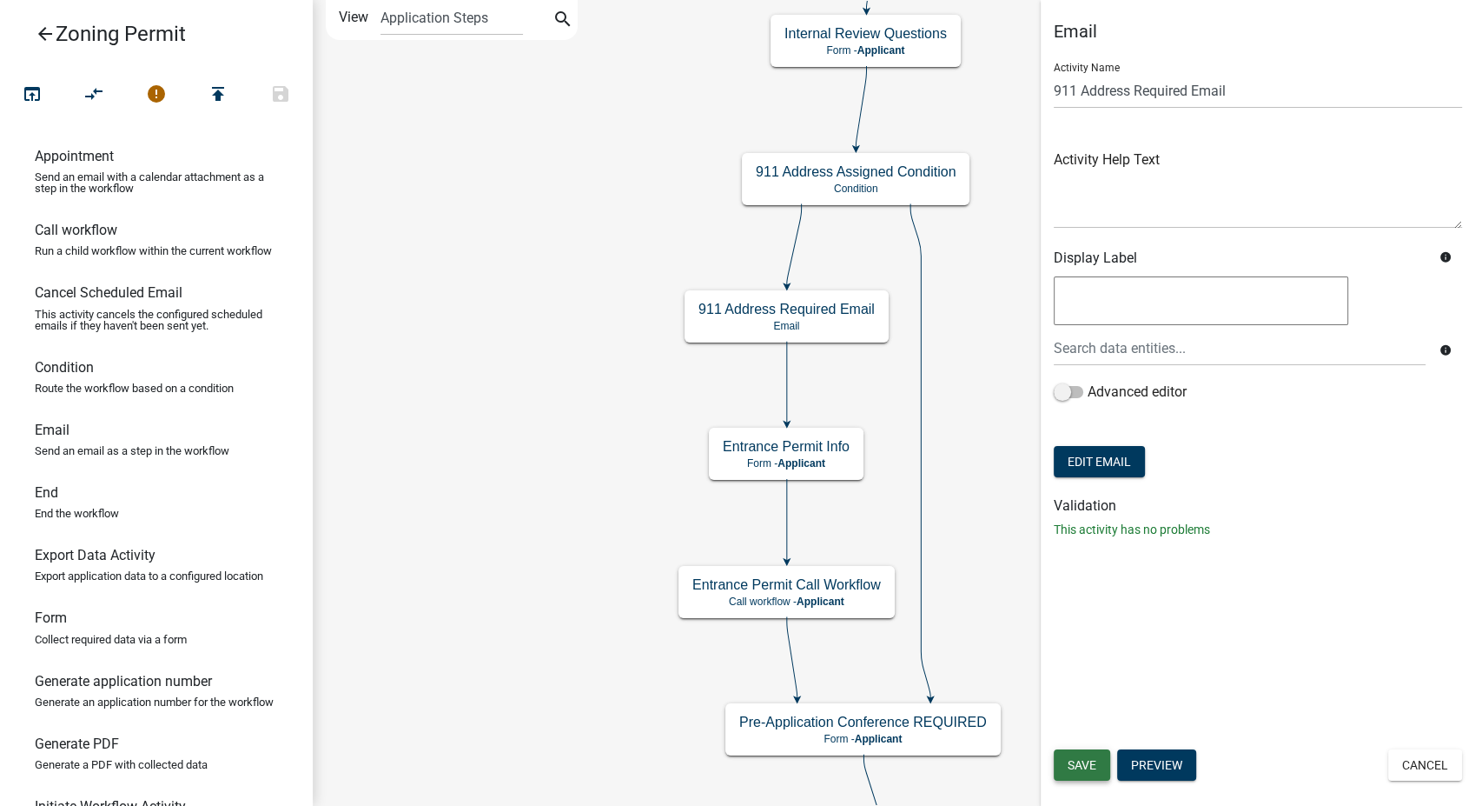
click at [1088, 767] on span "Save" at bounding box center [1082, 765] width 29 height 14
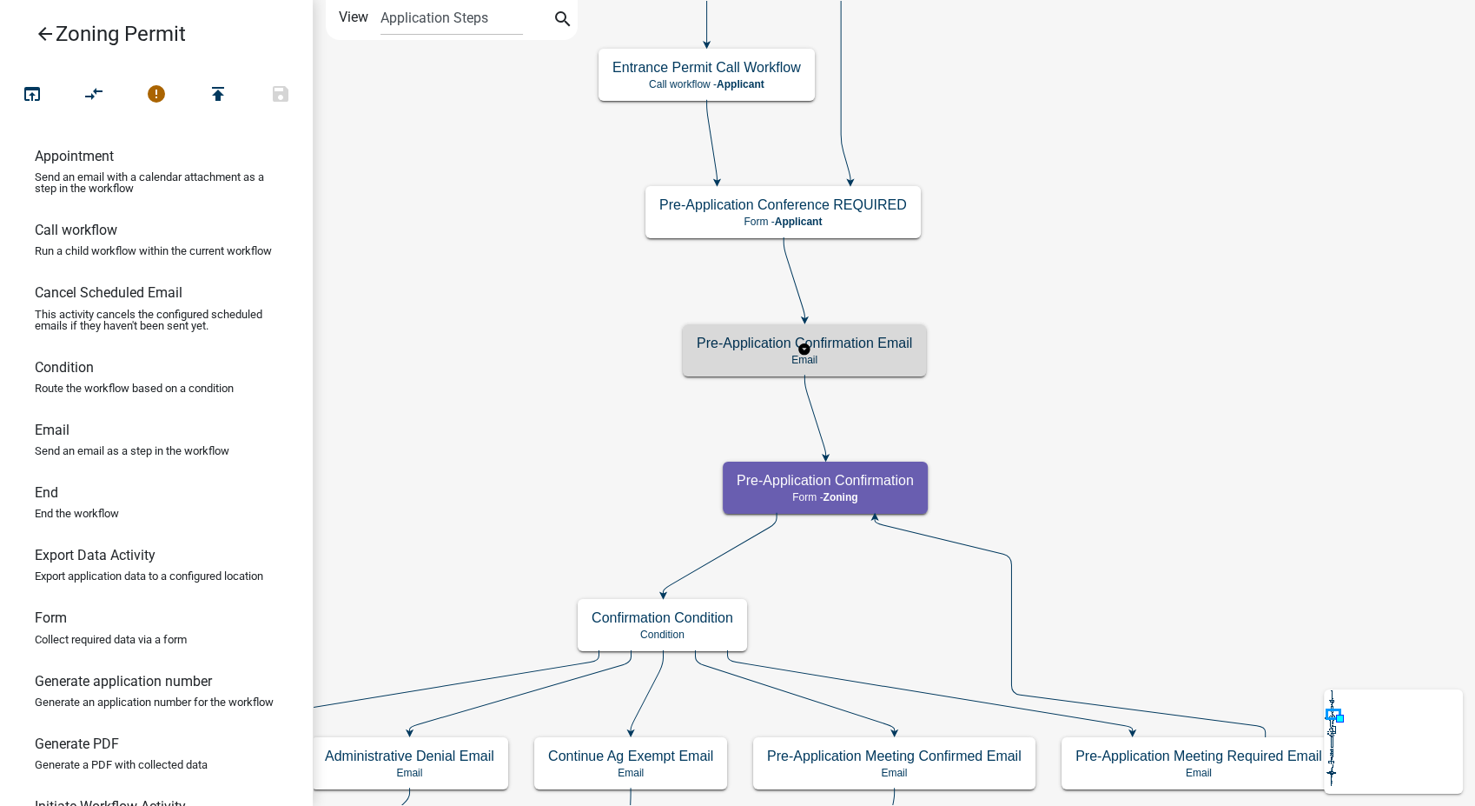
click at [877, 354] on p "Email" at bounding box center [804, 360] width 215 height 12
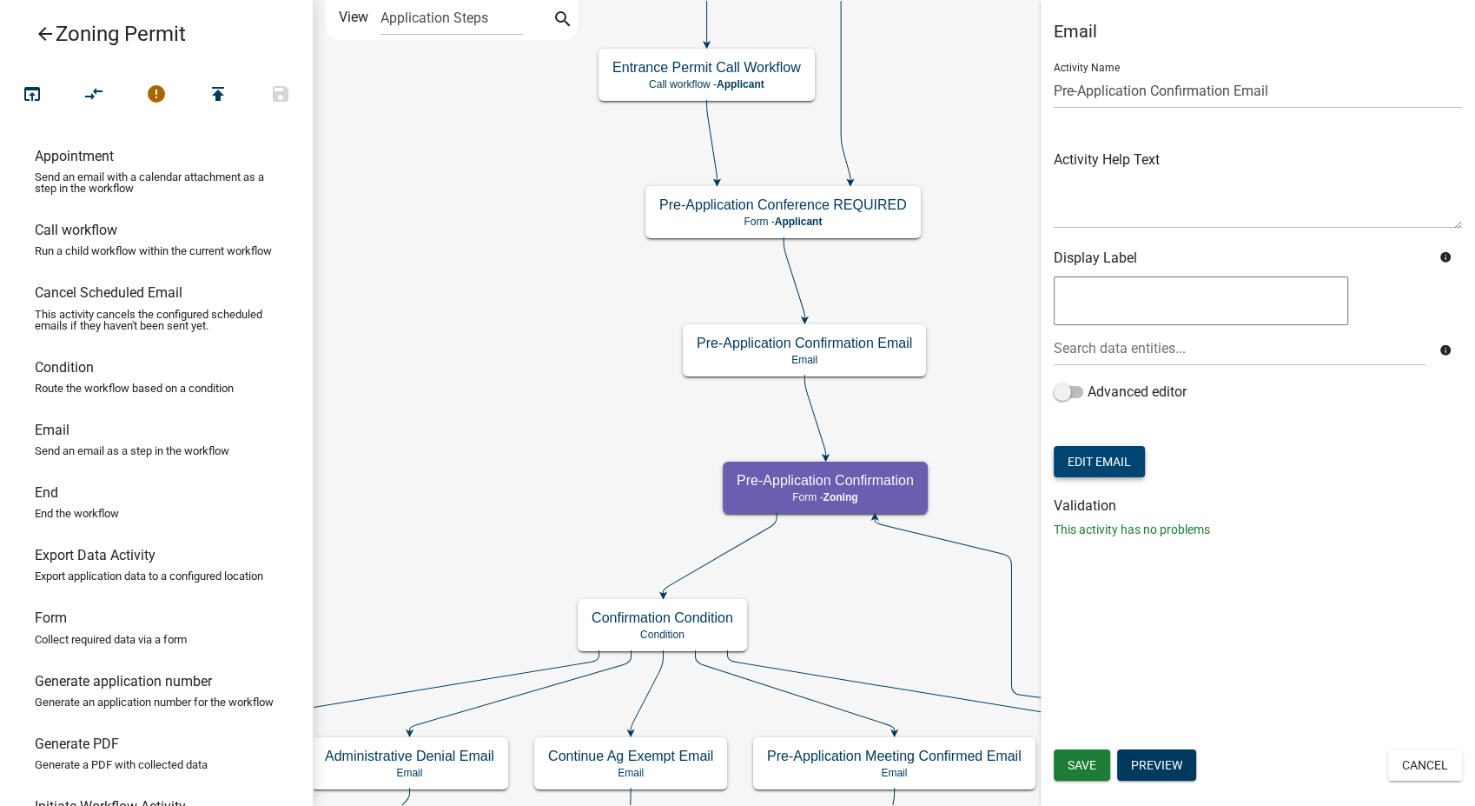
click at [1081, 456] on button "Edit Email" at bounding box center [1099, 461] width 91 height 31
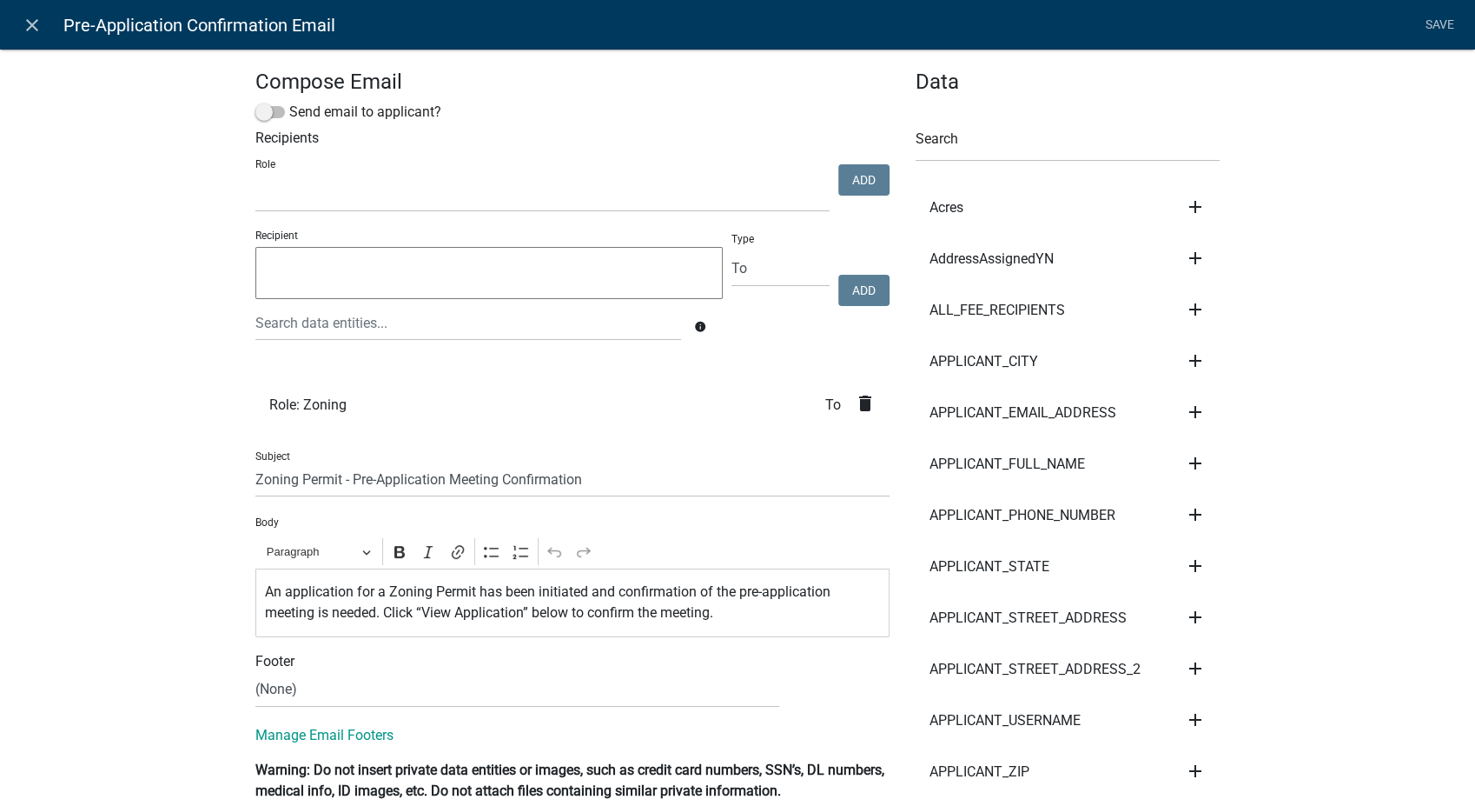
select select
click at [40, 19] on icon "close" at bounding box center [32, 25] width 21 height 21
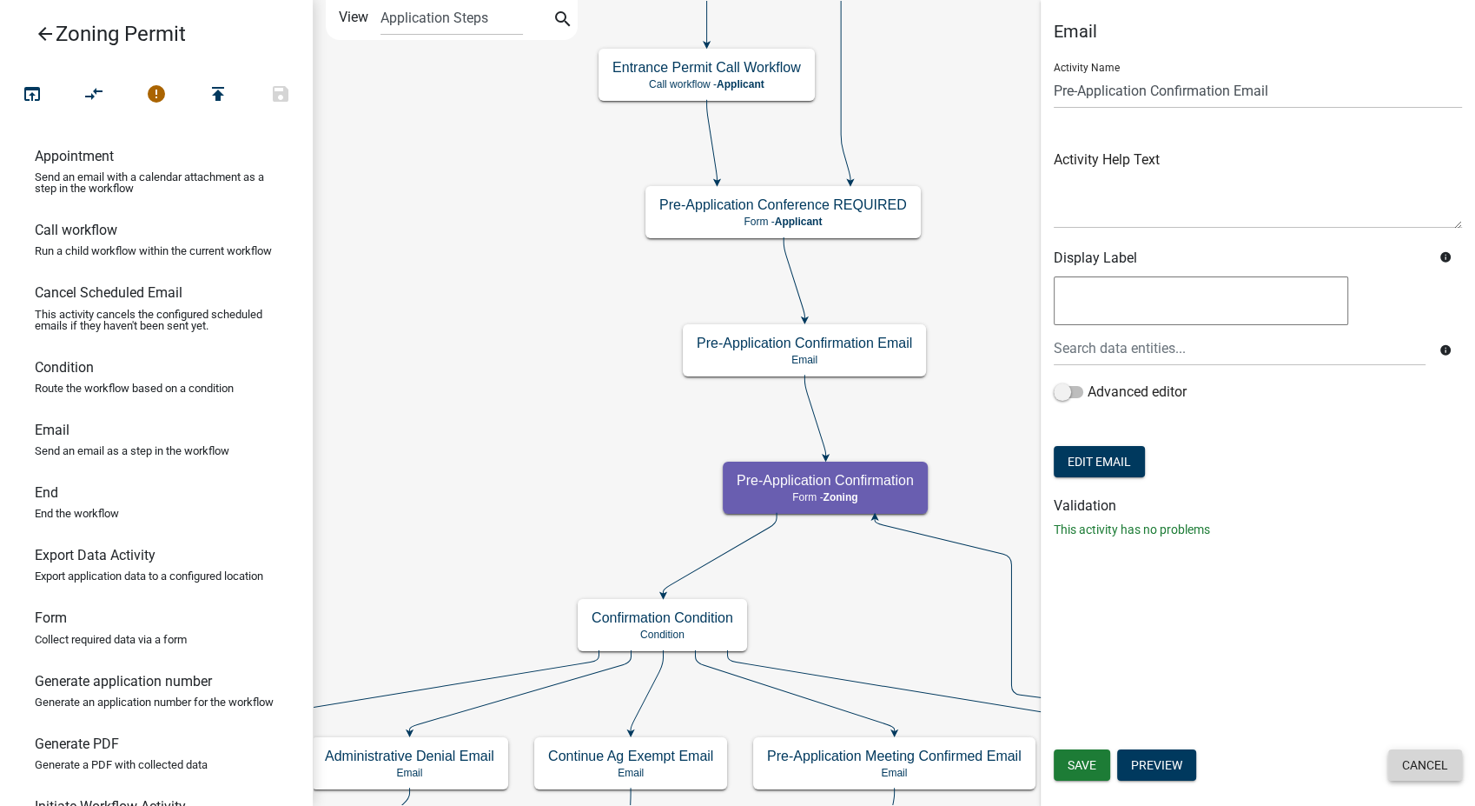
click at [1428, 766] on button "Cancel" at bounding box center [1426, 764] width 74 height 31
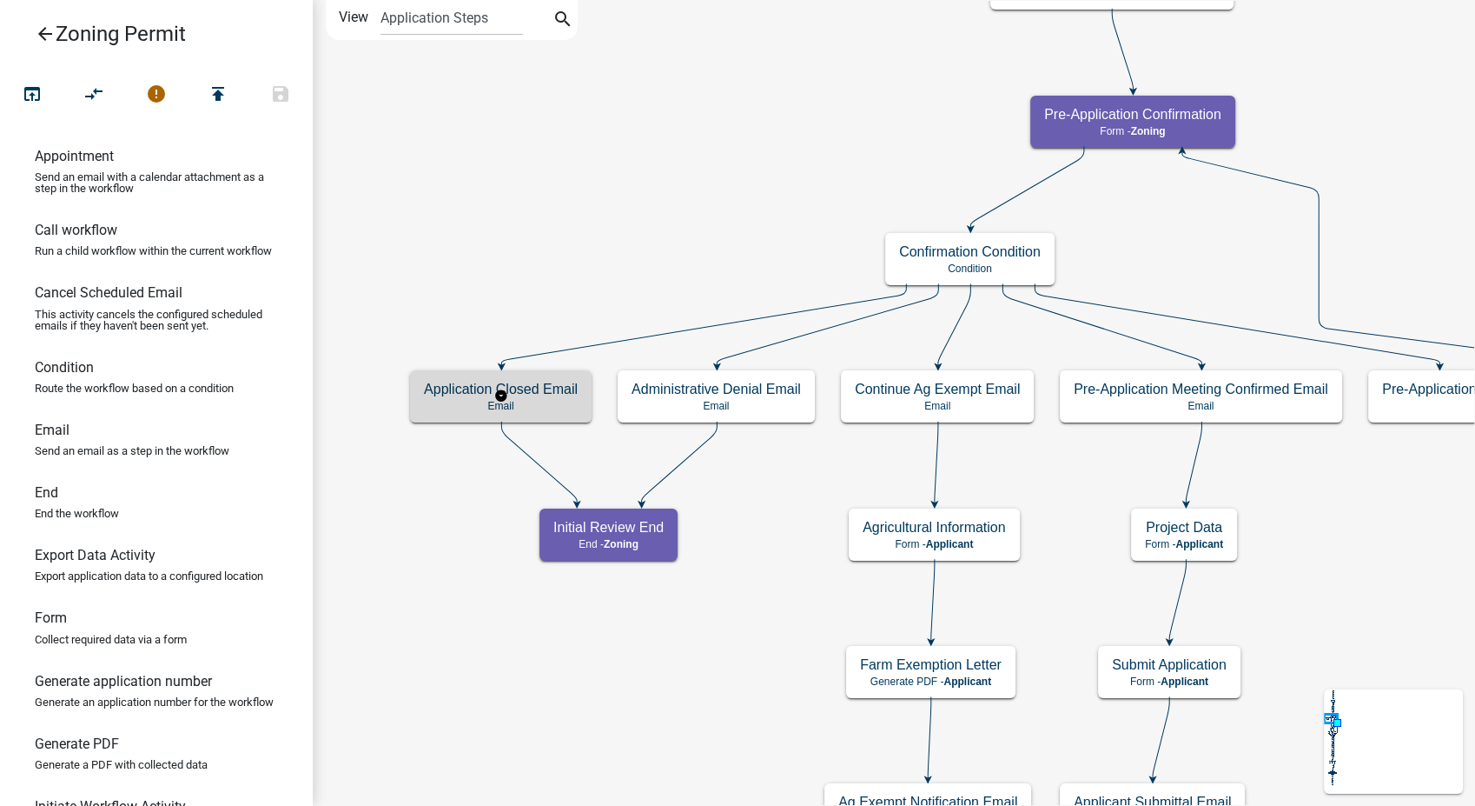
click at [551, 406] on p "Email" at bounding box center [501, 406] width 154 height 12
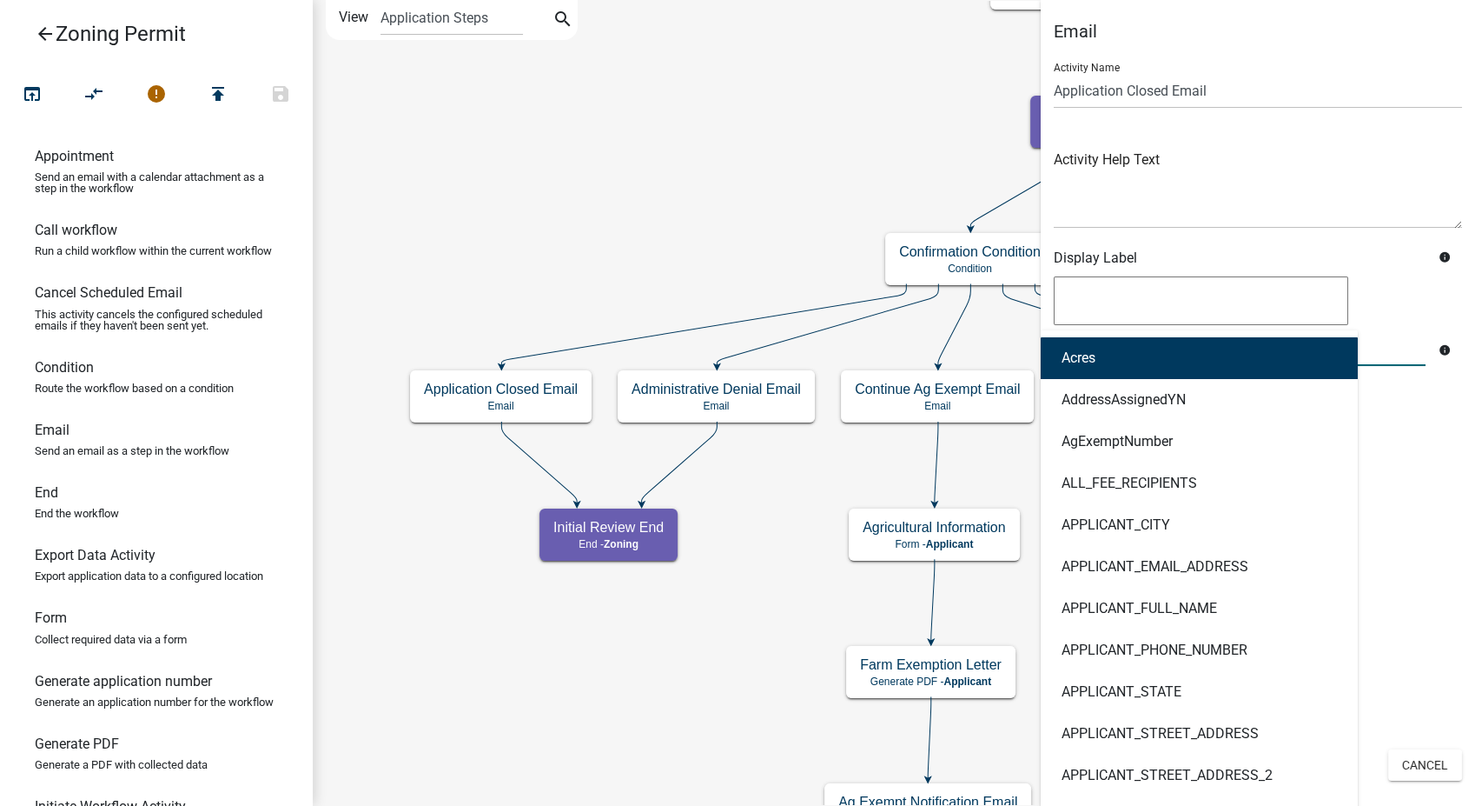
click at [1071, 364] on div "Acres AddressAssignedYN AgExemptNumber ALL_FEE_RECIPIENTS APPLICANT_CITY APPLIC…" at bounding box center [1240, 348] width 398 height 36
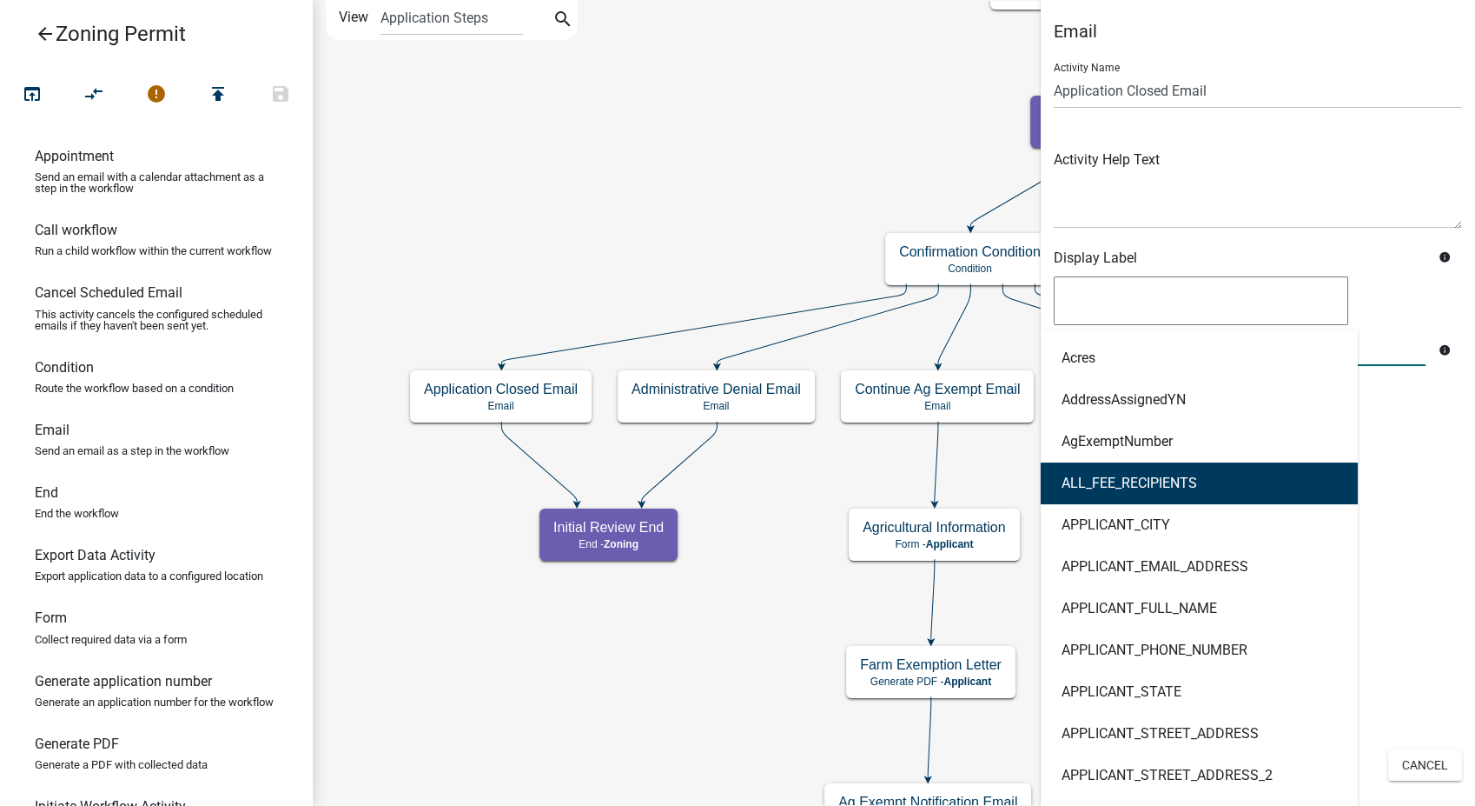
click at [1406, 483] on div "Email Activity Name Application Closed Email Activity Help Text Display Label i…" at bounding box center [1258, 287] width 434 height 532
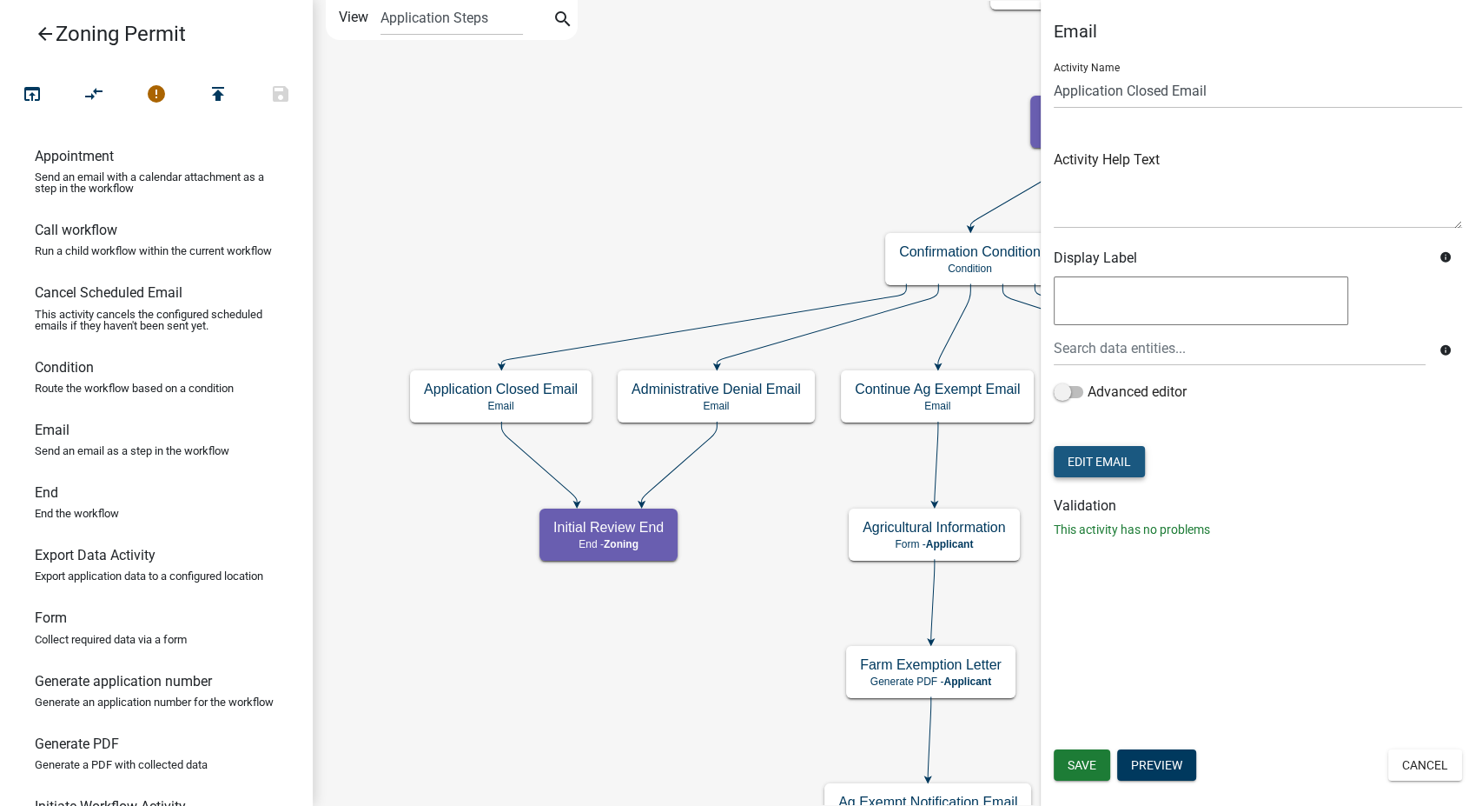
click at [1056, 462] on button "Edit Email" at bounding box center [1099, 461] width 91 height 31
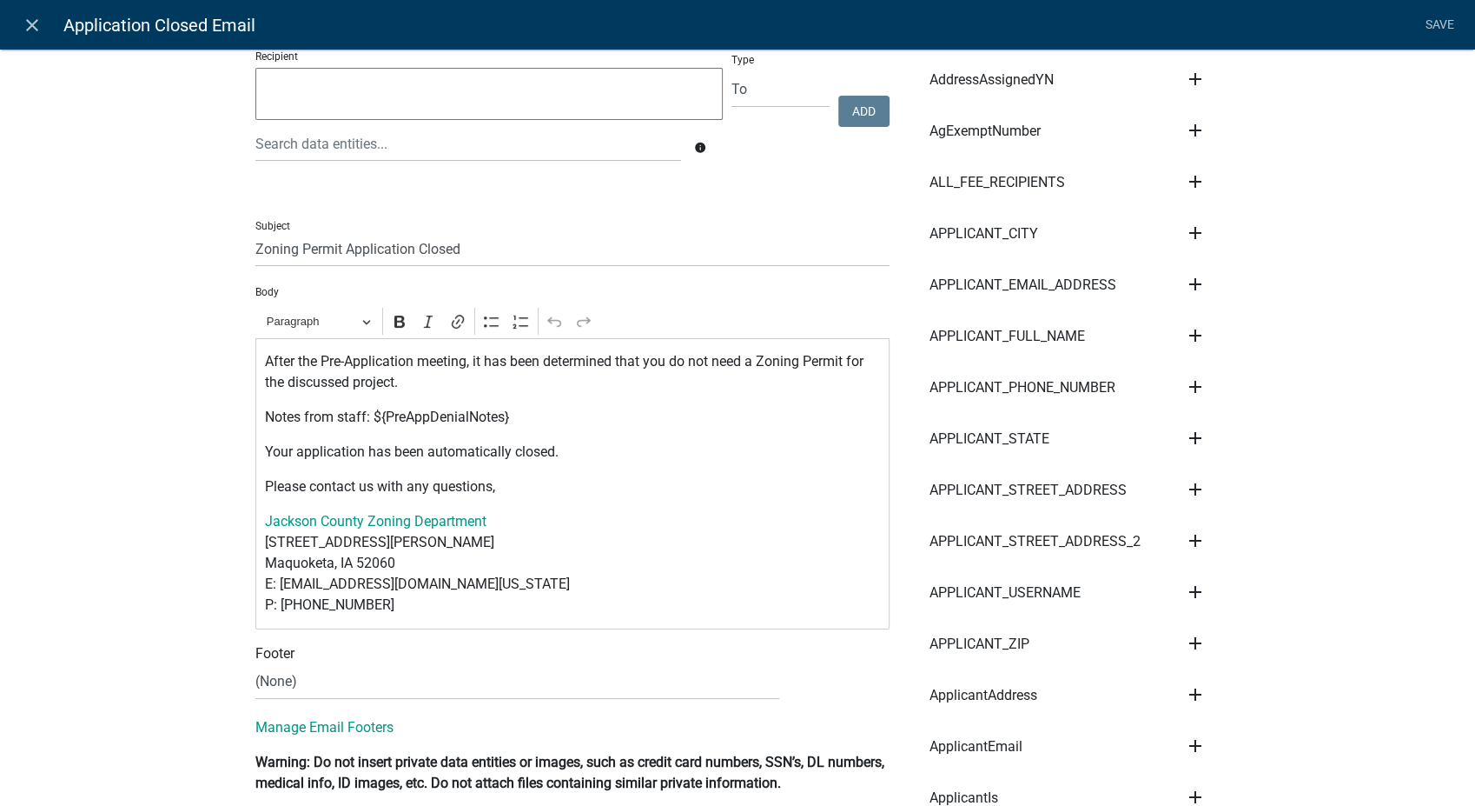
scroll to position [193, 0]
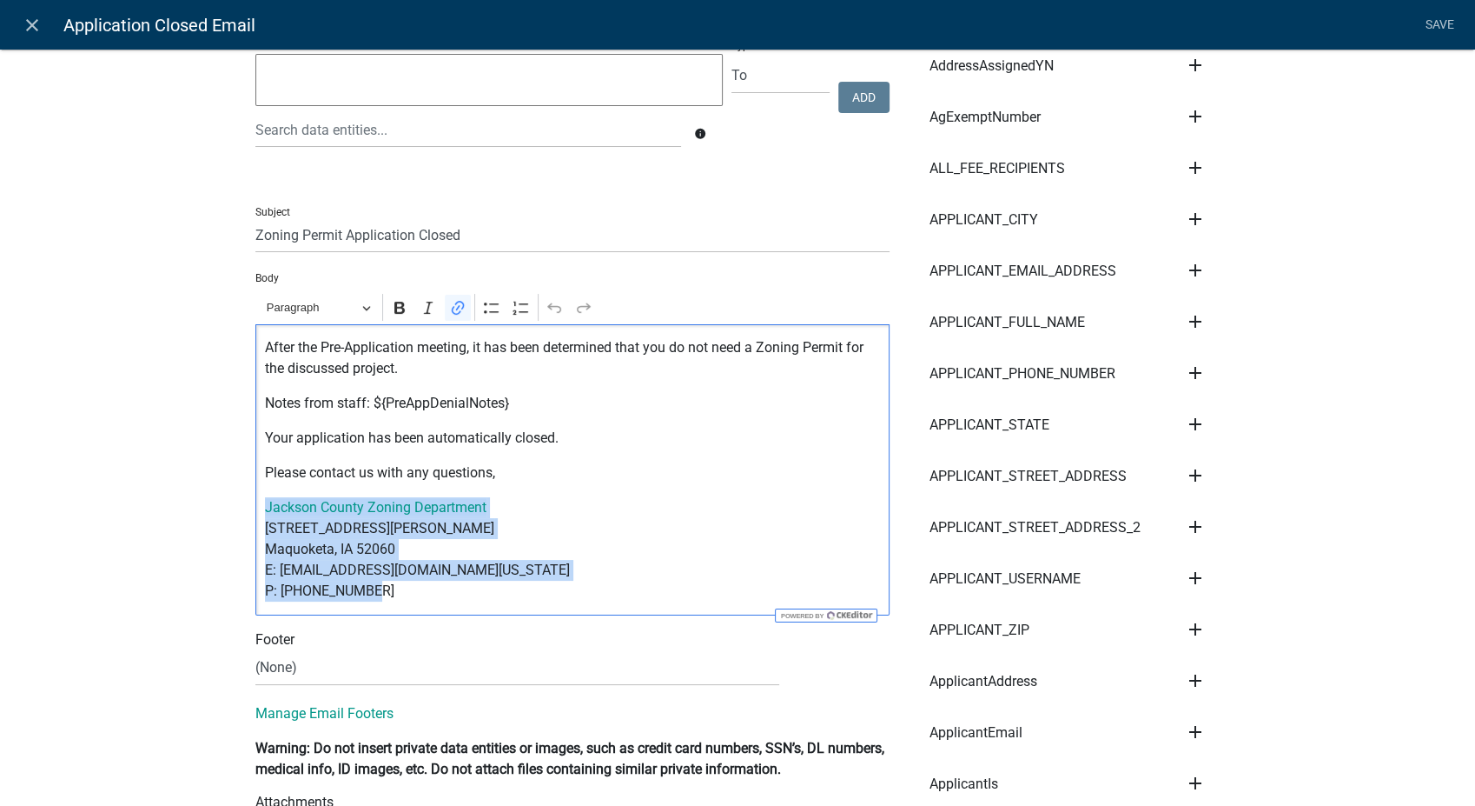
drag, startPoint x: 364, startPoint y: 595, endPoint x: 250, endPoint y: 518, distance: 137.6
click at [255, 501] on div "After the Pre-Application meeting, it has been determined that you do not need …" at bounding box center [572, 469] width 634 height 291
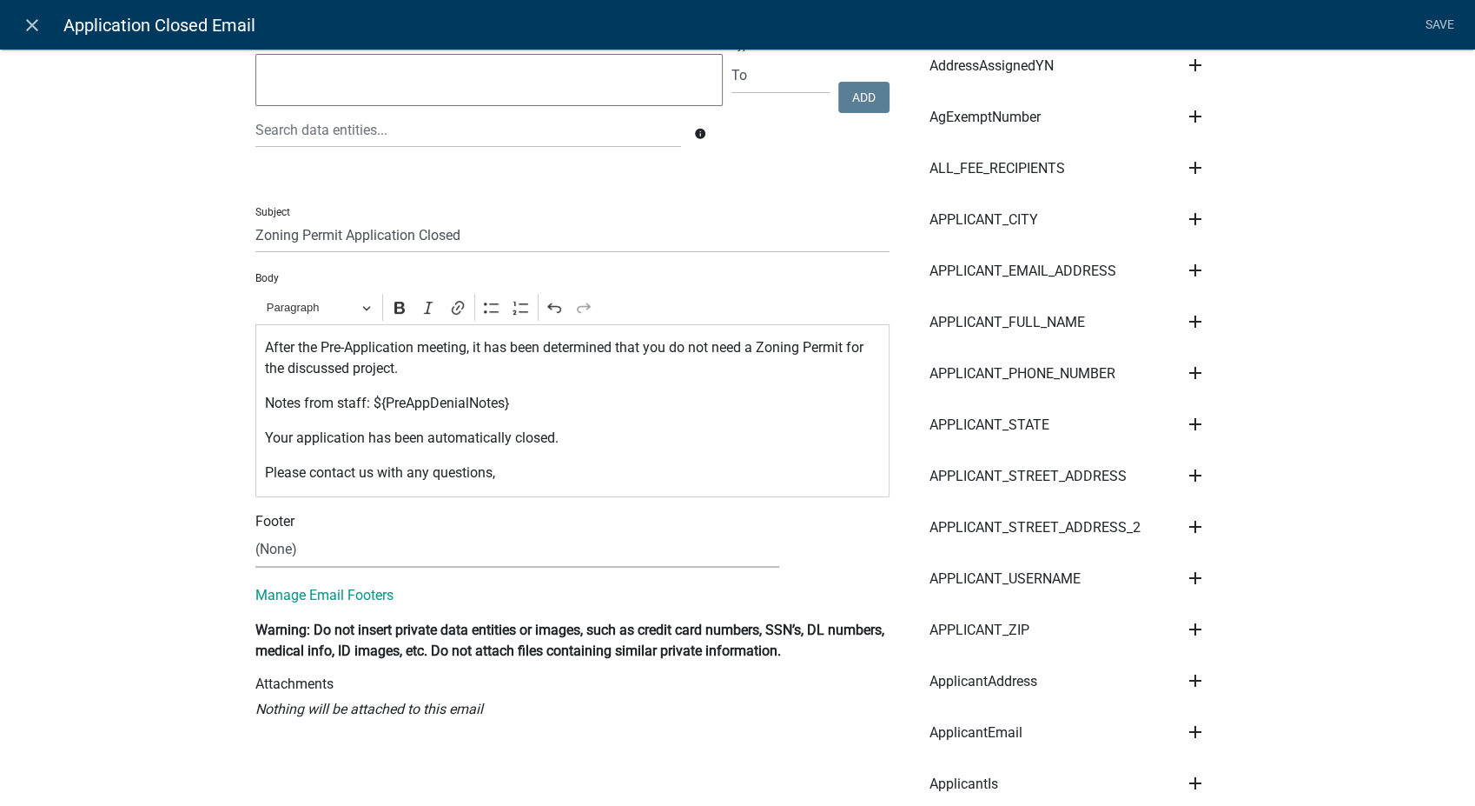
click at [292, 548] on select "(None) Zoning Department" at bounding box center [517, 550] width 524 height 36
select select "78e1197d-224a-4e0e-8b8e-5e672ce4c331"
click at [255, 532] on select "(None) Zoning Department" at bounding box center [517, 550] width 524 height 36
click at [1440, 27] on link "Save" at bounding box center [1439, 25] width 43 height 33
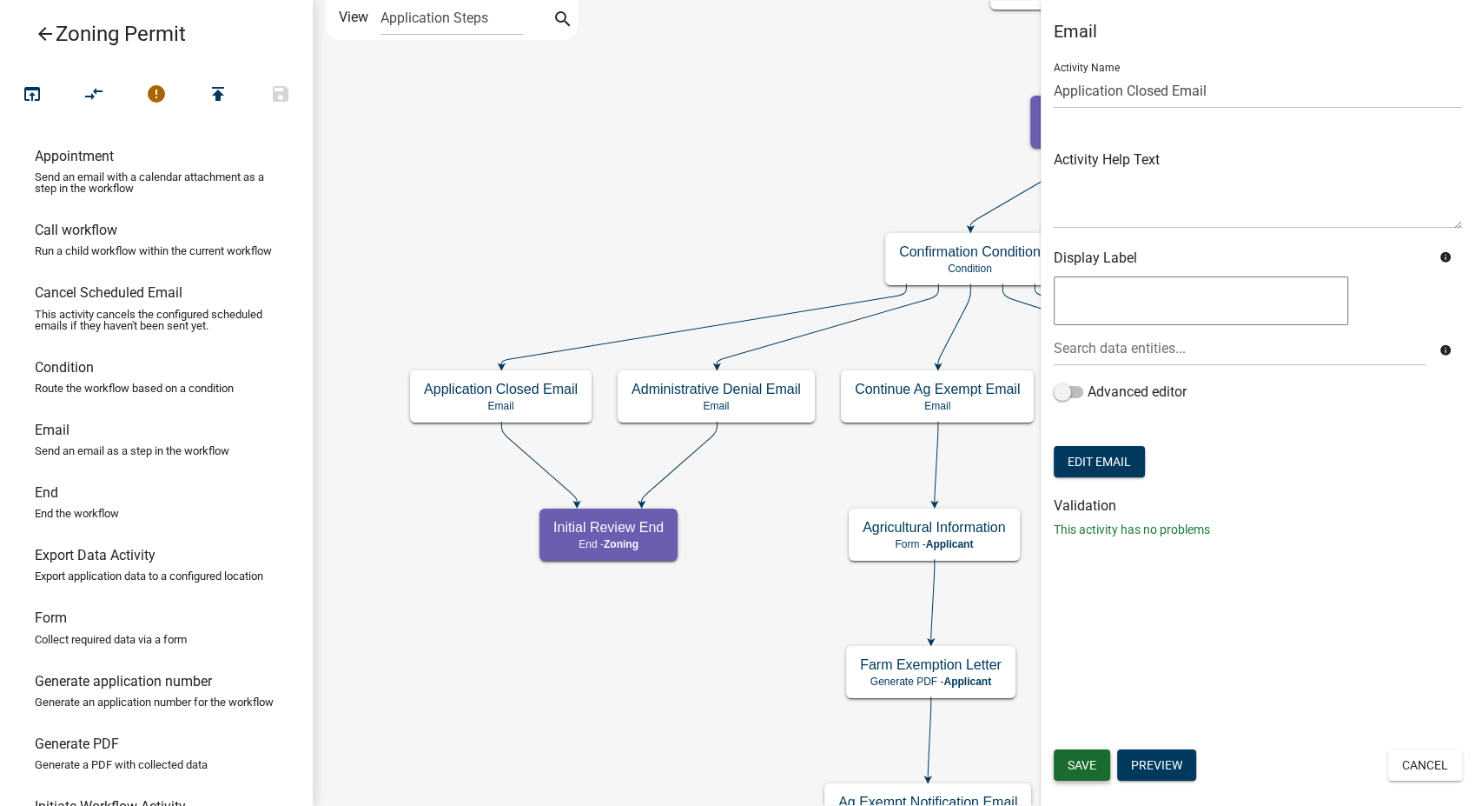
drag, startPoint x: 1071, startPoint y: 763, endPoint x: 1078, endPoint y: 747, distance: 17.5
click at [1073, 763] on span "Save" at bounding box center [1082, 765] width 29 height 14
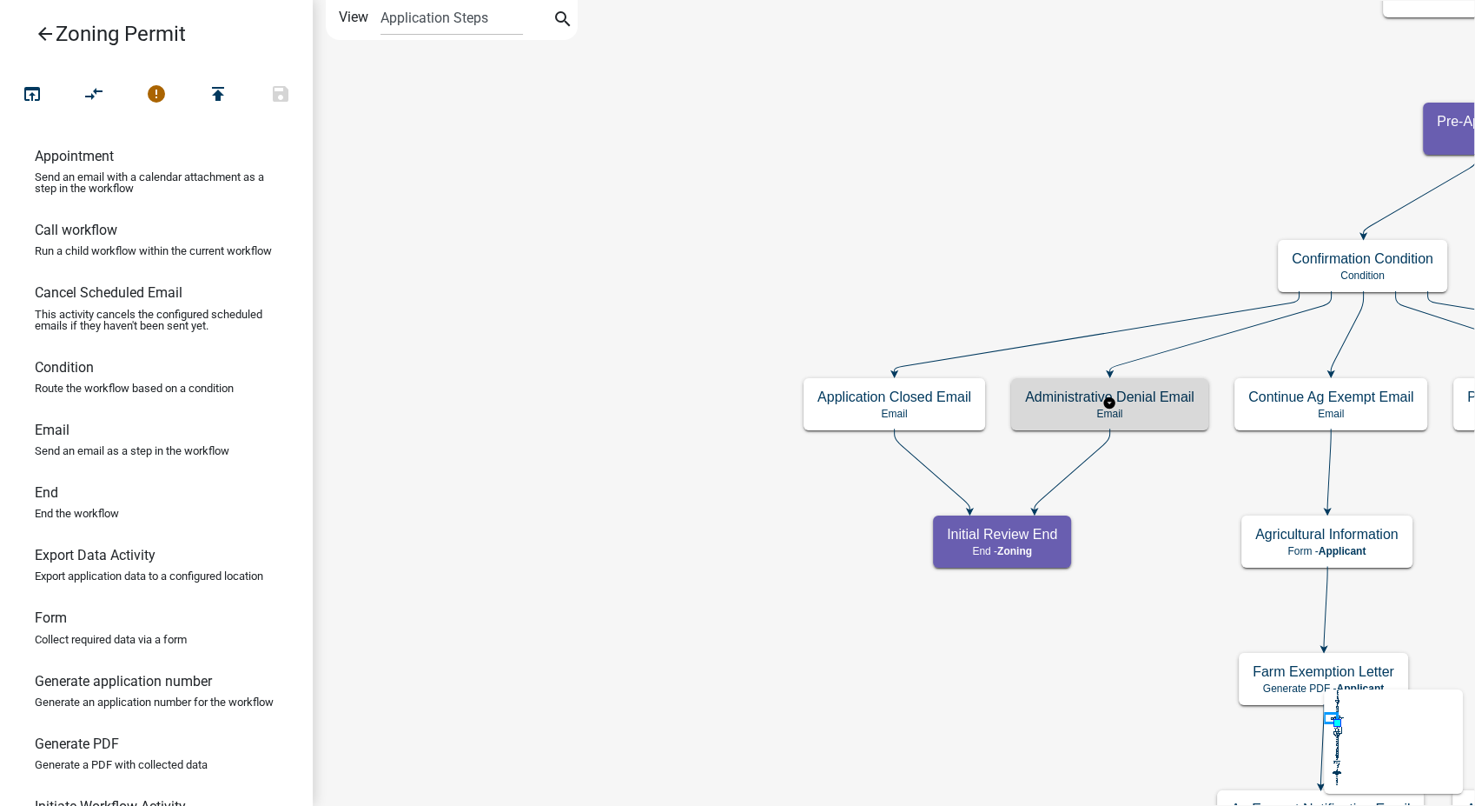
click at [1152, 406] on div "Administrative Denial Email Email" at bounding box center [1109, 404] width 197 height 52
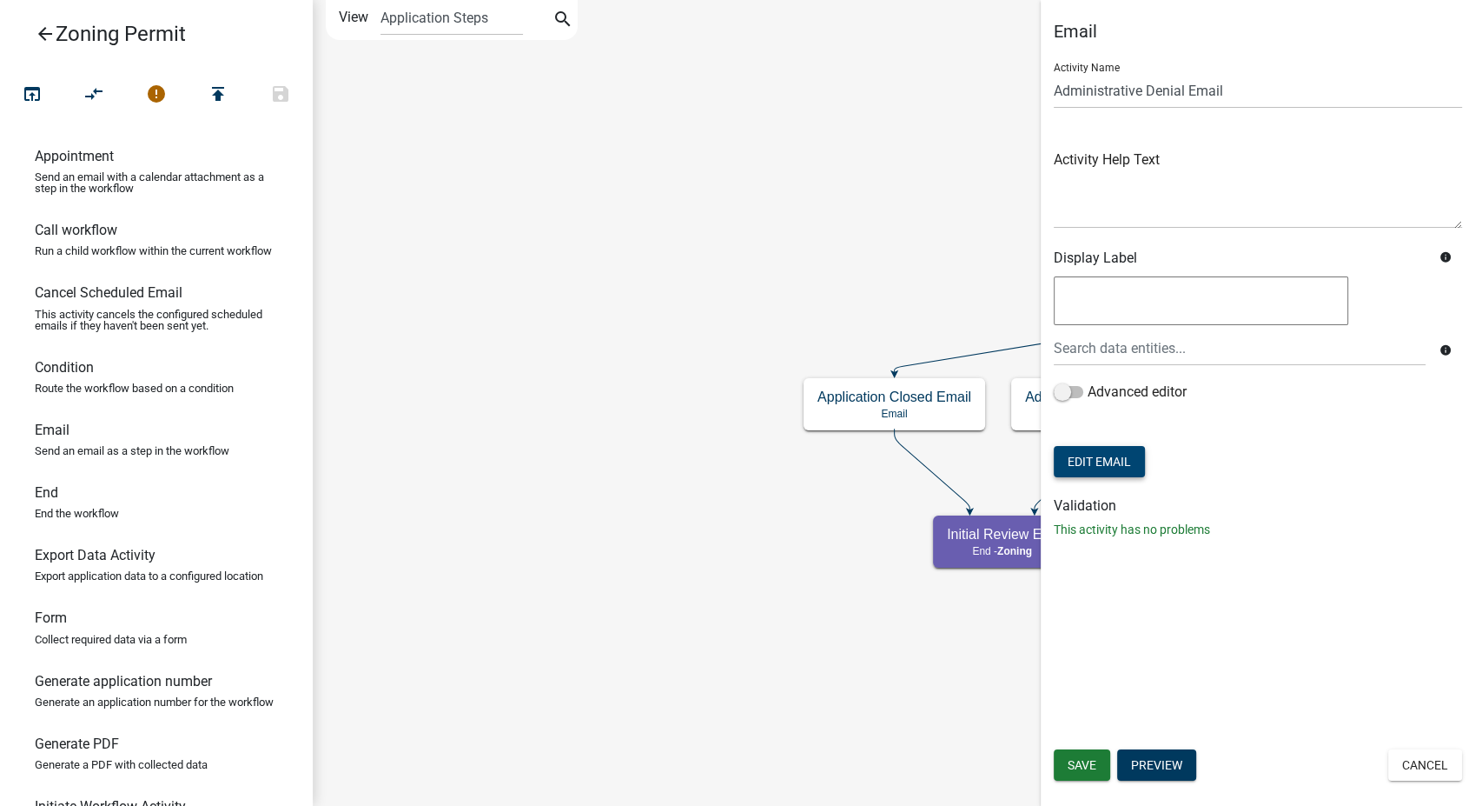
click at [1084, 464] on button "Edit Email" at bounding box center [1099, 461] width 91 height 31
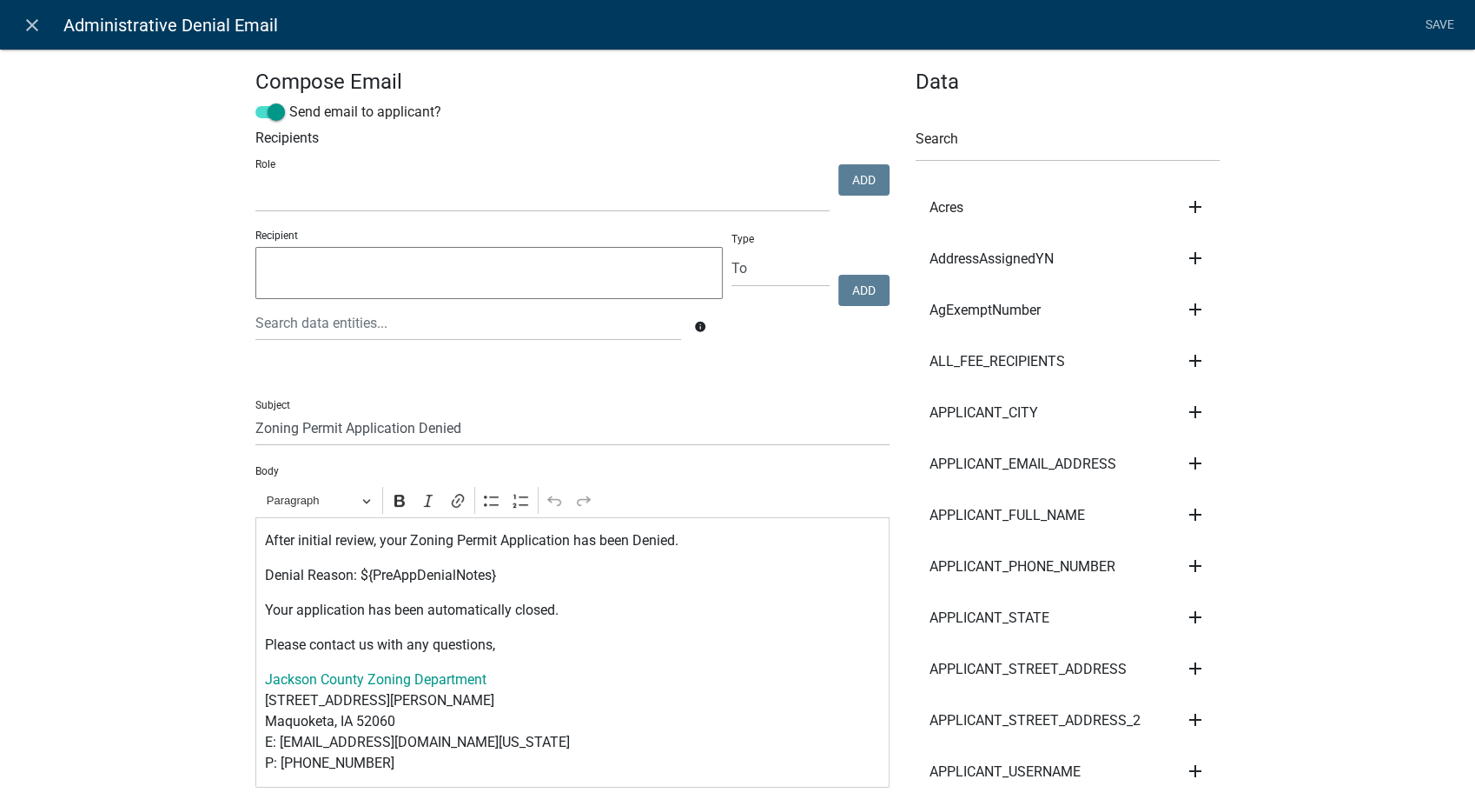
select select
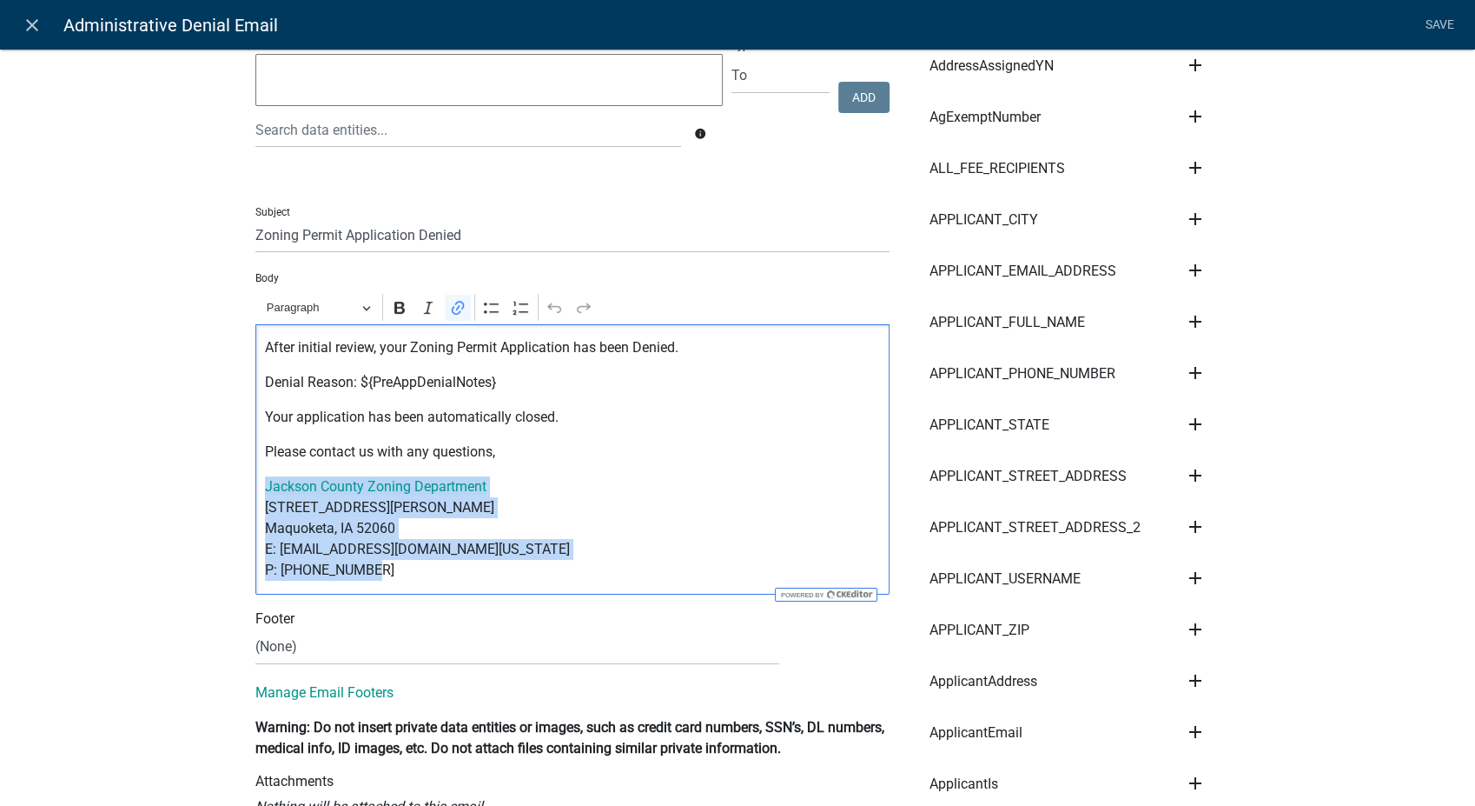
drag, startPoint x: 362, startPoint y: 572, endPoint x: 229, endPoint y: 482, distance: 160.3
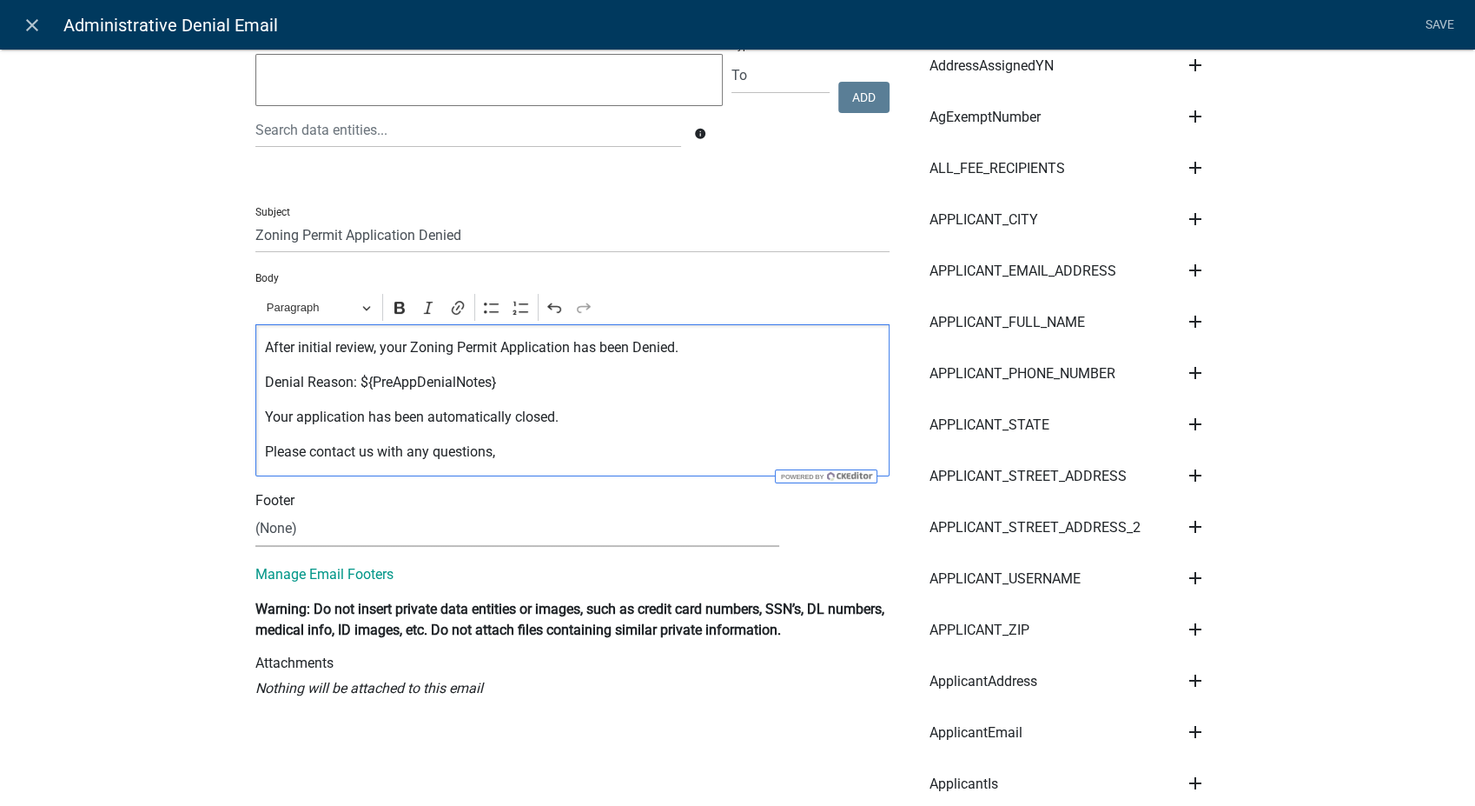
click at [271, 532] on select "(None) Zoning Department" at bounding box center [517, 529] width 524 height 36
select select "78e1197d-224a-4e0e-8b8e-5e672ce4c331"
click at [255, 511] on select "(None) Zoning Department" at bounding box center [517, 529] width 524 height 36
drag, startPoint x: 1437, startPoint y: 17, endPoint x: 1429, endPoint y: 31, distance: 16.0
click at [1437, 17] on link "Save" at bounding box center [1439, 25] width 43 height 33
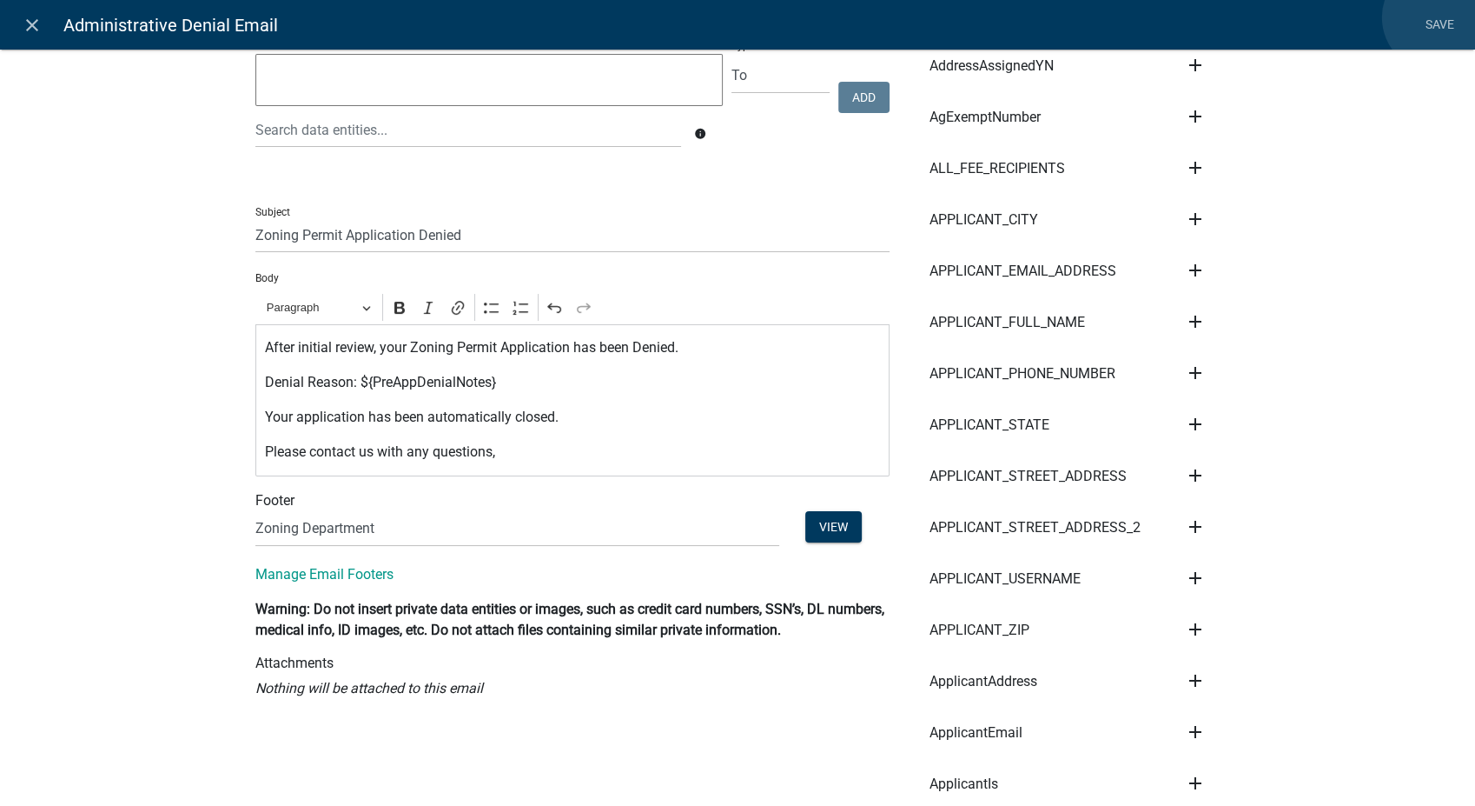
scroll to position [0, 0]
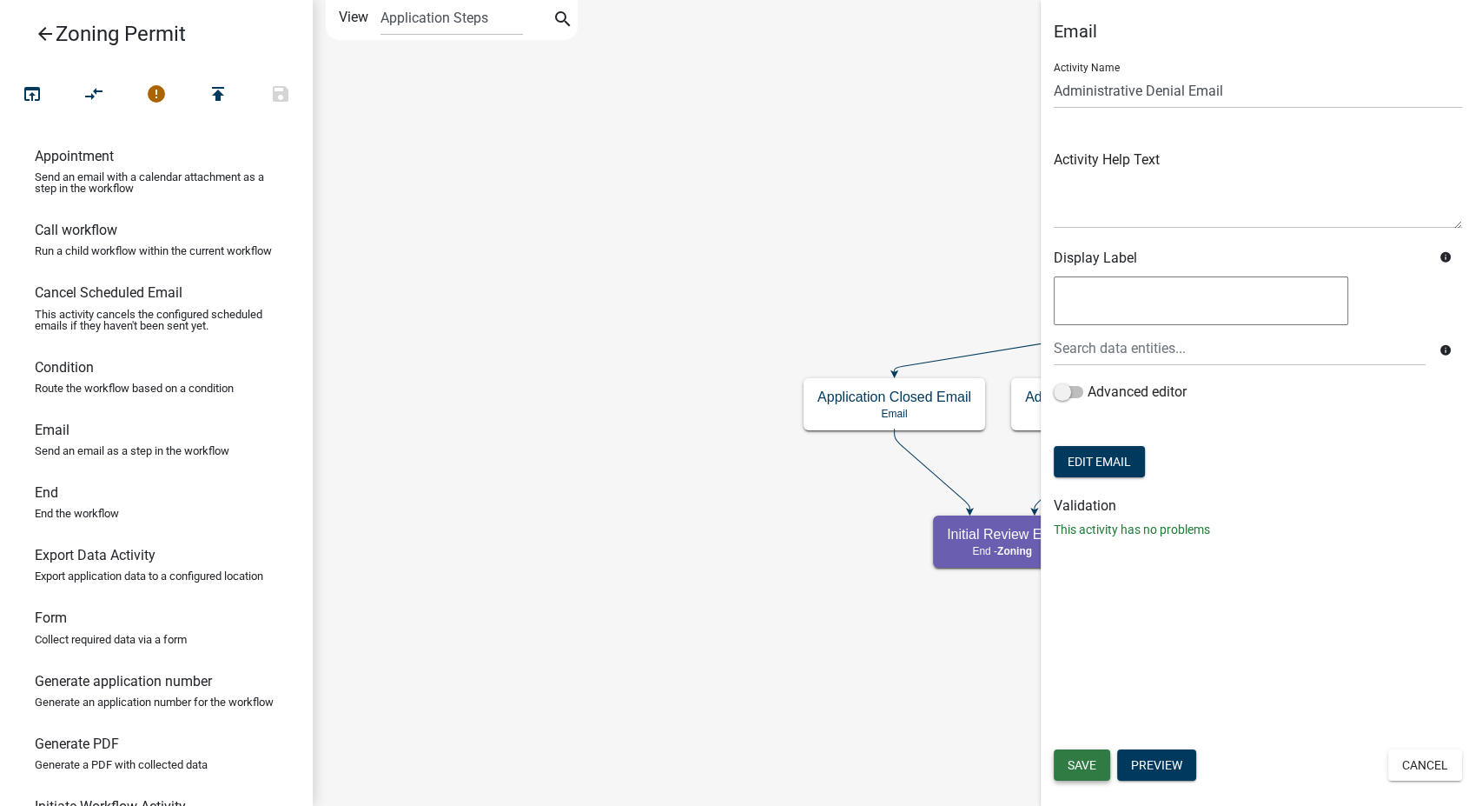
click at [1077, 759] on span "Save" at bounding box center [1082, 765] width 29 height 14
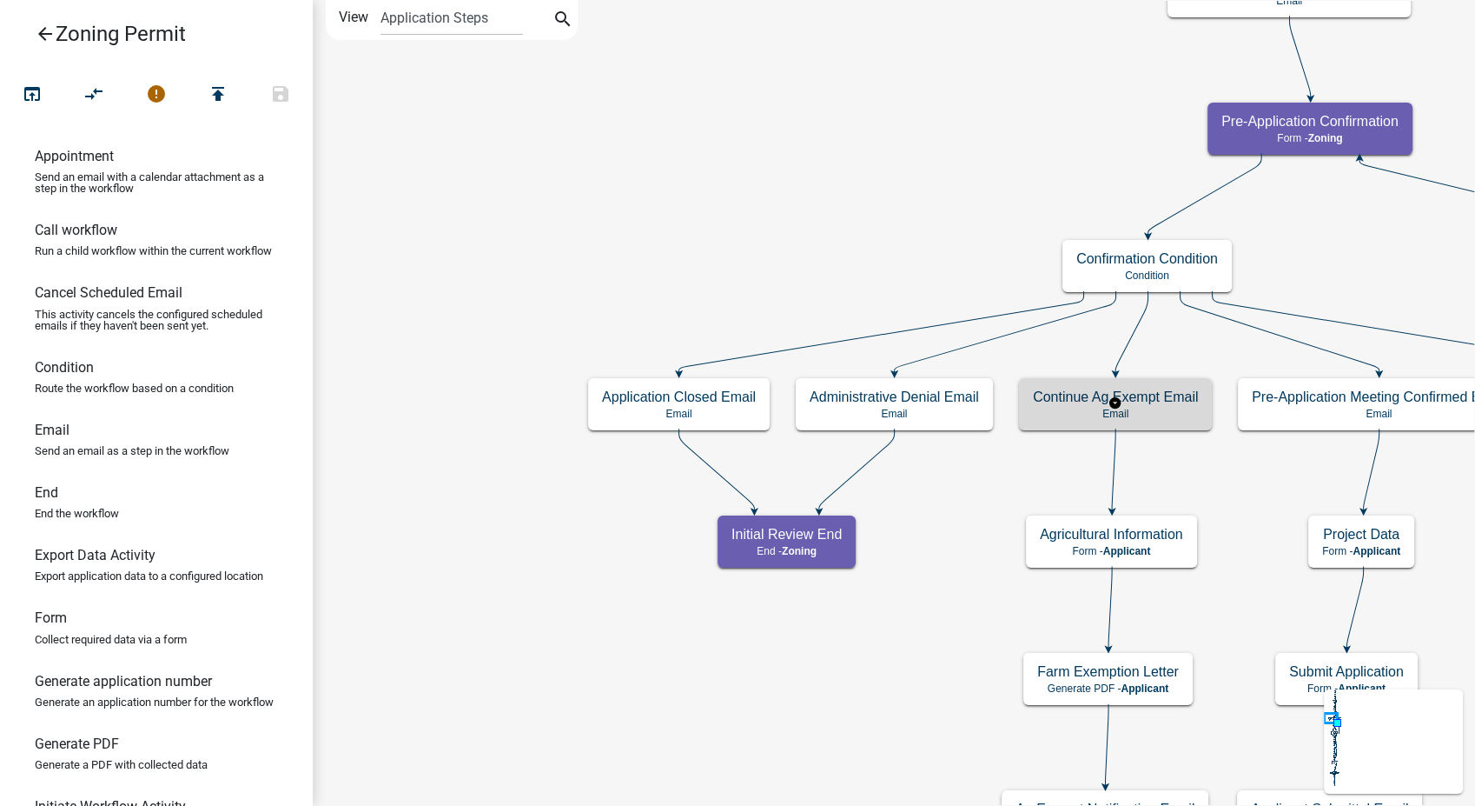
click at [1144, 388] on h5 "Continue Ag Exempt Email" at bounding box center [1115, 396] width 165 height 17
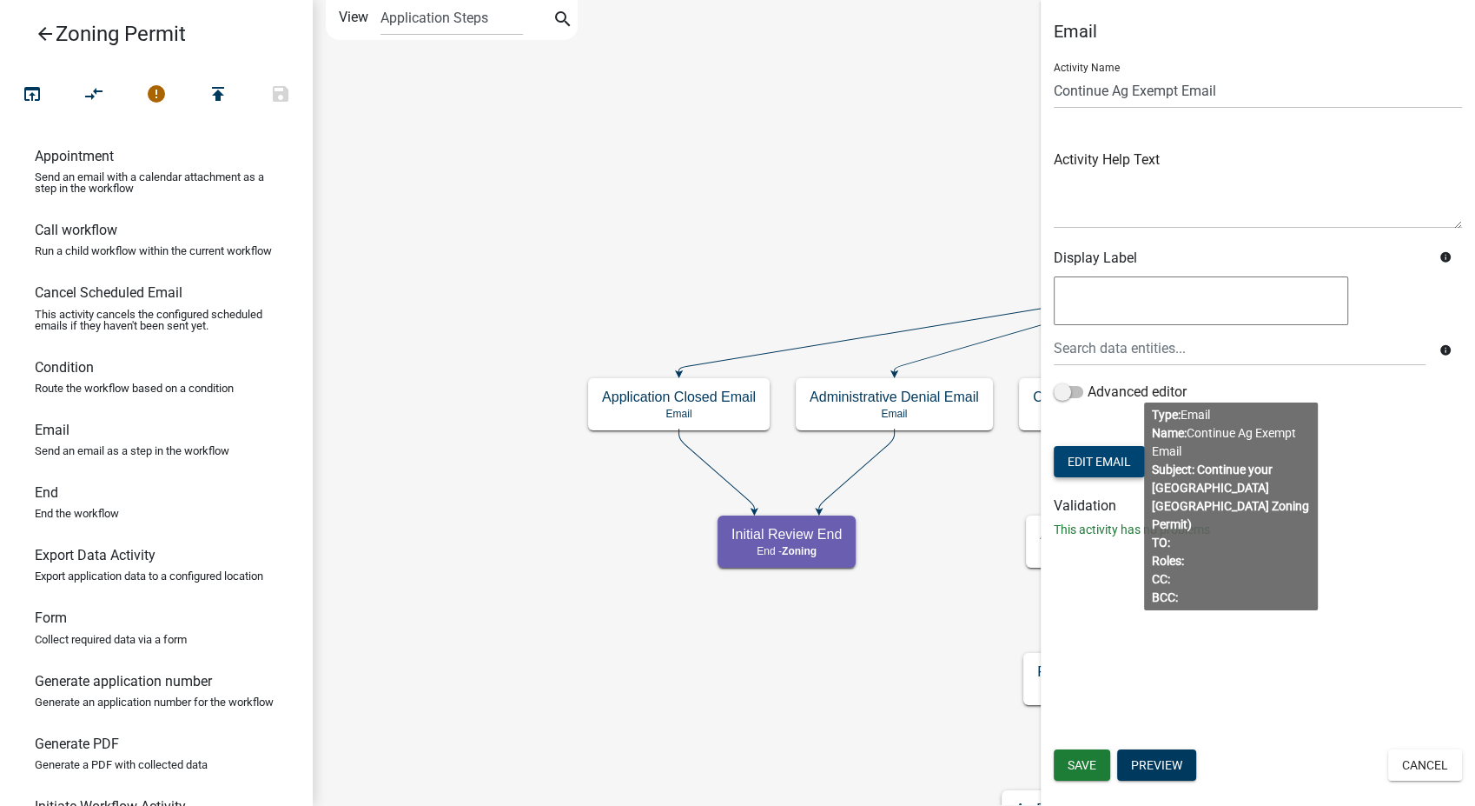
click at [1101, 465] on button "Edit Email" at bounding box center [1099, 461] width 91 height 31
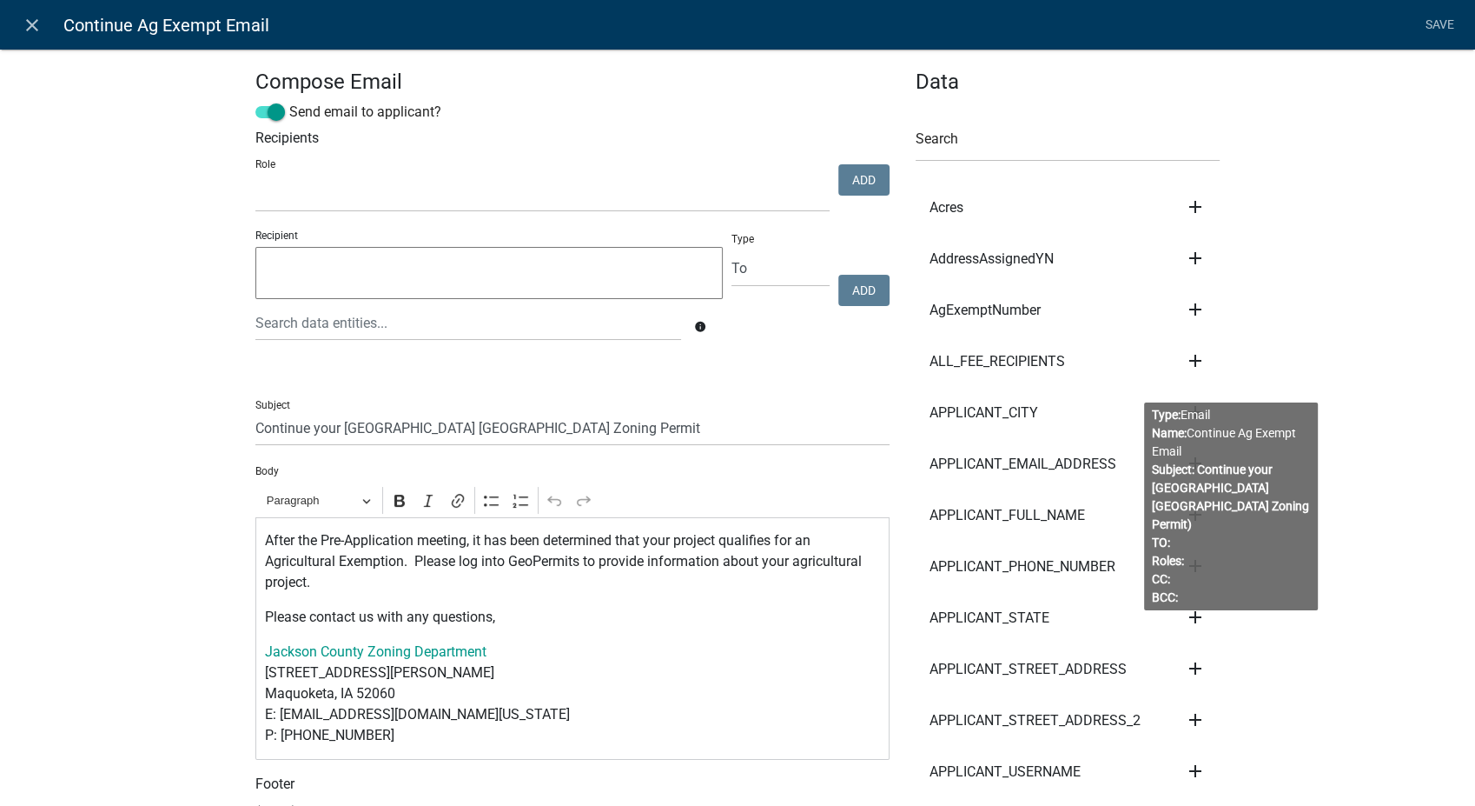
select select
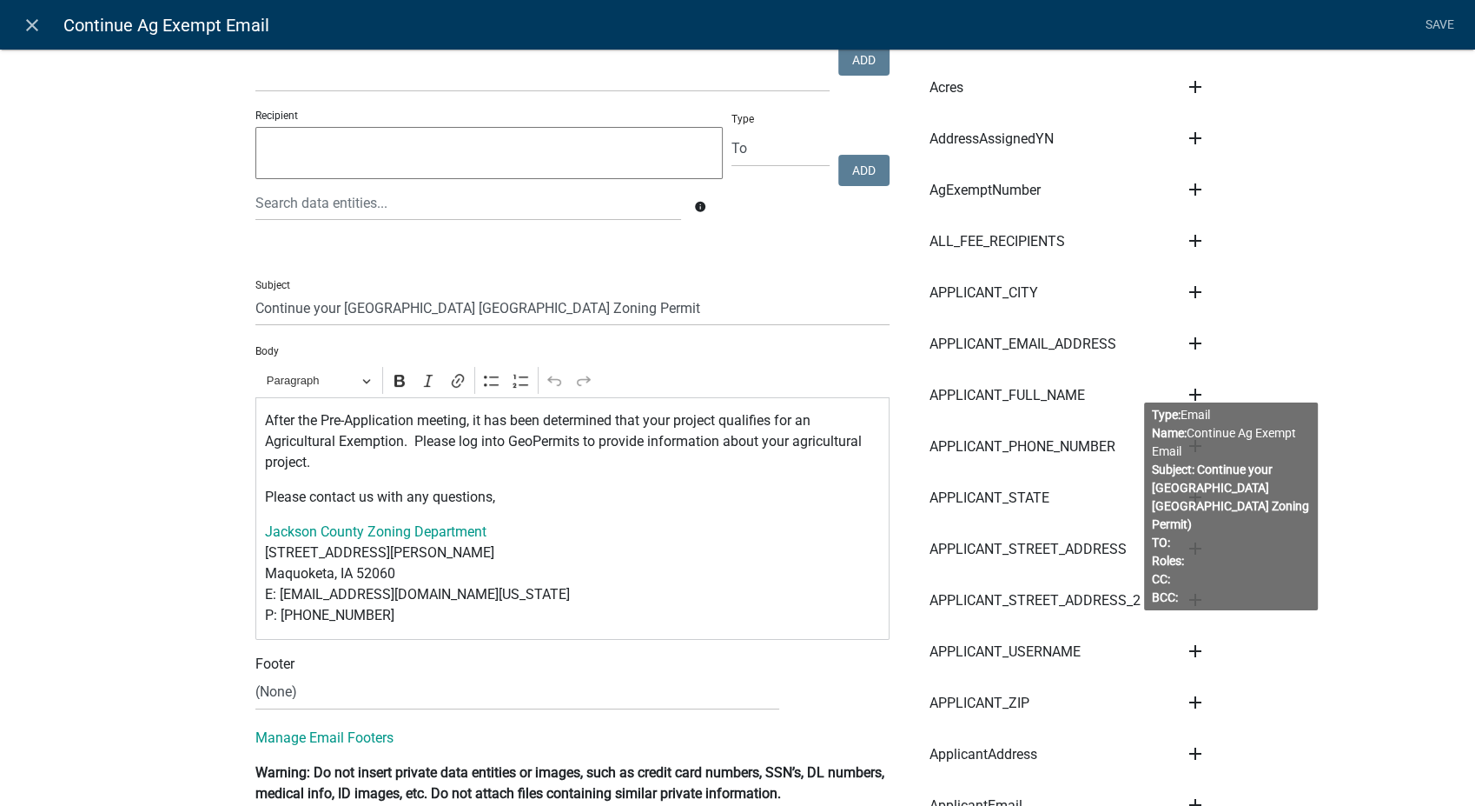
scroll to position [193, 0]
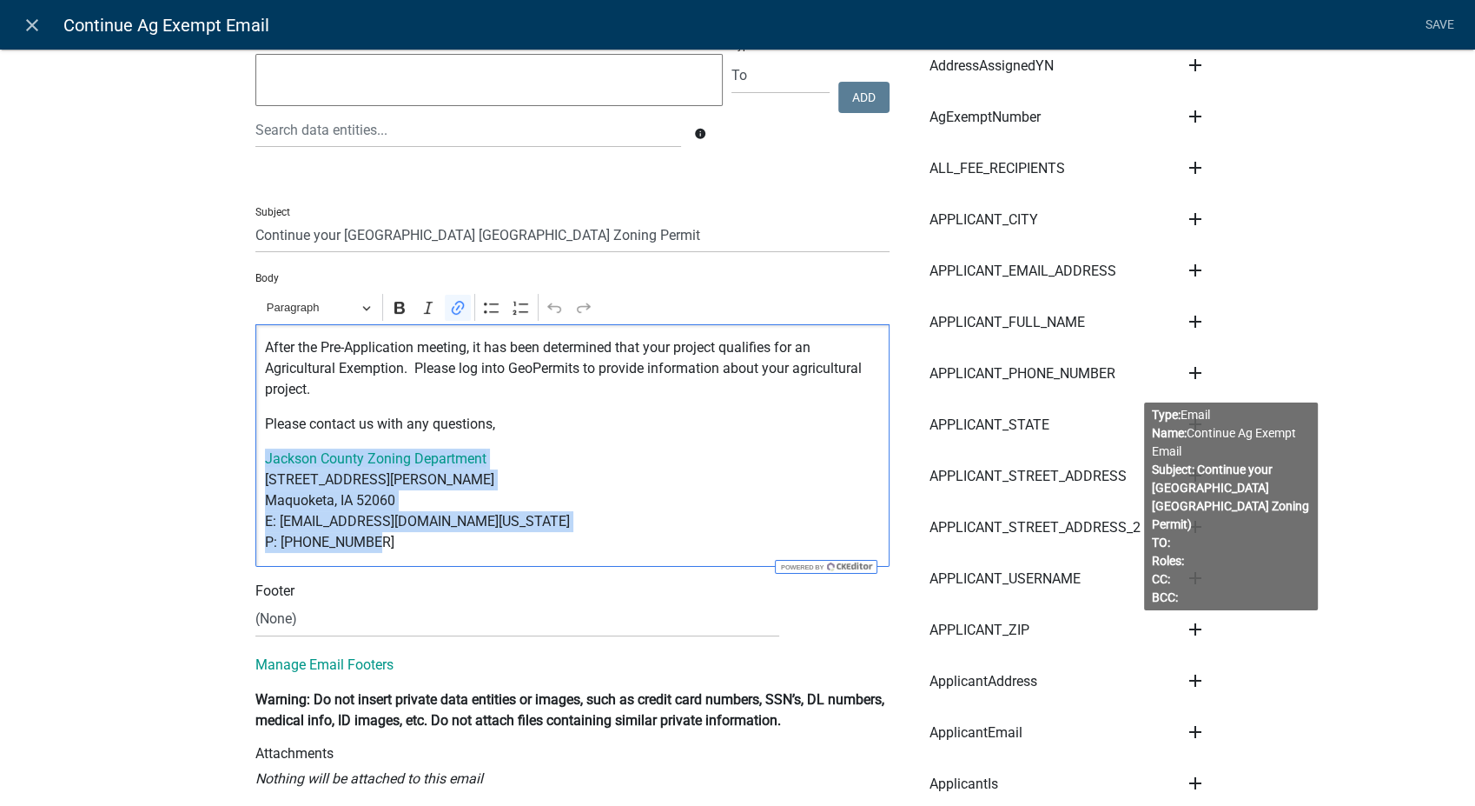
drag, startPoint x: 368, startPoint y: 544, endPoint x: 235, endPoint y: 466, distance: 154.2
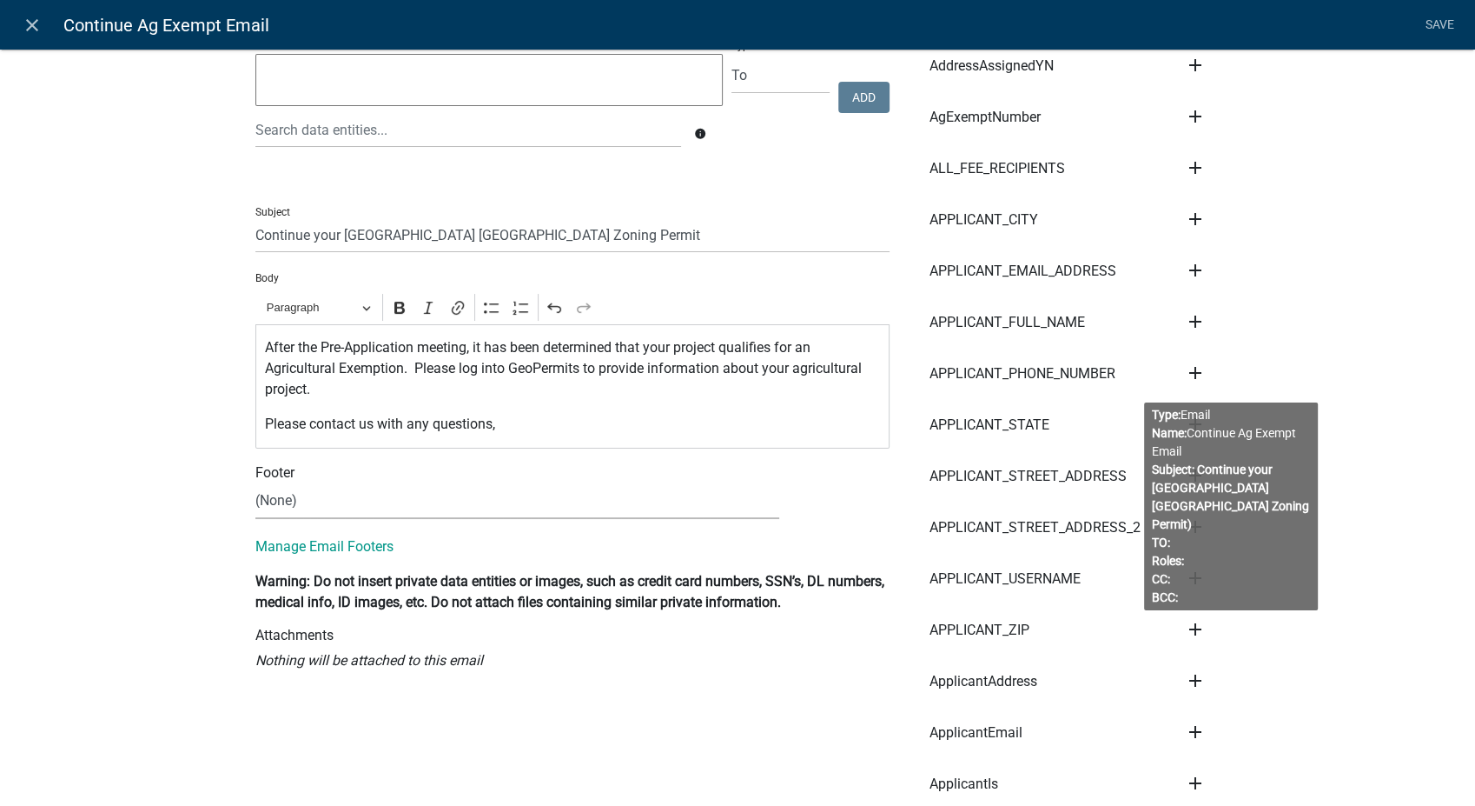
click at [281, 503] on select "(None) Zoning Department" at bounding box center [517, 501] width 524 height 36
select select "78e1197d-224a-4e0e-8b8e-5e672ce4c331"
click at [255, 483] on select "(None) Zoning Department" at bounding box center [517, 501] width 524 height 36
click at [1446, 20] on link "Save" at bounding box center [1439, 25] width 43 height 33
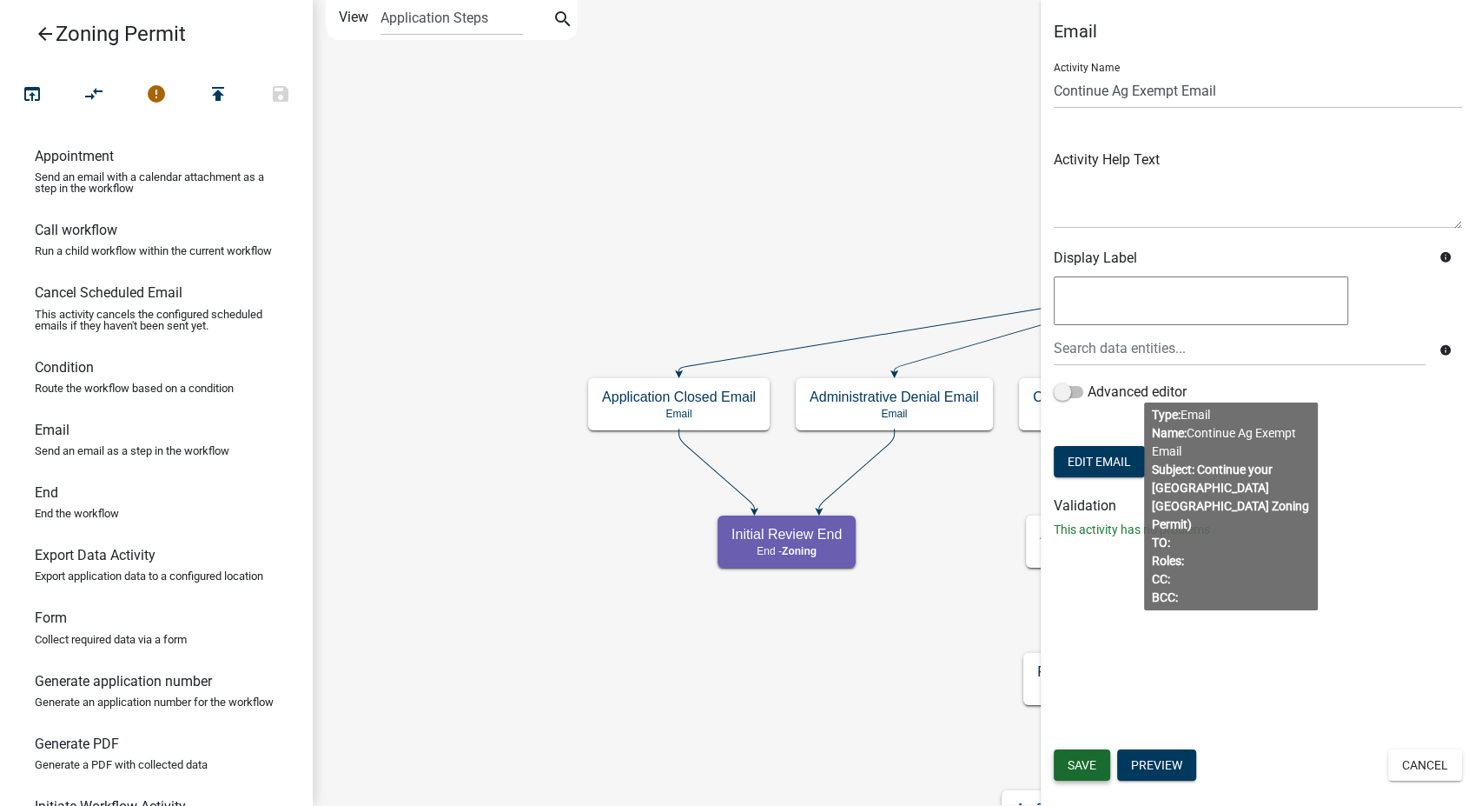
click at [1091, 762] on span "Save" at bounding box center [1082, 765] width 29 height 14
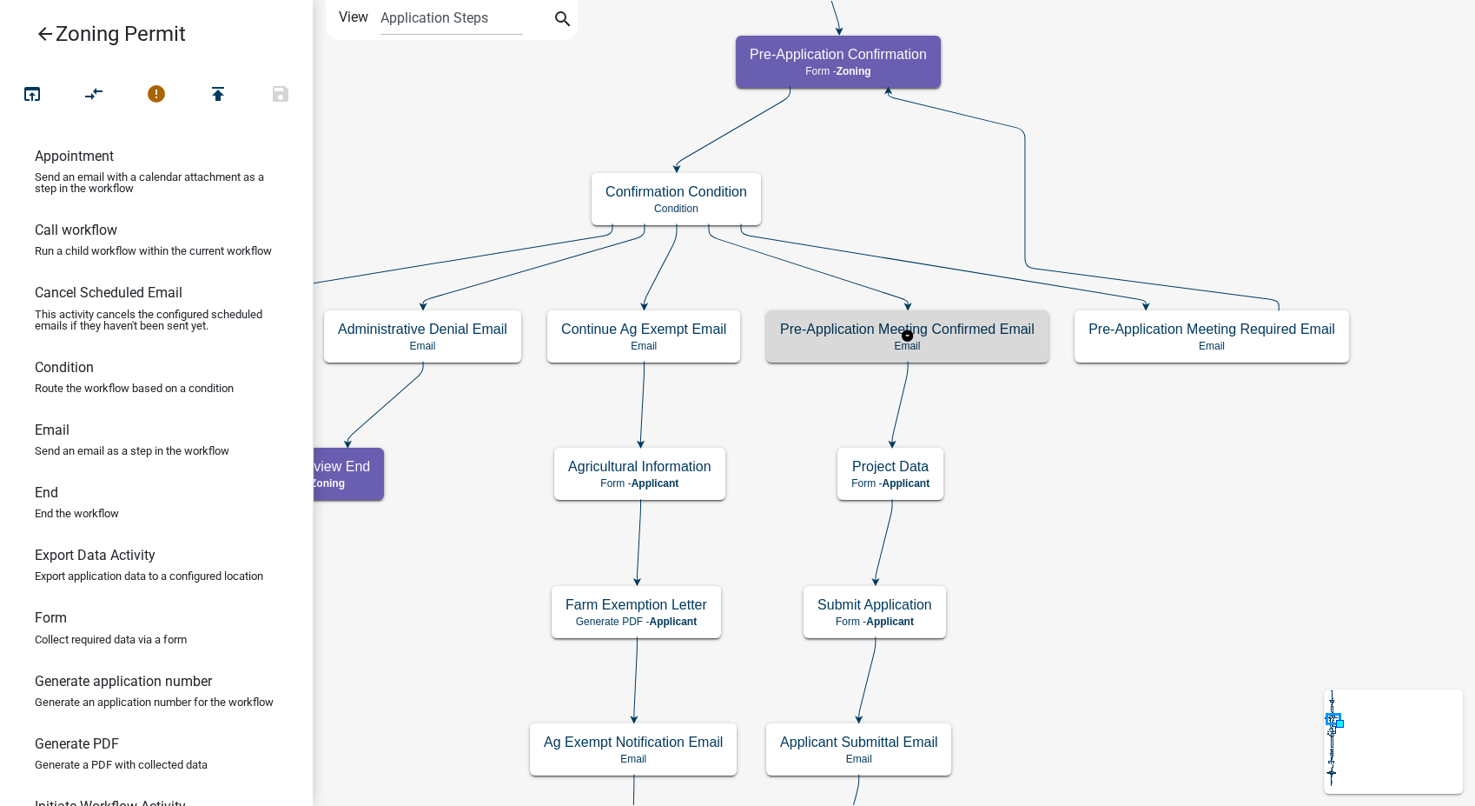
click at [1011, 344] on p "Email" at bounding box center [907, 346] width 255 height 12
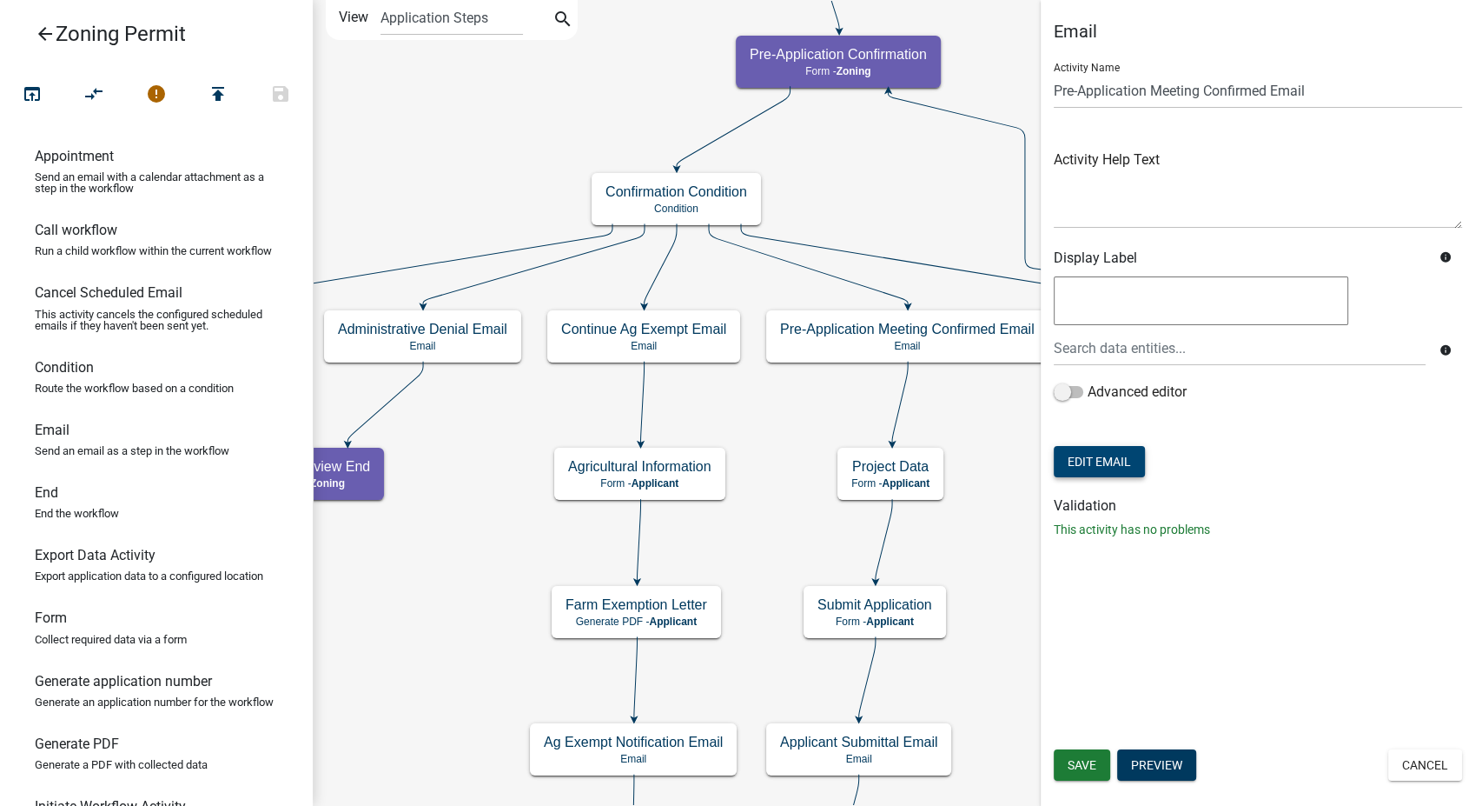
click at [1104, 467] on button "Edit Email" at bounding box center [1099, 461] width 91 height 31
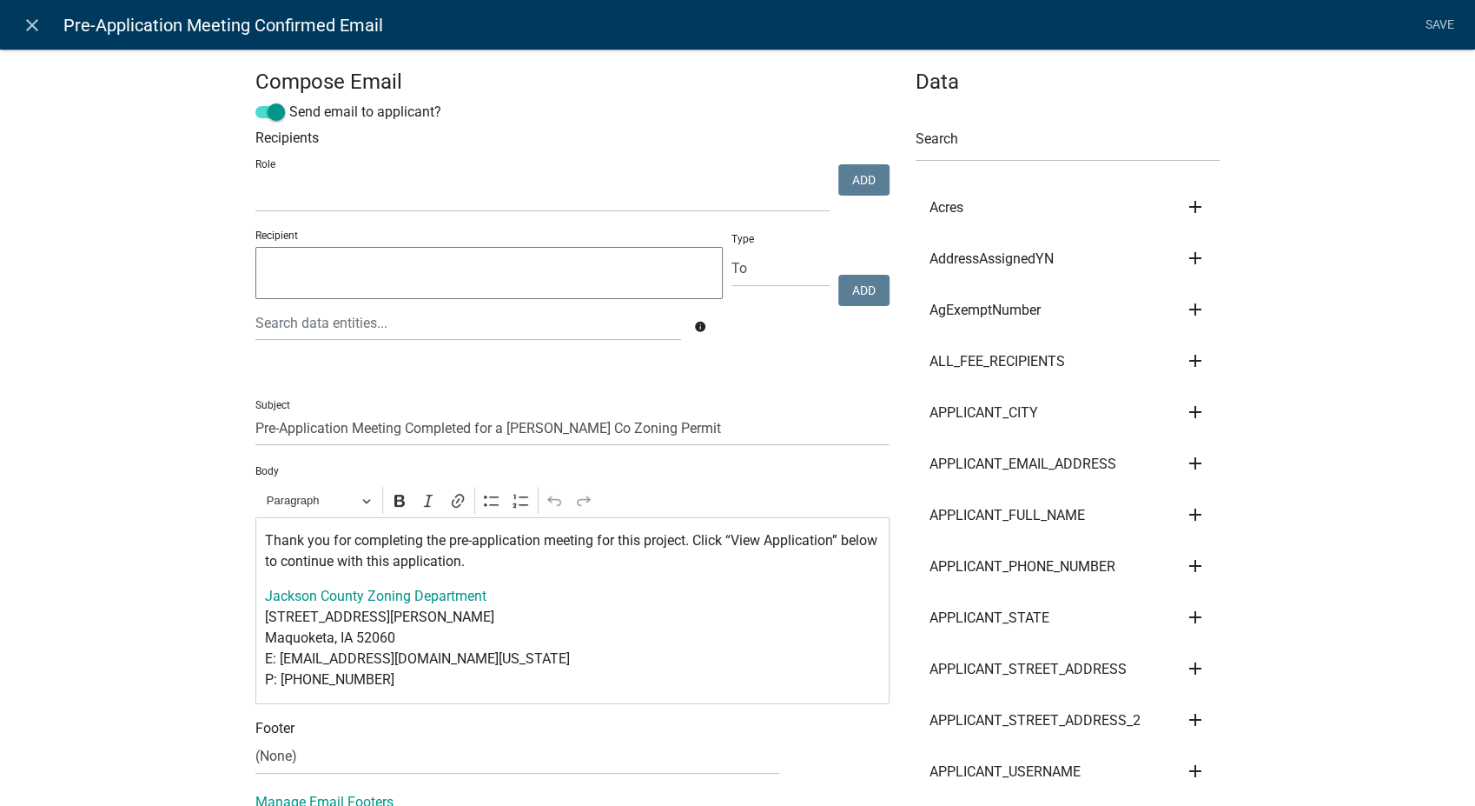
select select
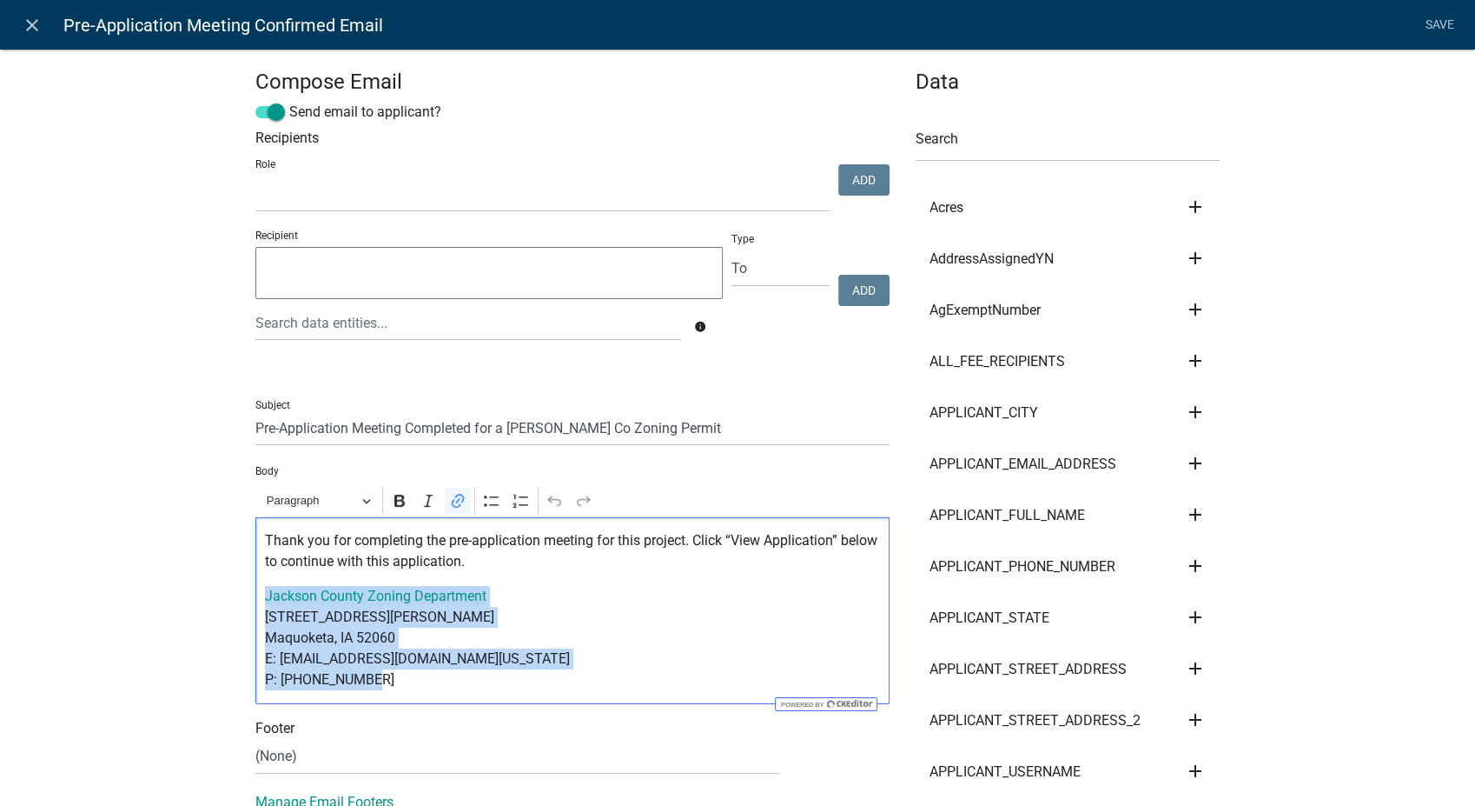
drag, startPoint x: 365, startPoint y: 683, endPoint x: 246, endPoint y: 602, distance: 143.9
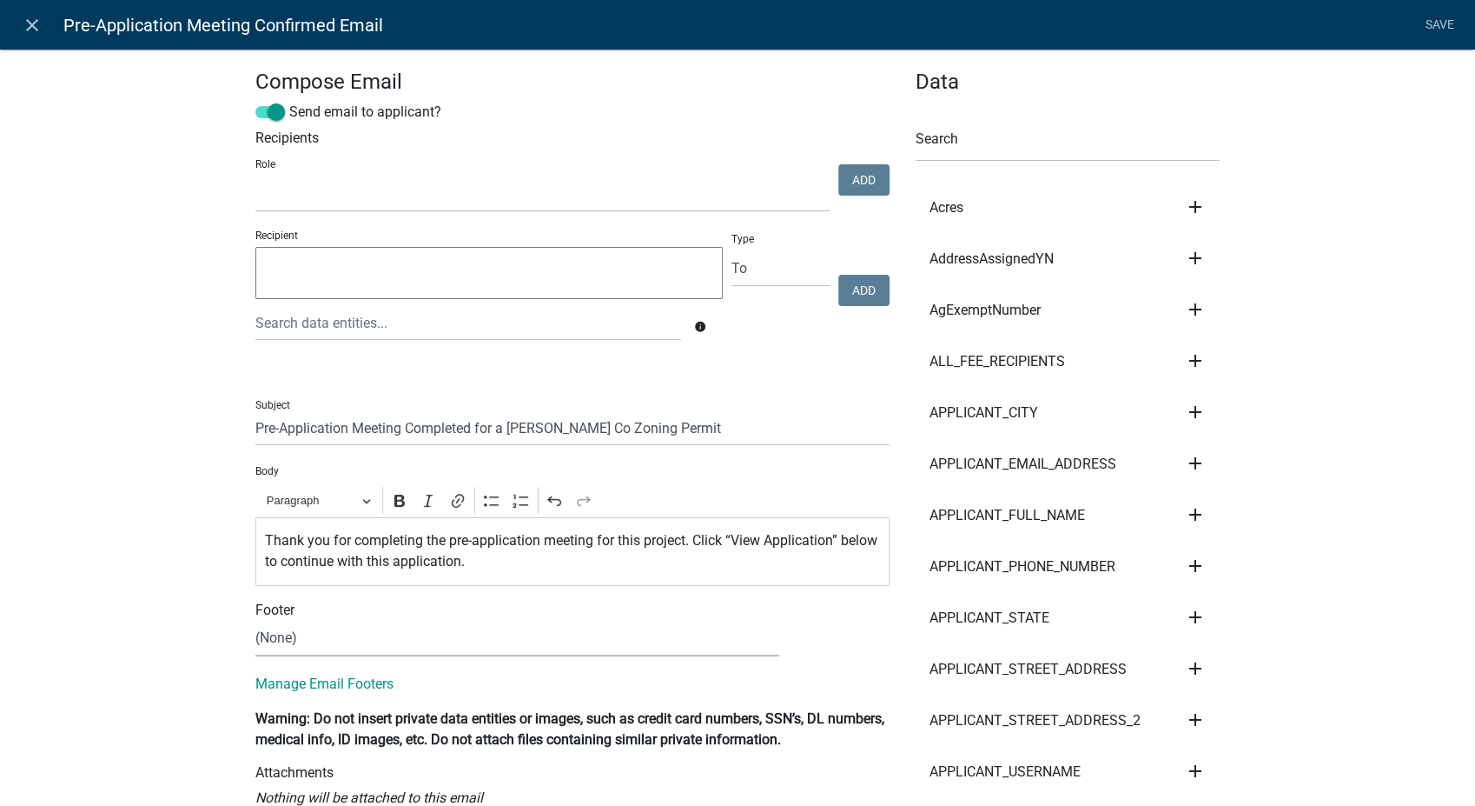
click at [269, 643] on select "(None) Zoning Department" at bounding box center [517, 638] width 524 height 36
select select "78e1197d-224a-4e0e-8b8e-5e672ce4c331"
click at [255, 620] on select "(None) Zoning Department" at bounding box center [517, 638] width 524 height 36
click at [1450, 24] on link "Save" at bounding box center [1439, 25] width 43 height 33
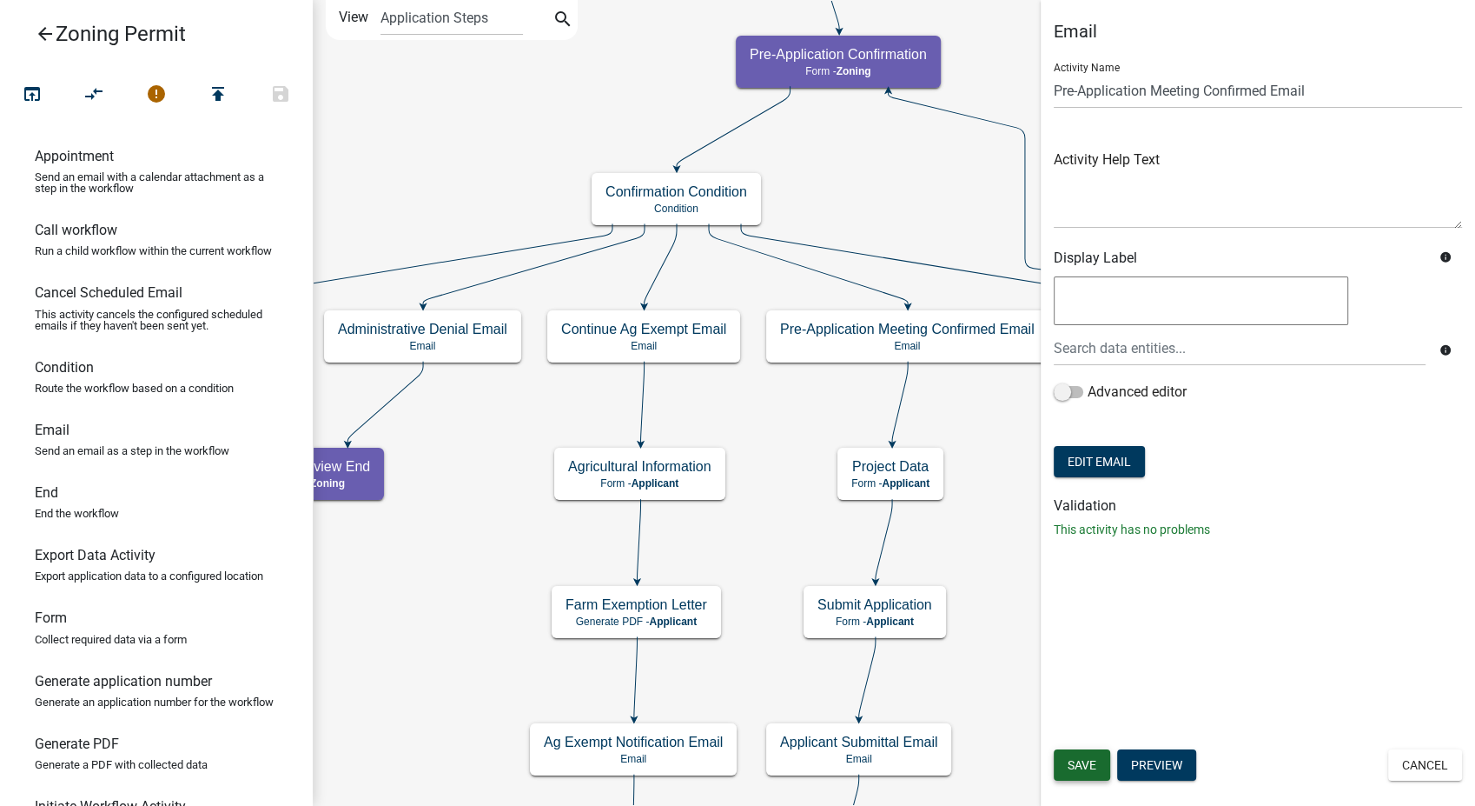
click at [1092, 772] on button "Save" at bounding box center [1082, 764] width 56 height 31
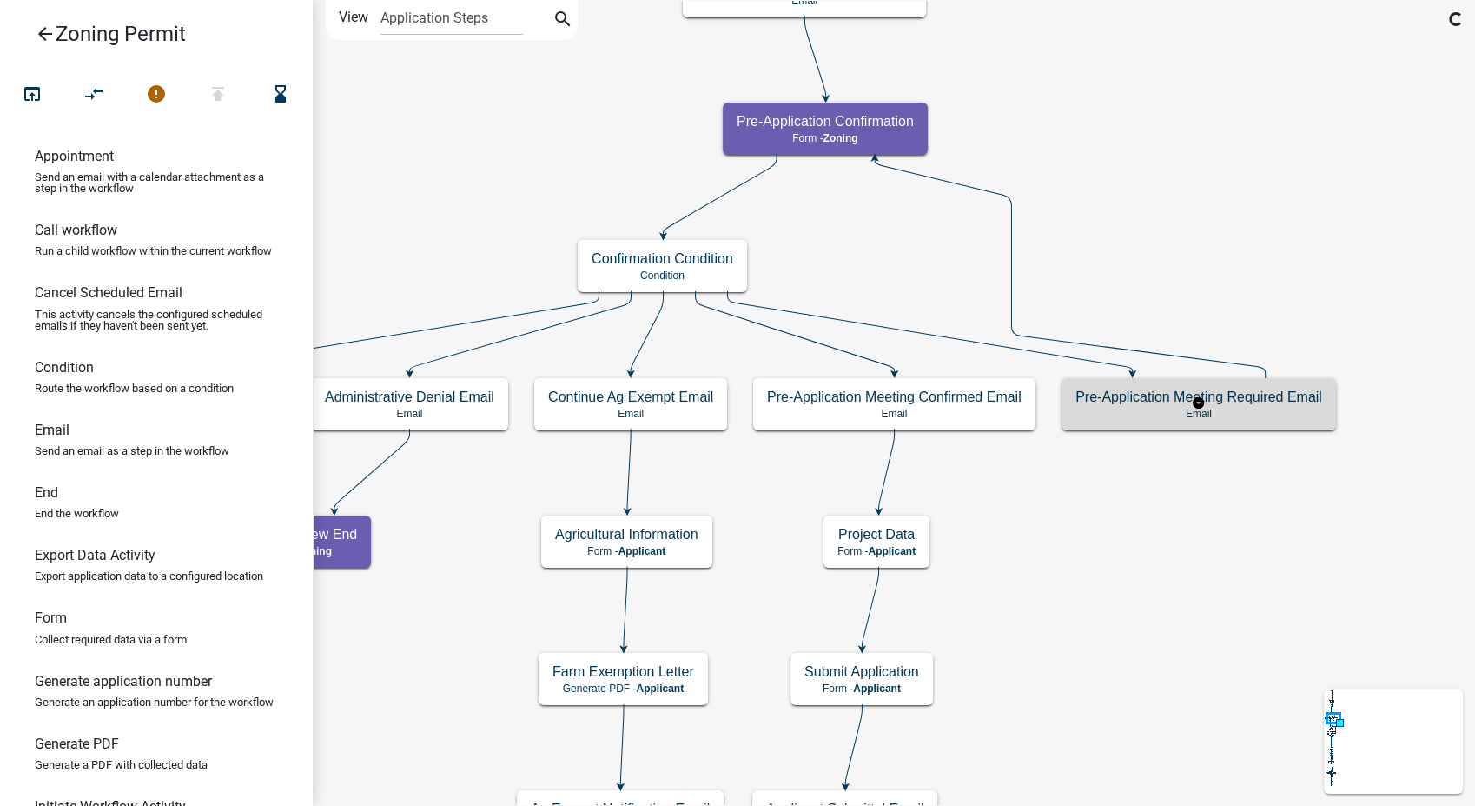
click at [1285, 412] on p "Email" at bounding box center [1199, 414] width 247 height 12
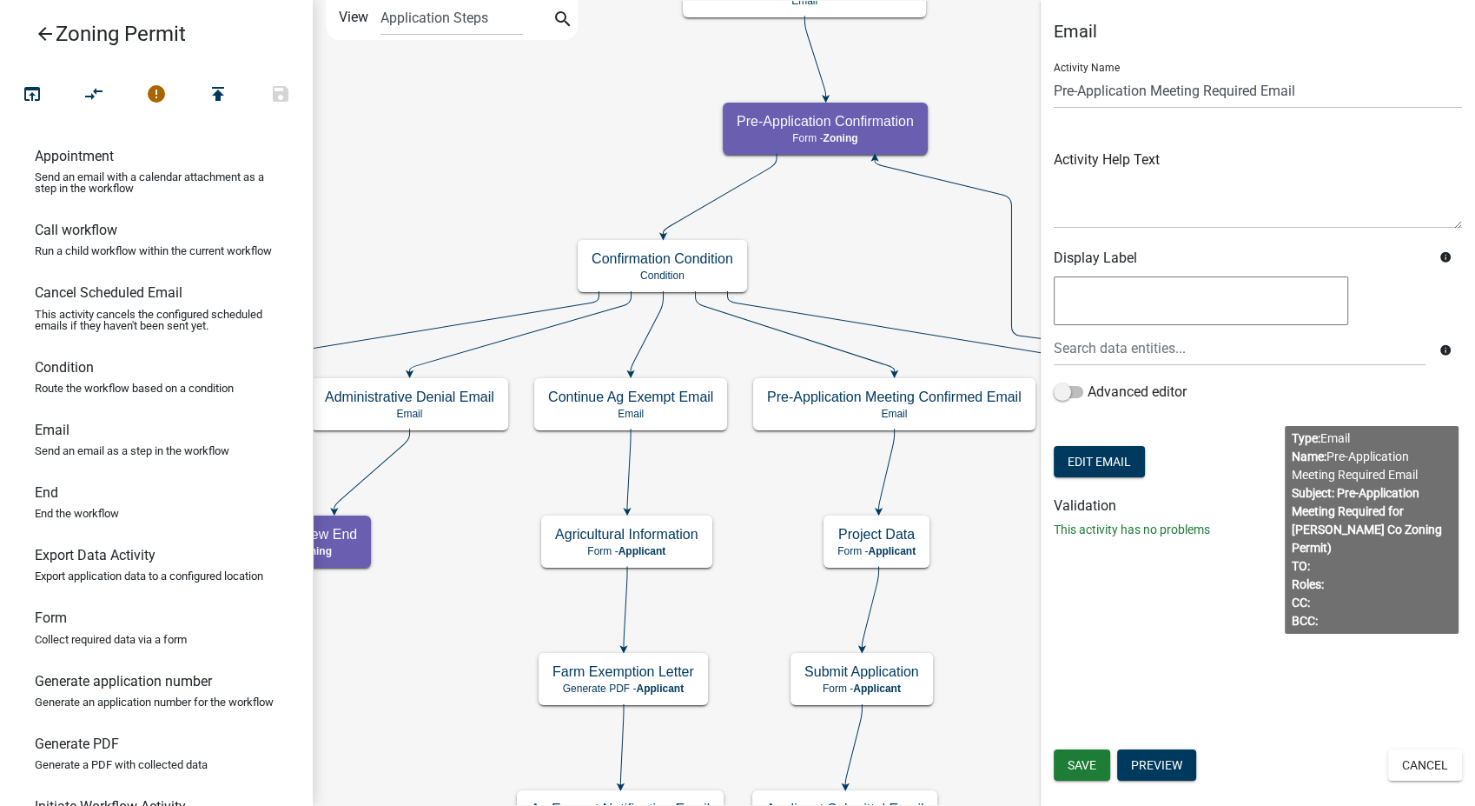
click at [1387, 567] on body "Internet Explorer does NOT work with GeoPermits. Get a new browser for more sec…" at bounding box center [737, 403] width 1475 height 806
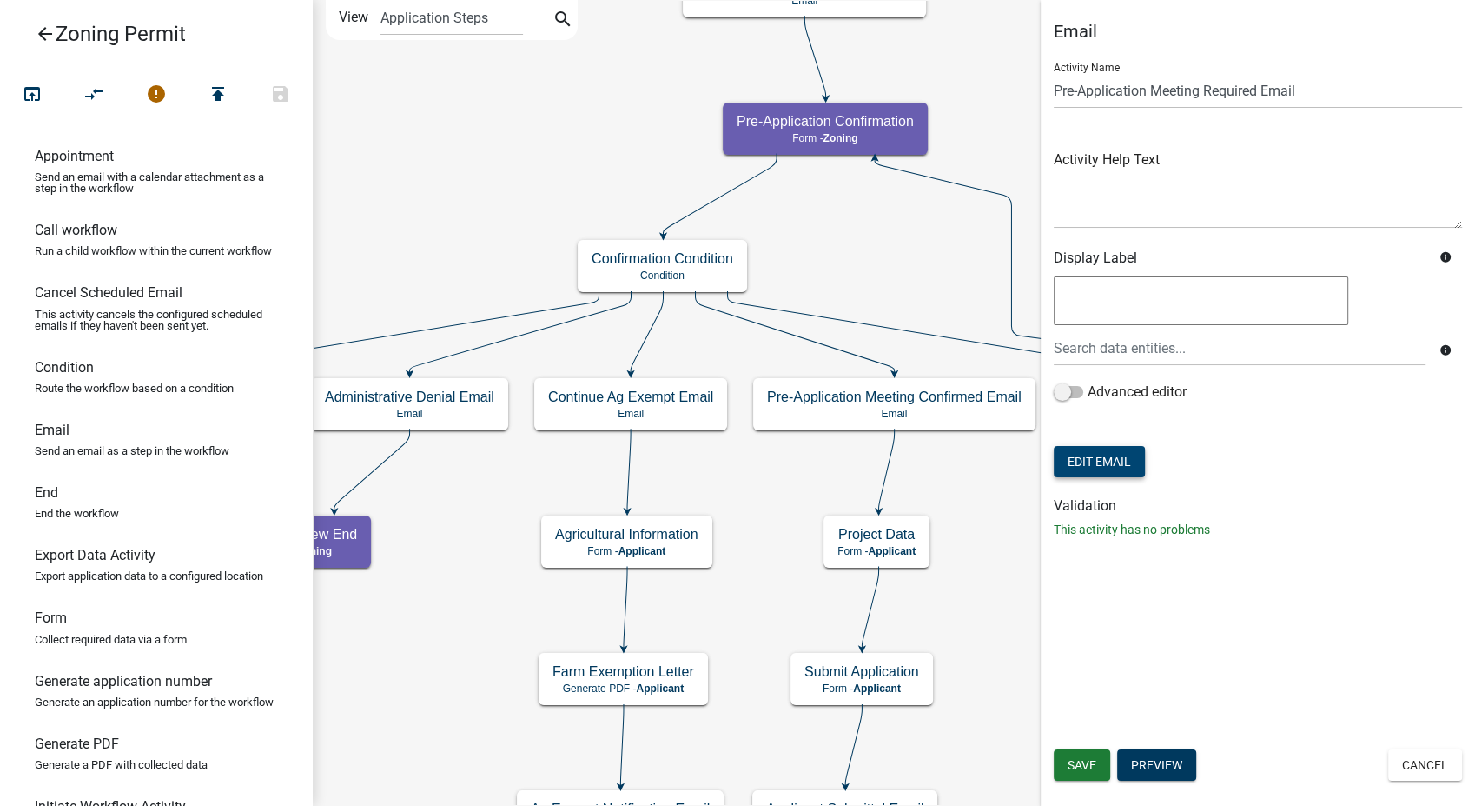
click at [1115, 464] on button "Edit Email" at bounding box center [1099, 461] width 91 height 31
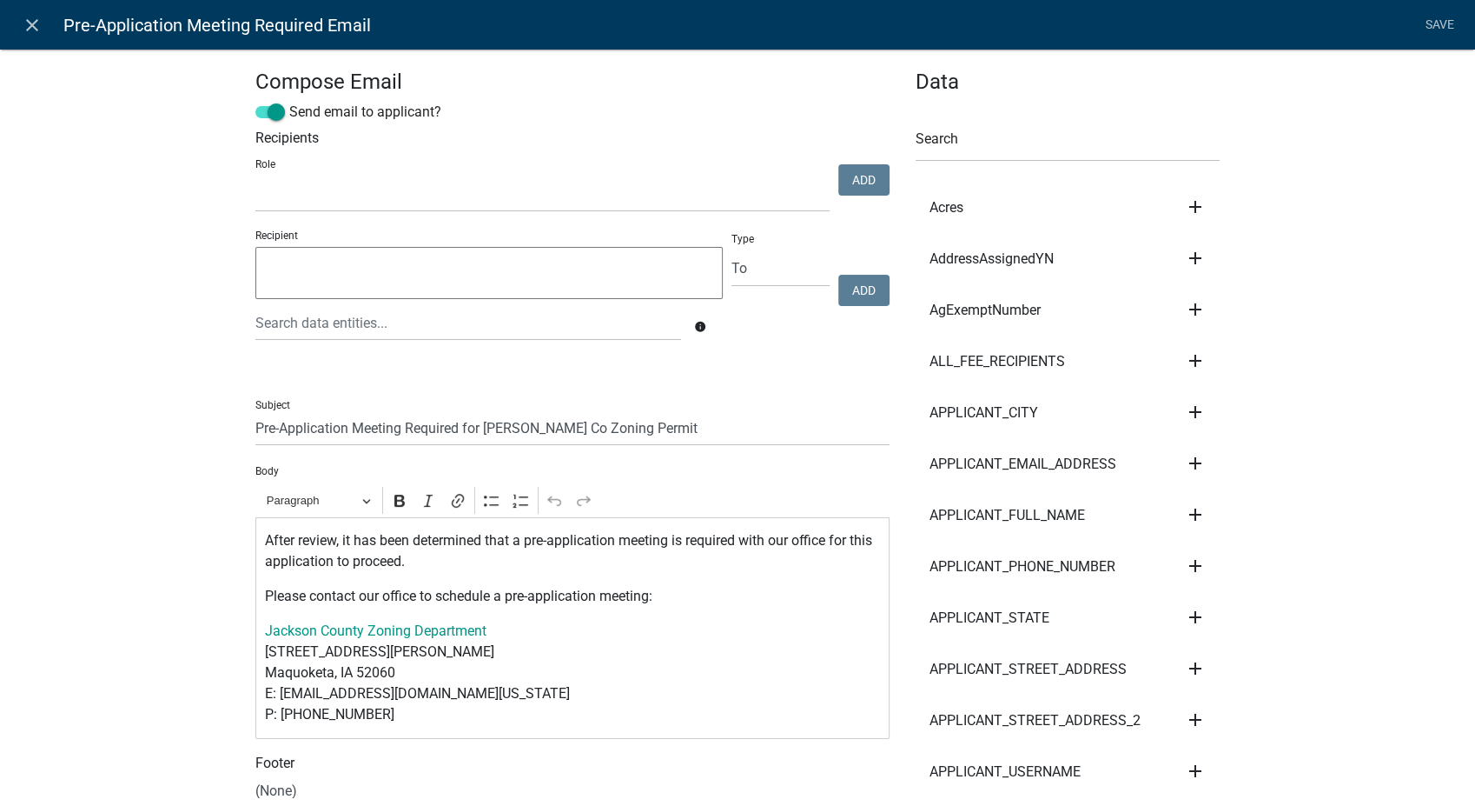
select select
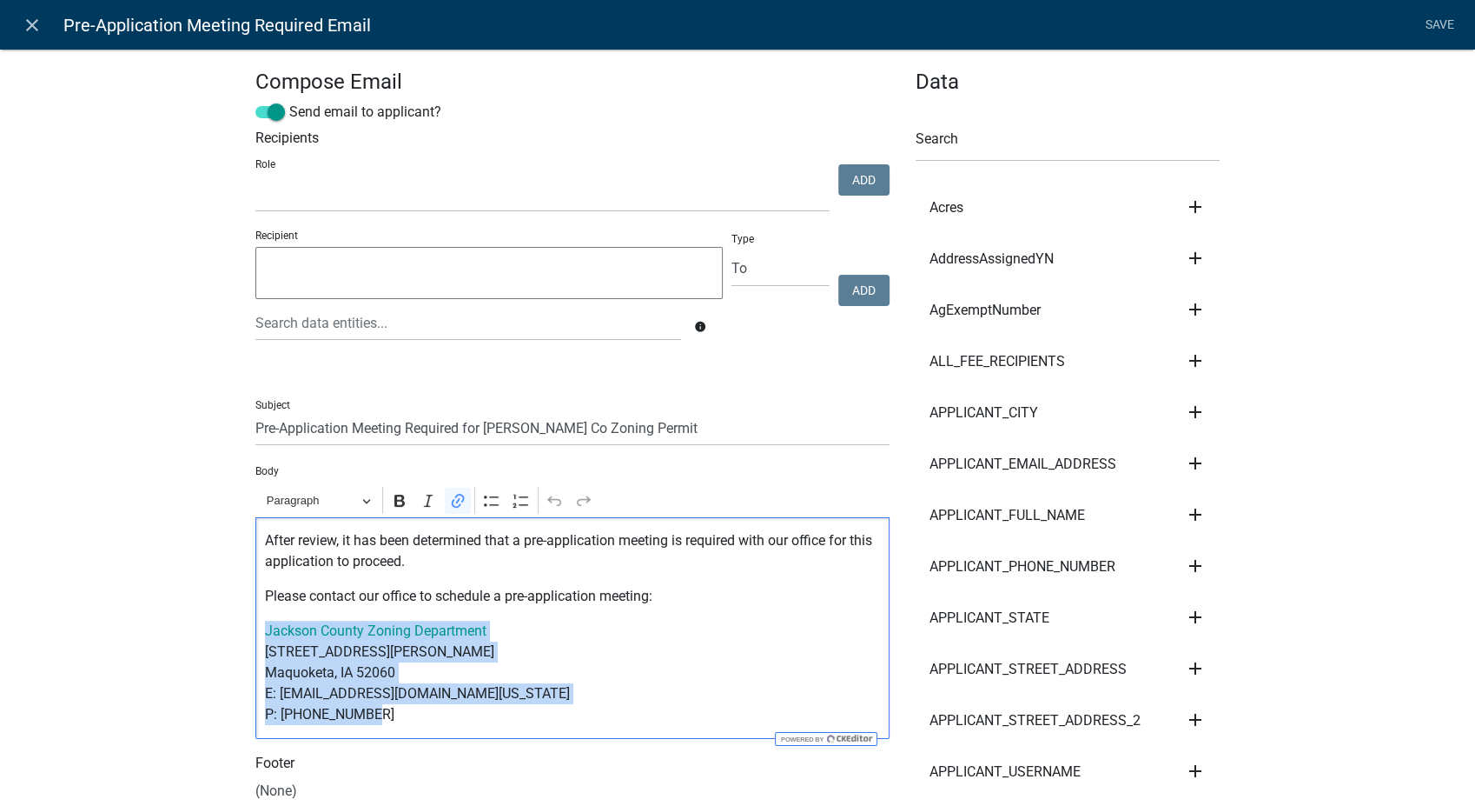
drag, startPoint x: 362, startPoint y: 713, endPoint x: 249, endPoint y: 633, distance: 137.9
click at [255, 633] on div "After review, it has been determined that a pre-application meeting is required…" at bounding box center [572, 628] width 634 height 222
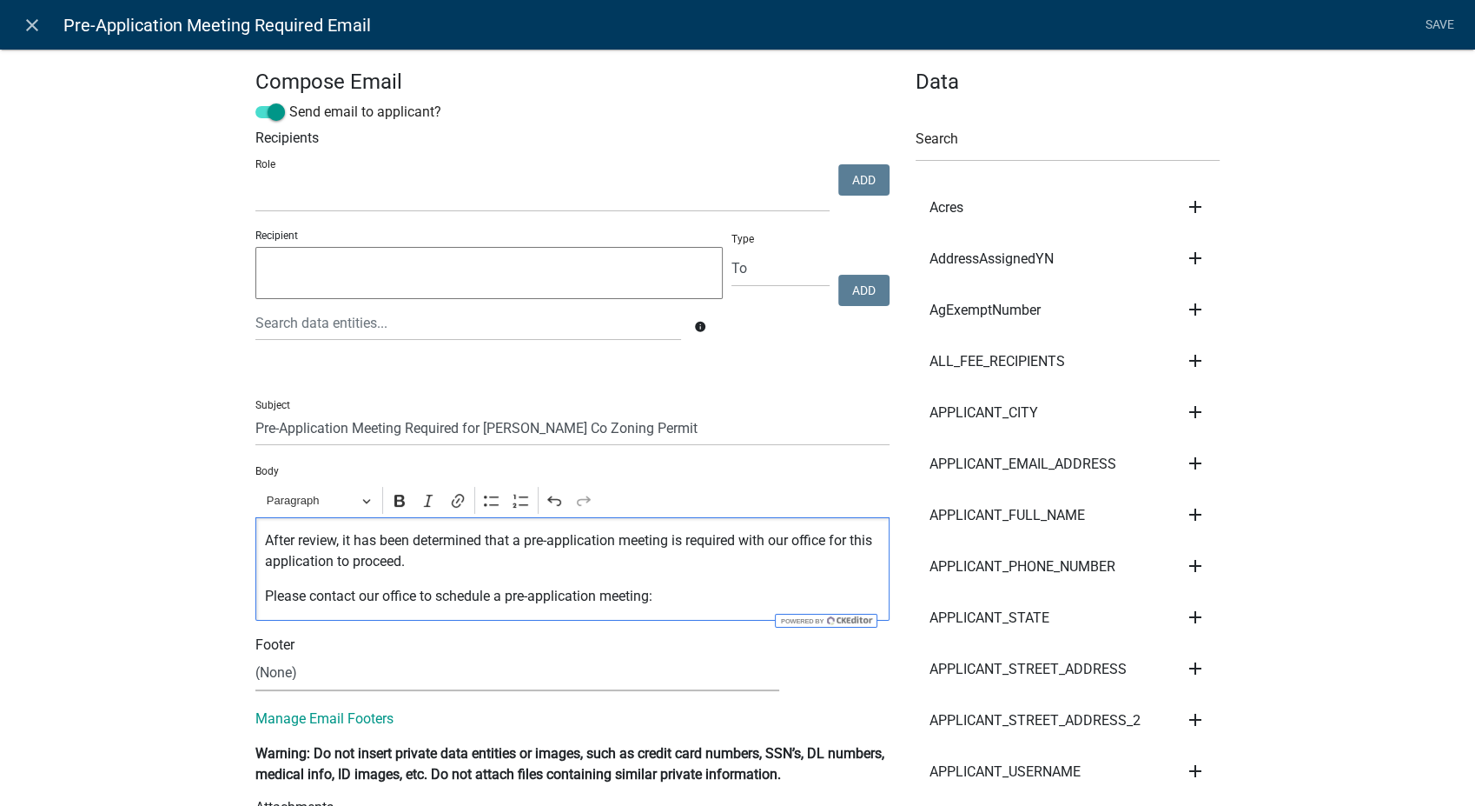
click at [282, 673] on select "(None) Zoning Department" at bounding box center [517, 673] width 524 height 36
select select "78e1197d-224a-4e0e-8b8e-5e672ce4c331"
click at [255, 655] on select "(None) Zoning Department" at bounding box center [517, 673] width 524 height 36
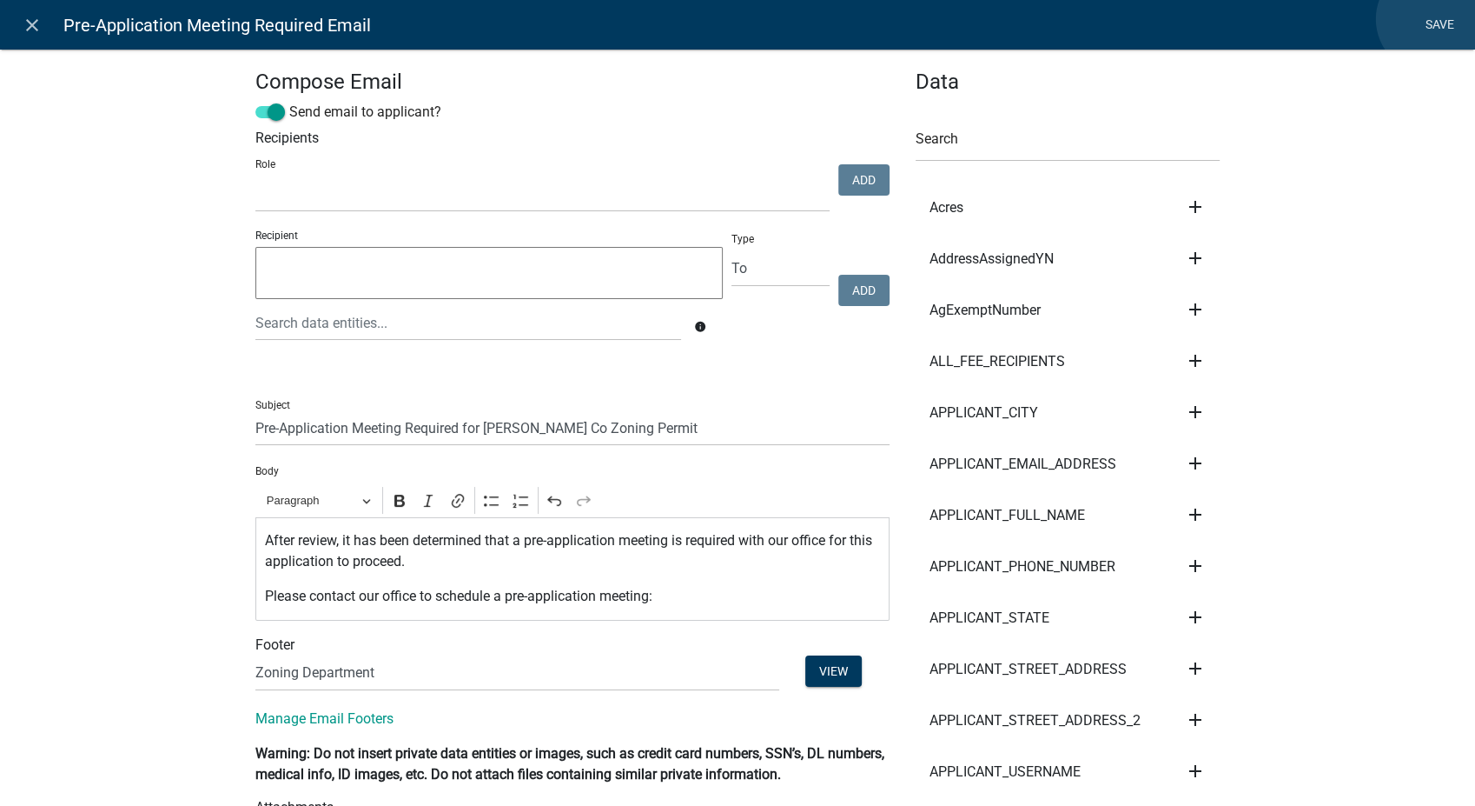
click at [1431, 19] on link "Save" at bounding box center [1439, 25] width 43 height 33
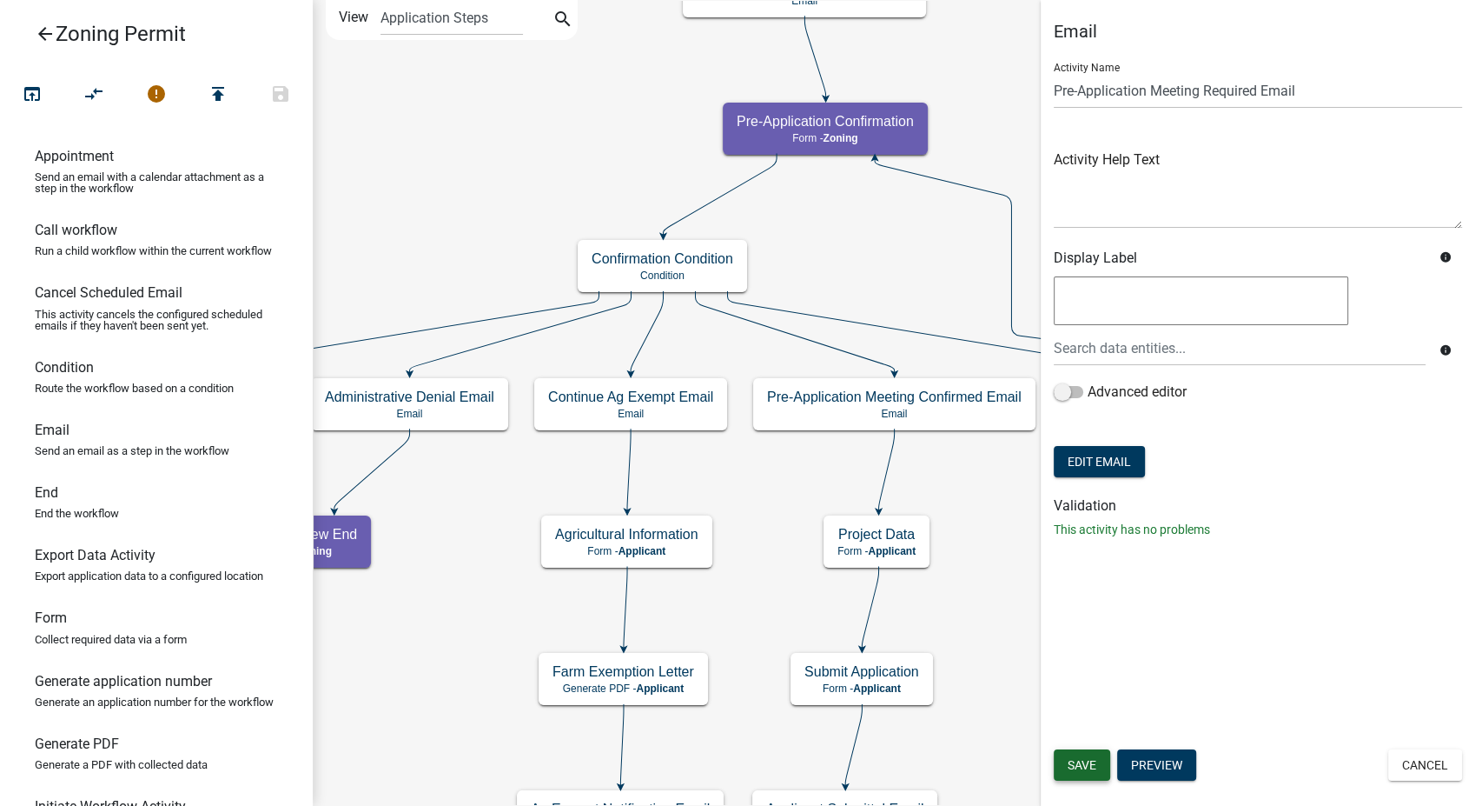
click at [1091, 764] on span "Save" at bounding box center [1082, 765] width 29 height 14
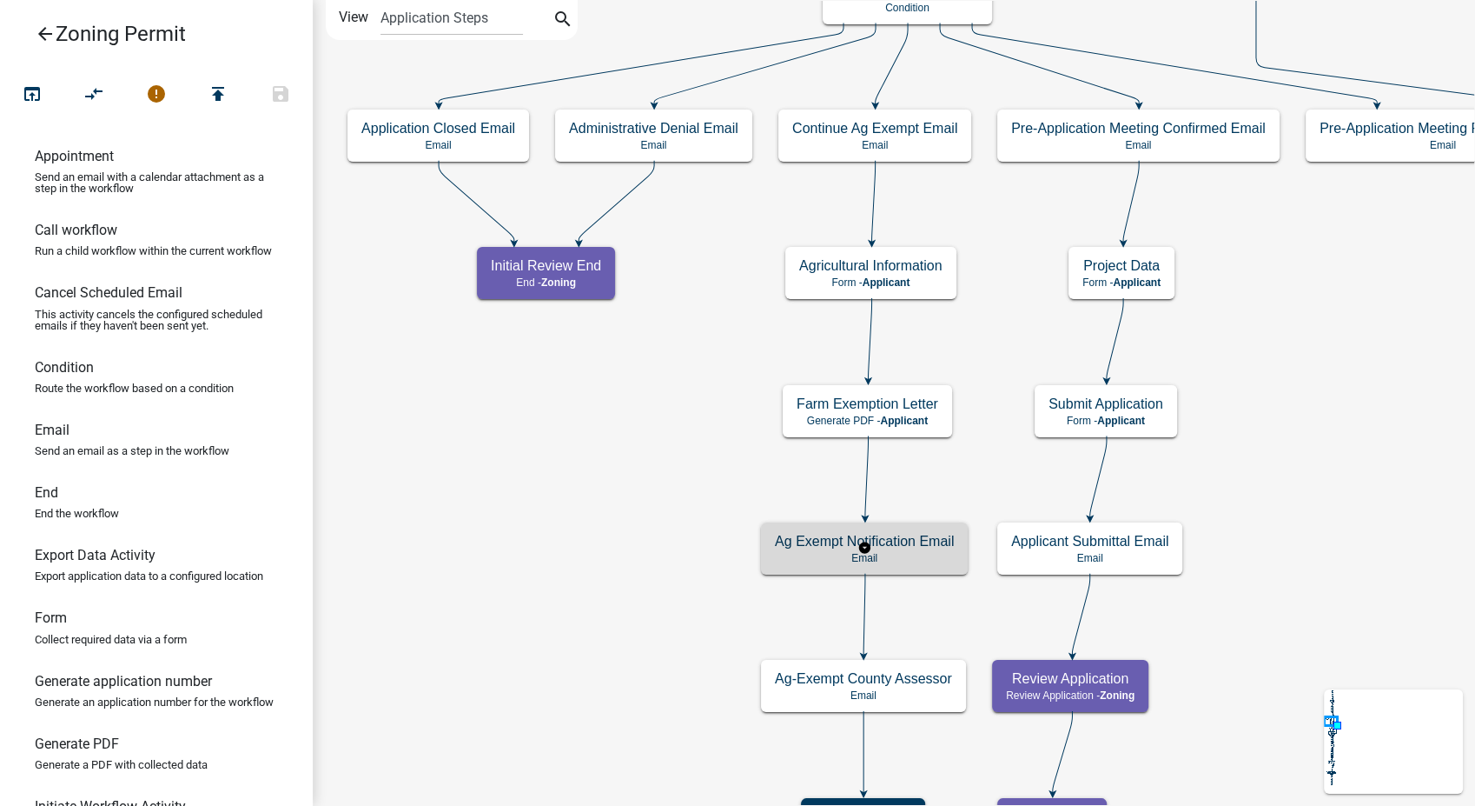
click at [935, 546] on h5 "Ag Exempt Notification Email" at bounding box center [864, 541] width 179 height 17
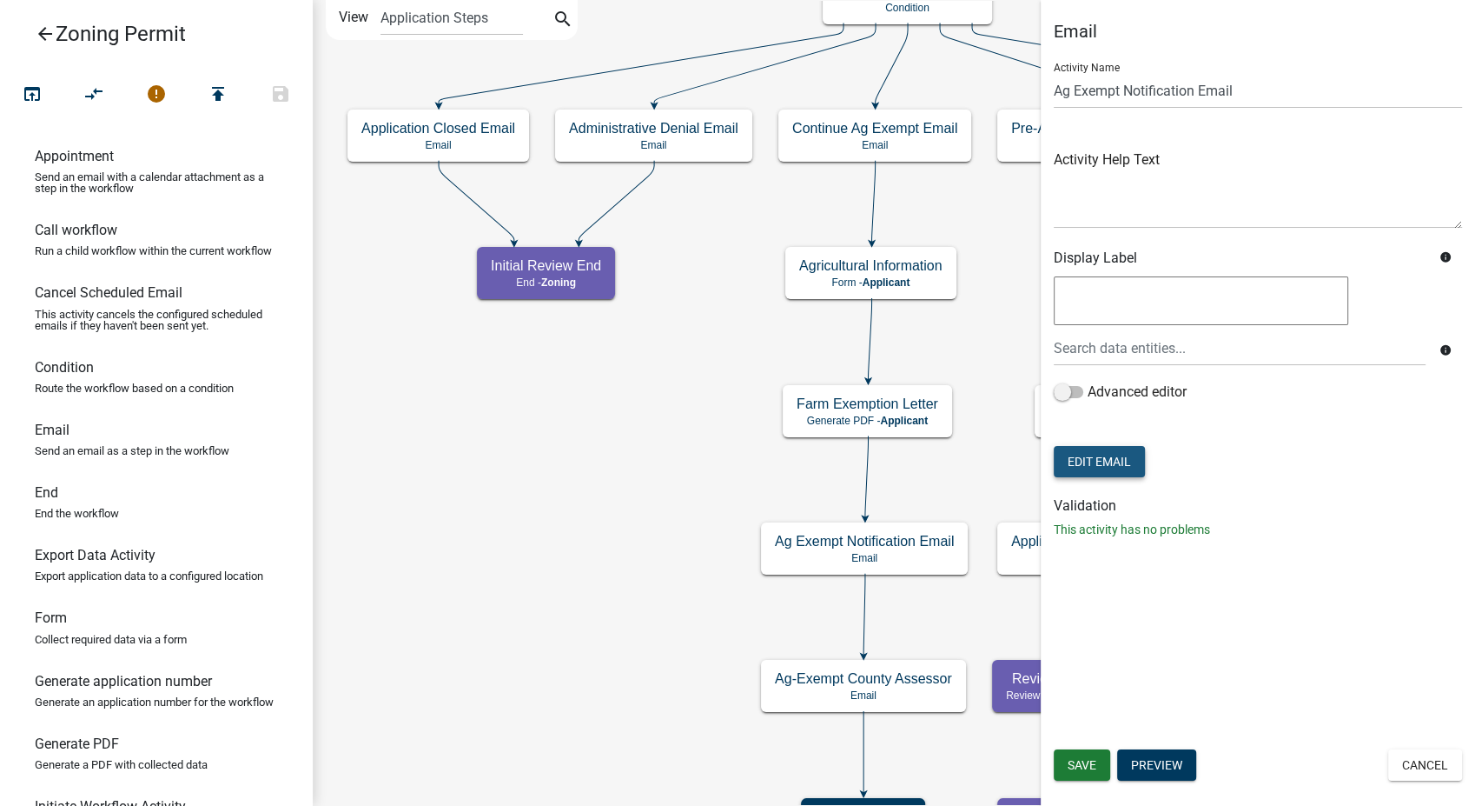
click at [1076, 456] on button "Edit Email" at bounding box center [1099, 461] width 91 height 31
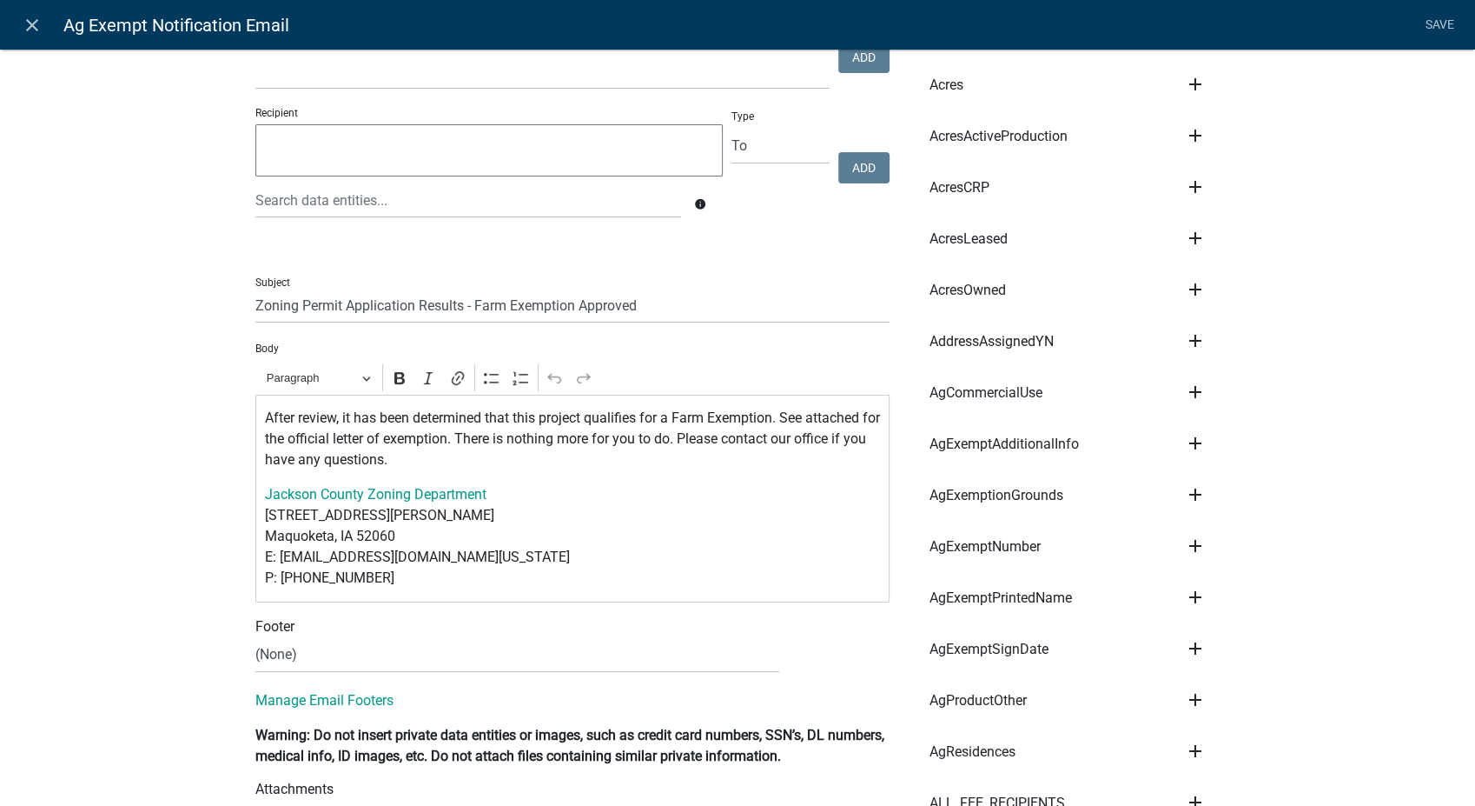
scroll to position [193, 0]
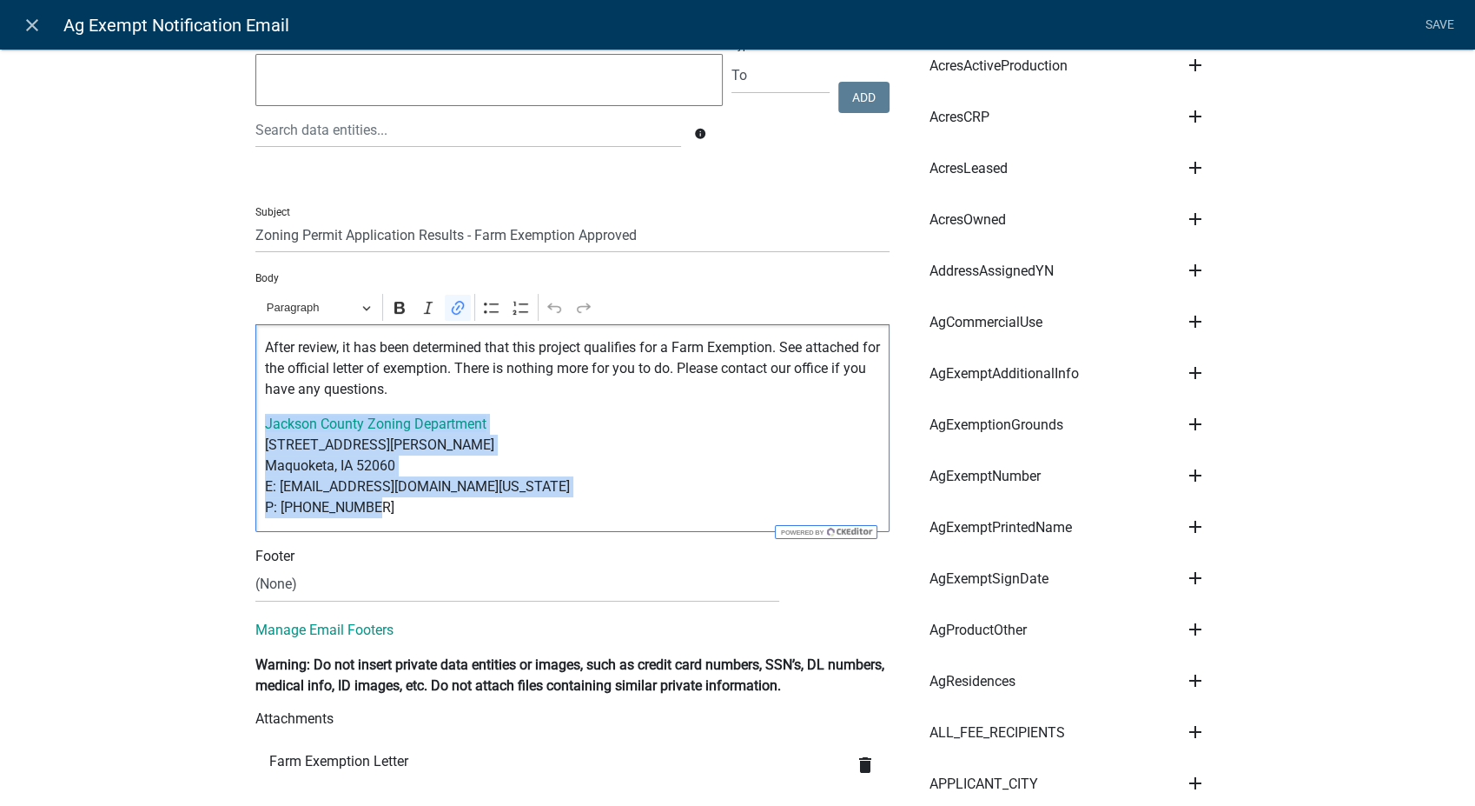
drag, startPoint x: 359, startPoint y: 515, endPoint x: 209, endPoint y: 421, distance: 177.7
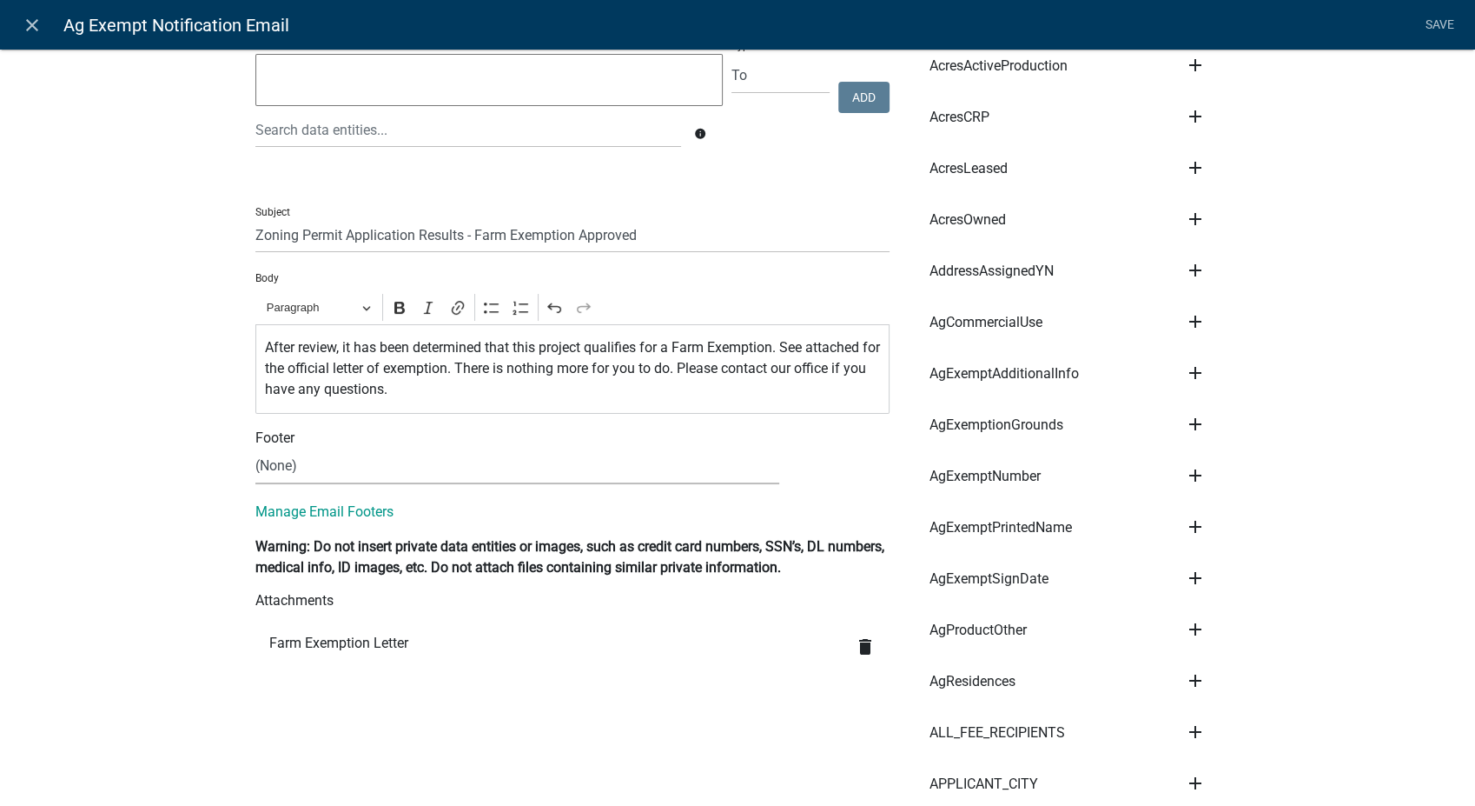
click at [285, 458] on select "(None) Zoning Department" at bounding box center [517, 466] width 524 height 36
select select "78e1197d-224a-4e0e-8b8e-5e672ce4c331"
click at [255, 448] on select "(None) Zoning Department" at bounding box center [517, 466] width 524 height 36
click at [1426, 26] on link "Save" at bounding box center [1439, 25] width 43 height 33
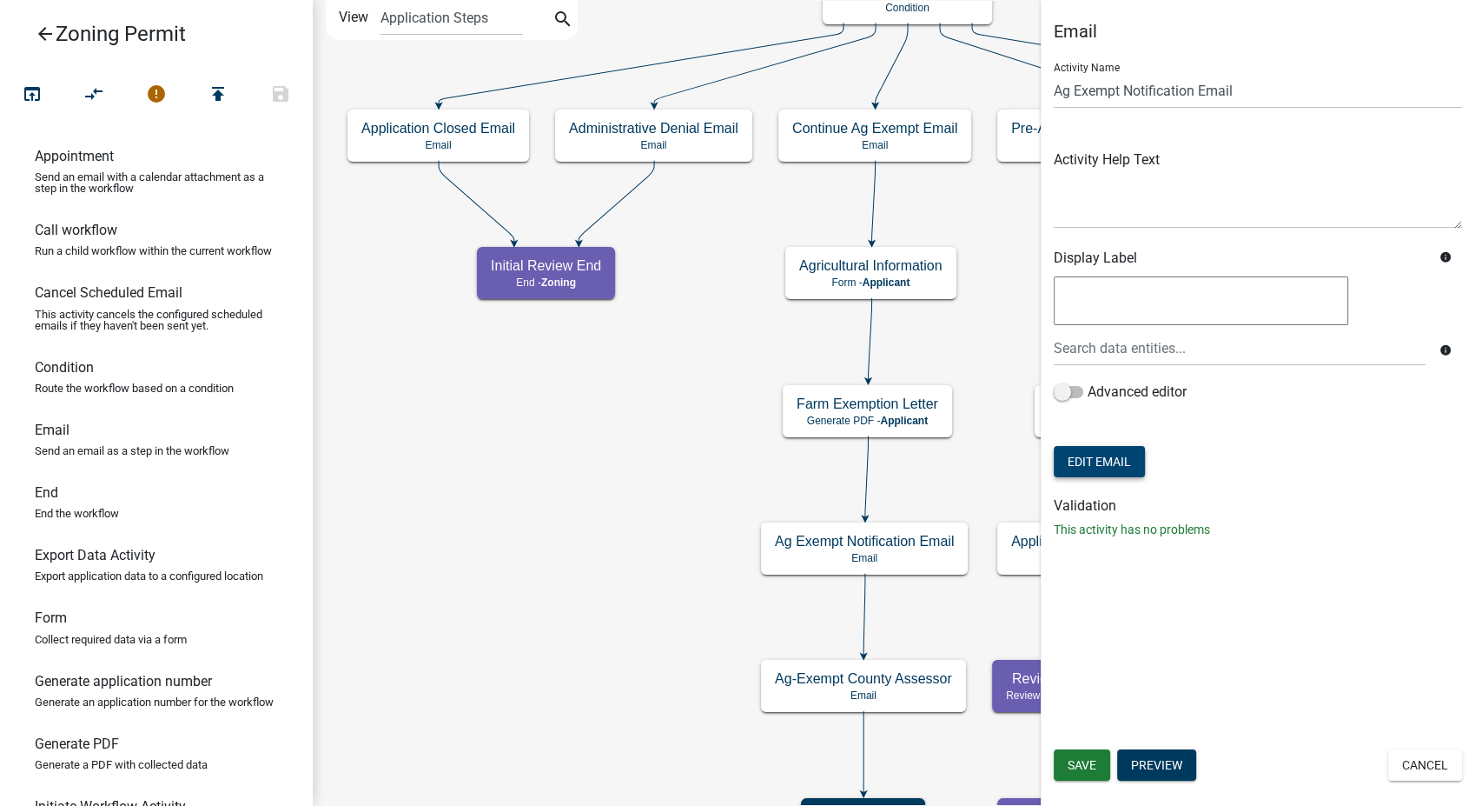
scroll to position [0, 0]
click at [1084, 759] on span "Save" at bounding box center [1082, 765] width 29 height 14
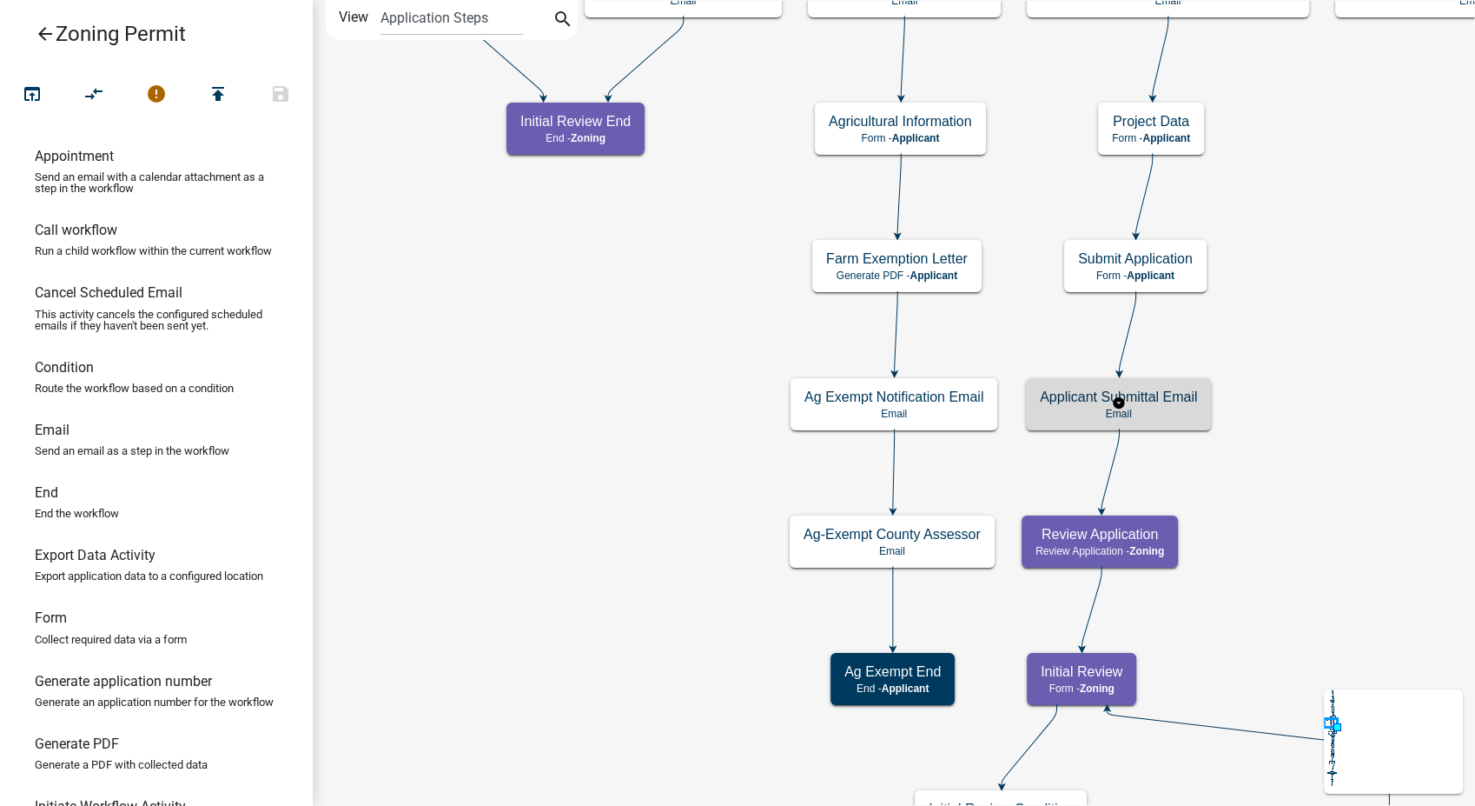
click at [1193, 420] on div "Applicant Submittal Email Email" at bounding box center [1118, 404] width 185 height 52
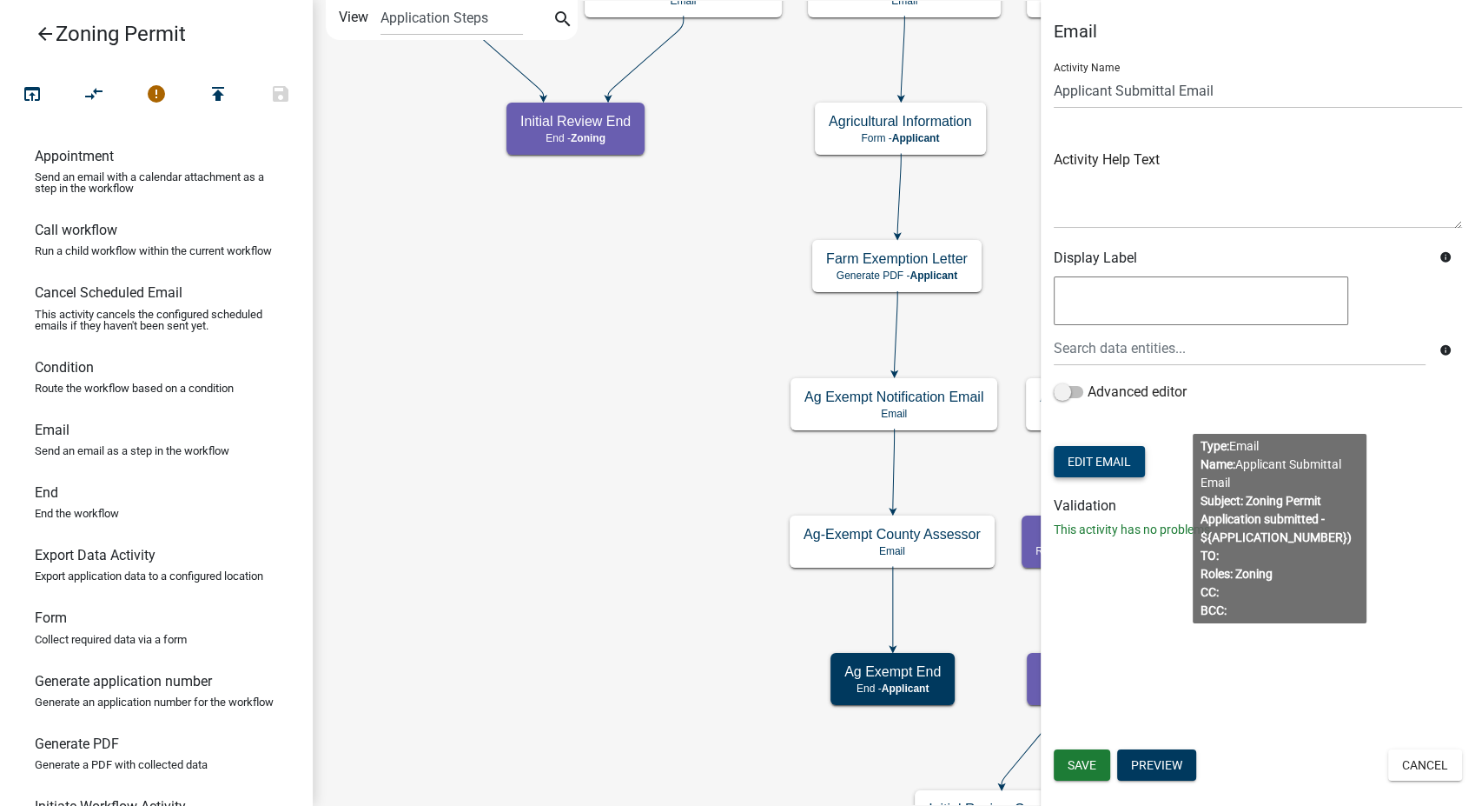
click at [1097, 459] on button "Edit Email" at bounding box center [1099, 461] width 91 height 31
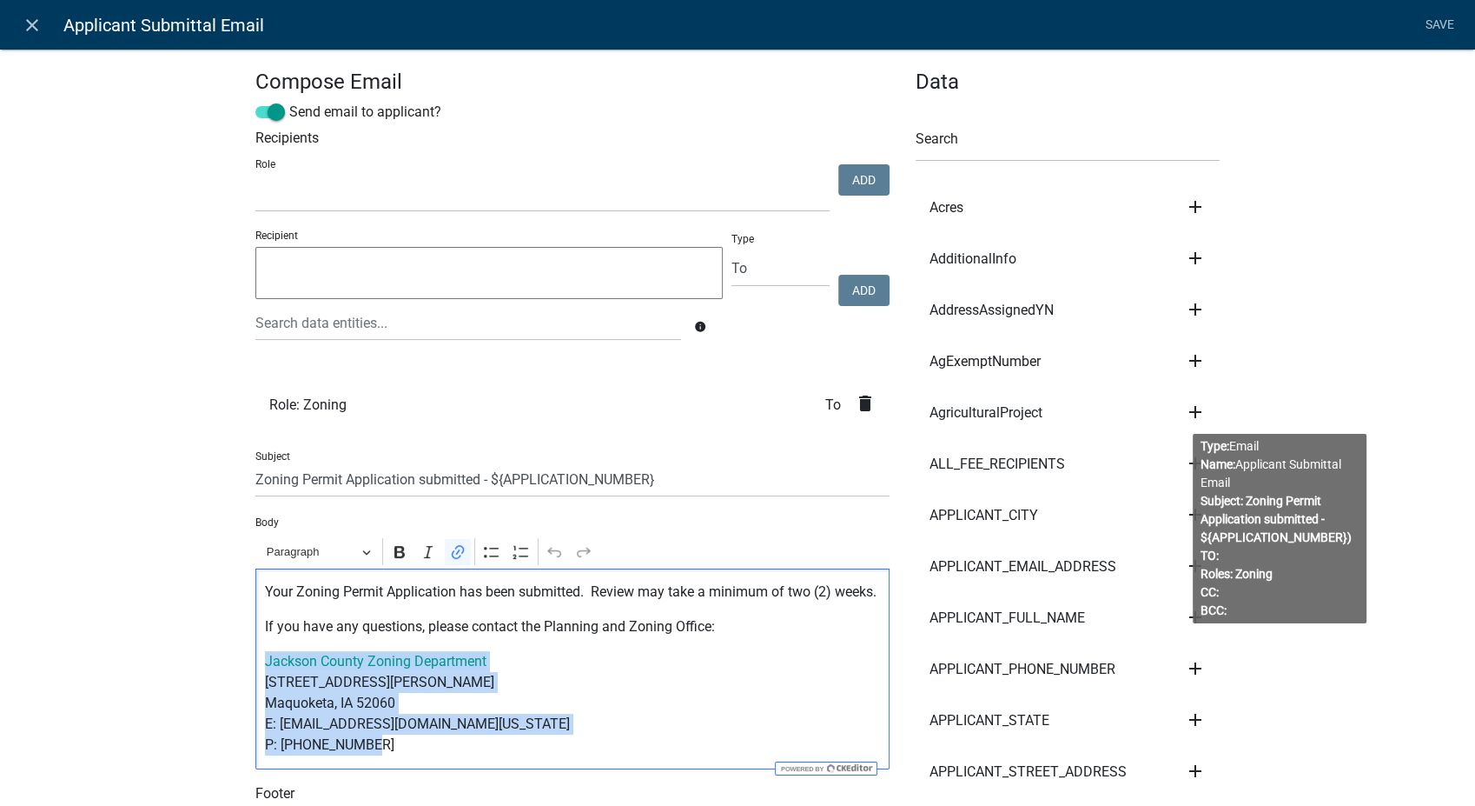
drag, startPoint x: 367, startPoint y: 757, endPoint x: 231, endPoint y: 666, distance: 163.4
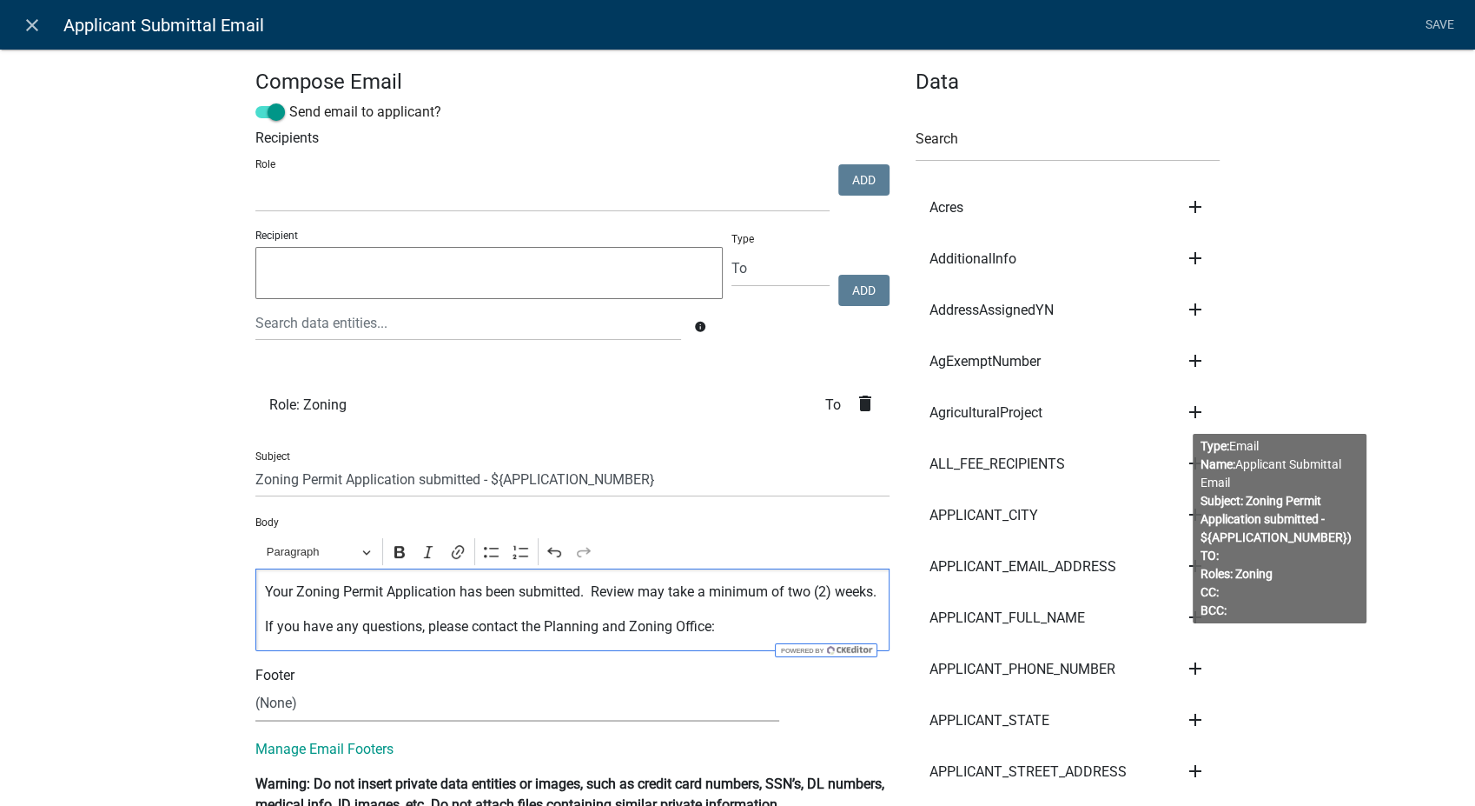
click at [275, 698] on select "(None) Zoning Department" at bounding box center [517, 704] width 524 height 36
select select "78e1197d-224a-4e0e-8b8e-5e672ce4c331"
click at [255, 686] on select "(None) Zoning Department" at bounding box center [517, 704] width 524 height 36
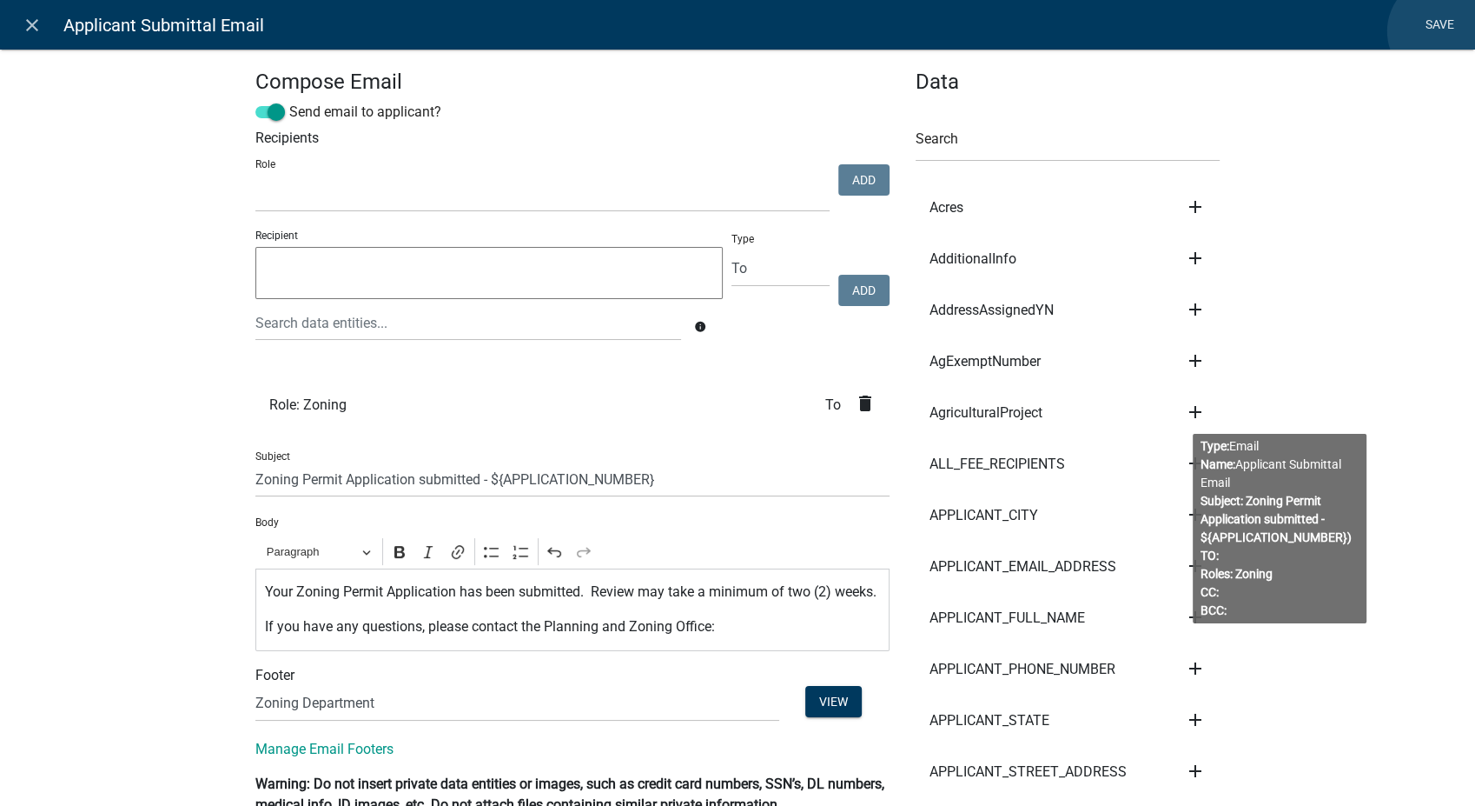
click at [1442, 31] on link "Save" at bounding box center [1439, 25] width 43 height 33
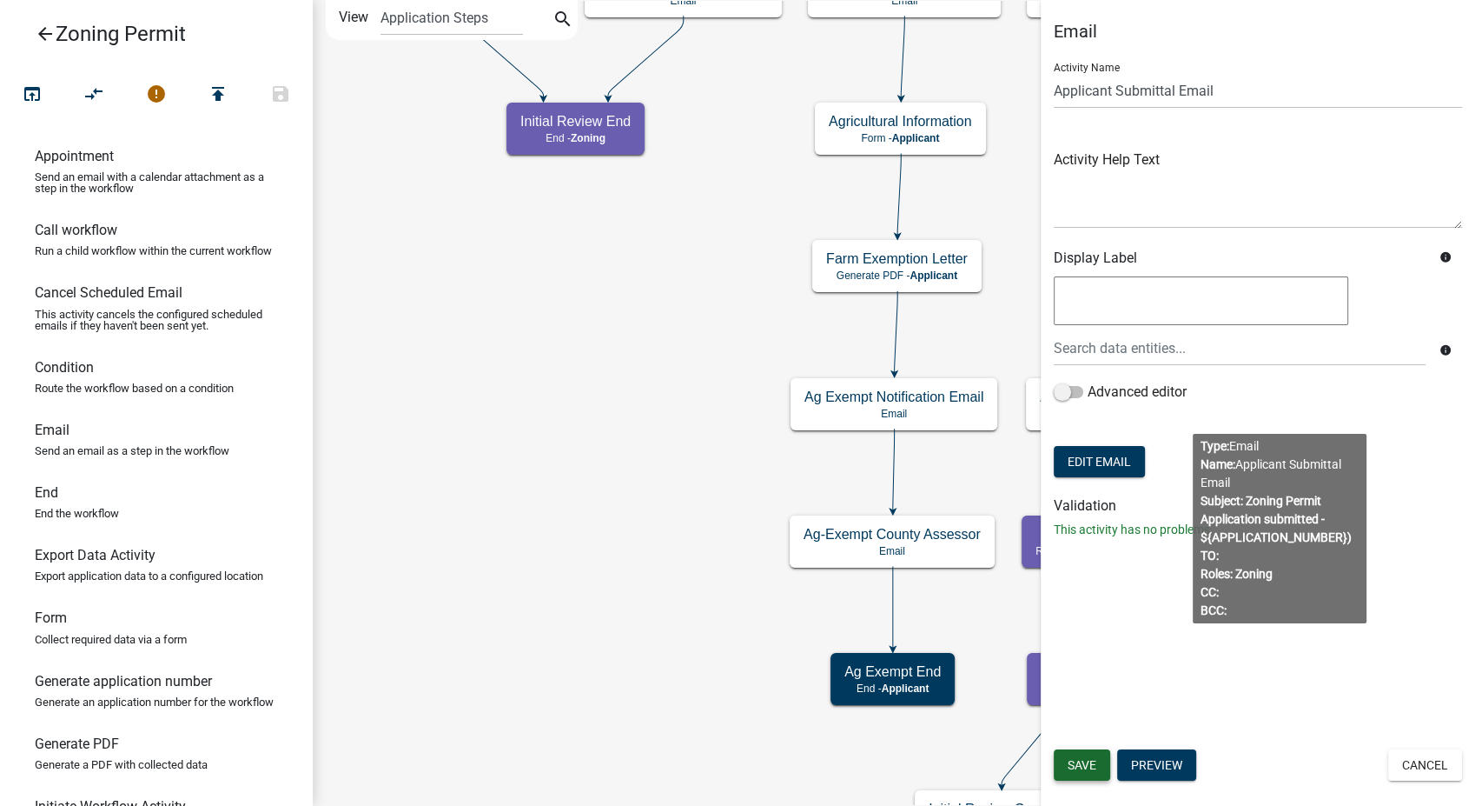
click at [1077, 765] on span "Save" at bounding box center [1082, 765] width 29 height 14
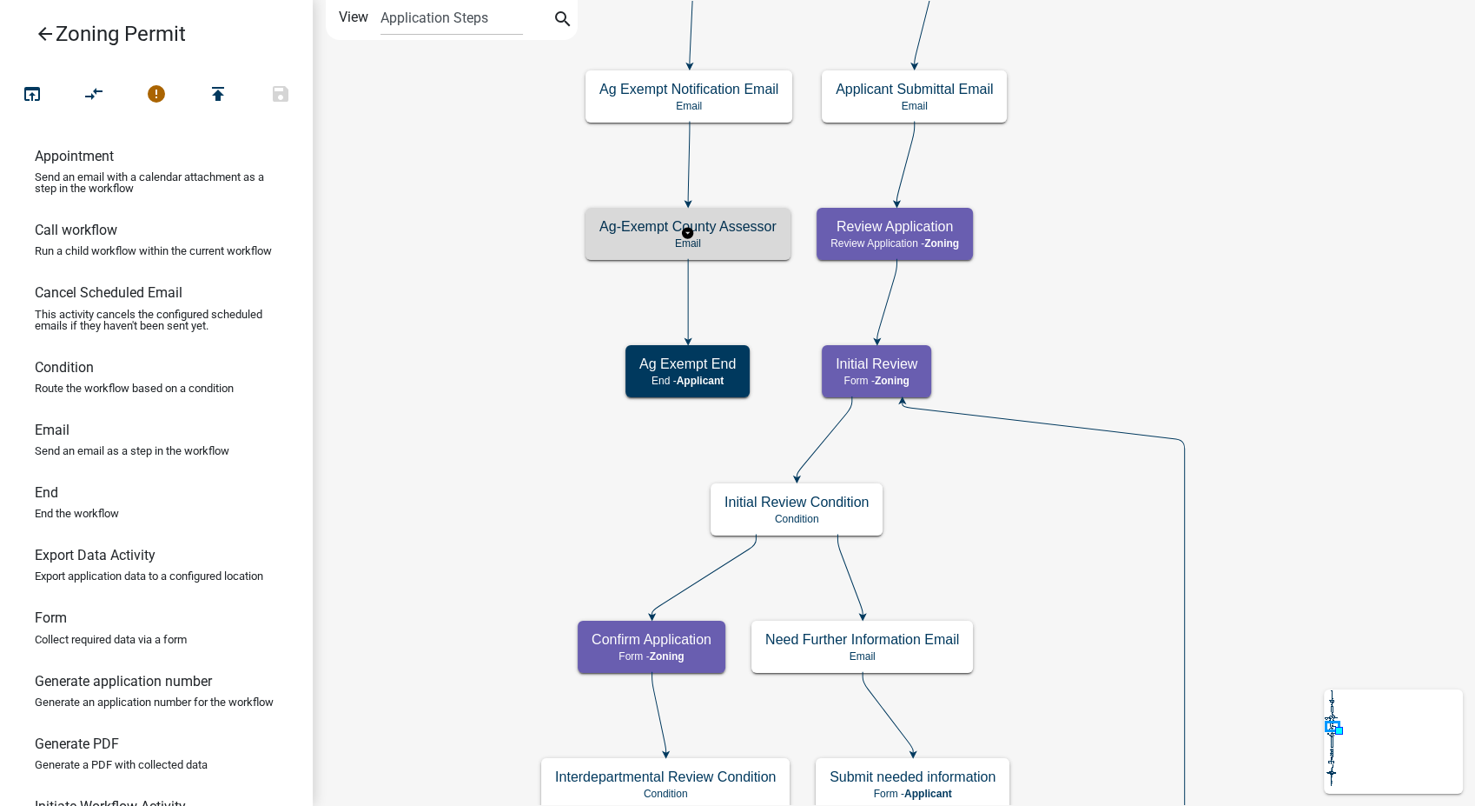
click at [727, 239] on p "Email" at bounding box center [688, 243] width 177 height 12
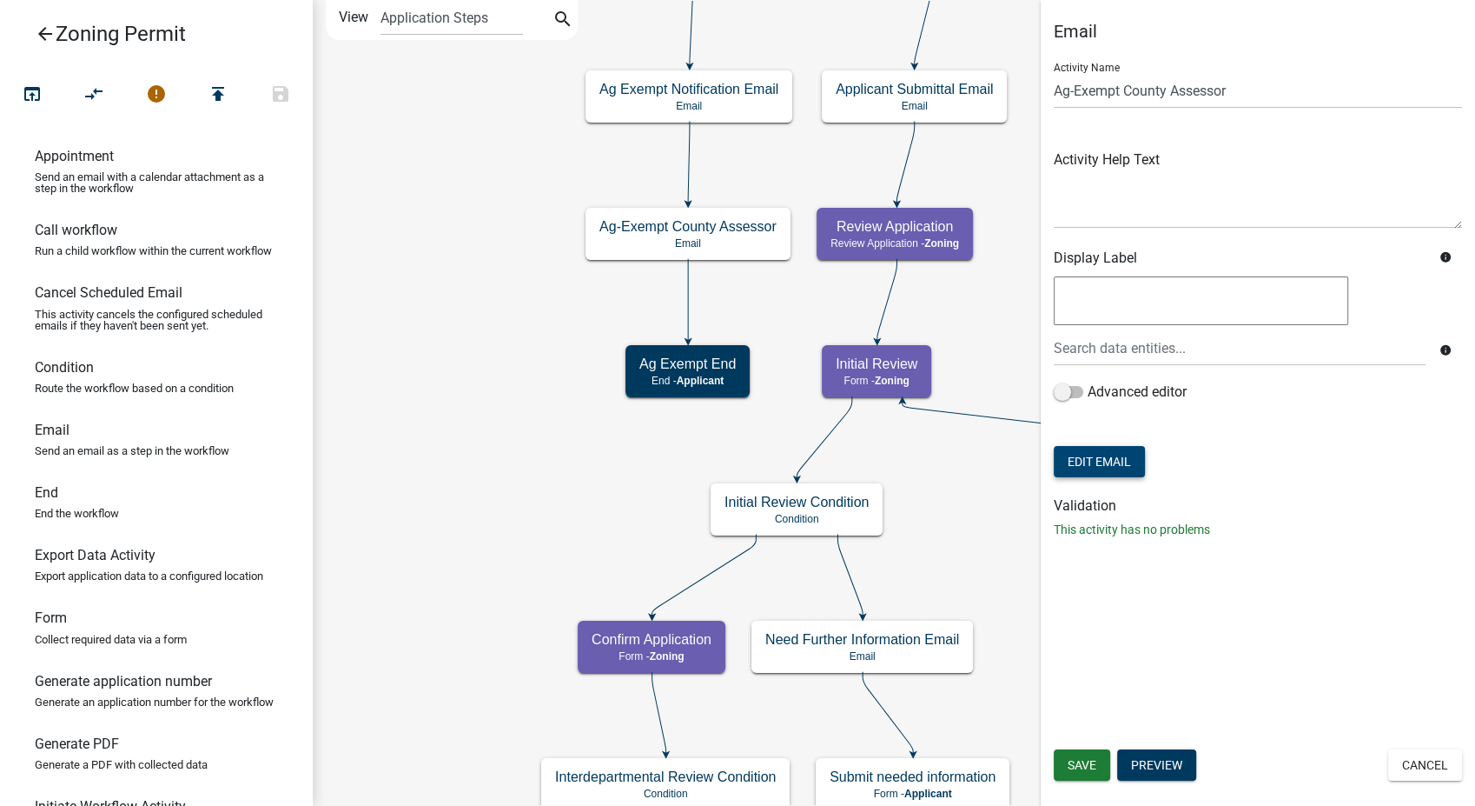
click at [1096, 471] on button "Edit Email" at bounding box center [1099, 461] width 91 height 31
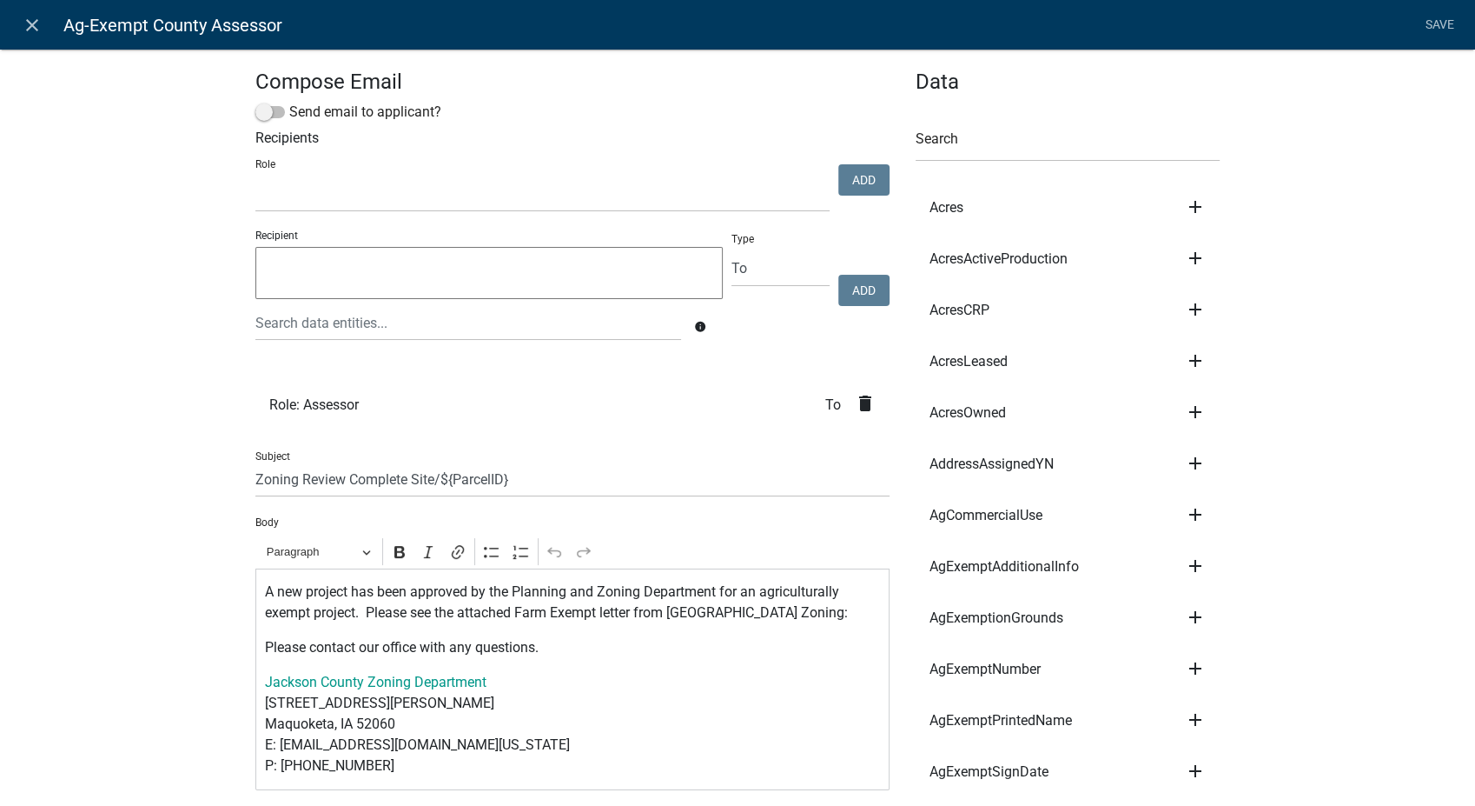
select select
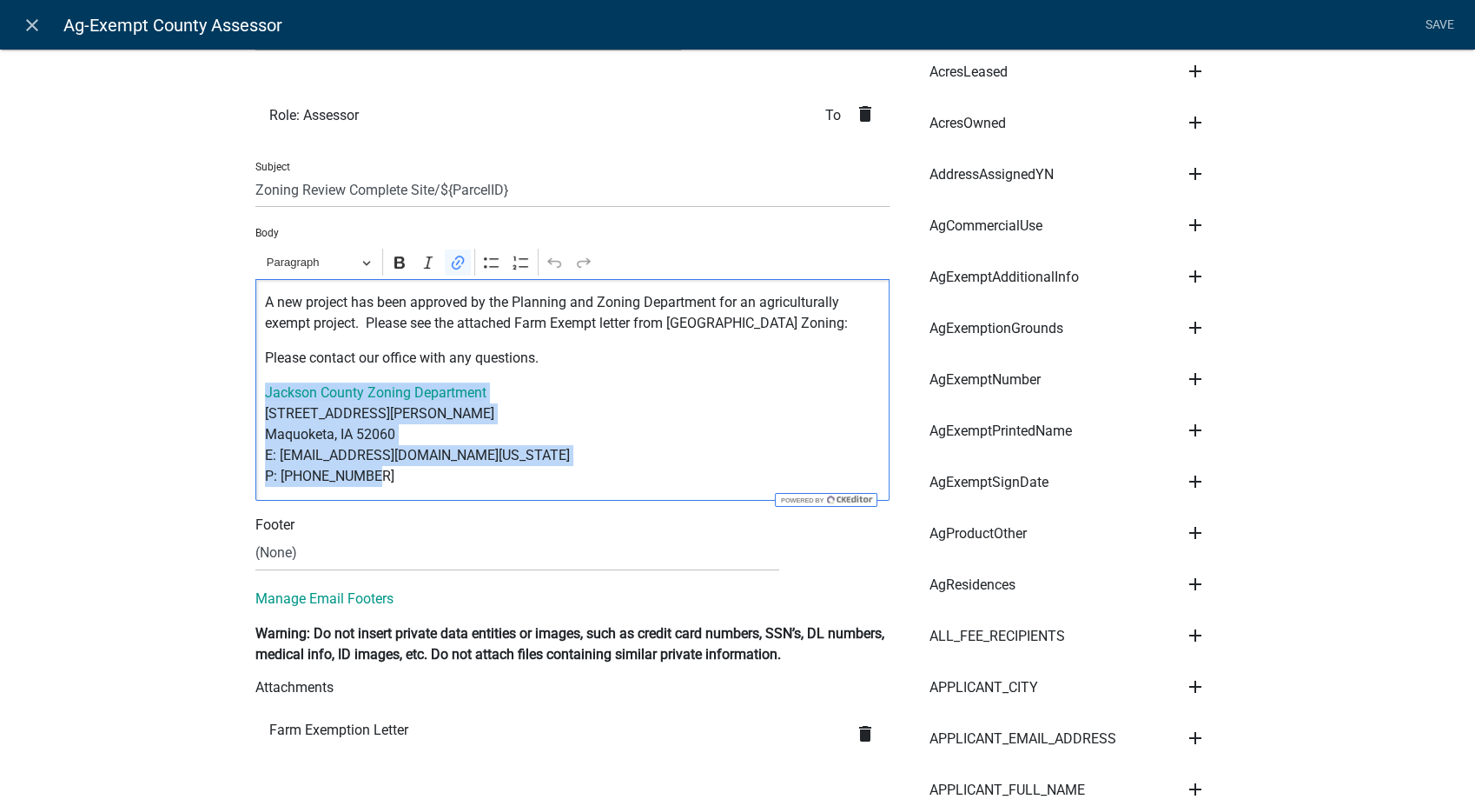
drag, startPoint x: 379, startPoint y: 483, endPoint x: 233, endPoint y: 401, distance: 167.7
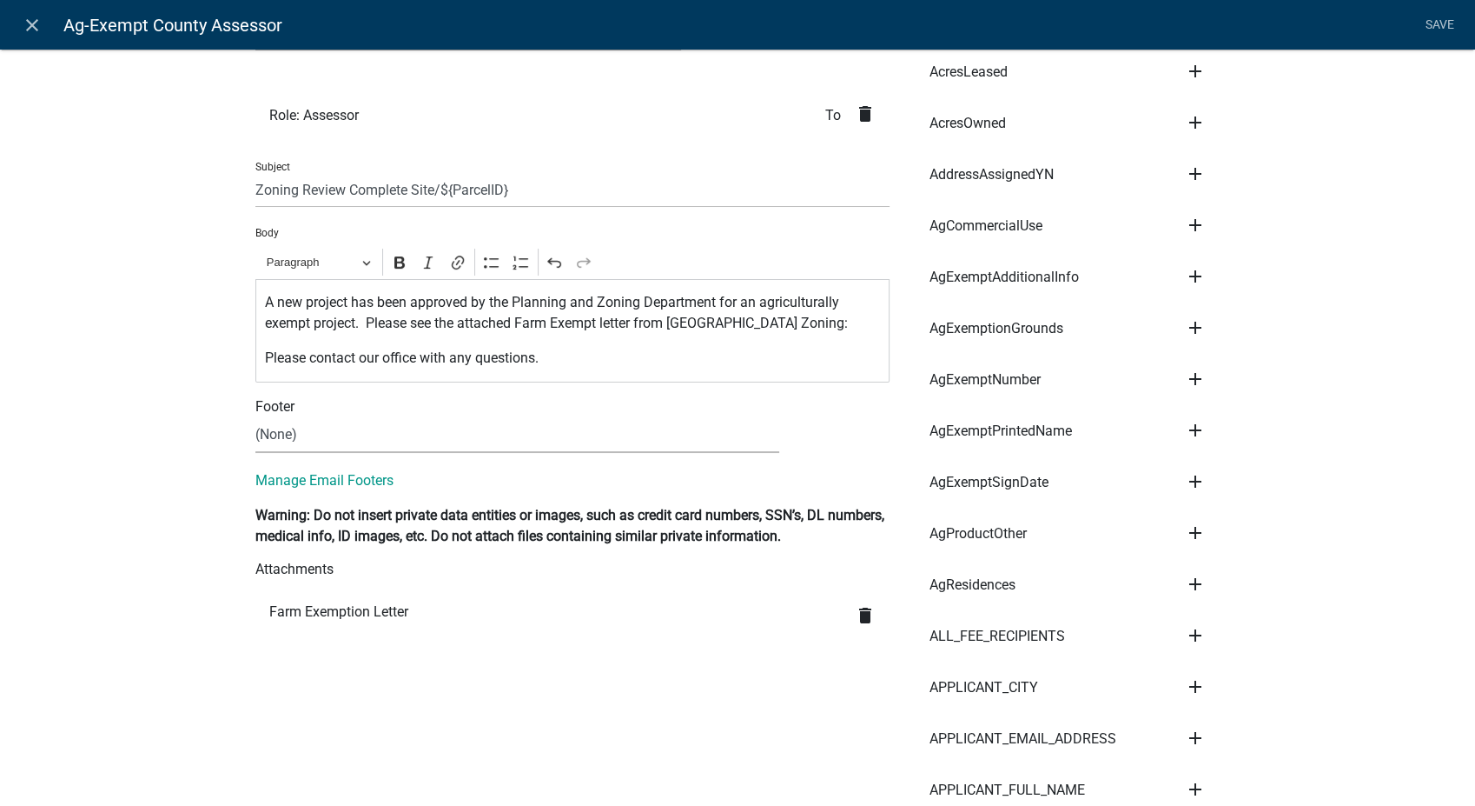
click at [275, 439] on select "(None) Zoning Department" at bounding box center [517, 435] width 524 height 36
select select "78e1197d-224a-4e0e-8b8e-5e672ce4c331"
click at [255, 417] on select "(None) Zoning Department" at bounding box center [517, 435] width 524 height 36
click at [1429, 19] on link "Save" at bounding box center [1439, 25] width 43 height 33
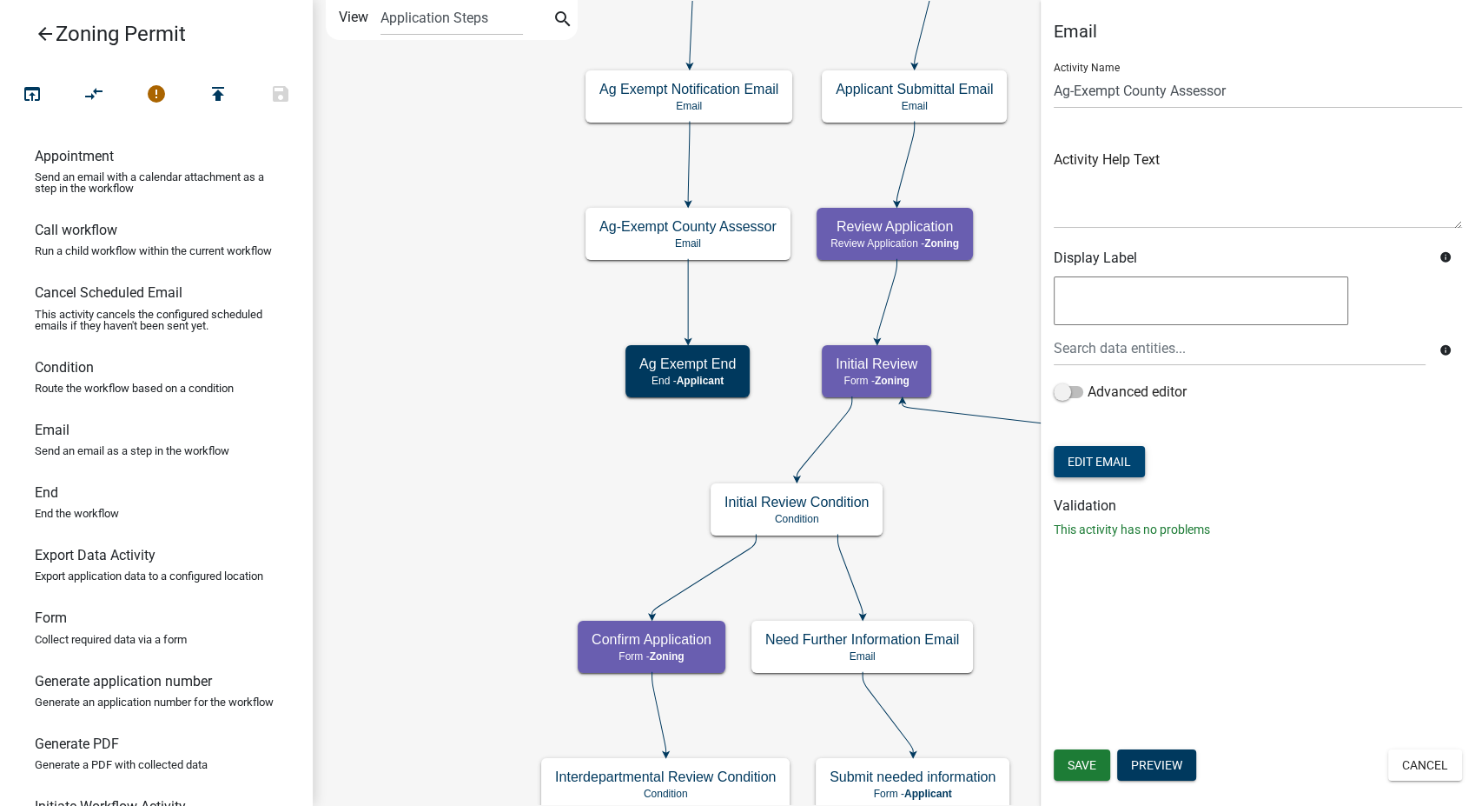
scroll to position [0, 0]
click at [1097, 761] on button "Save" at bounding box center [1082, 764] width 56 height 31
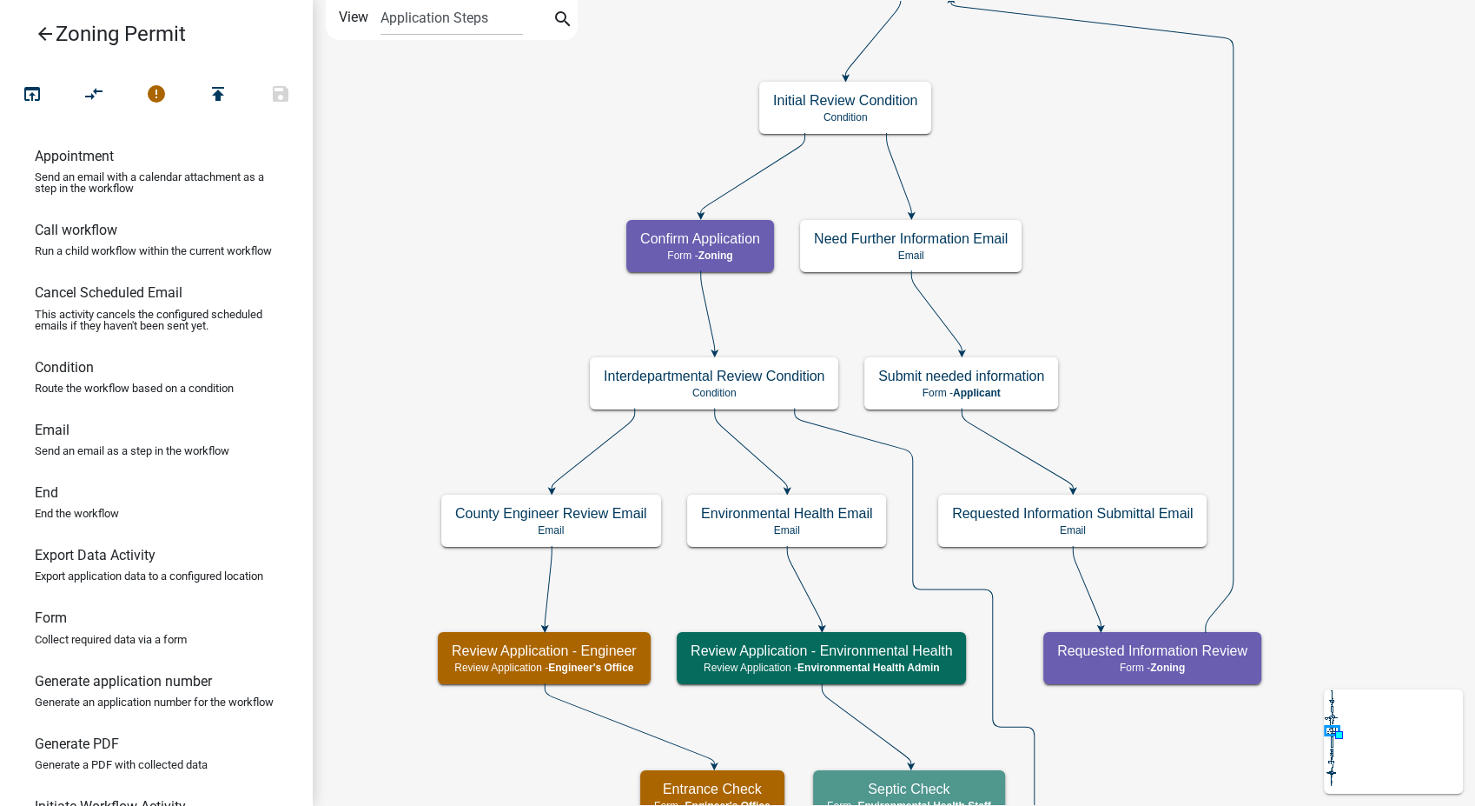
click at [962, 242] on h5 "Need Further Information Email" at bounding box center [911, 238] width 194 height 17
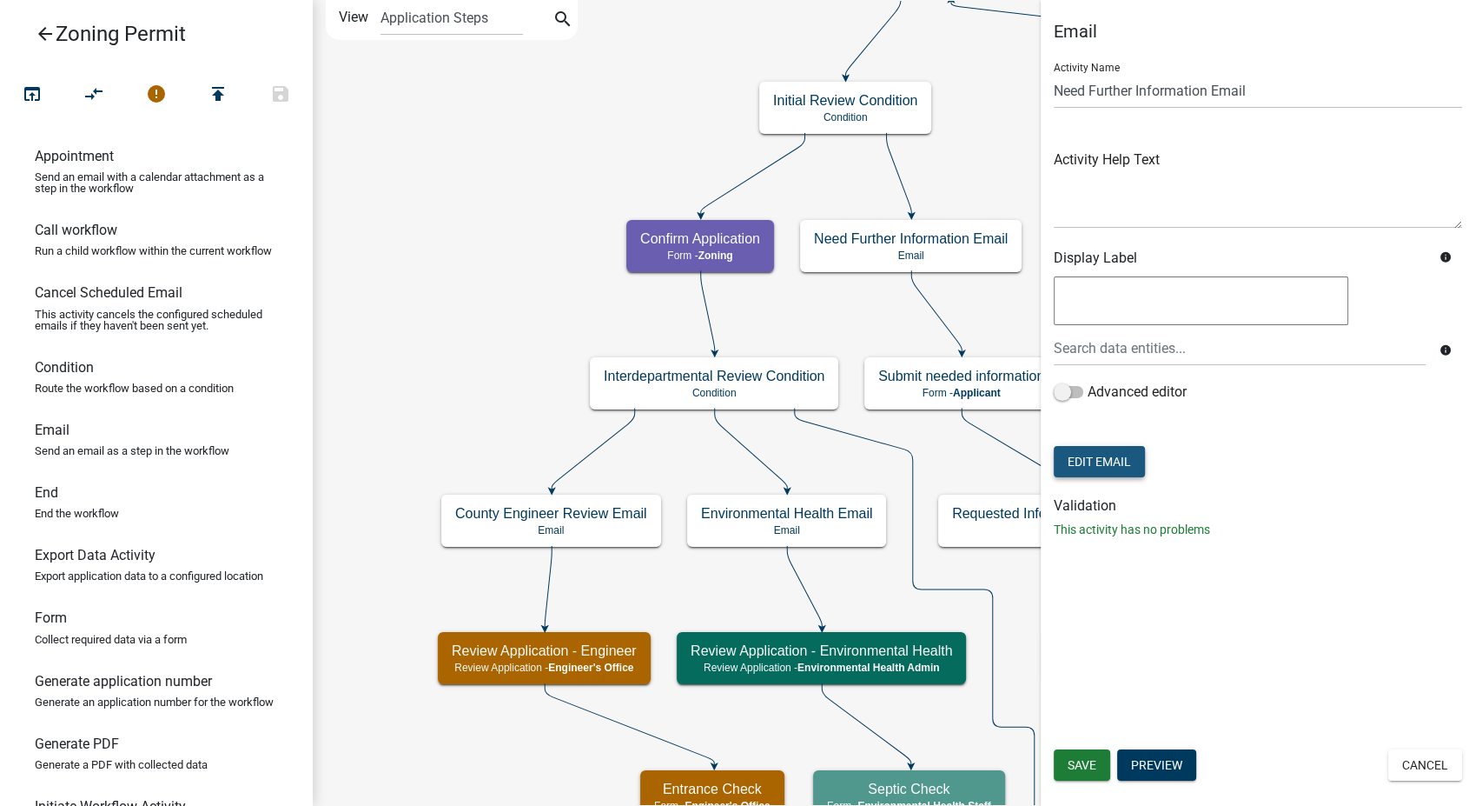
click at [1122, 462] on button "Edit Email" at bounding box center [1099, 461] width 91 height 31
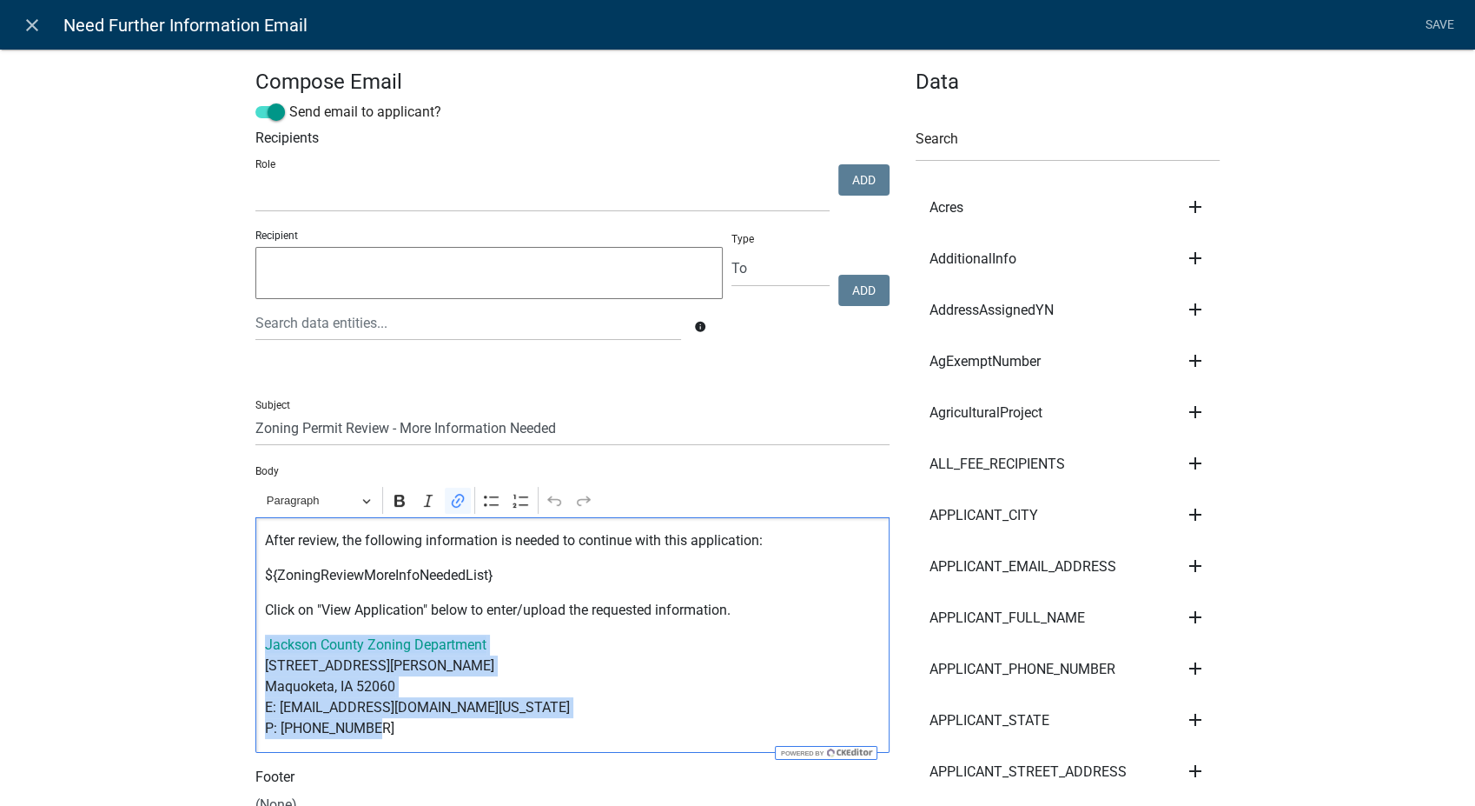
drag, startPoint x: 364, startPoint y: 732, endPoint x: 241, endPoint y: 640, distance: 154.0
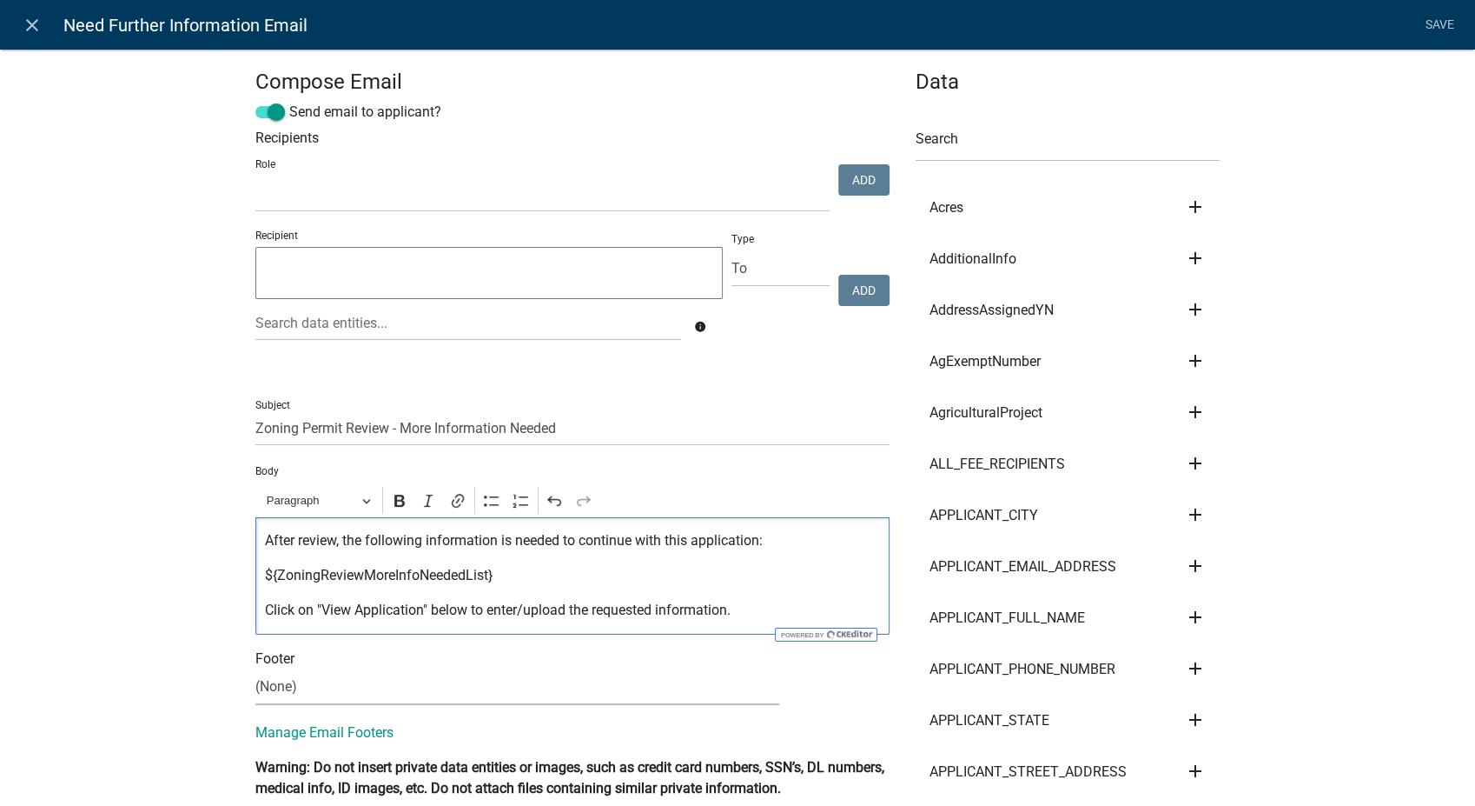
click at [284, 692] on select "(None) Zoning Department" at bounding box center [517, 687] width 524 height 36
select select "78e1197d-224a-4e0e-8b8e-5e672ce4c331"
click at [255, 669] on select "(None) Zoning Department" at bounding box center [517, 687] width 524 height 36
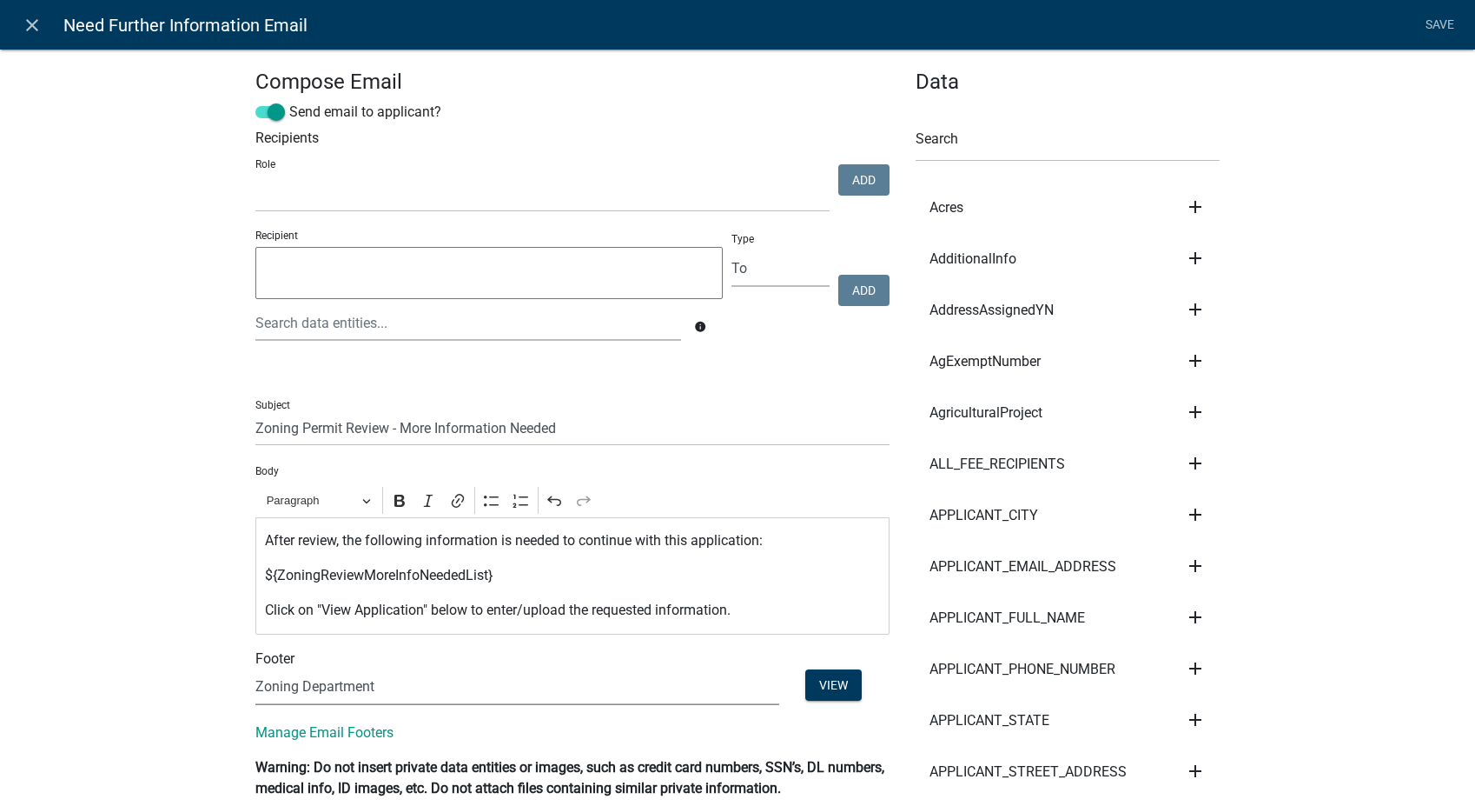
select select "78e1197d-224a-4e0e-8b8e-5e672ce4c331"
drag, startPoint x: 1440, startPoint y: 20, endPoint x: 1429, endPoint y: 28, distance: 13.0
click at [1439, 20] on link "Save" at bounding box center [1439, 25] width 43 height 33
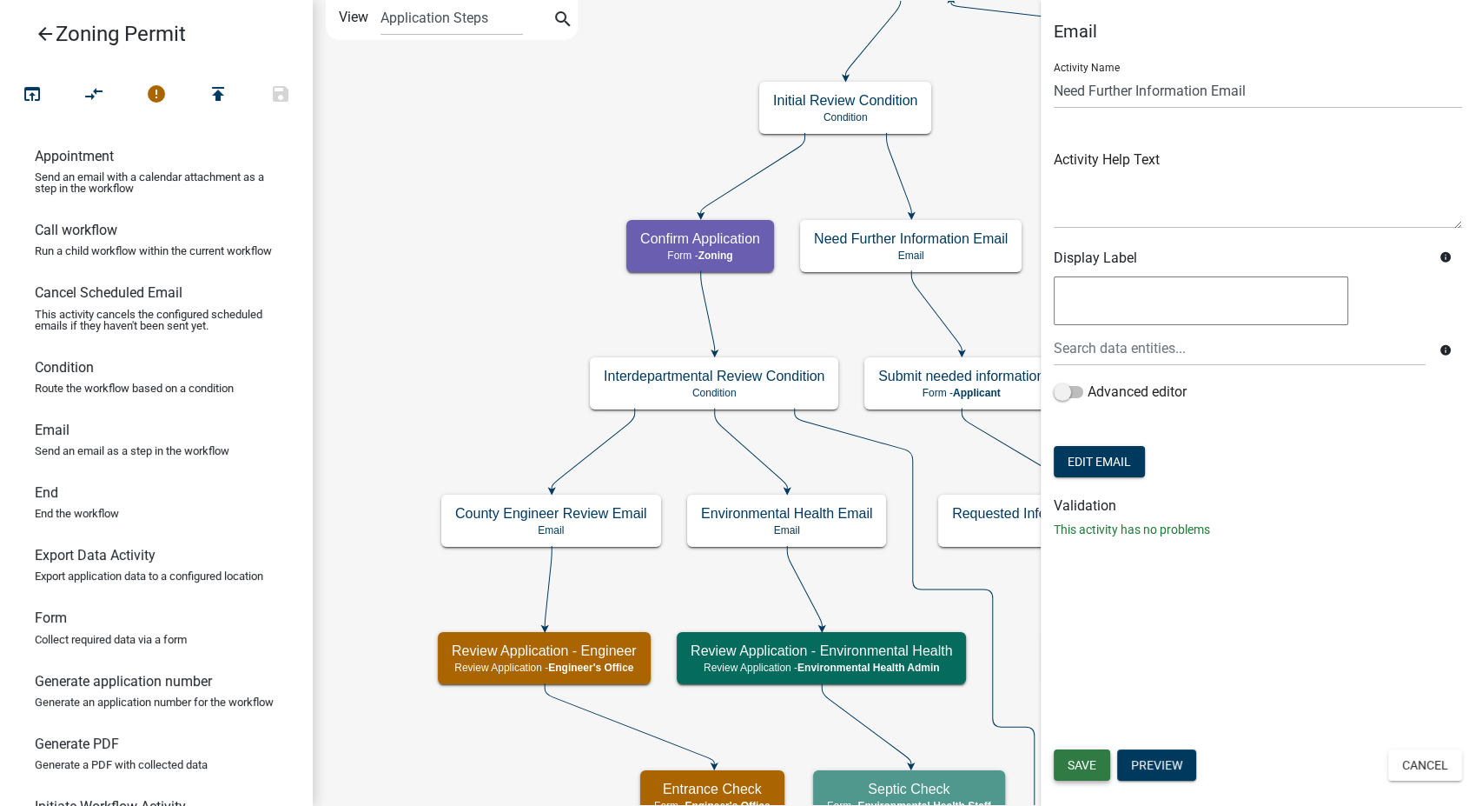
click at [1099, 770] on button "Save" at bounding box center [1082, 764] width 56 height 31
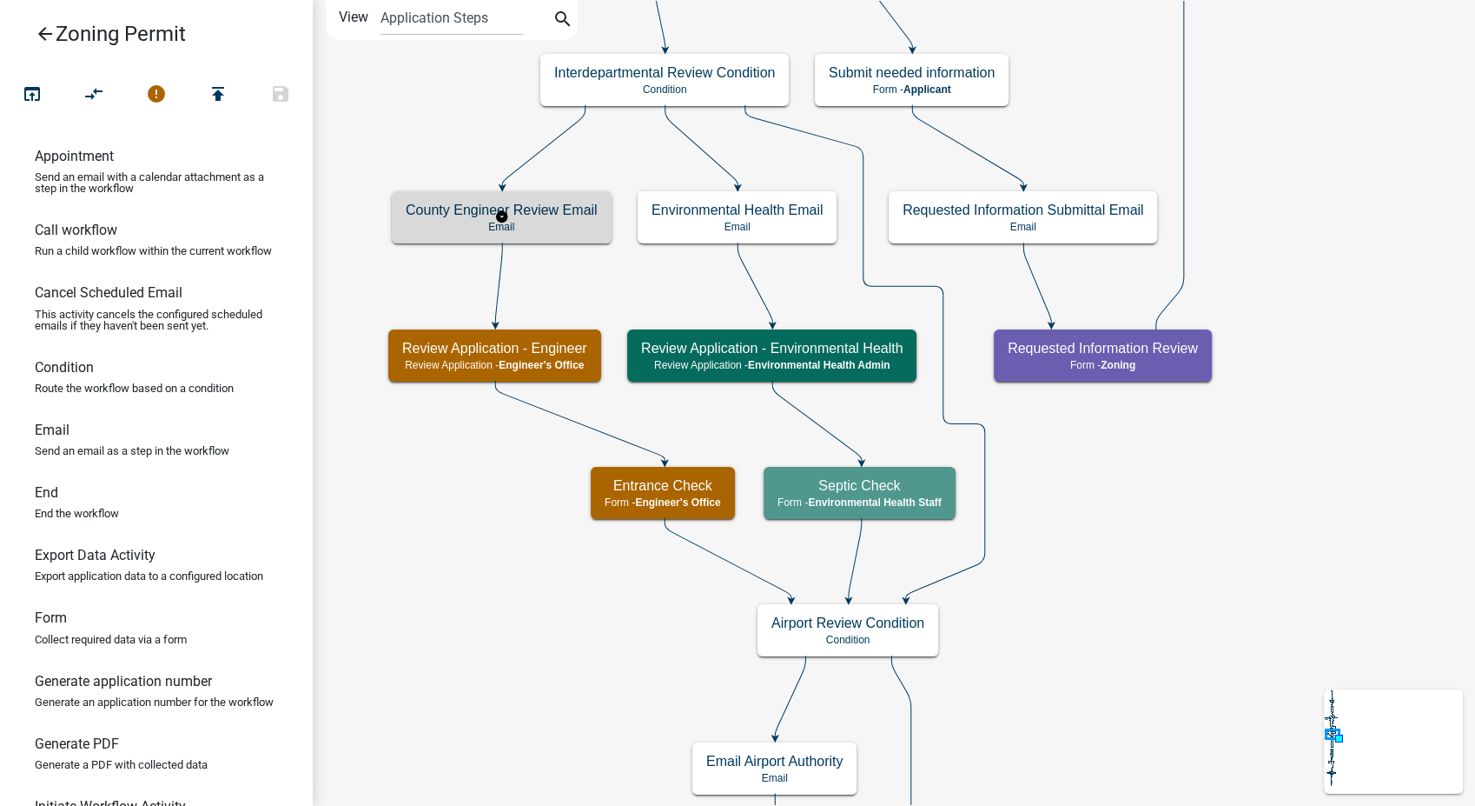
click at [553, 219] on div "County Engineer Review Email Email" at bounding box center [502, 217] width 220 height 52
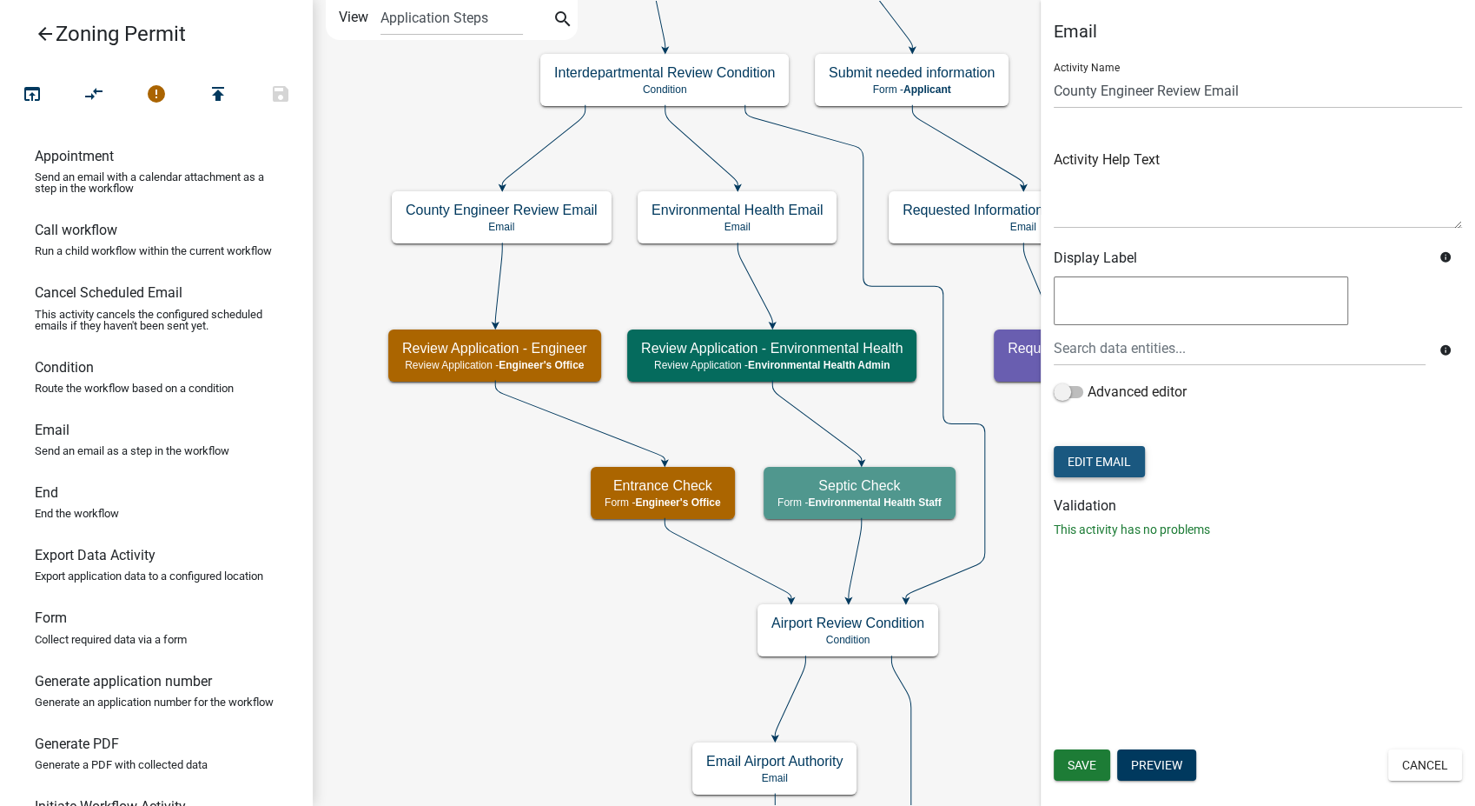
click at [1085, 456] on button "Edit Email" at bounding box center [1099, 461] width 91 height 31
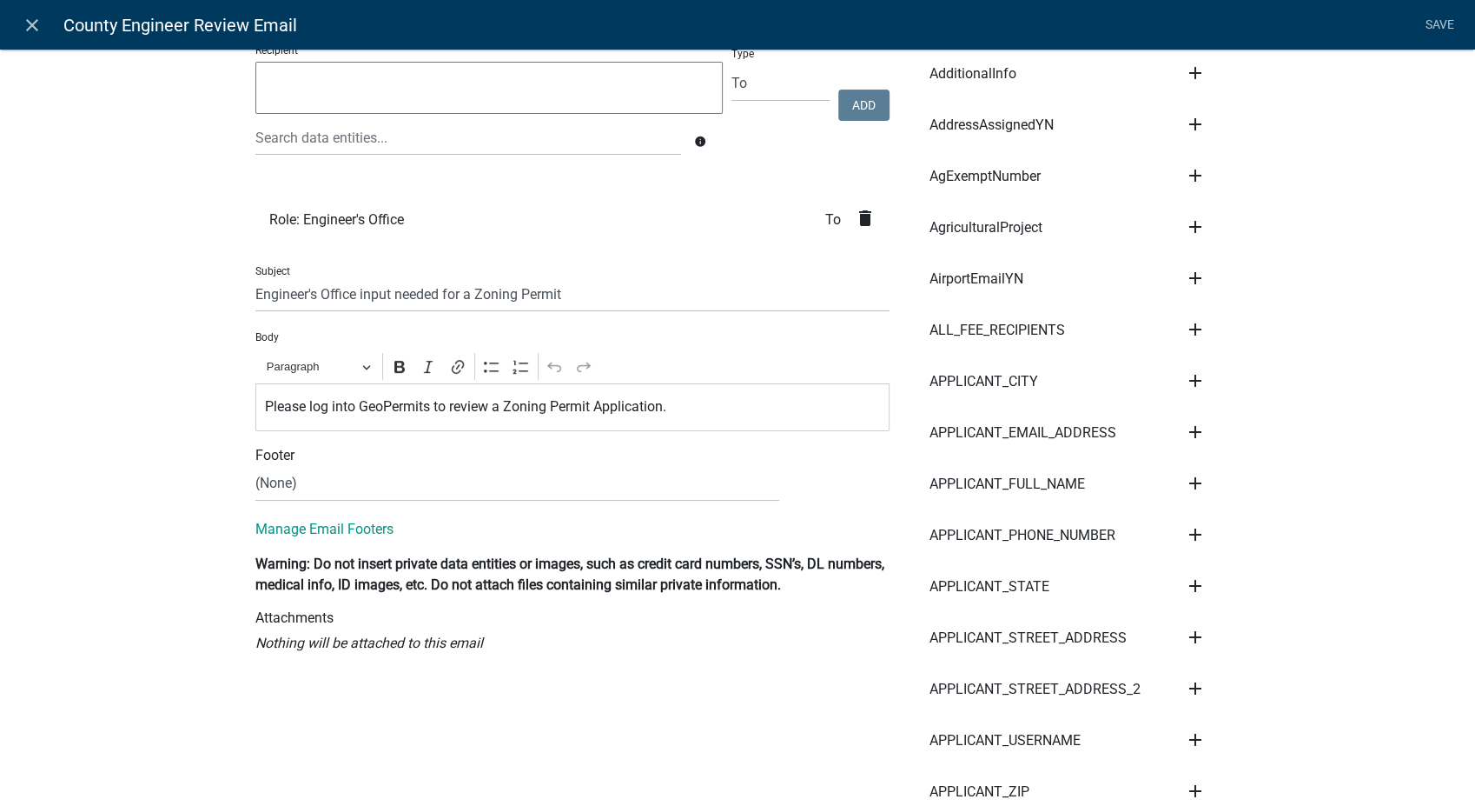
scroll to position [193, 0]
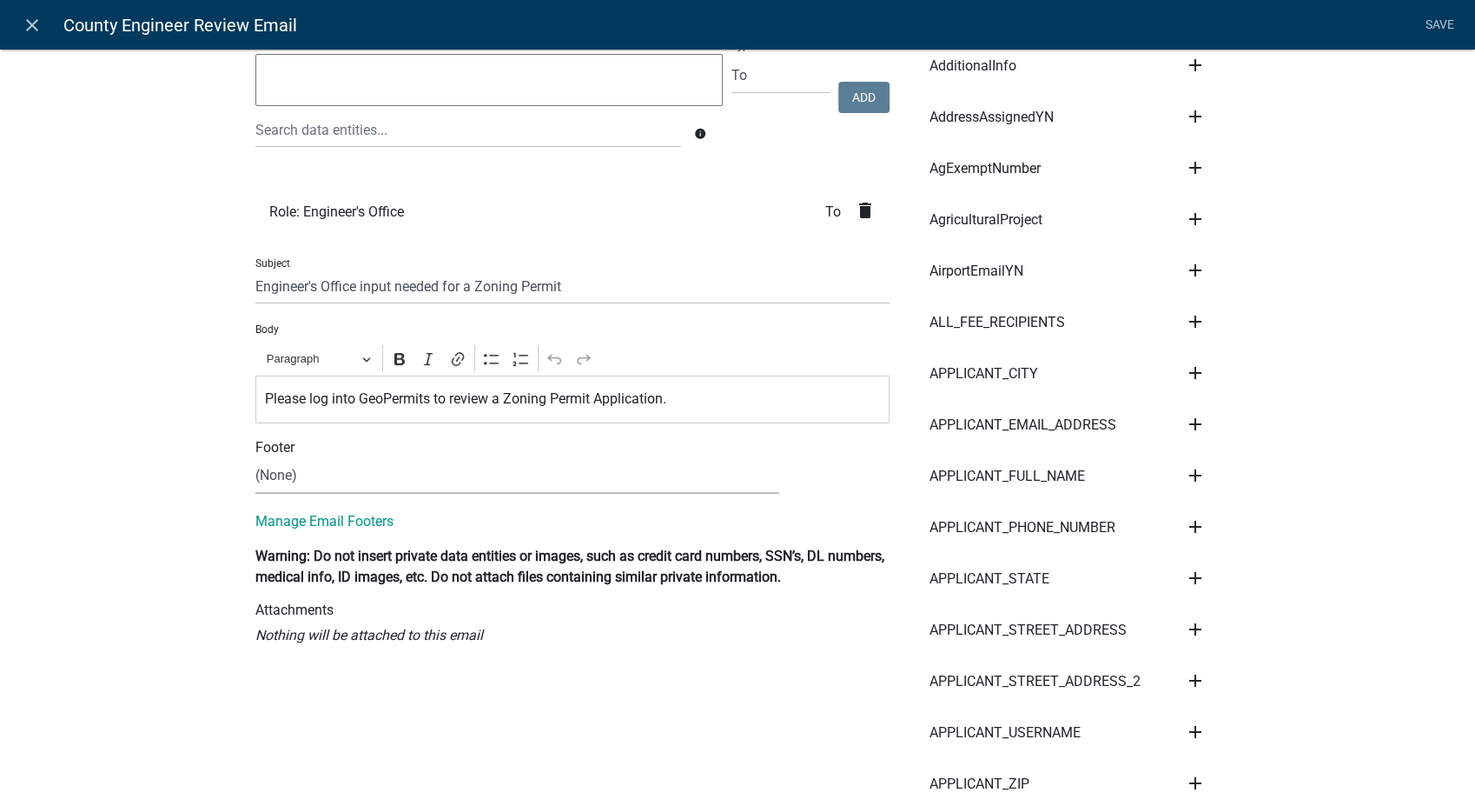
click at [355, 481] on select "(None) Zoning Department" at bounding box center [517, 476] width 524 height 36
select select "78e1197d-224a-4e0e-8b8e-5e672ce4c331"
click at [255, 458] on select "(None) Zoning Department" at bounding box center [517, 476] width 524 height 36
click at [1444, 24] on link "Save" at bounding box center [1439, 25] width 43 height 33
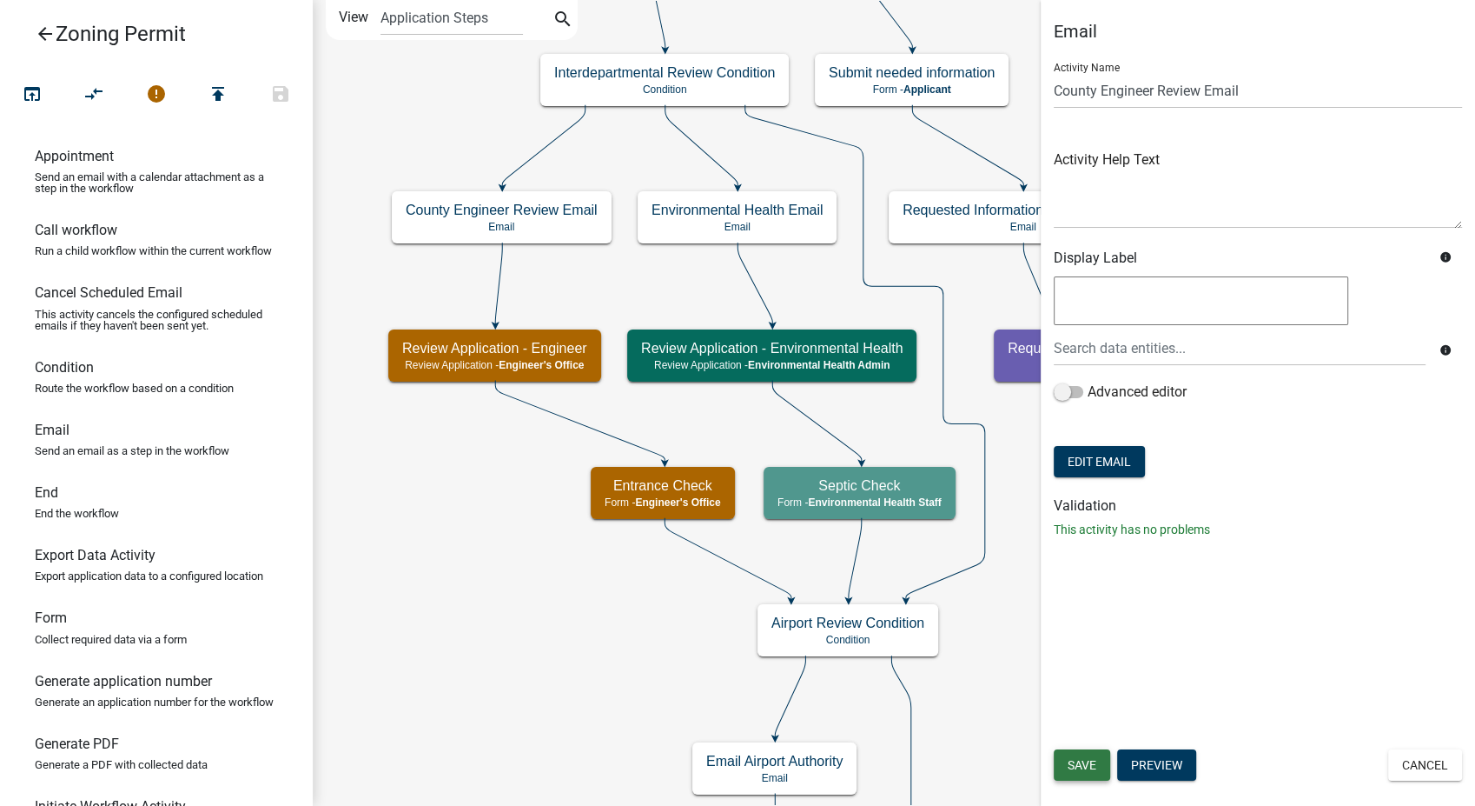
click at [1087, 770] on span "Save" at bounding box center [1082, 765] width 29 height 14
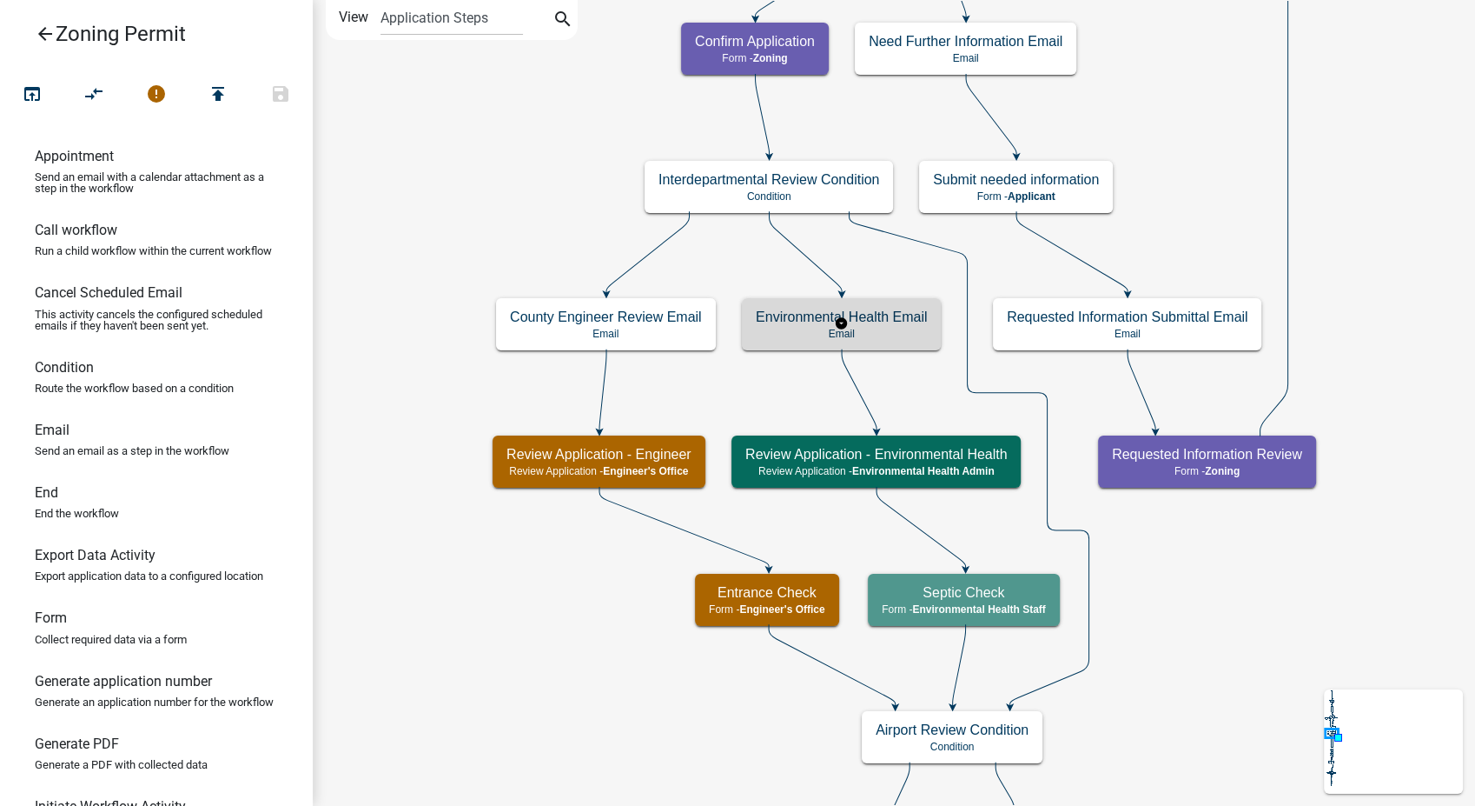
click at [880, 324] on h5 "Environmental Health Email" at bounding box center [841, 316] width 171 height 17
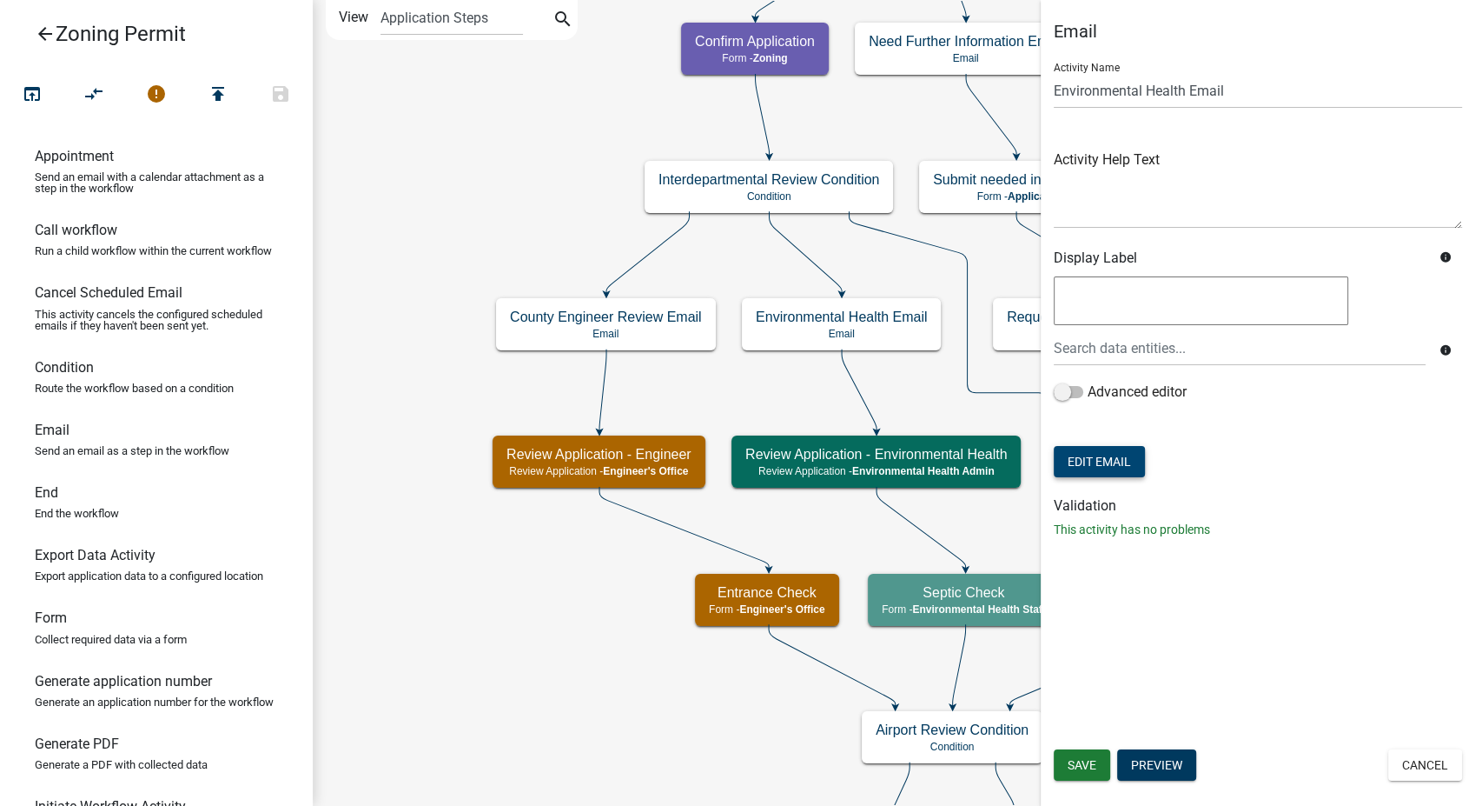
click at [1112, 455] on button "Edit Email" at bounding box center [1099, 461] width 91 height 31
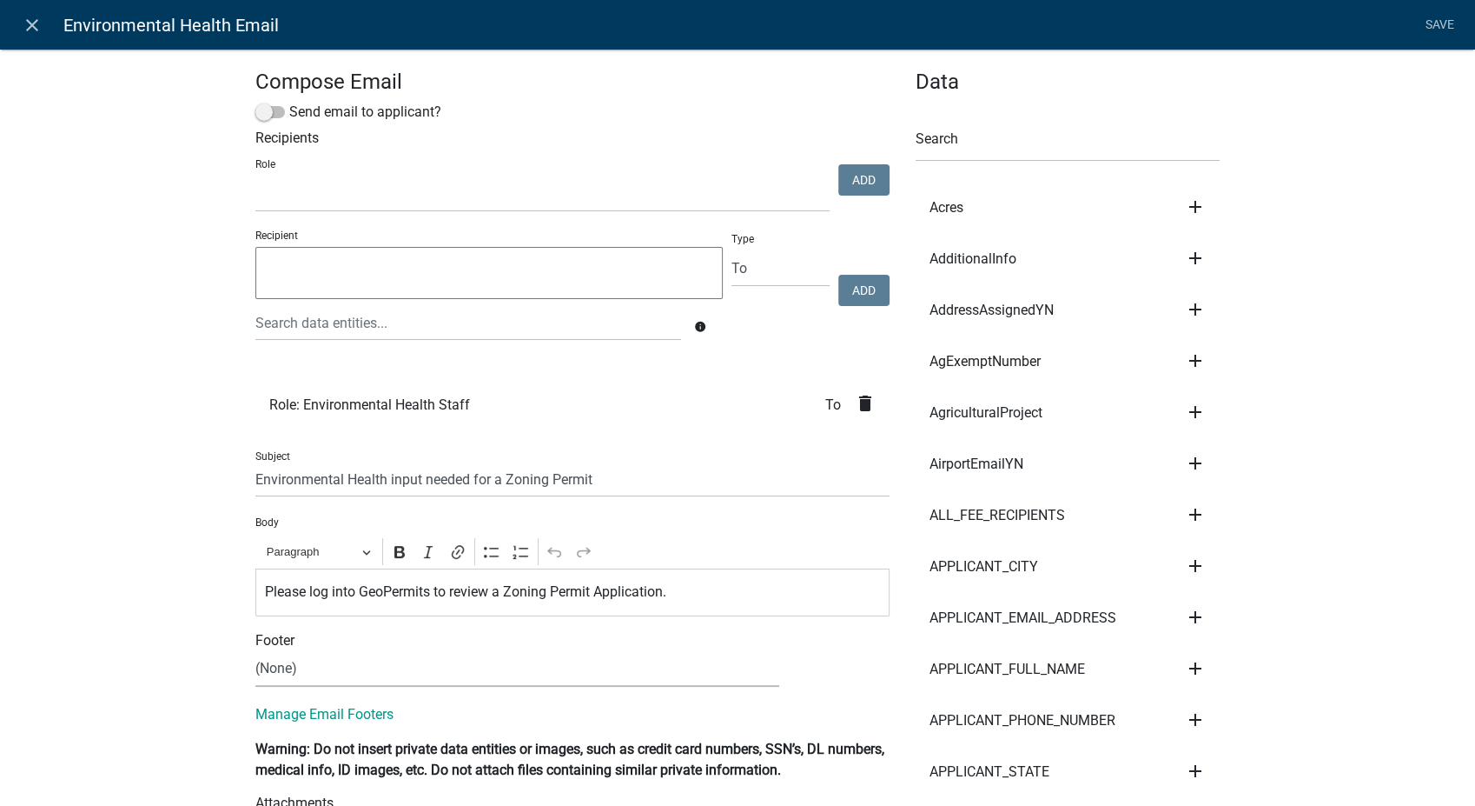
click at [306, 672] on select "(None) Zoning Department" at bounding box center [517, 669] width 524 height 36
select select "78e1197d-224a-4e0e-8b8e-5e672ce4c331"
click at [255, 651] on select "(None) Zoning Department" at bounding box center [517, 669] width 524 height 36
click at [1449, 24] on link "Save" at bounding box center [1439, 25] width 43 height 33
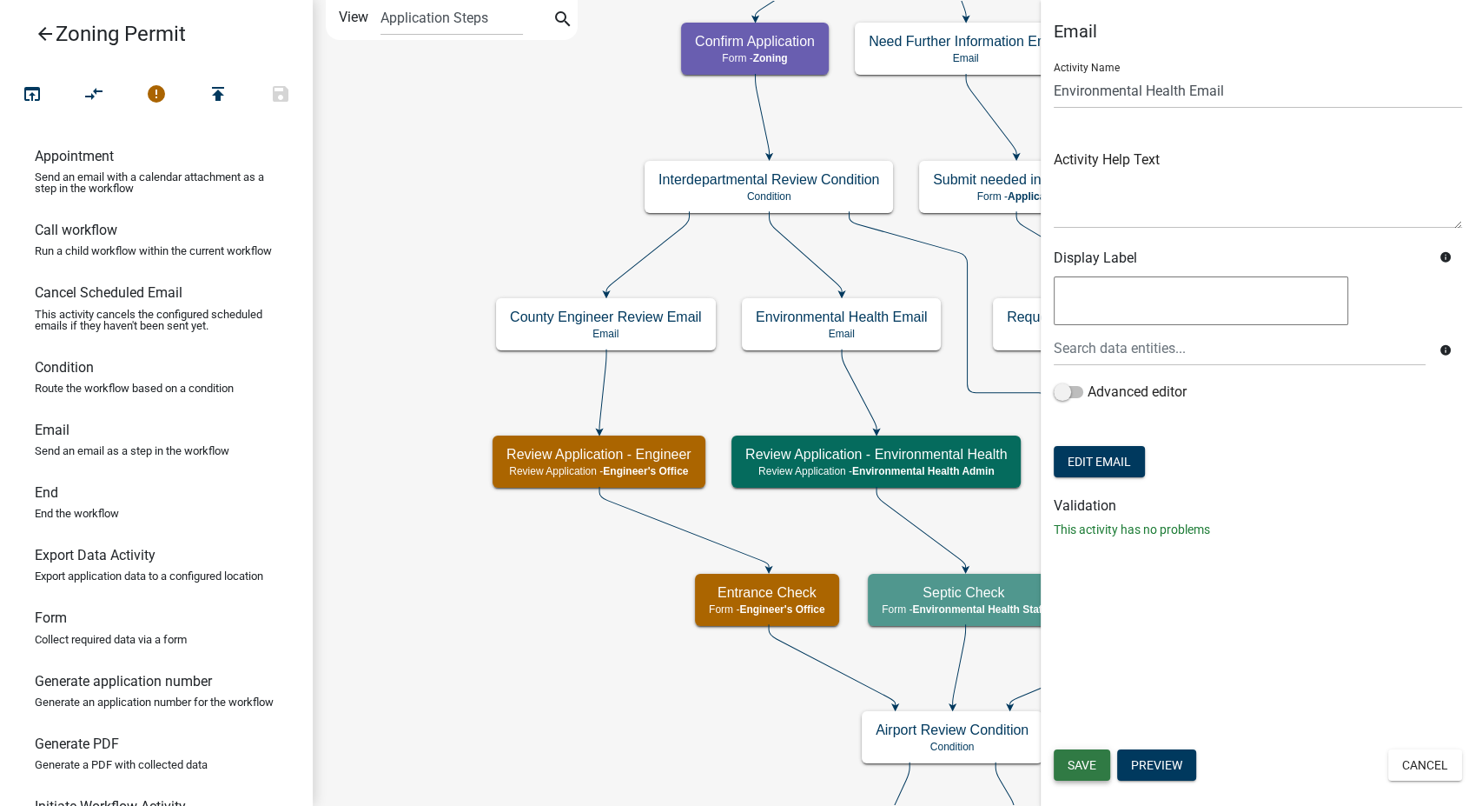
click at [1073, 761] on span "Save" at bounding box center [1082, 765] width 29 height 14
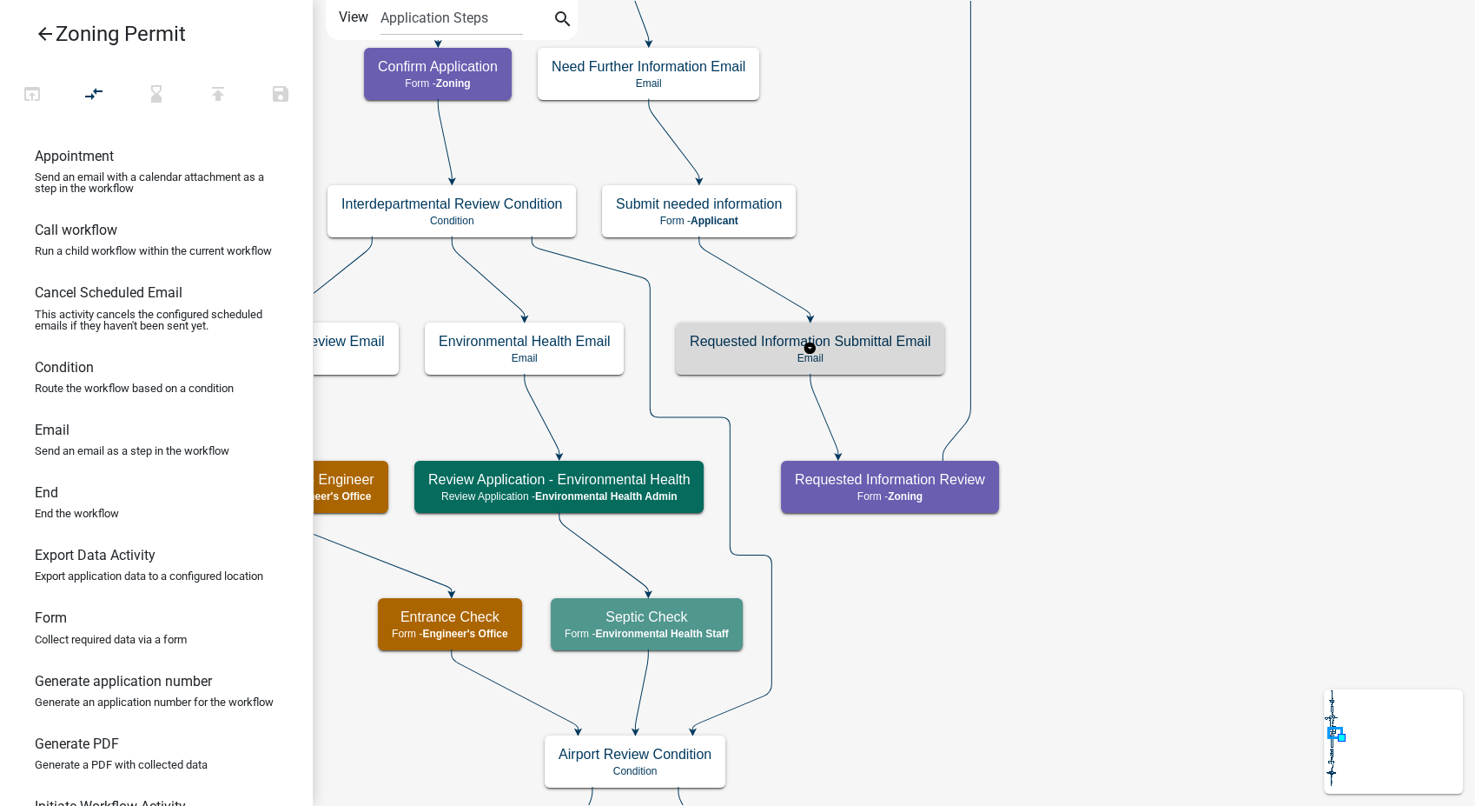
click at [895, 355] on p "Email" at bounding box center [810, 358] width 241 height 12
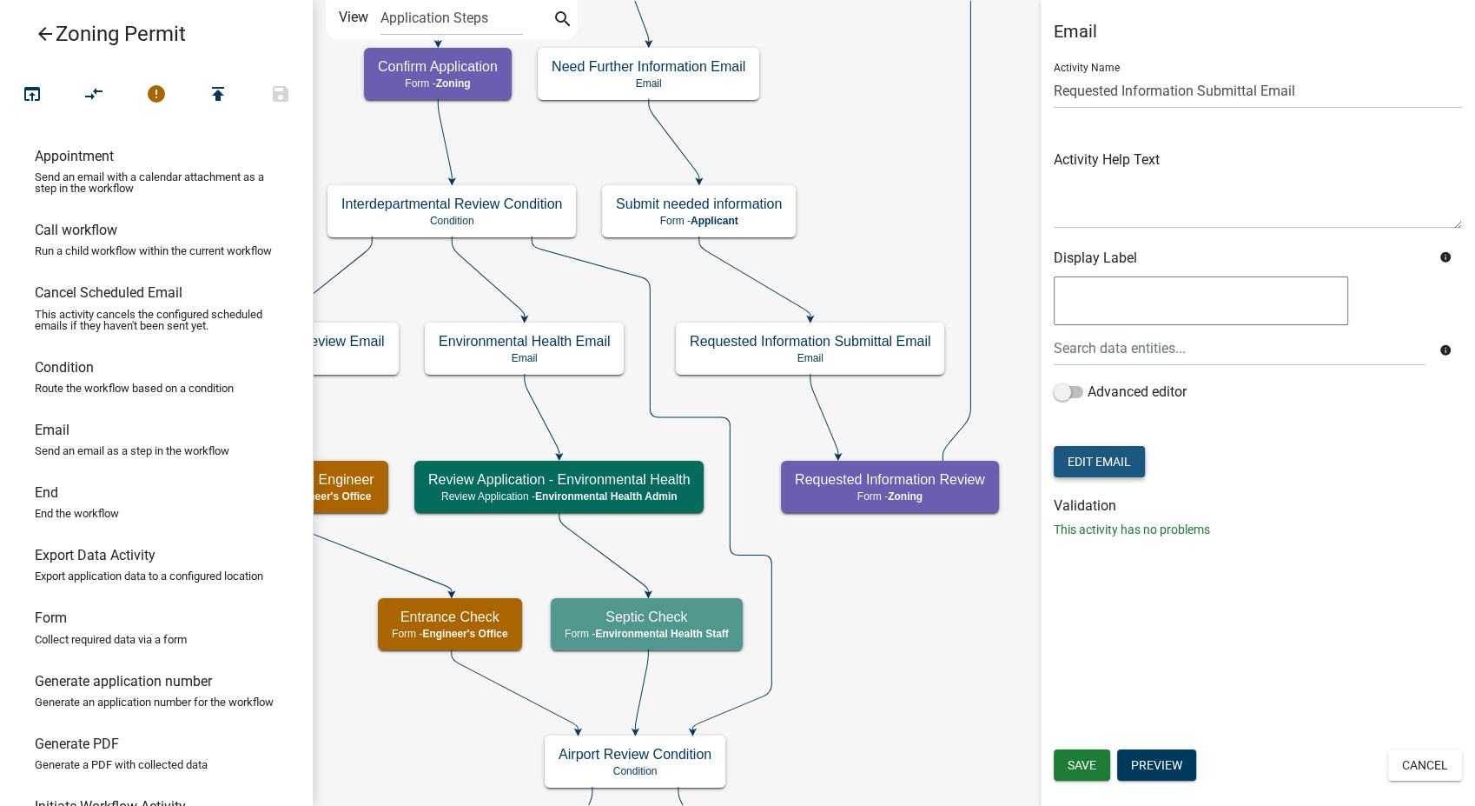
click at [1119, 462] on button "Edit Email" at bounding box center [1099, 461] width 91 height 31
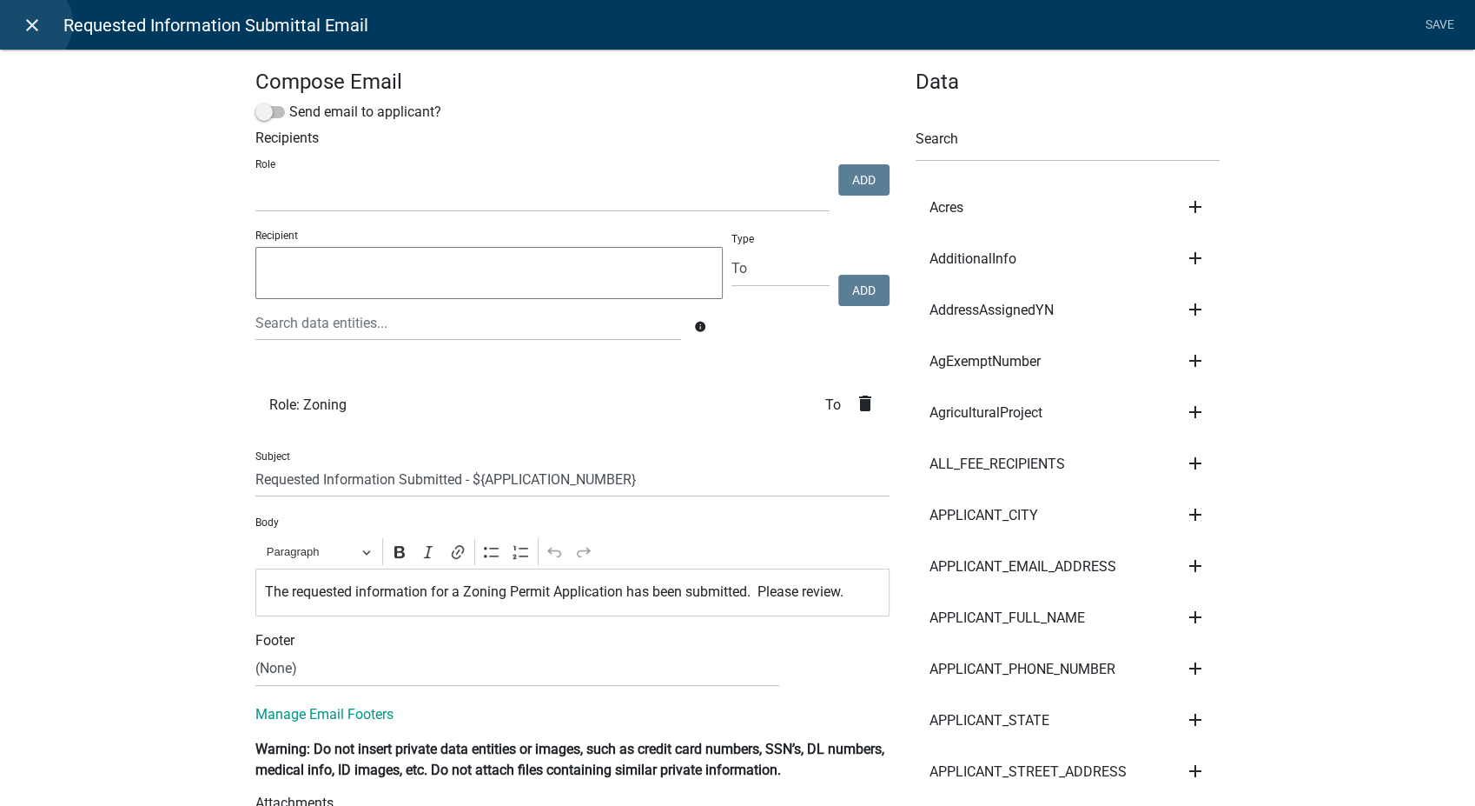
click at [29, 23] on icon "close" at bounding box center [32, 25] width 21 height 21
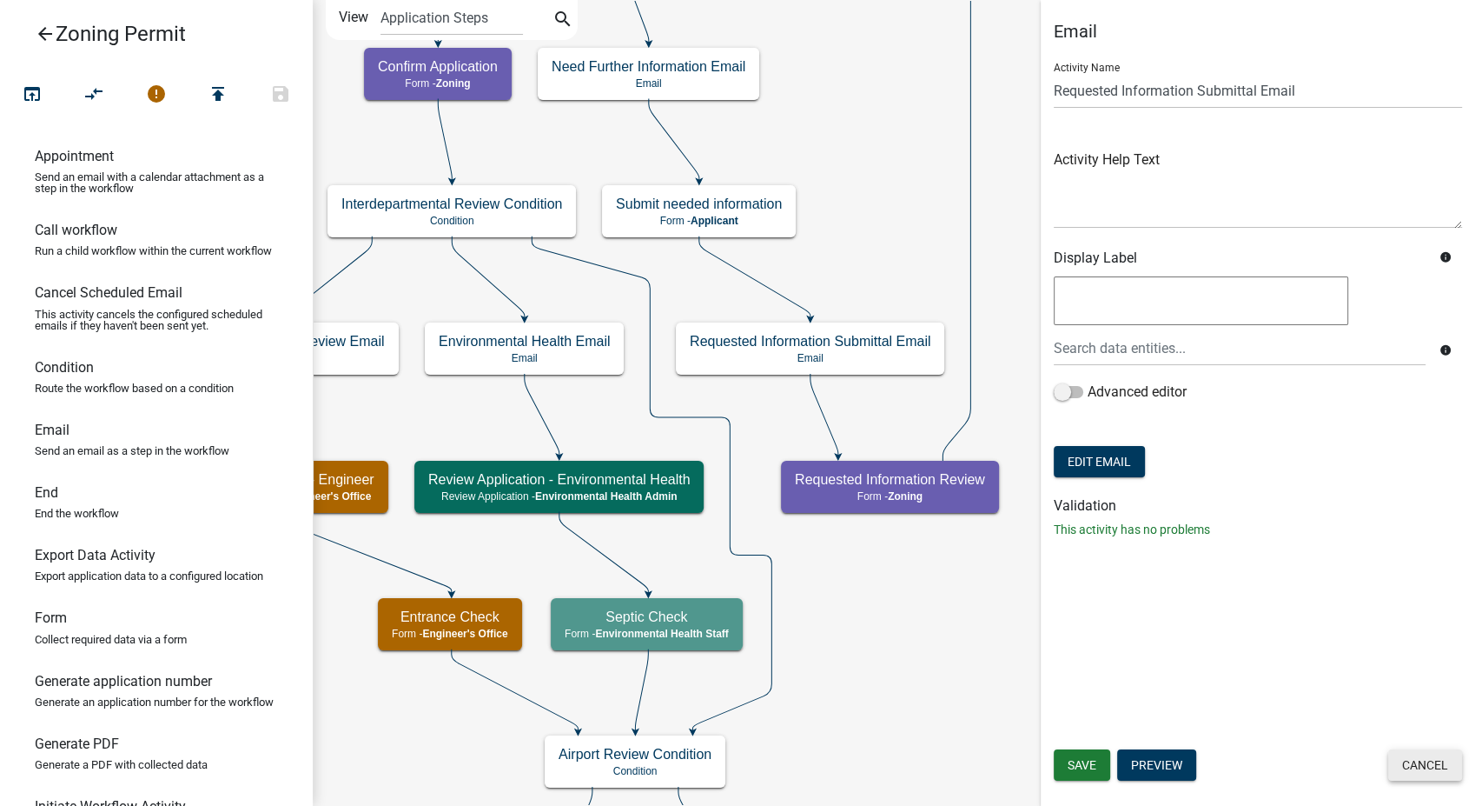
click at [1411, 771] on button "Cancel" at bounding box center [1426, 764] width 74 height 31
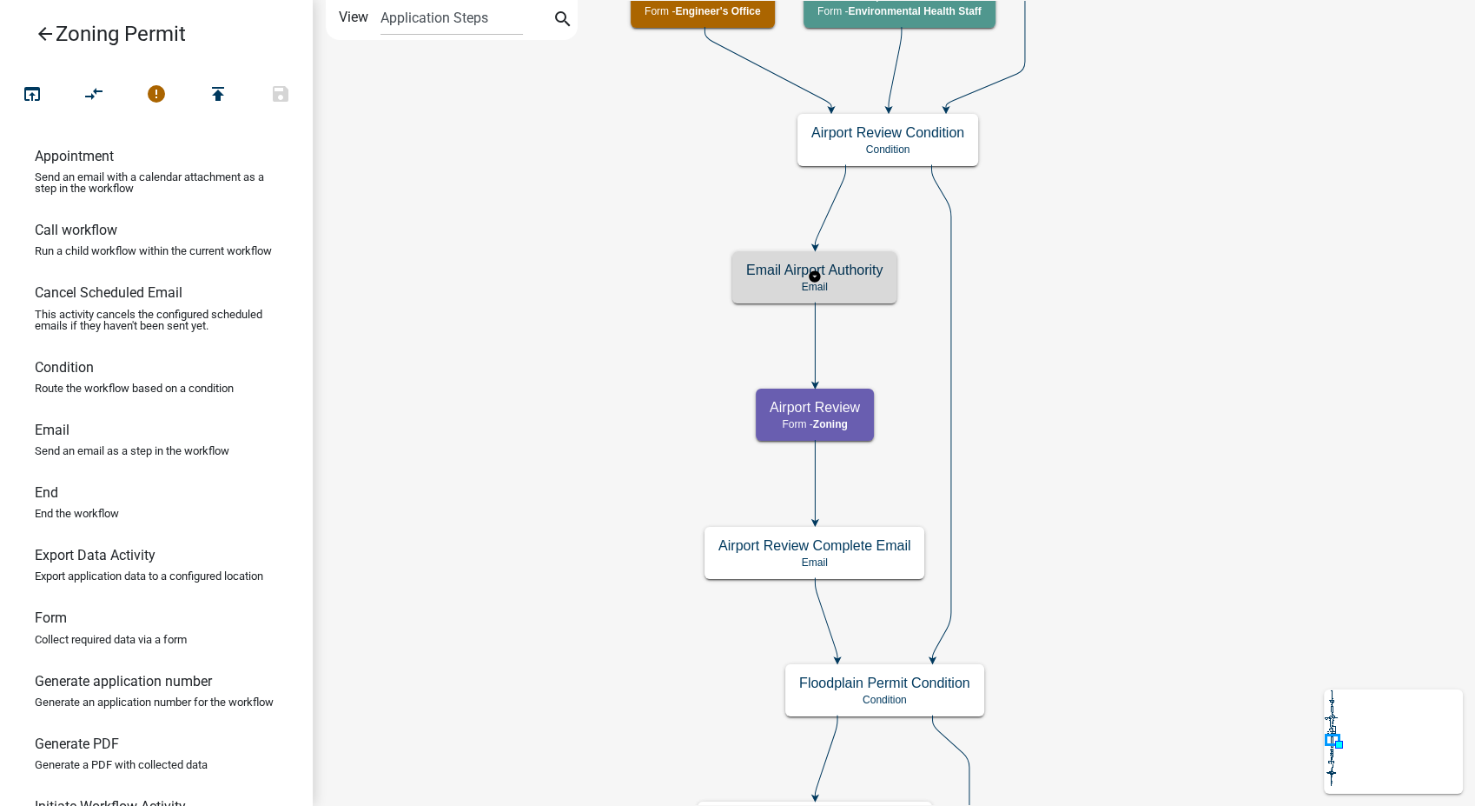
click at [839, 285] on p "Email" at bounding box center [814, 287] width 136 height 12
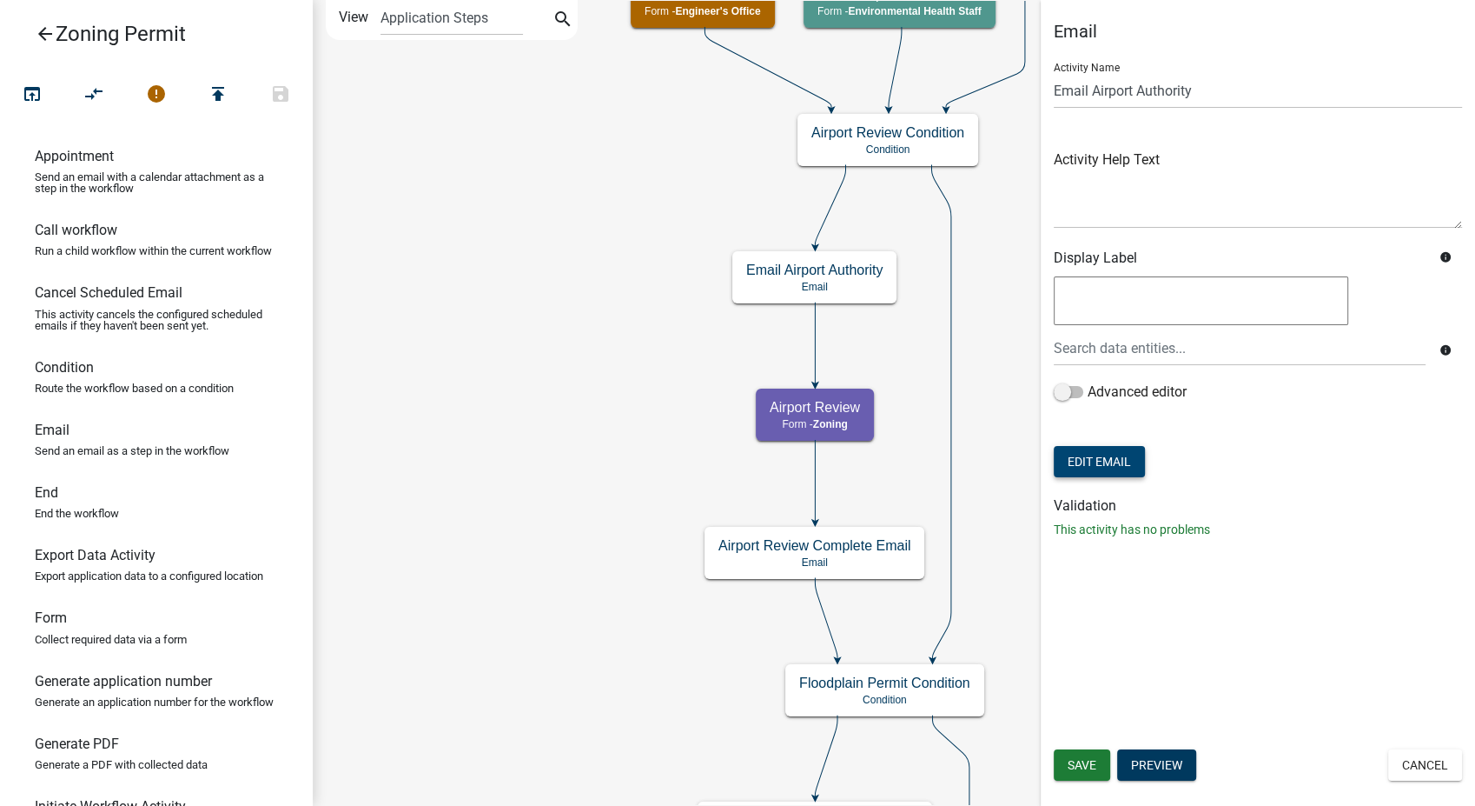
click at [1095, 459] on button "Edit Email" at bounding box center [1099, 461] width 91 height 31
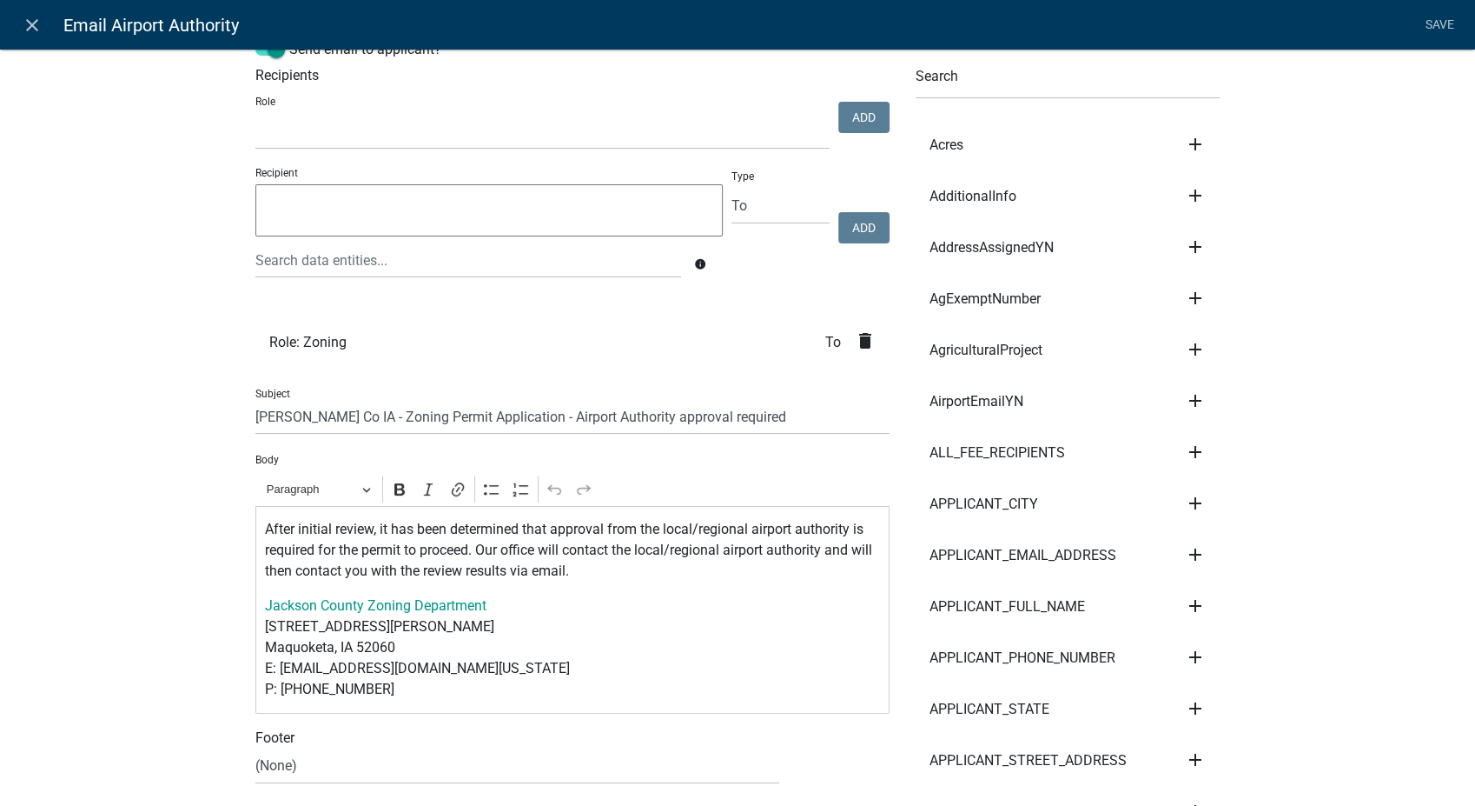
scroll to position [96, 0]
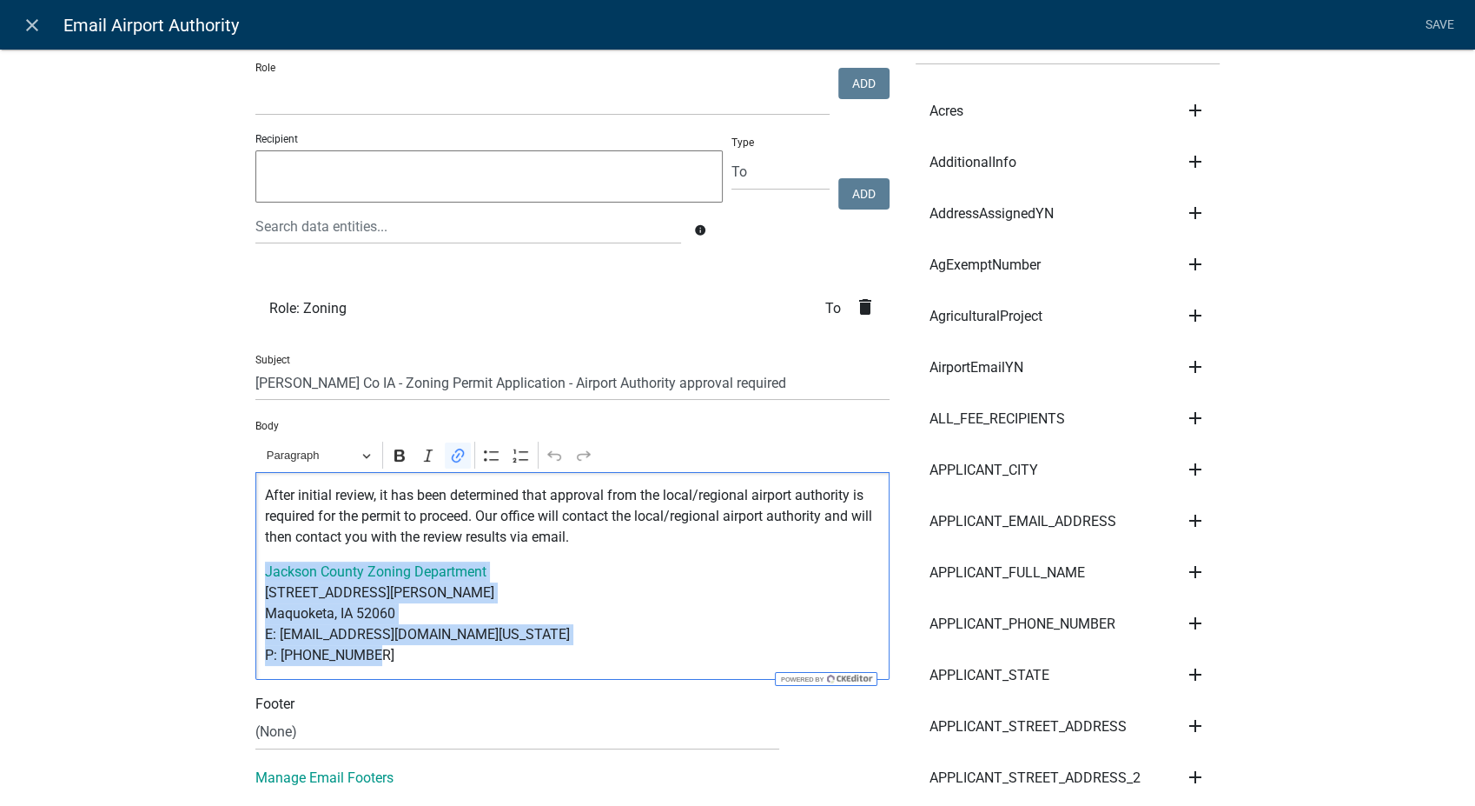
drag, startPoint x: 363, startPoint y: 660, endPoint x: 229, endPoint y: 571, distance: 160.5
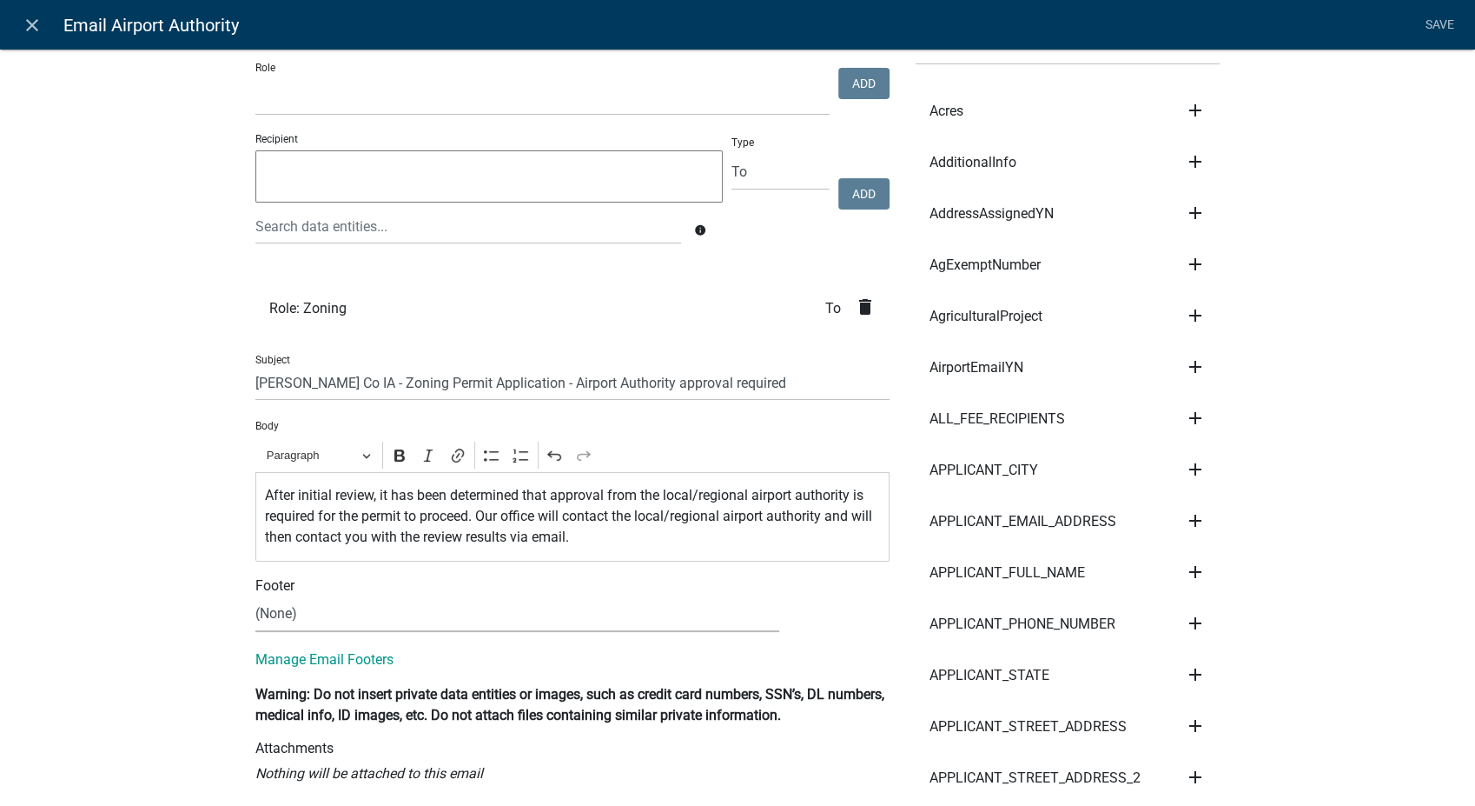
click at [314, 601] on select "(None) Zoning Department" at bounding box center [517, 614] width 524 height 36
select select "78e1197d-224a-4e0e-8b8e-5e672ce4c331"
click at [255, 596] on select "(None) Zoning Department" at bounding box center [517, 614] width 524 height 36
click at [1442, 18] on link "Save" at bounding box center [1439, 25] width 43 height 33
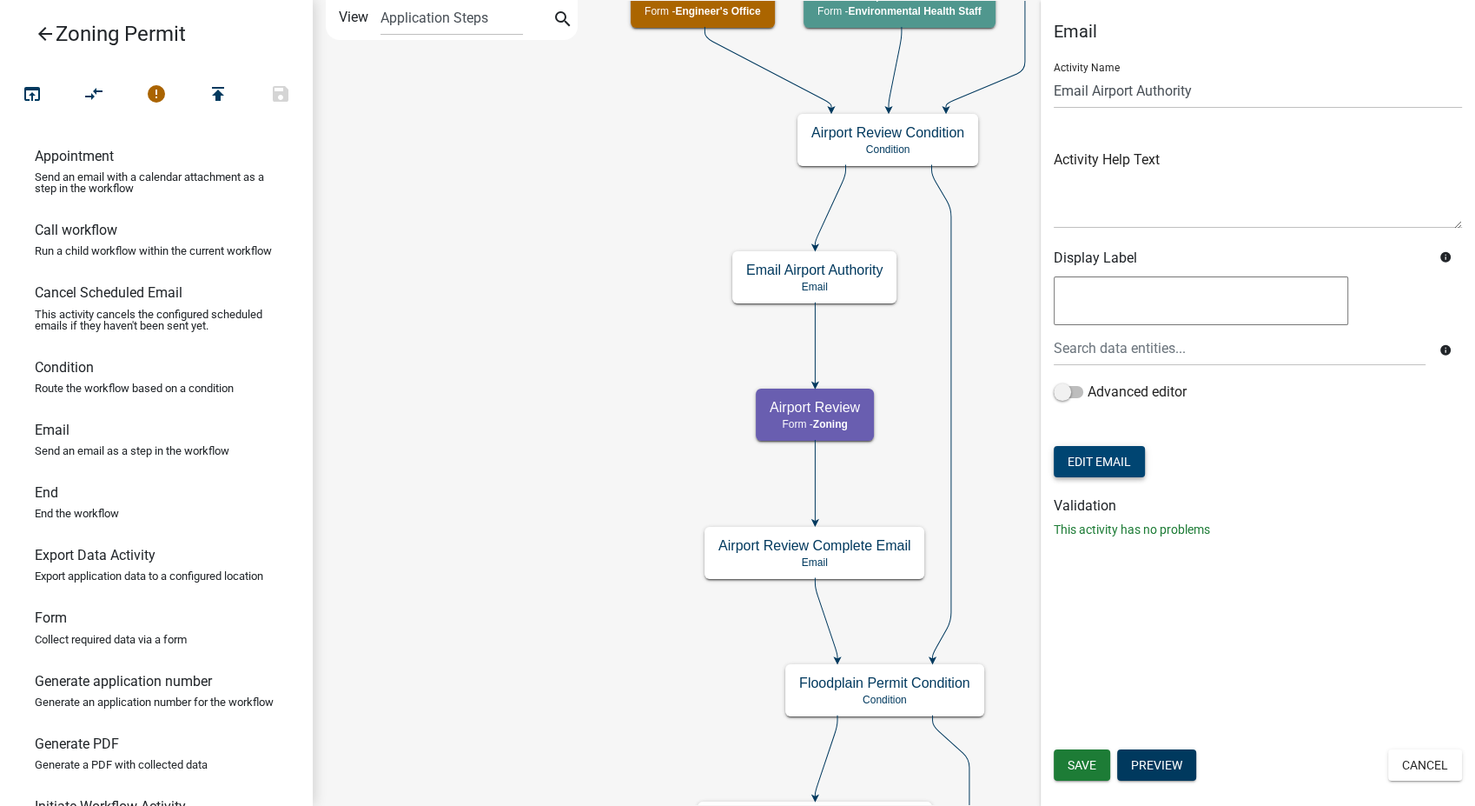
scroll to position [0, 0]
click at [1079, 775] on button "Save" at bounding box center [1082, 764] width 56 height 31
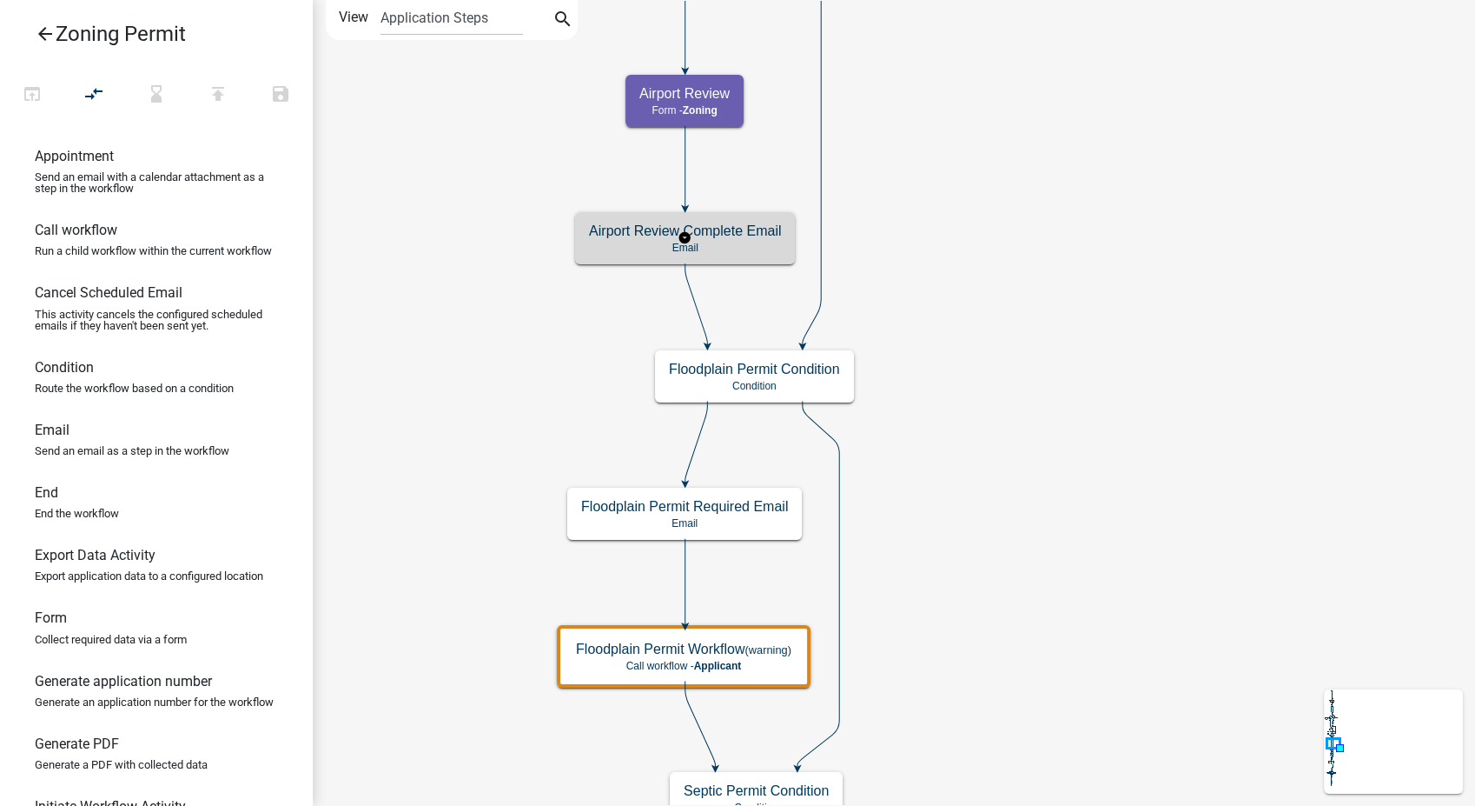
click at [770, 261] on div "Airport Review Complete Email Email" at bounding box center [685, 238] width 220 height 52
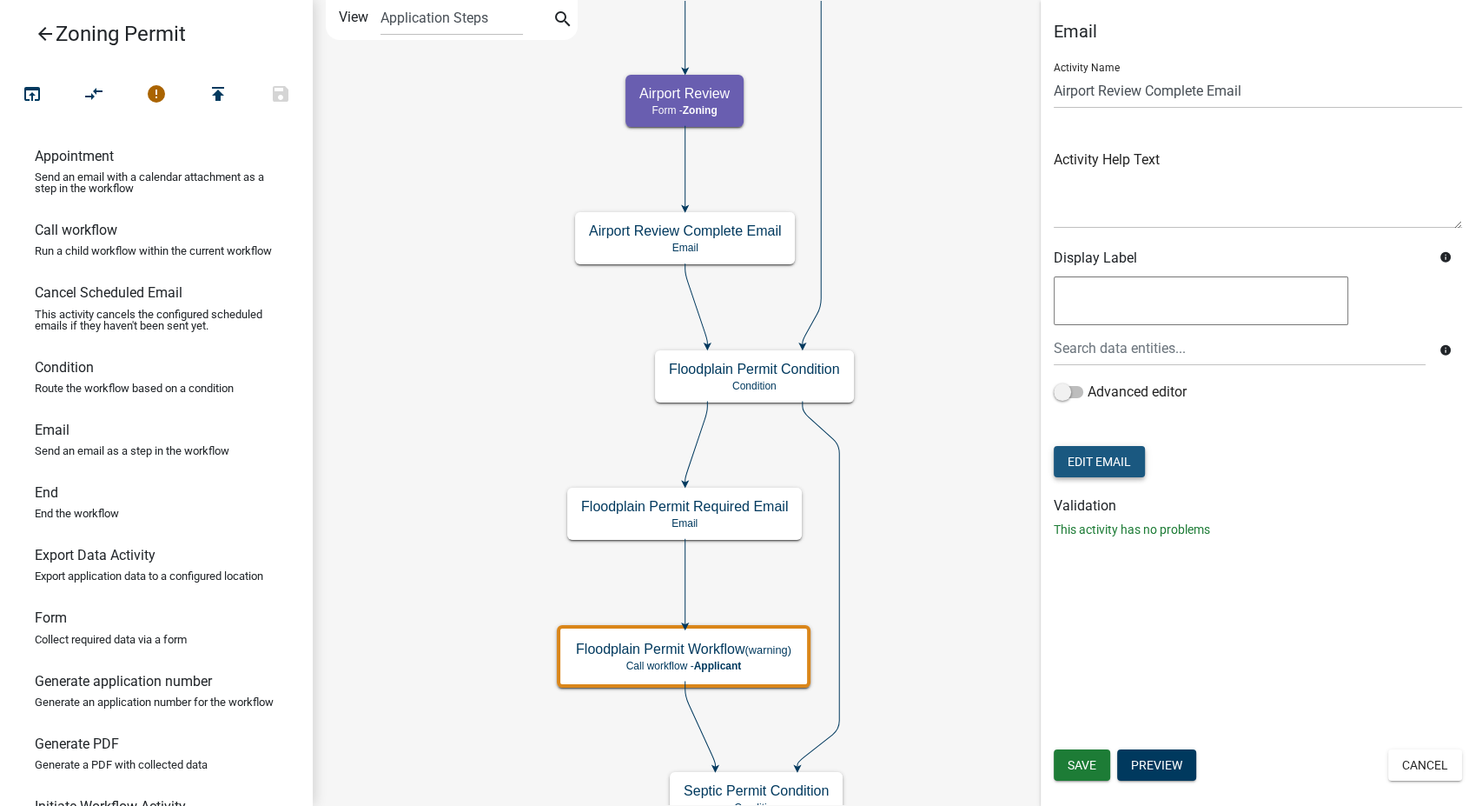
click at [1093, 459] on button "Edit Email" at bounding box center [1099, 461] width 91 height 31
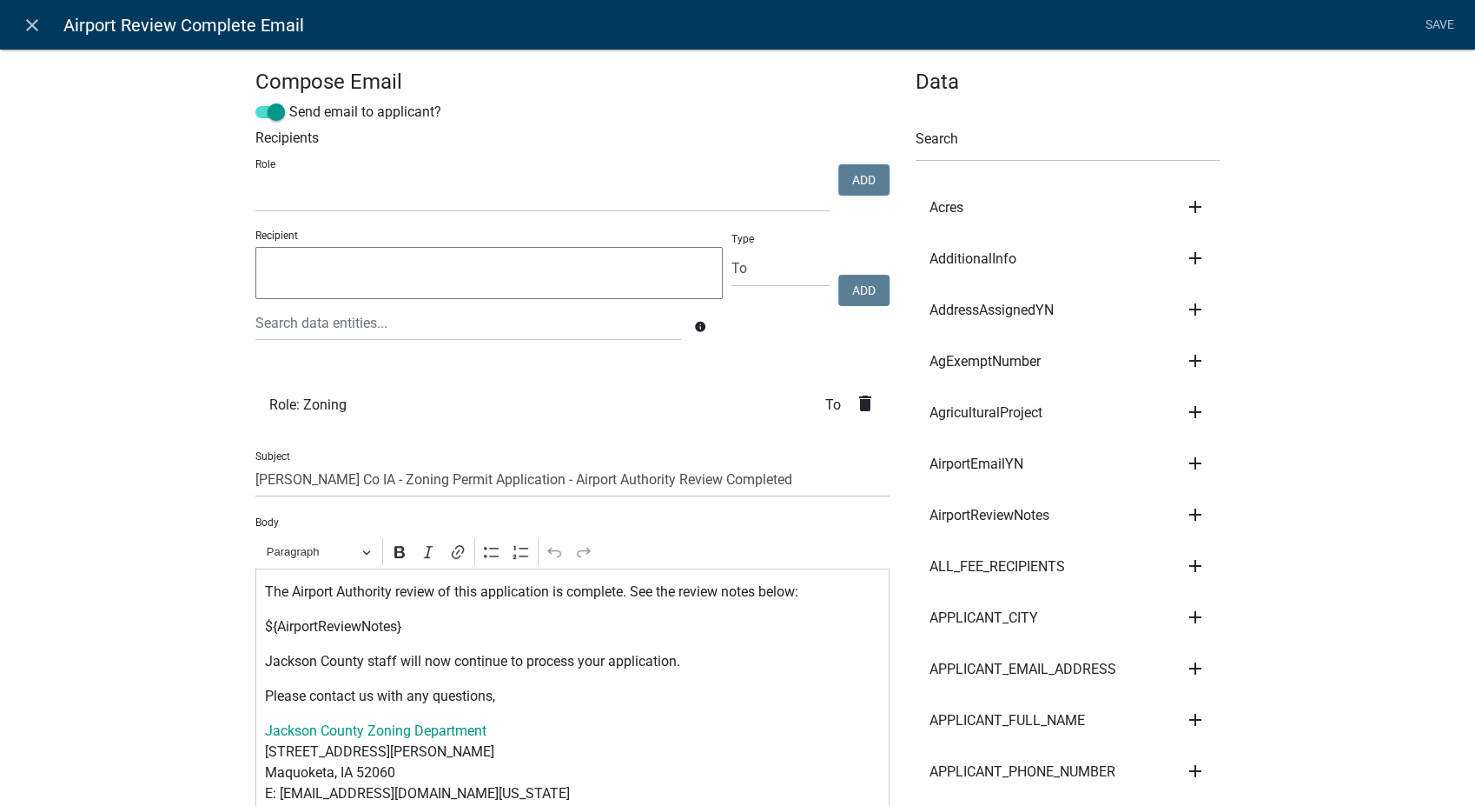
scroll to position [289, 0]
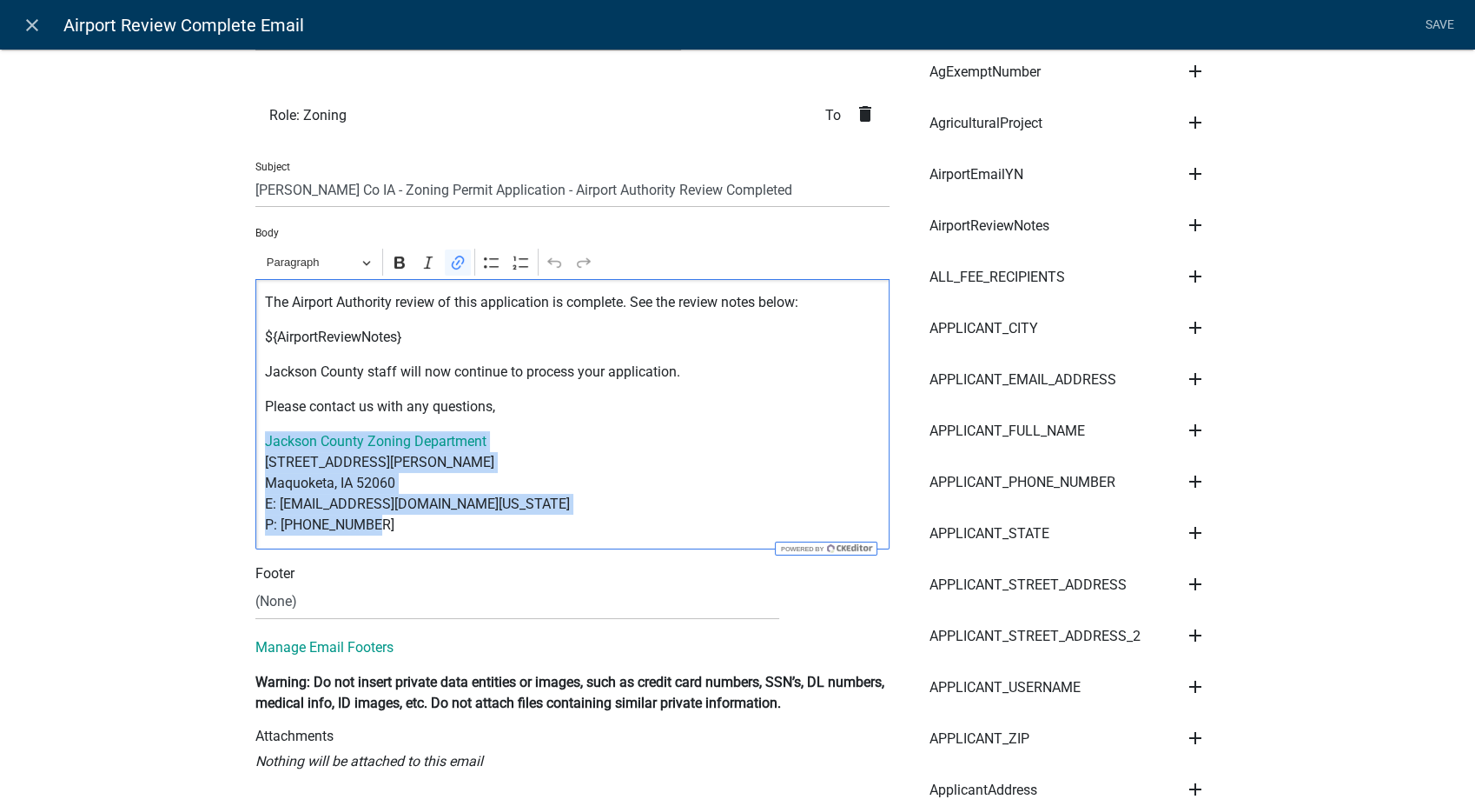
drag, startPoint x: 382, startPoint y: 527, endPoint x: 219, endPoint y: 431, distance: 189.7
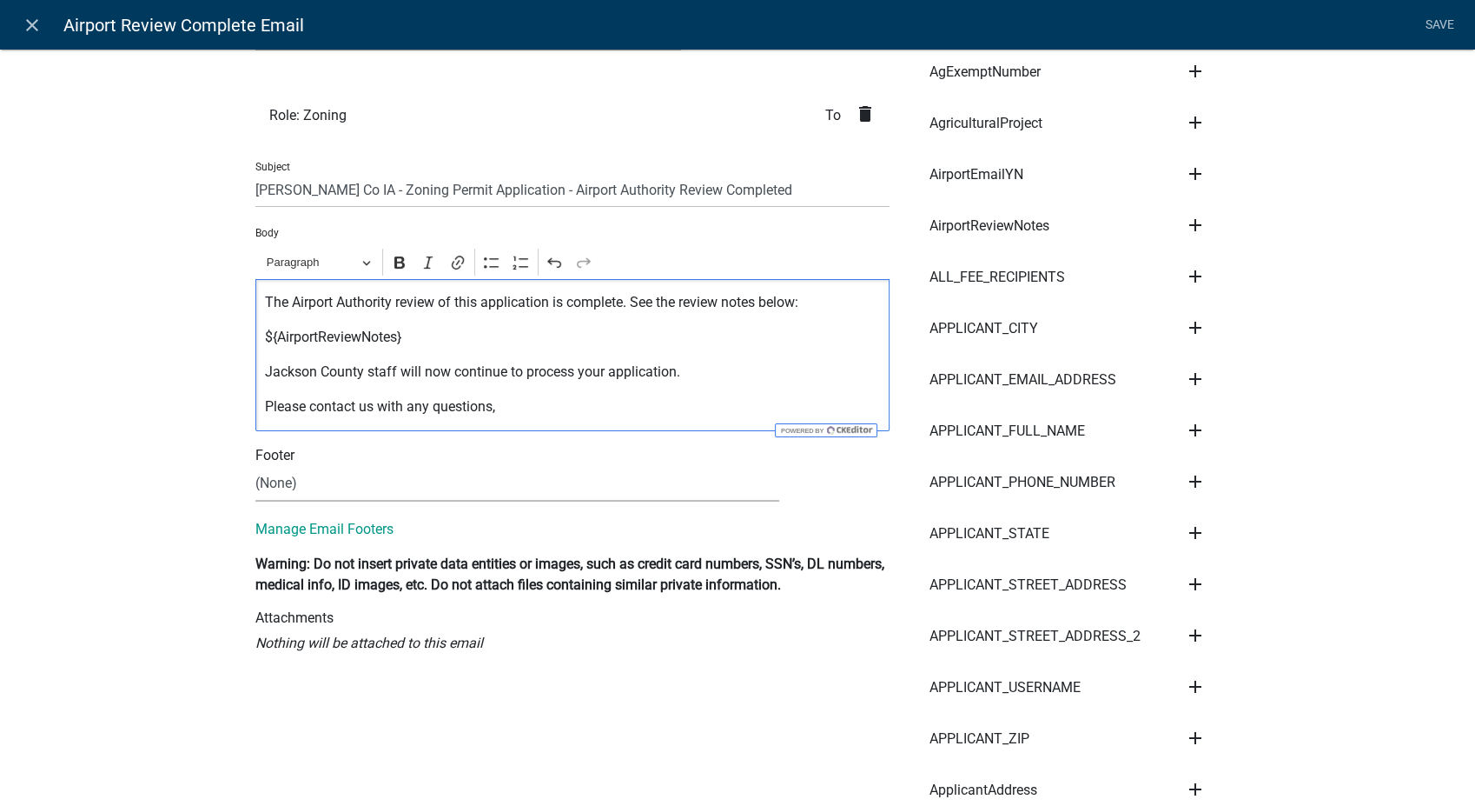
click at [290, 473] on select "(None) Zoning Department" at bounding box center [517, 484] width 524 height 36
select select "78e1197d-224a-4e0e-8b8e-5e672ce4c331"
click at [255, 466] on select "(None) Zoning Department" at bounding box center [517, 484] width 524 height 36
drag, startPoint x: 1431, startPoint y: 22, endPoint x: 1395, endPoint y: 47, distance: 44.3
click at [1428, 24] on link "Save" at bounding box center [1439, 25] width 43 height 33
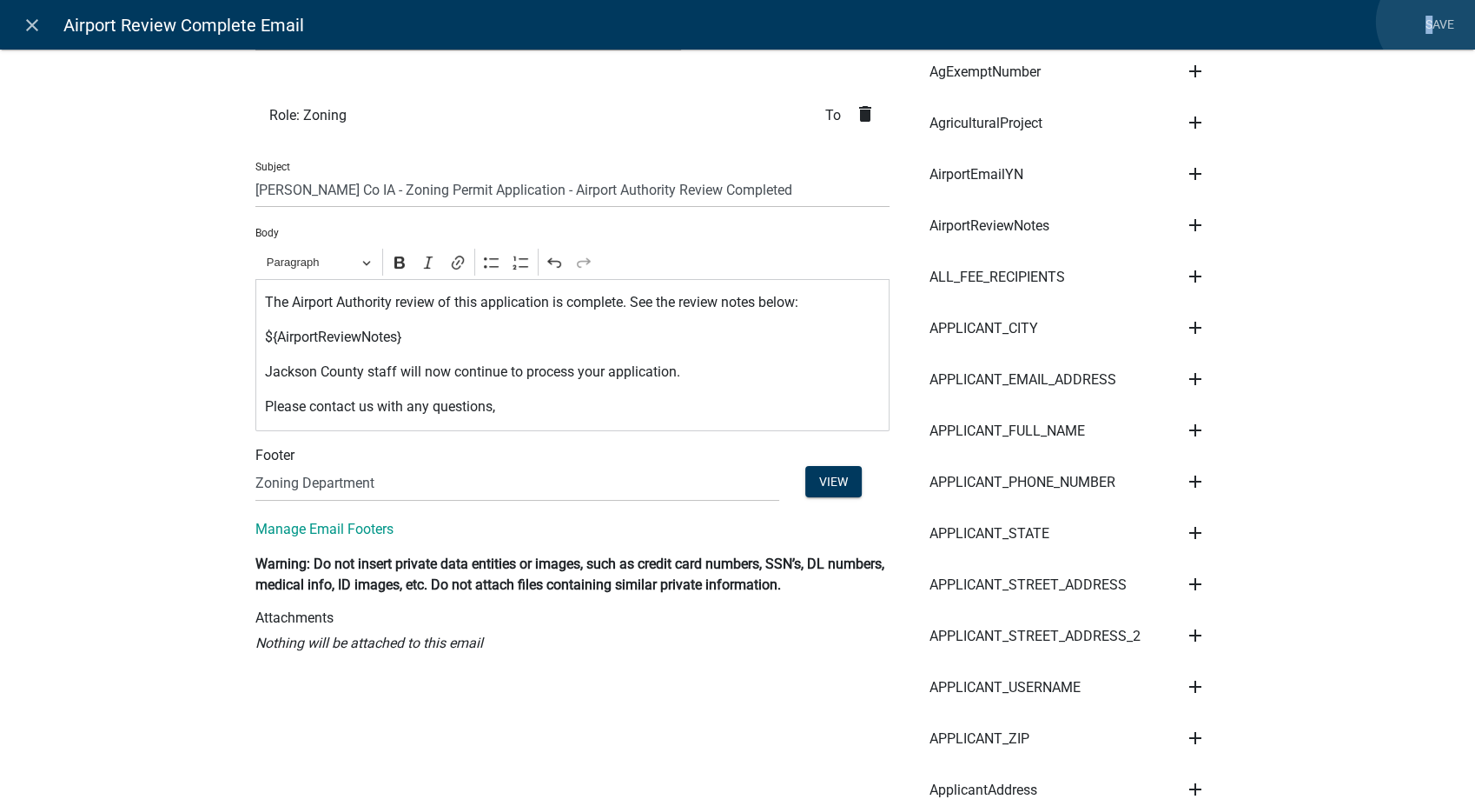
scroll to position [0, 0]
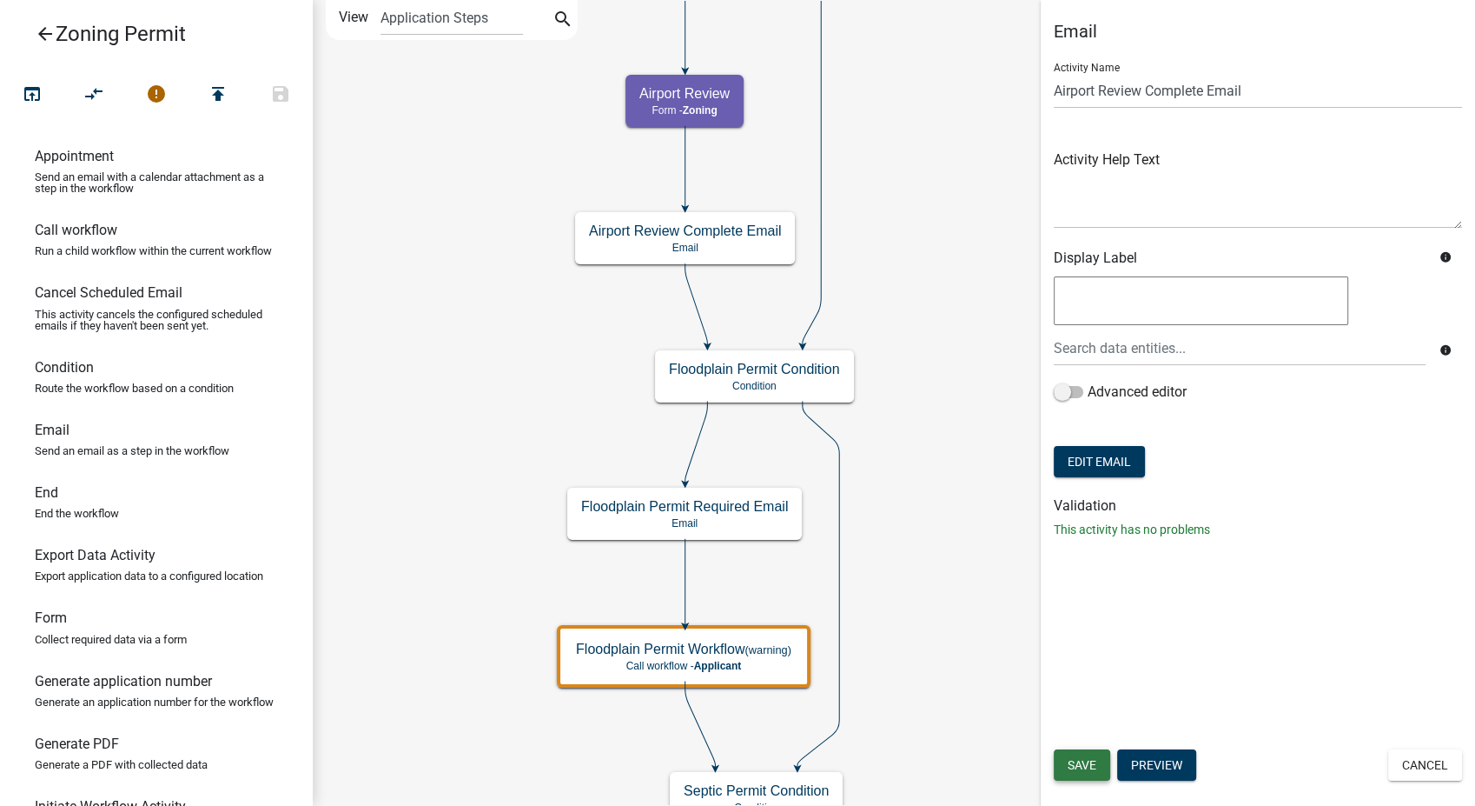
click at [1077, 767] on span "Save" at bounding box center [1082, 765] width 29 height 14
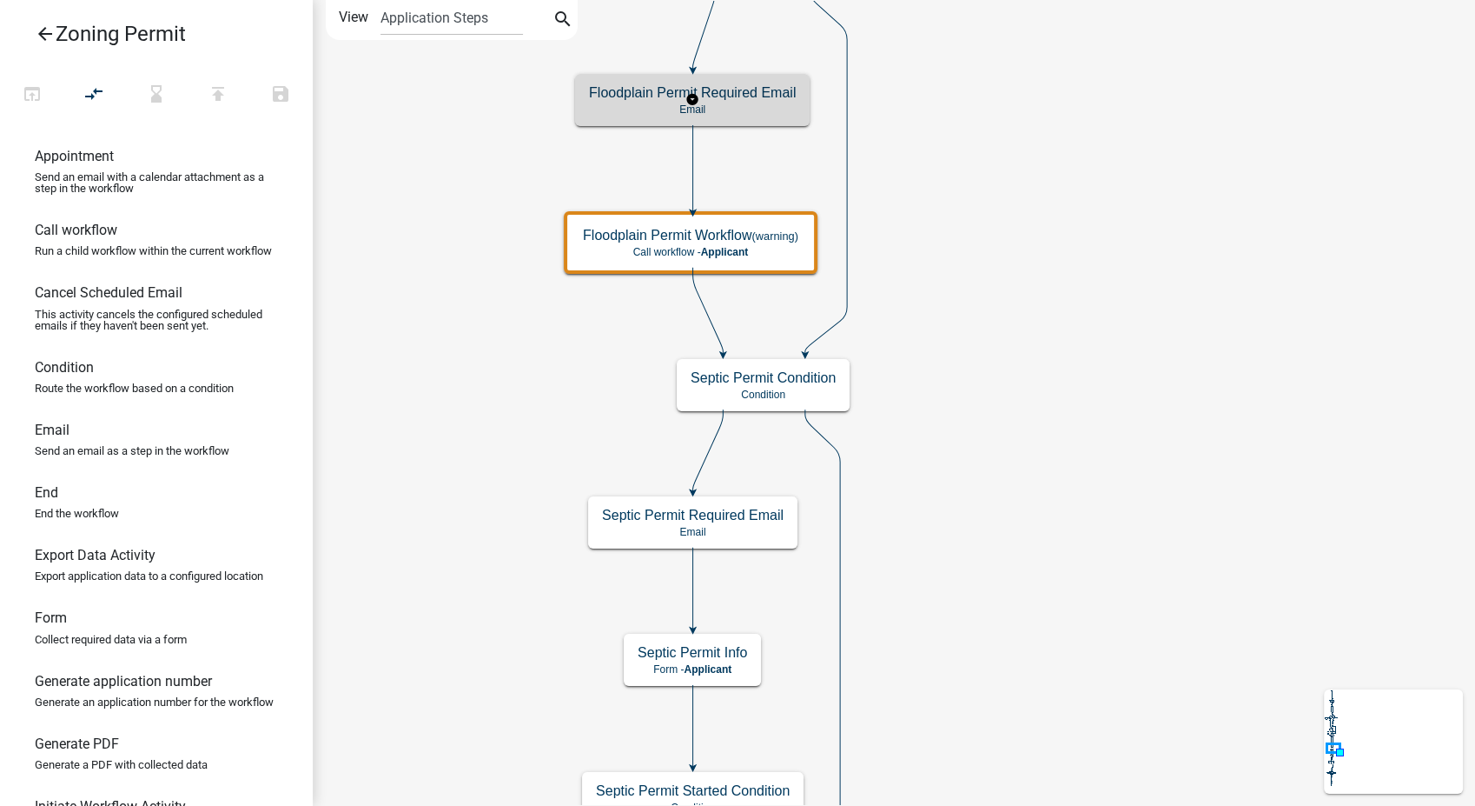
click at [738, 114] on p "Email" at bounding box center [692, 109] width 207 height 12
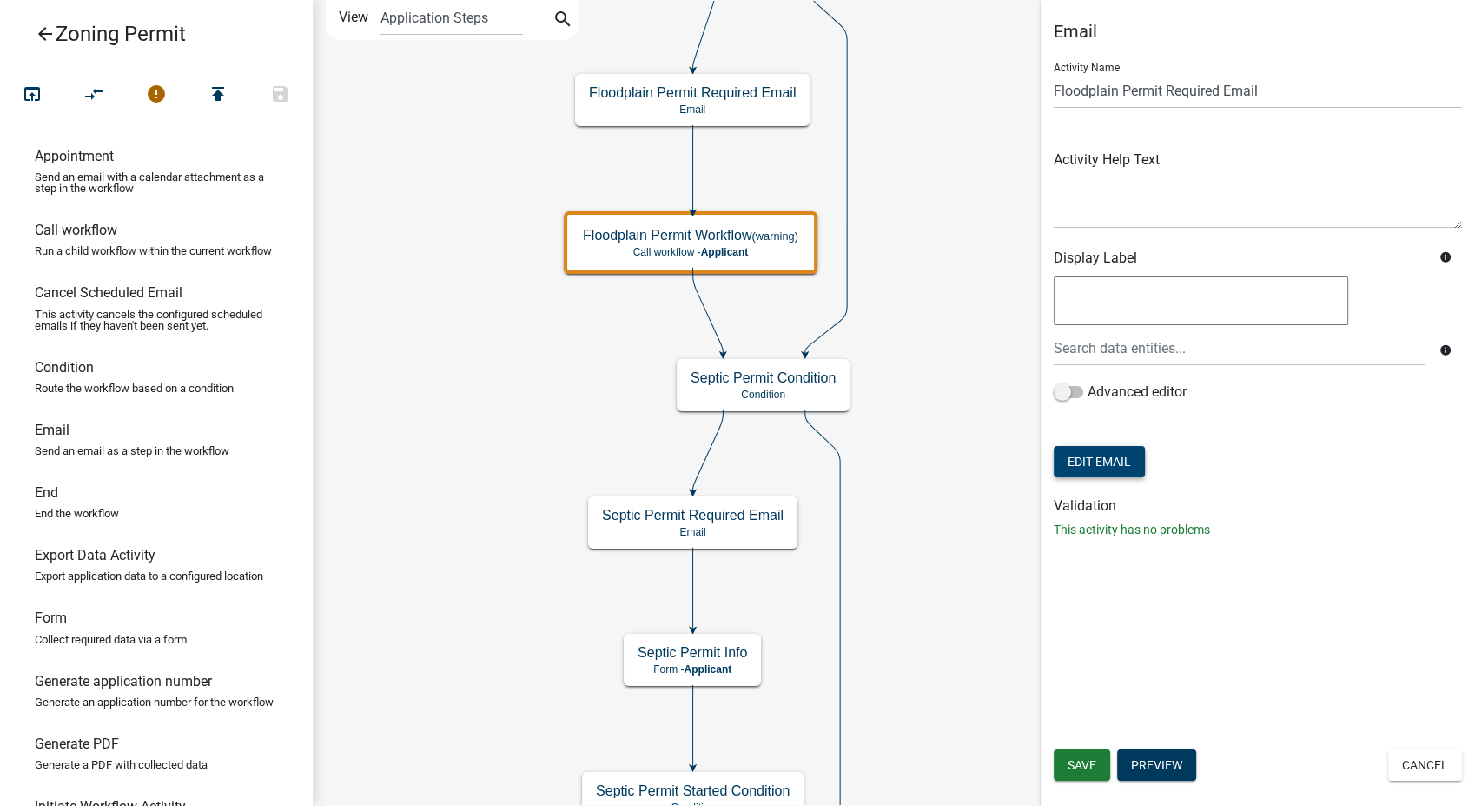
click at [1104, 471] on button "Edit Email" at bounding box center [1099, 461] width 91 height 31
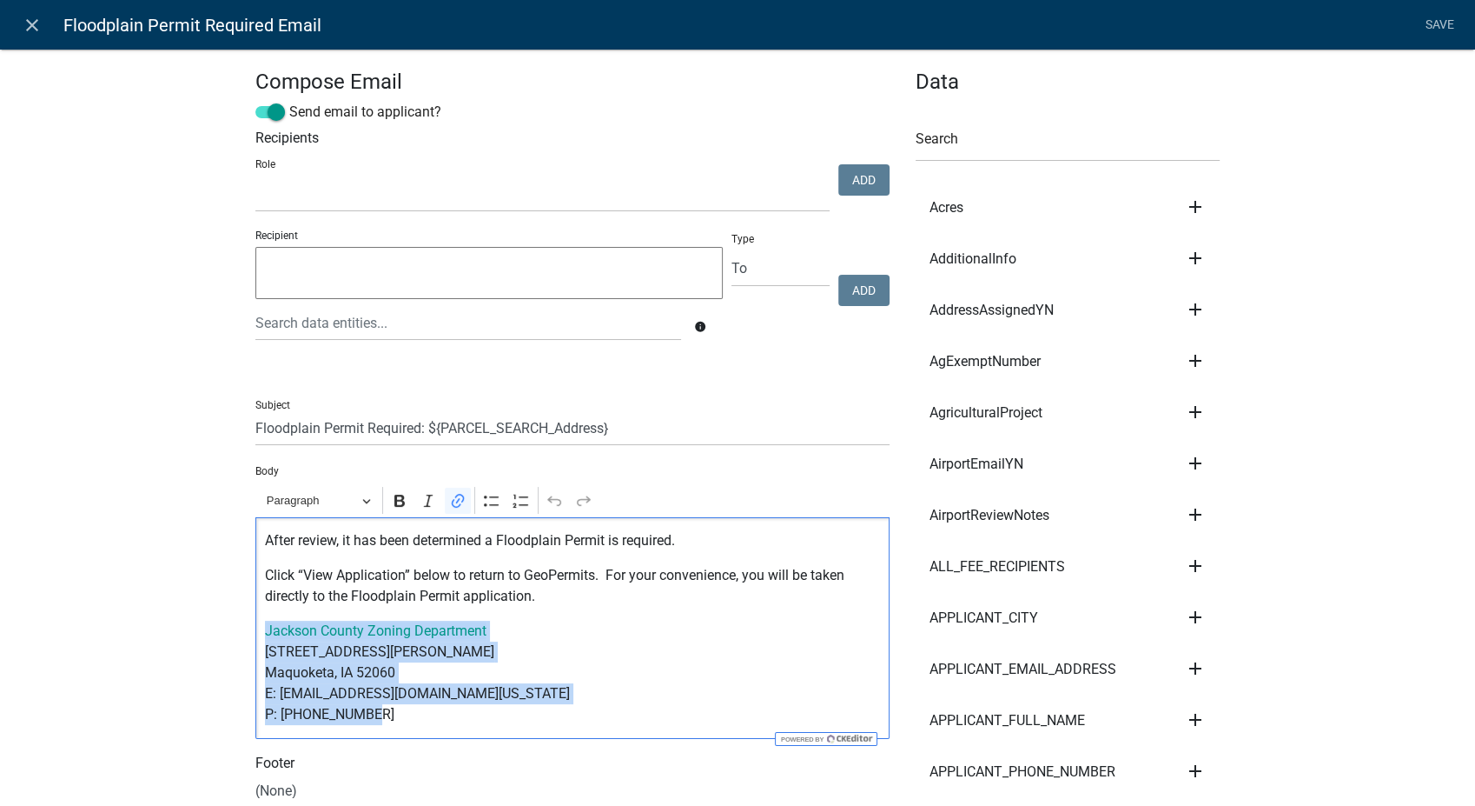
drag, startPoint x: 368, startPoint y: 723, endPoint x: 245, endPoint y: 629, distance: 155.0
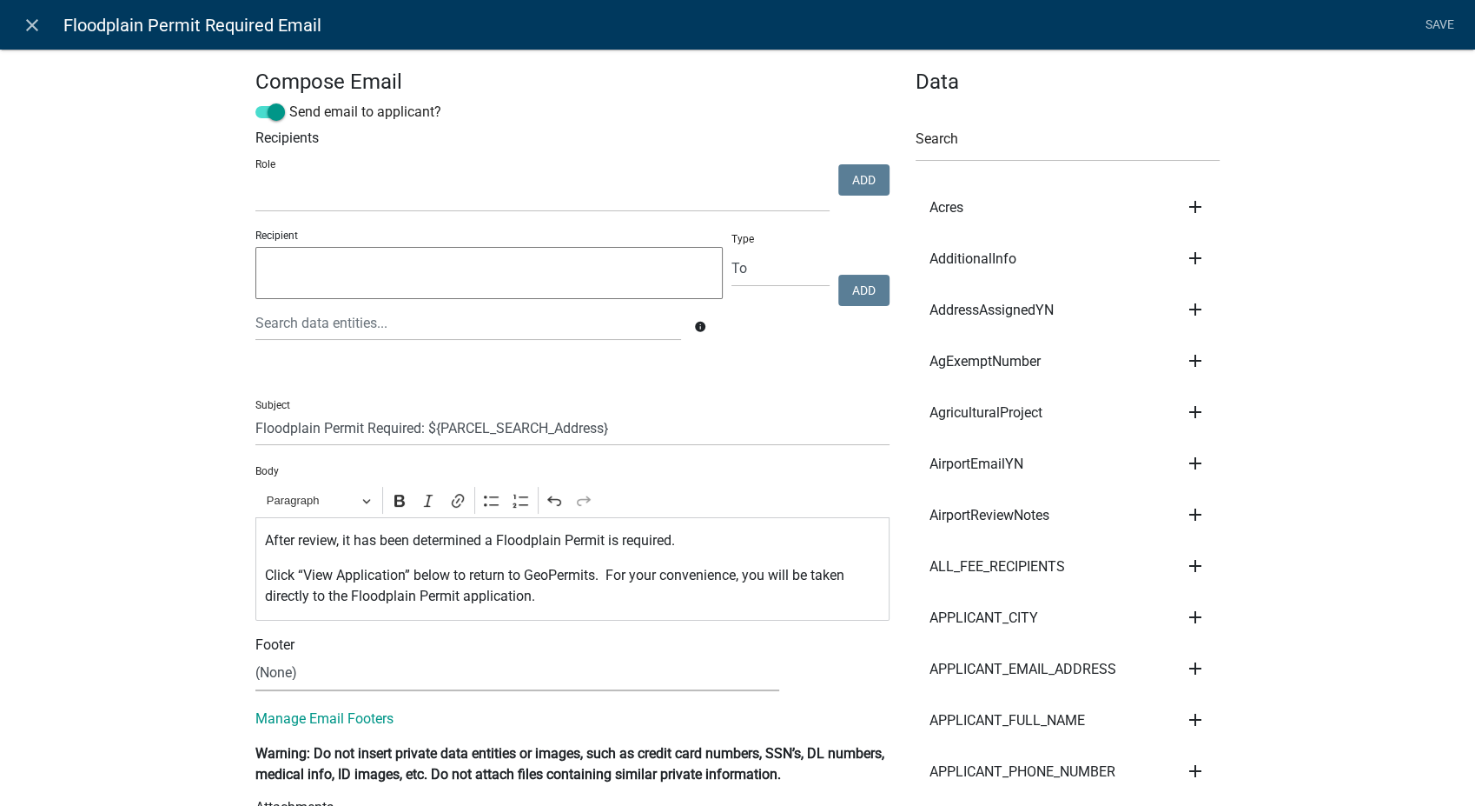
click at [299, 670] on select "(None) Zoning Department" at bounding box center [517, 673] width 524 height 36
select select "78e1197d-224a-4e0e-8b8e-5e672ce4c331"
click at [255, 655] on select "(None) Zoning Department" at bounding box center [517, 673] width 524 height 36
click at [1446, 29] on link "Save" at bounding box center [1439, 25] width 43 height 33
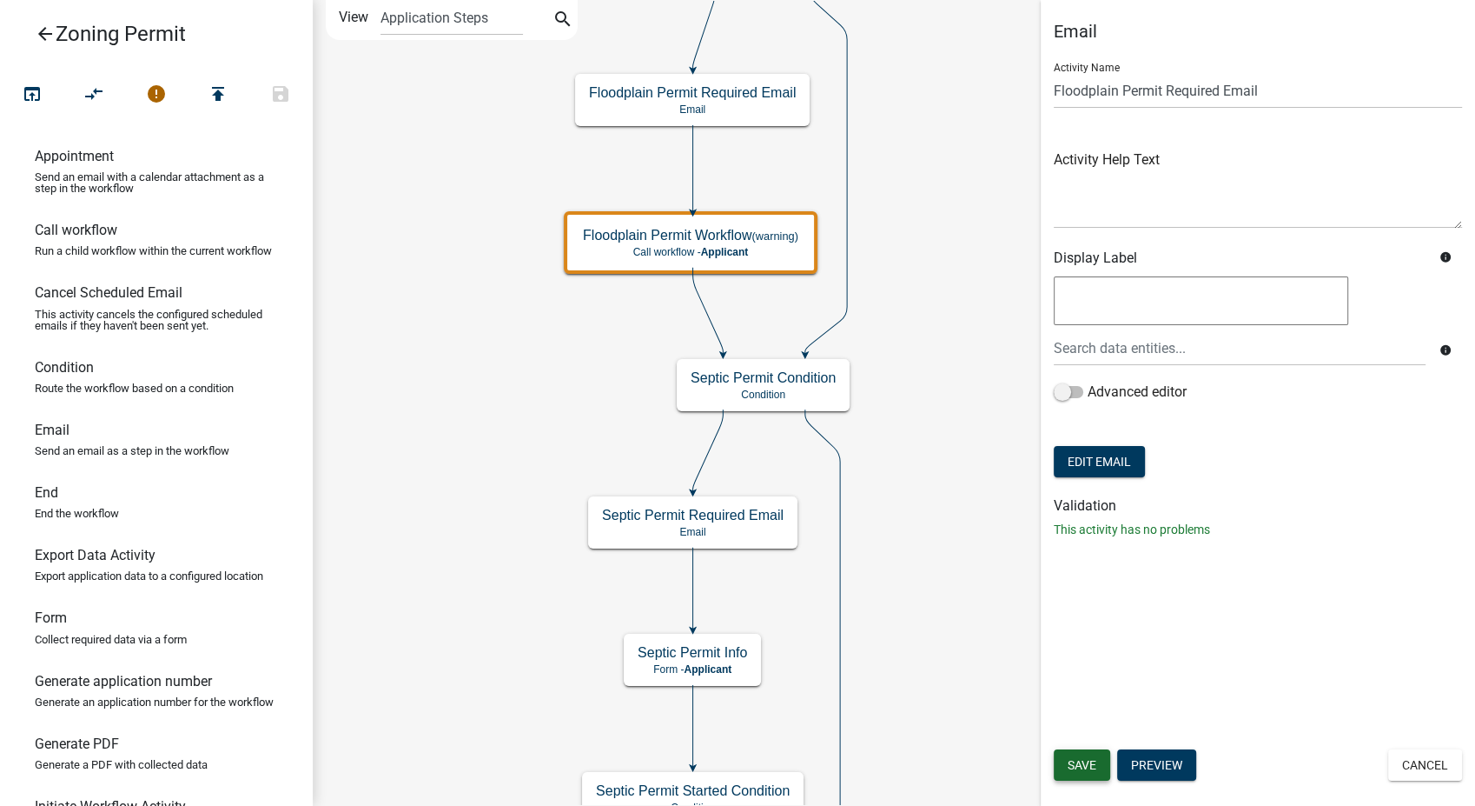
click at [1068, 767] on span "Save" at bounding box center [1082, 765] width 29 height 14
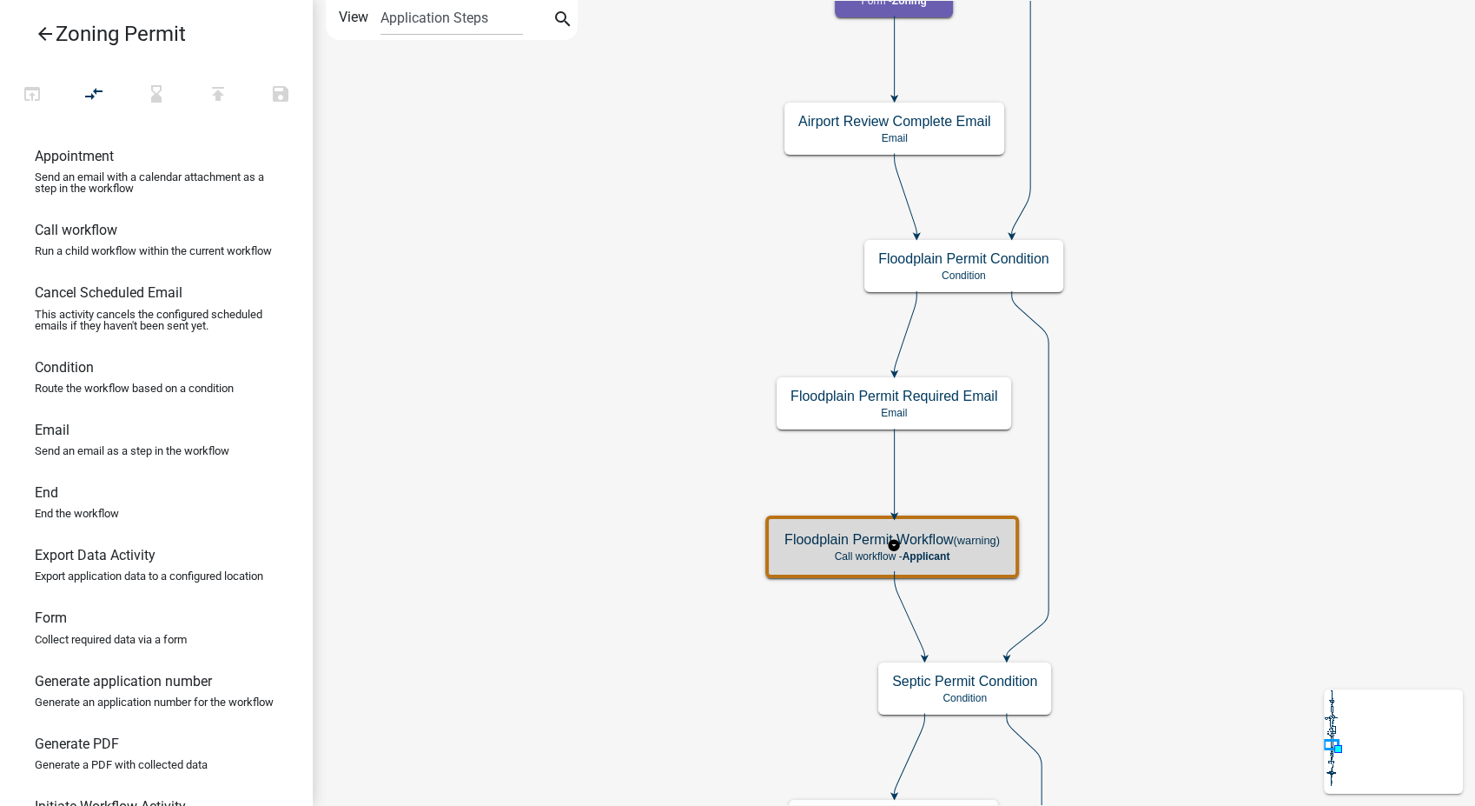
click at [975, 560] on p "Call workflow - Applicant" at bounding box center [892, 556] width 215 height 12
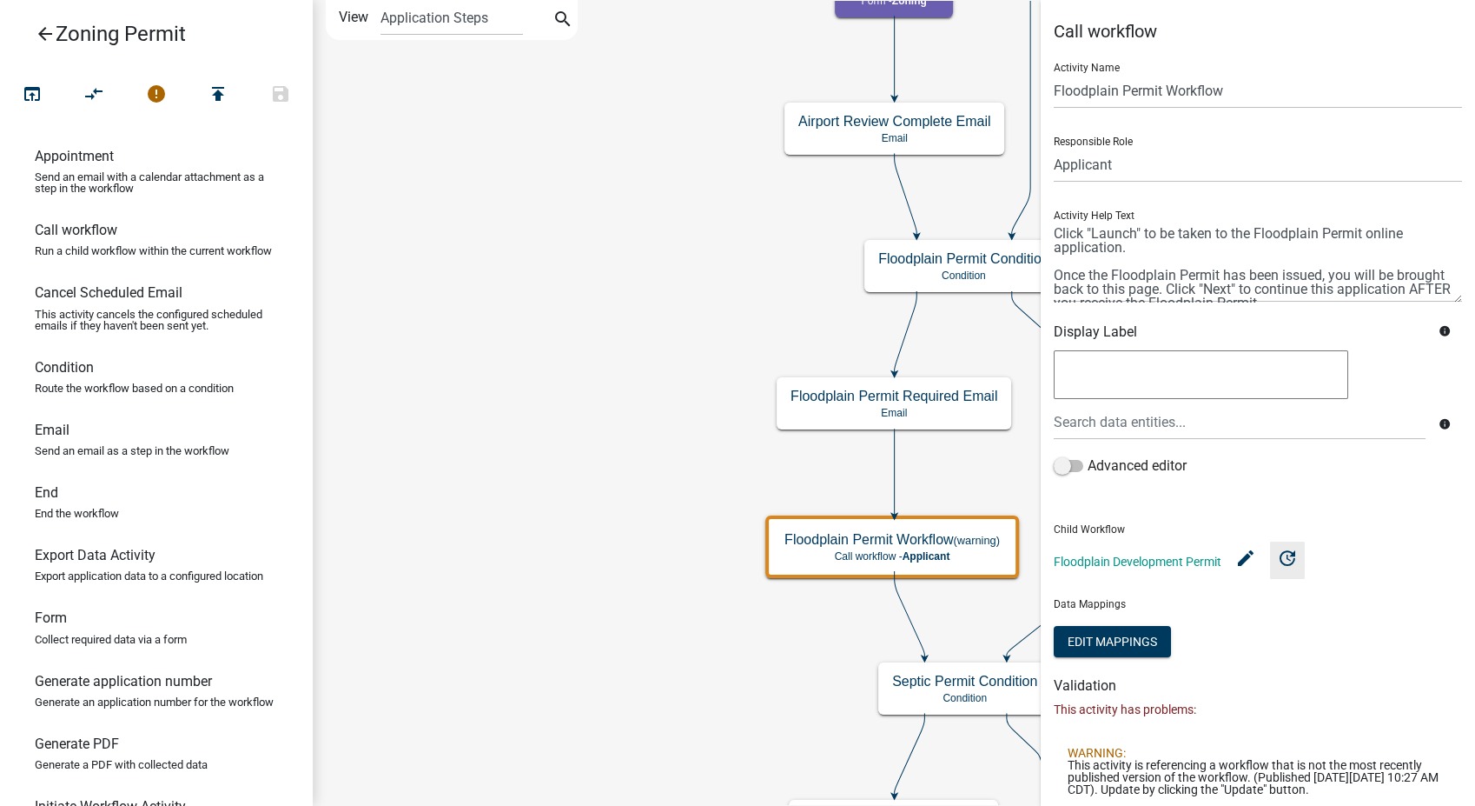
click at [1296, 557] on icon "update" at bounding box center [1287, 557] width 21 height 21
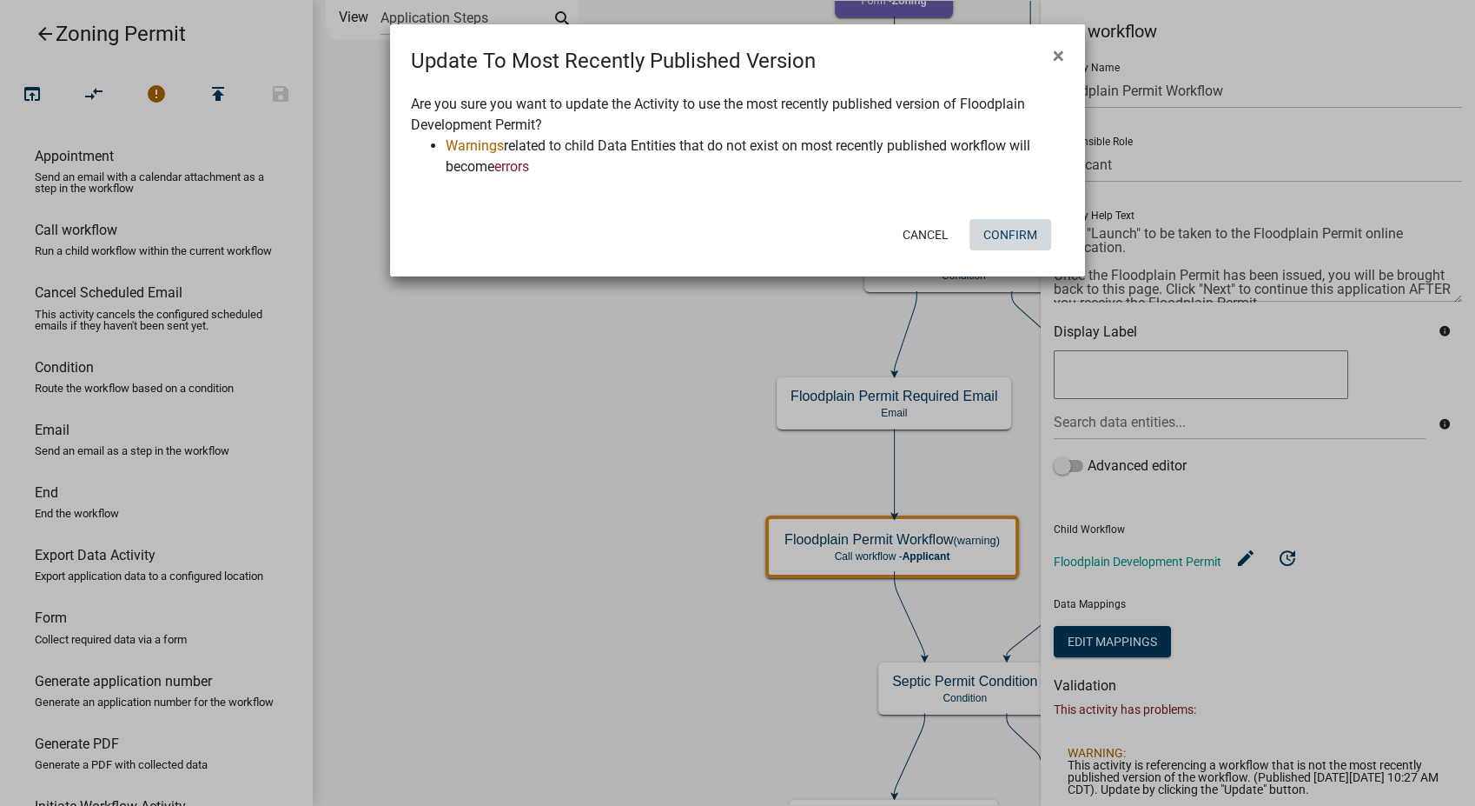
click at [985, 226] on button "Confirm" at bounding box center [1011, 234] width 82 height 31
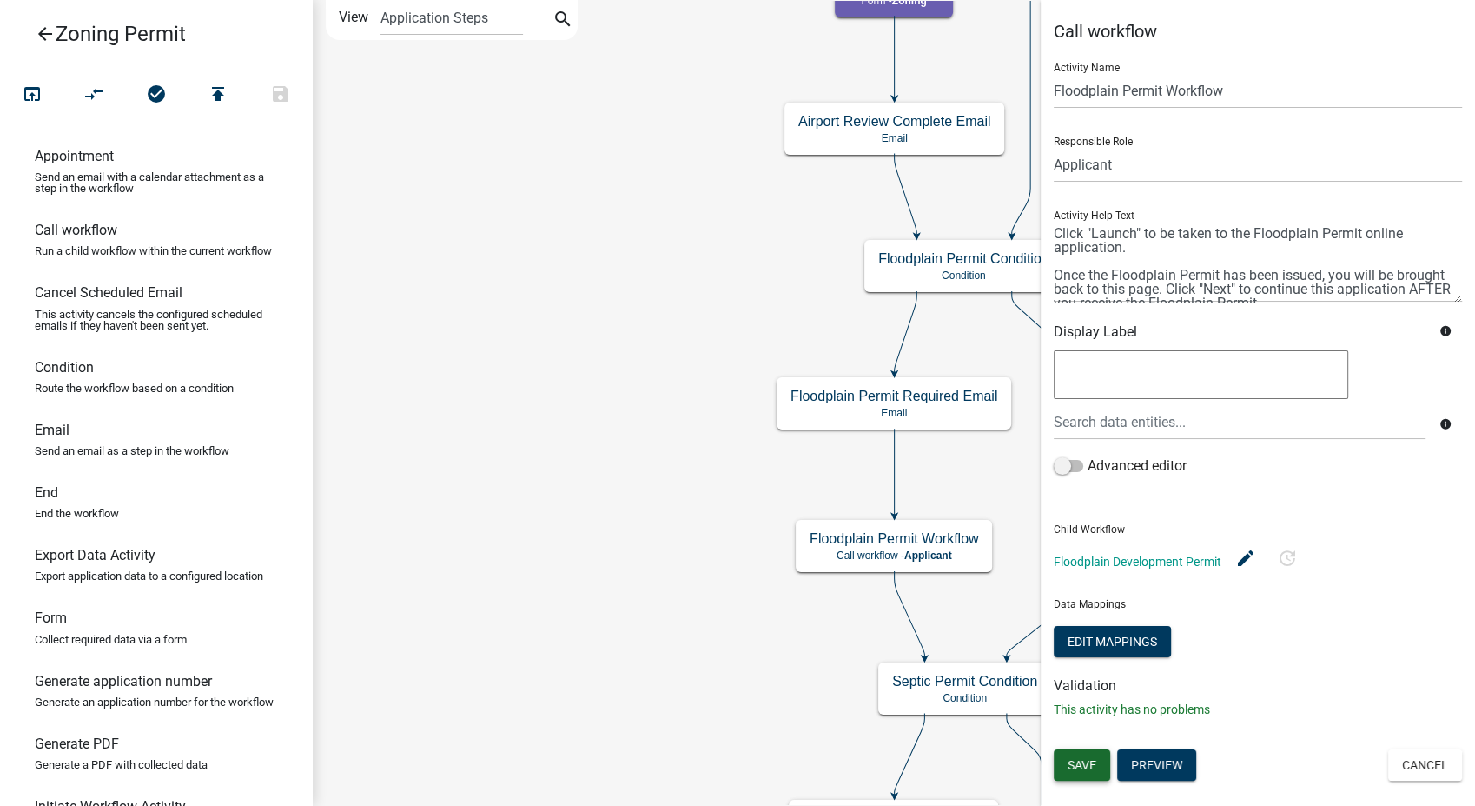
click at [1090, 761] on span "Save" at bounding box center [1082, 765] width 29 height 14
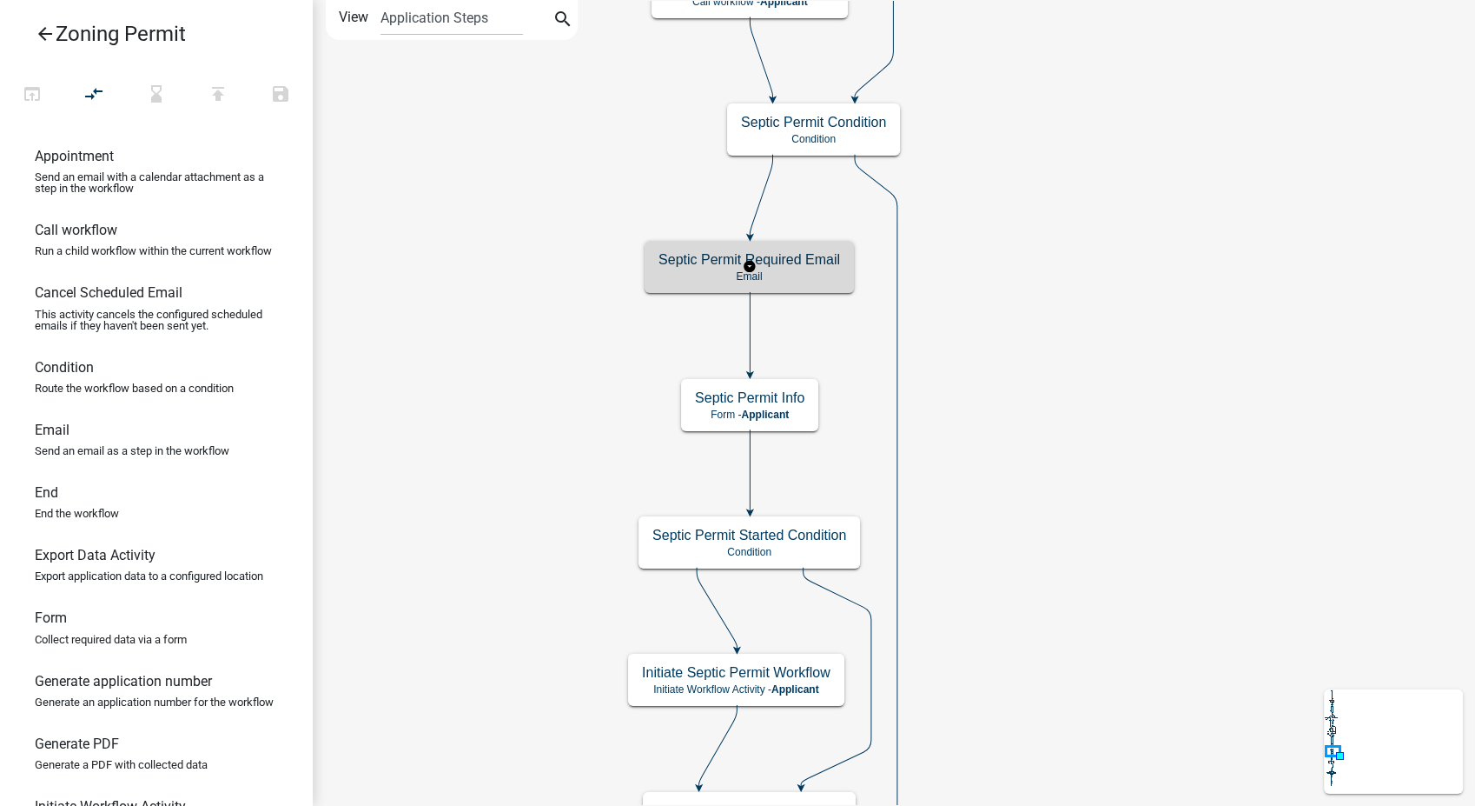
click at [797, 288] on div "Septic Permit Required Email Email" at bounding box center [749, 267] width 209 height 52
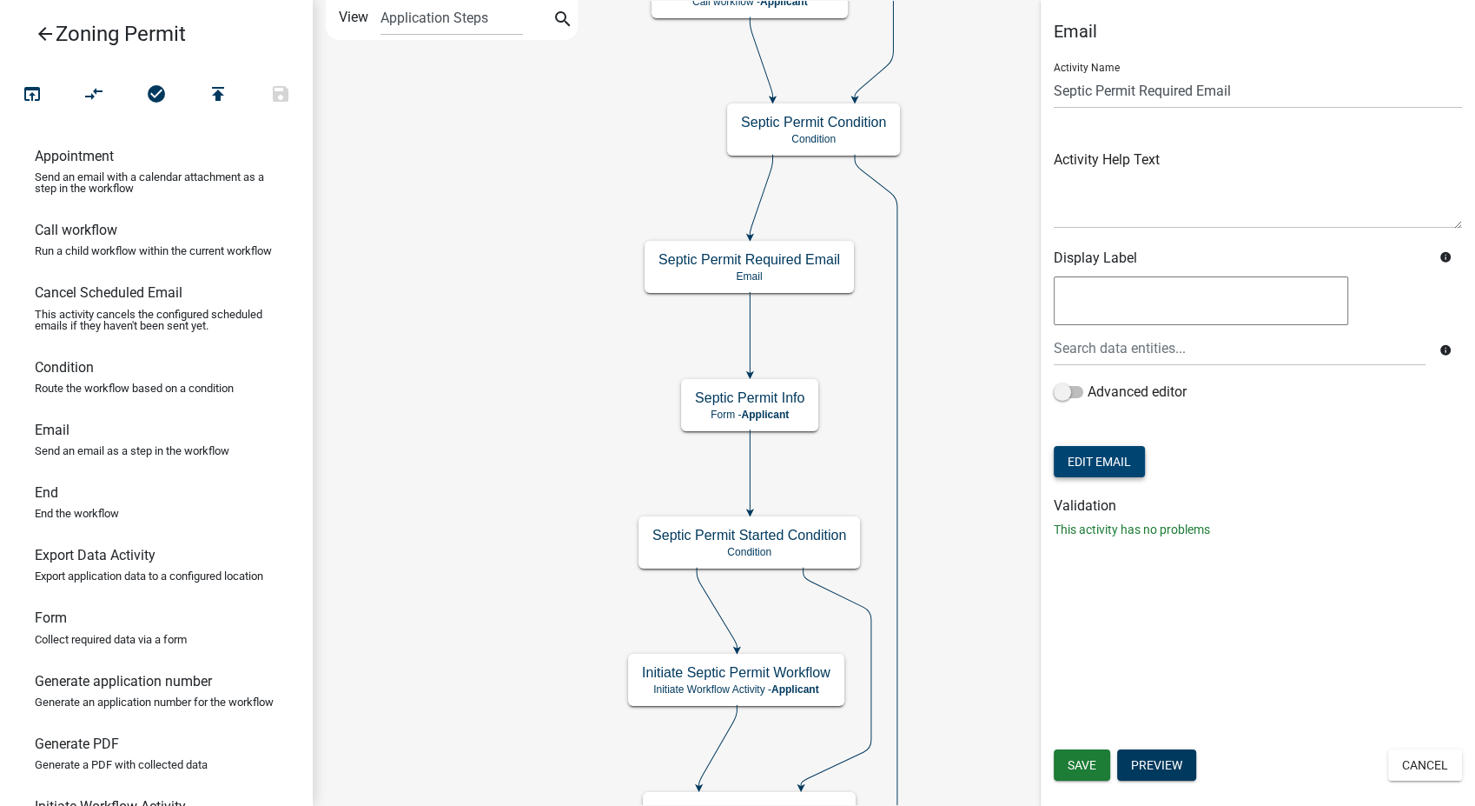
click at [1129, 452] on button "Edit Email" at bounding box center [1099, 461] width 91 height 31
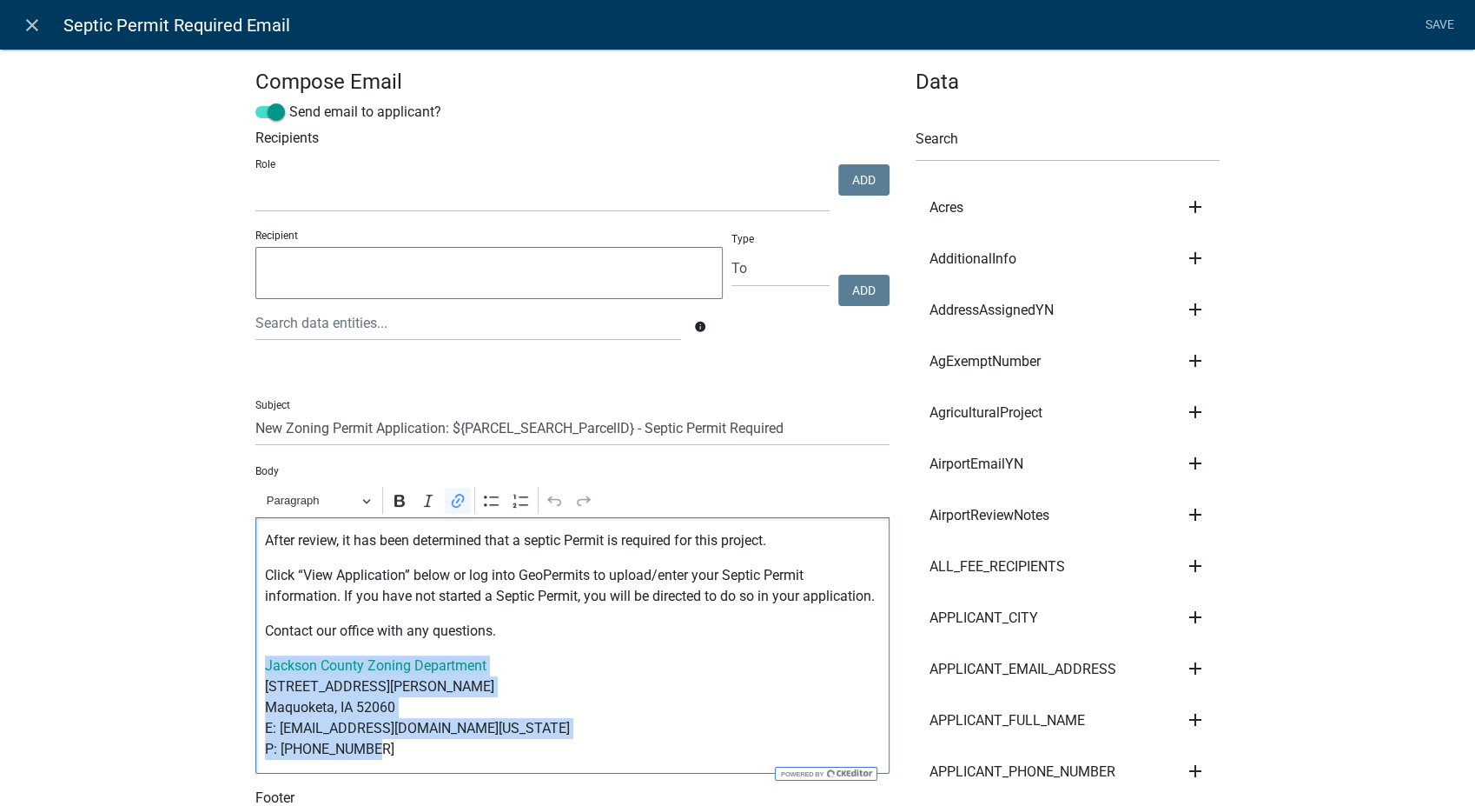
drag, startPoint x: 370, startPoint y: 759, endPoint x: 233, endPoint y: 671, distance: 162.9
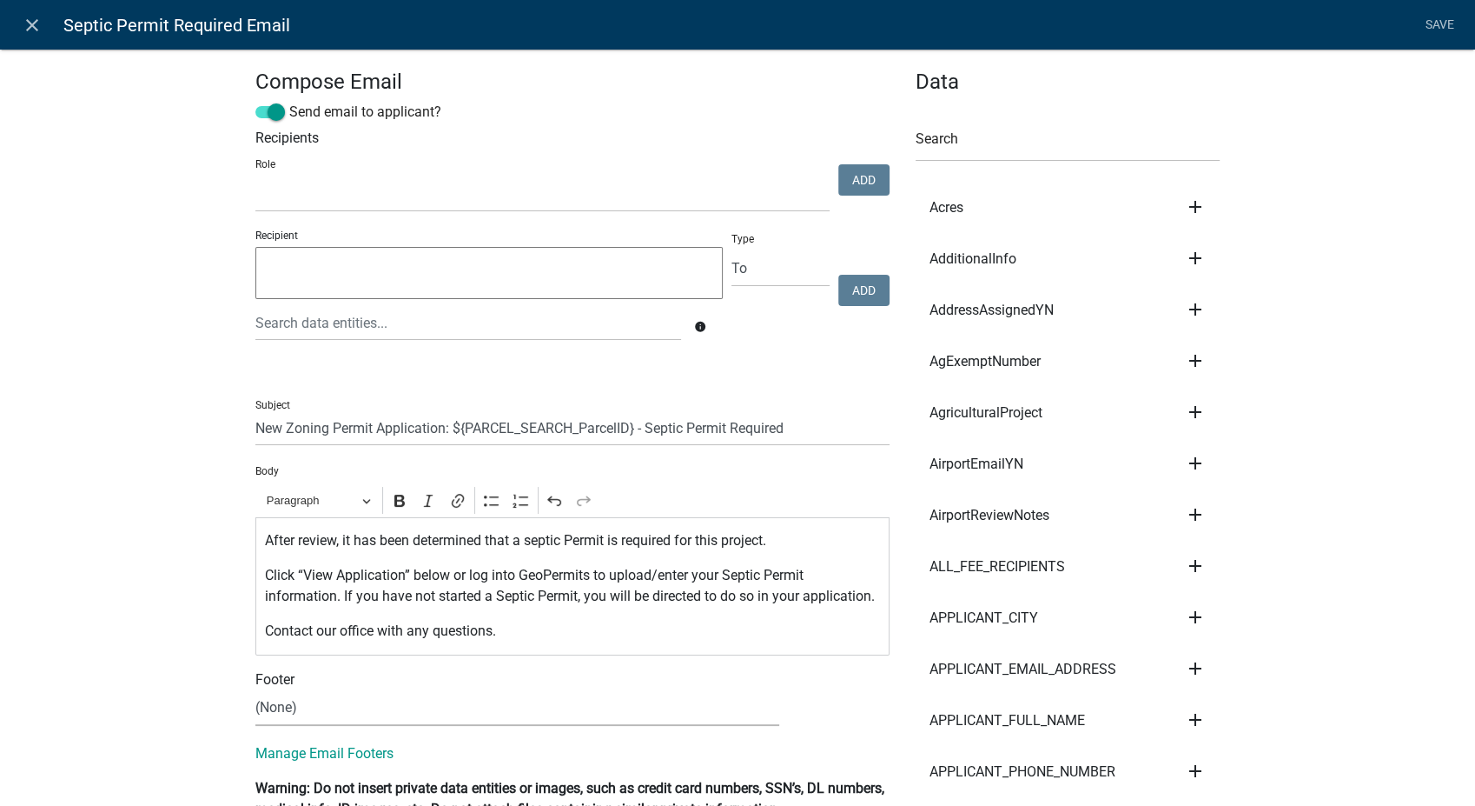
click at [282, 713] on select "(None) Zoning Department" at bounding box center [517, 708] width 524 height 36
select select "78e1197d-224a-4e0e-8b8e-5e672ce4c331"
click at [255, 690] on select "(None) Zoning Department" at bounding box center [517, 708] width 524 height 36
click at [1443, 19] on link "Save" at bounding box center [1439, 25] width 43 height 33
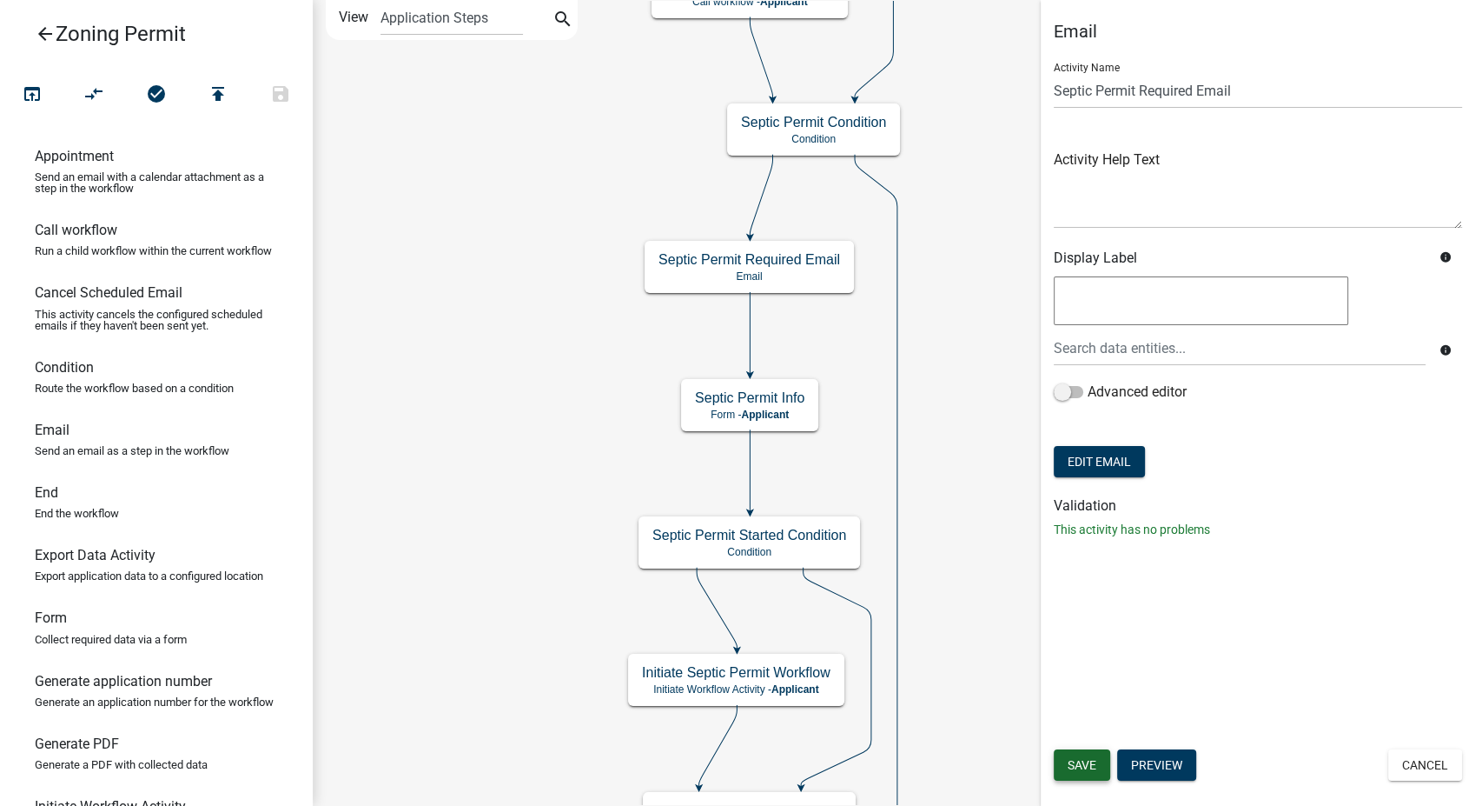
click at [1083, 766] on span "Save" at bounding box center [1082, 765] width 29 height 14
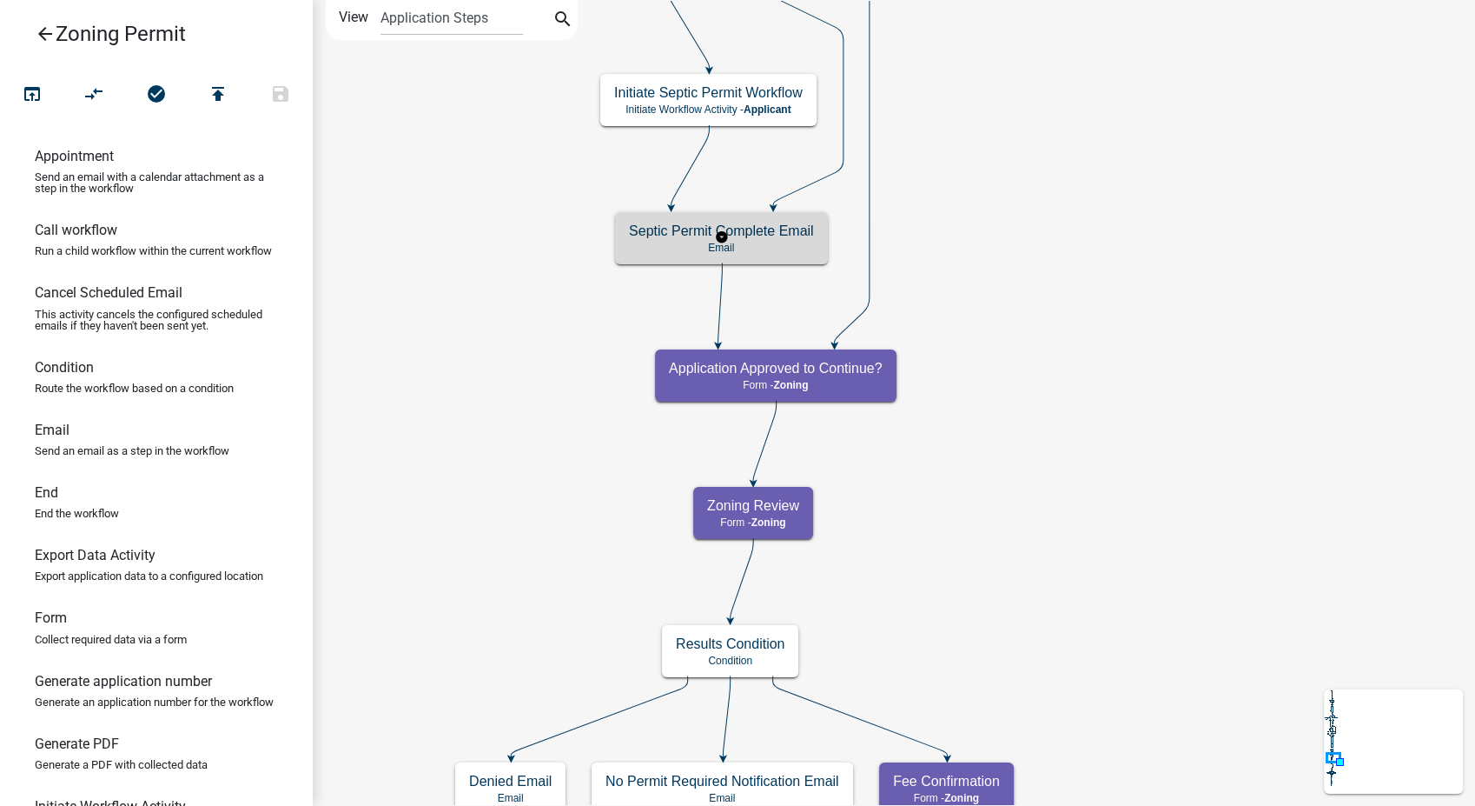
click at [779, 242] on p "Email" at bounding box center [721, 248] width 185 height 12
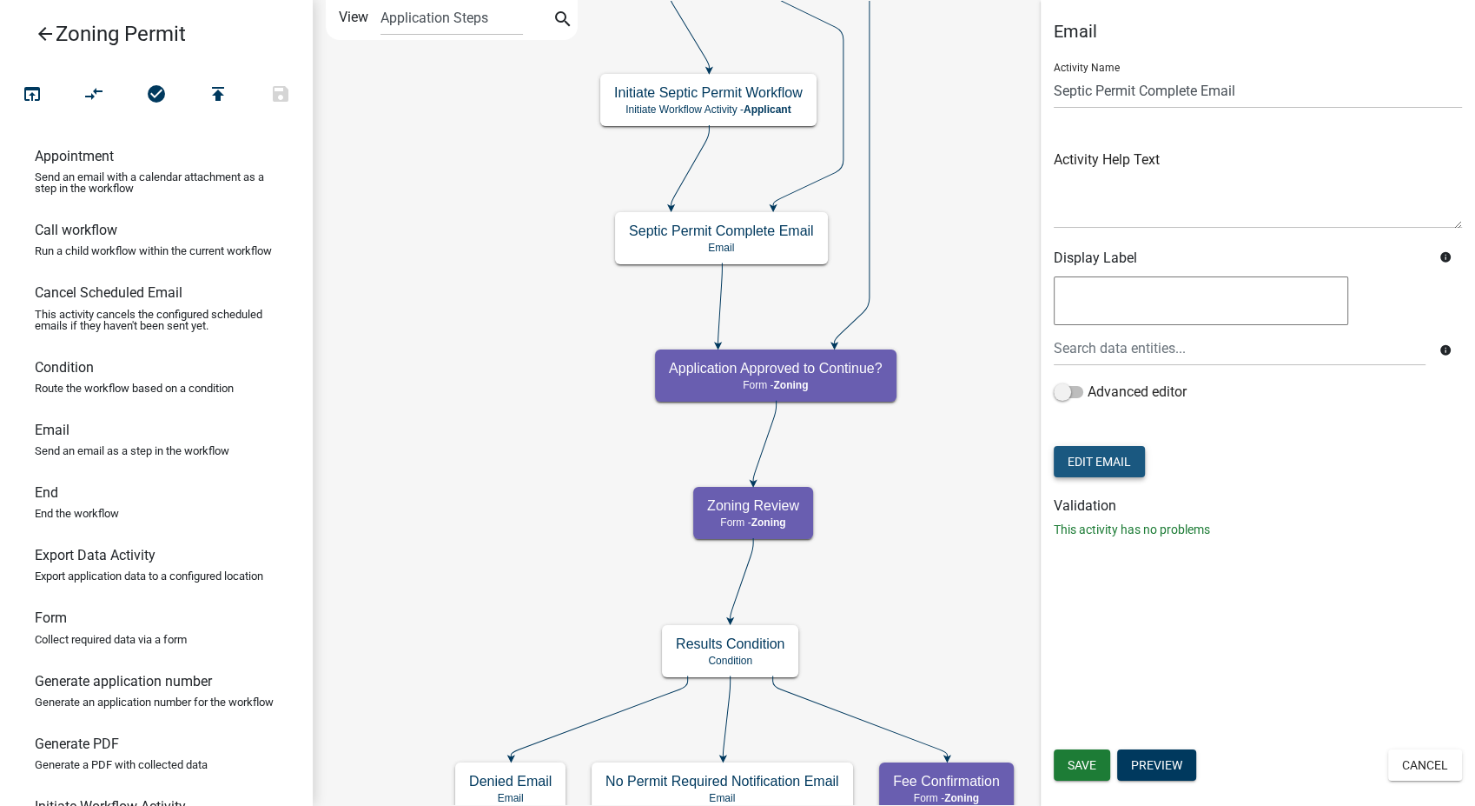
click at [1112, 454] on button "Edit Email" at bounding box center [1099, 461] width 91 height 31
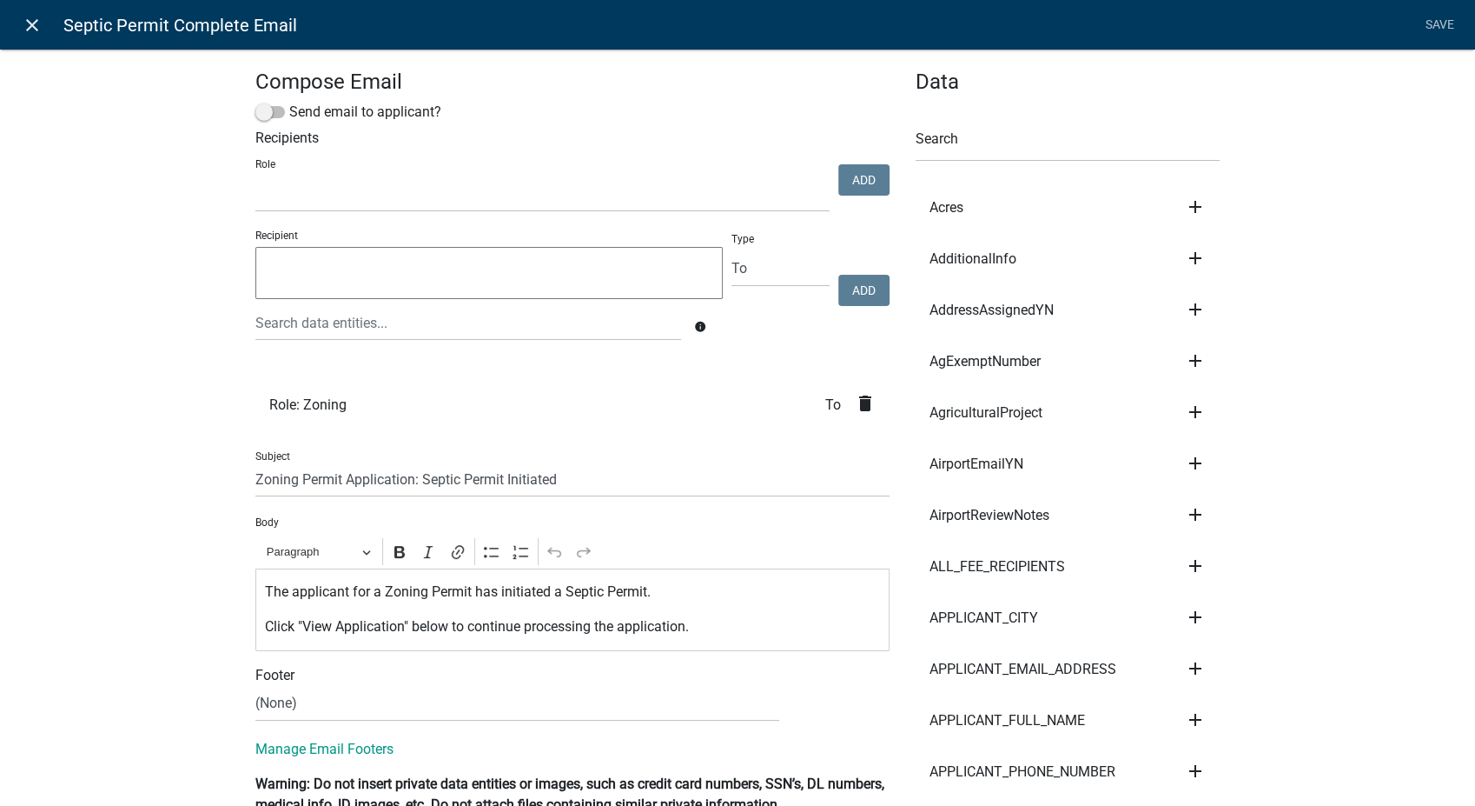
click at [35, 28] on icon "close" at bounding box center [32, 25] width 21 height 21
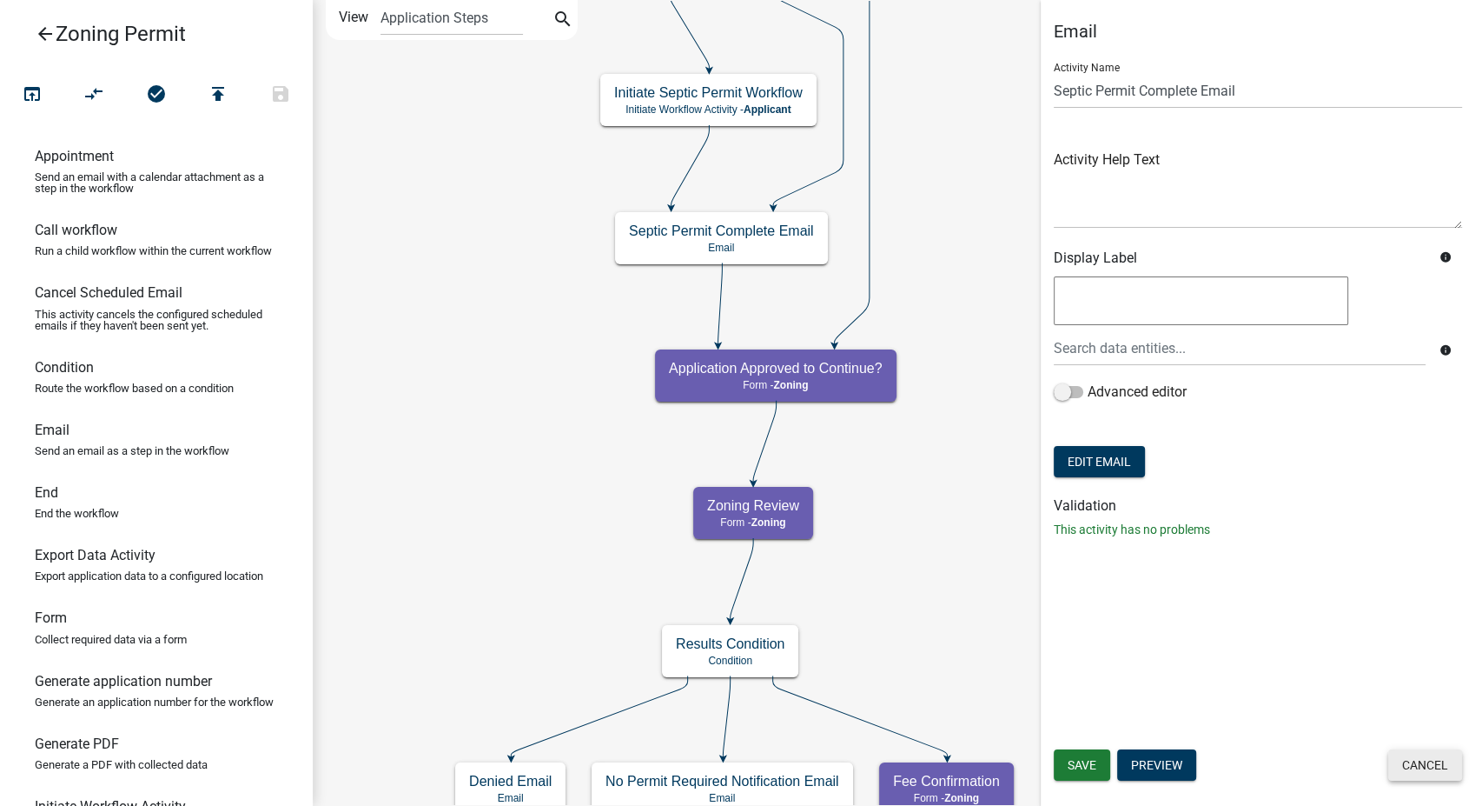
click at [1422, 772] on button "Cancel" at bounding box center [1426, 764] width 74 height 31
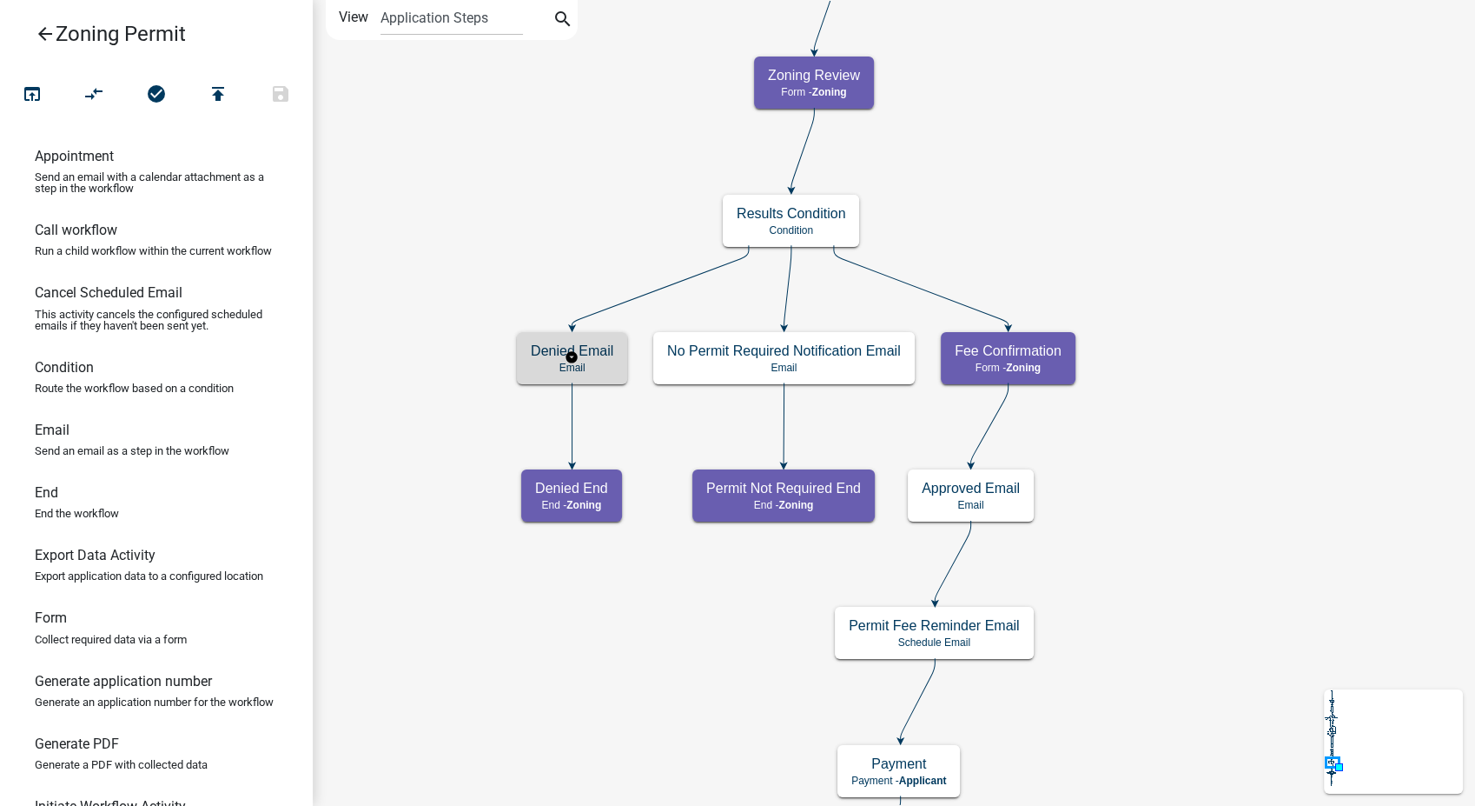
click at [586, 350] on h5 "Denied Email" at bounding box center [572, 350] width 83 height 17
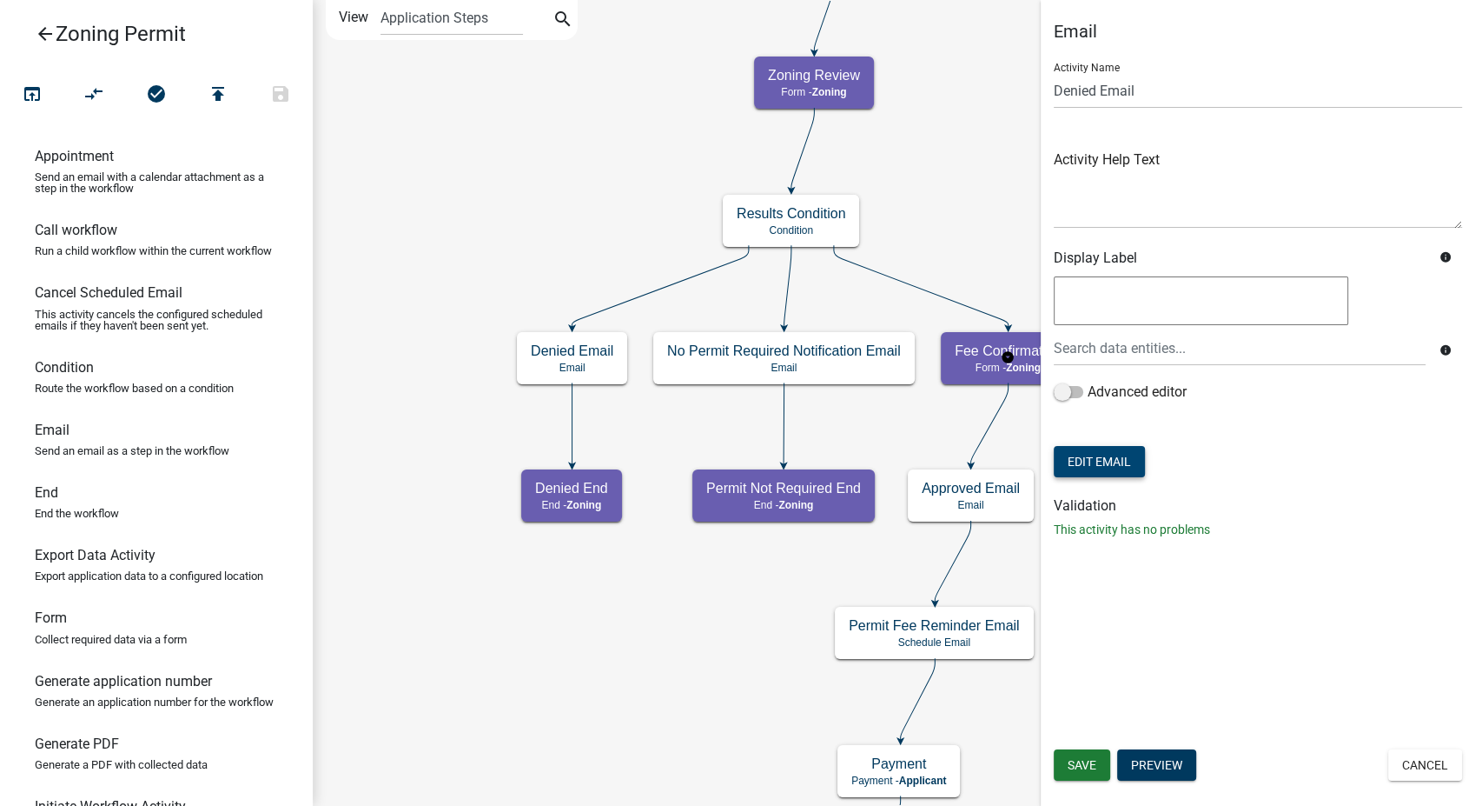
click at [1101, 472] on button "Edit Email" at bounding box center [1099, 461] width 91 height 31
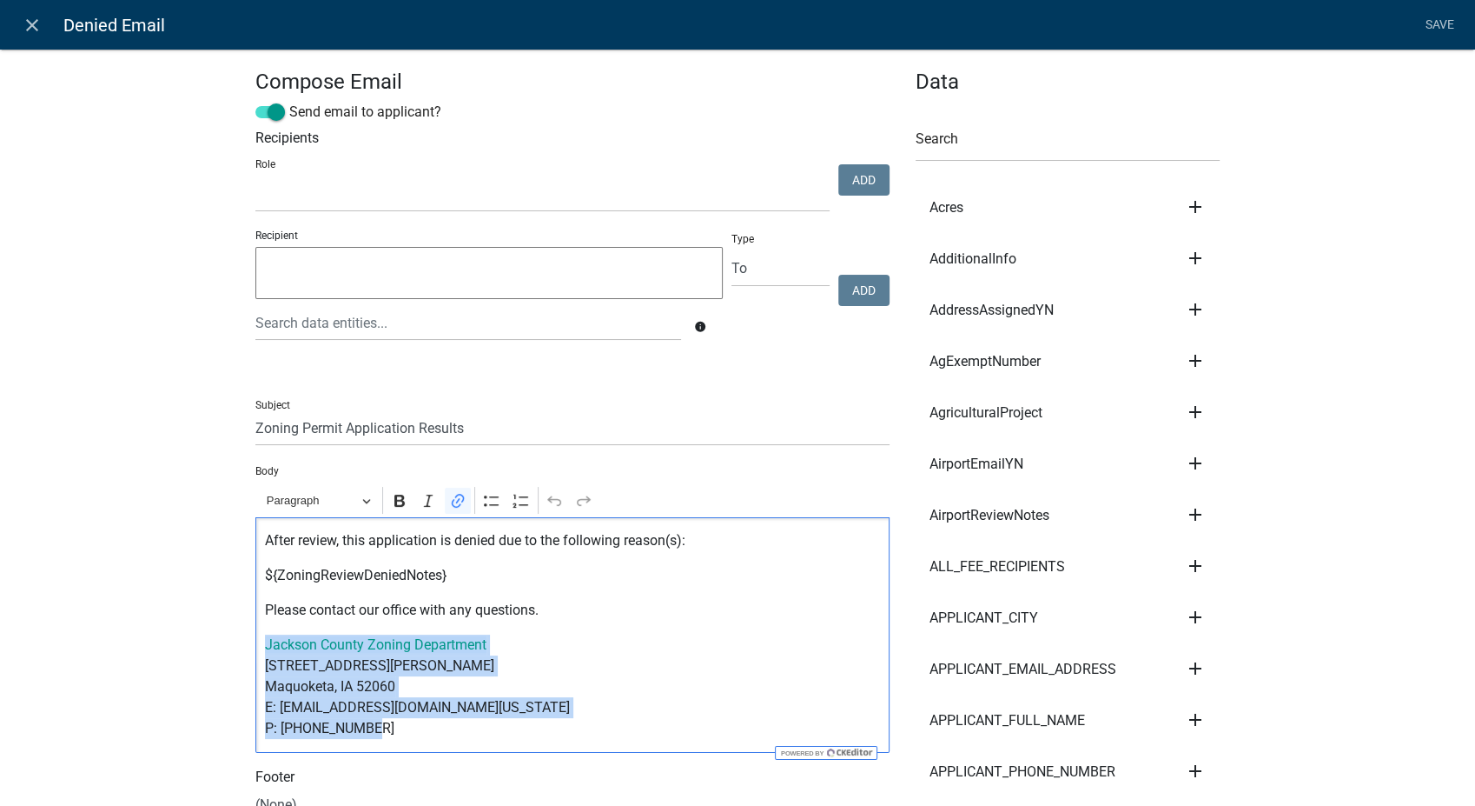
drag, startPoint x: 377, startPoint y: 731, endPoint x: 241, endPoint y: 632, distance: 168.6
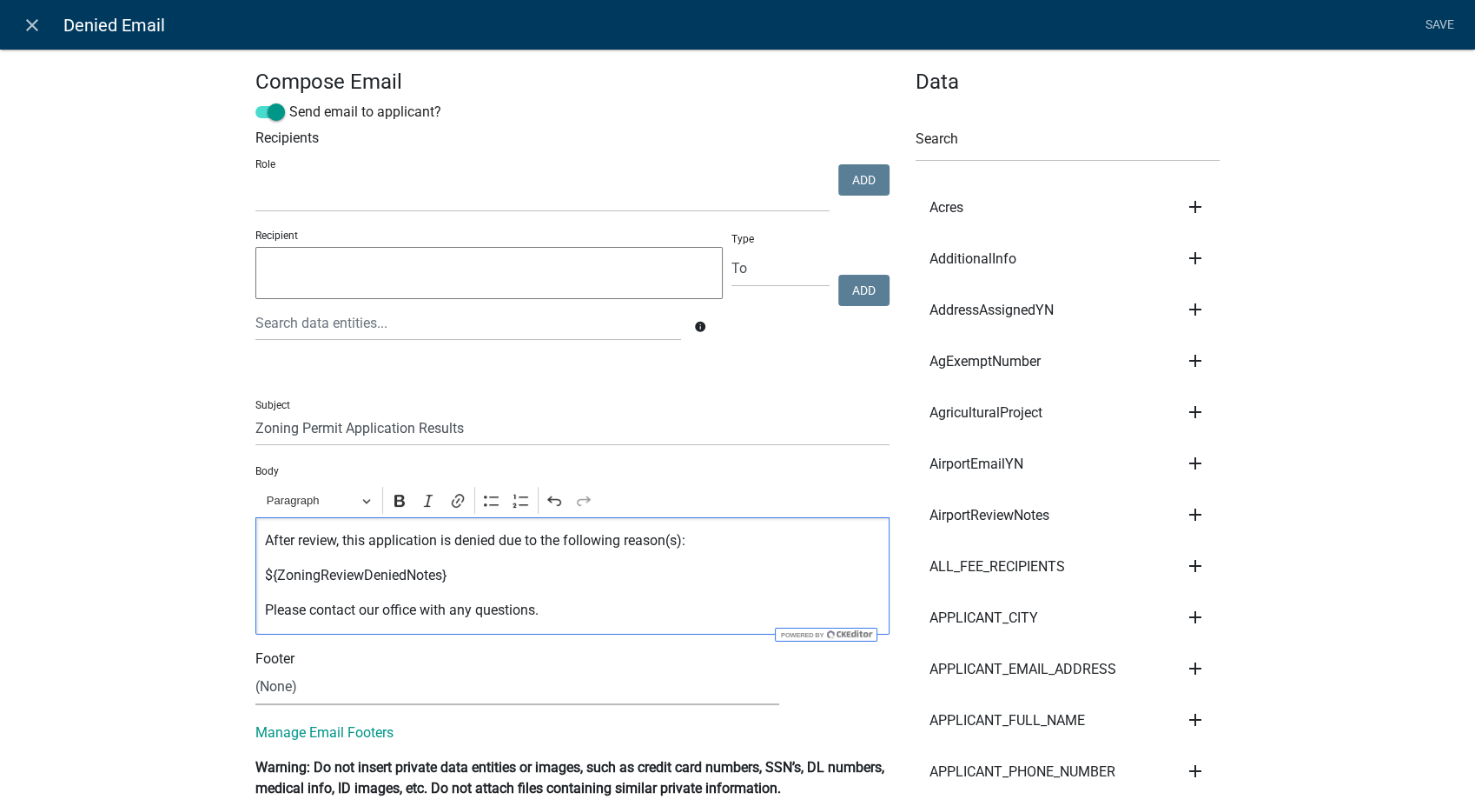
click at [275, 687] on select "(None) Zoning Department" at bounding box center [517, 687] width 524 height 36
select select "78e1197d-224a-4e0e-8b8e-5e672ce4c331"
click at [255, 669] on select "(None) Zoning Department" at bounding box center [517, 687] width 524 height 36
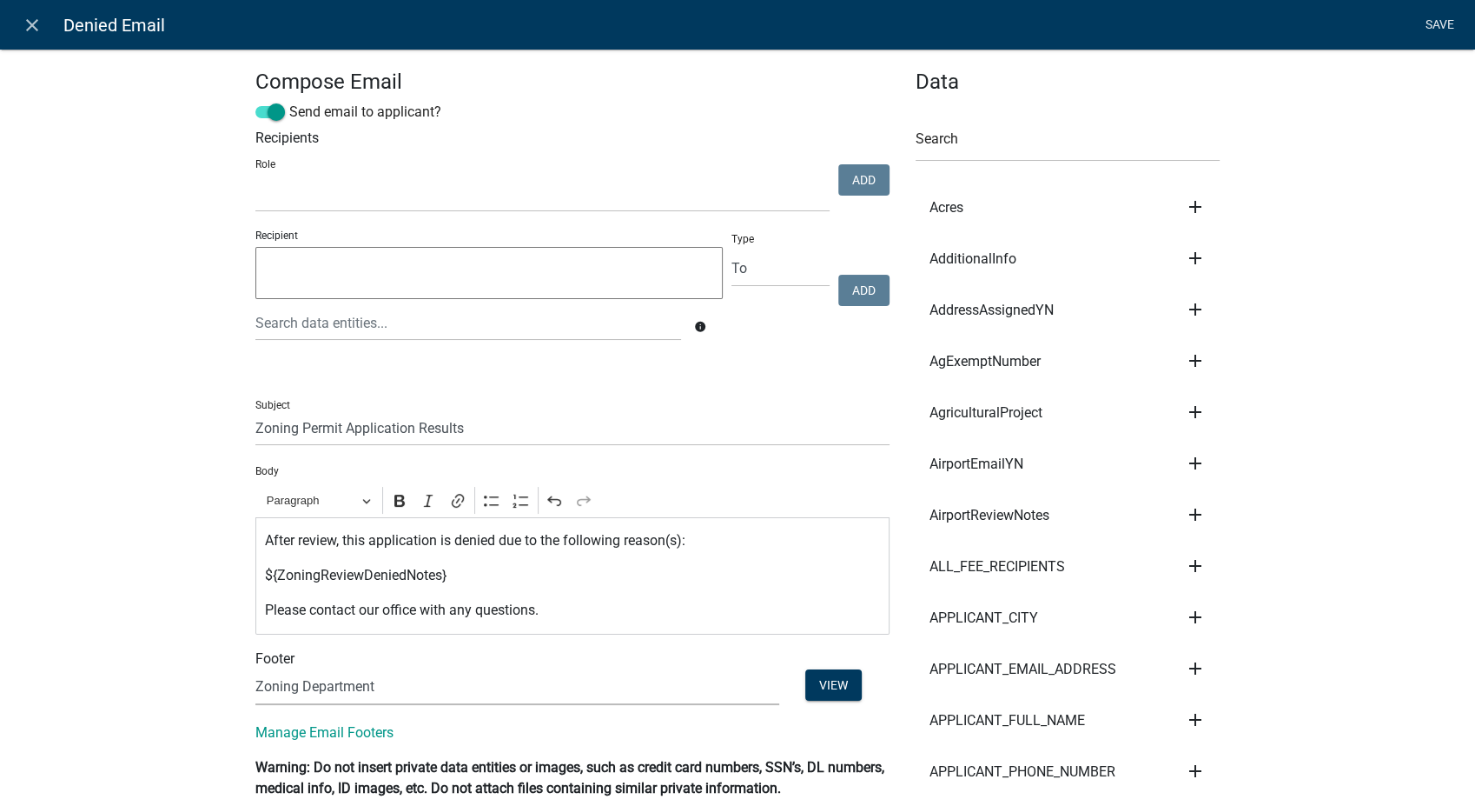
drag, startPoint x: 1428, startPoint y: 21, endPoint x: 1418, endPoint y: 32, distance: 14.8
click at [1428, 21] on link "Save" at bounding box center [1439, 25] width 43 height 33
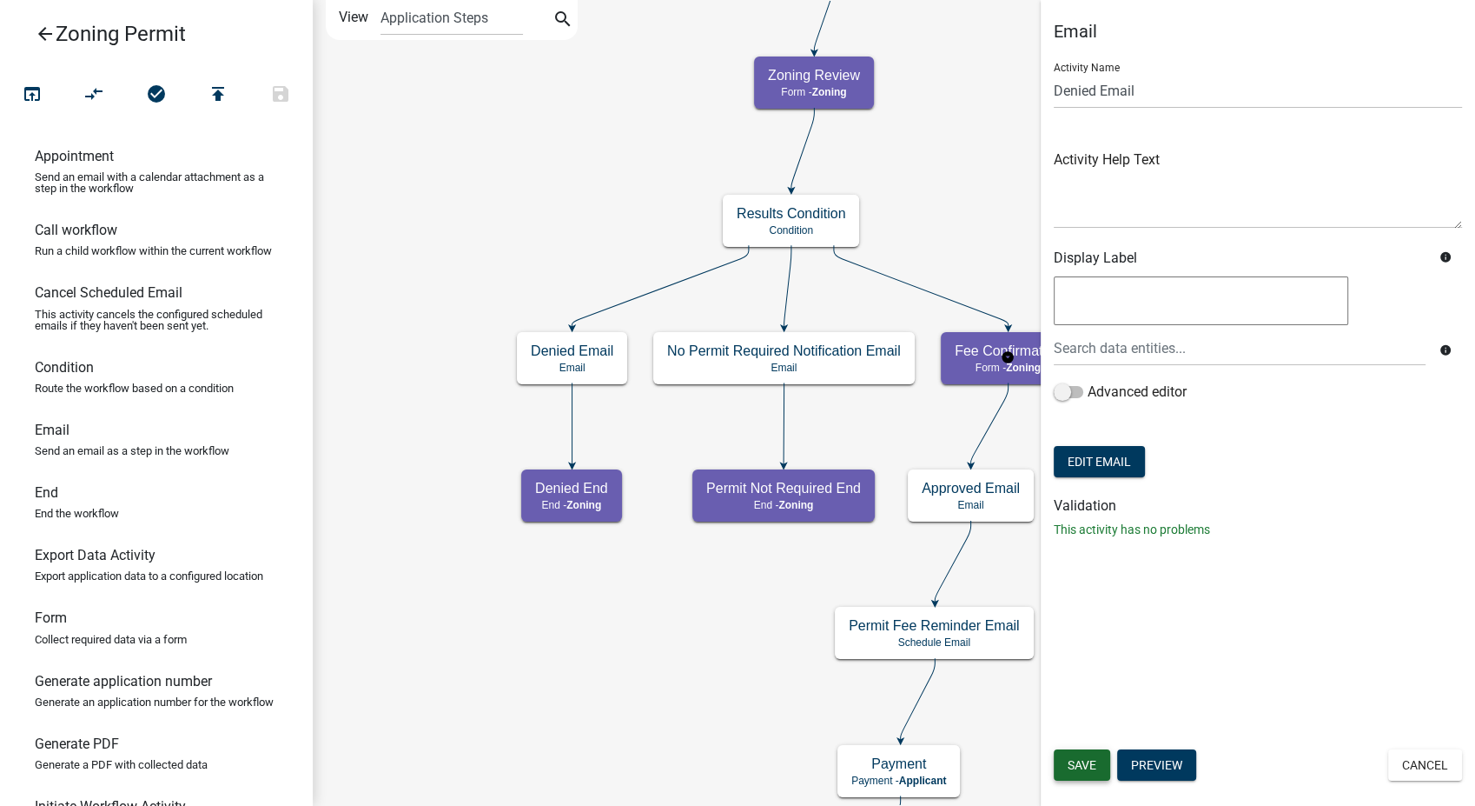
click at [1081, 761] on span "Save" at bounding box center [1082, 765] width 29 height 14
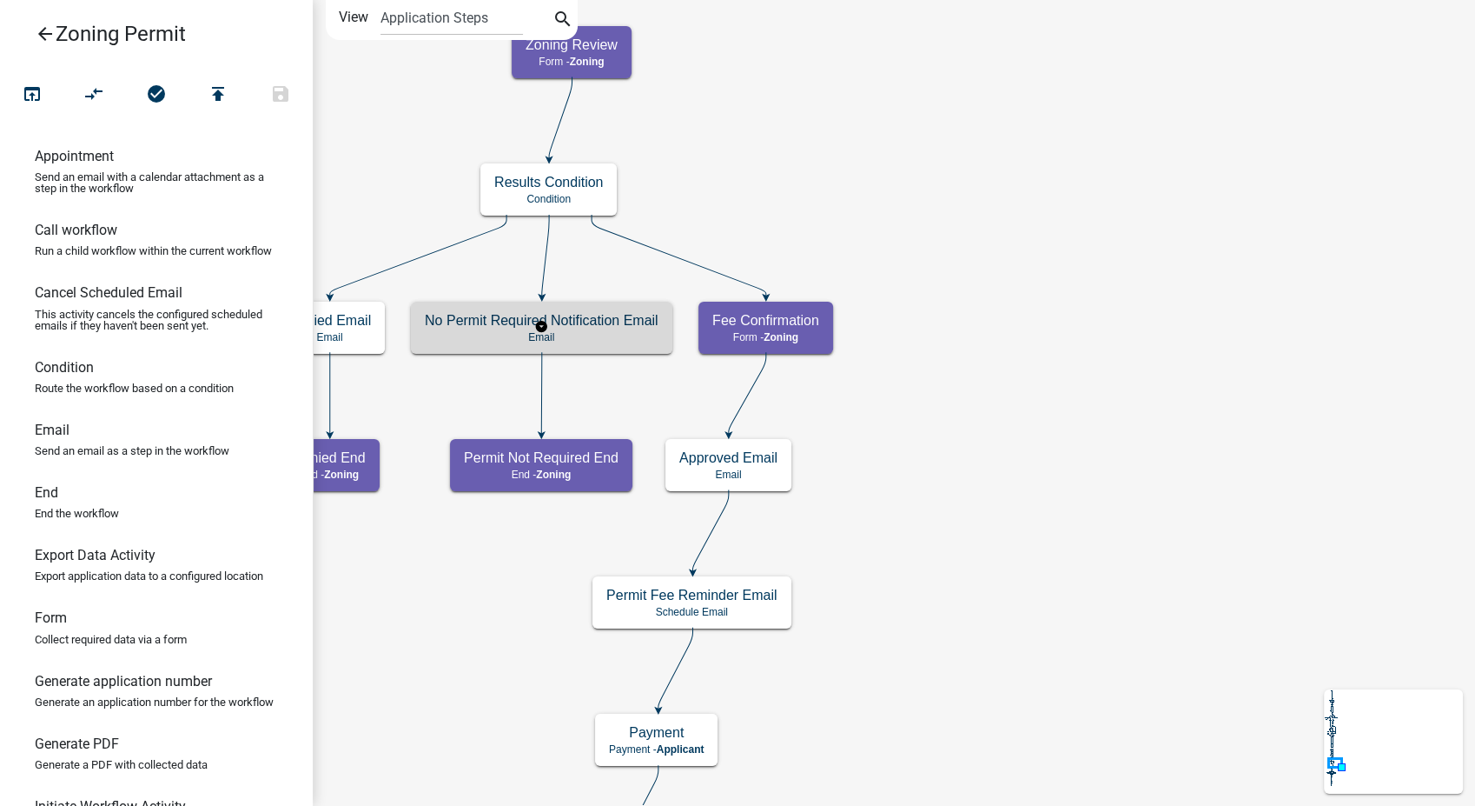
click at [643, 337] on p "Email" at bounding box center [542, 337] width 234 height 12
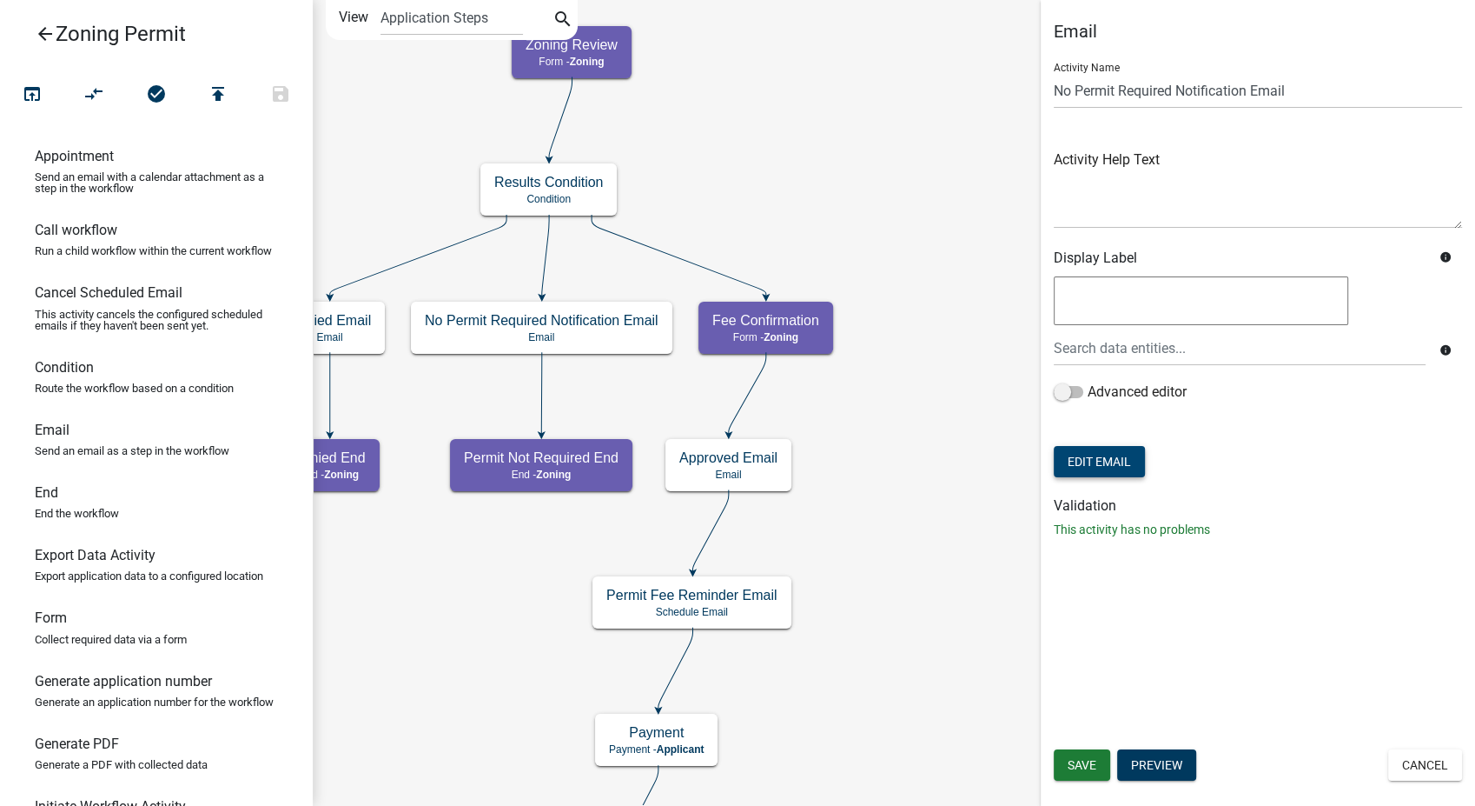
click at [1095, 462] on button "Edit Email" at bounding box center [1099, 461] width 91 height 31
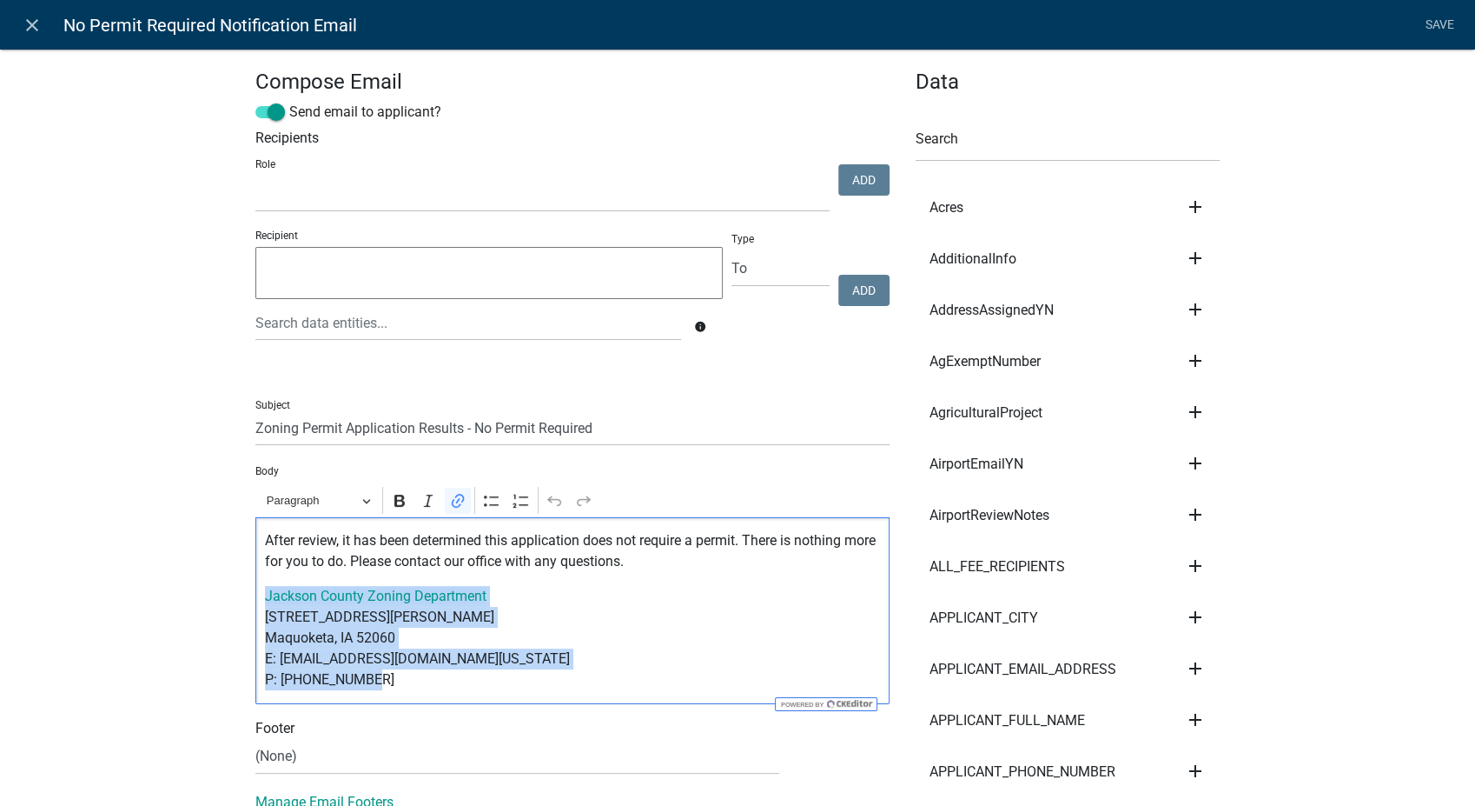
drag, startPoint x: 372, startPoint y: 679, endPoint x: 235, endPoint y: 600, distance: 157.2
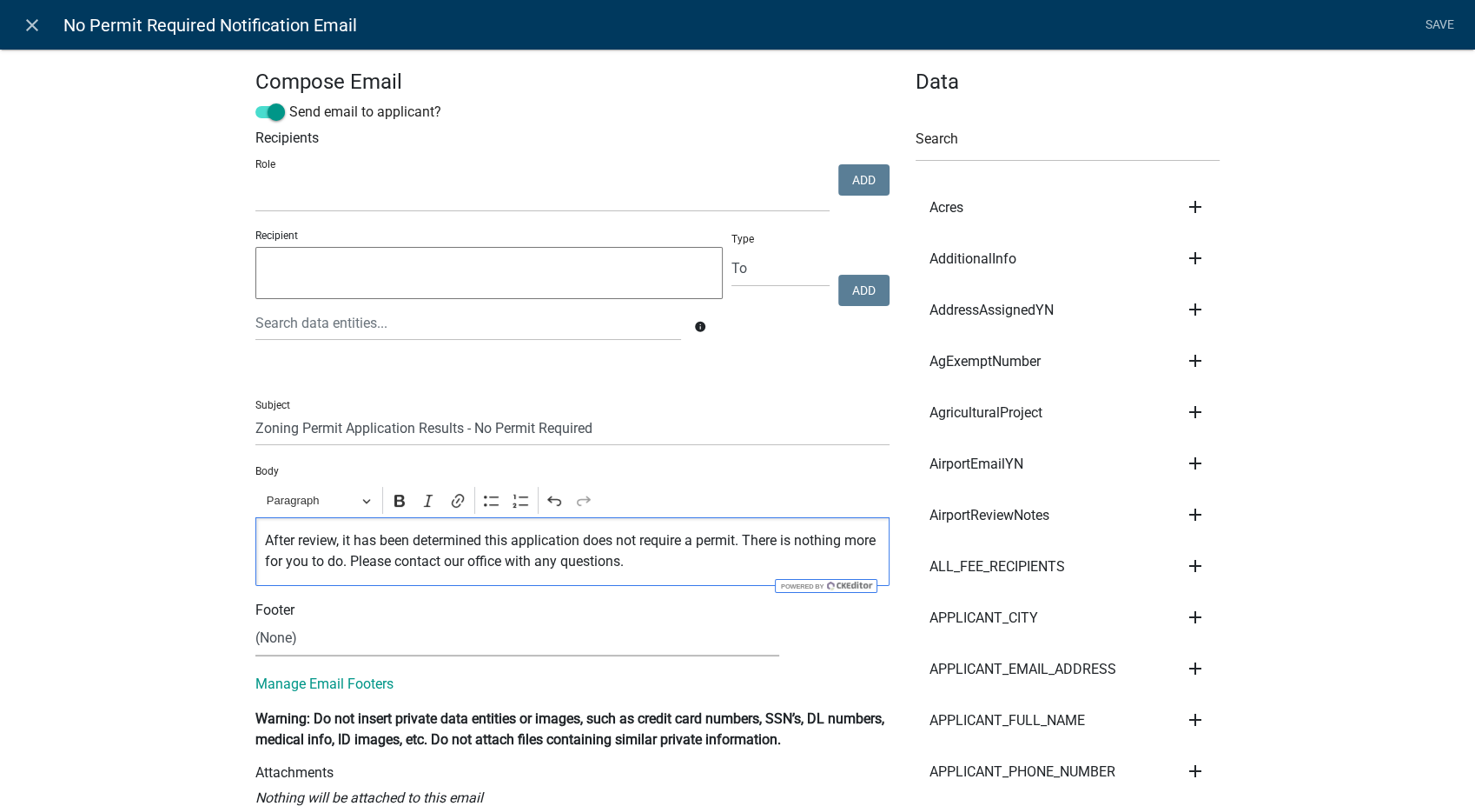
click at [288, 636] on select "(None) Zoning Department" at bounding box center [517, 638] width 524 height 36
select select "78e1197d-224a-4e0e-8b8e-5e672ce4c331"
click at [255, 620] on select "(None) Zoning Department" at bounding box center [517, 638] width 524 height 36
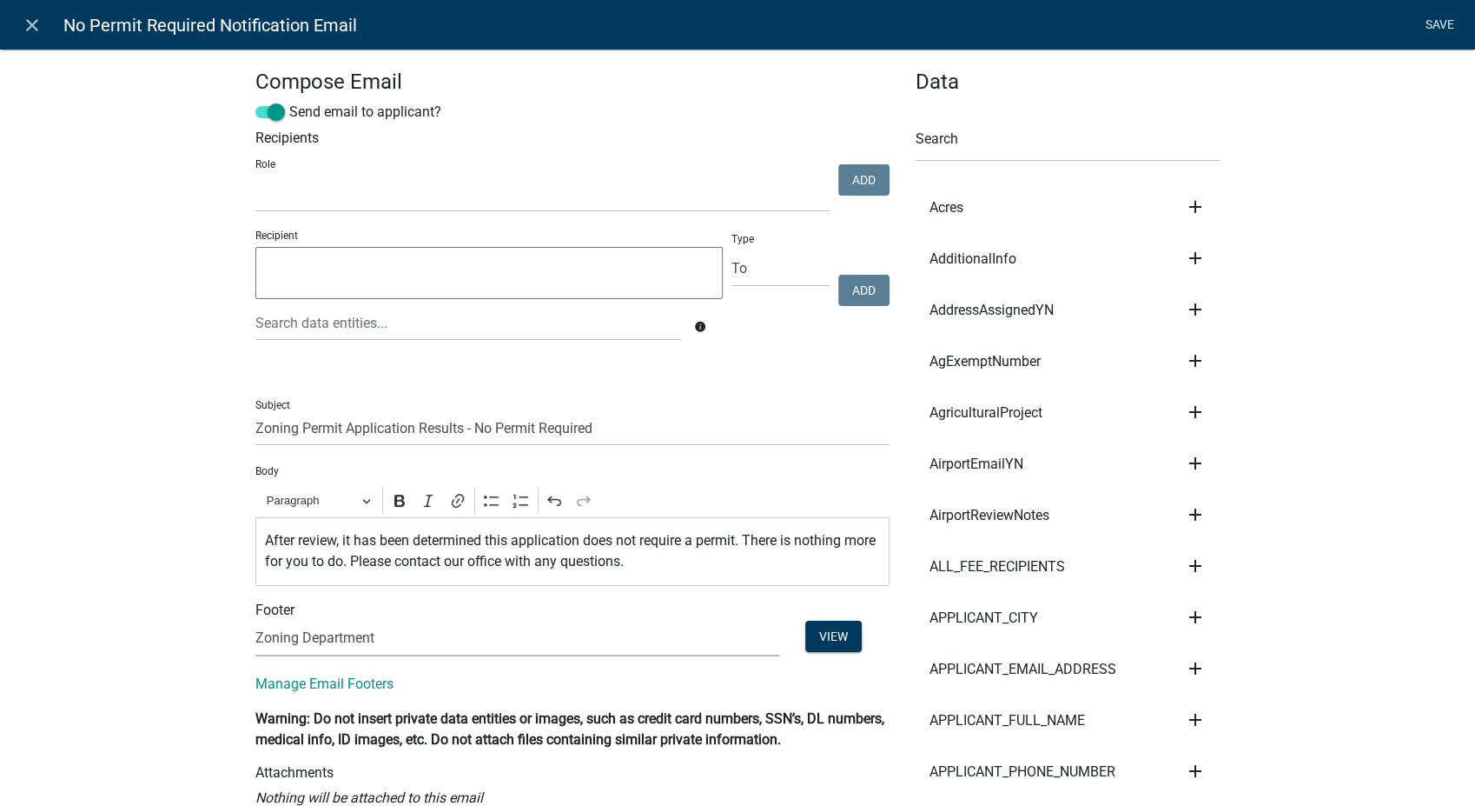
click at [1439, 24] on link "Save" at bounding box center [1439, 25] width 43 height 33
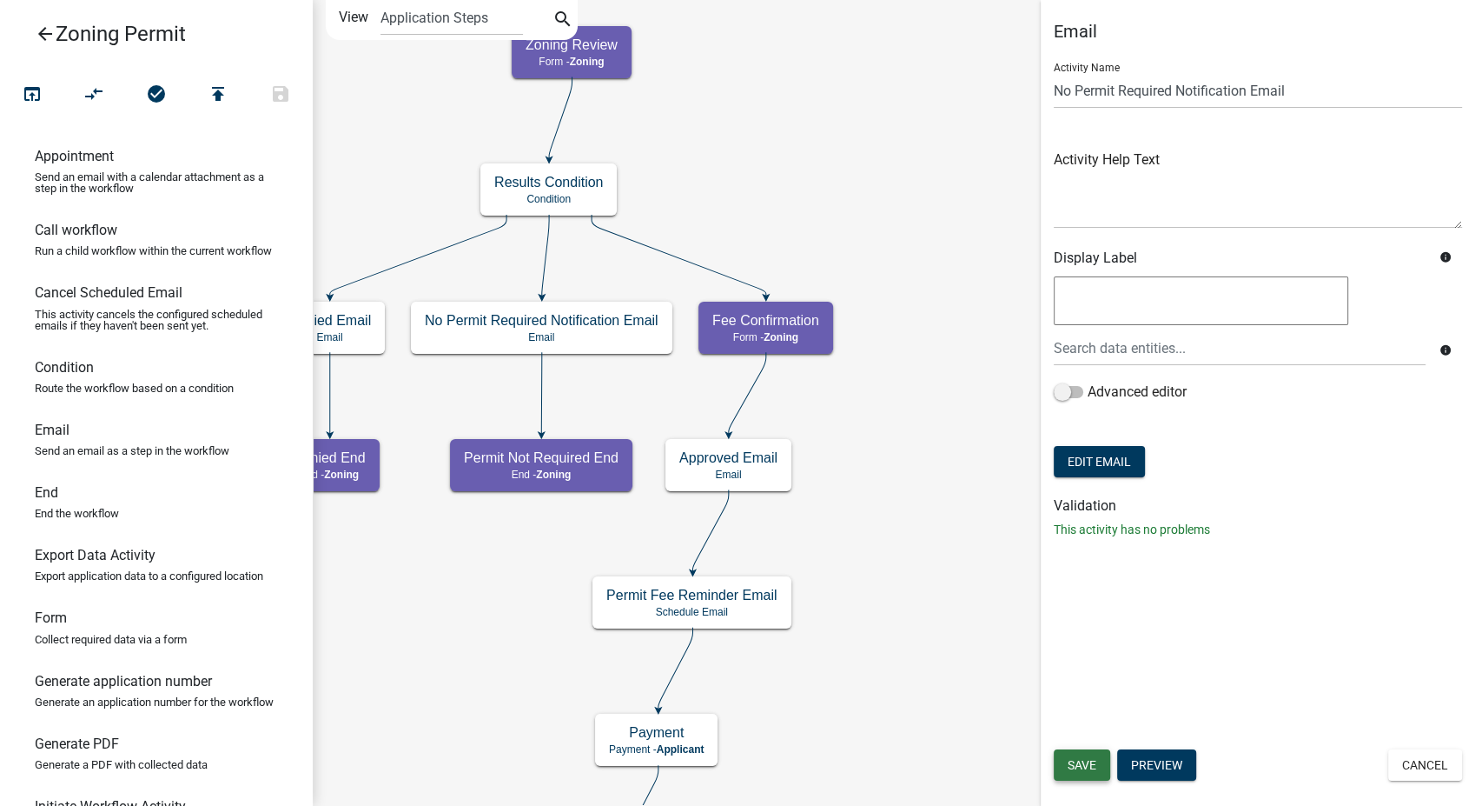
click at [1073, 766] on span "Save" at bounding box center [1082, 765] width 29 height 14
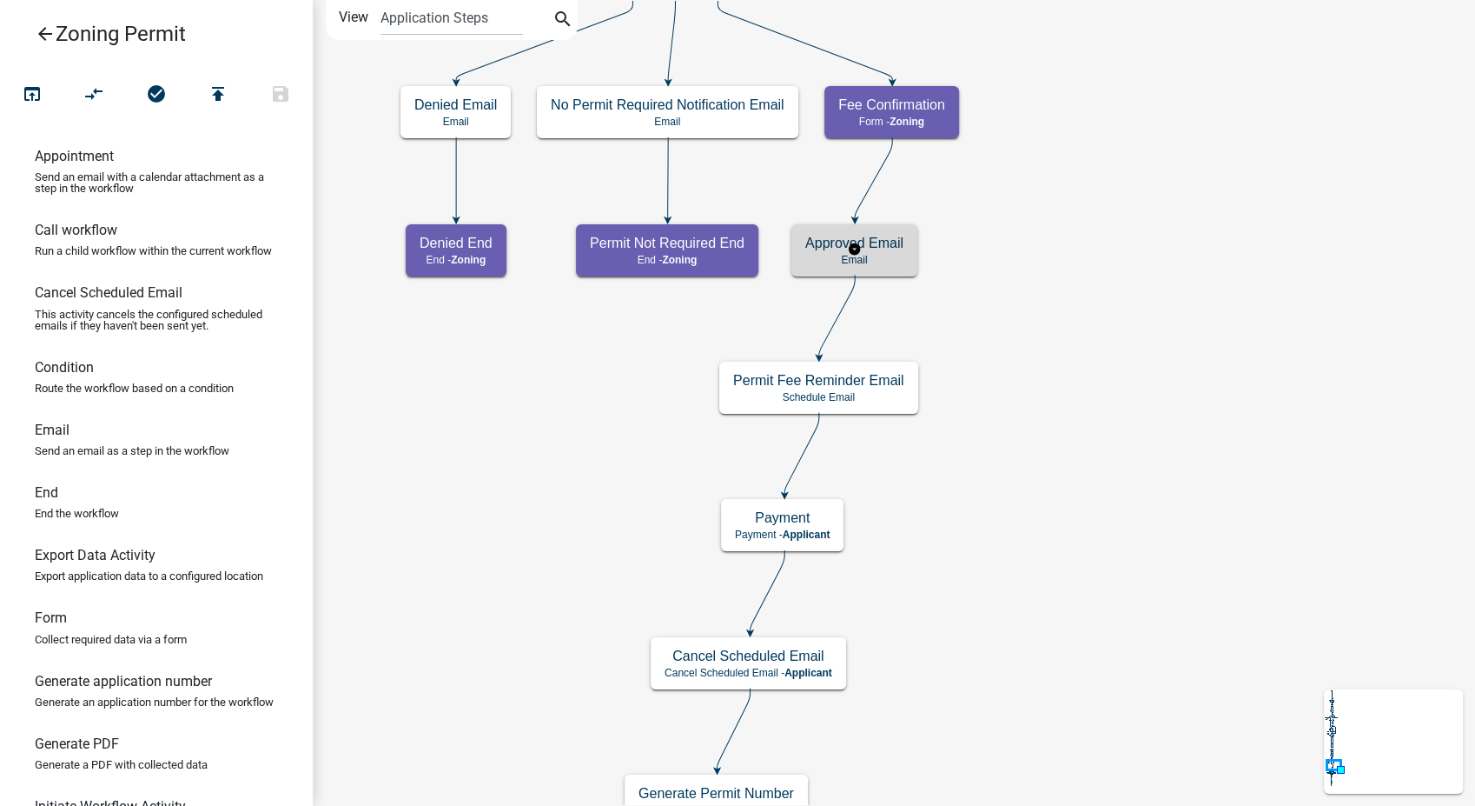
click at [893, 262] on p "Email" at bounding box center [855, 260] width 98 height 12
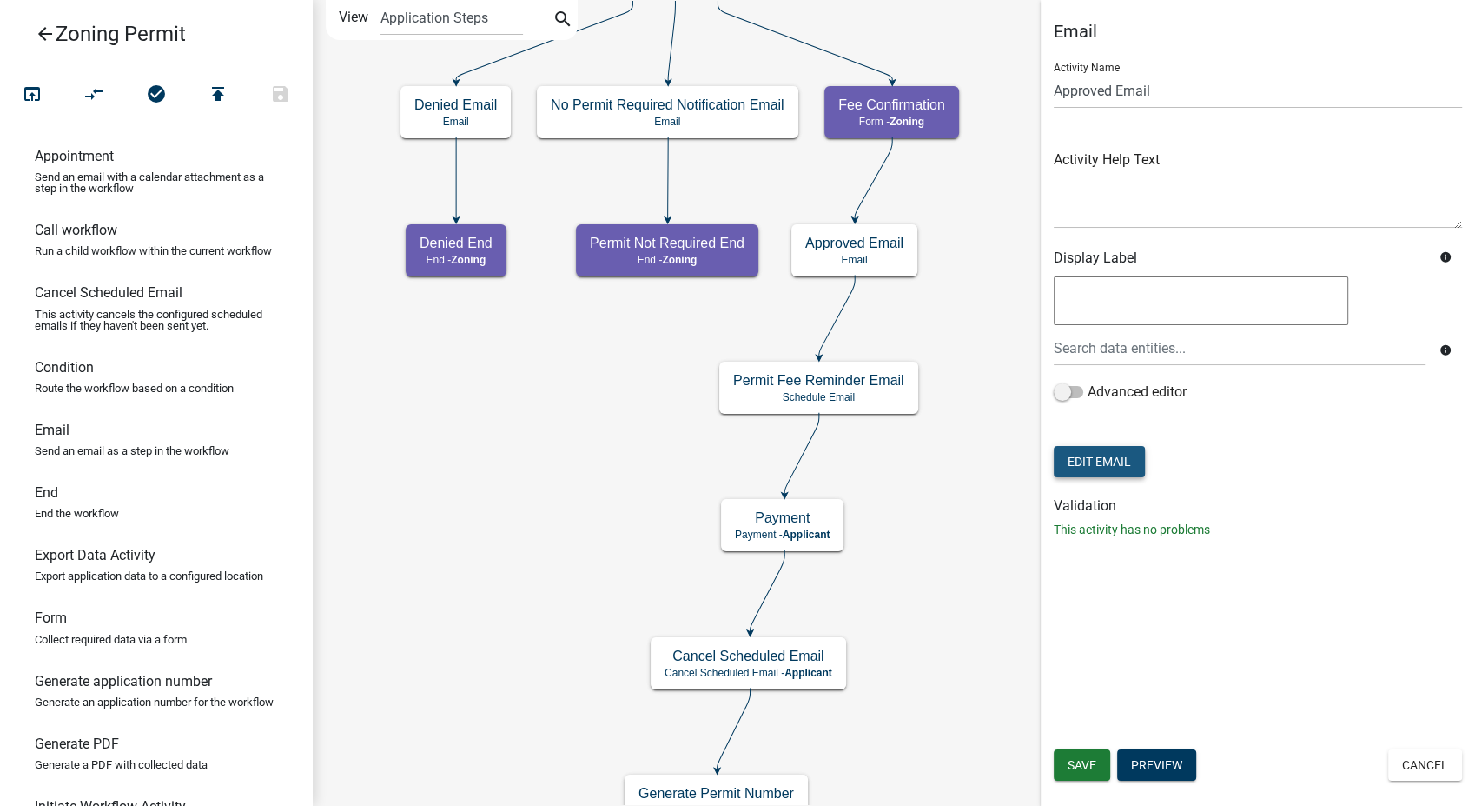
click at [1097, 453] on button "Edit Email" at bounding box center [1099, 461] width 91 height 31
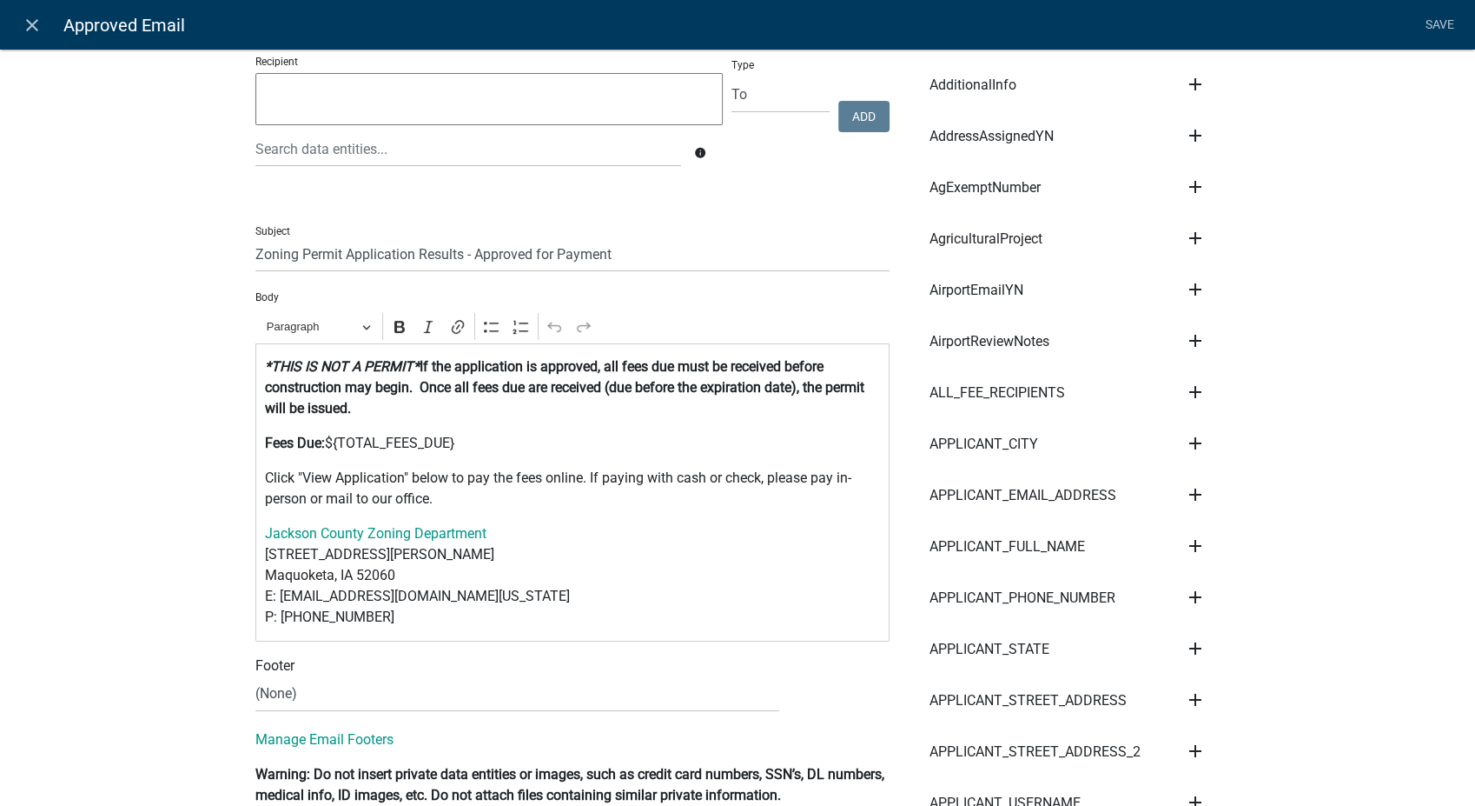
scroll to position [193, 0]
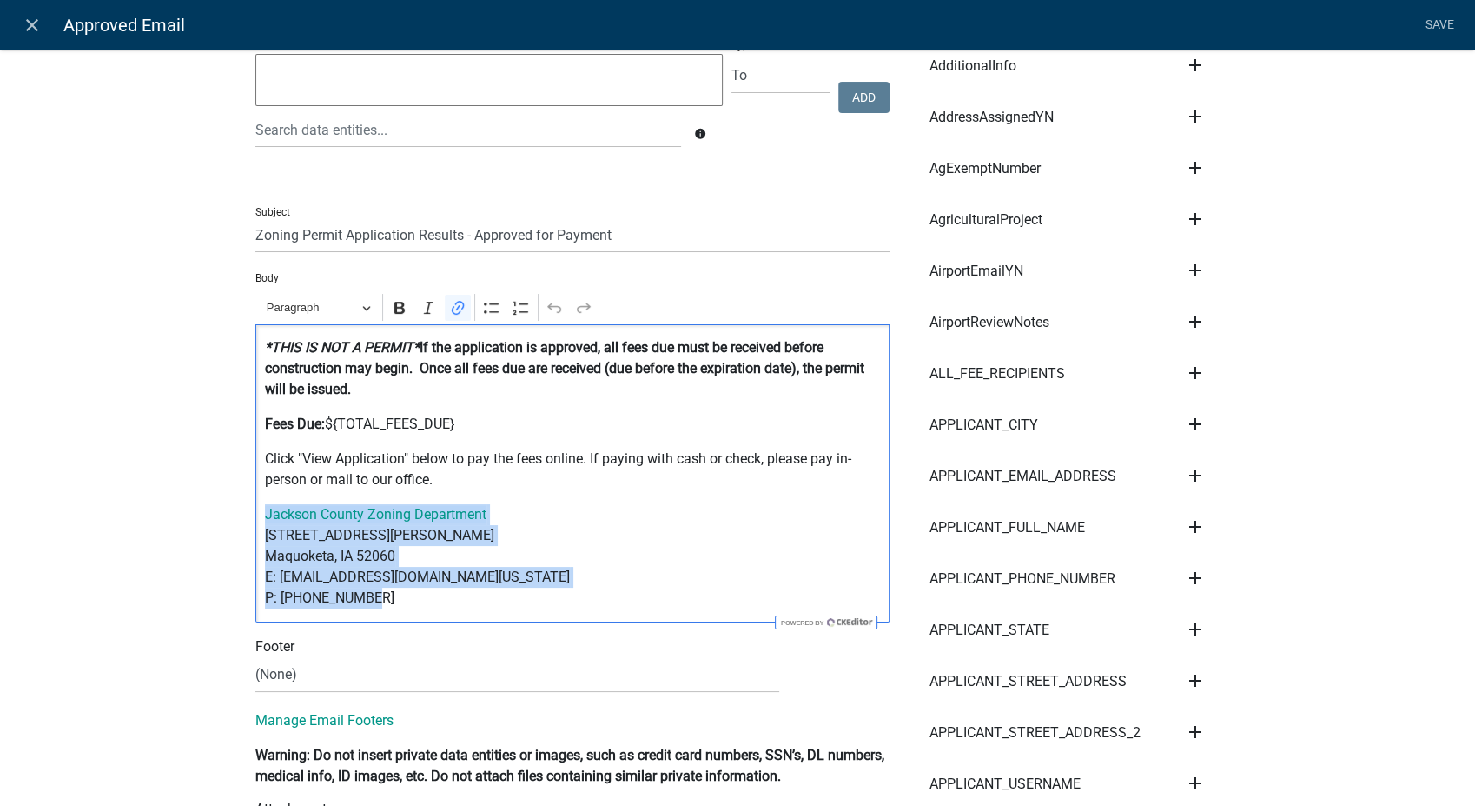
drag, startPoint x: 366, startPoint y: 605, endPoint x: 217, endPoint y: 510, distance: 176.2
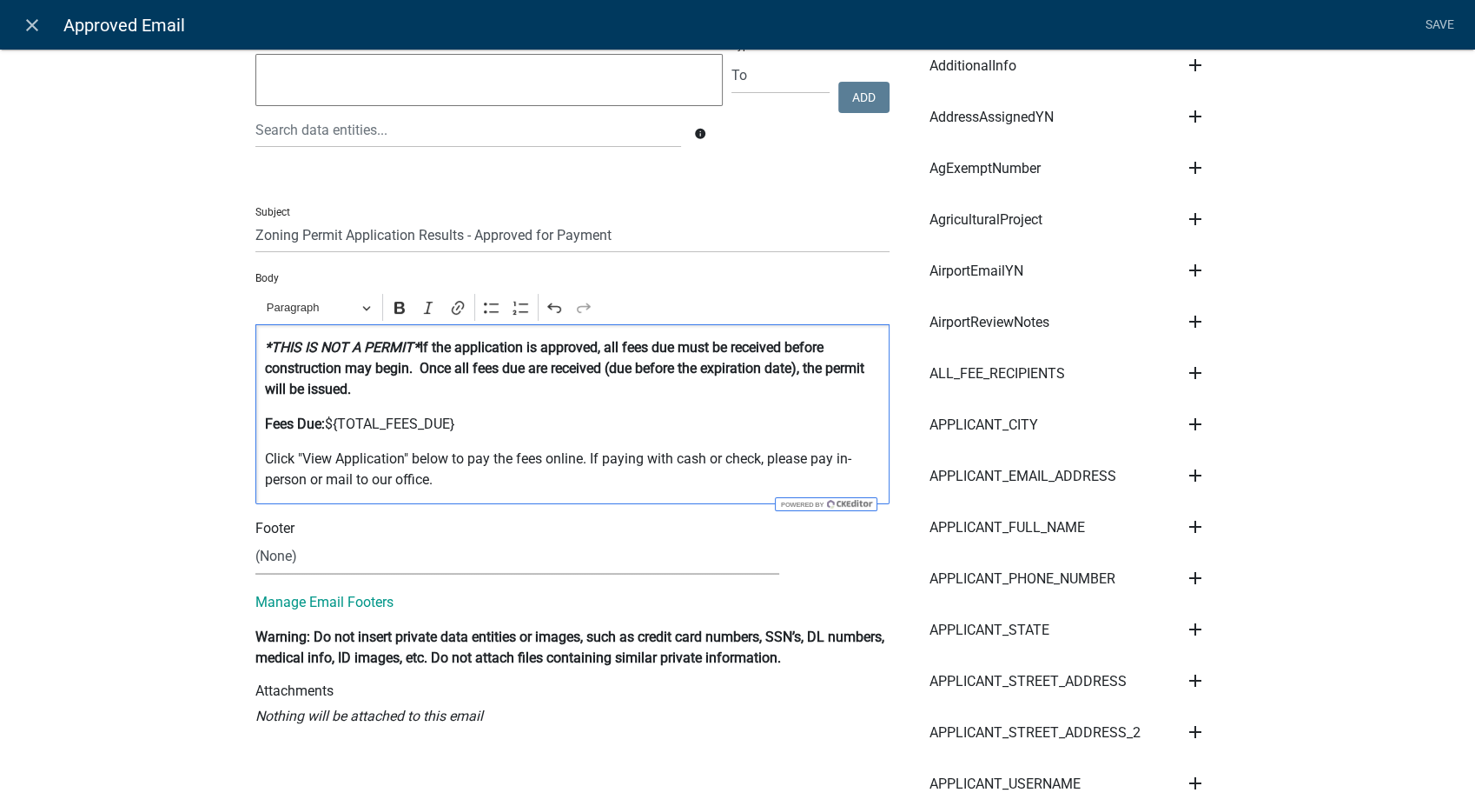
click at [284, 556] on select "(None) Zoning Department" at bounding box center [517, 557] width 524 height 36
select select "78e1197d-224a-4e0e-8b8e-5e672ce4c331"
click at [255, 539] on select "(None) Zoning Department" at bounding box center [517, 557] width 524 height 36
click at [1435, 23] on link "Save" at bounding box center [1439, 25] width 43 height 33
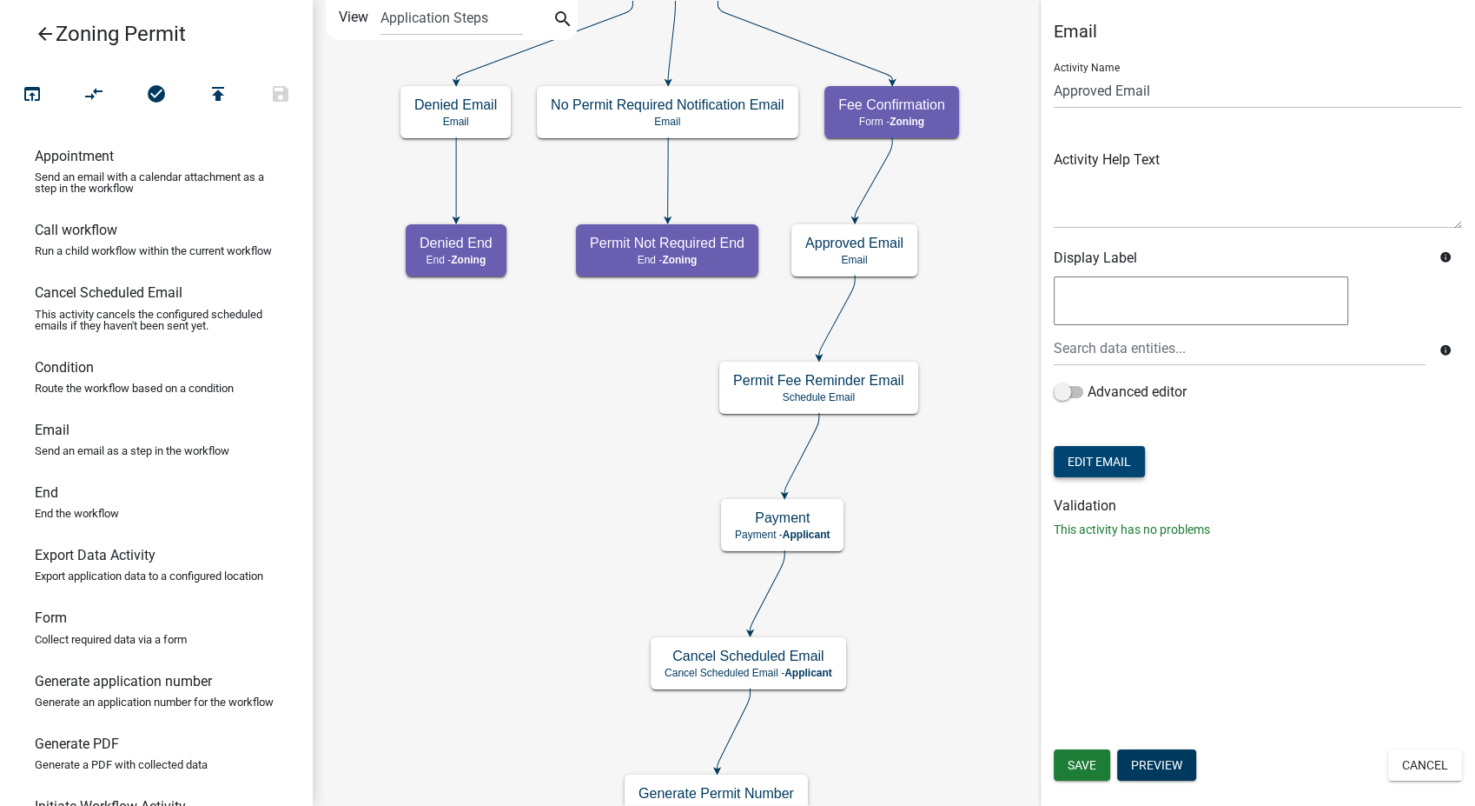
scroll to position [0, 0]
click at [1091, 759] on span "Save" at bounding box center [1082, 765] width 29 height 14
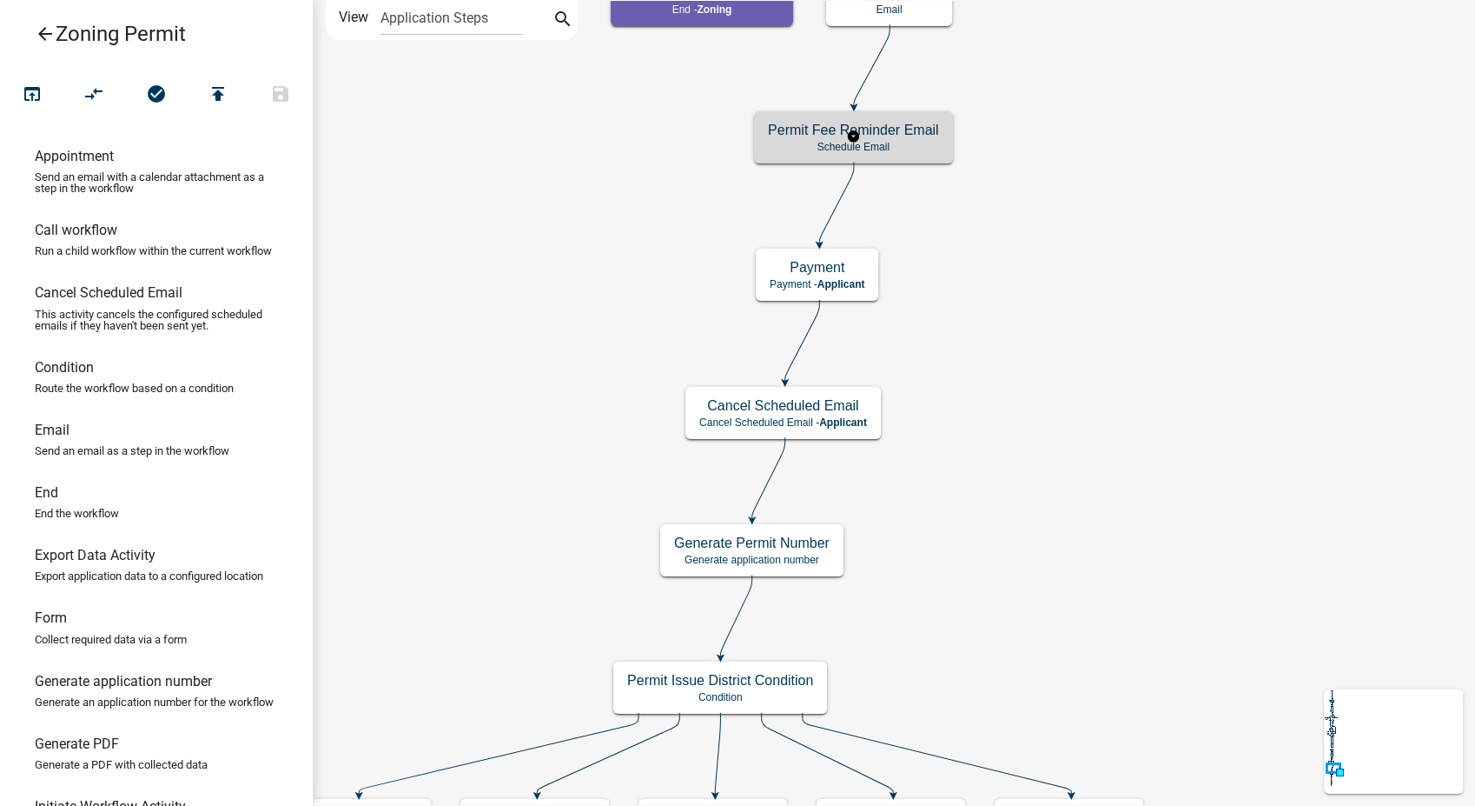
click at [887, 145] on p "Schedule Email" at bounding box center [853, 147] width 171 height 12
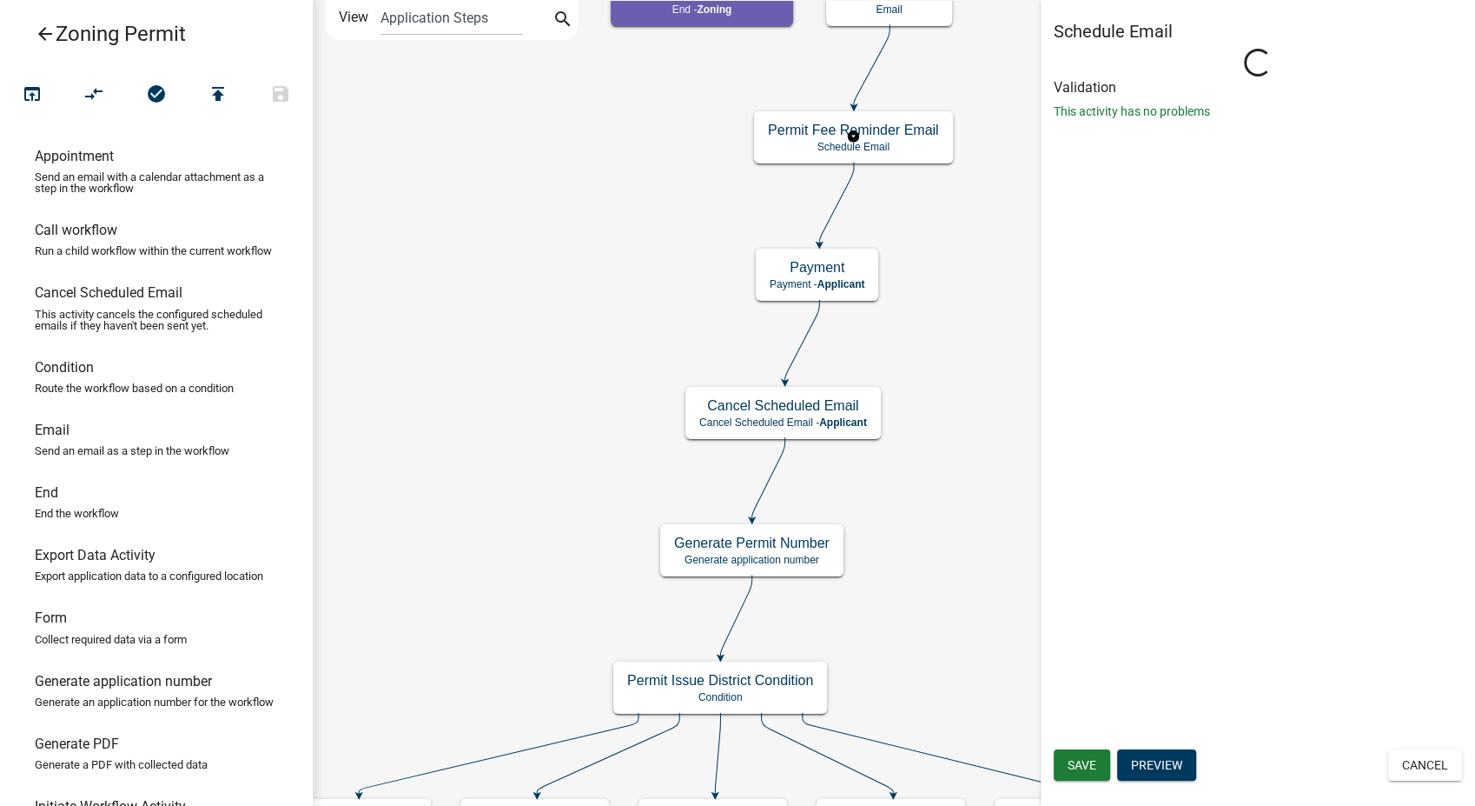
select select "8: 8:00 AM"
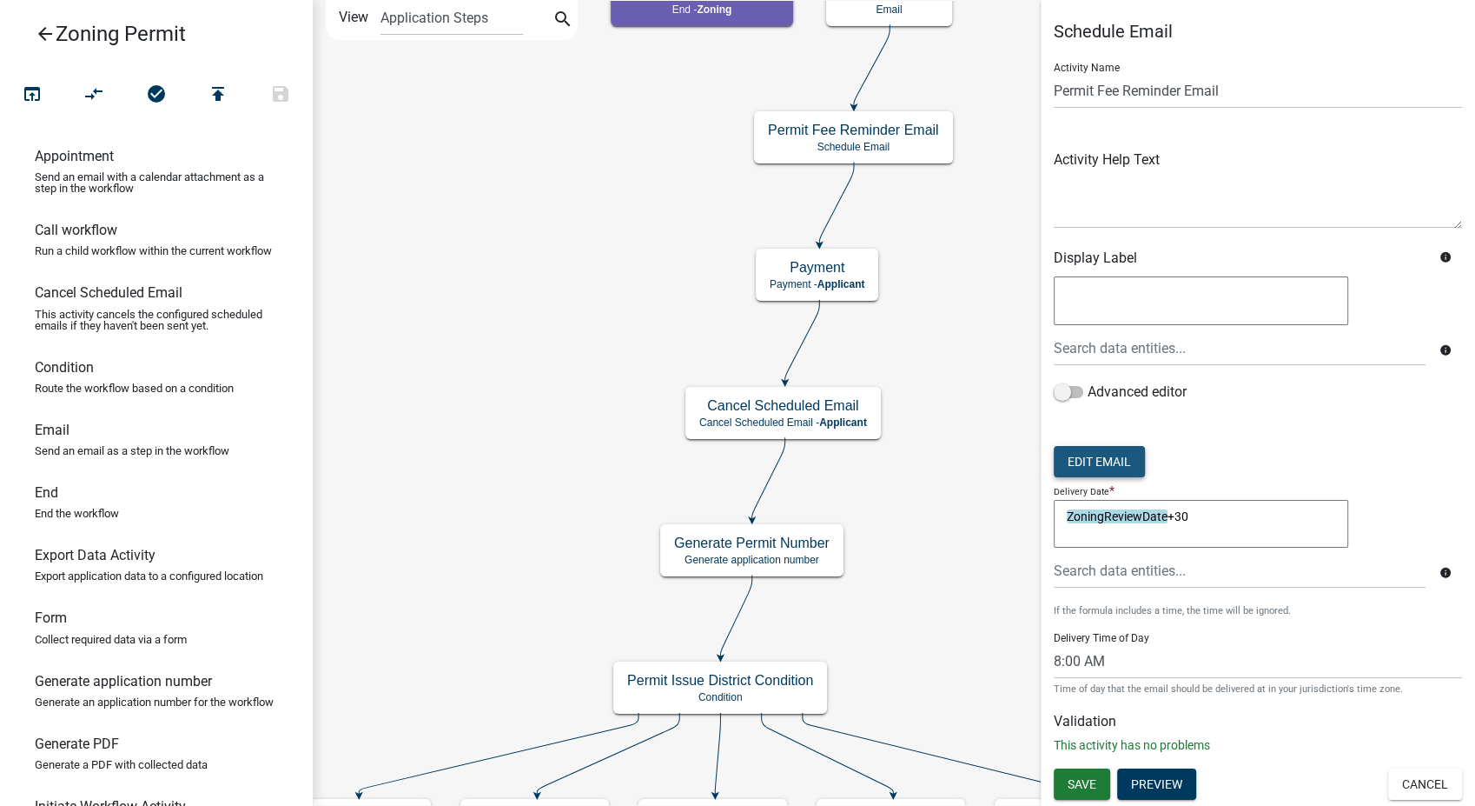
click at [1126, 455] on button "Edit Email" at bounding box center [1099, 461] width 91 height 31
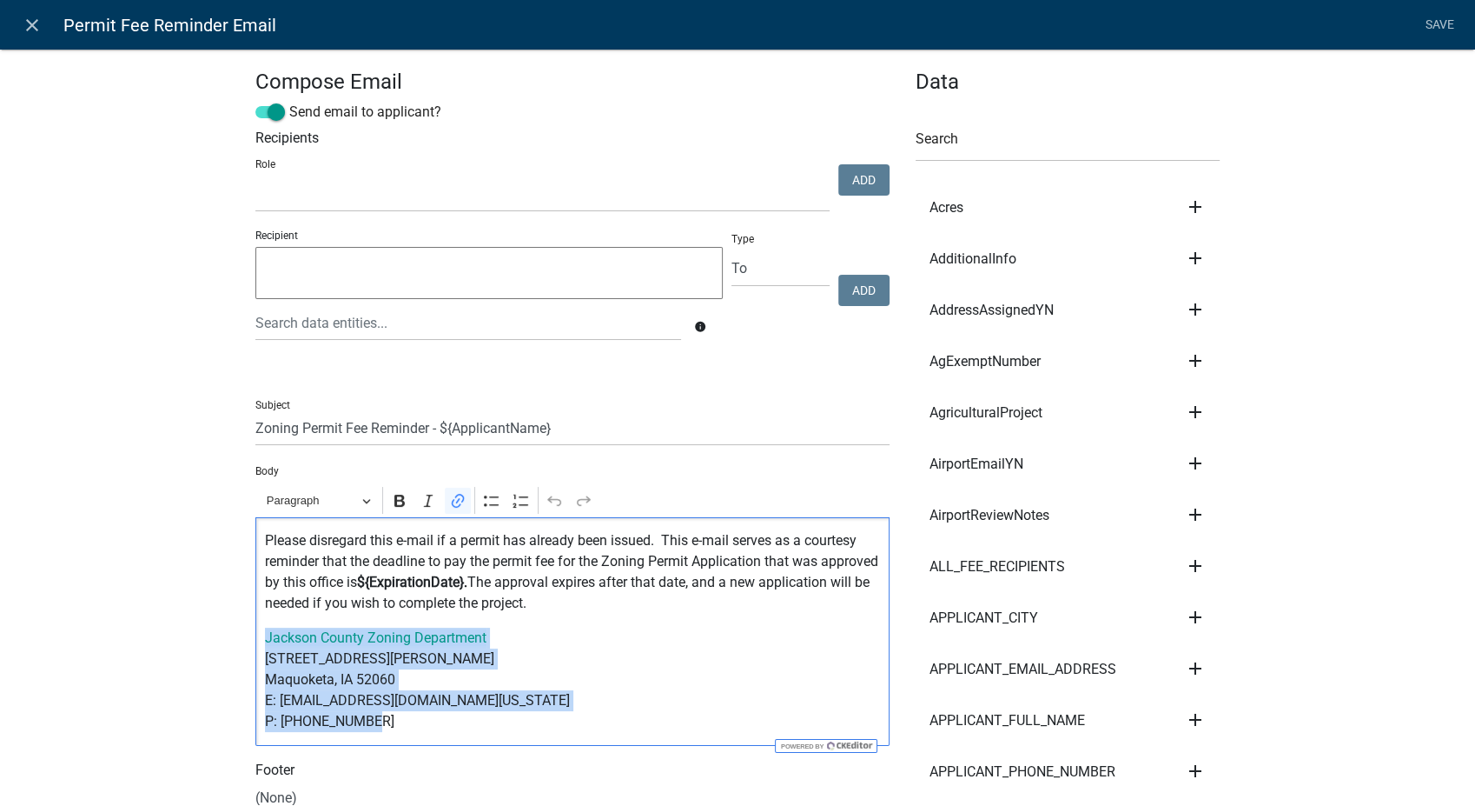
drag, startPoint x: 359, startPoint y: 719, endPoint x: 250, endPoint y: 625, distance: 144.1
click at [255, 625] on div "Please disregard this e-mail if a permit has already been issued. This e-mail s…" at bounding box center [572, 631] width 634 height 229
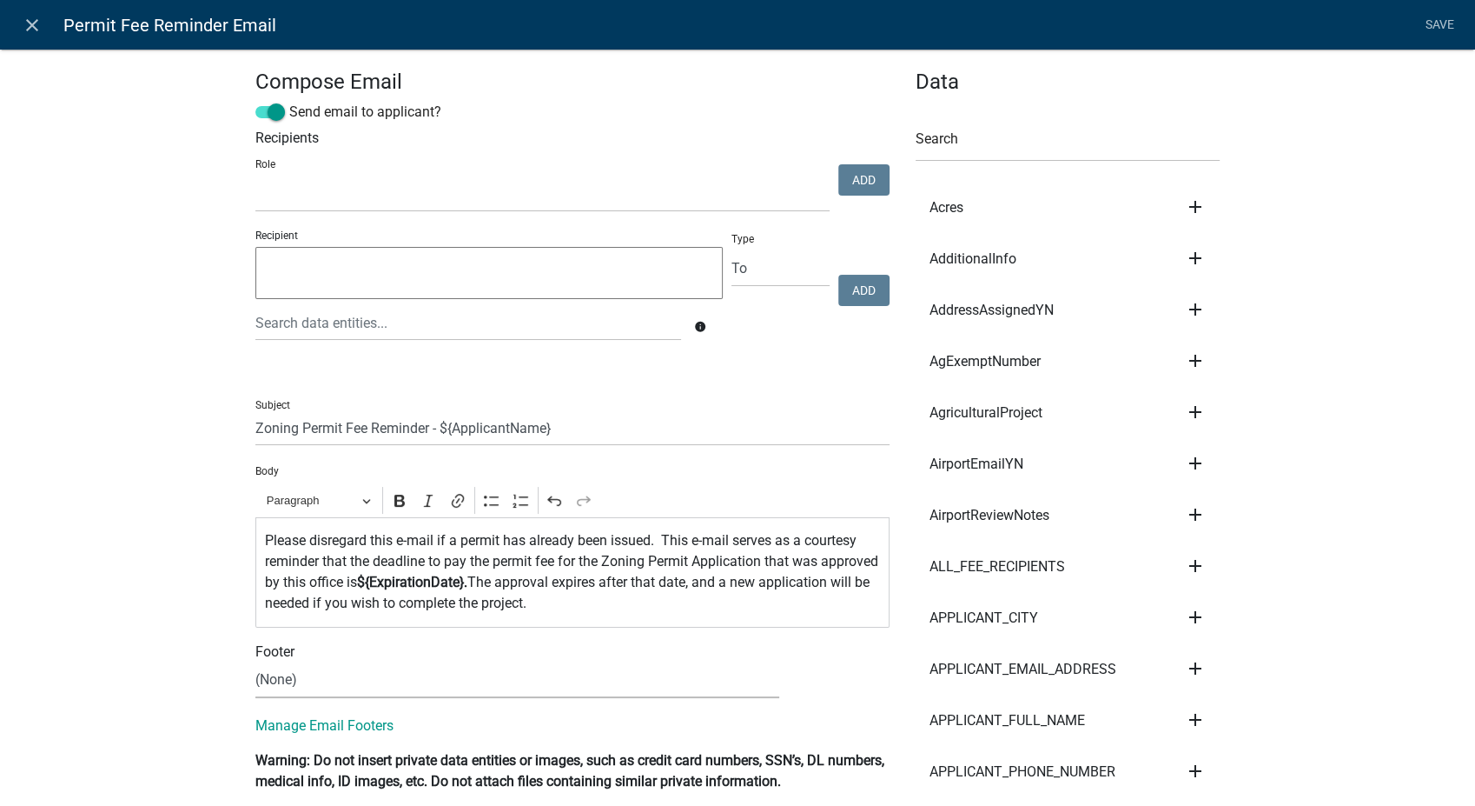
click at [299, 678] on select "(None) Zoning Department" at bounding box center [517, 680] width 524 height 36
select select "78e1197d-224a-4e0e-8b8e-5e672ce4c331"
click at [255, 662] on select "(None) Zoning Department" at bounding box center [517, 680] width 524 height 36
drag, startPoint x: 1432, startPoint y: 23, endPoint x: 1425, endPoint y: 30, distance: 9.8
click at [1432, 23] on link "Save" at bounding box center [1439, 25] width 43 height 33
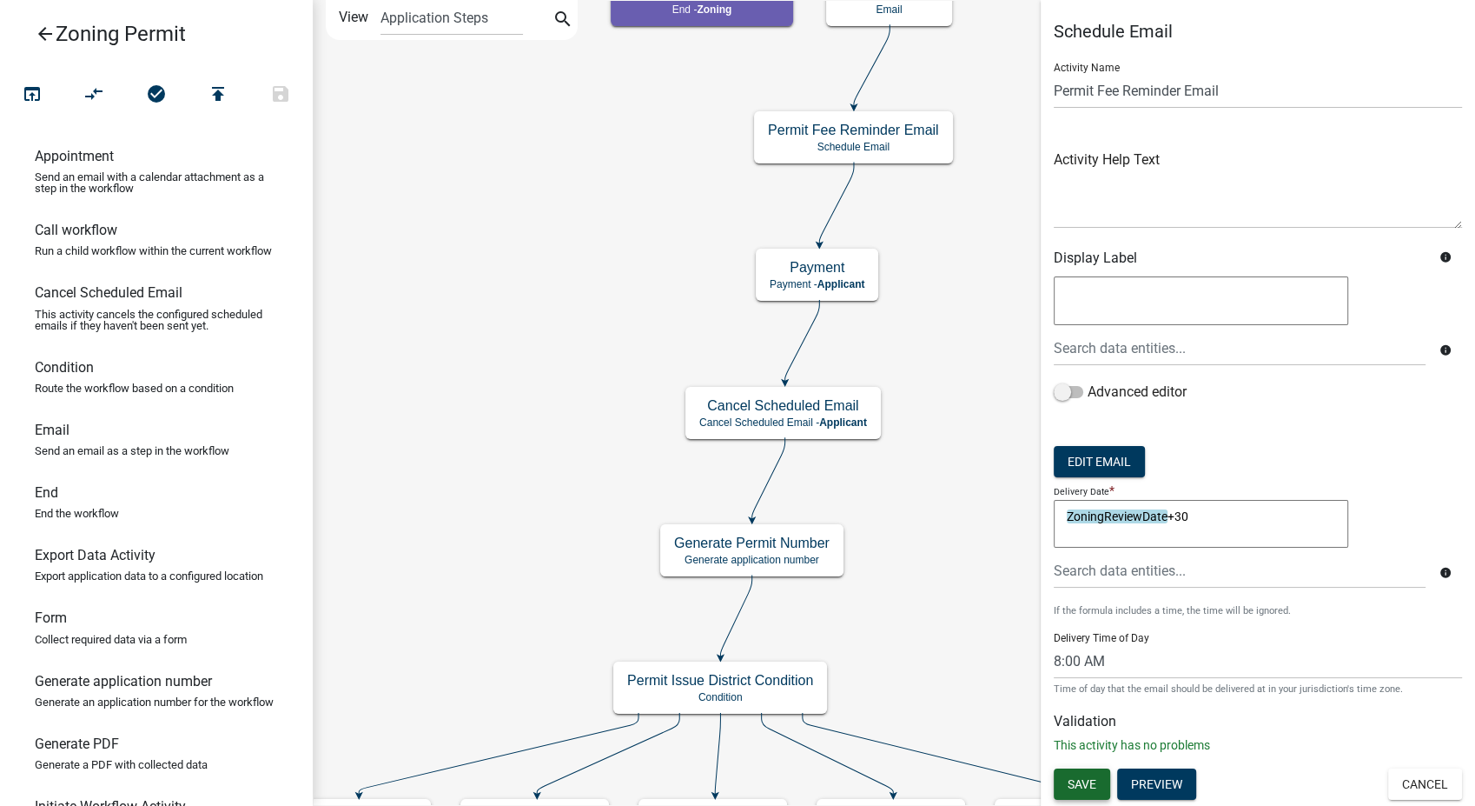
click at [1098, 780] on button "Save" at bounding box center [1082, 783] width 56 height 31
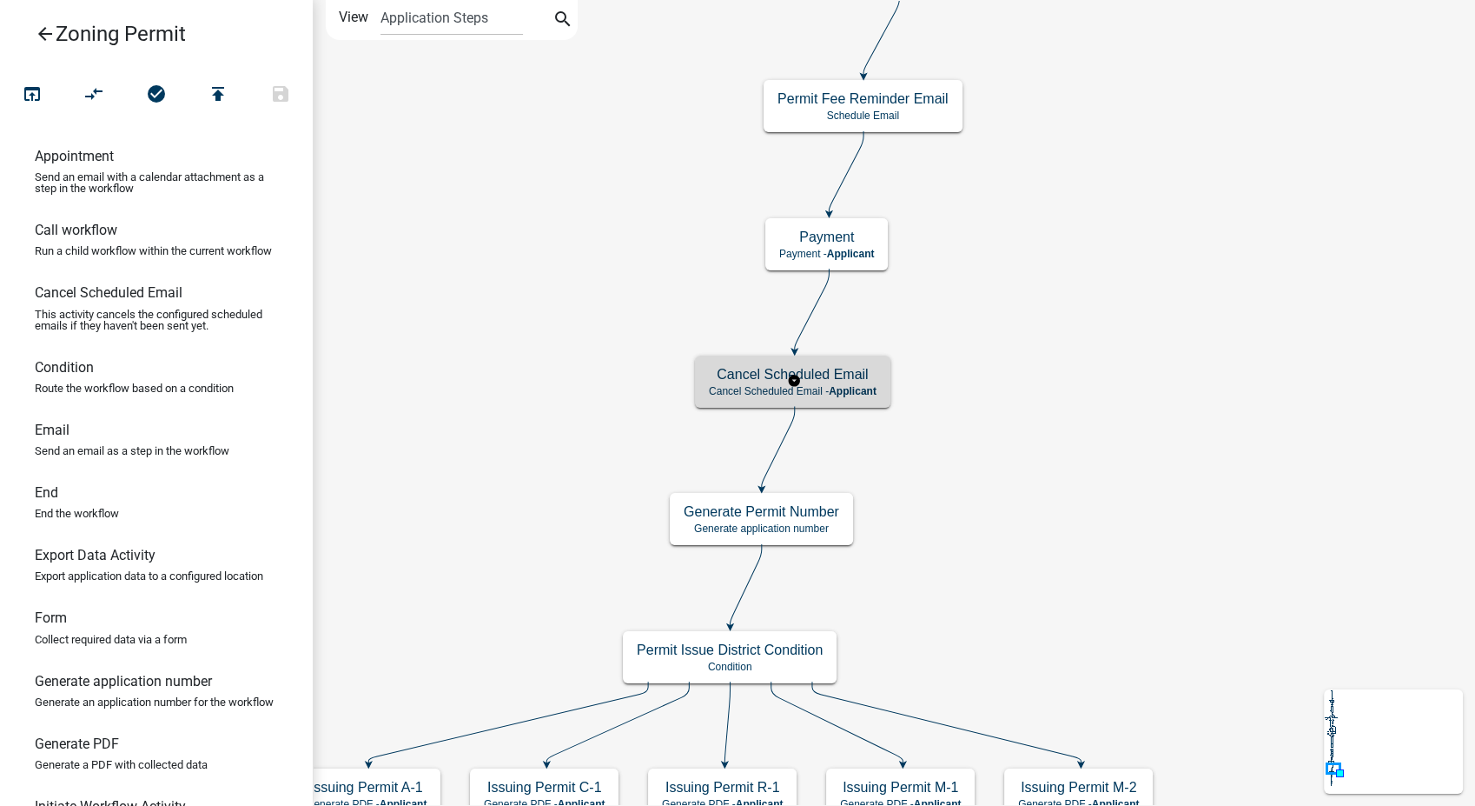
click at [860, 391] on span "Applicant" at bounding box center [853, 391] width 48 height 12
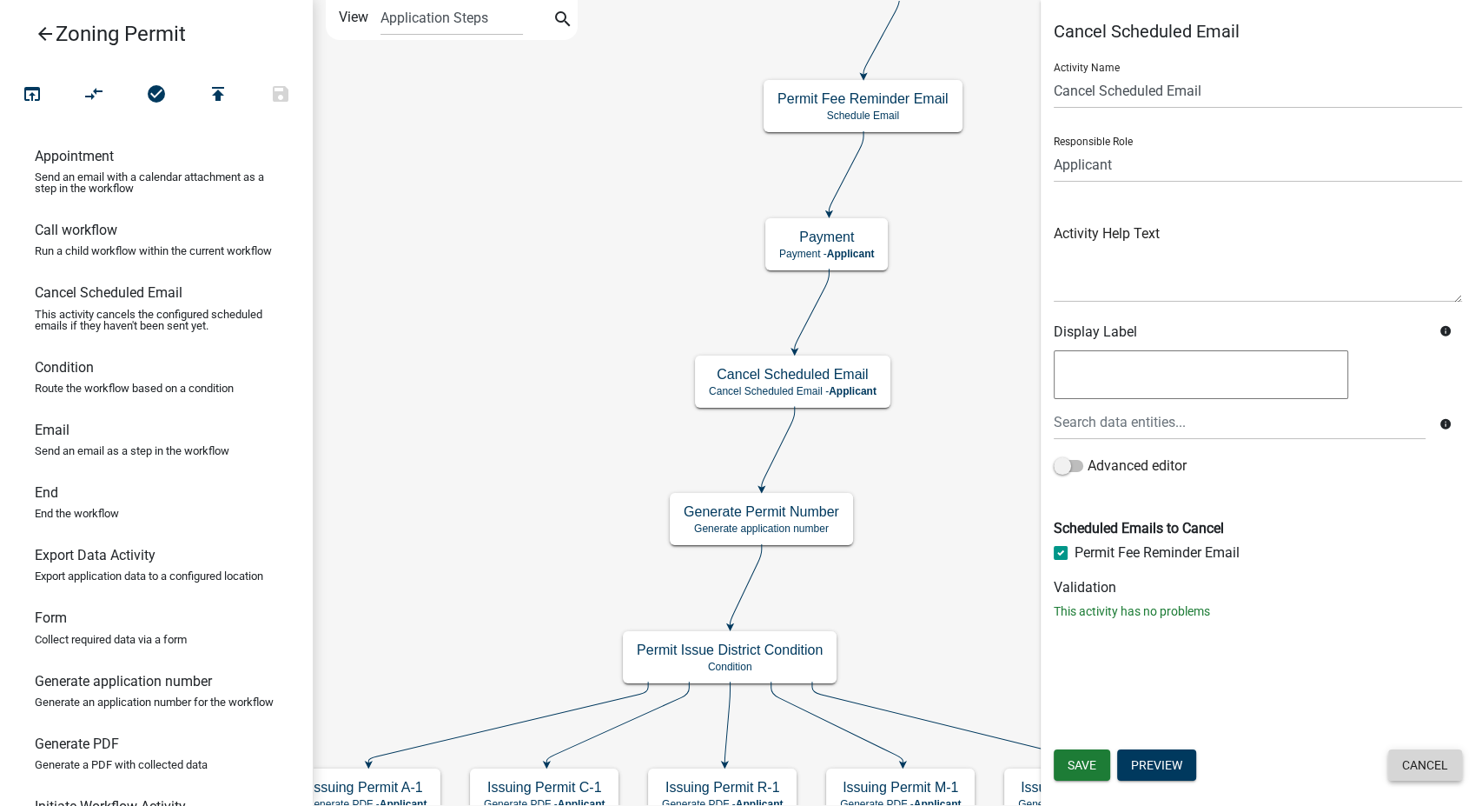
click at [1437, 752] on button "Cancel" at bounding box center [1426, 764] width 74 height 31
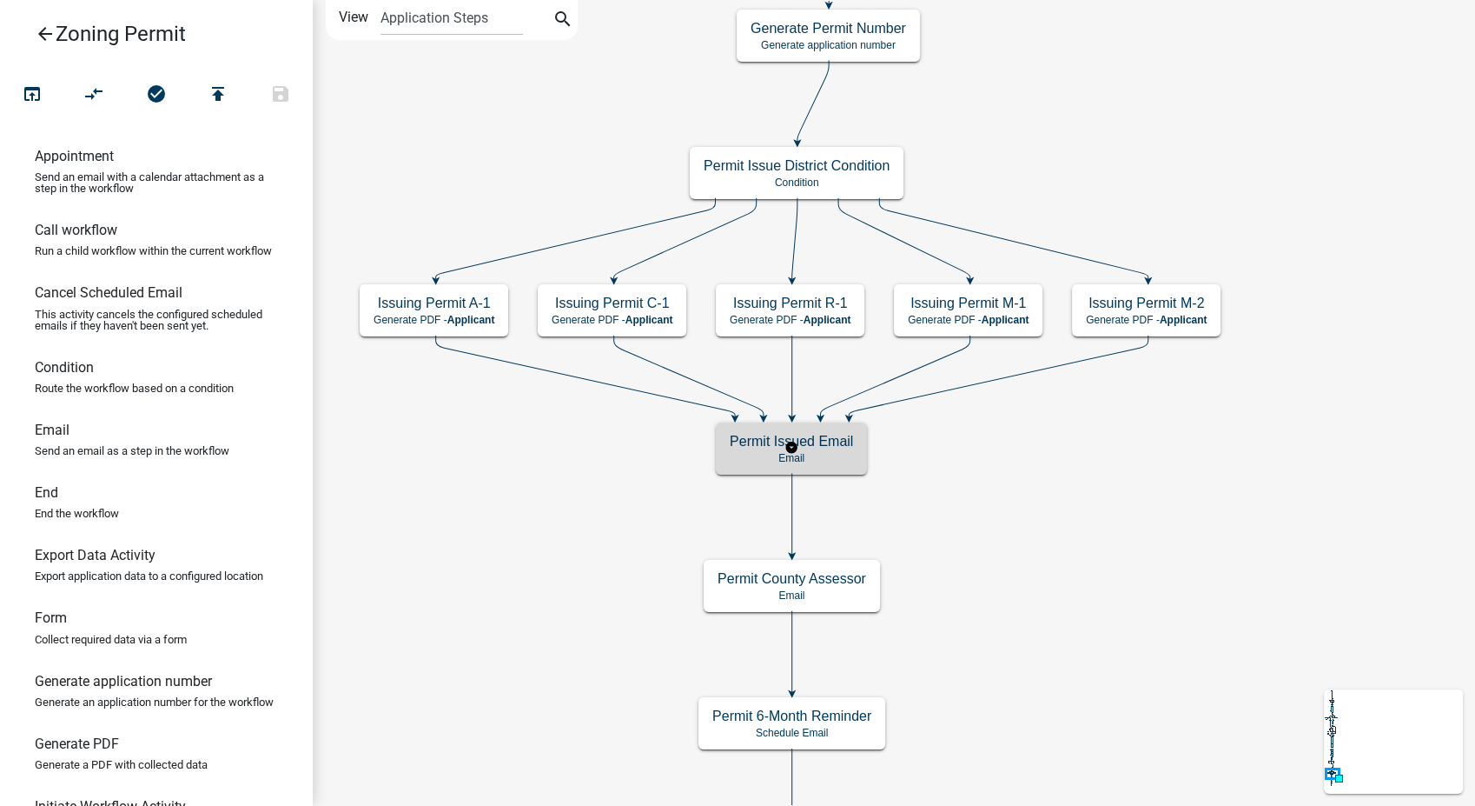
click at [836, 446] on h5 "Permit Issued Email" at bounding box center [791, 441] width 123 height 17
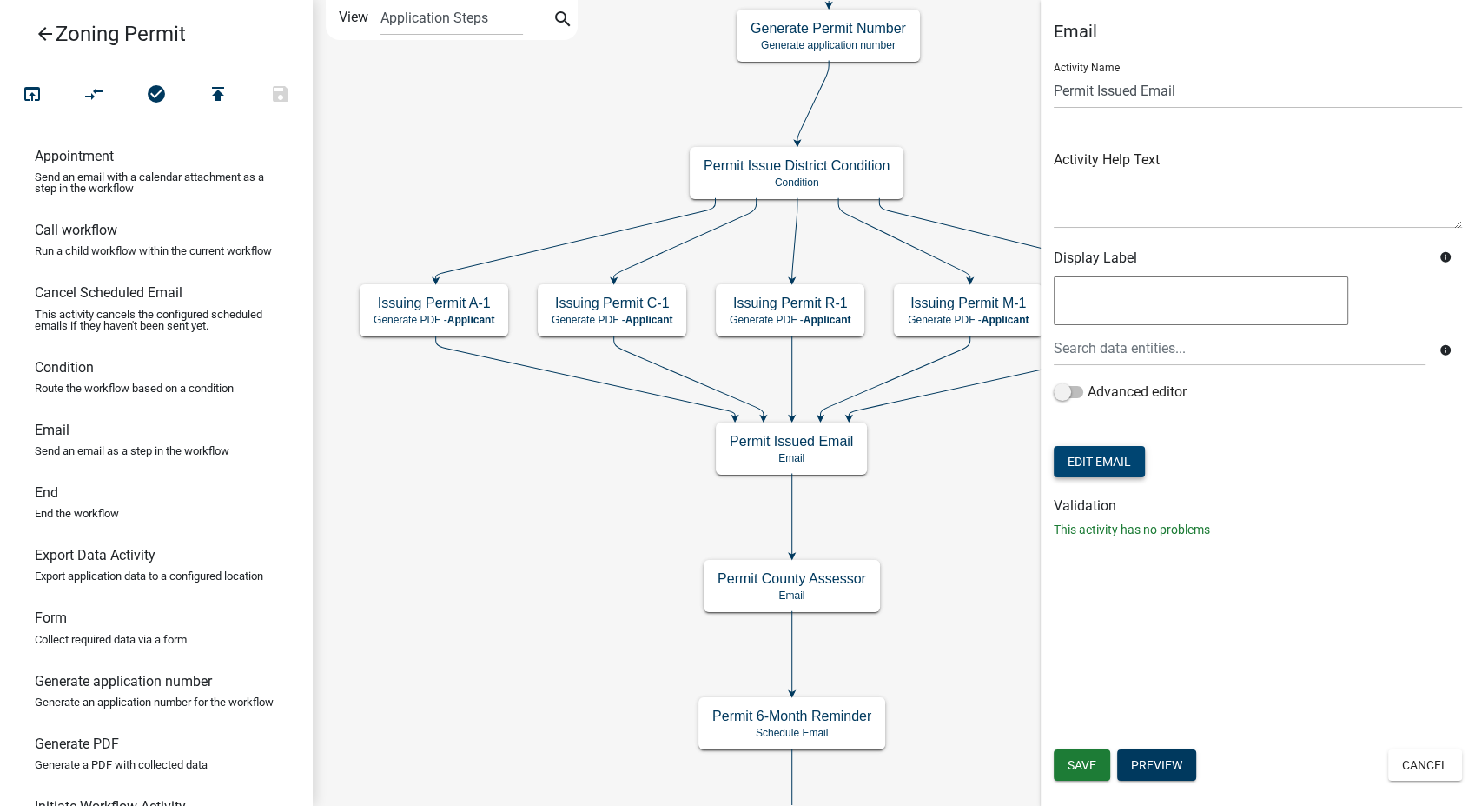
click at [1087, 470] on button "Edit Email" at bounding box center [1099, 461] width 91 height 31
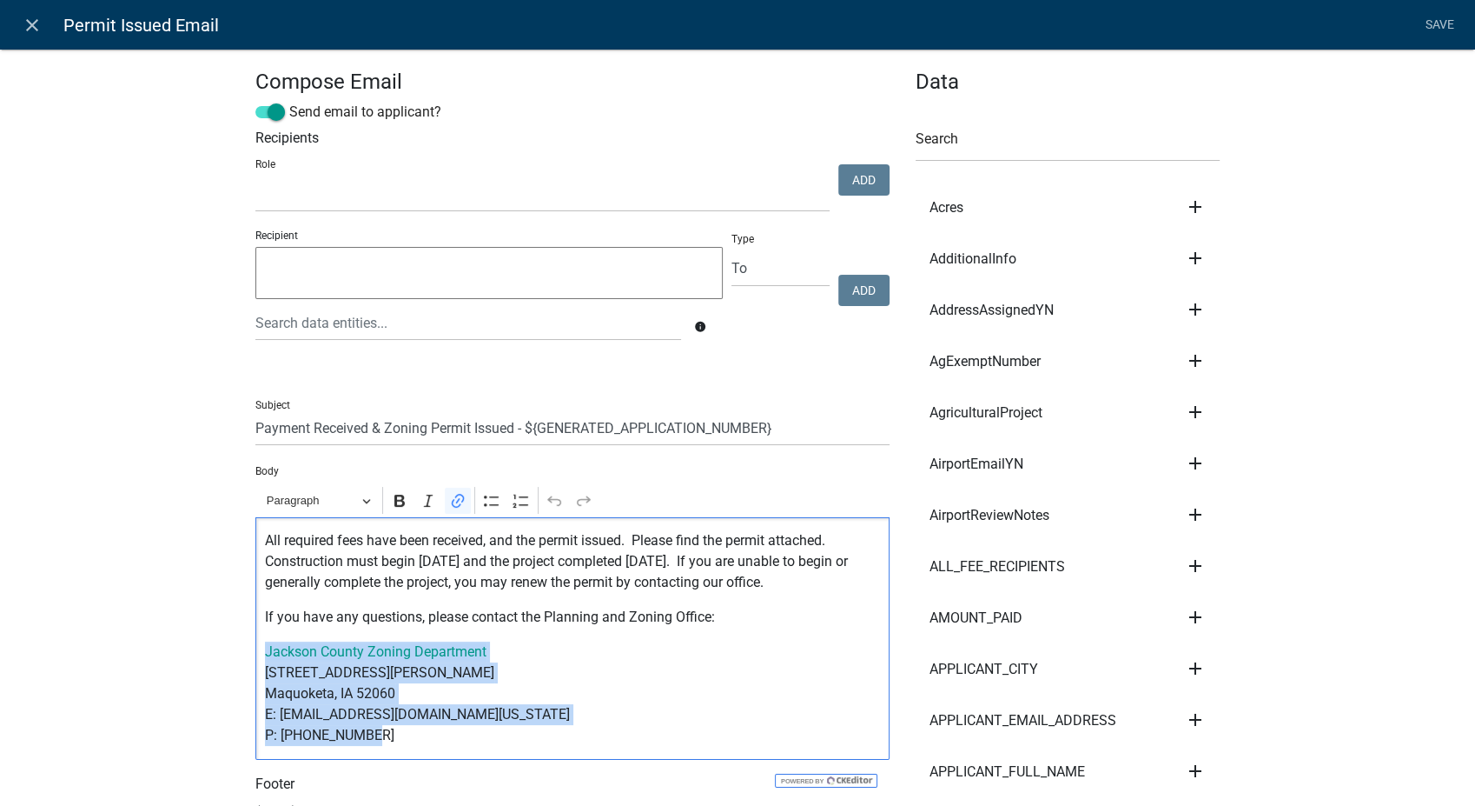
drag, startPoint x: 365, startPoint y: 759, endPoint x: 242, endPoint y: 678, distance: 148.0
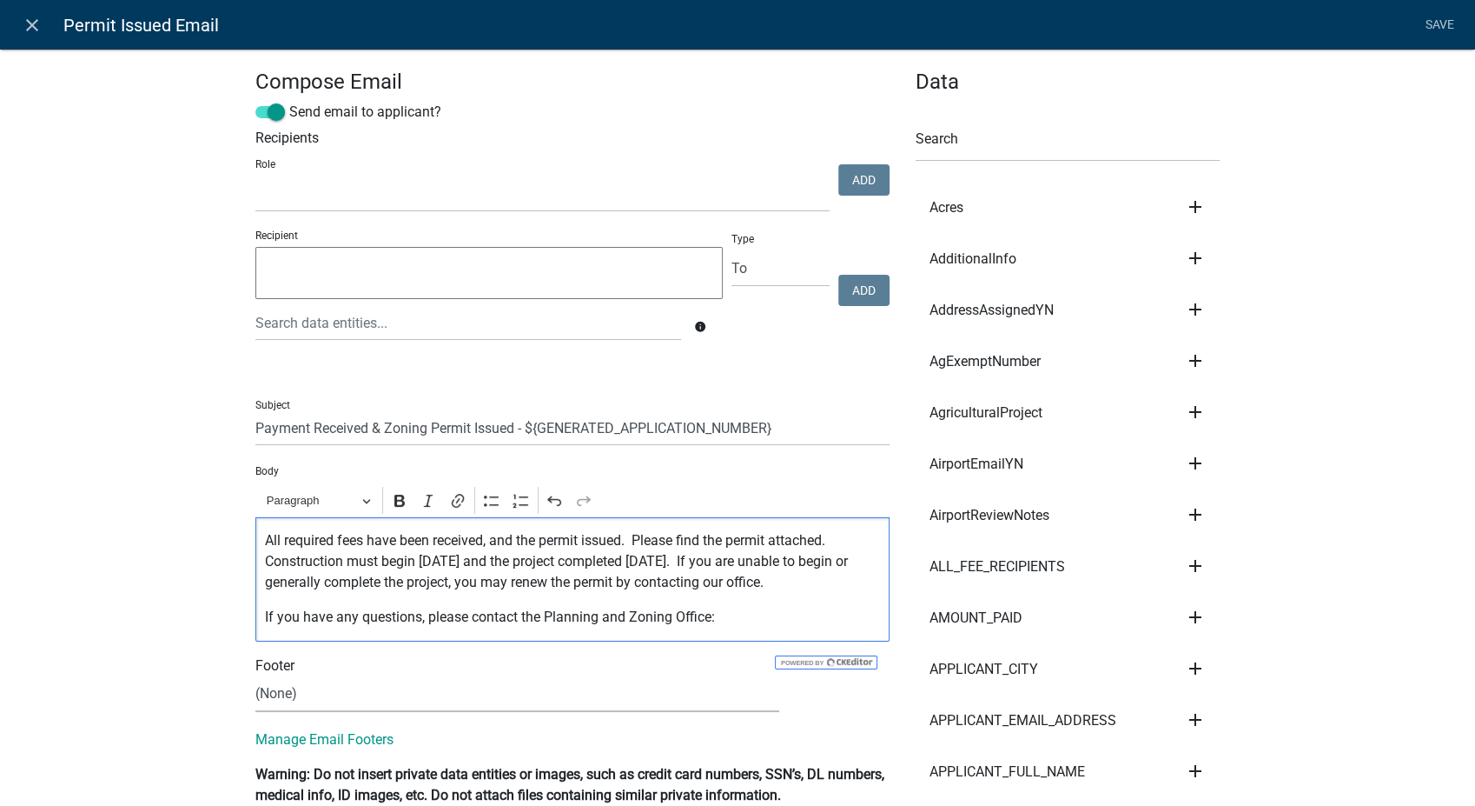
click at [275, 712] on select "(None) Zoning Department" at bounding box center [517, 694] width 524 height 36
select select "78e1197d-224a-4e0e-8b8e-5e672ce4c331"
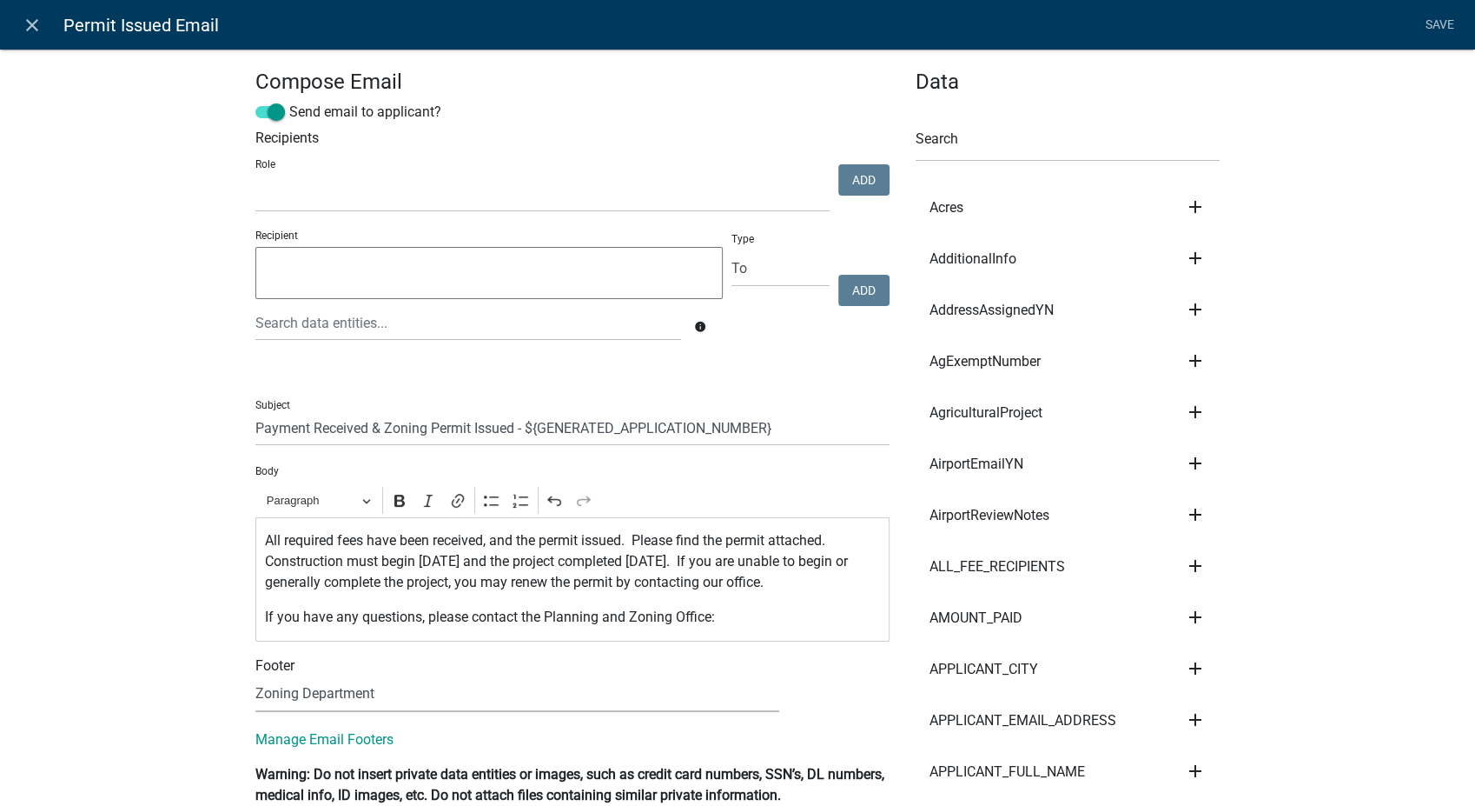
click at [255, 697] on select "(None) Zoning Department" at bounding box center [517, 694] width 524 height 36
click at [1446, 21] on link "Save" at bounding box center [1439, 25] width 43 height 33
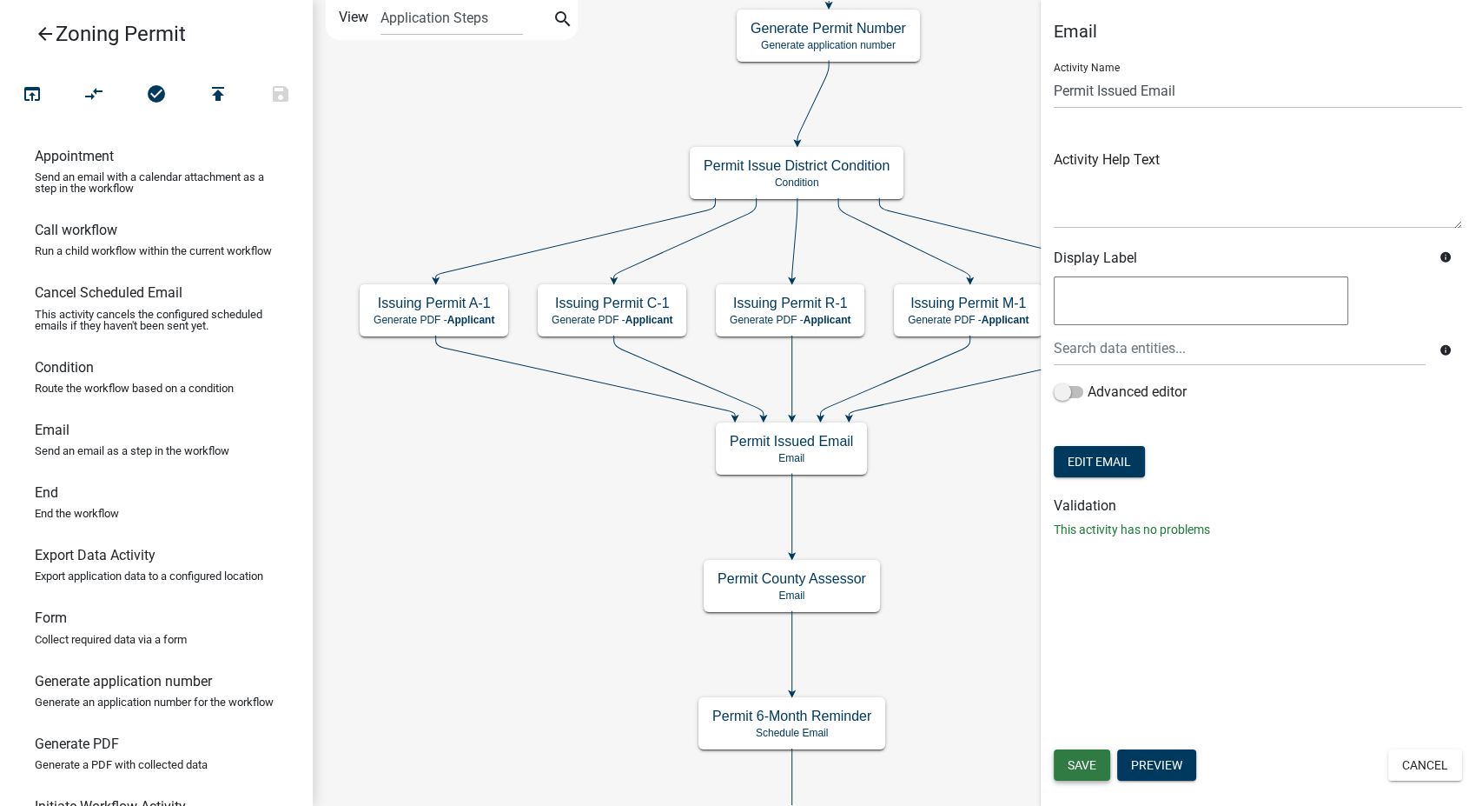
click at [1070, 758] on span "Save" at bounding box center [1082, 765] width 29 height 14
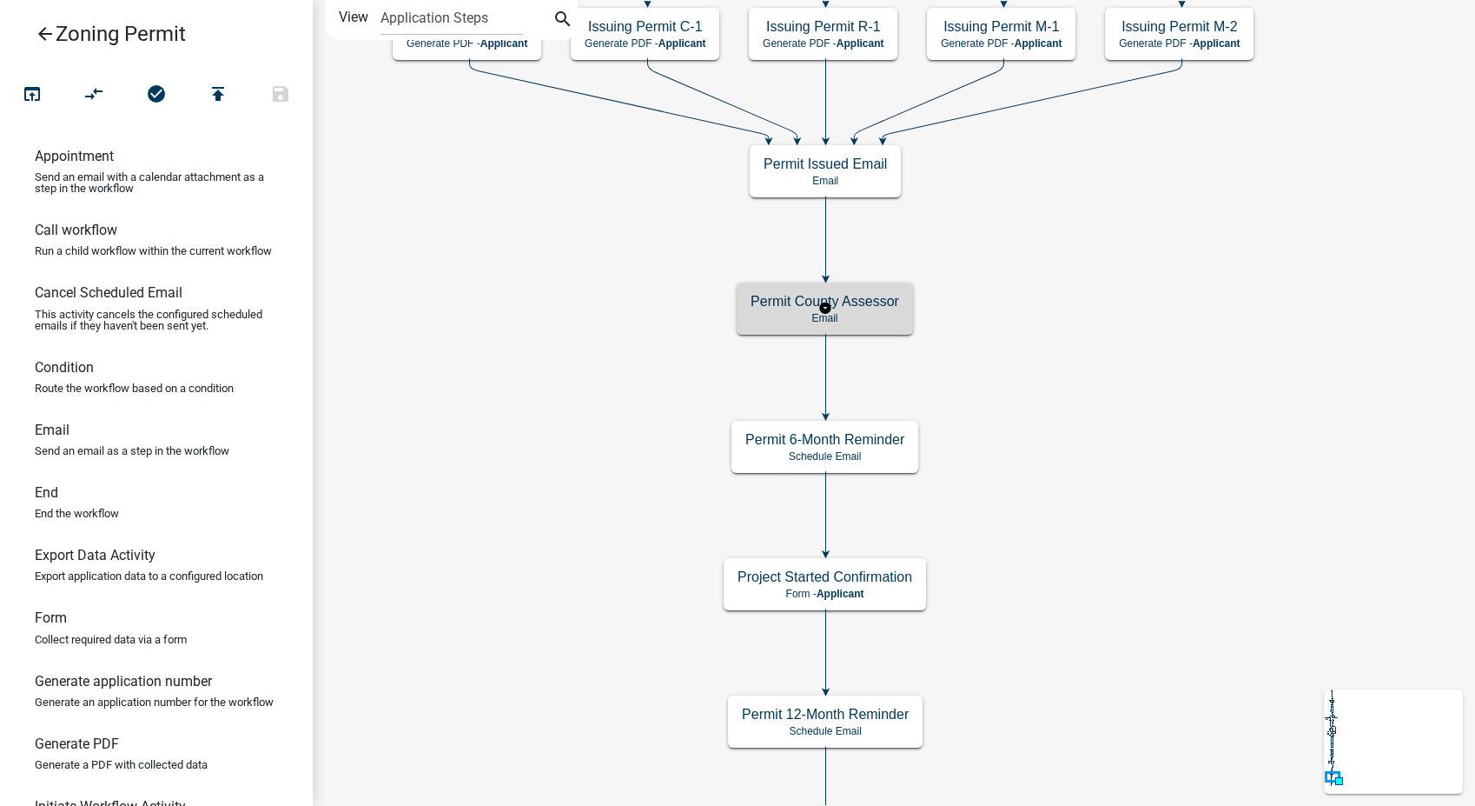
click at [852, 309] on div "Permit County Assessor Email" at bounding box center [825, 308] width 176 height 52
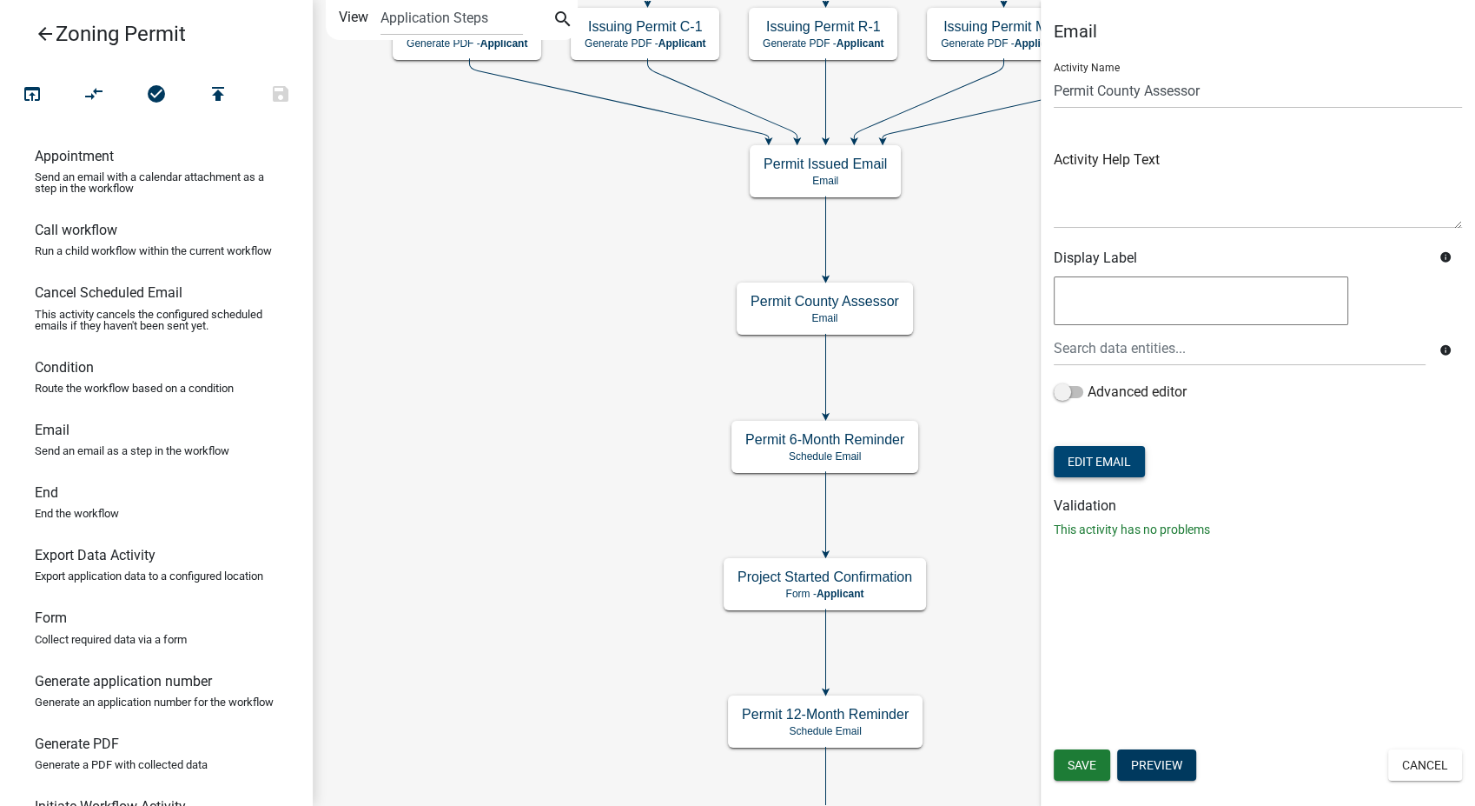
click at [1112, 467] on button "Edit Email" at bounding box center [1099, 461] width 91 height 31
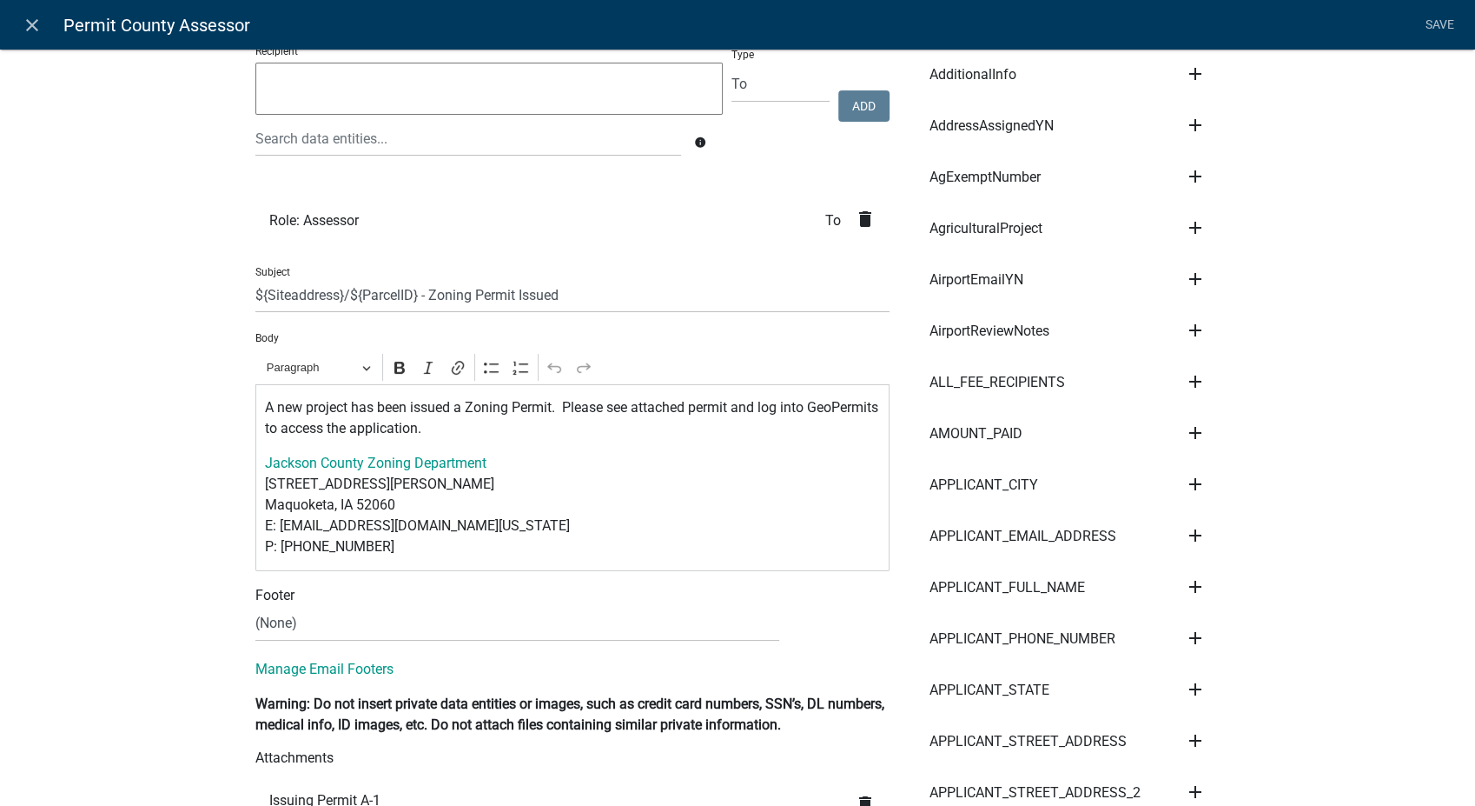
scroll to position [193, 0]
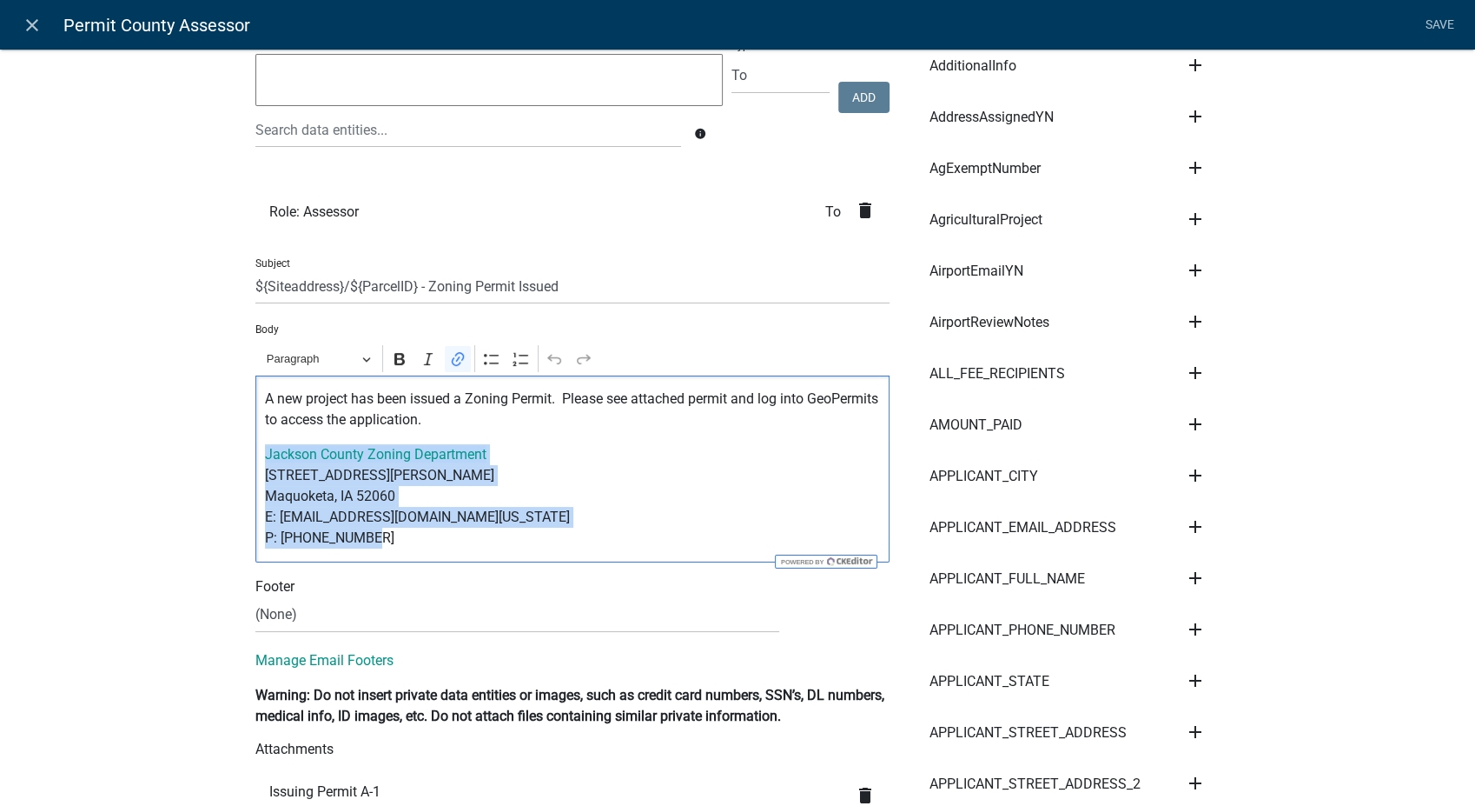
drag, startPoint x: 356, startPoint y: 541, endPoint x: 208, endPoint y: 448, distance: 175.3
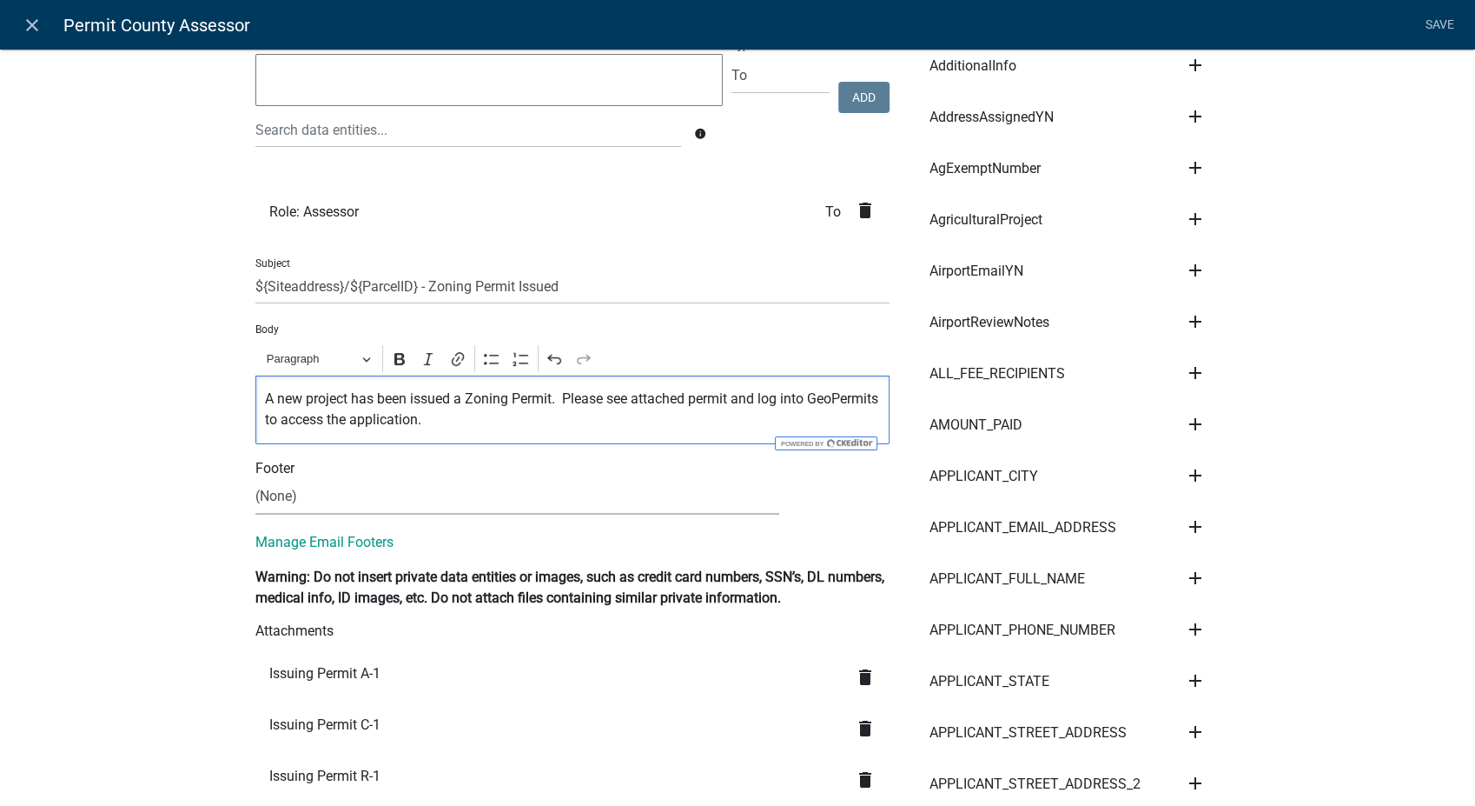
click at [299, 494] on select "(None) Zoning Department" at bounding box center [517, 497] width 524 height 36
select select "78e1197d-224a-4e0e-8b8e-5e672ce4c331"
click at [255, 479] on select "(None) Zoning Department" at bounding box center [517, 497] width 524 height 36
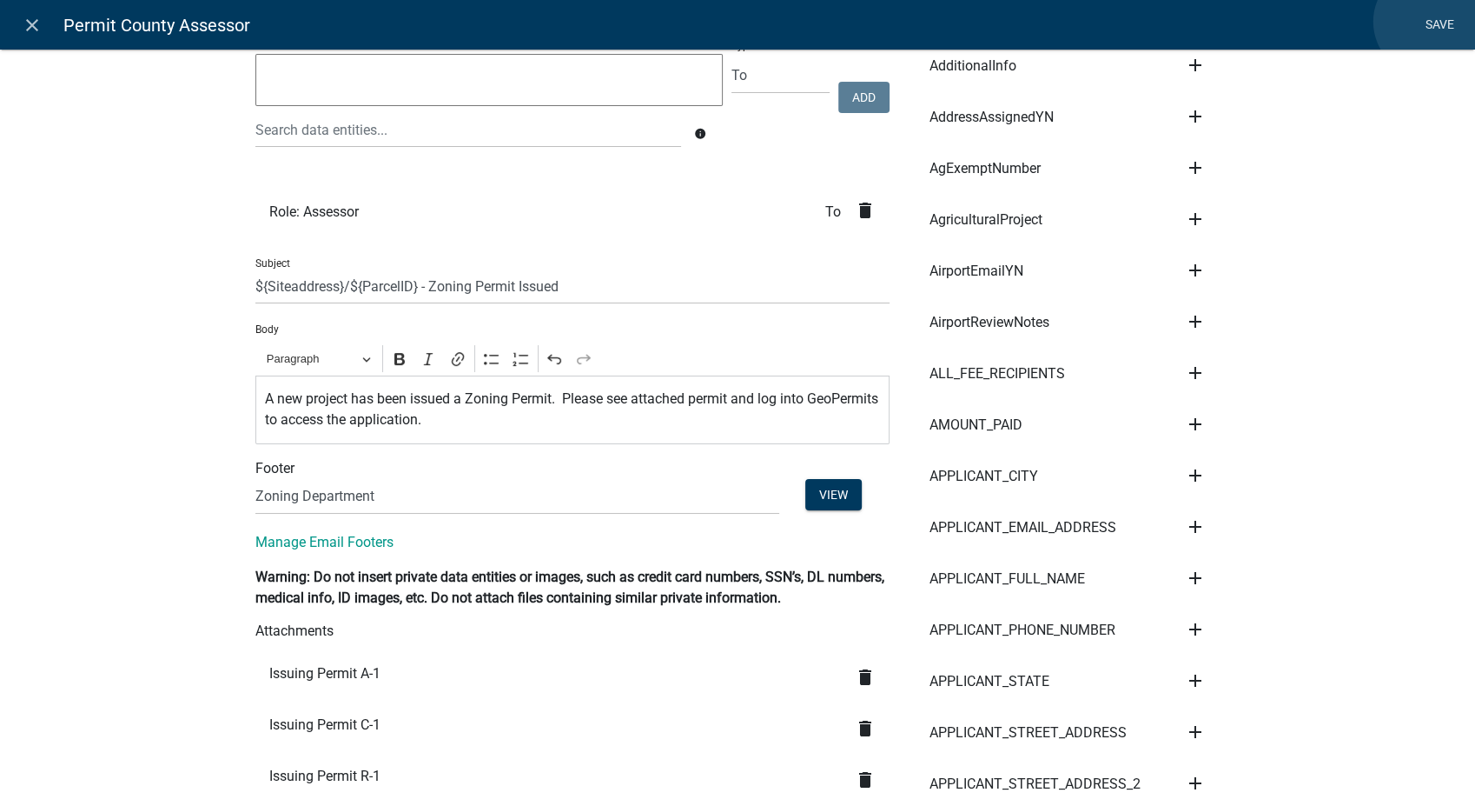
click at [1429, 22] on link "Save" at bounding box center [1439, 25] width 43 height 33
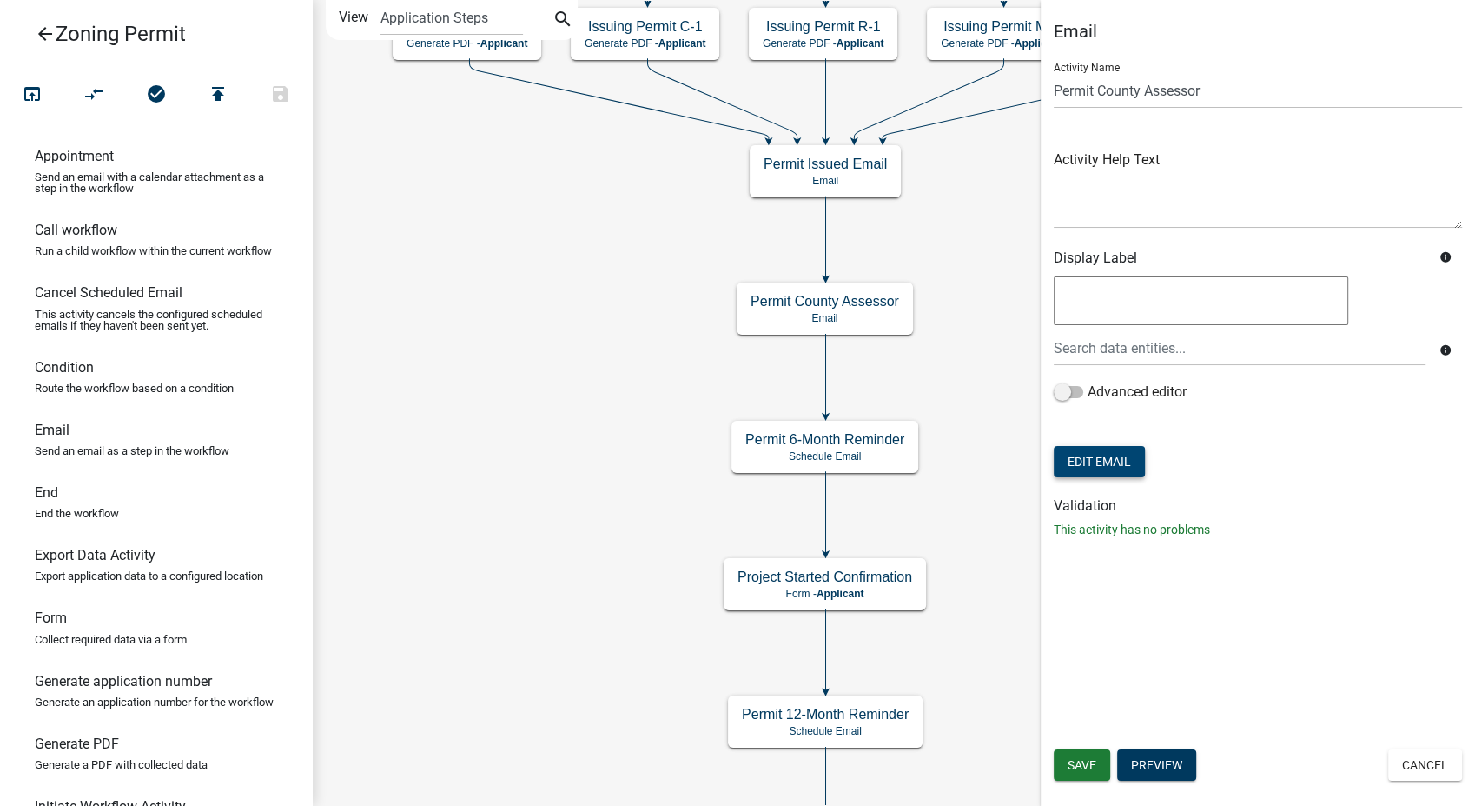
scroll to position [0, 0]
click at [1084, 769] on span "Save" at bounding box center [1082, 765] width 29 height 14
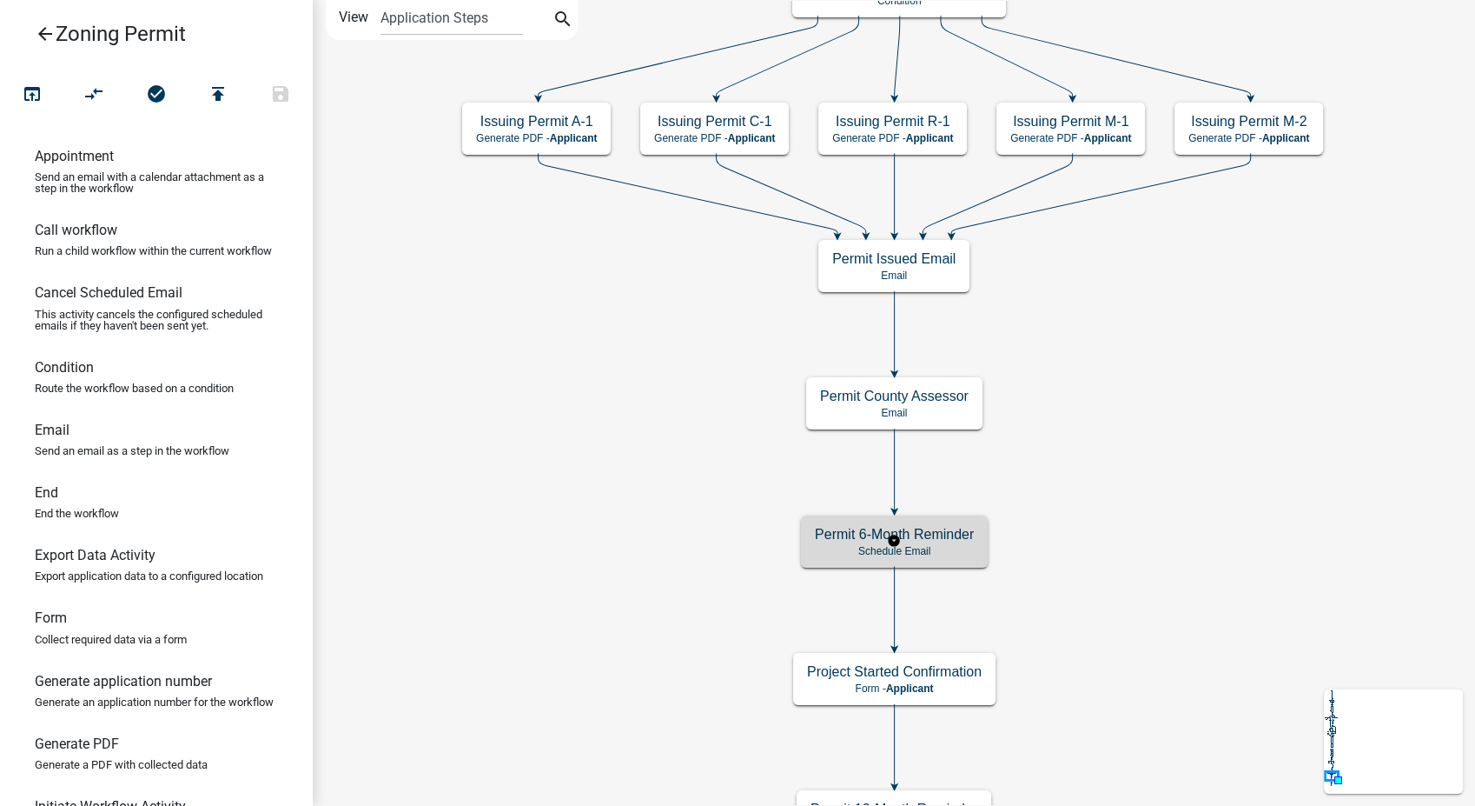
click at [954, 528] on h5 "Permit 6-Month Reminder" at bounding box center [894, 534] width 159 height 17
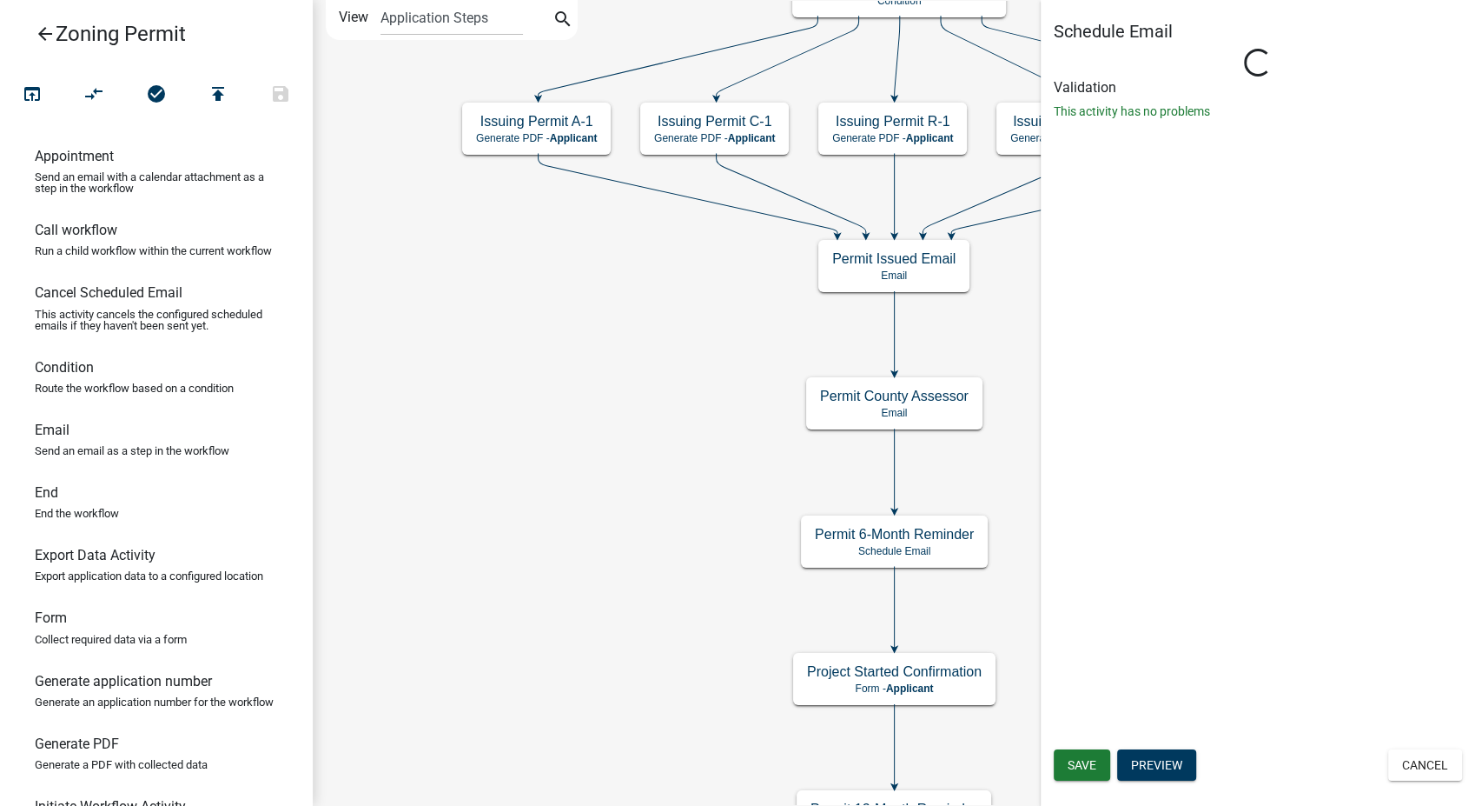
select select "8: 8:00 AM"
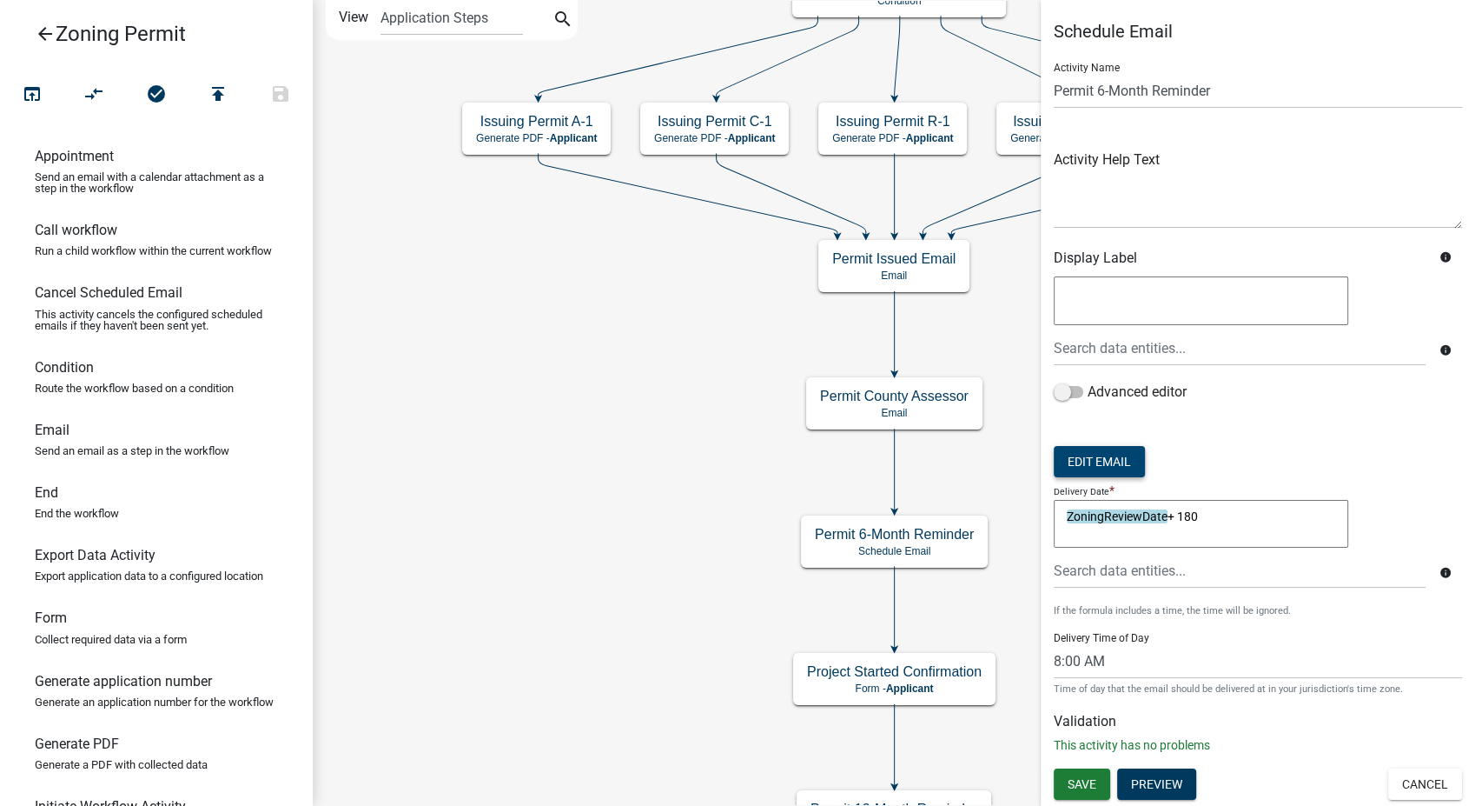
click at [1101, 460] on button "Edit Email" at bounding box center [1099, 461] width 91 height 31
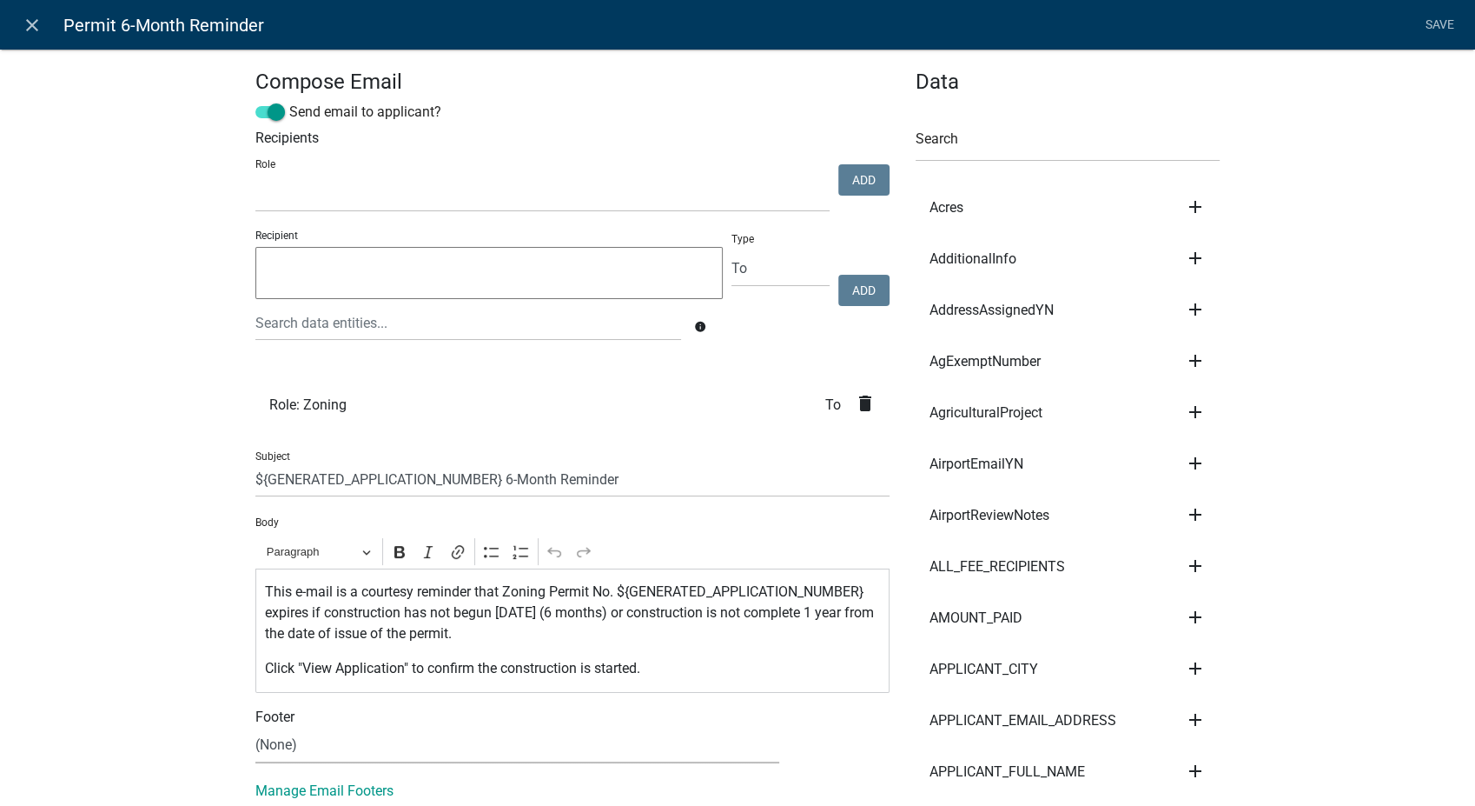
click at [349, 739] on select "(None) Zoning Department" at bounding box center [517, 745] width 524 height 36
select select "78e1197d-224a-4e0e-8b8e-5e672ce4c331"
click at [255, 727] on select "(None) Zoning Department" at bounding box center [517, 745] width 524 height 36
click at [1429, 23] on link "Save" at bounding box center [1439, 25] width 43 height 33
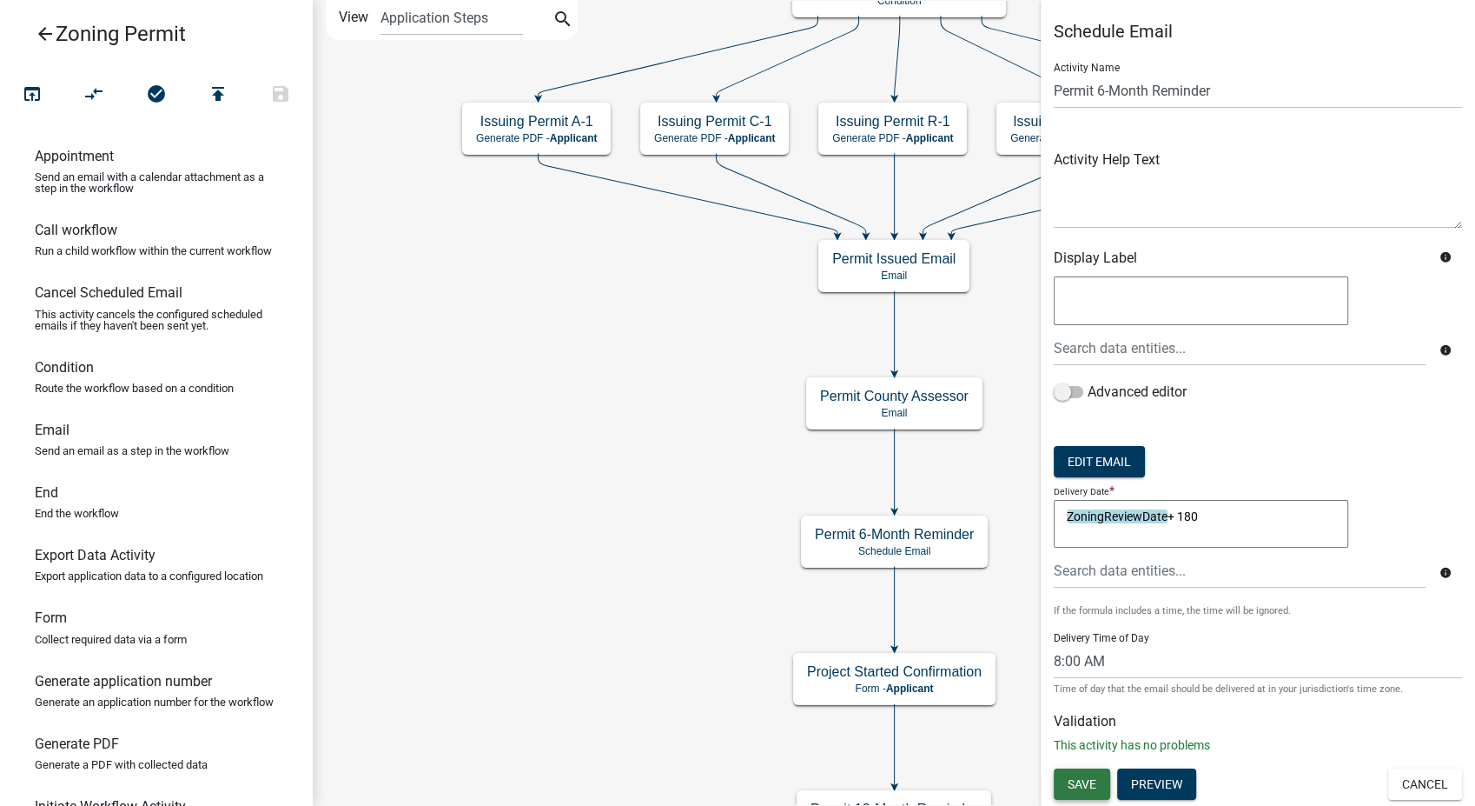
click at [1085, 789] on span "Save" at bounding box center [1082, 784] width 29 height 14
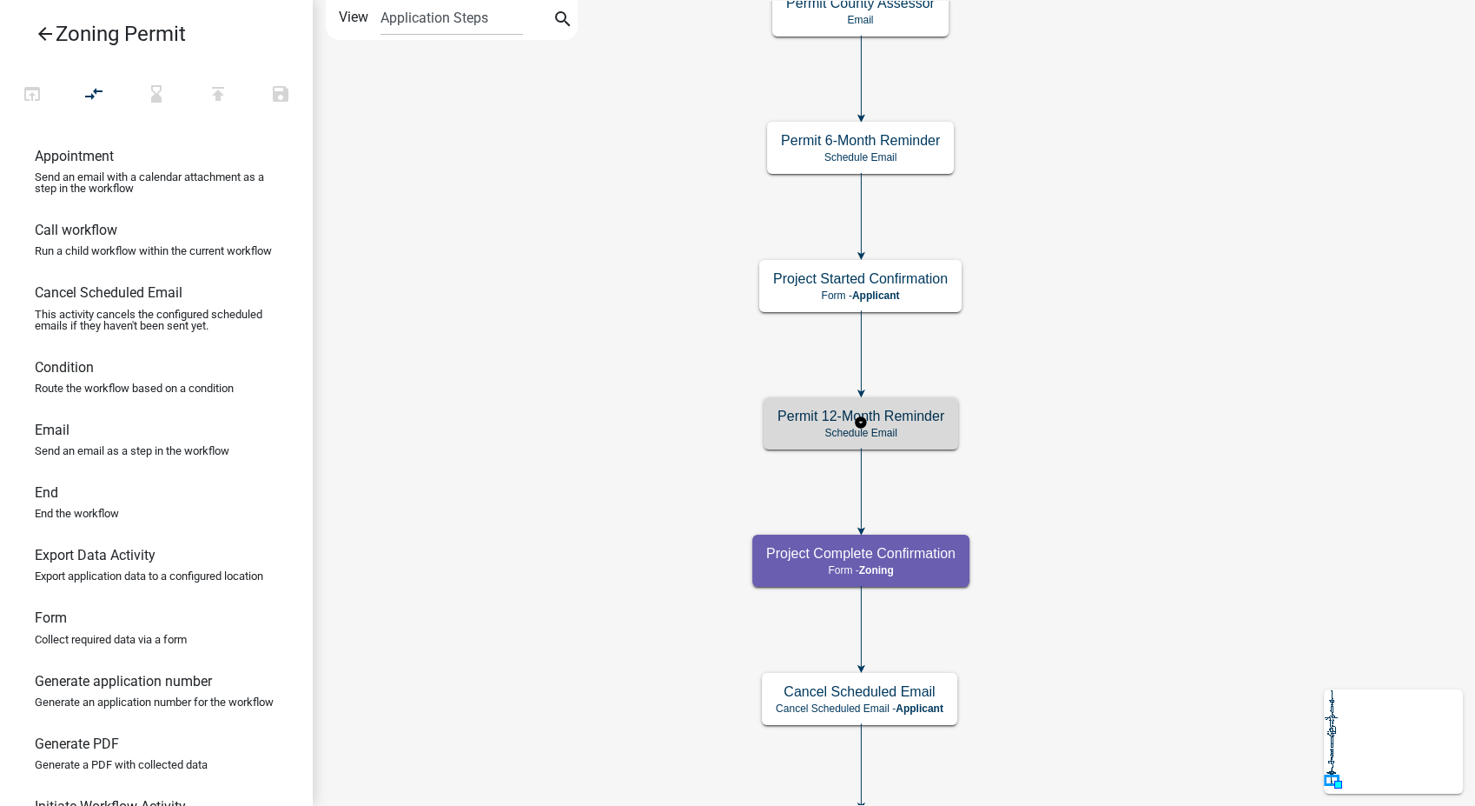
click at [896, 428] on p "Schedule Email" at bounding box center [861, 433] width 167 height 12
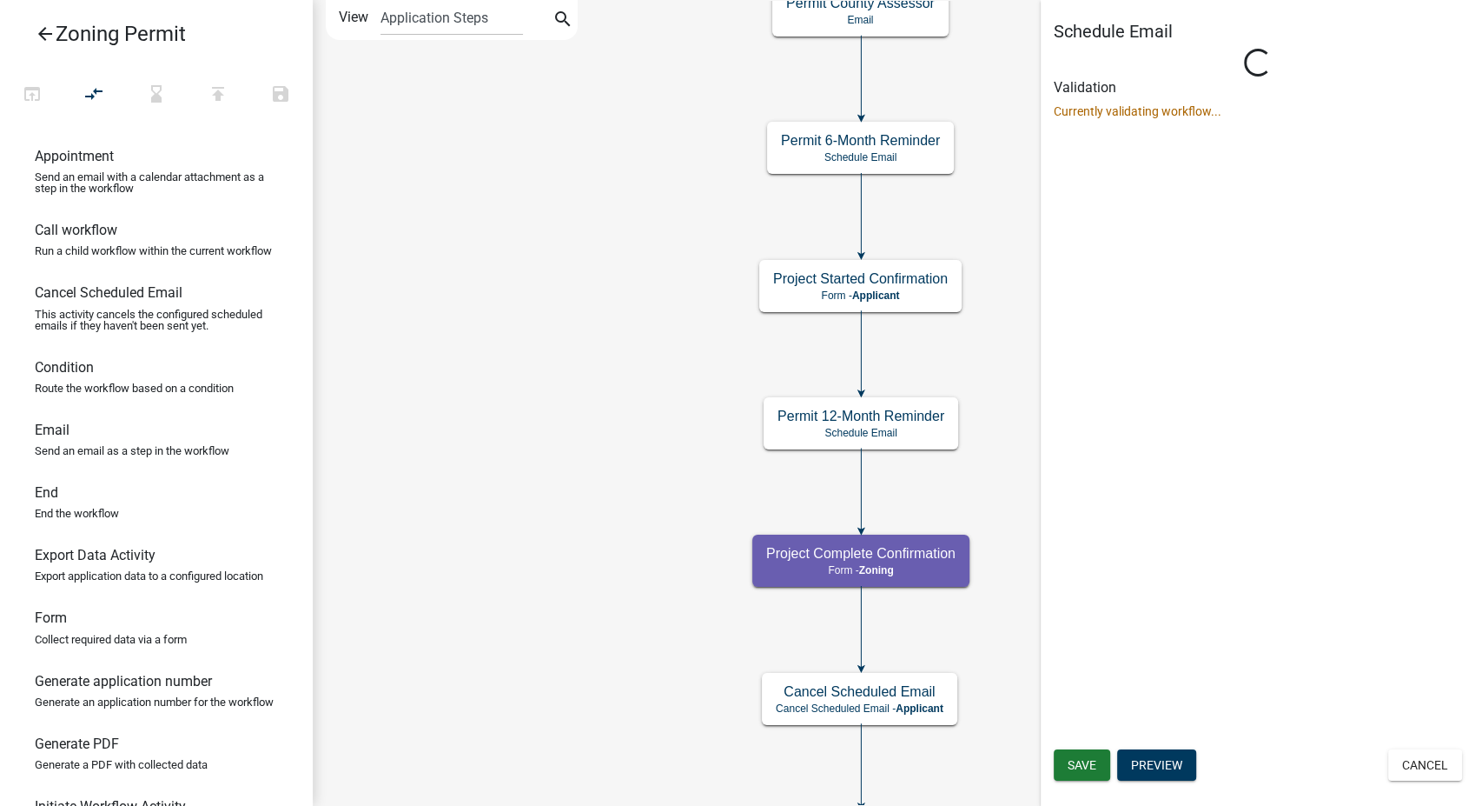
select select "8: 8:00 AM"
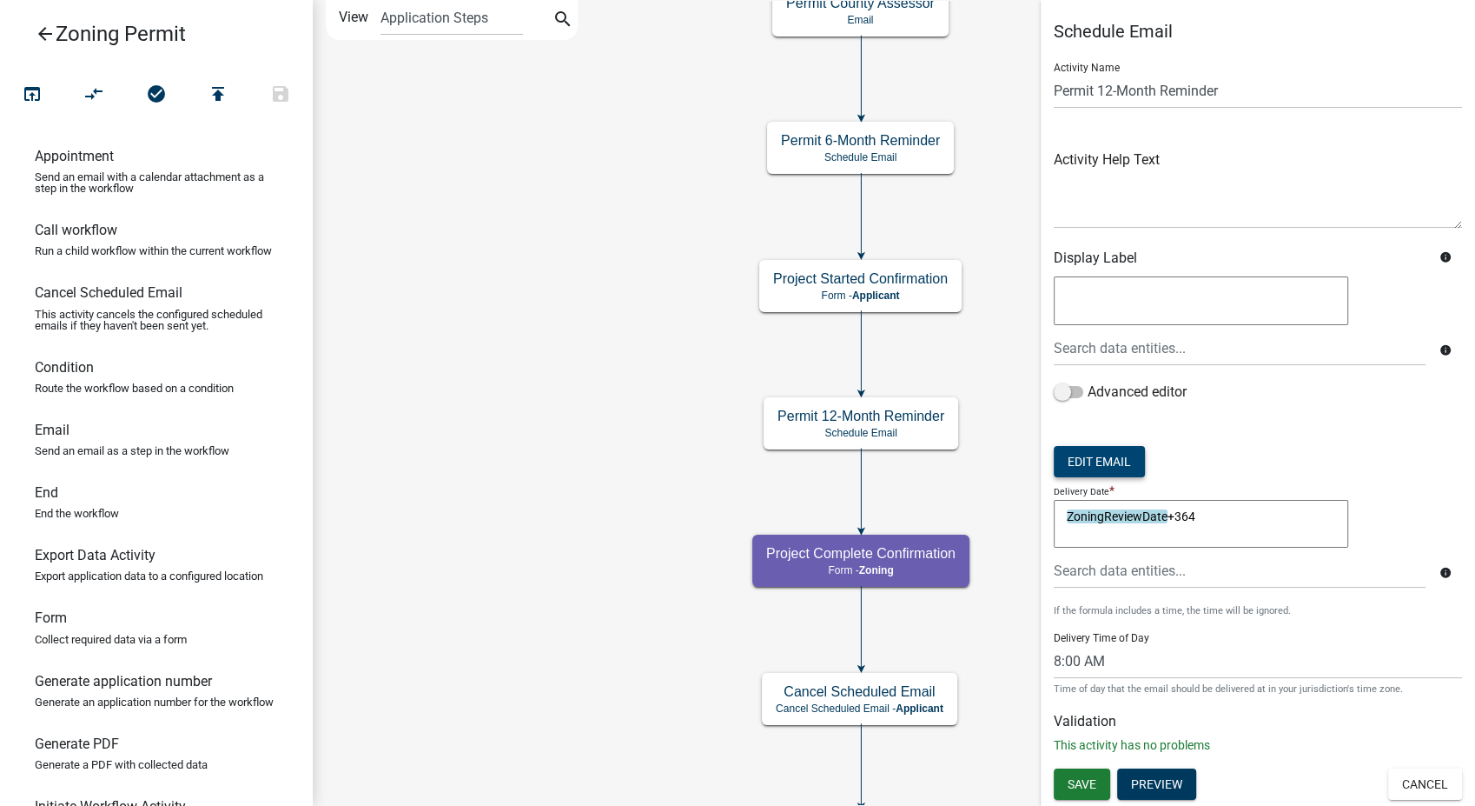
click at [1083, 461] on button "Edit Email" at bounding box center [1099, 461] width 91 height 31
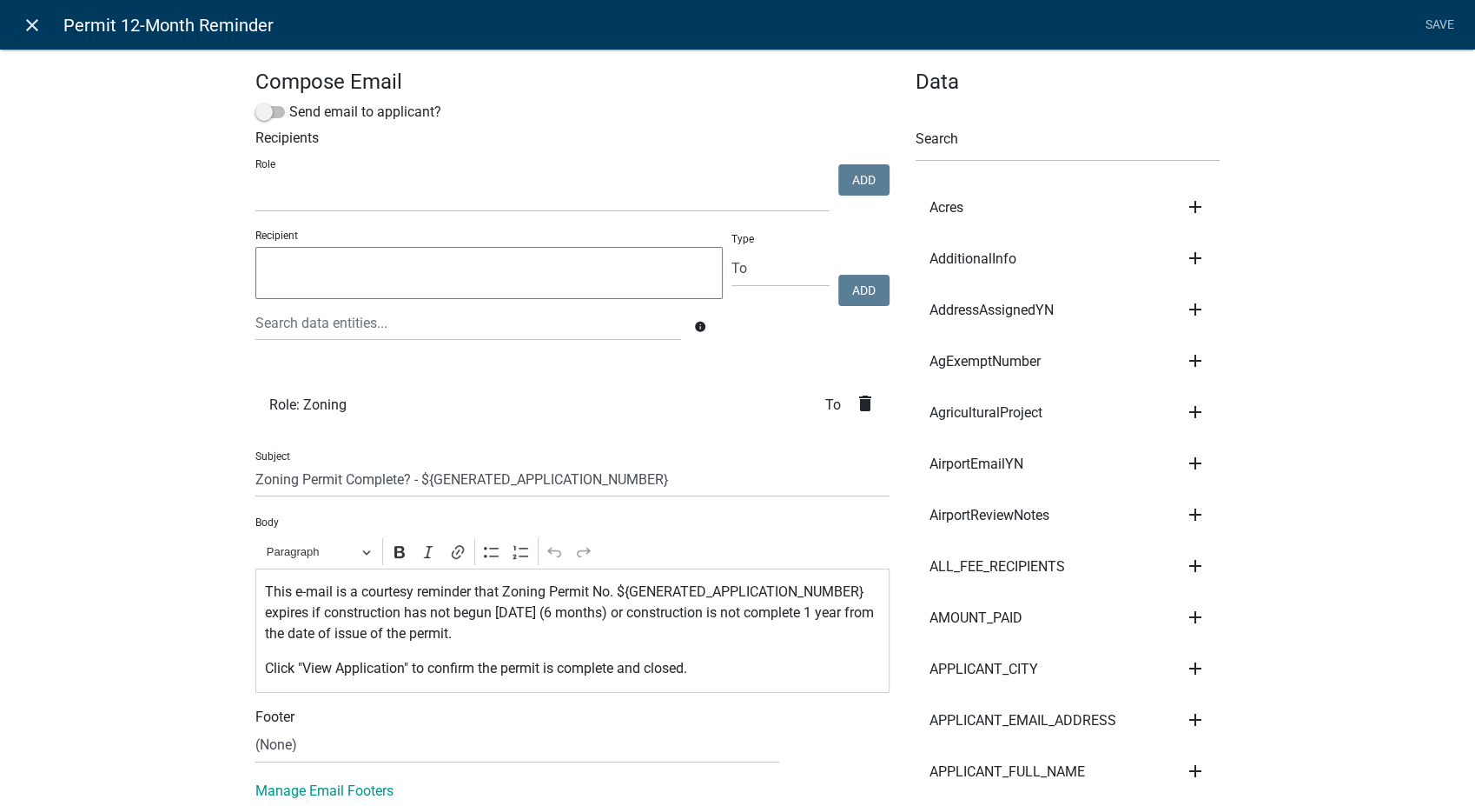
click at [26, 28] on icon "close" at bounding box center [32, 25] width 21 height 21
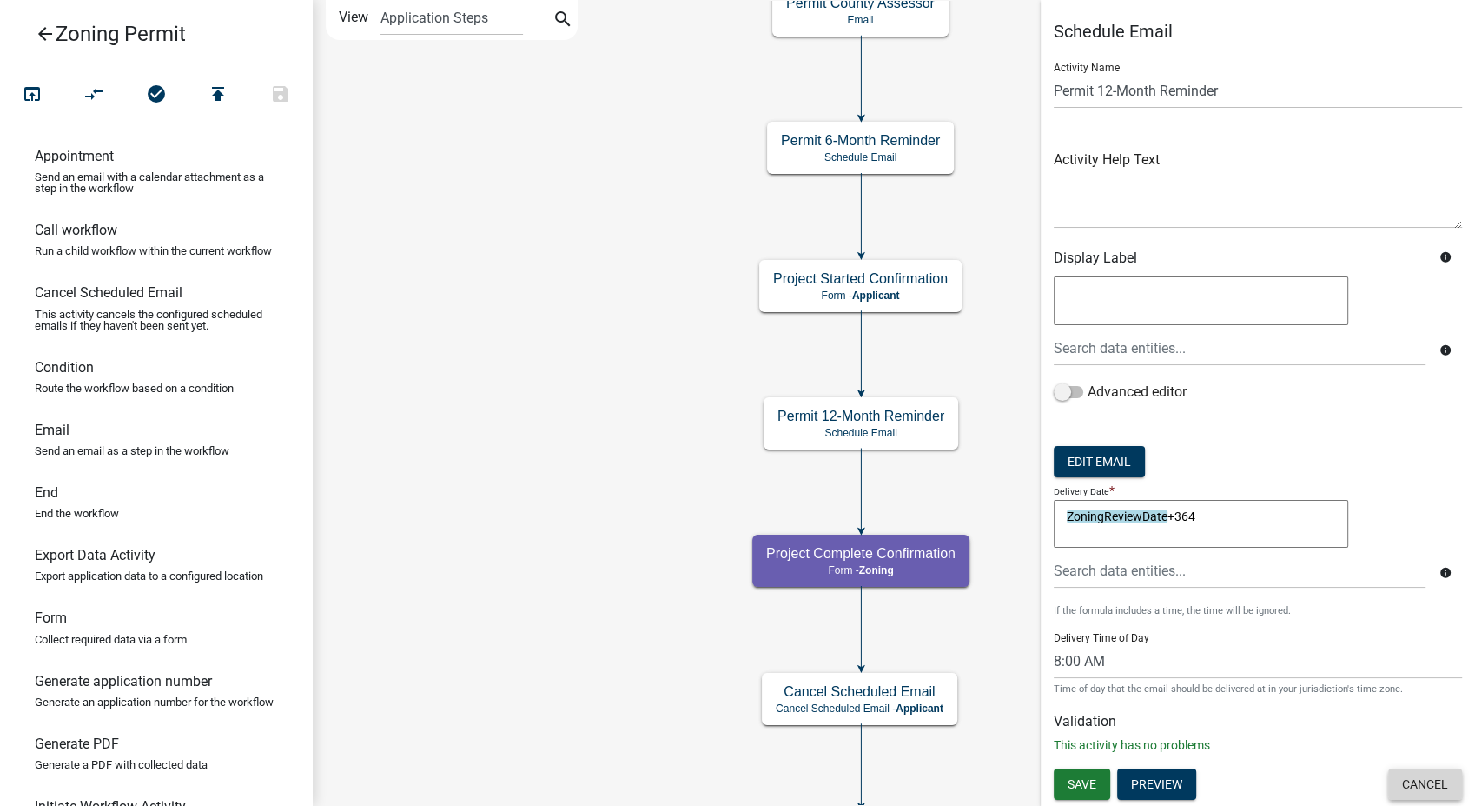
drag, startPoint x: 1436, startPoint y: 775, endPoint x: 1234, endPoint y: 722, distance: 209.3
click at [1435, 775] on button "Cancel" at bounding box center [1426, 783] width 74 height 31
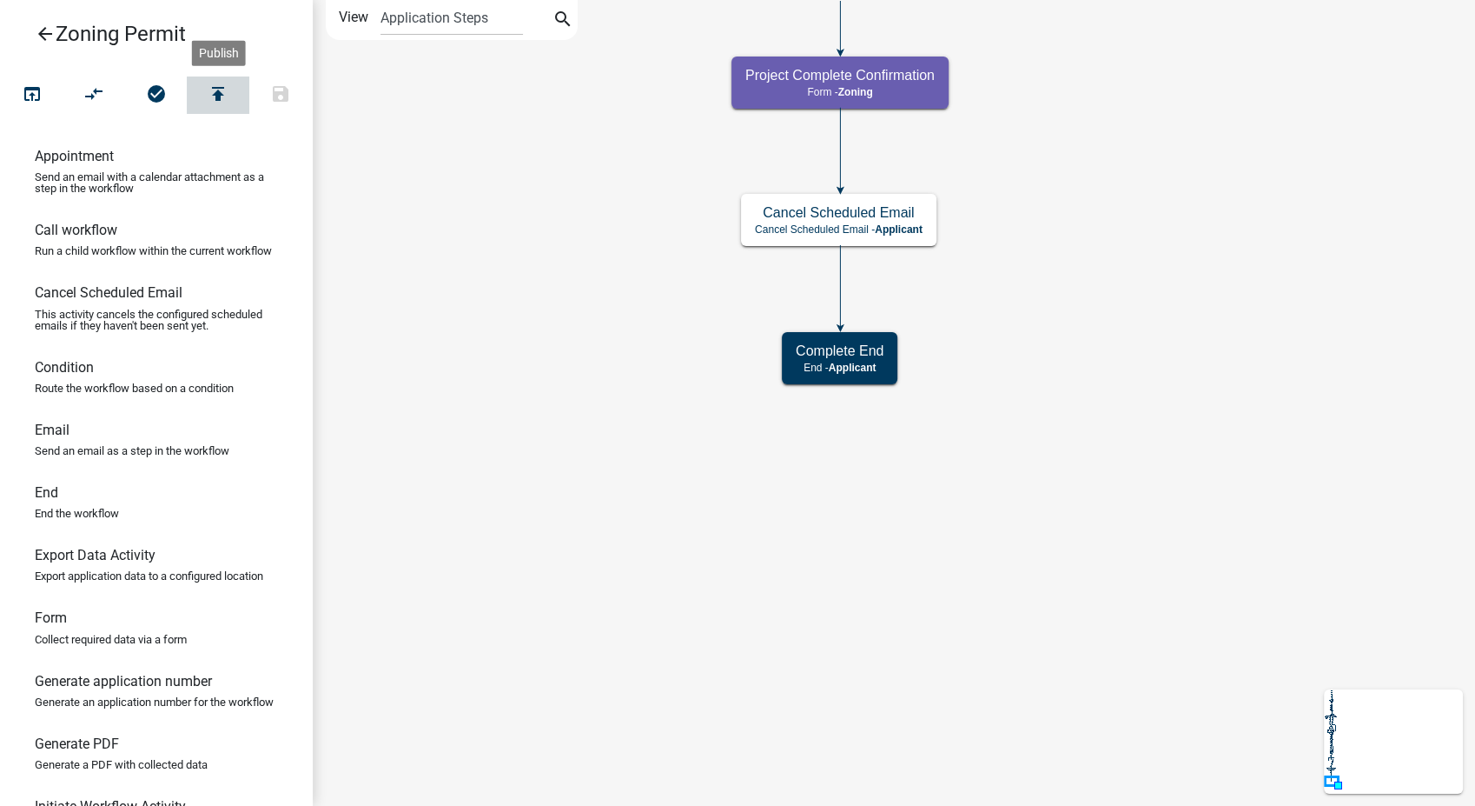
click at [217, 92] on icon "publish" at bounding box center [218, 95] width 21 height 24
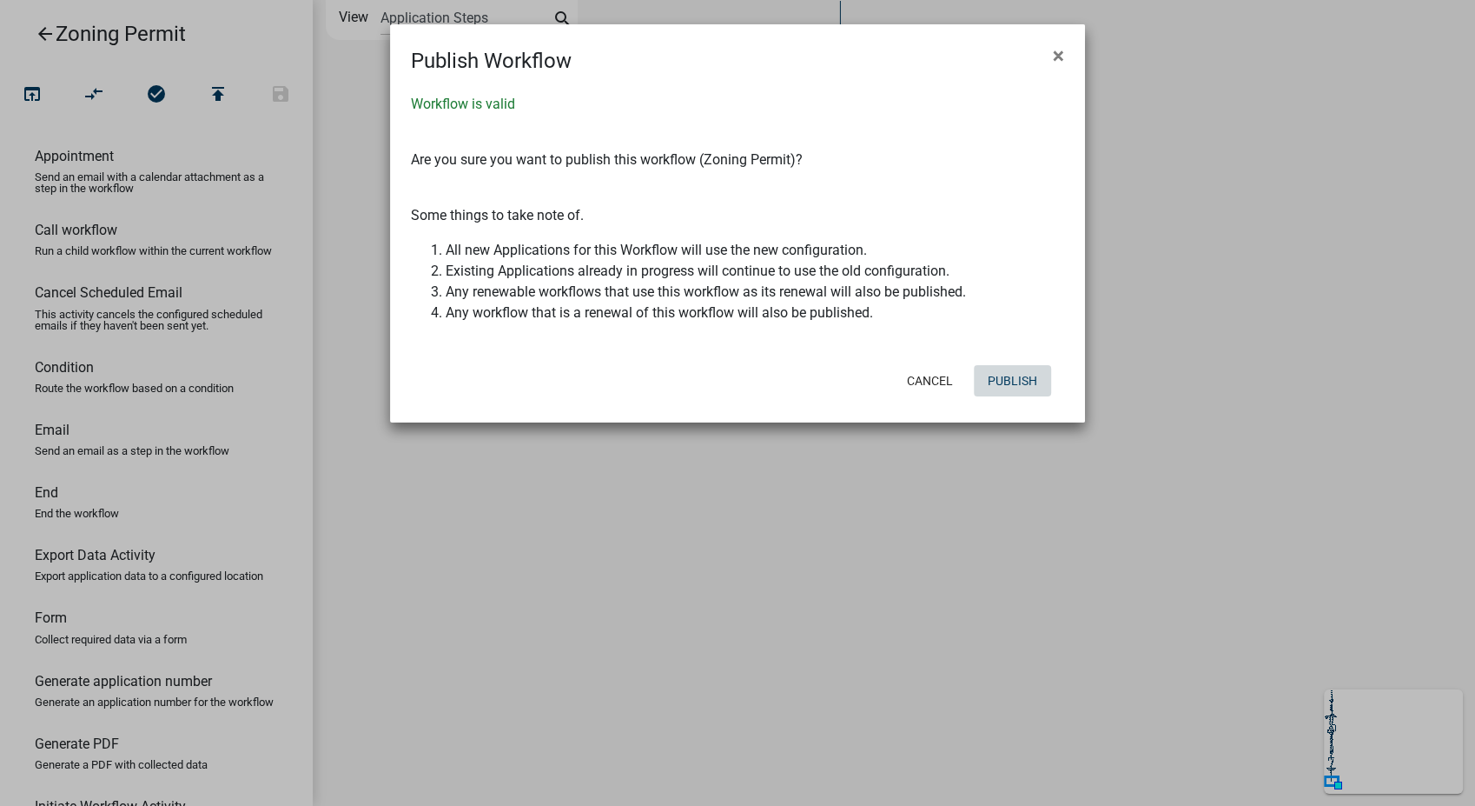
click at [1010, 389] on button "Publish" at bounding box center [1012, 380] width 77 height 31
